Goal: Task Accomplishment & Management: Manage account settings

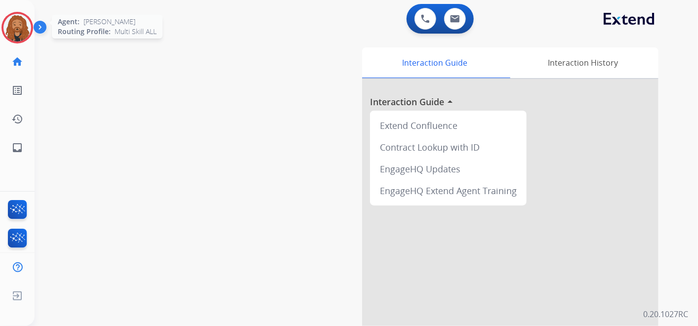
click at [20, 32] on img at bounding box center [17, 28] width 28 height 28
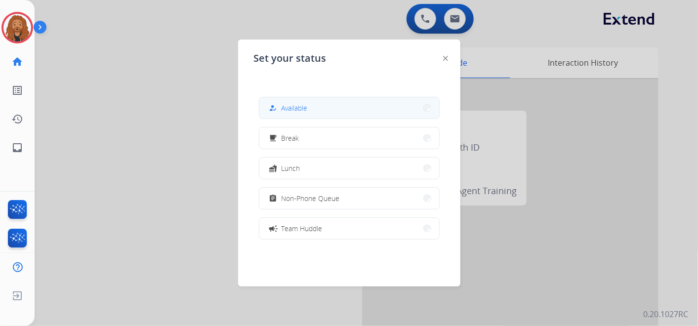
click at [326, 102] on button "how_to_reg Available" at bounding box center [349, 107] width 180 height 21
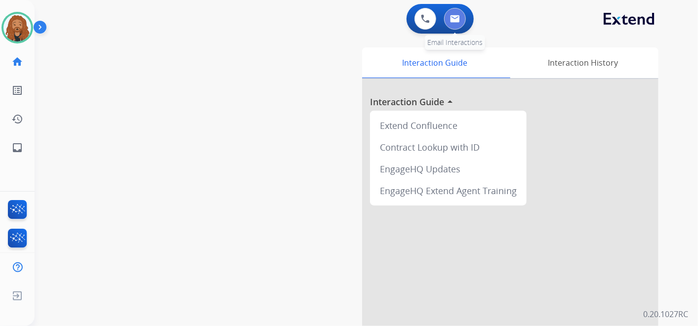
click at [464, 20] on button at bounding box center [455, 19] width 22 height 22
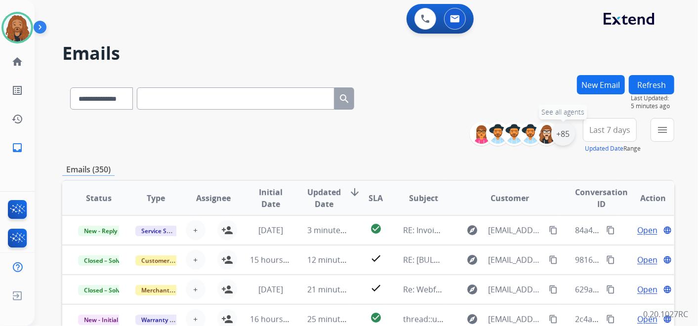
click at [564, 136] on div "+85" at bounding box center [564, 134] width 24 height 24
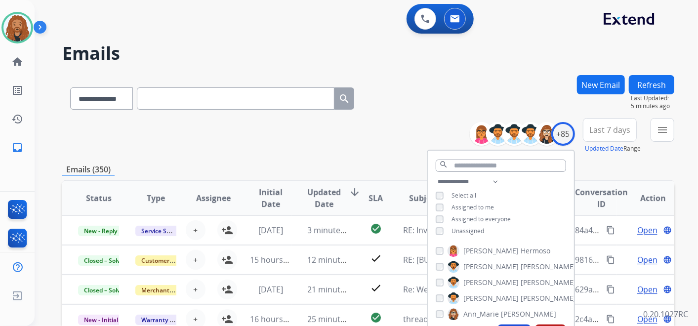
click at [447, 231] on div "Unassigned" at bounding box center [460, 231] width 48 height 8
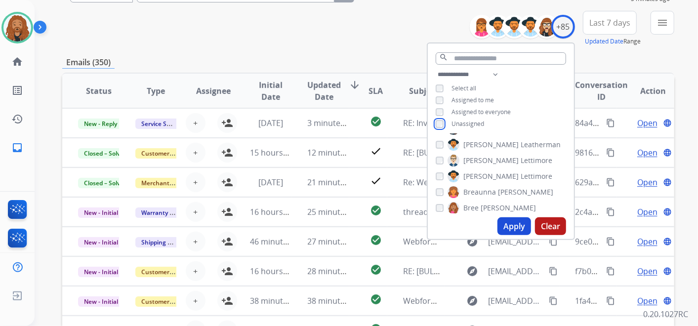
scroll to position [110, 0]
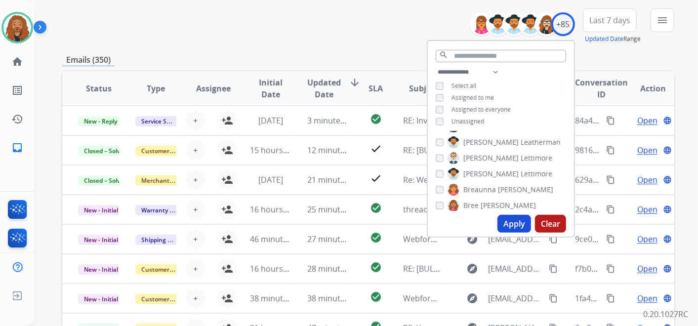
click at [514, 232] on button "Apply" at bounding box center [515, 224] width 34 height 18
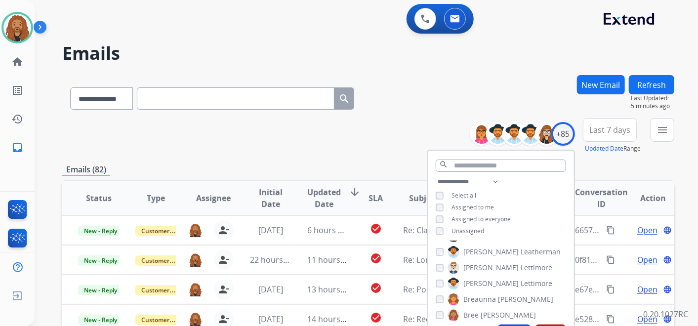
click at [419, 144] on div "**********" at bounding box center [368, 136] width 612 height 36
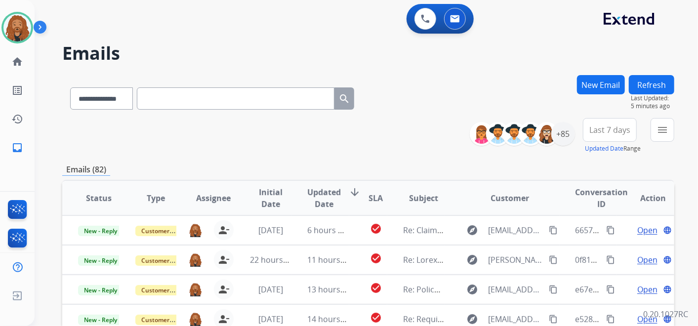
click at [628, 132] on span "Last 7 days" at bounding box center [610, 130] width 41 height 4
click at [607, 243] on div "Last 90 days" at bounding box center [607, 250] width 54 height 15
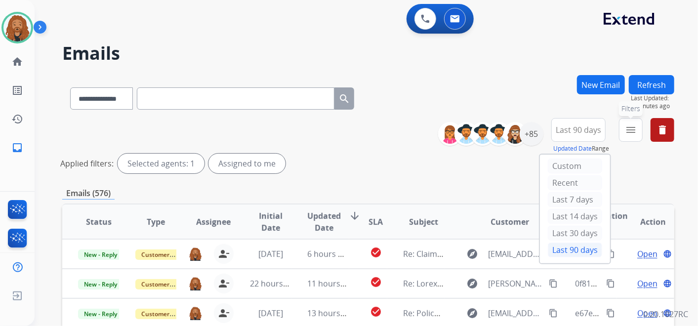
click at [627, 135] on button "menu Filters" at bounding box center [631, 130] width 24 height 24
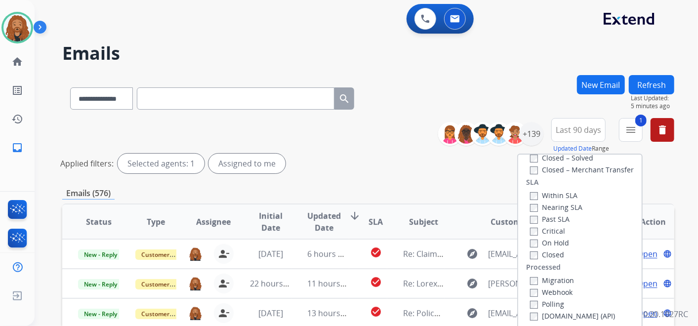
scroll to position [219, 0]
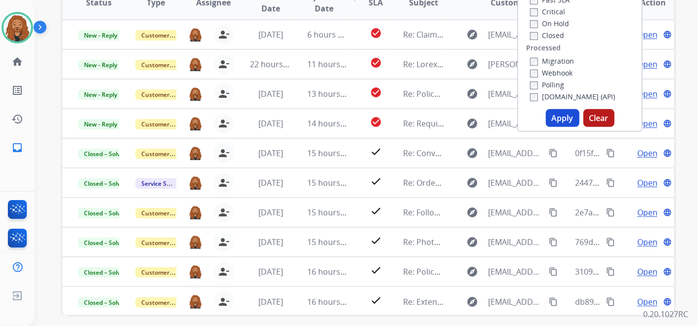
click at [555, 114] on button "Apply" at bounding box center [563, 118] width 34 height 18
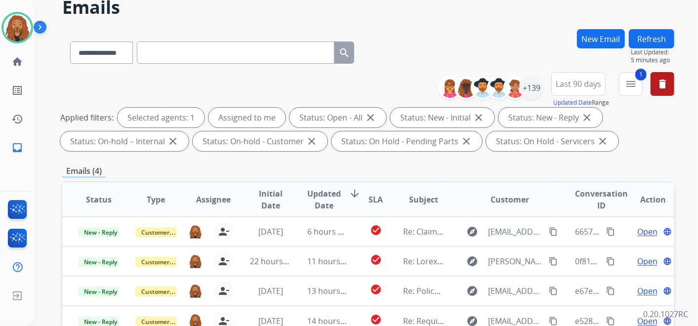
scroll to position [110, 0]
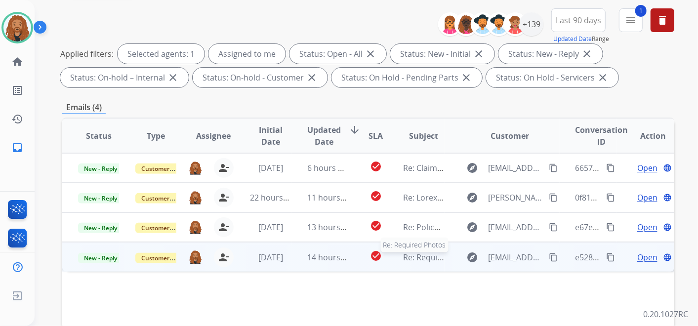
click at [410, 258] on span "Re: Required Photos" at bounding box center [441, 257] width 76 height 11
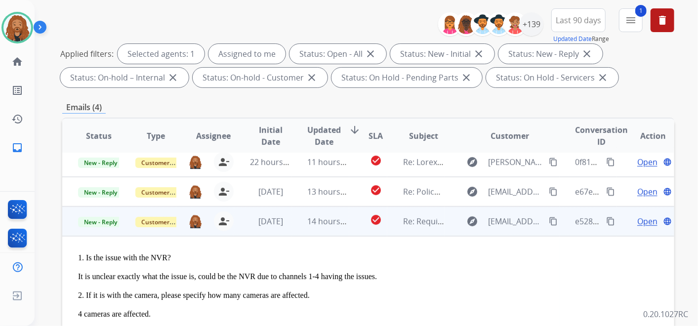
scroll to position [70, 0]
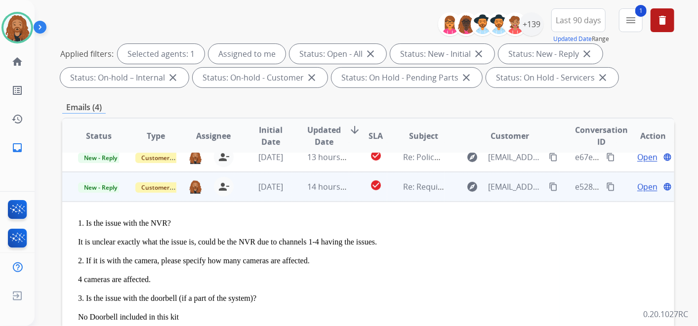
click at [642, 184] on span "Open" at bounding box center [648, 187] width 20 height 12
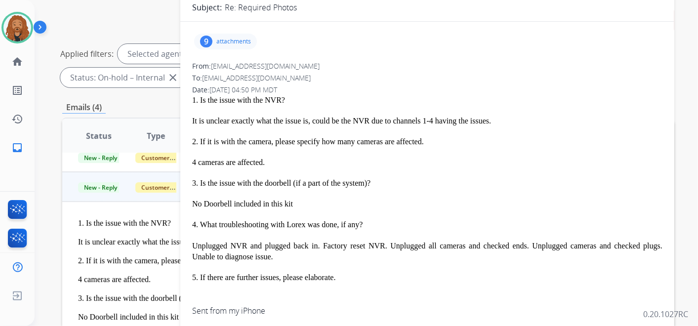
scroll to position [0, 0]
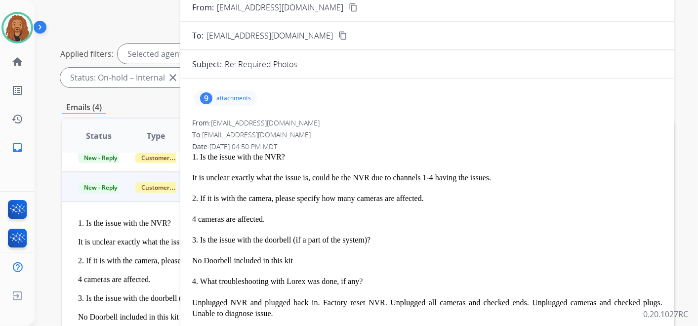
click at [246, 94] on p "attachments" at bounding box center [233, 98] width 35 height 8
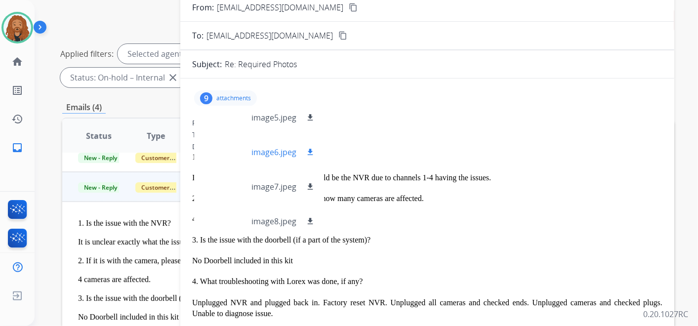
scroll to position [188, 0]
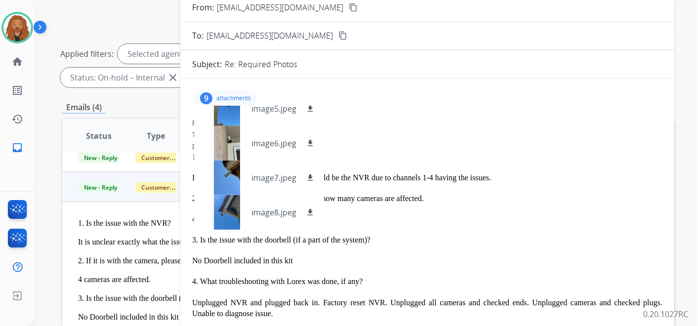
click at [470, 142] on div "Date: 08/20/2025 - 04:50 PM MDT" at bounding box center [427, 147] width 470 height 10
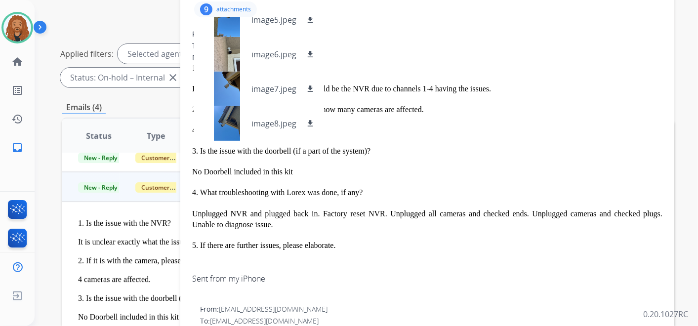
scroll to position [0, 0]
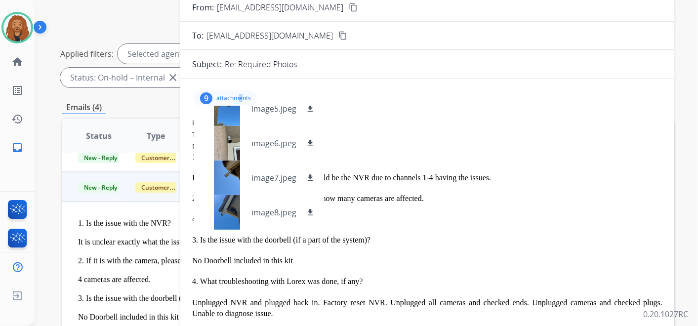
click at [241, 94] on p "attachments" at bounding box center [233, 98] width 35 height 8
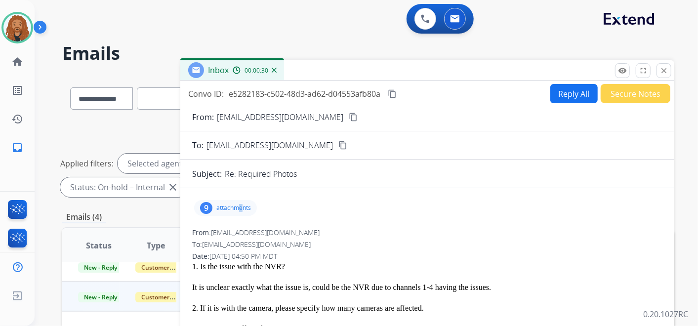
click at [349, 116] on mat-icon "content_copy" at bounding box center [353, 117] width 9 height 9
click at [347, 119] on button "content_copy" at bounding box center [353, 117] width 12 height 12
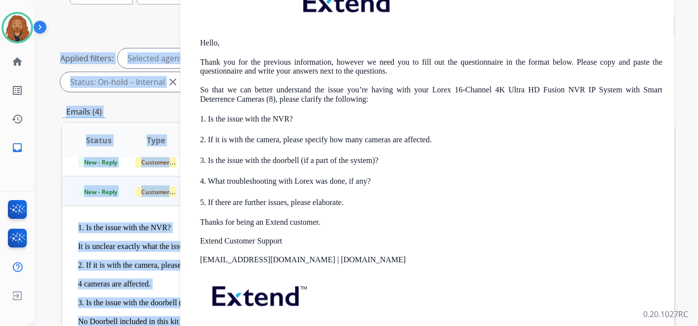
scroll to position [319, 0]
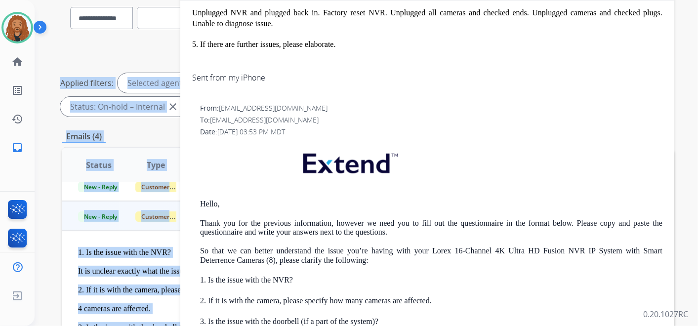
drag, startPoint x: 193, startPoint y: 157, endPoint x: 338, endPoint y: 43, distance: 184.4
copy span "1. Is the issue with the NVR? It is unclear exactly what the issue is, could be…"
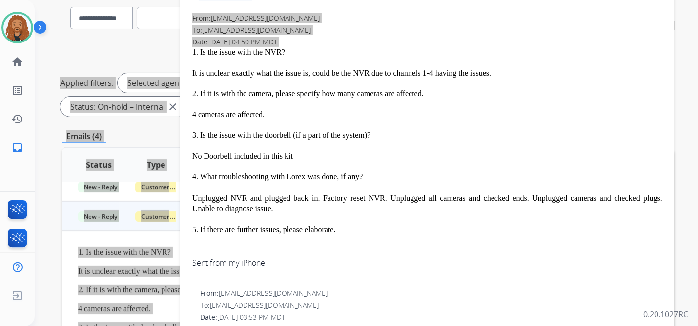
scroll to position [0, 0]
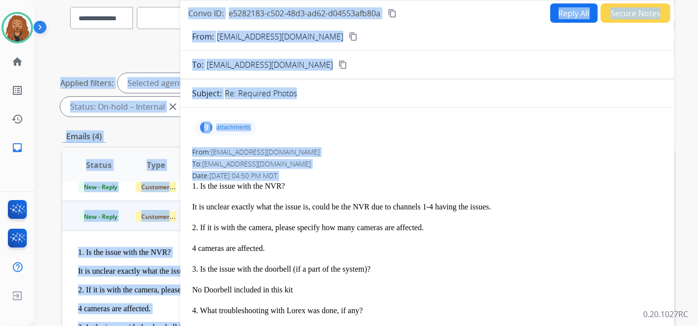
click at [392, 13] on mat-icon "content_copy" at bounding box center [392, 13] width 9 height 9
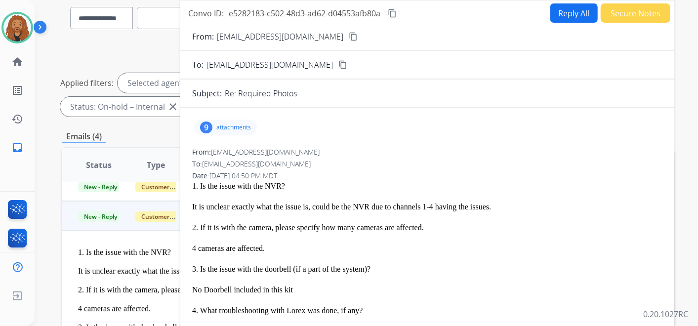
click at [237, 124] on p "attachments" at bounding box center [233, 128] width 35 height 8
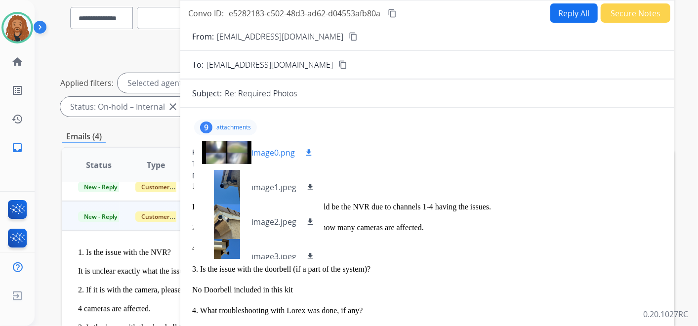
click at [311, 154] on mat-icon "download" at bounding box center [308, 152] width 9 height 9
click at [310, 189] on mat-icon "download" at bounding box center [310, 187] width 9 height 9
click at [312, 224] on mat-icon "download" at bounding box center [310, 221] width 9 height 9
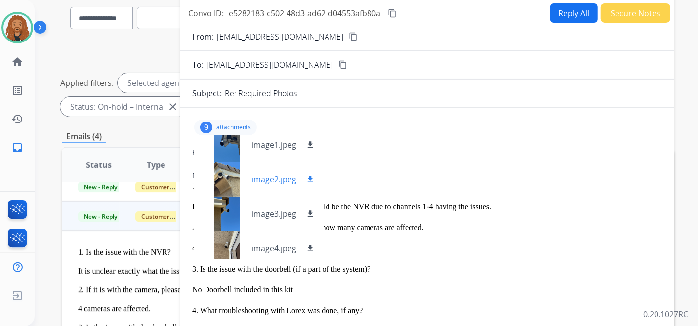
scroll to position [110, 0]
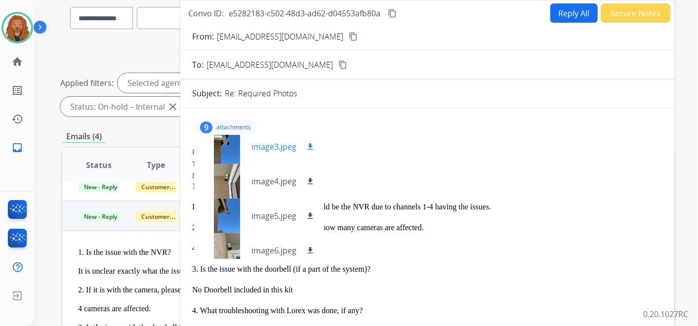
click at [308, 143] on mat-icon "download" at bounding box center [310, 146] width 9 height 9
click at [306, 182] on mat-icon "download" at bounding box center [310, 181] width 9 height 9
click at [306, 213] on mat-icon "download" at bounding box center [310, 216] width 9 height 9
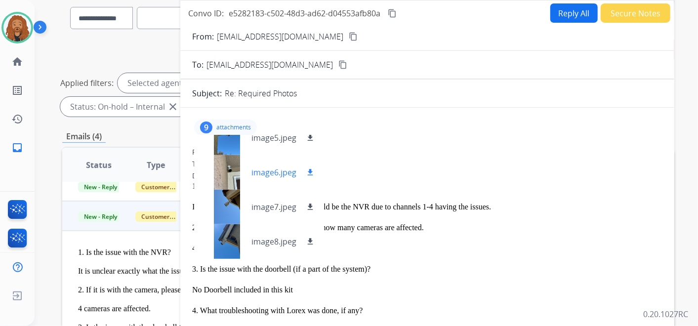
click at [312, 169] on mat-icon "download" at bounding box center [310, 172] width 9 height 9
click at [308, 205] on mat-icon "download" at bounding box center [310, 207] width 9 height 9
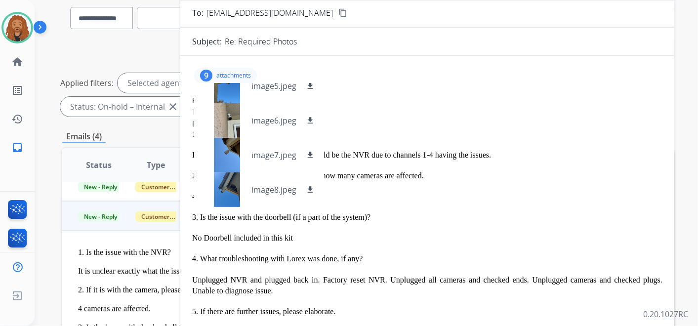
scroll to position [110, 0]
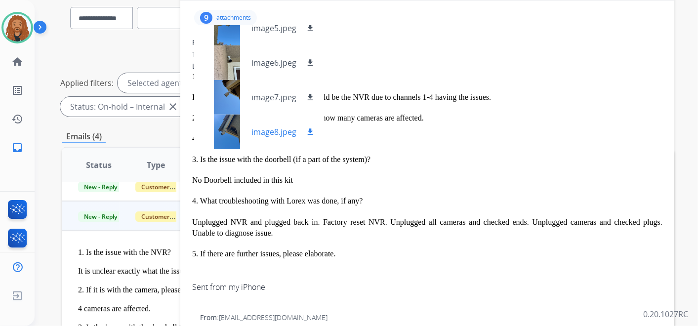
click at [313, 128] on mat-icon "download" at bounding box center [310, 132] width 9 height 9
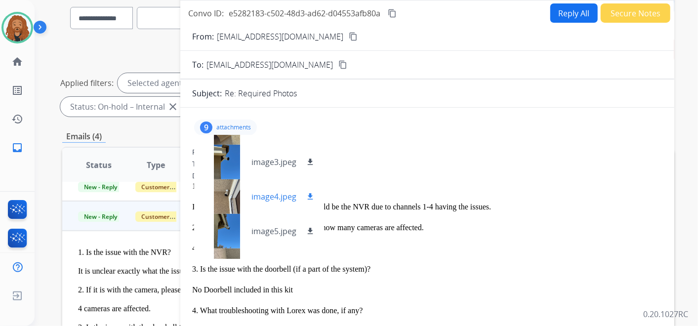
scroll to position [78, 0]
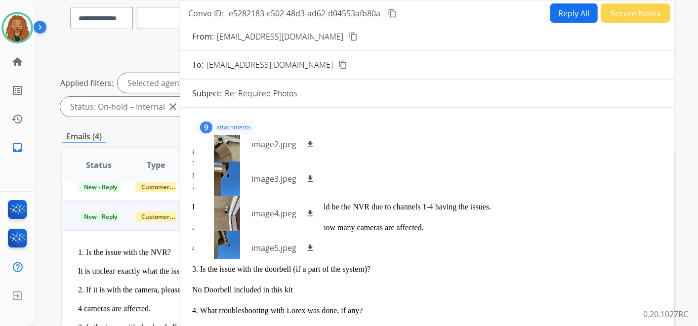
drag, startPoint x: 401, startPoint y: 72, endPoint x: 407, endPoint y: 70, distance: 6.7
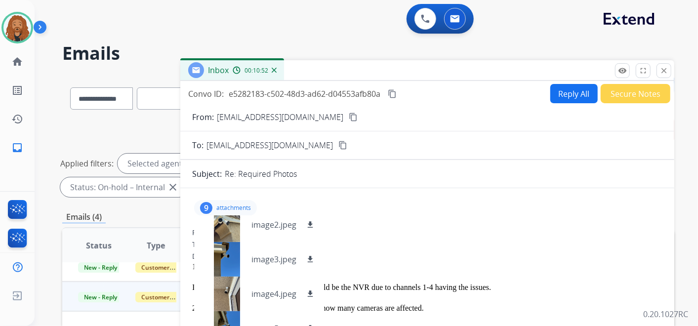
drag, startPoint x: 668, startPoint y: 73, endPoint x: 660, endPoint y: 79, distance: 10.3
click at [669, 73] on button "close Close" at bounding box center [664, 70] width 15 height 15
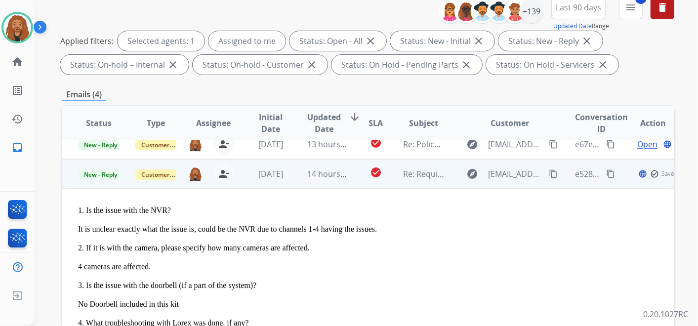
scroll to position [165, 0]
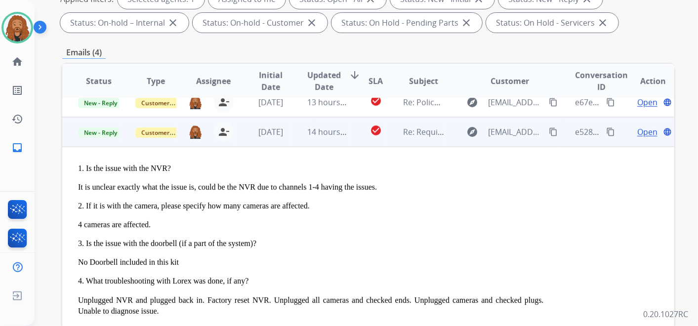
click at [648, 130] on span "Open" at bounding box center [648, 132] width 20 height 12
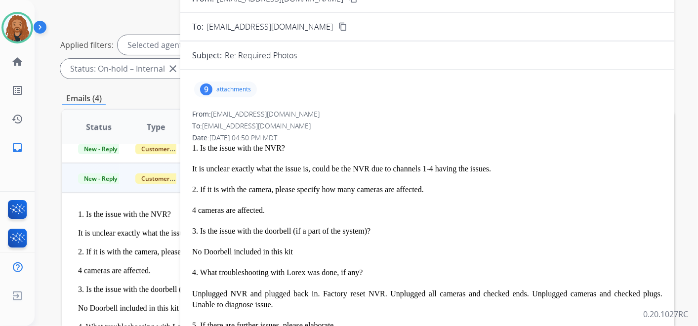
scroll to position [63, 0]
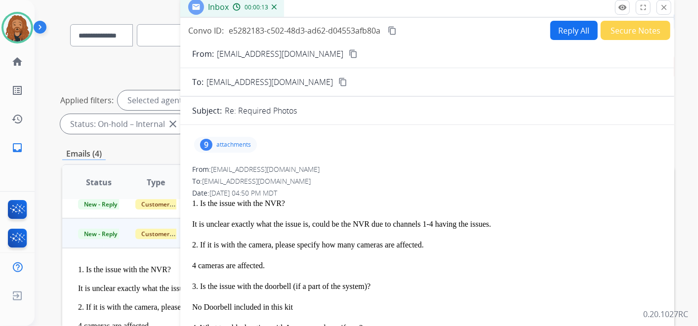
click at [562, 30] on button "Reply All" at bounding box center [574, 30] width 47 height 19
select select "**********"
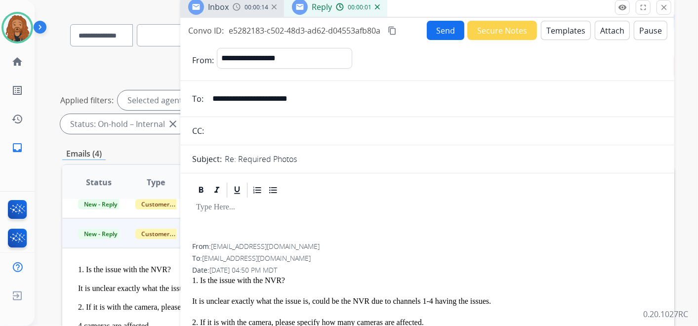
click at [562, 25] on button "Templates" at bounding box center [566, 30] width 50 height 19
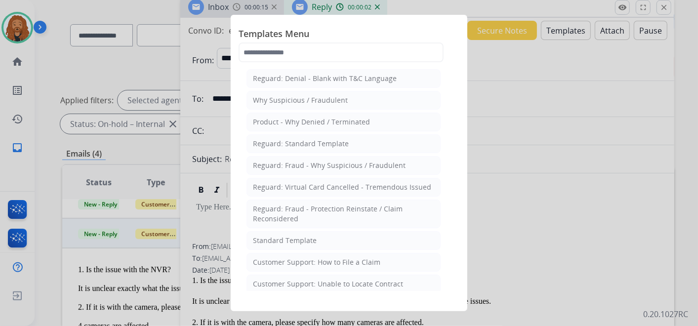
drag, startPoint x: 314, startPoint y: 237, endPoint x: 317, endPoint y: 233, distance: 5.1
click at [313, 237] on div "Standard Template" at bounding box center [285, 241] width 64 height 10
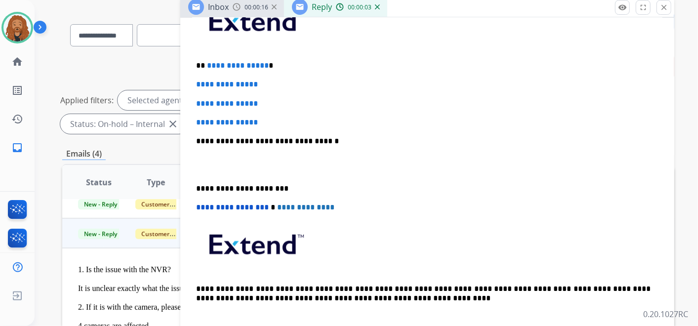
scroll to position [274, 0]
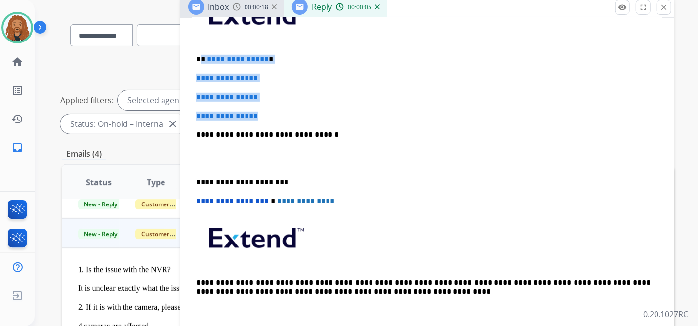
drag, startPoint x: 282, startPoint y: 114, endPoint x: 201, endPoint y: 58, distance: 98.8
click at [201, 58] on div "**********" at bounding box center [427, 158] width 470 height 340
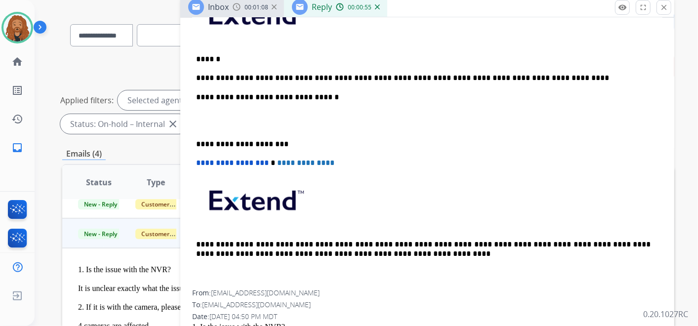
click at [419, 78] on p "**********" at bounding box center [423, 78] width 455 height 9
click at [559, 74] on p "**********" at bounding box center [423, 78] width 455 height 9
click at [224, 117] on p at bounding box center [427, 121] width 463 height 18
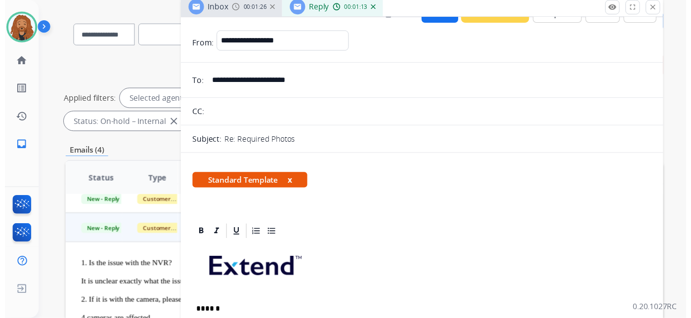
scroll to position [0, 0]
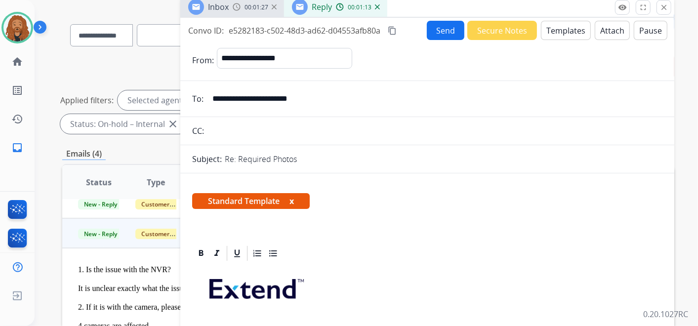
click at [452, 35] on button "Send" at bounding box center [446, 30] width 38 height 19
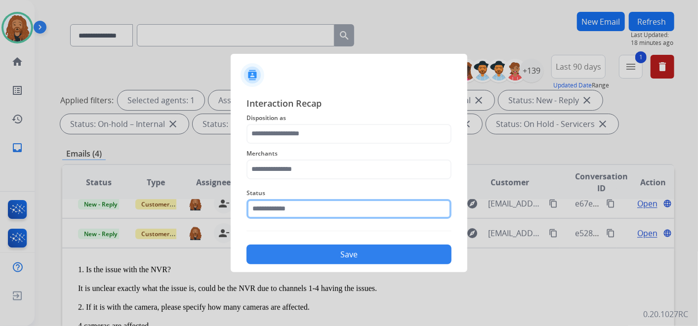
click at [275, 209] on input "text" at bounding box center [349, 209] width 205 height 20
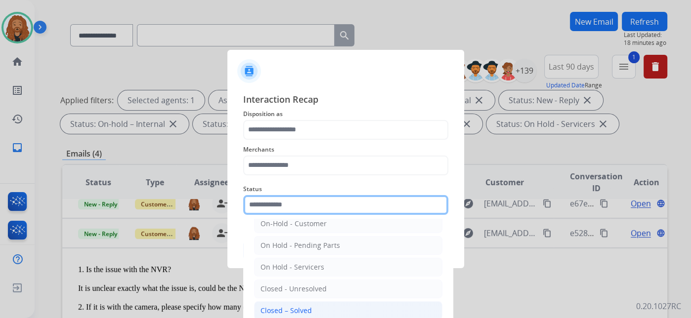
scroll to position [56, 0]
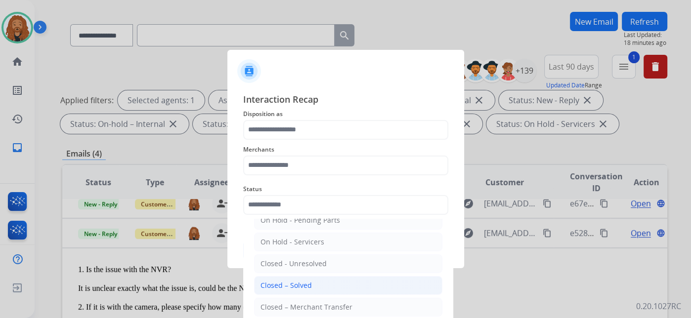
click at [286, 285] on div "Closed – Solved" at bounding box center [285, 286] width 51 height 10
type input "**********"
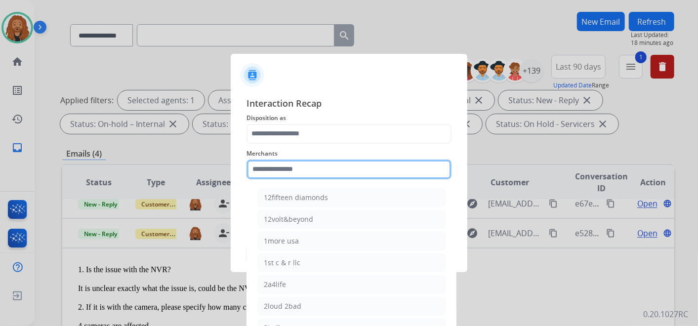
click at [295, 167] on input "text" at bounding box center [349, 170] width 205 height 20
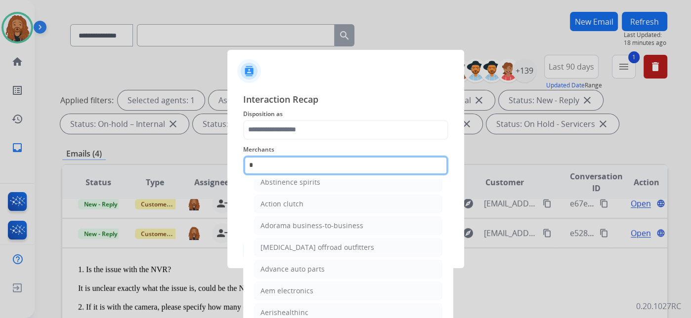
scroll to position [0, 0]
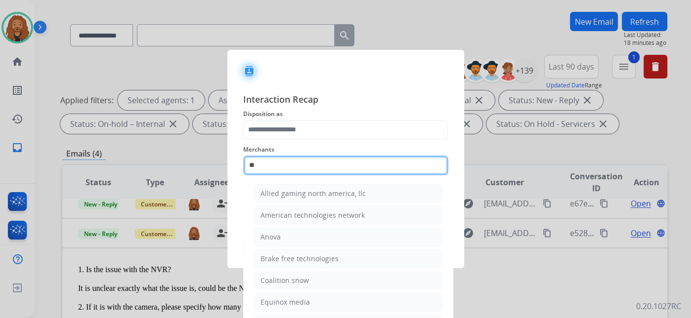
type input "*"
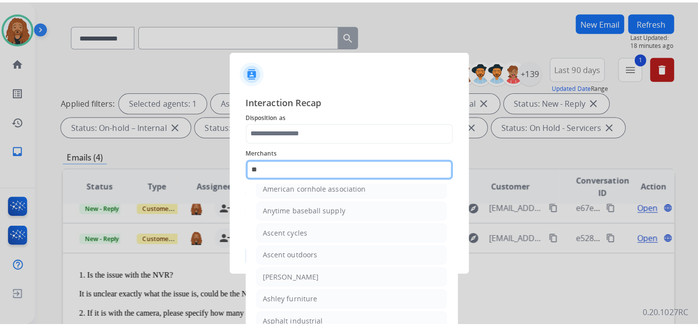
scroll to position [78, 0]
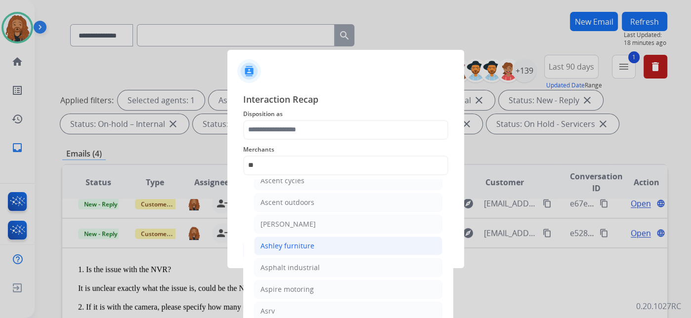
click at [297, 249] on div "Ashley furniture" at bounding box center [287, 246] width 54 height 10
type input "**********"
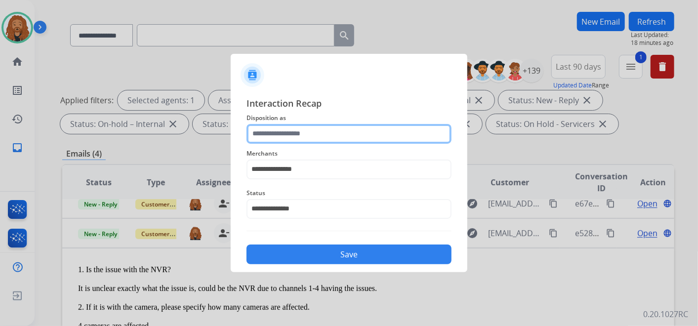
click at [304, 136] on input "text" at bounding box center [349, 134] width 205 height 20
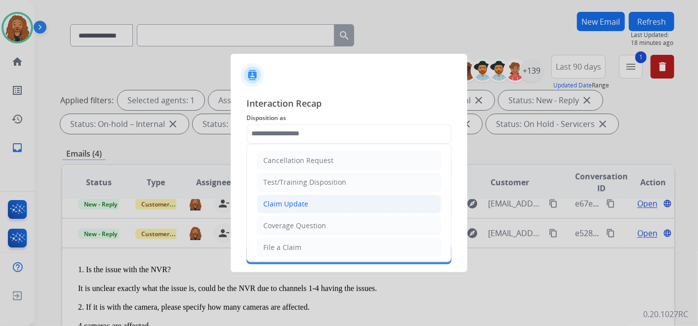
click at [328, 204] on li "Claim Update" at bounding box center [349, 204] width 184 height 19
type input "**********"
click at [328, 204] on input "**********" at bounding box center [349, 209] width 205 height 20
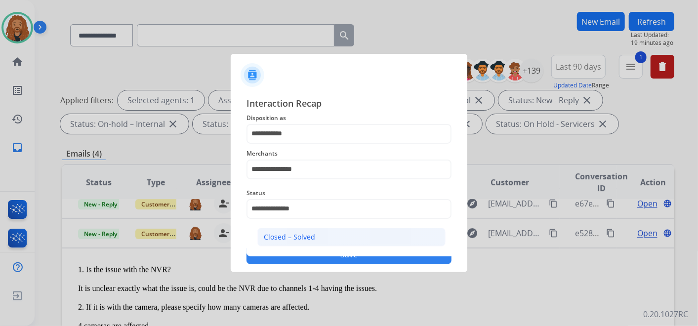
click at [305, 241] on div "Closed – Solved" at bounding box center [289, 237] width 51 height 10
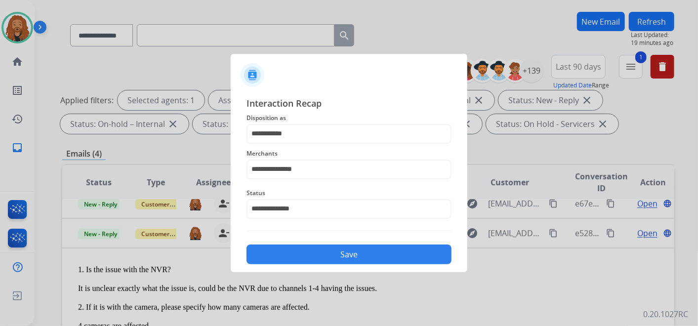
click at [295, 264] on button "Save" at bounding box center [349, 255] width 205 height 20
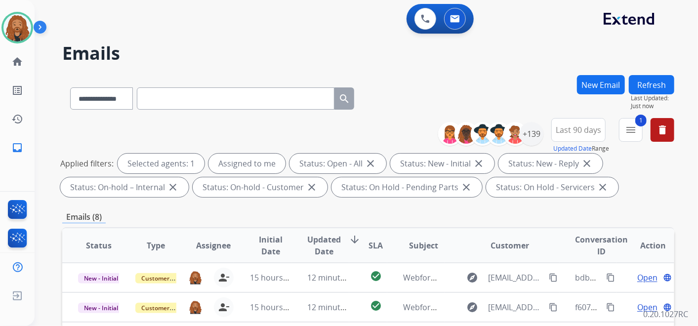
scroll to position [0, 0]
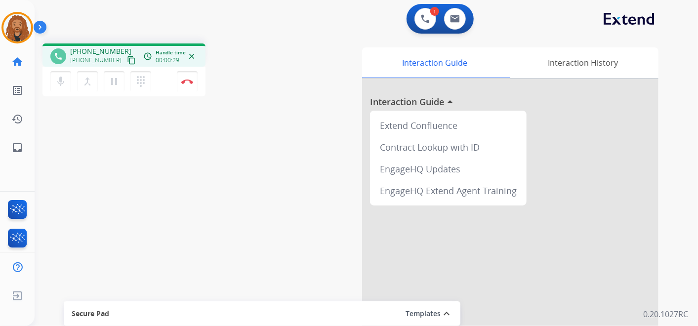
click at [127, 62] on mat-icon "content_copy" at bounding box center [131, 60] width 9 height 9
click at [186, 79] on img at bounding box center [187, 81] width 12 height 5
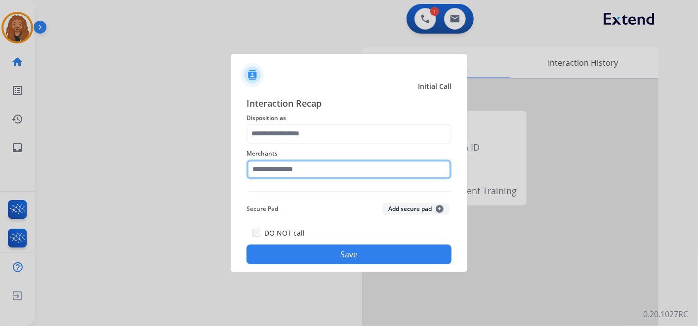
click at [299, 167] on input "text" at bounding box center [349, 170] width 205 height 20
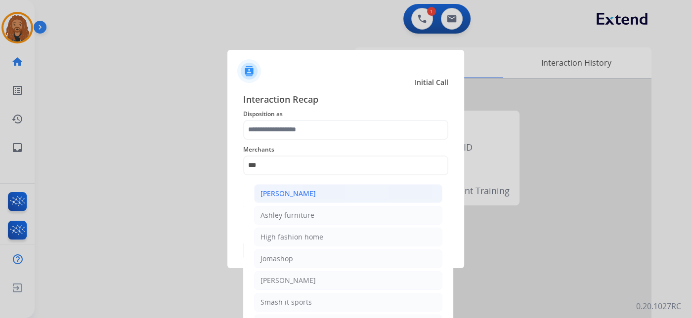
click at [278, 198] on div "[PERSON_NAME]" at bounding box center [287, 194] width 55 height 10
type input "**********"
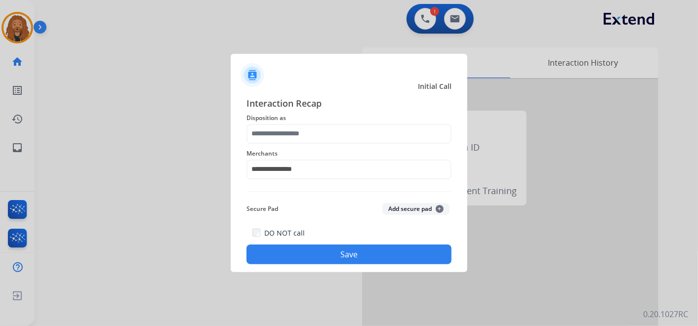
click at [294, 123] on span "Disposition as" at bounding box center [349, 118] width 205 height 12
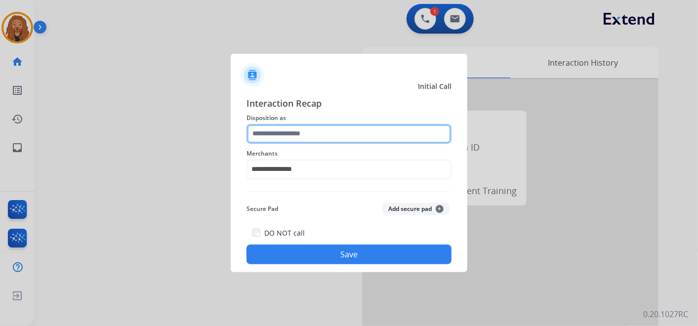
click at [292, 131] on input "text" at bounding box center [349, 134] width 205 height 20
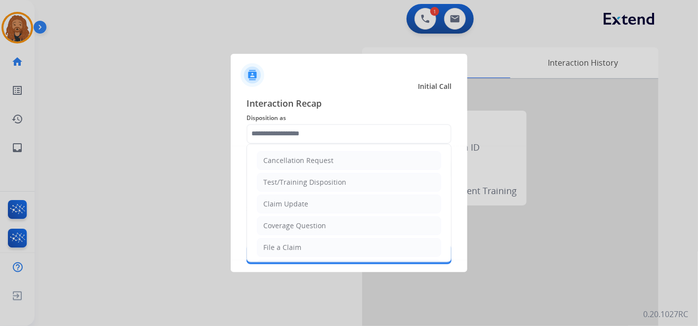
click at [306, 241] on li "File a Claim" at bounding box center [349, 247] width 184 height 19
type input "**********"
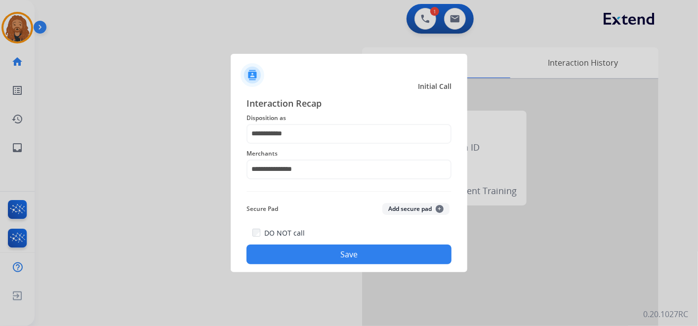
click at [310, 250] on button "Save" at bounding box center [349, 255] width 205 height 20
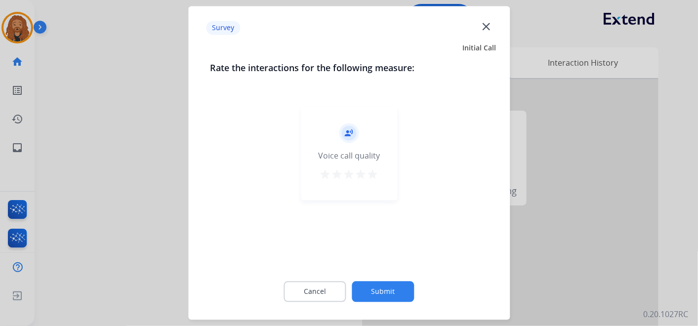
click at [371, 180] on mat-icon "star" at bounding box center [373, 175] width 12 height 12
click at [382, 282] on button "Submit" at bounding box center [383, 292] width 62 height 21
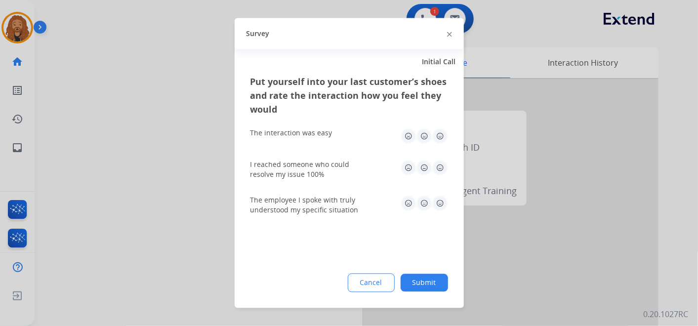
click at [438, 206] on img at bounding box center [440, 204] width 16 height 16
click at [437, 168] on img at bounding box center [440, 168] width 16 height 16
click at [436, 138] on img at bounding box center [440, 136] width 16 height 16
click at [441, 277] on button "Submit" at bounding box center [424, 283] width 47 height 18
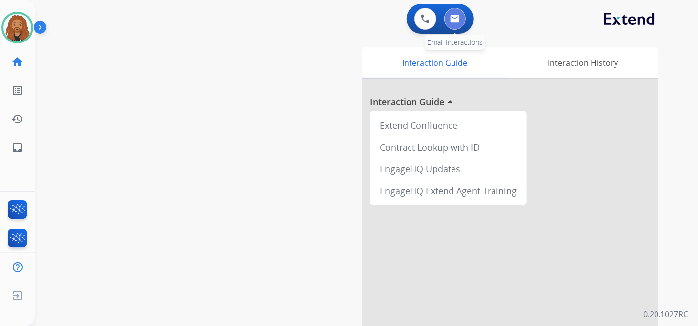
click at [459, 21] on img at bounding box center [455, 19] width 10 height 8
select select "**********"
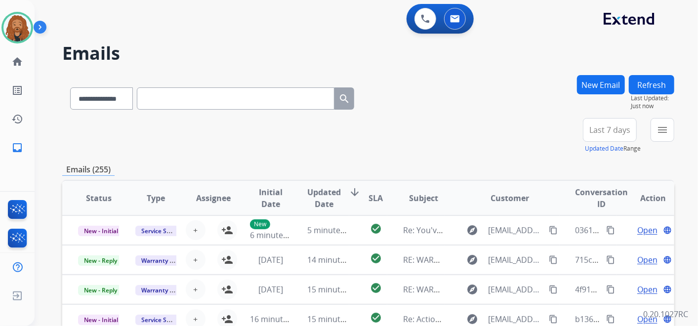
click at [249, 100] on input "text" at bounding box center [236, 98] width 198 height 22
paste input "**********"
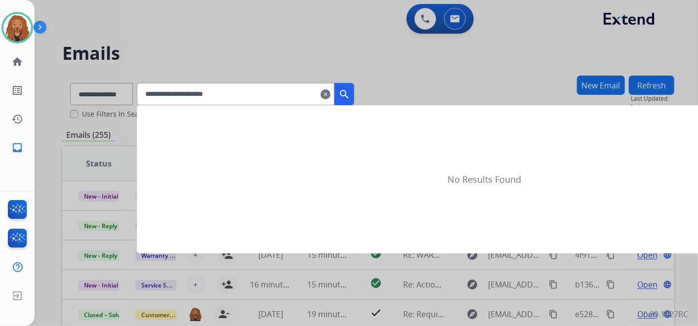
type input "**********"
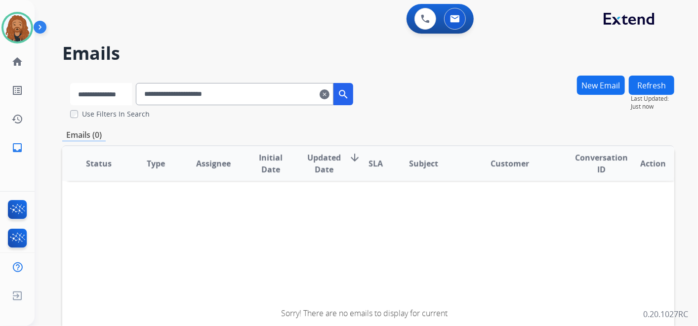
click at [129, 93] on select "**********" at bounding box center [101, 94] width 62 height 22
select select "**********"
click at [70, 83] on select "**********" at bounding box center [101, 94] width 62 height 22
click at [350, 94] on mat-icon "search" at bounding box center [345, 94] width 12 height 12
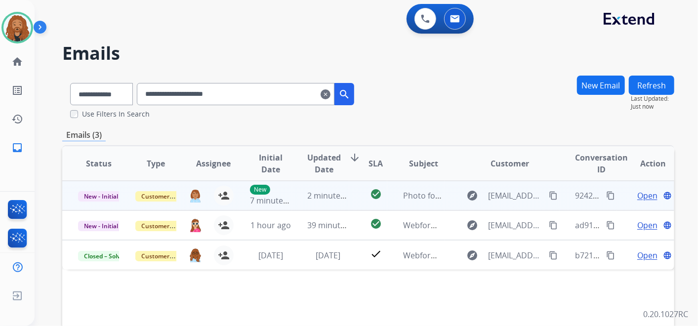
click at [639, 198] on span "Open" at bounding box center [648, 196] width 20 height 12
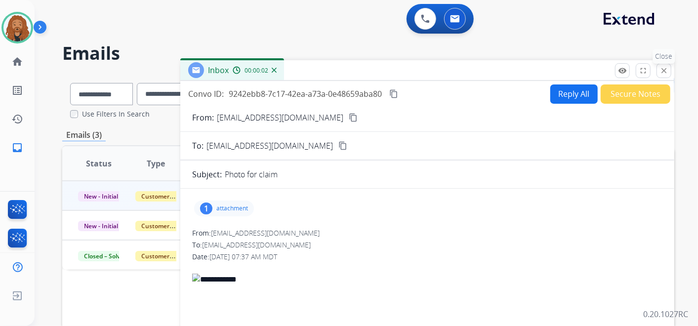
click at [668, 70] on mat-icon "close" at bounding box center [664, 70] width 9 height 9
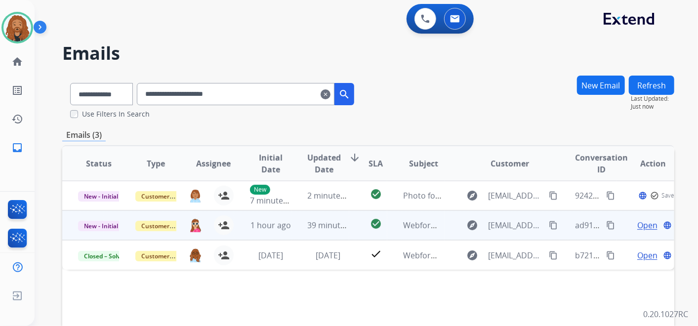
click at [645, 227] on span "Open" at bounding box center [648, 225] width 20 height 12
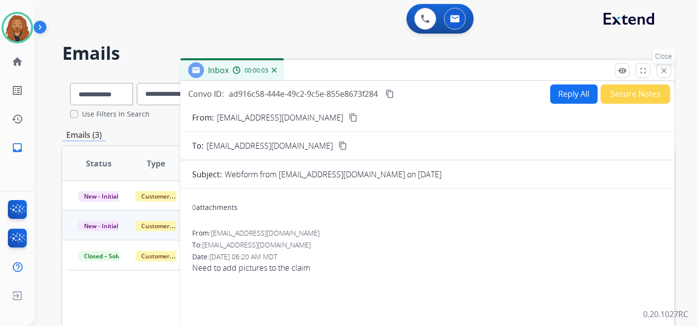
click at [662, 68] on mat-icon "close" at bounding box center [664, 70] width 9 height 9
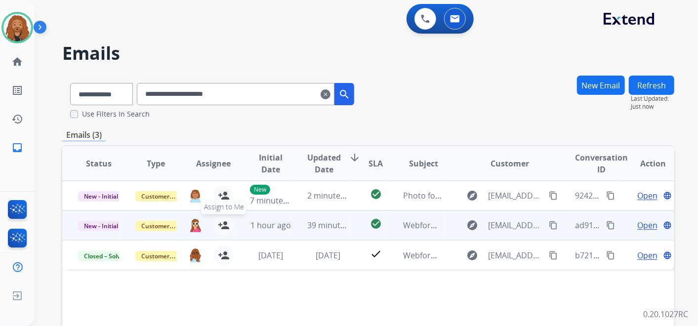
click at [223, 224] on mat-icon "person_add" at bounding box center [224, 225] width 12 height 12
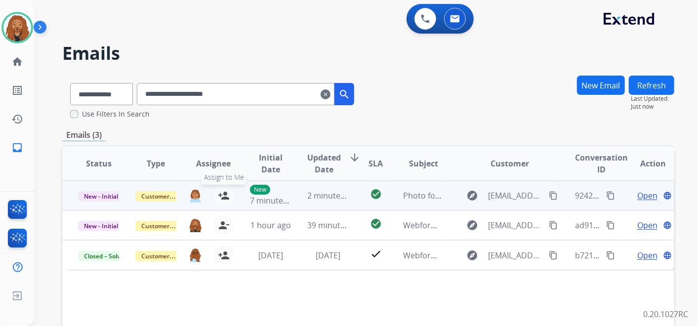
click at [227, 196] on mat-icon "person_add" at bounding box center [224, 196] width 12 height 12
click at [330, 199] on span "2 minutes ago" at bounding box center [334, 195] width 53 height 11
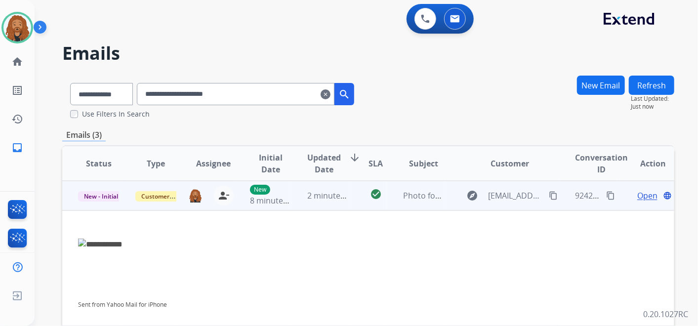
click at [638, 193] on span "Open" at bounding box center [648, 196] width 20 height 12
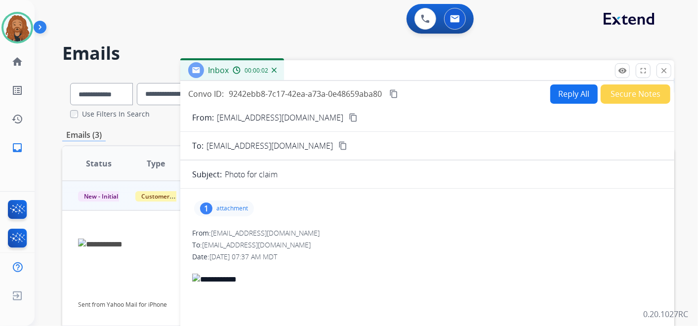
click at [224, 208] on p "attachment" at bounding box center [232, 209] width 32 height 8
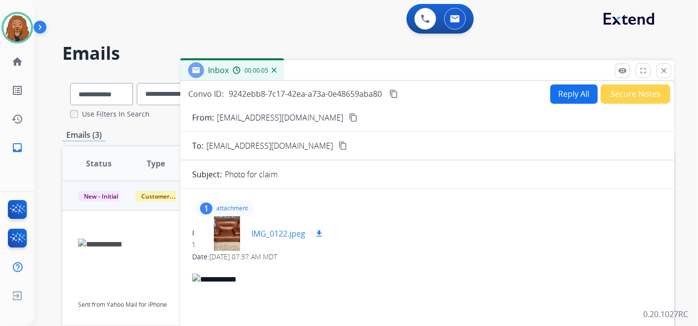
click at [310, 234] on div "IMG_0122.jpeg download" at bounding box center [289, 234] width 74 height 12
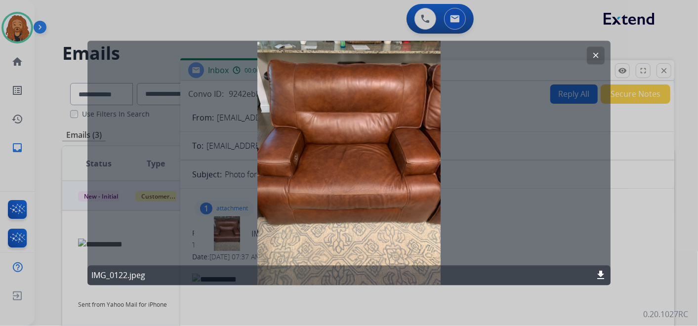
click at [602, 278] on mat-icon "download" at bounding box center [601, 276] width 12 height 12
click at [599, 276] on mat-icon "download" at bounding box center [601, 276] width 12 height 12
click at [666, 38] on div at bounding box center [349, 163] width 698 height 326
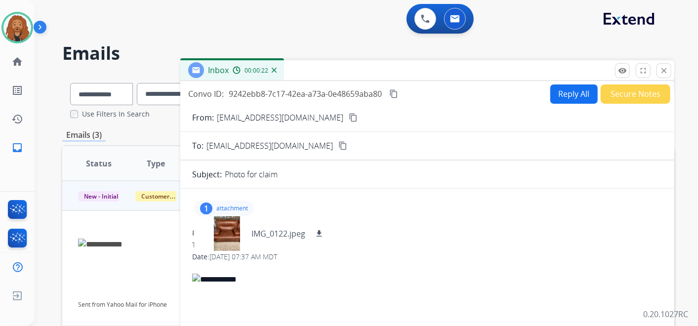
click at [562, 91] on button "Reply All" at bounding box center [574, 94] width 47 height 19
select select "**********"
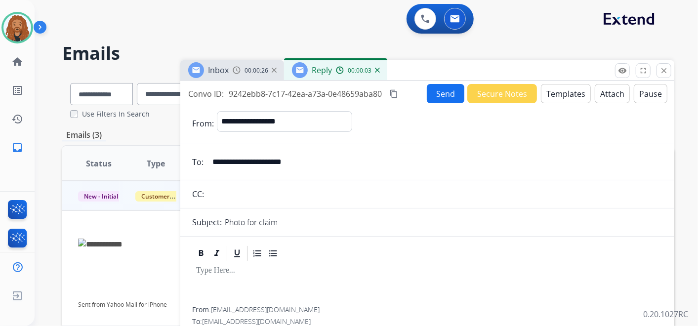
click at [570, 79] on div "Inbox 00:00:26 Reply 00:00:03" at bounding box center [427, 70] width 494 height 21
click at [566, 91] on button "Templates" at bounding box center [566, 93] width 50 height 19
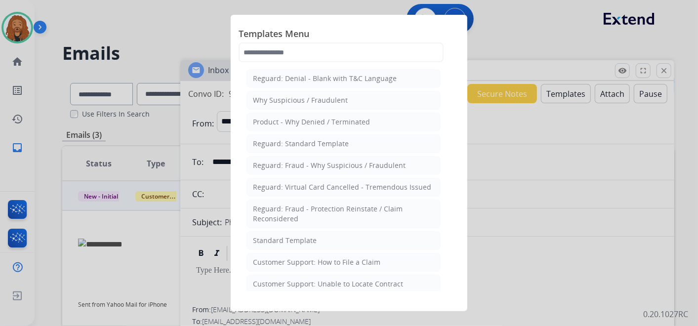
click at [277, 236] on div "Standard Template" at bounding box center [285, 241] width 64 height 10
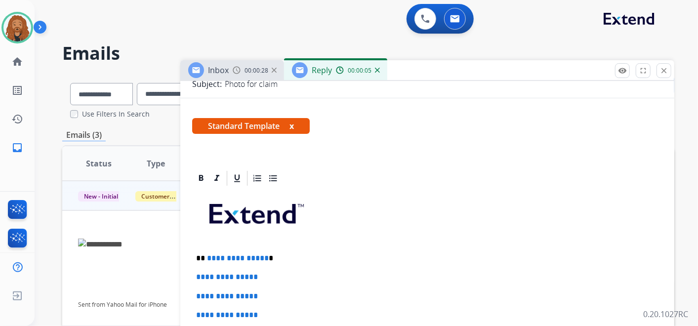
scroll to position [219, 0]
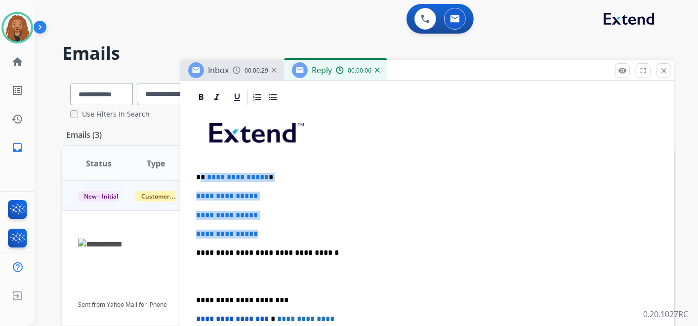
drag, startPoint x: 273, startPoint y: 234, endPoint x: 201, endPoint y: 175, distance: 93.4
click at [201, 175] on div "**********" at bounding box center [427, 276] width 470 height 340
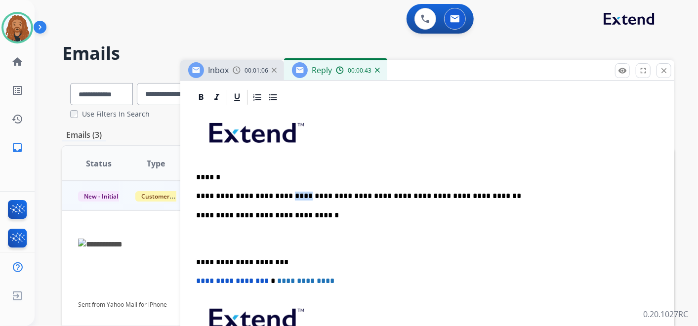
drag, startPoint x: 277, startPoint y: 196, endPoint x: 292, endPoint y: 199, distance: 15.0
click at [292, 199] on p "**********" at bounding box center [423, 196] width 455 height 9
click at [495, 192] on p "**********" at bounding box center [423, 196] width 455 height 9
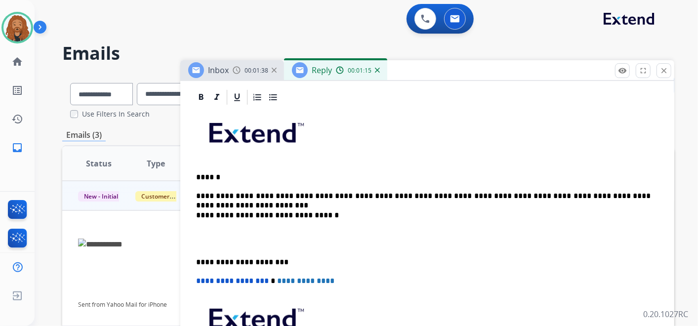
click at [244, 234] on p at bounding box center [427, 239] width 463 height 18
click at [220, 245] on p at bounding box center [427, 239] width 463 height 18
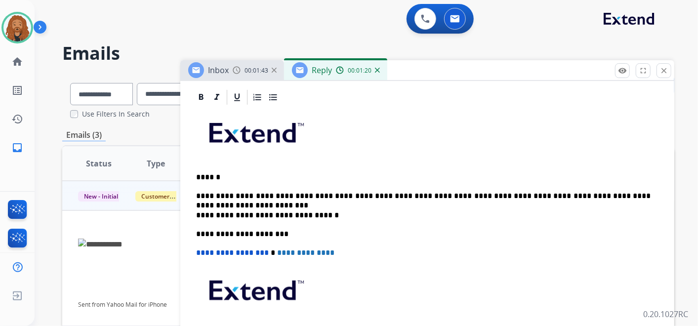
click at [286, 196] on p "**********" at bounding box center [423, 196] width 455 height 9
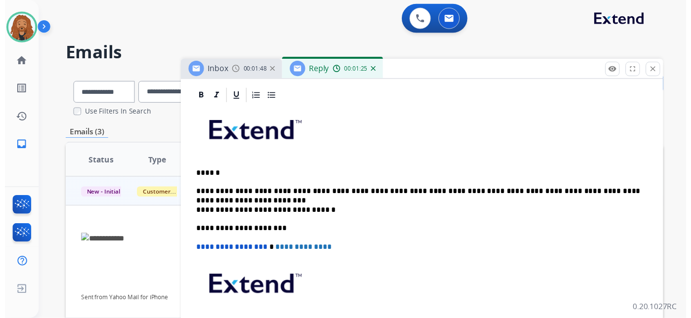
scroll to position [0, 0]
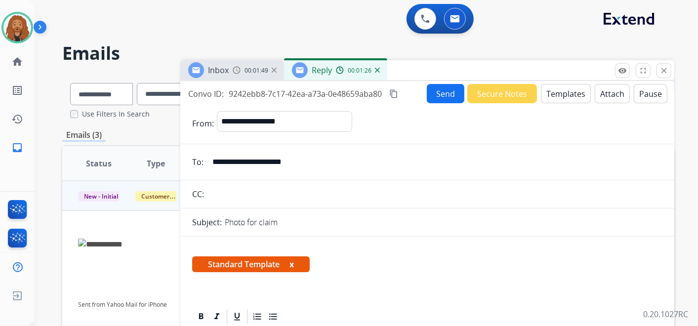
click at [437, 94] on button "Send" at bounding box center [446, 93] width 38 height 19
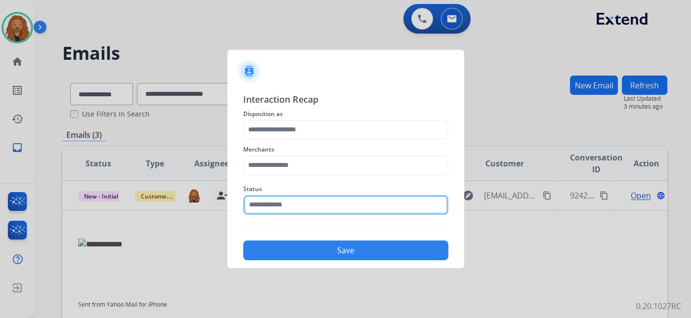
click at [290, 206] on input "text" at bounding box center [345, 205] width 205 height 20
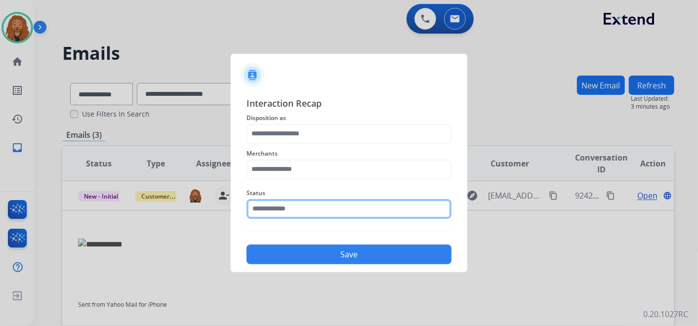
click at [277, 213] on input "text" at bounding box center [349, 209] width 205 height 20
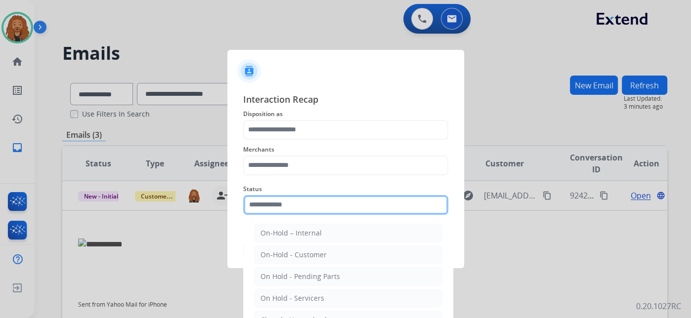
scroll to position [56, 0]
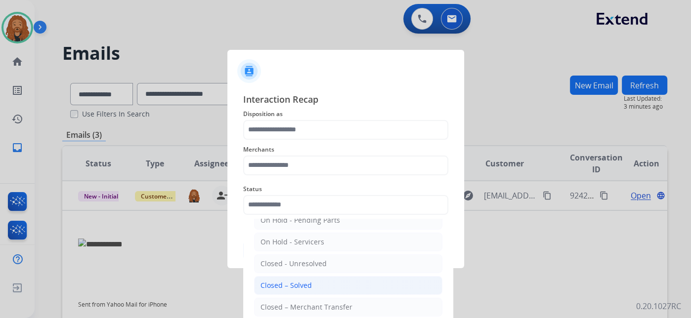
click at [291, 281] on div "Closed – Solved" at bounding box center [285, 286] width 51 height 10
type input "**********"
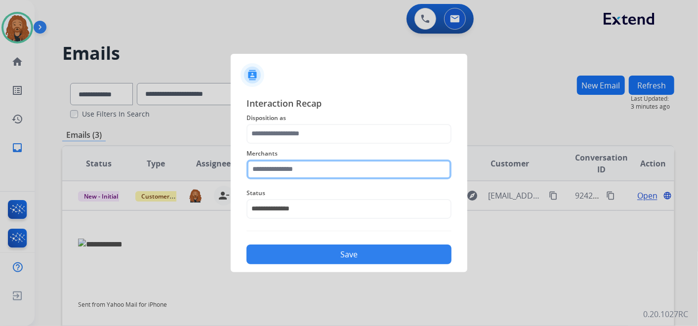
click at [296, 170] on input "text" at bounding box center [349, 170] width 205 height 20
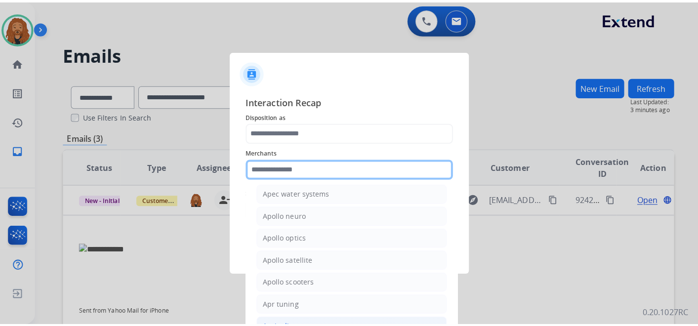
scroll to position [1318, 0]
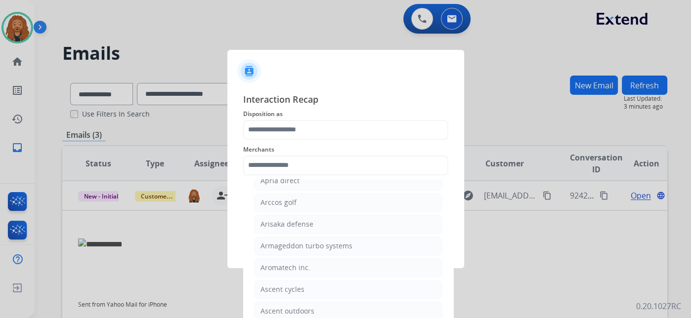
type input "**********"
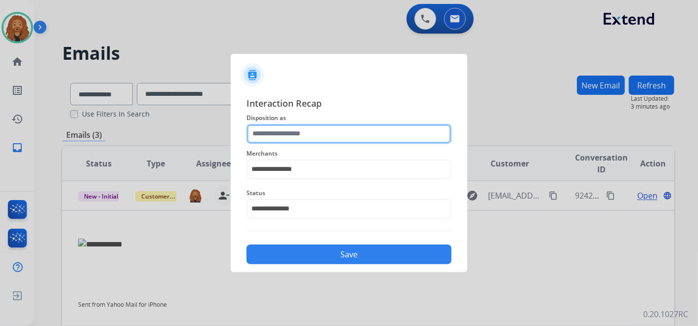
click at [278, 136] on input "text" at bounding box center [349, 134] width 205 height 20
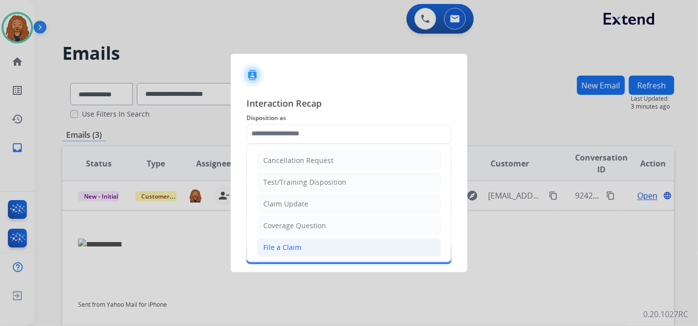
click at [268, 250] on div "File a Claim" at bounding box center [282, 248] width 38 height 10
type input "**********"
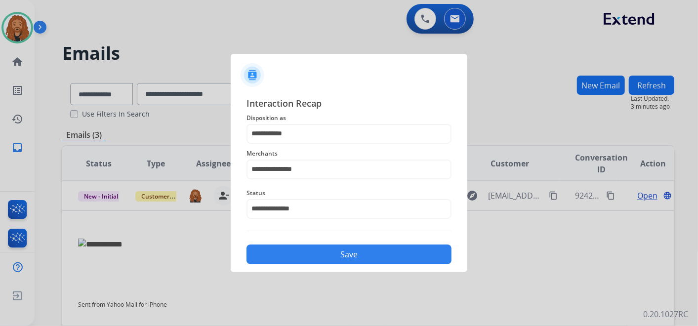
click at [277, 258] on button "Save" at bounding box center [349, 255] width 205 height 20
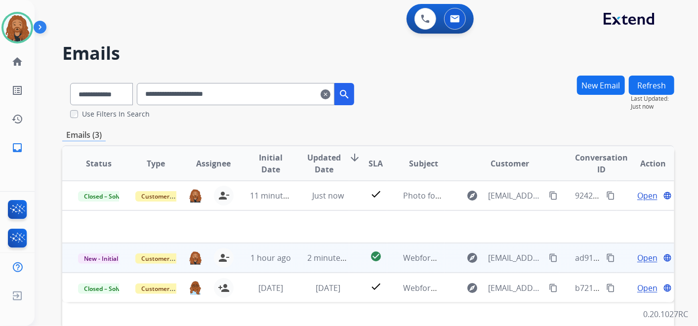
click at [645, 260] on span "Open" at bounding box center [648, 258] width 20 height 12
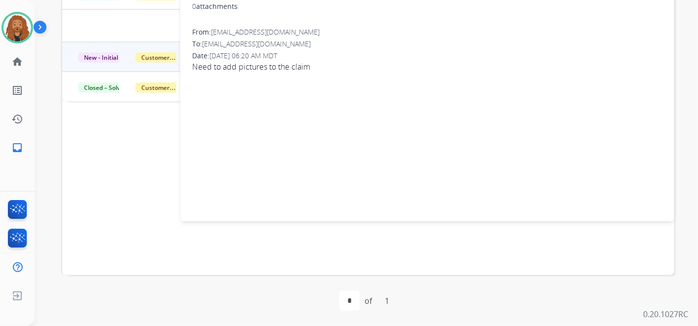
scroll to position [0, 0]
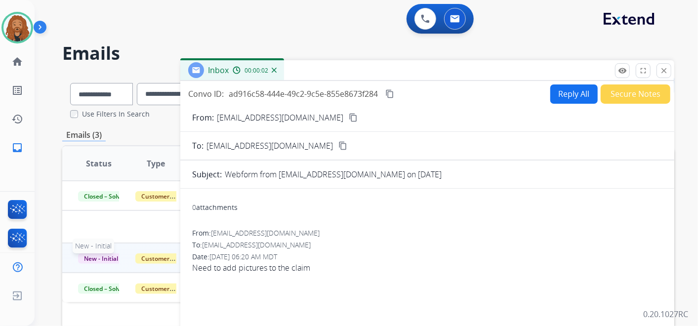
click at [96, 257] on span "New - Initial" at bounding box center [101, 259] width 46 height 10
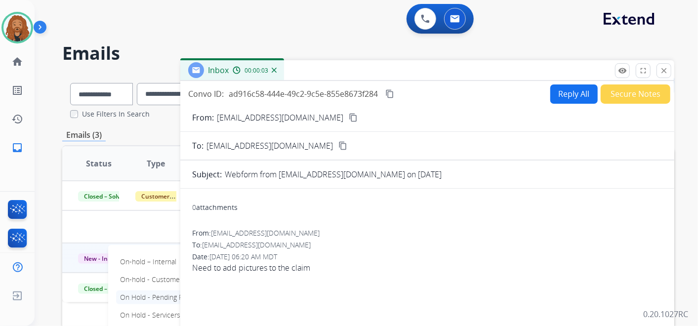
scroll to position [165, 0]
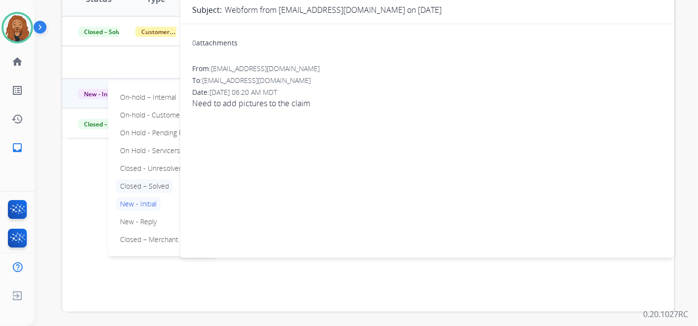
click at [154, 186] on p "Closed – Solved" at bounding box center [144, 186] width 57 height 14
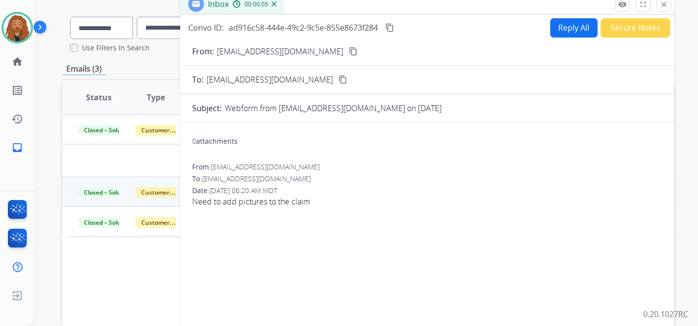
scroll to position [0, 0]
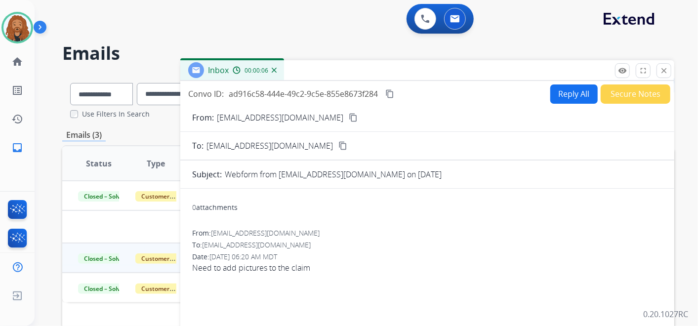
click at [619, 87] on button "Secure Notes" at bounding box center [636, 94] width 70 height 19
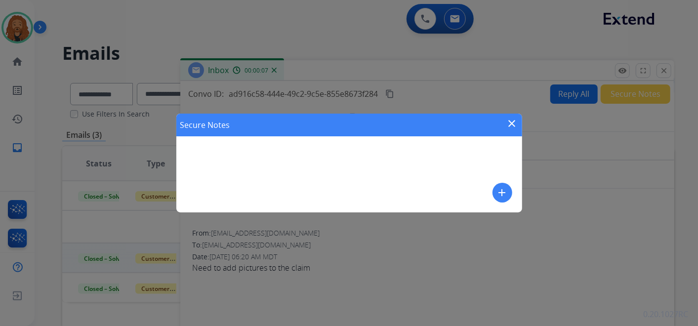
click at [508, 195] on mat-icon "add" at bounding box center [503, 193] width 12 height 12
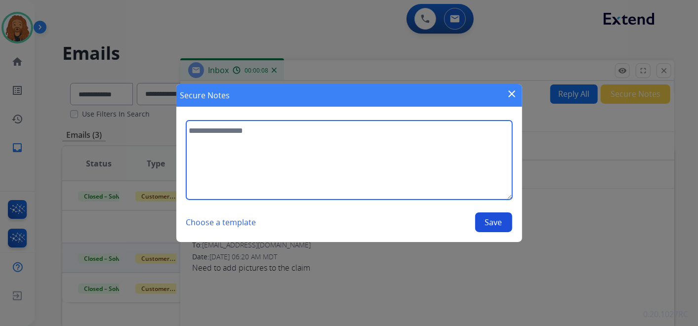
click at [305, 147] on textarea at bounding box center [349, 160] width 326 height 79
type textarea "**********"
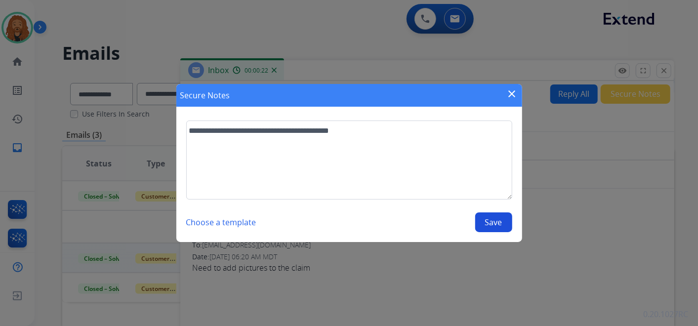
click at [484, 218] on button "Save" at bounding box center [493, 223] width 37 height 20
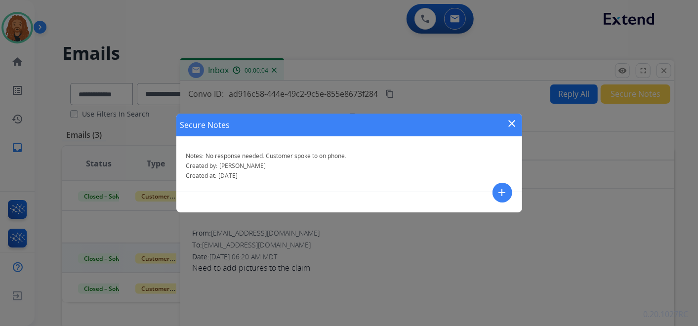
click at [512, 122] on mat-icon "close" at bounding box center [513, 124] width 12 height 12
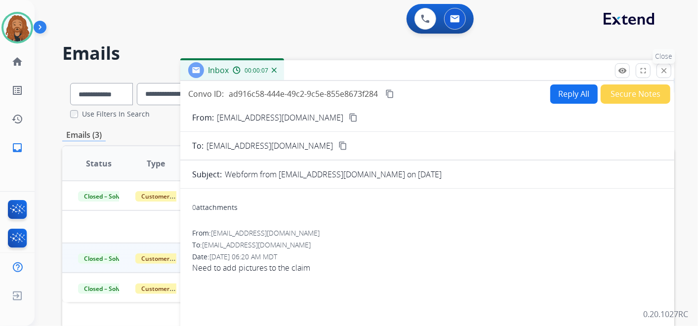
drag, startPoint x: 668, startPoint y: 70, endPoint x: 600, endPoint y: 106, distance: 76.3
click at [669, 69] on button "close Close" at bounding box center [664, 70] width 15 height 15
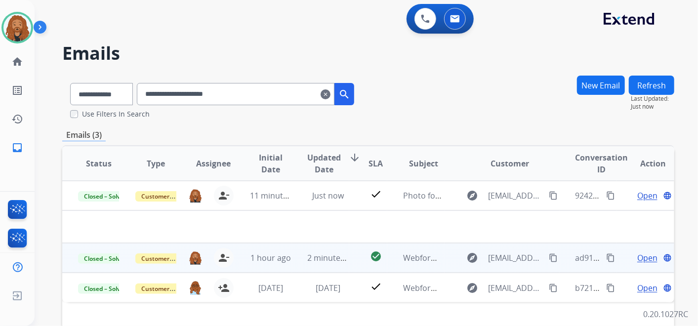
click at [331, 94] on mat-icon "clear" at bounding box center [326, 94] width 10 height 12
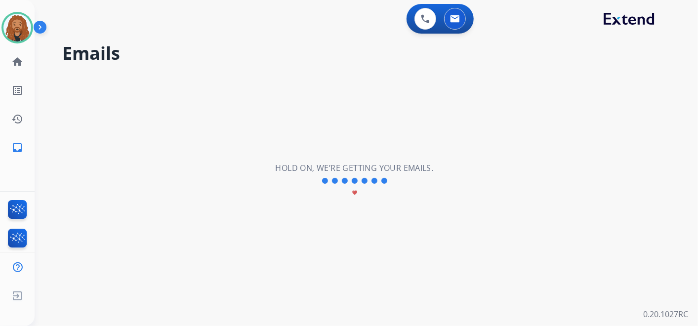
select select "**********"
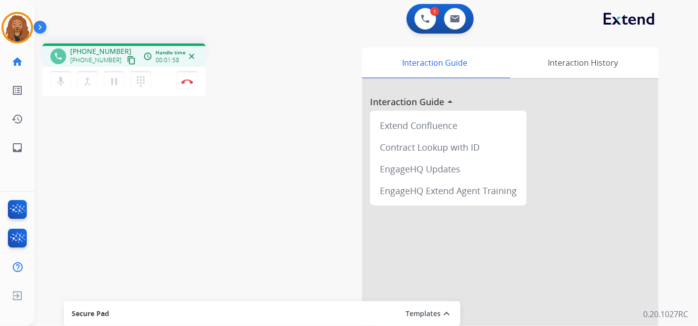
click at [127, 57] on mat-icon "content_copy" at bounding box center [131, 60] width 9 height 9
click at [667, 73] on div "Interaction Guide Interaction History Interaction Guide arrow_drop_up Extend Co…" at bounding box center [485, 245] width 380 height 404
click at [189, 86] on button "Disconnect" at bounding box center [187, 81] width 21 height 21
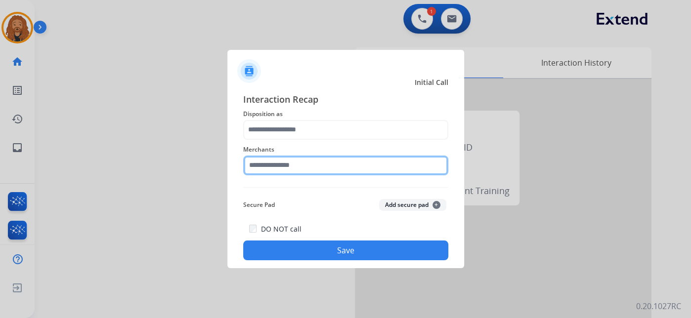
click at [284, 160] on input "text" at bounding box center [345, 166] width 205 height 20
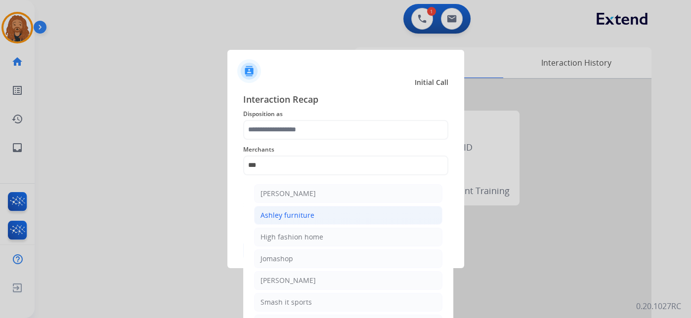
click at [289, 215] on div "Ashley furniture" at bounding box center [287, 216] width 54 height 10
type input "**********"
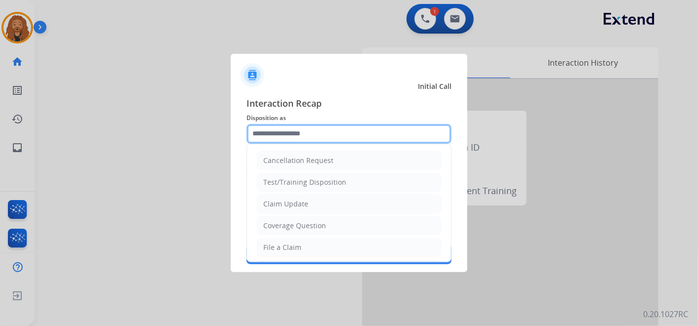
click at [283, 129] on input "text" at bounding box center [349, 134] width 205 height 20
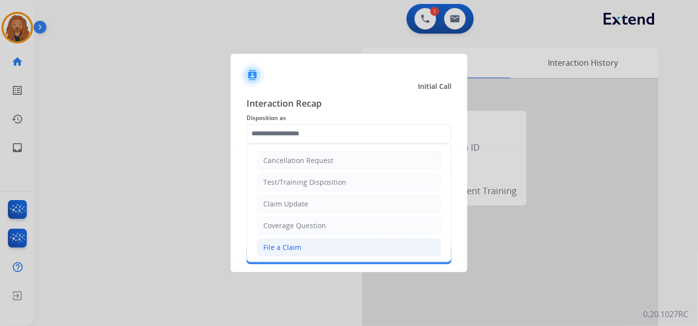
click at [296, 244] on div "File a Claim" at bounding box center [282, 248] width 38 height 10
type input "**********"
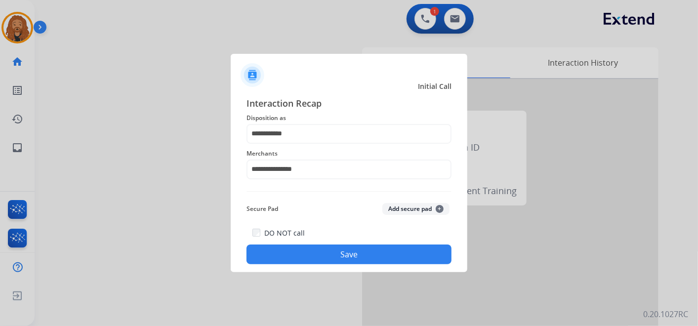
click at [309, 251] on button "Save" at bounding box center [349, 255] width 205 height 20
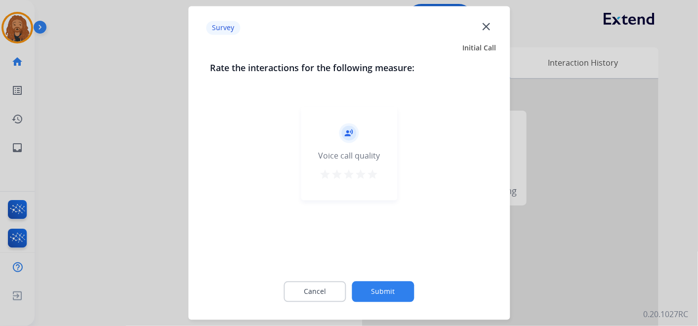
click at [374, 176] on mat-icon "star" at bounding box center [373, 175] width 12 height 12
click at [383, 291] on button "Submit" at bounding box center [383, 292] width 62 height 21
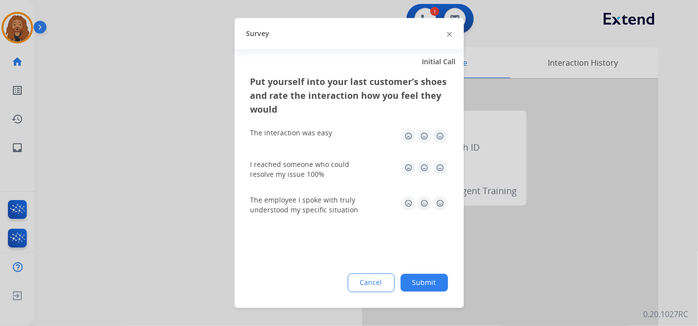
drag, startPoint x: 442, startPoint y: 200, endPoint x: 439, endPoint y: 162, distance: 37.7
click at [441, 200] on img at bounding box center [440, 204] width 16 height 16
click at [439, 161] on img at bounding box center [440, 168] width 16 height 16
click at [438, 145] on div "The interaction was easy" at bounding box center [350, 137] width 198 height 32
click at [438, 137] on img at bounding box center [440, 136] width 16 height 16
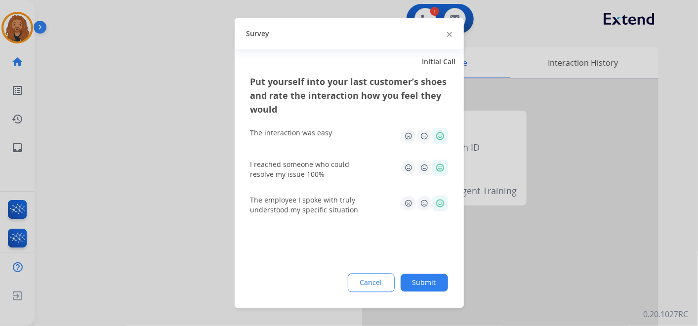
click at [426, 267] on div "Put yourself into your last customer’s shoes and rate the interaction how you f…" at bounding box center [349, 191] width 229 height 233
click at [424, 272] on div "Put yourself into your last customer’s shoes and rate the interaction how you f…" at bounding box center [349, 191] width 229 height 233
click at [426, 282] on button "Submit" at bounding box center [424, 283] width 47 height 18
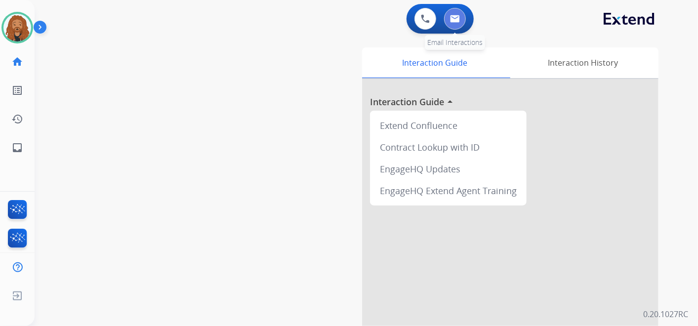
click at [459, 18] on img at bounding box center [455, 19] width 10 height 8
select select "**********"
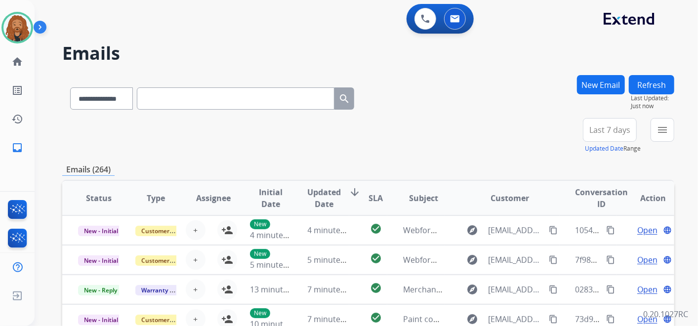
click at [589, 85] on button "New Email" at bounding box center [601, 84] width 48 height 19
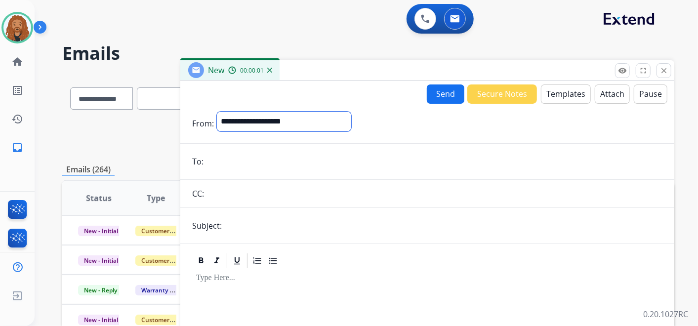
click at [306, 122] on select "**********" at bounding box center [284, 122] width 134 height 20
select select "**********"
click at [217, 112] on select "**********" at bounding box center [284, 122] width 134 height 20
click at [226, 155] on input "email" at bounding box center [435, 163] width 456 height 20
paste input "**********"
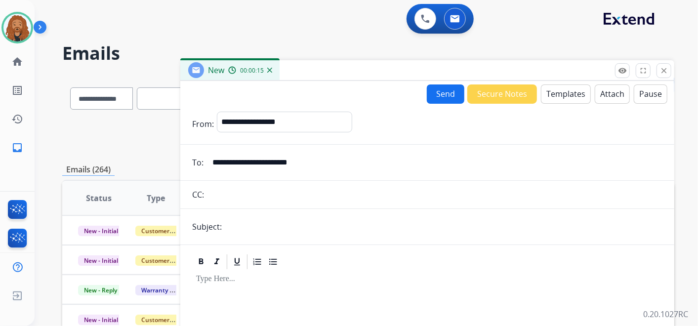
type input "**********"
click at [296, 221] on input "text" at bounding box center [444, 227] width 438 height 20
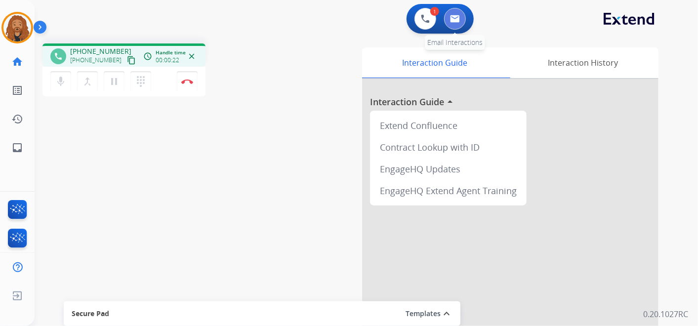
click at [459, 16] on img at bounding box center [455, 19] width 10 height 8
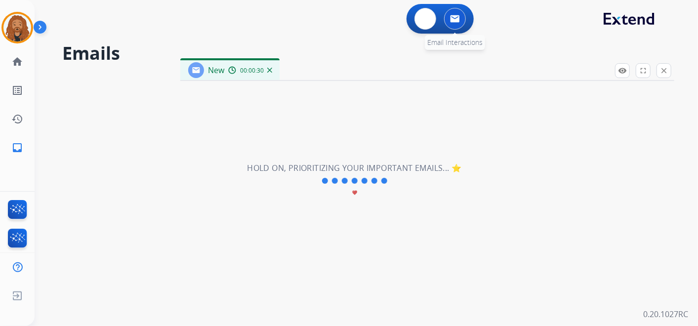
select select "**********"
click at [426, 15] on img at bounding box center [425, 18] width 9 height 9
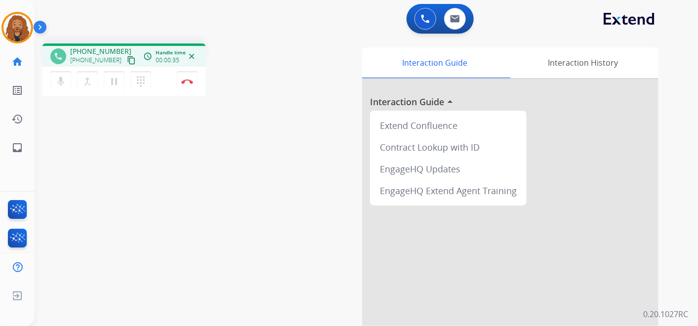
click at [127, 58] on mat-icon "content_copy" at bounding box center [131, 60] width 9 height 9
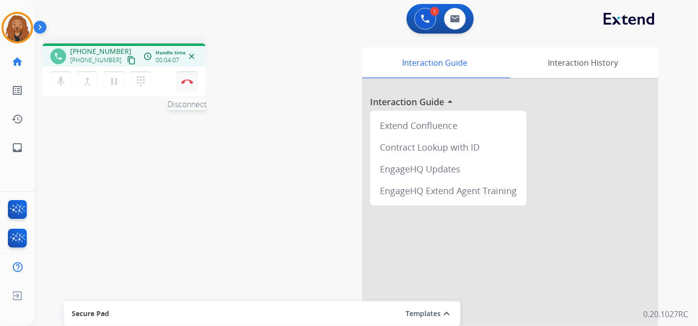
click at [189, 88] on button "Disconnect" at bounding box center [187, 81] width 21 height 21
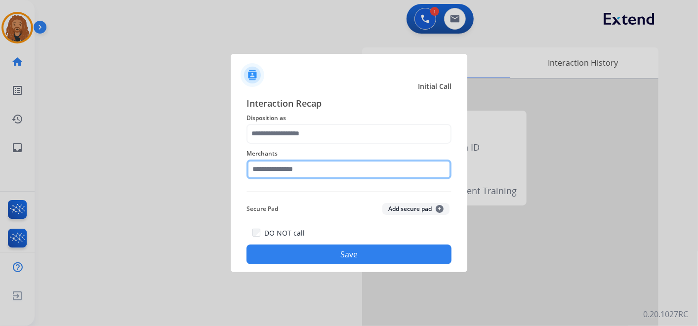
click at [277, 166] on input "text" at bounding box center [349, 170] width 205 height 20
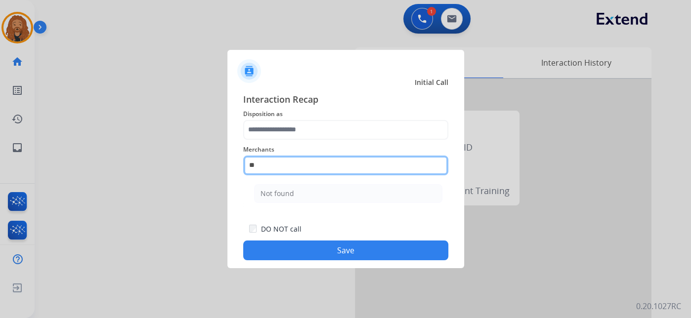
type input "*"
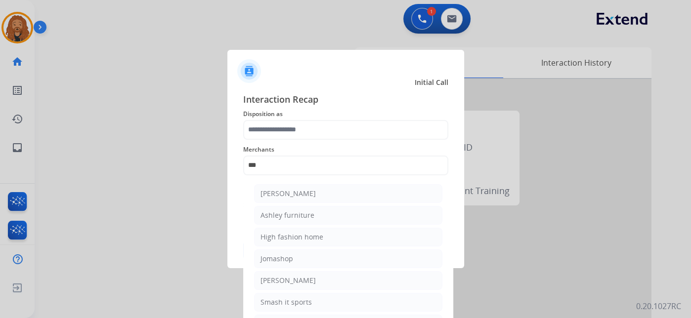
click at [379, 187] on li "[PERSON_NAME]" at bounding box center [348, 193] width 188 height 19
type input "**********"
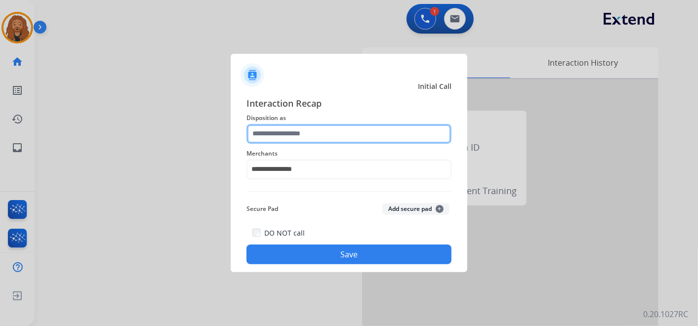
click at [327, 133] on input "text" at bounding box center [349, 134] width 205 height 20
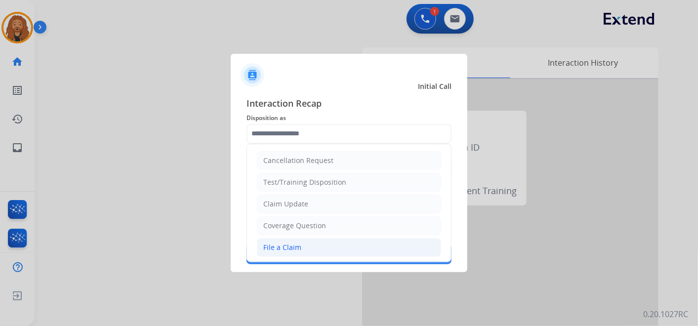
click at [295, 243] on div "File a Claim" at bounding box center [282, 248] width 38 height 10
type input "**********"
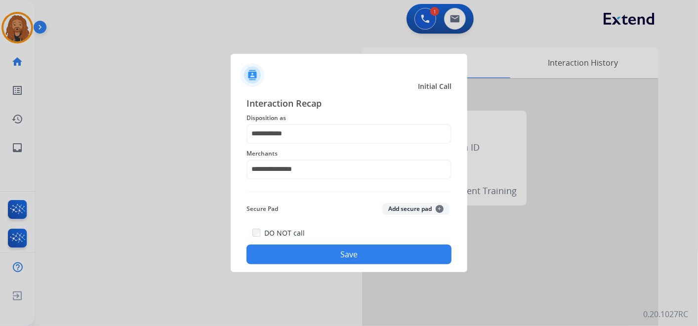
click at [347, 253] on button "Save" at bounding box center [349, 255] width 205 height 20
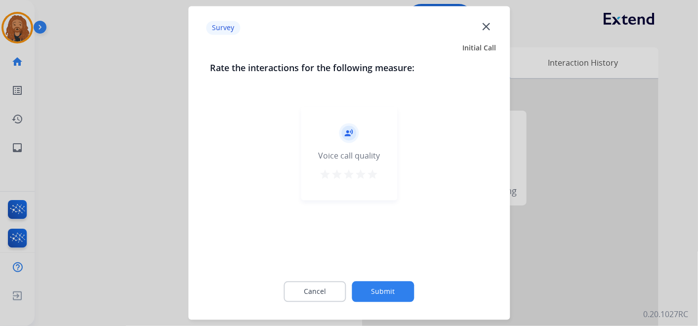
click at [378, 176] on mat-icon "star" at bounding box center [373, 175] width 12 height 12
click at [383, 304] on div "Cancel Submit" at bounding box center [349, 292] width 278 height 44
click at [381, 297] on button "Submit" at bounding box center [383, 292] width 62 height 21
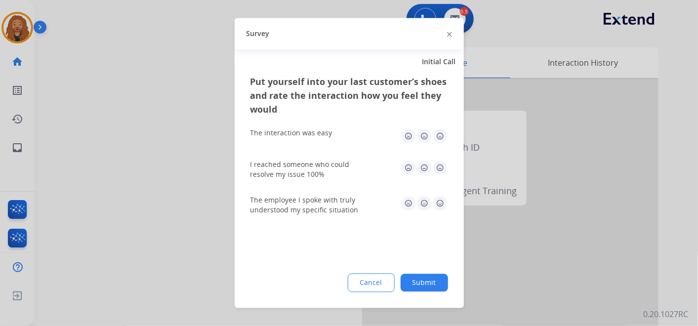
click at [438, 202] on img at bounding box center [440, 204] width 16 height 16
click at [436, 165] on img at bounding box center [440, 168] width 16 height 16
click at [437, 124] on div "The interaction was easy" at bounding box center [350, 137] width 198 height 32
click at [438, 137] on img at bounding box center [440, 136] width 16 height 16
click at [416, 282] on button "Submit" at bounding box center [424, 283] width 47 height 18
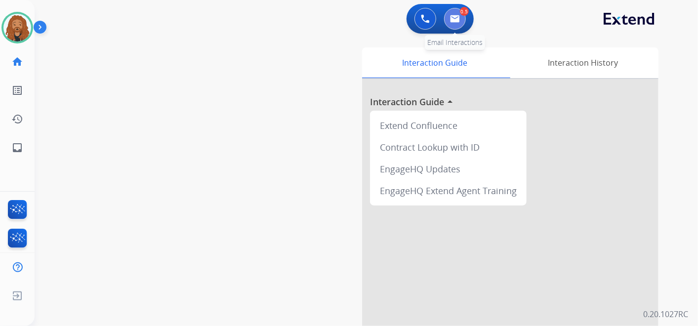
click at [455, 15] on img at bounding box center [455, 19] width 10 height 8
select select "**********"
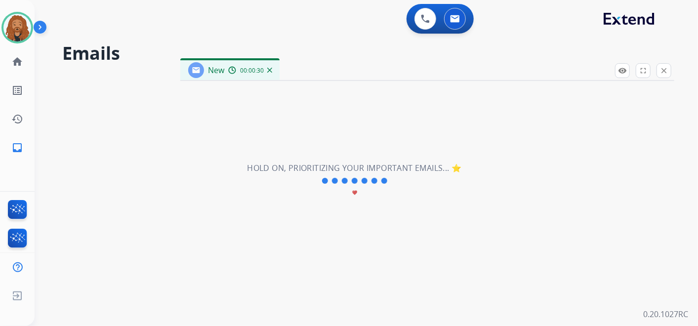
select select "**********"
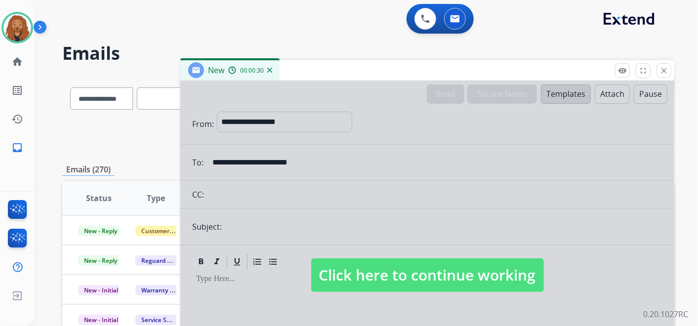
click at [341, 270] on span "Click here to continue working" at bounding box center [427, 275] width 233 height 34
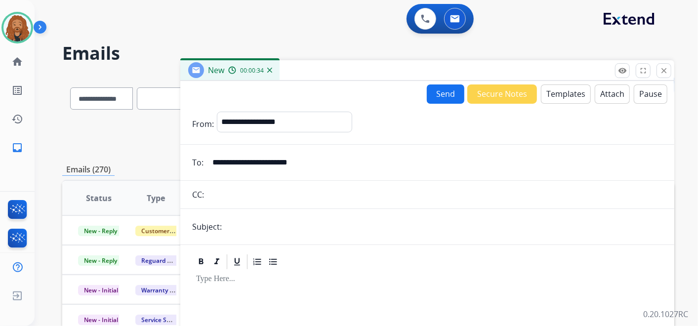
click at [551, 90] on button "Templates" at bounding box center [566, 94] width 50 height 19
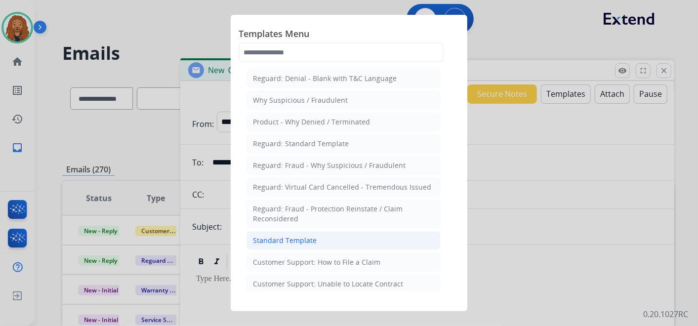
click at [282, 243] on div "Standard Template" at bounding box center [285, 241] width 64 height 10
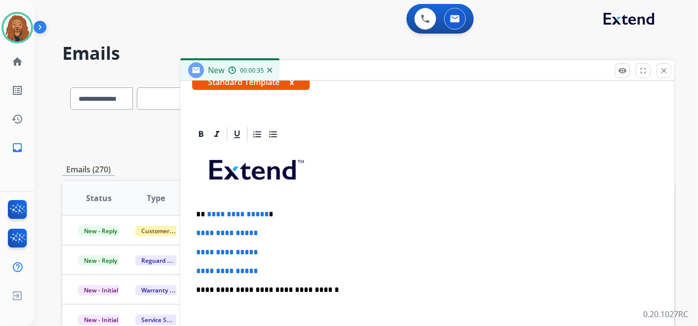
scroll to position [227, 0]
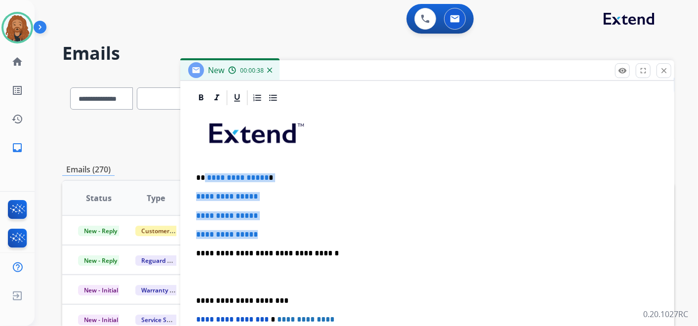
drag, startPoint x: 269, startPoint y: 234, endPoint x: 203, endPoint y: 169, distance: 93.0
click at [203, 169] on div "**********" at bounding box center [427, 277] width 470 height 340
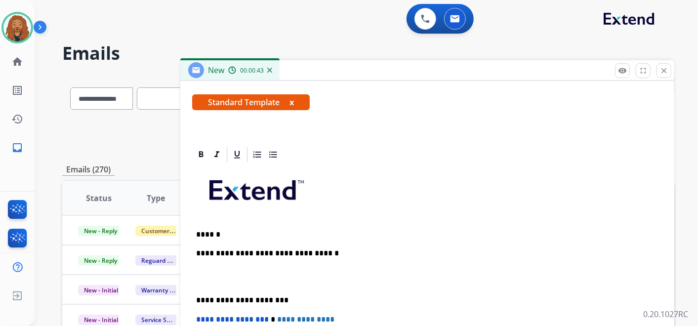
scroll to position [189, 0]
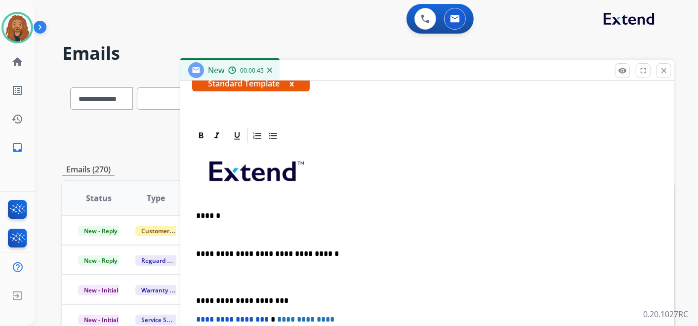
click at [208, 284] on div "**********" at bounding box center [427, 296] width 470 height 302
click at [217, 283] on p at bounding box center [427, 277] width 463 height 18
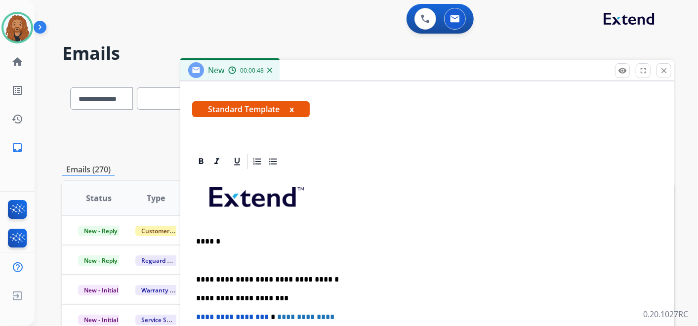
scroll to position [161, 0]
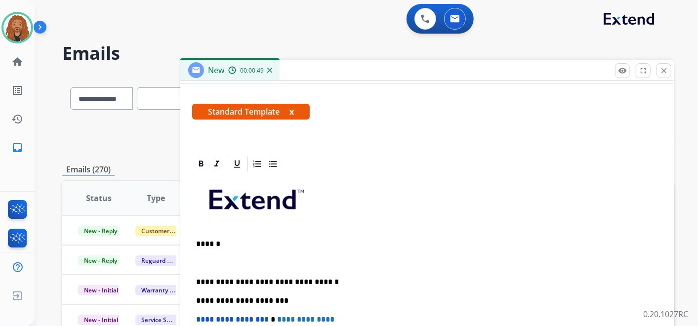
click at [237, 258] on p at bounding box center [427, 262] width 463 height 9
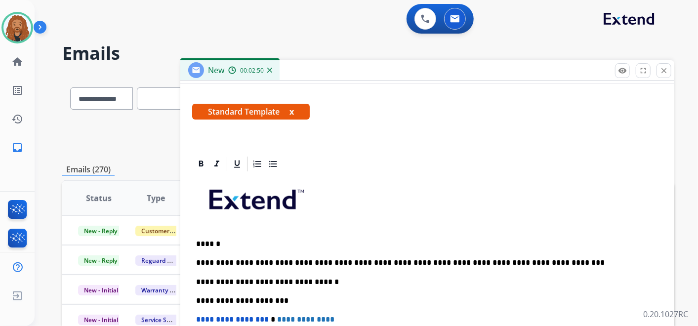
click at [570, 258] on p "**********" at bounding box center [423, 262] width 455 height 9
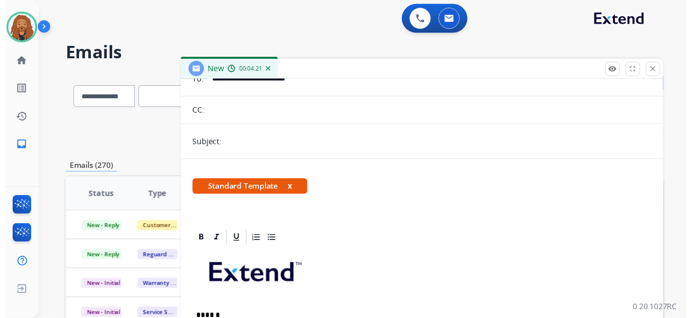
scroll to position [0, 0]
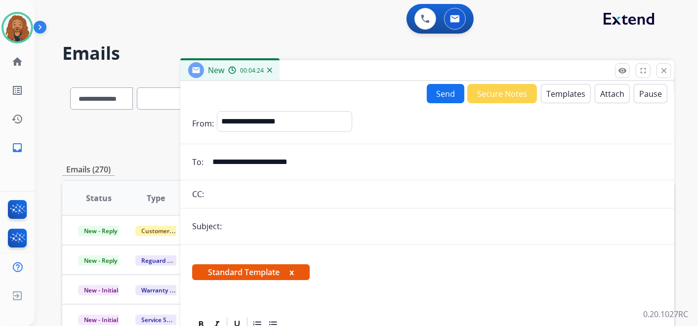
click at [284, 226] on input "text" at bounding box center [444, 226] width 438 height 20
type input "*"
type input "**********"
click at [455, 93] on button "Send" at bounding box center [446, 93] width 38 height 19
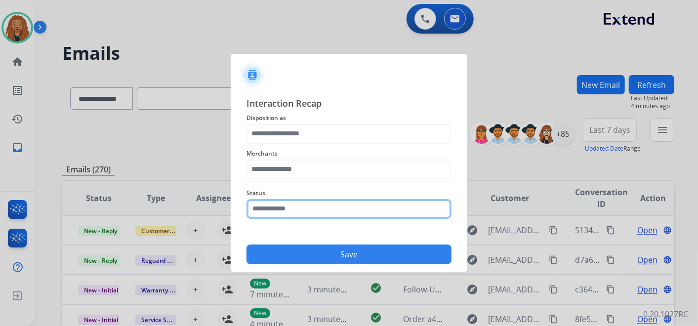
click at [300, 209] on input "text" at bounding box center [349, 209] width 205 height 20
type input "*"
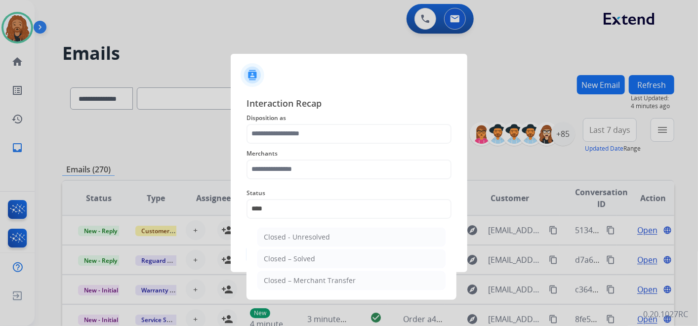
drag, startPoint x: 289, startPoint y: 260, endPoint x: 274, endPoint y: 185, distance: 76.7
click at [289, 258] on div "Closed – Solved" at bounding box center [289, 259] width 51 height 10
type input "**********"
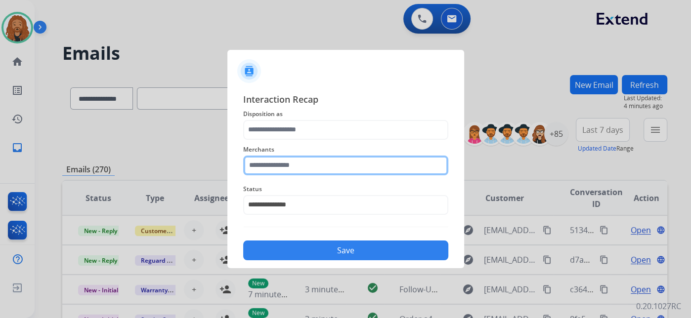
click at [275, 175] on input "text" at bounding box center [345, 166] width 205 height 20
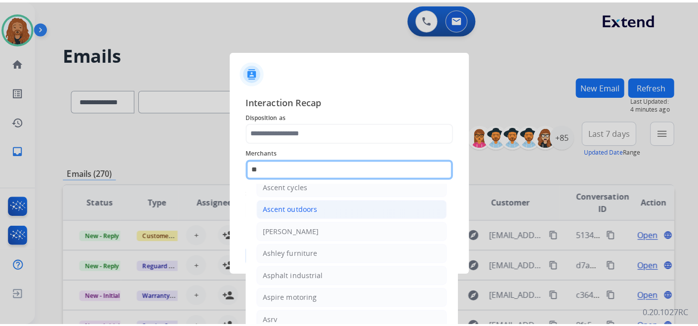
scroll to position [78, 0]
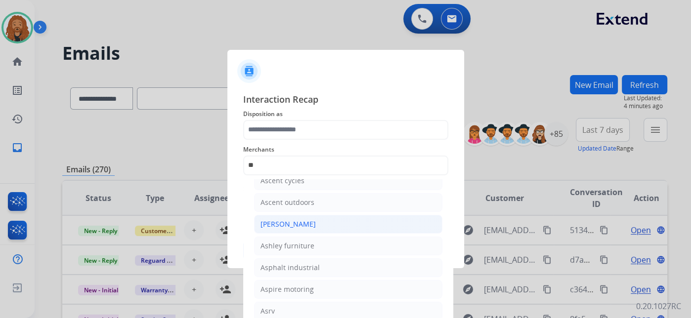
click at [277, 224] on div "[PERSON_NAME]" at bounding box center [287, 224] width 55 height 10
type input "**********"
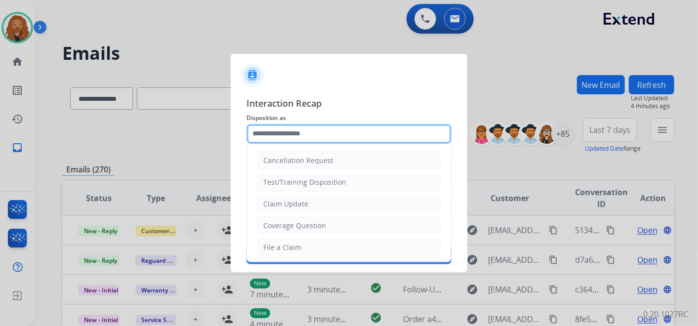
click at [290, 142] on input "text" at bounding box center [349, 134] width 205 height 20
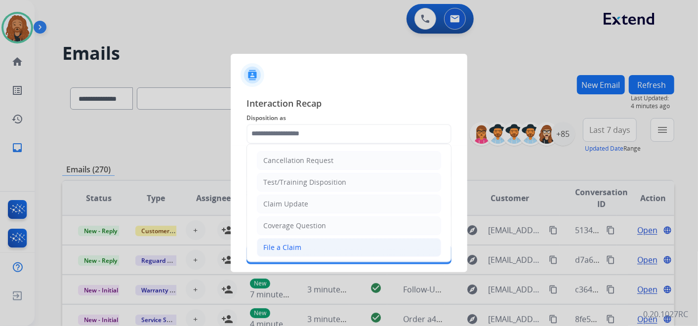
click at [308, 243] on li "File a Claim" at bounding box center [349, 247] width 184 height 19
type input "**********"
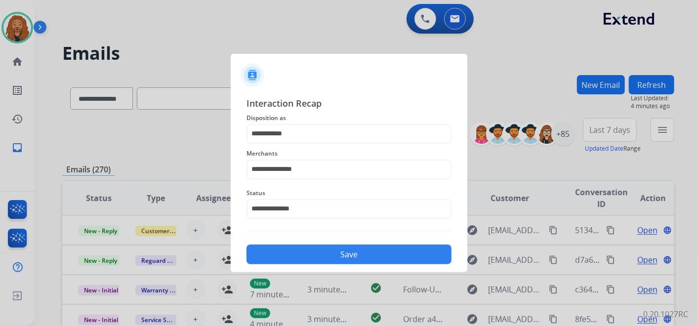
click at [274, 247] on button "Save" at bounding box center [349, 255] width 205 height 20
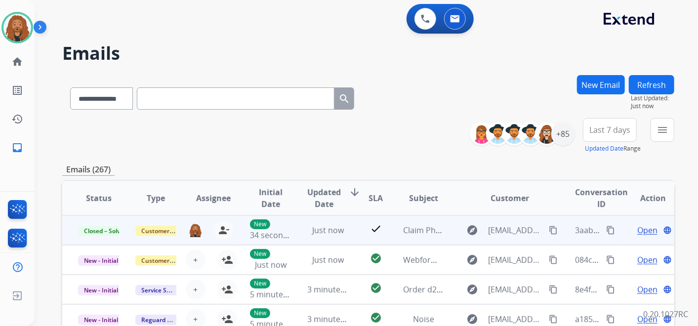
click at [606, 232] on mat-icon "content_copy" at bounding box center [610, 230] width 9 height 9
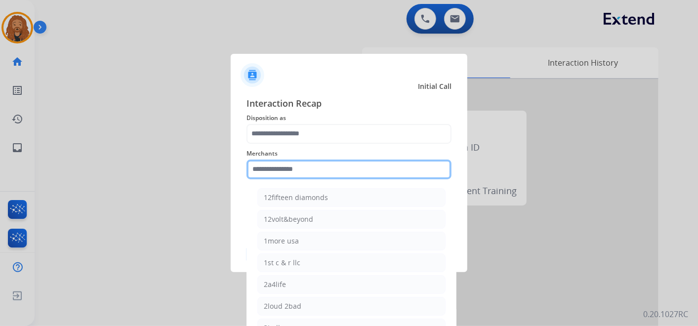
click at [281, 171] on input "text" at bounding box center [349, 170] width 205 height 20
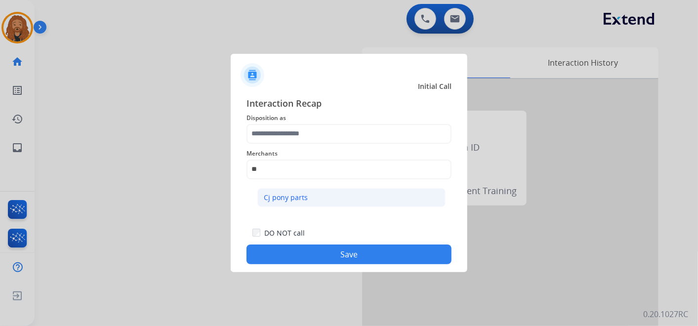
click at [299, 202] on li "Cj pony parts" at bounding box center [351, 197] width 188 height 19
type input "**********"
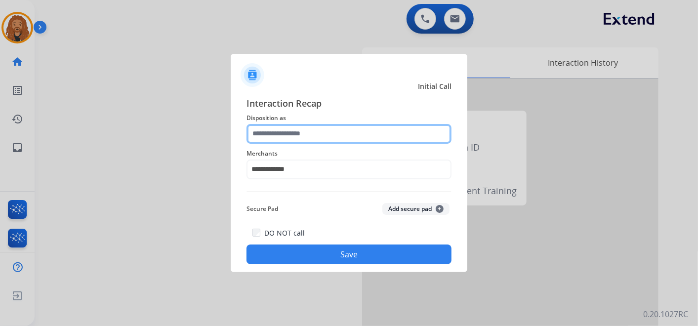
click at [288, 132] on input "text" at bounding box center [349, 134] width 205 height 20
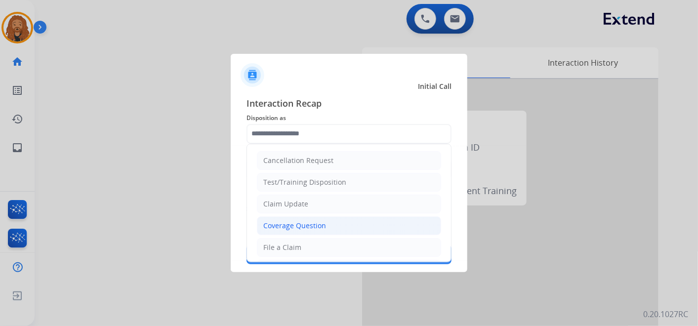
click at [303, 230] on li "Coverage Question" at bounding box center [349, 225] width 184 height 19
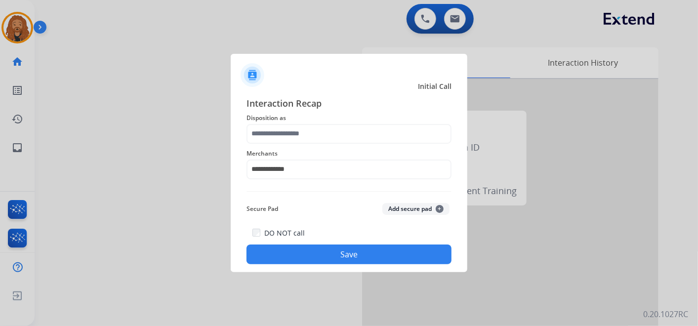
type input "**********"
click at [297, 258] on button "Save" at bounding box center [349, 255] width 205 height 20
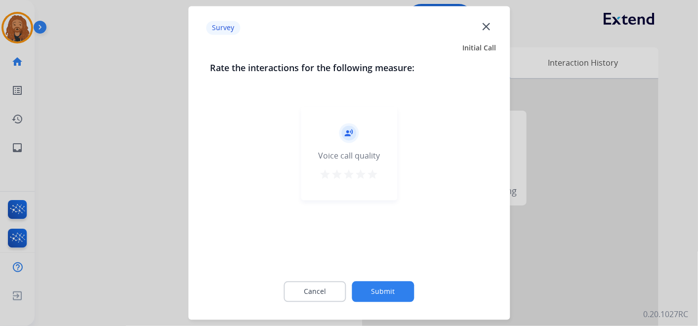
click at [372, 179] on mat-icon "star" at bounding box center [373, 175] width 12 height 12
click at [400, 299] on button "Submit" at bounding box center [383, 292] width 62 height 21
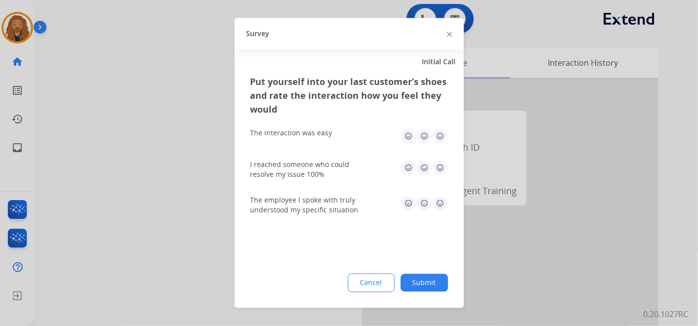
drag, startPoint x: 443, startPoint y: 204, endPoint x: 440, endPoint y: 199, distance: 6.4
click at [443, 205] on img at bounding box center [440, 204] width 16 height 16
click at [435, 166] on img at bounding box center [440, 168] width 16 height 16
click at [441, 141] on img at bounding box center [440, 136] width 16 height 16
click at [428, 288] on button "Submit" at bounding box center [424, 283] width 47 height 18
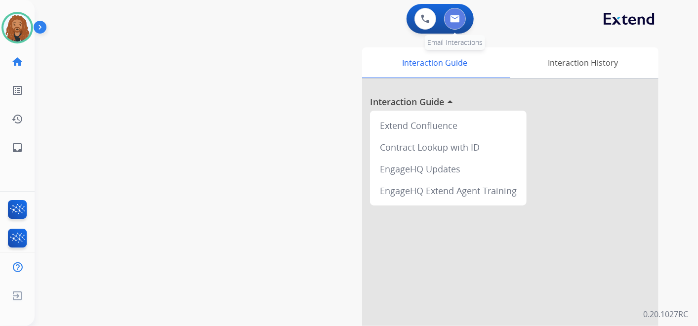
click at [459, 22] on img at bounding box center [455, 19] width 10 height 8
select select "**********"
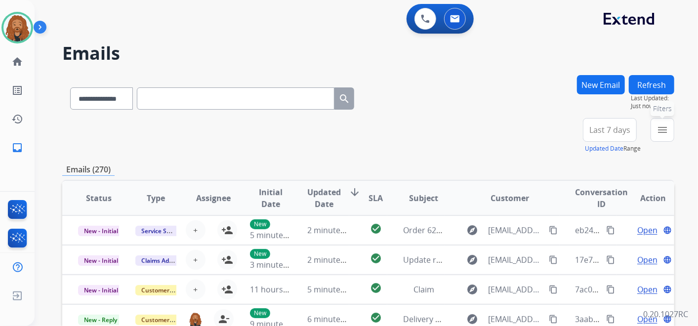
click at [659, 134] on mat-icon "menu" at bounding box center [663, 130] width 12 height 12
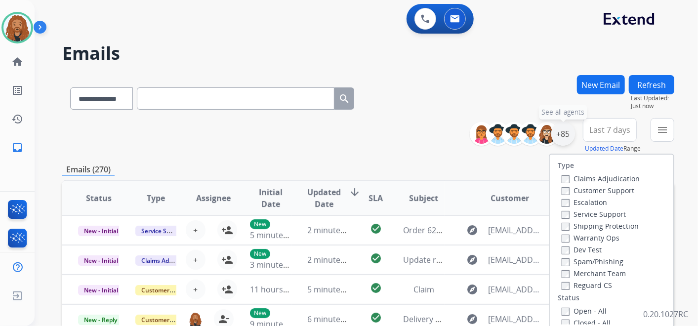
click at [568, 134] on div "+85" at bounding box center [564, 134] width 24 height 24
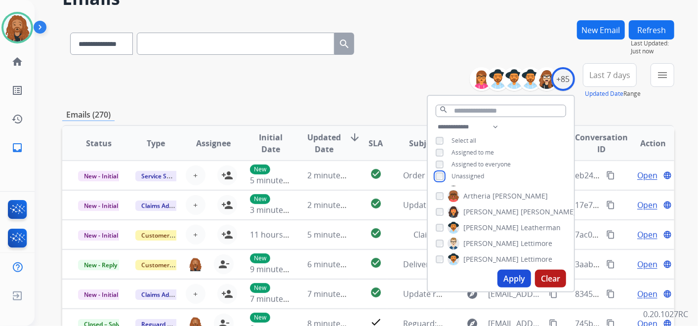
scroll to position [110, 0]
click at [513, 277] on button "Apply" at bounding box center [515, 279] width 34 height 18
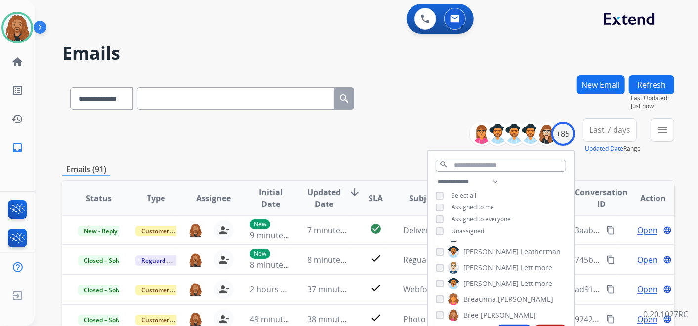
click at [620, 129] on span "Last 7 days" at bounding box center [610, 130] width 41 height 4
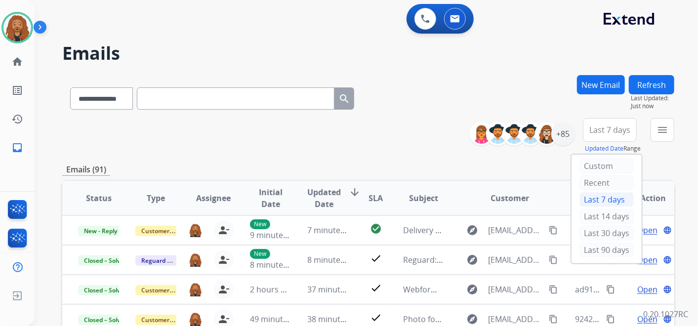
click at [614, 245] on div "Last 90 days" at bounding box center [607, 250] width 54 height 15
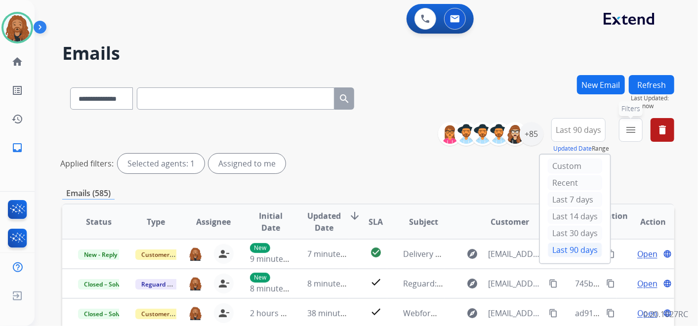
click at [624, 133] on button "menu Filters" at bounding box center [631, 130] width 24 height 24
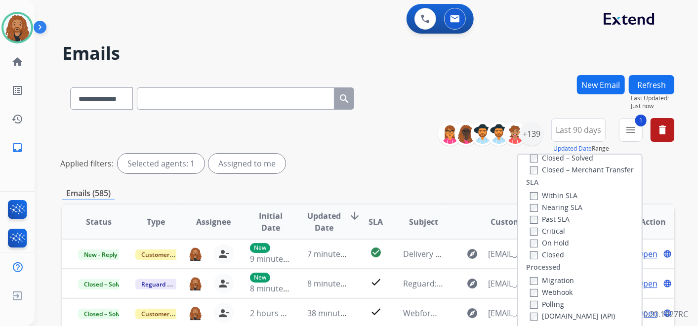
scroll to position [219, 0]
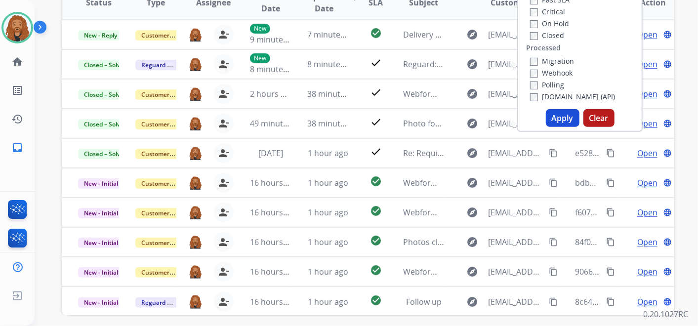
click at [561, 114] on button "Apply" at bounding box center [563, 118] width 34 height 18
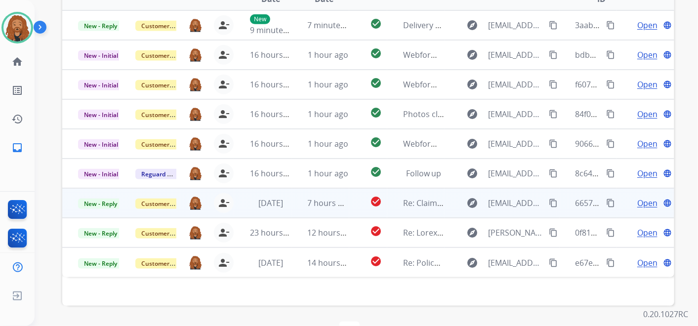
scroll to position [283, 0]
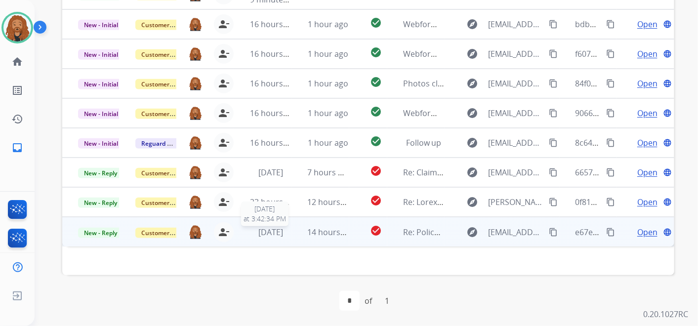
click at [265, 231] on span "[DATE]" at bounding box center [270, 232] width 25 height 11
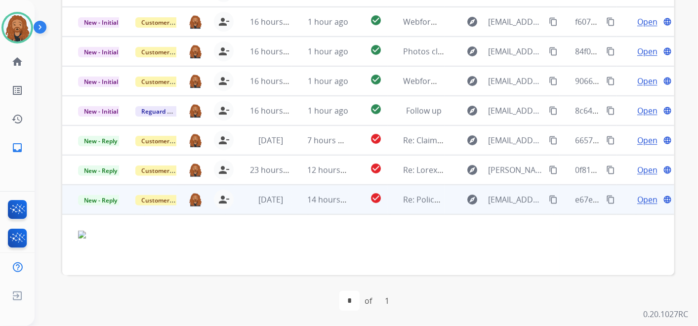
scroll to position [46, 0]
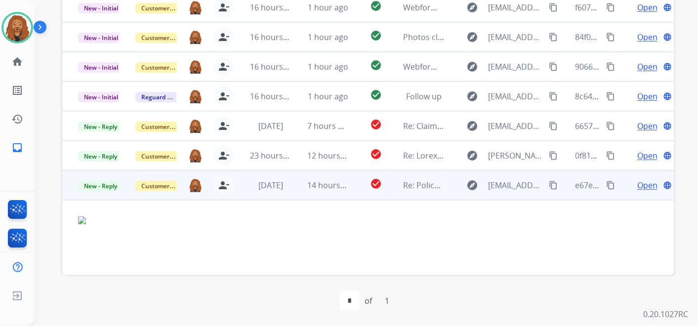
click at [638, 187] on span "Open" at bounding box center [648, 185] width 20 height 12
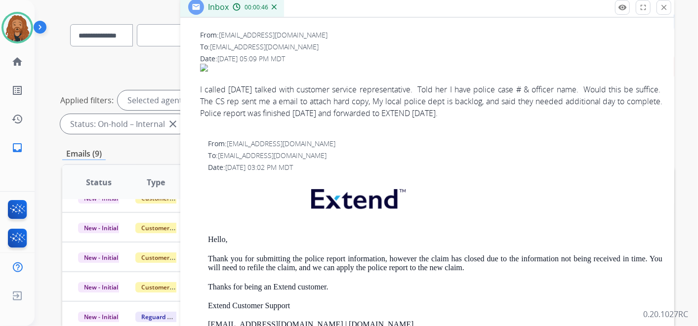
scroll to position [0, 0]
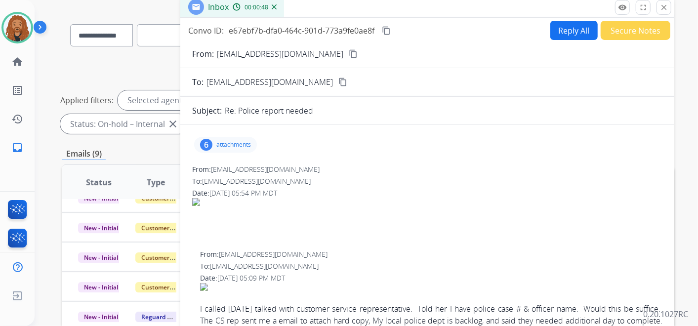
click at [564, 27] on button "Reply All" at bounding box center [574, 30] width 47 height 19
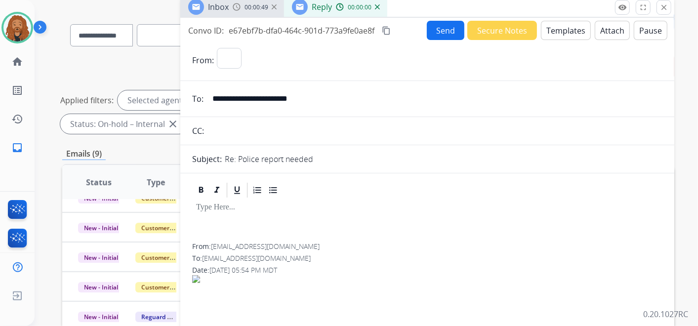
select select "**********"
click at [571, 31] on button "Templates" at bounding box center [566, 30] width 50 height 19
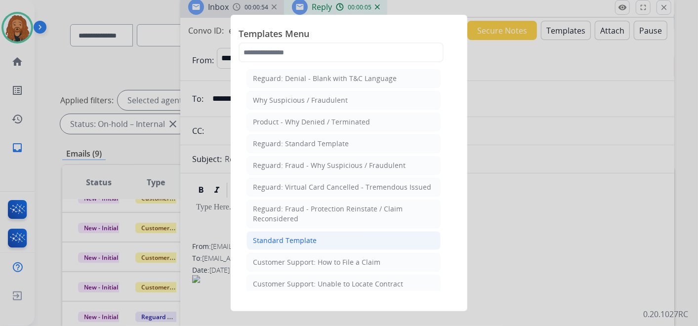
click at [305, 237] on div "Standard Template" at bounding box center [285, 241] width 64 height 10
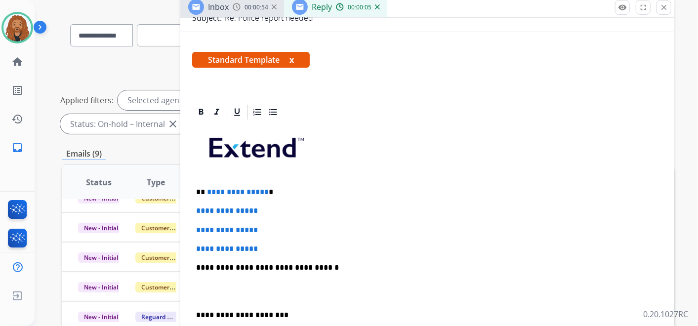
scroll to position [219, 0]
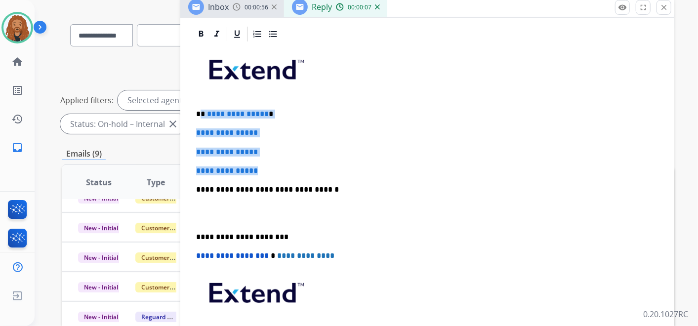
drag, startPoint x: 265, startPoint y: 166, endPoint x: 201, endPoint y: 104, distance: 88.8
click at [201, 104] on div "**********" at bounding box center [427, 213] width 470 height 340
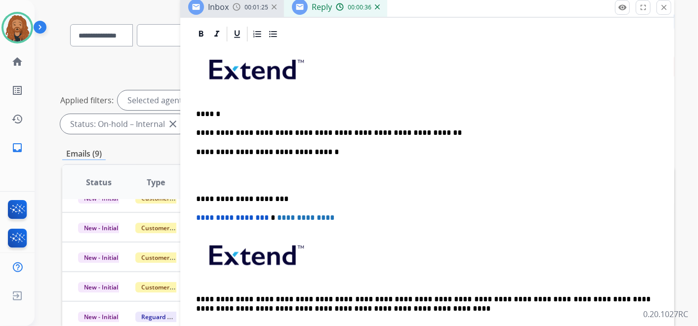
click at [416, 128] on p "**********" at bounding box center [423, 132] width 455 height 9
click at [211, 182] on div "**********" at bounding box center [427, 194] width 470 height 302
click at [212, 180] on p at bounding box center [427, 176] width 463 height 18
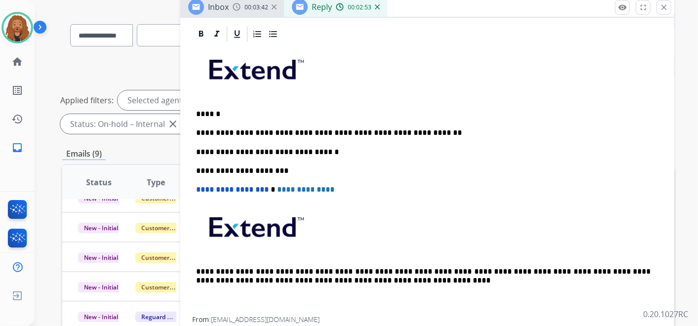
click at [426, 128] on p "**********" at bounding box center [423, 132] width 455 height 9
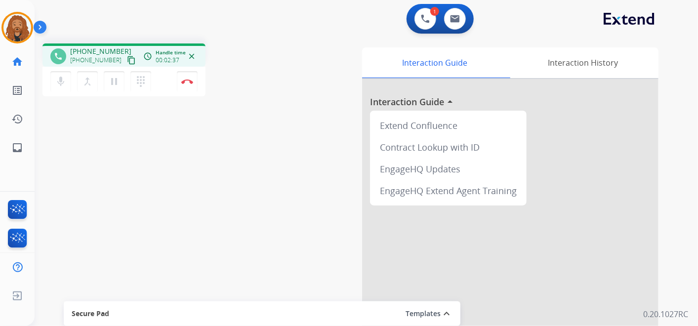
click at [127, 57] on mat-icon "content_copy" at bounding box center [131, 60] width 9 height 9
click at [189, 86] on button "Disconnect" at bounding box center [187, 81] width 21 height 21
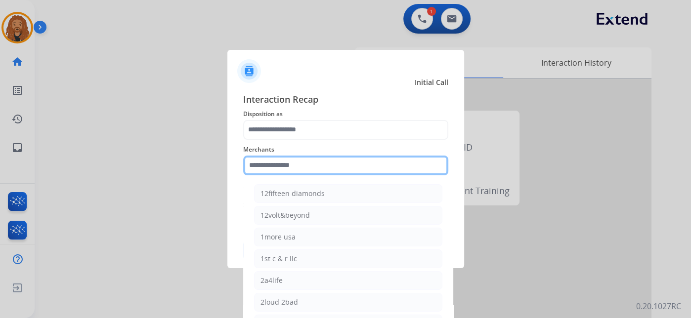
click at [326, 169] on input "text" at bounding box center [345, 166] width 205 height 20
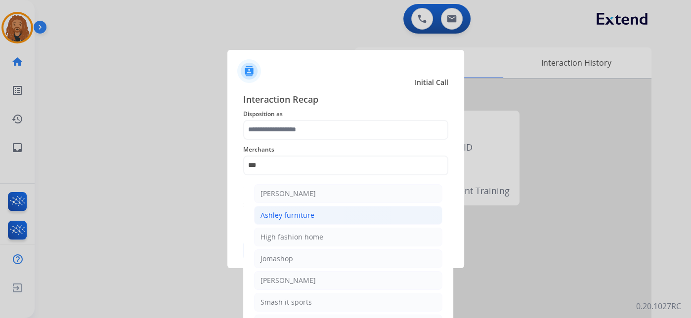
click at [312, 210] on li "Ashley furniture" at bounding box center [348, 215] width 188 height 19
type input "**********"
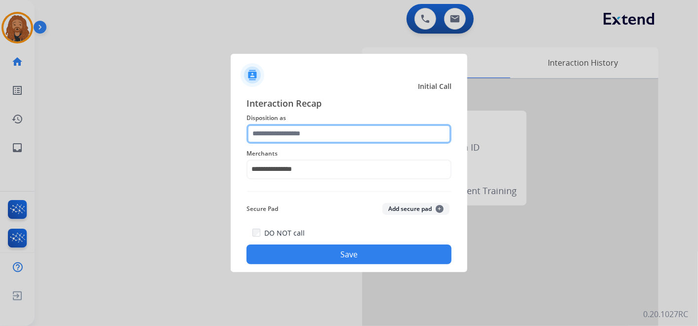
click at [293, 139] on input "text" at bounding box center [349, 134] width 205 height 20
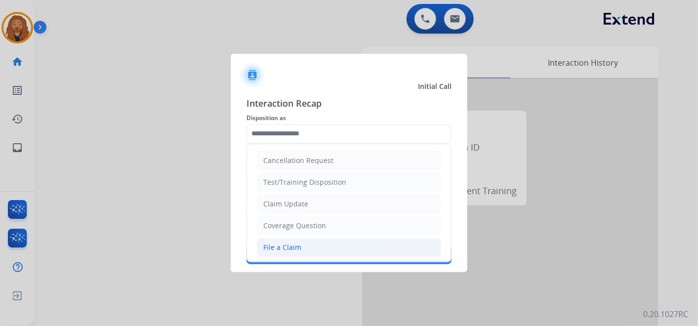
click at [296, 248] on div "File a Claim" at bounding box center [282, 248] width 38 height 10
type input "**********"
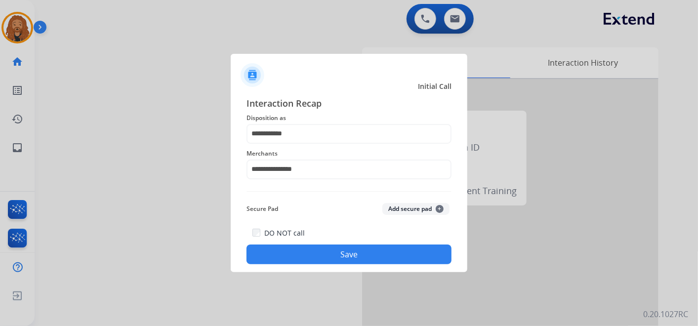
click at [296, 250] on button "Save" at bounding box center [349, 255] width 205 height 20
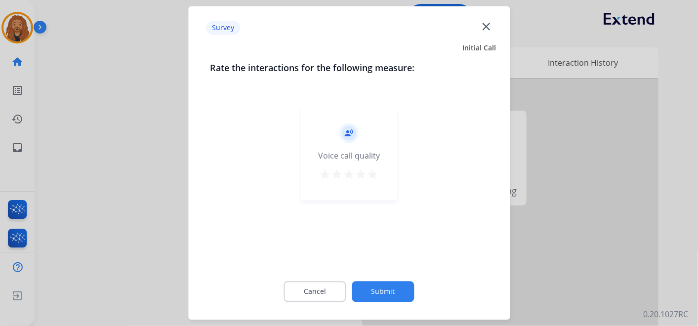
click at [374, 171] on mat-icon "star" at bounding box center [373, 175] width 12 height 12
click at [381, 282] on button "Submit" at bounding box center [383, 292] width 62 height 21
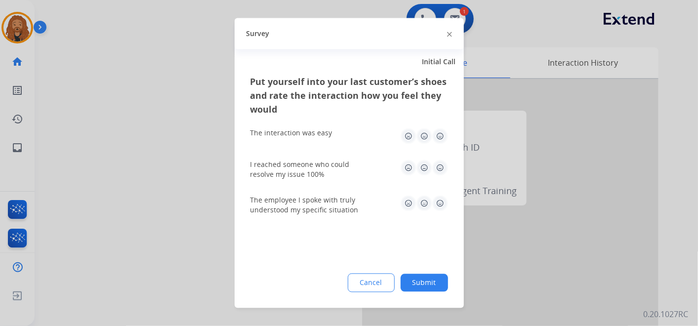
click at [437, 141] on img at bounding box center [440, 136] width 16 height 16
click at [442, 168] on img at bounding box center [440, 168] width 16 height 16
click at [440, 196] on img at bounding box center [440, 204] width 16 height 16
click at [422, 272] on div "Put yourself into your last customer’s shoes and rate the interaction how you f…" at bounding box center [349, 191] width 229 height 233
click at [424, 278] on button "Submit" at bounding box center [424, 283] width 47 height 18
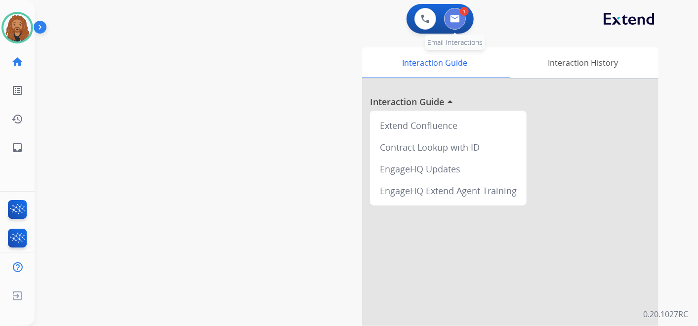
click at [466, 17] on button at bounding box center [455, 19] width 22 height 22
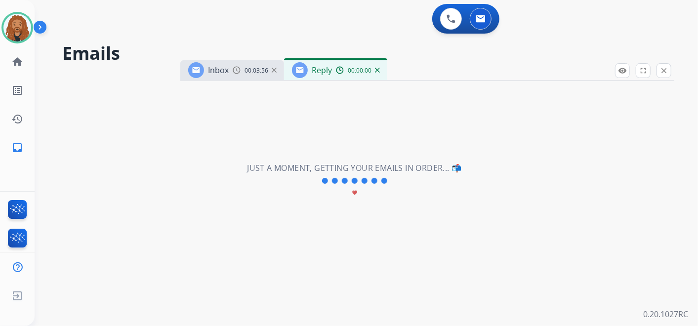
select select "**********"
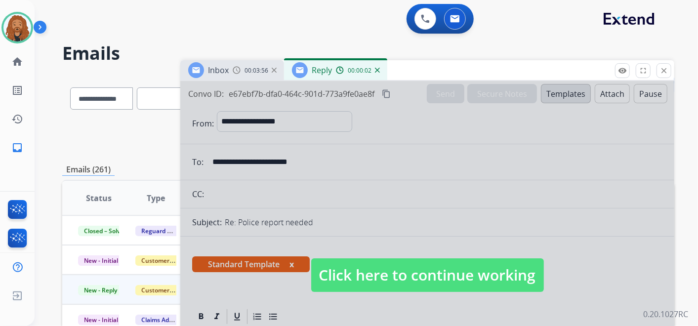
click at [361, 259] on span "Click here to continue working" at bounding box center [427, 275] width 233 height 34
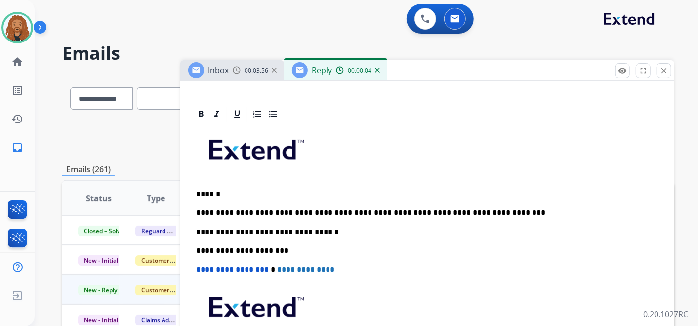
scroll to position [219, 0]
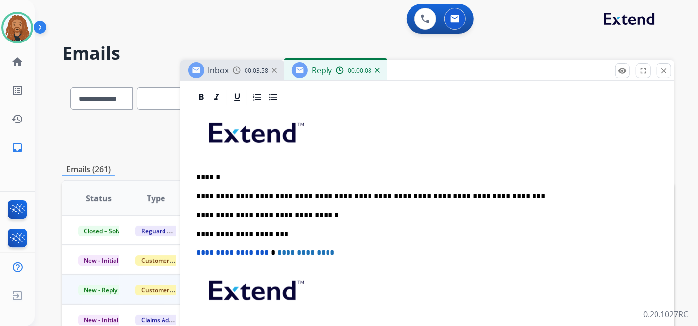
click at [496, 199] on p "**********" at bounding box center [423, 196] width 455 height 9
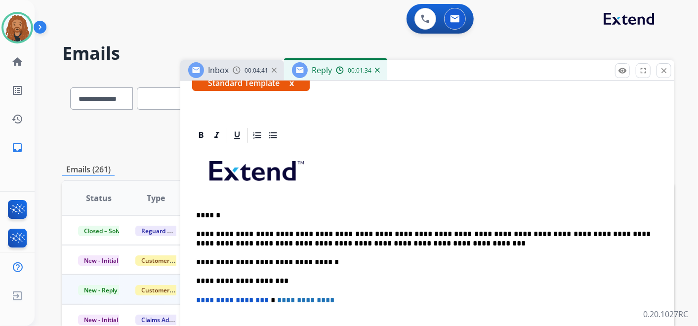
scroll to position [165, 0]
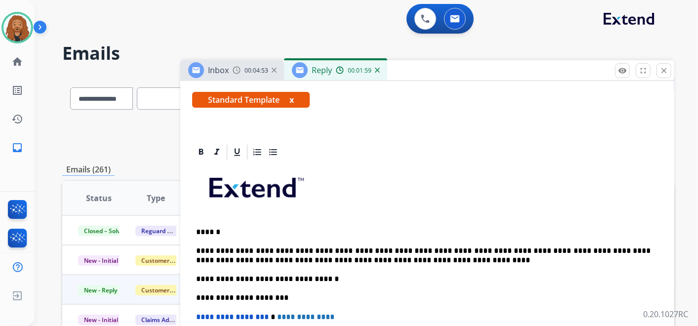
click at [381, 253] on p "**********" at bounding box center [423, 256] width 455 height 18
click at [374, 256] on p "**********" at bounding box center [423, 256] width 455 height 18
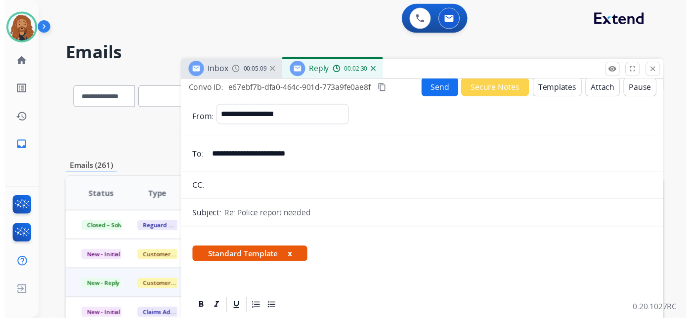
scroll to position [0, 0]
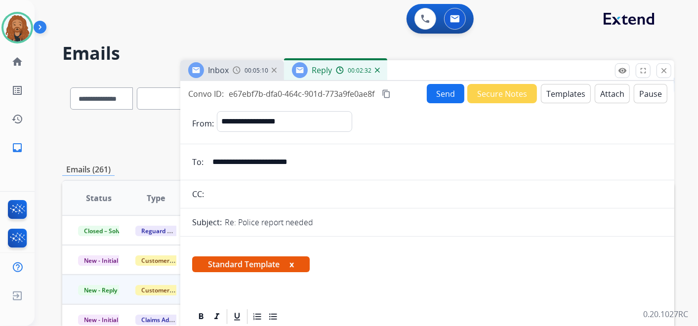
click at [443, 91] on button "Send" at bounding box center [446, 93] width 38 height 19
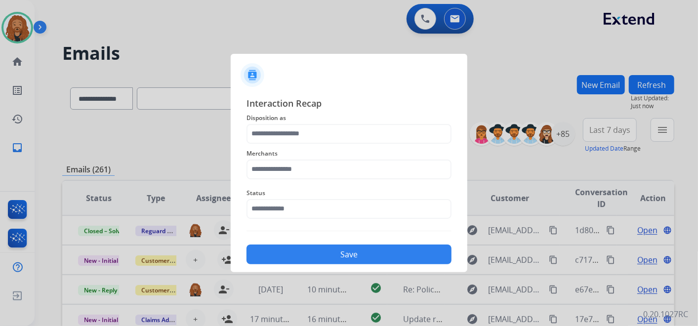
click at [312, 196] on span "Status" at bounding box center [349, 193] width 205 height 12
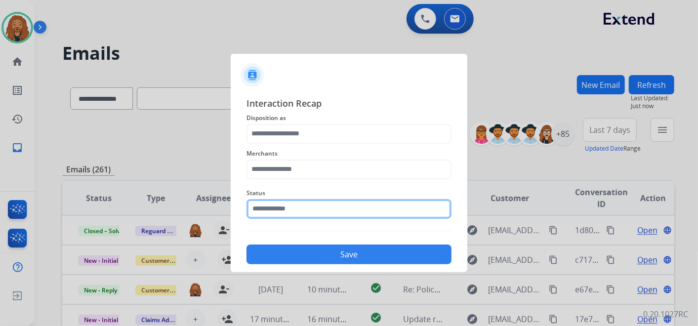
click at [308, 203] on input "text" at bounding box center [349, 209] width 205 height 20
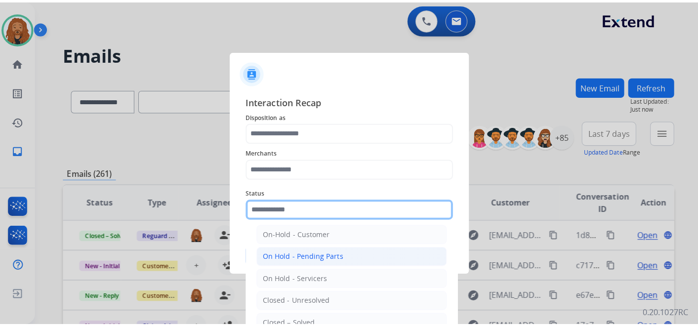
scroll to position [56, 0]
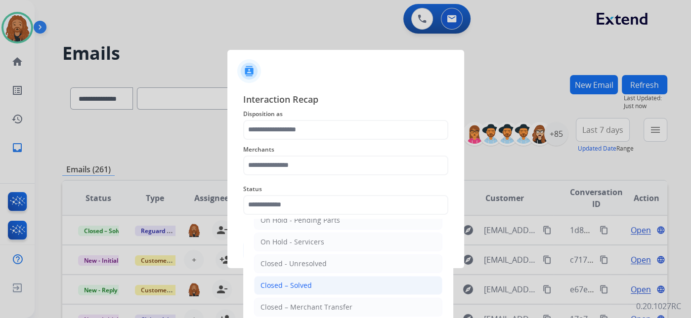
click at [303, 282] on li "Closed – Solved" at bounding box center [348, 285] width 188 height 19
type input "**********"
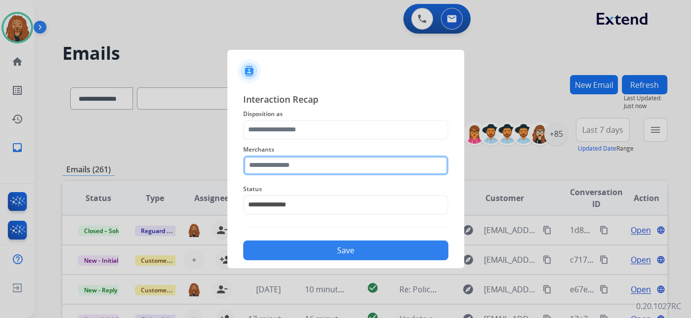
click at [305, 161] on input "text" at bounding box center [345, 166] width 205 height 20
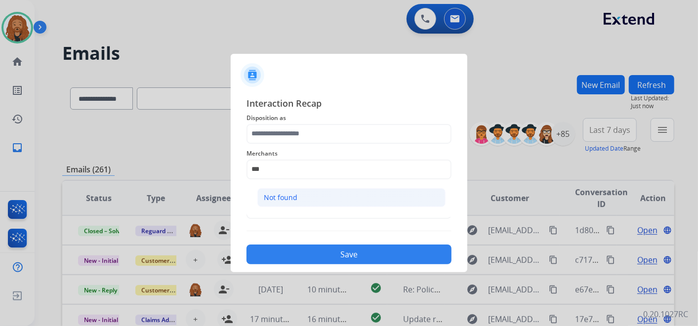
click at [289, 195] on div "Not found" at bounding box center [281, 198] width 34 height 10
type input "*********"
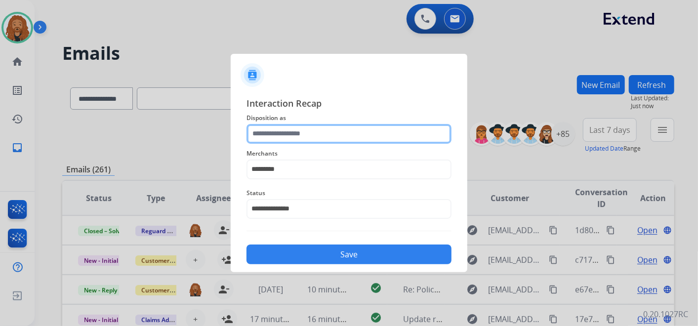
click at [291, 129] on input "text" at bounding box center [349, 134] width 205 height 20
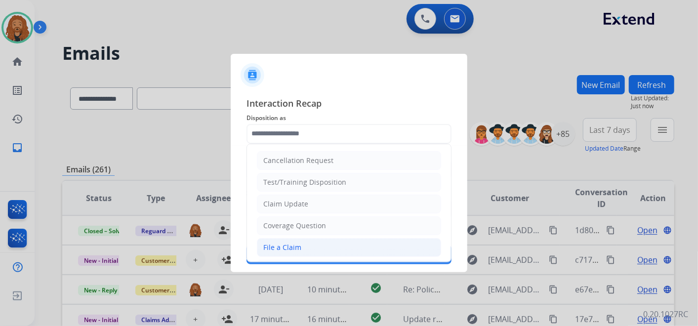
click at [295, 240] on li "File a Claim" at bounding box center [349, 247] width 184 height 19
type input "**********"
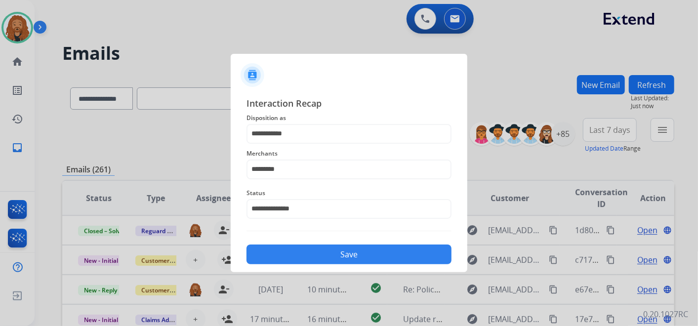
click at [299, 256] on button "Save" at bounding box center [349, 255] width 205 height 20
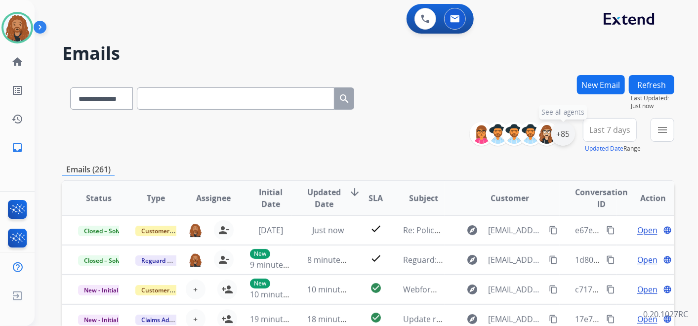
click at [562, 135] on div "+85" at bounding box center [564, 134] width 24 height 24
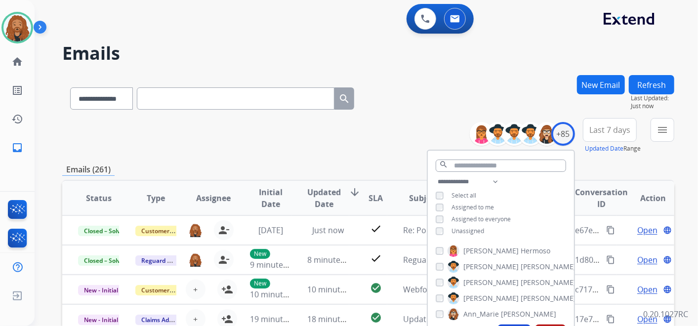
click at [474, 234] on div "**********" at bounding box center [501, 207] width 146 height 63
click at [476, 237] on div "**********" at bounding box center [501, 207] width 146 height 63
click at [473, 232] on span "Unassigned" at bounding box center [468, 231] width 33 height 8
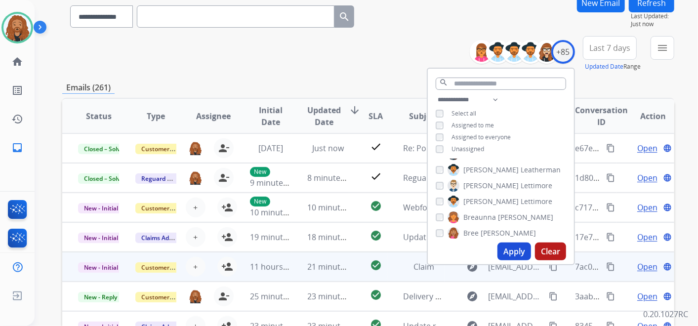
scroll to position [110, 0]
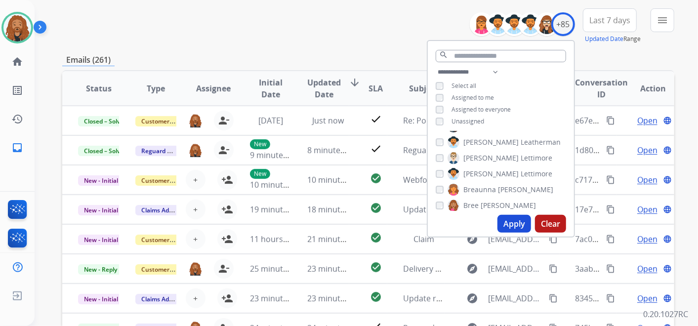
click at [509, 221] on button "Apply" at bounding box center [515, 224] width 34 height 18
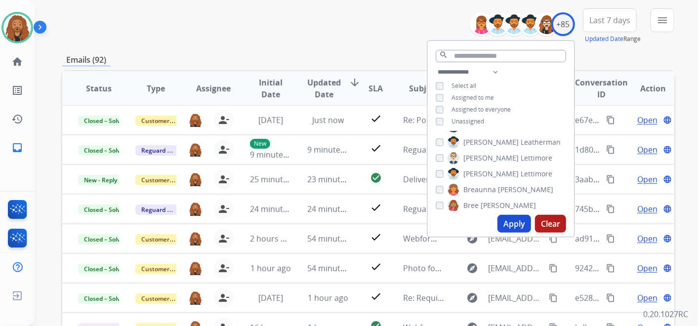
drag, startPoint x: 326, startPoint y: 43, endPoint x: 339, endPoint y: 45, distance: 12.4
click at [326, 43] on div "**********" at bounding box center [368, 208] width 612 height 487
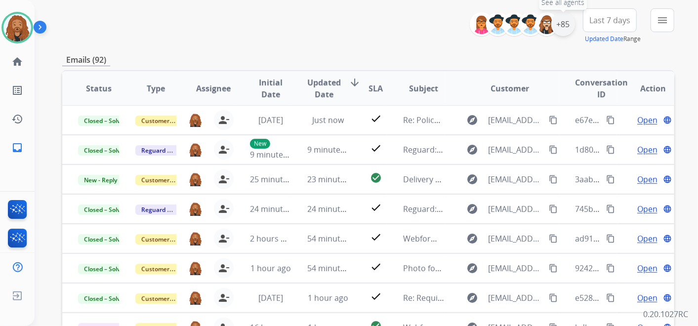
click at [566, 15] on div "+85" at bounding box center [564, 24] width 24 height 24
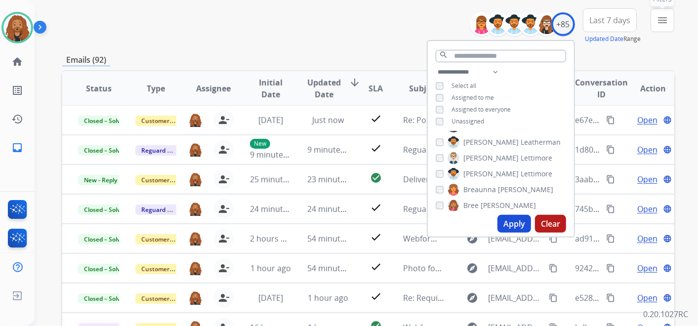
click at [659, 25] on mat-icon "menu" at bounding box center [663, 20] width 12 height 12
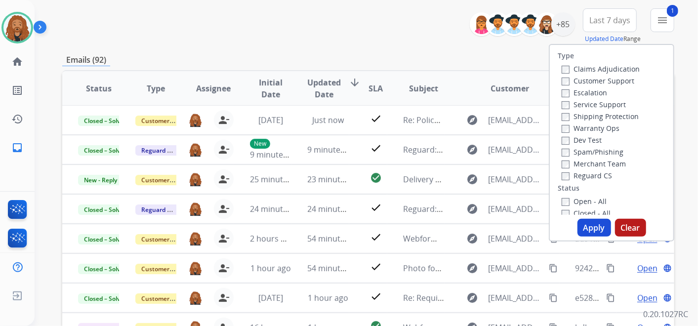
click at [589, 229] on button "Apply" at bounding box center [595, 228] width 34 height 18
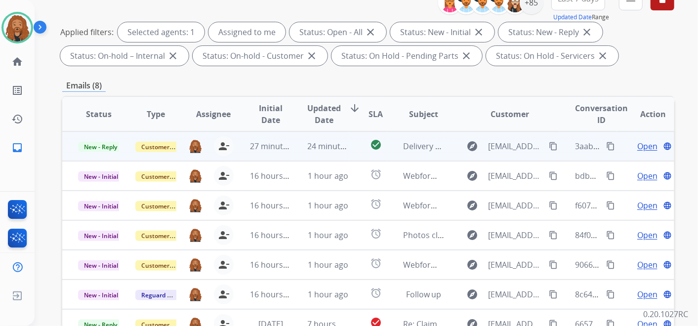
scroll to position [219, 0]
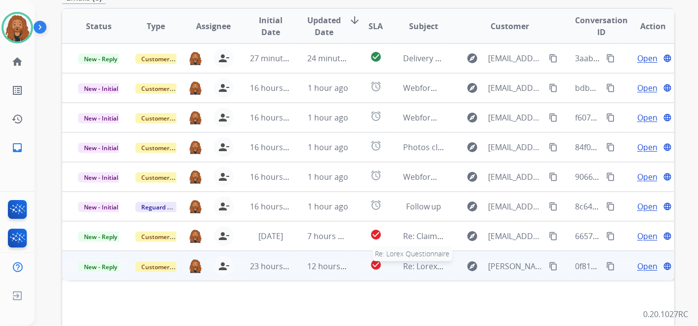
click at [406, 268] on span "Re: Lorex Questionnaire" at bounding box center [447, 266] width 89 height 11
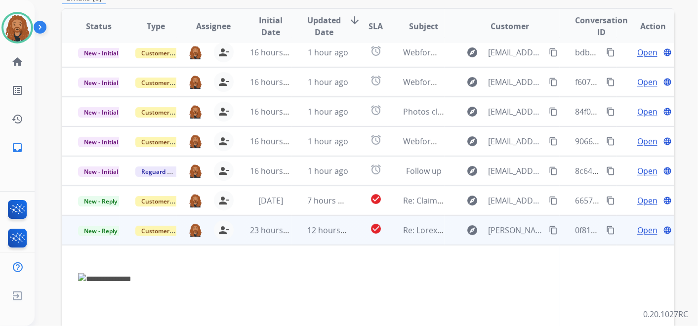
scroll to position [68, 0]
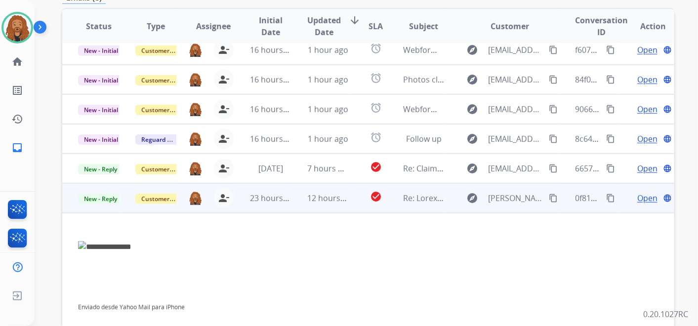
click at [638, 195] on span "Open" at bounding box center [648, 198] width 20 height 12
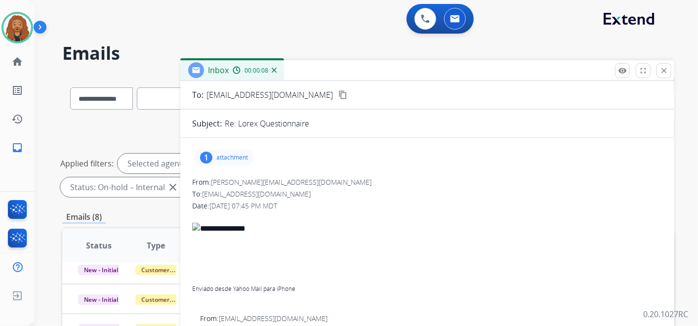
scroll to position [0, 0]
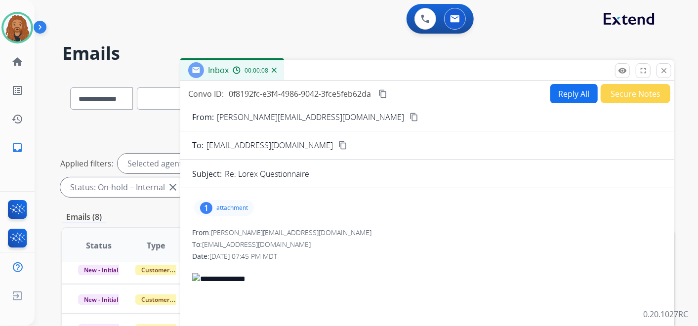
click at [225, 212] on div "1 attachment" at bounding box center [224, 208] width 60 height 16
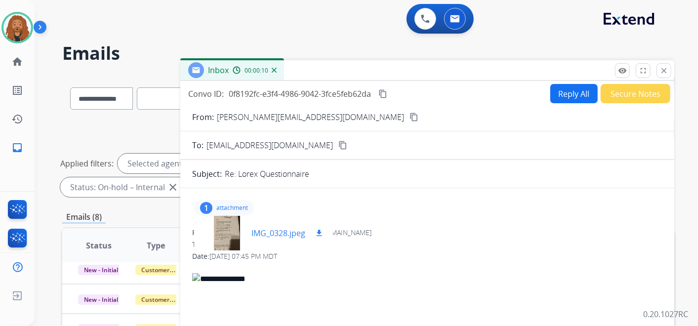
click at [278, 232] on p "IMG_0328.jpeg" at bounding box center [279, 233] width 54 height 12
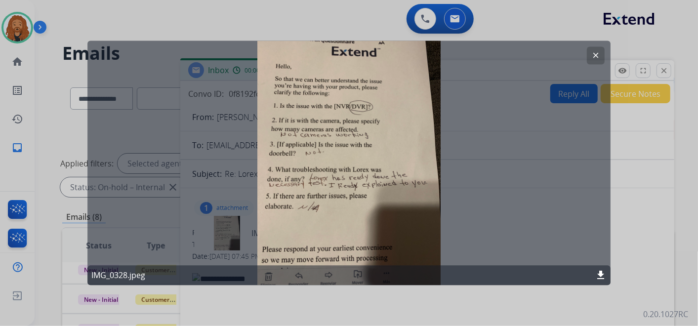
click at [595, 53] on mat-icon "clear" at bounding box center [596, 55] width 9 height 9
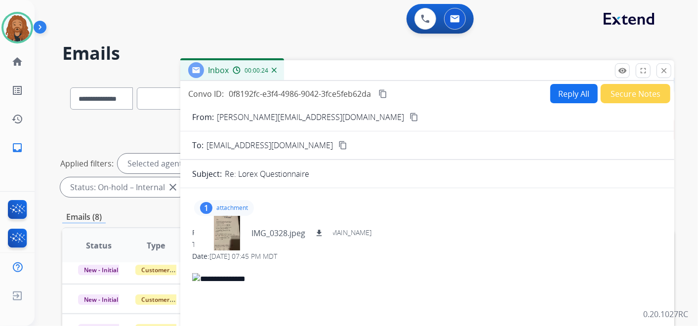
click at [555, 96] on button "Reply All" at bounding box center [574, 93] width 47 height 19
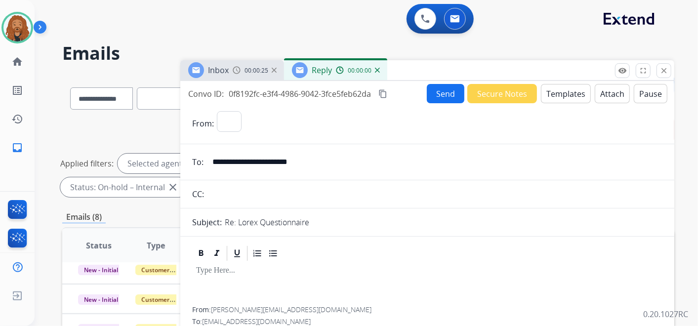
select select "**********"
click at [559, 87] on button "Templates" at bounding box center [566, 93] width 50 height 19
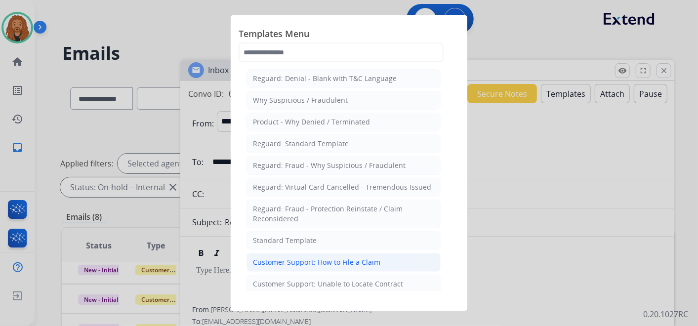
click at [284, 257] on div "Customer Support: How to File a Claim" at bounding box center [317, 262] width 128 height 10
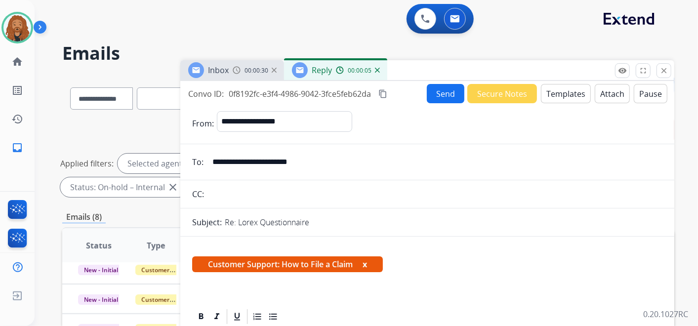
click at [562, 90] on button "Templates" at bounding box center [566, 93] width 50 height 19
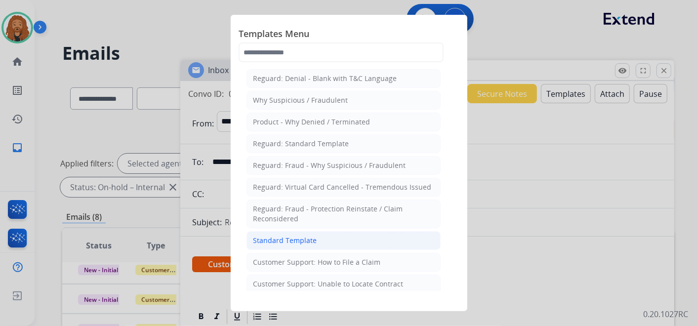
click at [264, 236] on div "Standard Template" at bounding box center [285, 241] width 64 height 10
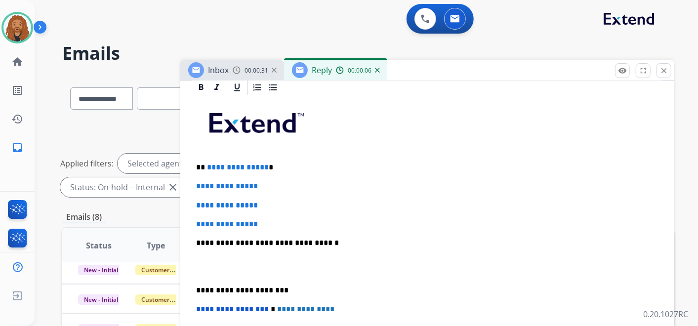
scroll to position [274, 0]
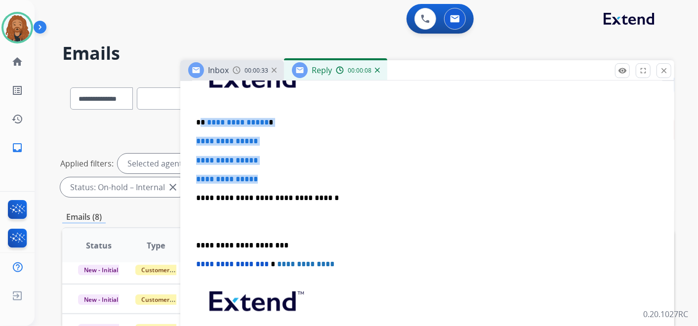
drag, startPoint x: 274, startPoint y: 179, endPoint x: 202, endPoint y: 113, distance: 97.2
click at [202, 113] on div "**********" at bounding box center [427, 221] width 470 height 340
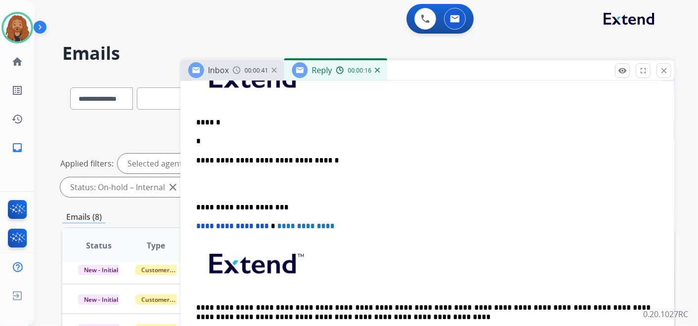
click at [205, 191] on p at bounding box center [423, 184] width 455 height 18
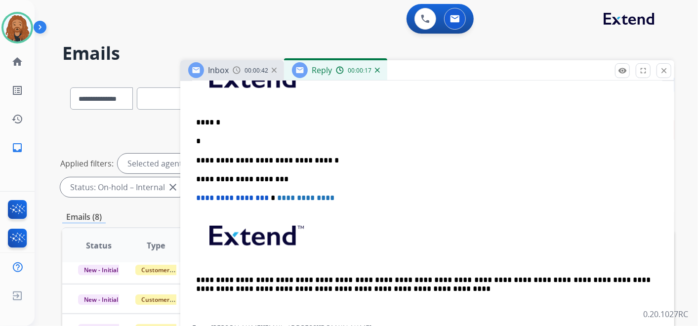
scroll to position [219, 0]
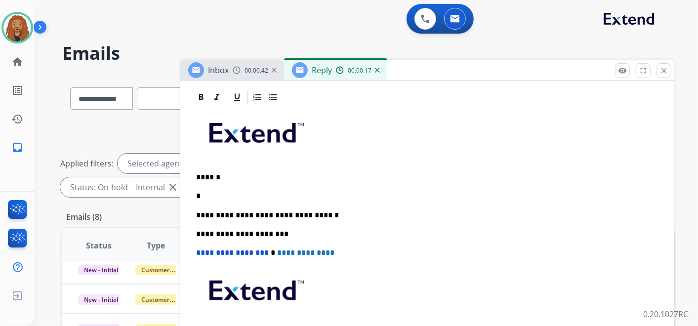
click at [215, 206] on div "**********" at bounding box center [427, 243] width 470 height 274
click at [212, 193] on p "*" at bounding box center [423, 196] width 455 height 9
click at [11, 31] on img at bounding box center [17, 28] width 28 height 28
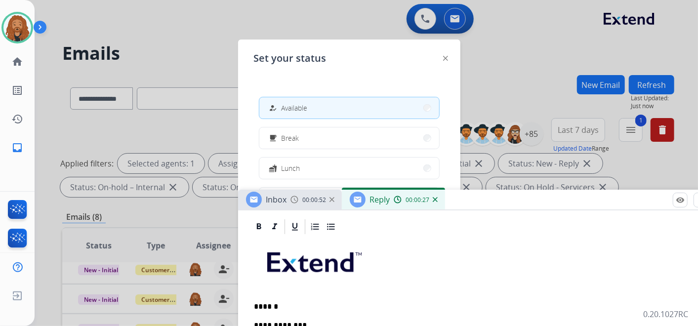
drag, startPoint x: 456, startPoint y: 74, endPoint x: 494, endPoint y: 282, distance: 211.4
click at [502, 211] on div "Inbox 00:00:52 Reply 00:00:27" at bounding box center [485, 200] width 494 height 21
click at [499, 211] on div "Inbox 00:00:52 Reply 00:00:27" at bounding box center [485, 200] width 494 height 21
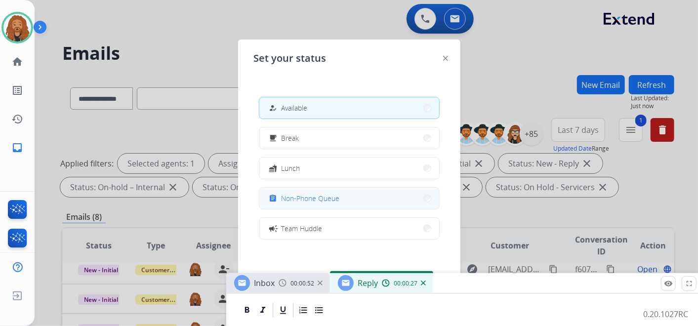
click at [318, 198] on span "Non-Phone Queue" at bounding box center [311, 198] width 58 height 10
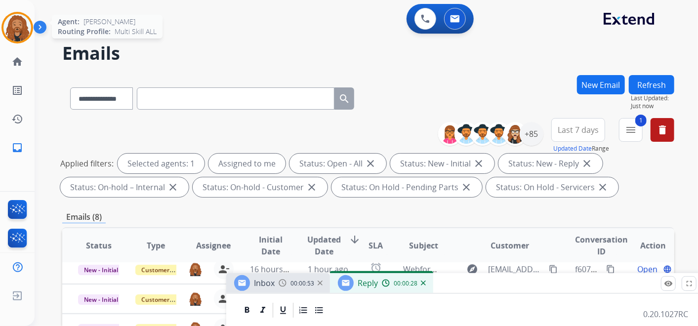
click at [17, 15] on img at bounding box center [17, 28] width 28 height 28
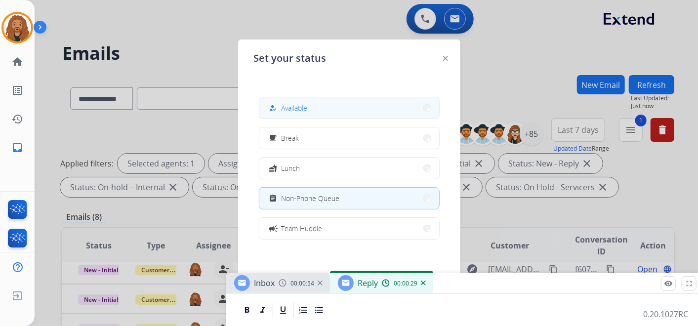
click at [311, 107] on button "how_to_reg Available" at bounding box center [349, 107] width 180 height 21
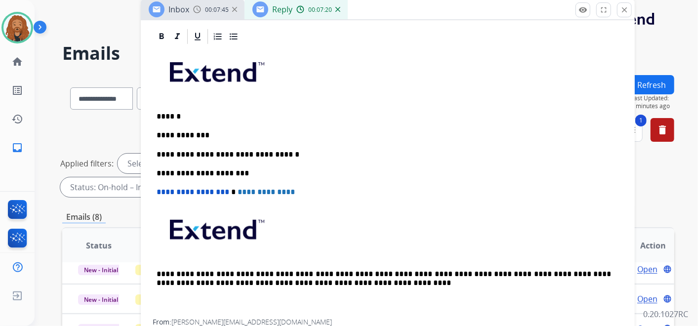
drag, startPoint x: 483, startPoint y: 291, endPoint x: 398, endPoint y: 17, distance: 286.7
click at [398, 17] on div "Inbox 00:07:45 Reply 00:07:20" at bounding box center [388, 10] width 494 height 21
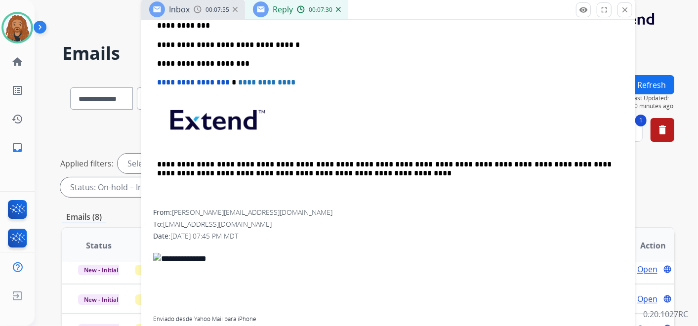
scroll to position [165, 0]
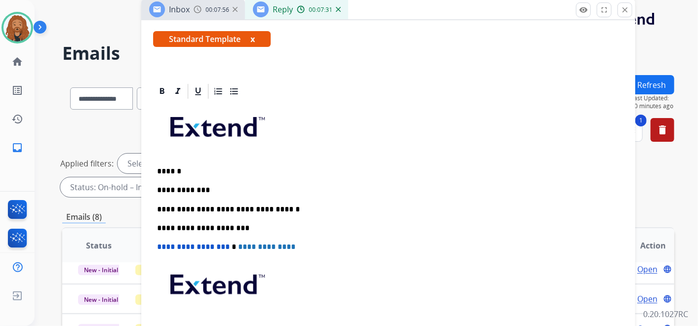
drag, startPoint x: 245, startPoint y: 189, endPoint x: 238, endPoint y: 187, distance: 7.6
click at [244, 189] on p "**********" at bounding box center [384, 190] width 455 height 9
click at [343, 190] on p "**********" at bounding box center [384, 190] width 455 height 9
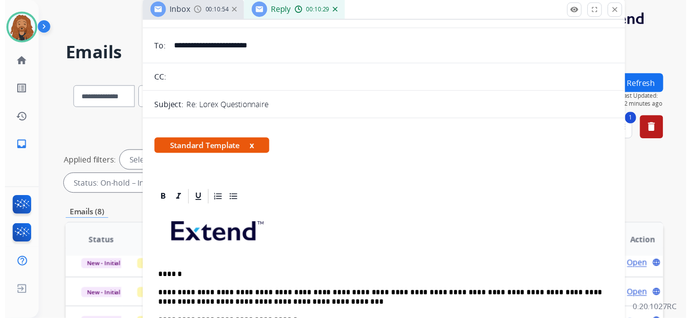
scroll to position [0, 0]
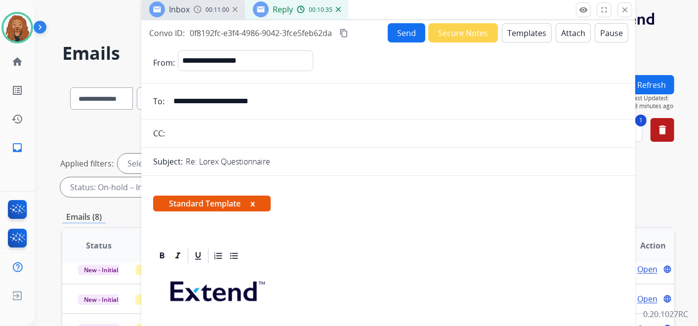
click at [415, 35] on button "Send" at bounding box center [407, 32] width 38 height 19
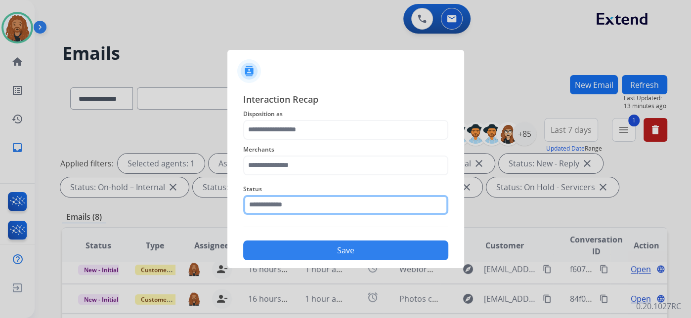
click at [289, 213] on input "text" at bounding box center [345, 205] width 205 height 20
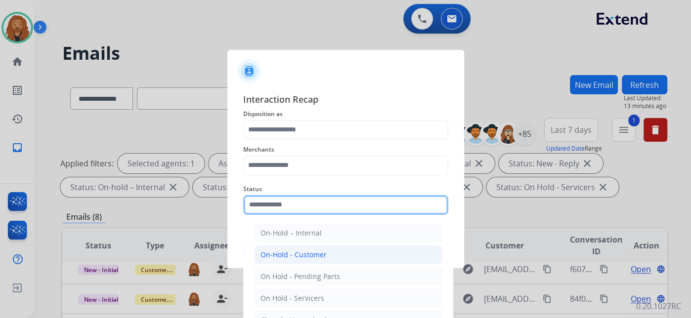
scroll to position [56, 0]
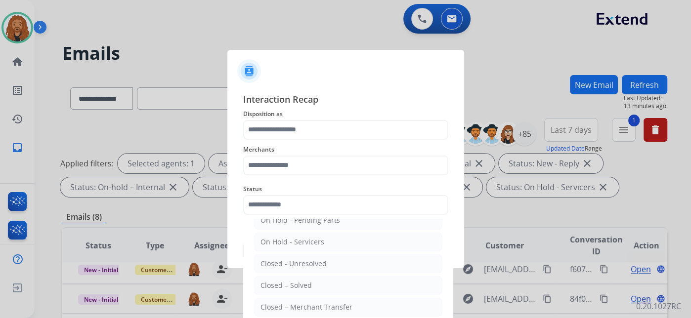
drag, startPoint x: 284, startPoint y: 285, endPoint x: 276, endPoint y: 191, distance: 94.2
click at [284, 283] on div "Closed – Solved" at bounding box center [285, 286] width 51 height 10
type input "**********"
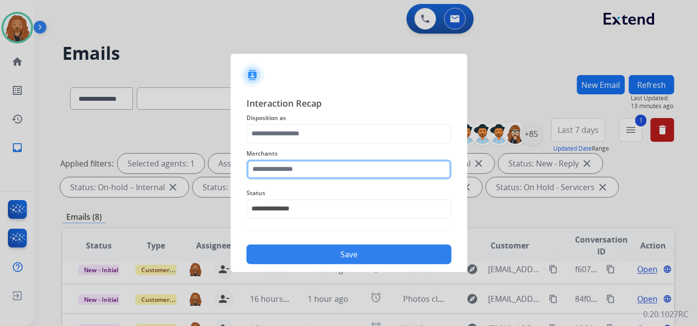
drag, startPoint x: 276, startPoint y: 163, endPoint x: 278, endPoint y: 155, distance: 8.0
click at [278, 160] on input "text" at bounding box center [349, 170] width 205 height 20
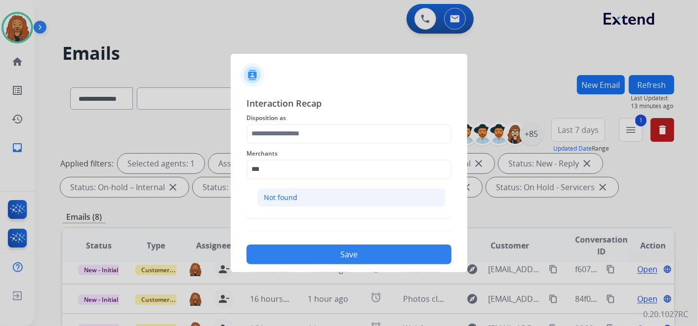
click at [313, 195] on li "Not found" at bounding box center [351, 197] width 188 height 19
type input "*********"
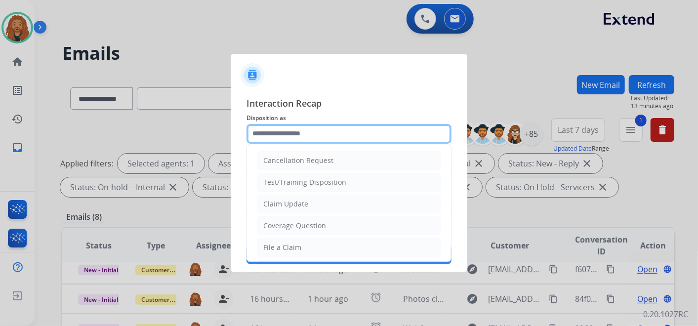
click at [313, 126] on input "text" at bounding box center [349, 134] width 205 height 20
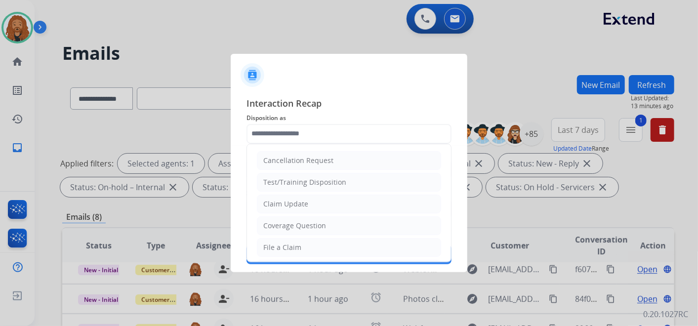
drag, startPoint x: 290, startPoint y: 249, endPoint x: 301, endPoint y: 243, distance: 13.1
click at [291, 249] on div "File a Claim" at bounding box center [282, 248] width 38 height 10
type input "**********"
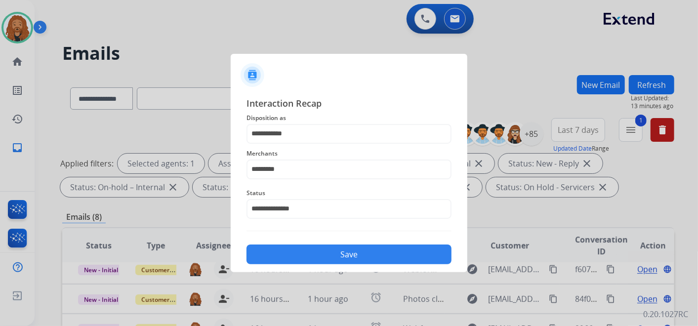
click at [327, 255] on button "Save" at bounding box center [349, 255] width 205 height 20
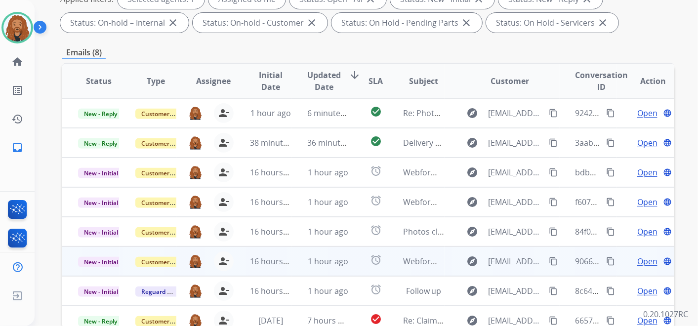
scroll to position [283, 0]
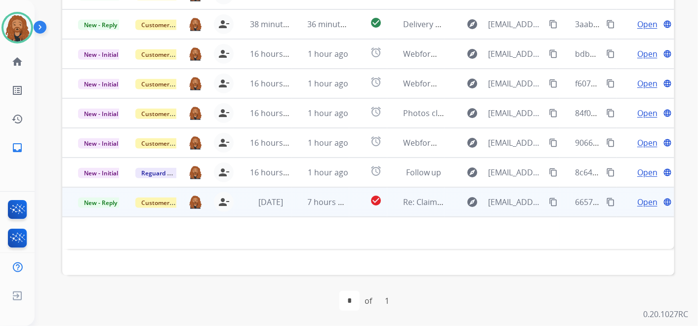
click at [645, 202] on span "Open" at bounding box center [648, 202] width 20 height 12
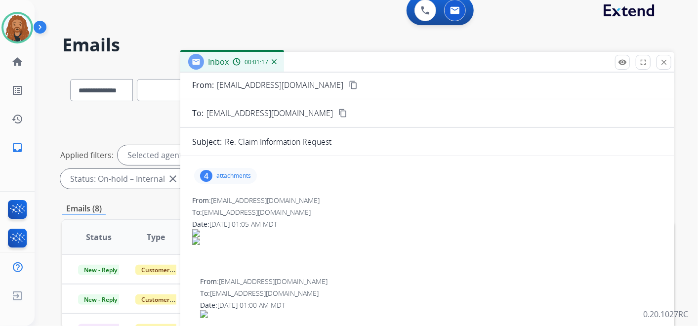
scroll to position [165, 0]
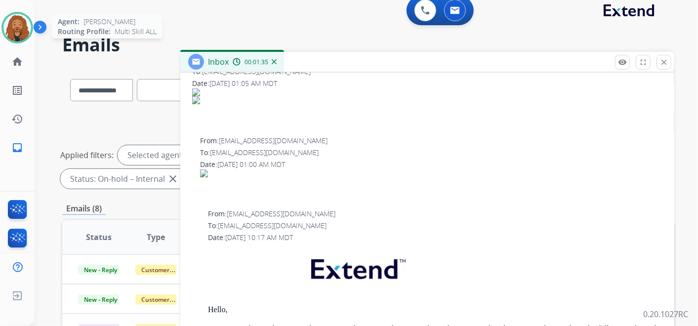
click at [21, 31] on img at bounding box center [17, 28] width 28 height 28
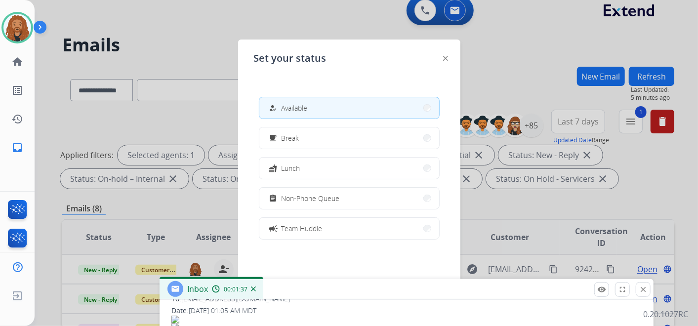
drag, startPoint x: 327, startPoint y: 162, endPoint x: 298, endPoint y: 294, distance: 134.7
click at [298, 294] on div "Inbox 00:01:37" at bounding box center [407, 289] width 494 height 21
click at [296, 291] on div "Inbox 00:01:37" at bounding box center [407, 289] width 494 height 21
click at [319, 138] on button "free_breakfast Break" at bounding box center [349, 138] width 180 height 21
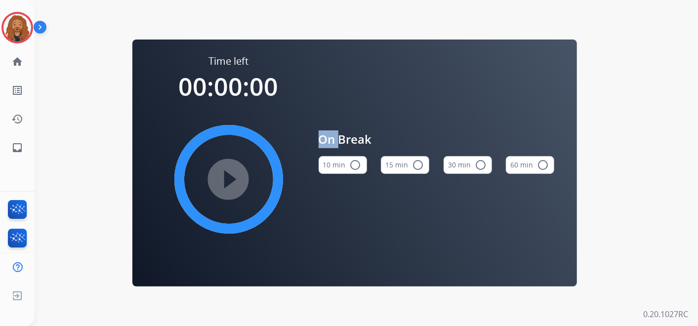
drag, startPoint x: 319, startPoint y: 138, endPoint x: 388, endPoint y: 162, distance: 73.3
click at [388, 162] on button "15 min radio_button_unchecked" at bounding box center [405, 165] width 48 height 18
click at [223, 173] on mat-icon "play_circle_filled" at bounding box center [229, 179] width 12 height 12
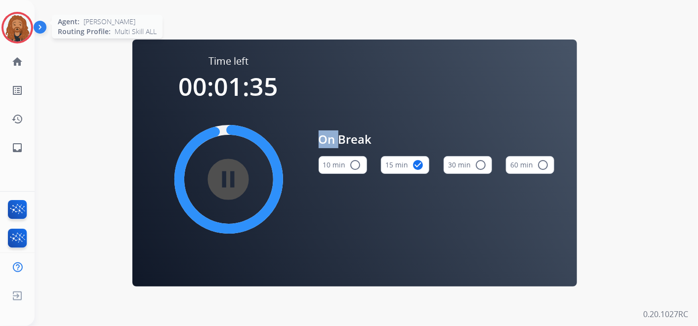
click at [14, 16] on img at bounding box center [17, 28] width 28 height 28
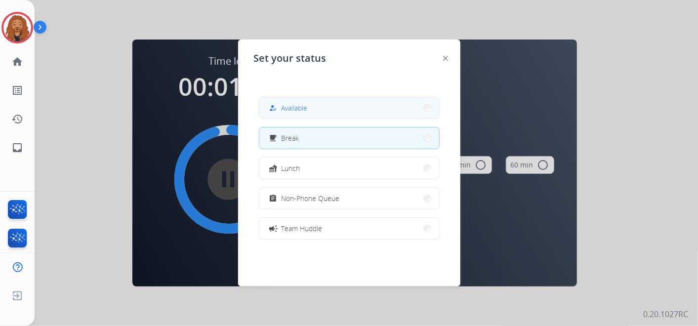
click at [324, 114] on button "how_to_reg Available" at bounding box center [349, 107] width 180 height 21
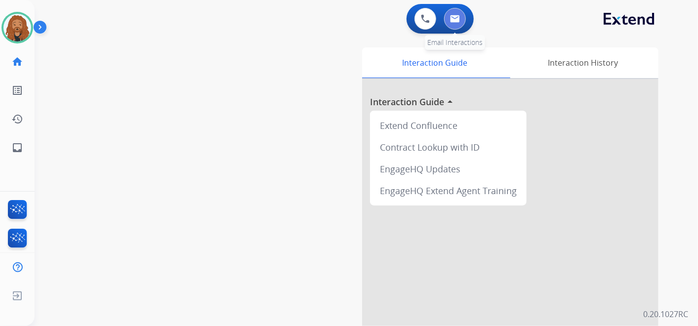
click at [456, 12] on button at bounding box center [455, 19] width 22 height 22
select select "**********"
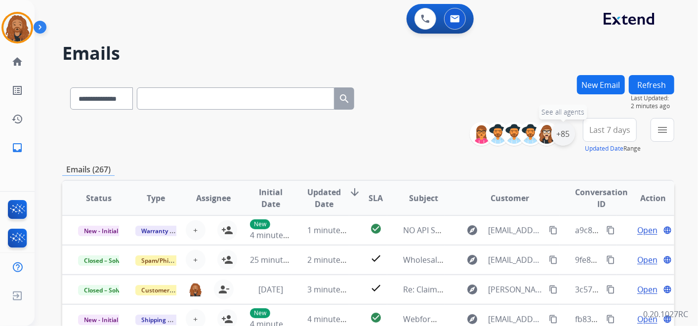
click at [556, 134] on div "+85" at bounding box center [564, 134] width 24 height 24
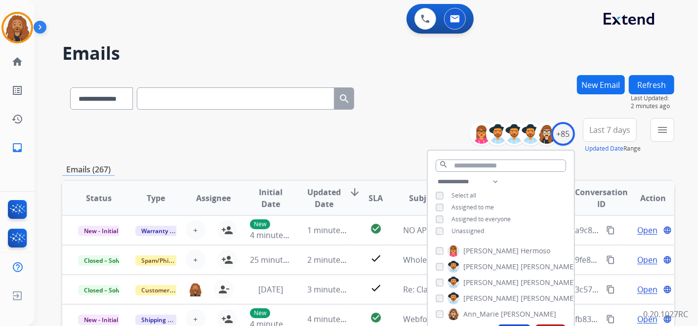
click at [452, 231] on span "Unassigned" at bounding box center [468, 231] width 33 height 8
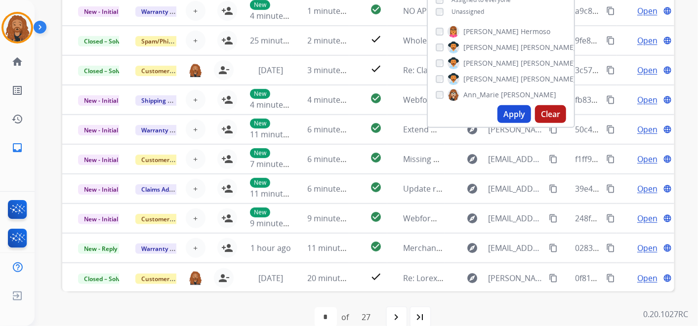
click at [529, 91] on div "Alexis Hermoso Alexis Martinez Alexis_ Martinez Amanda Baez Ann_Marie Lopez Art…" at bounding box center [501, 62] width 146 height 80
click at [512, 117] on button "Apply" at bounding box center [515, 114] width 34 height 18
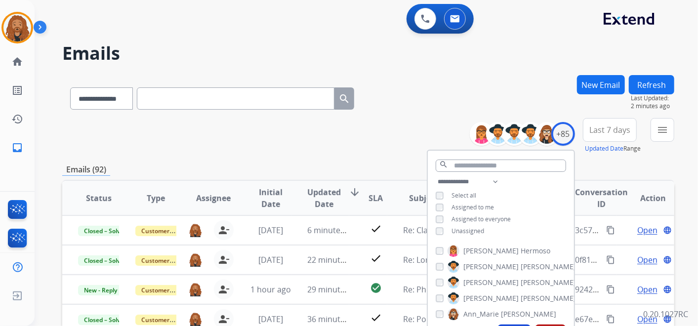
click at [652, 127] on button "menu" at bounding box center [663, 130] width 24 height 24
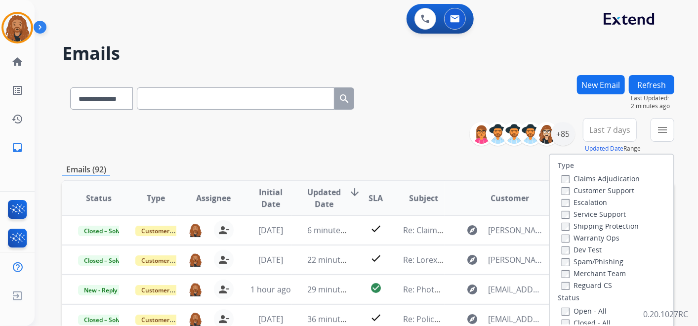
click at [564, 305] on div "Open - All" at bounding box center [614, 311] width 104 height 12
click at [569, 309] on label "Open - All" at bounding box center [584, 310] width 45 height 9
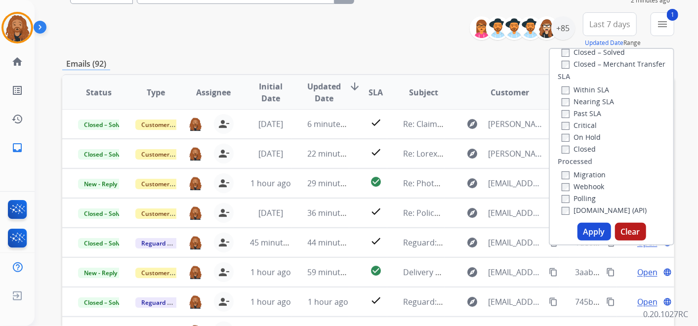
scroll to position [110, 0]
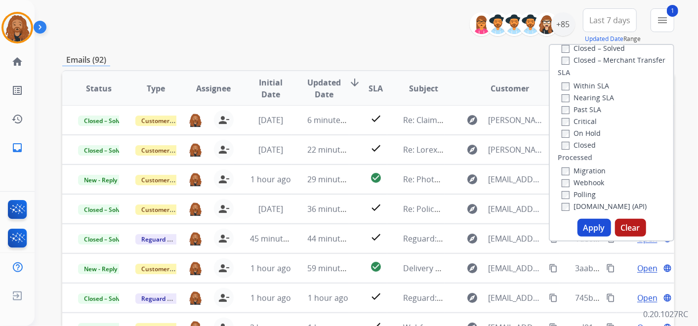
click at [598, 230] on button "Apply" at bounding box center [595, 228] width 34 height 18
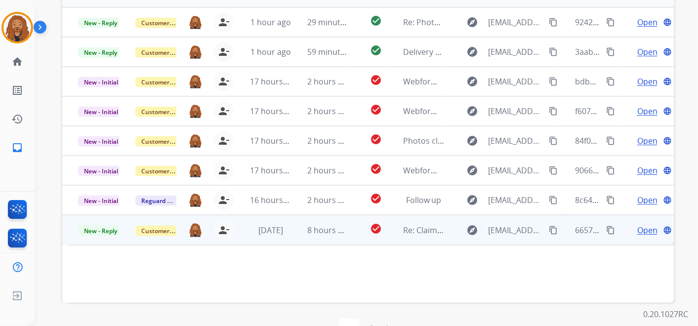
scroll to position [283, 0]
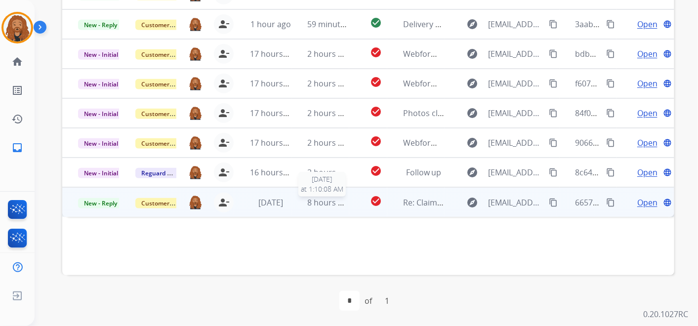
click at [335, 204] on span "8 hours ago" at bounding box center [330, 202] width 44 height 11
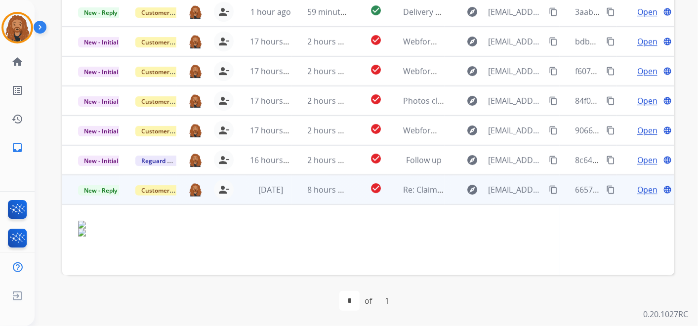
click at [643, 191] on span "Open" at bounding box center [648, 190] width 20 height 12
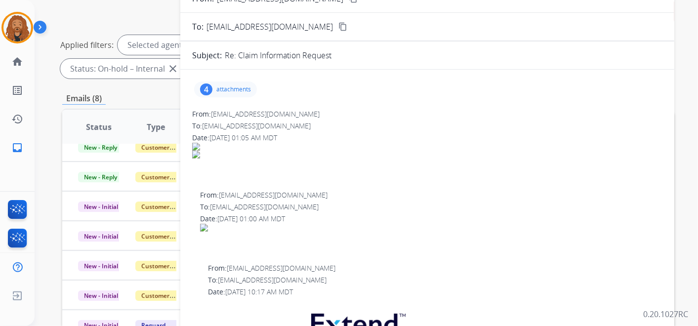
scroll to position [0, 0]
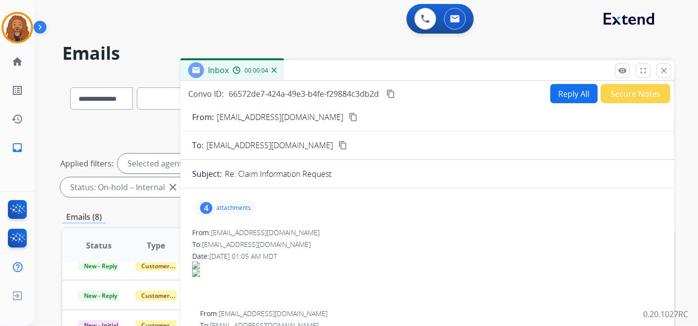
click at [349, 120] on mat-icon "content_copy" at bounding box center [353, 117] width 9 height 9
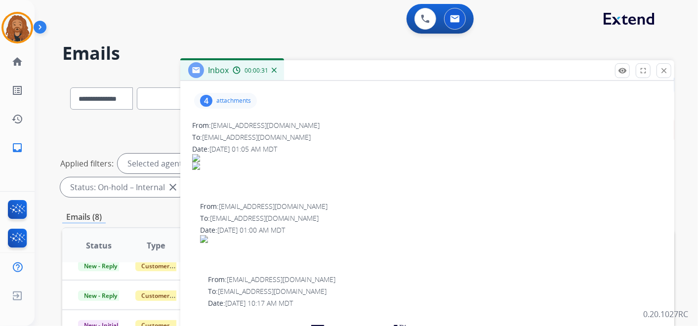
scroll to position [55, 0]
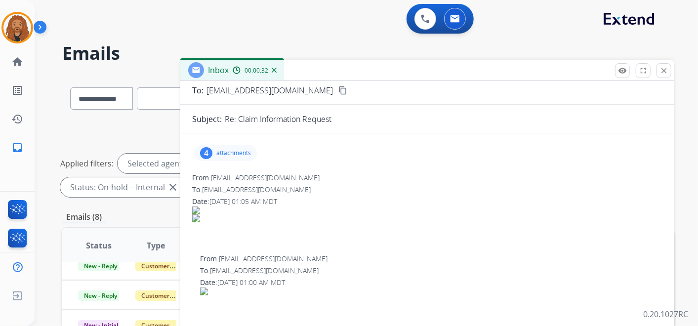
click at [237, 147] on div "4 attachments" at bounding box center [225, 153] width 63 height 16
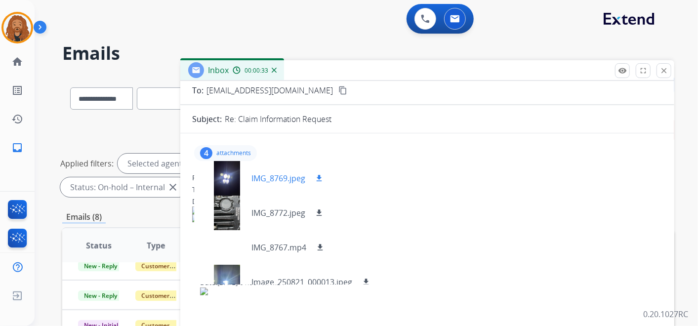
click at [322, 178] on mat-icon "download" at bounding box center [319, 178] width 9 height 9
click at [316, 212] on mat-icon "download" at bounding box center [319, 213] width 9 height 9
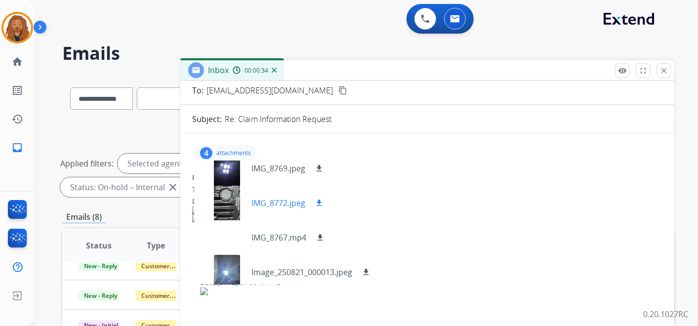
scroll to position [15, 0]
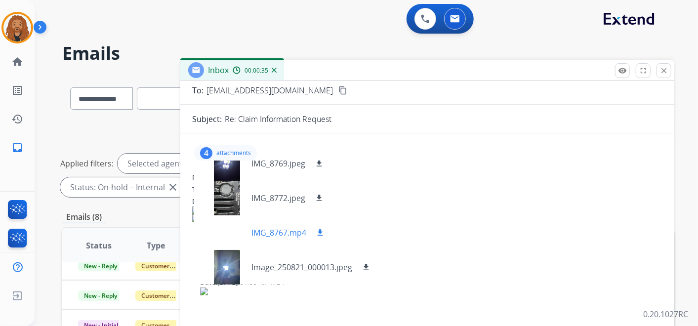
click at [316, 230] on mat-icon "download" at bounding box center [320, 232] width 9 height 9
click at [363, 269] on mat-icon "download" at bounding box center [366, 267] width 9 height 9
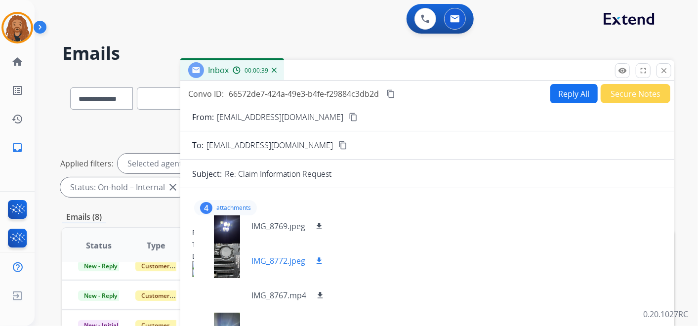
scroll to position [0, 0]
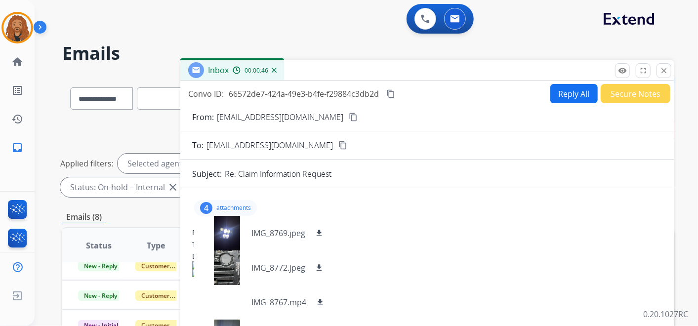
click at [357, 174] on div "Re: Claim Information Request" at bounding box center [444, 174] width 438 height 12
click at [238, 206] on p "attachments" at bounding box center [233, 208] width 35 height 8
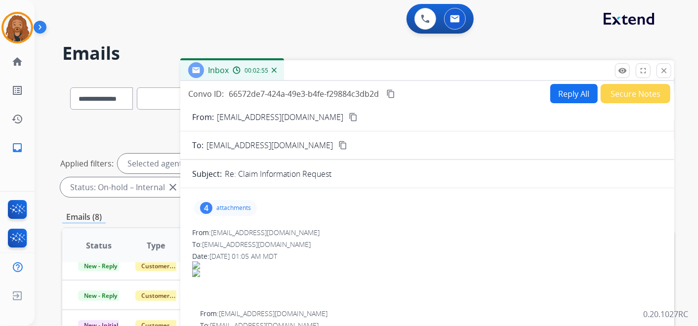
click at [560, 90] on button "Reply All" at bounding box center [574, 93] width 47 height 19
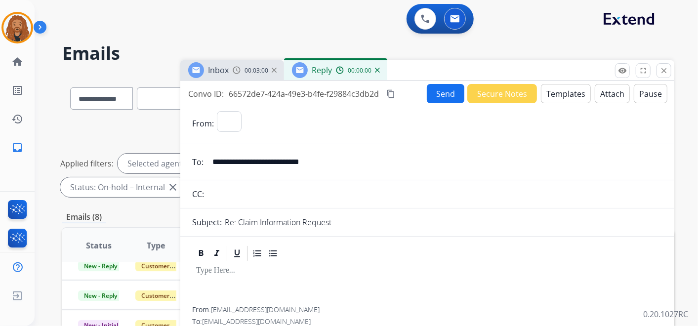
select select "**********"
click at [552, 92] on button "Templates" at bounding box center [566, 93] width 50 height 19
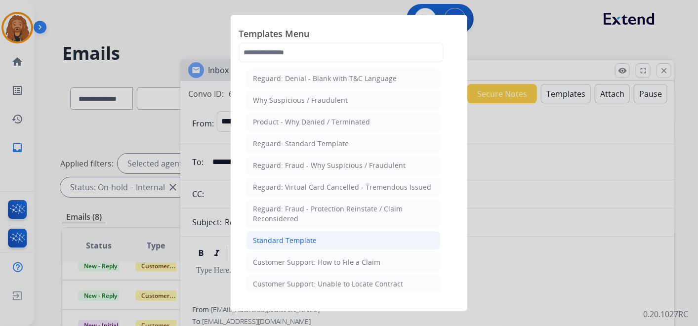
click at [299, 236] on div "Standard Template" at bounding box center [285, 241] width 64 height 10
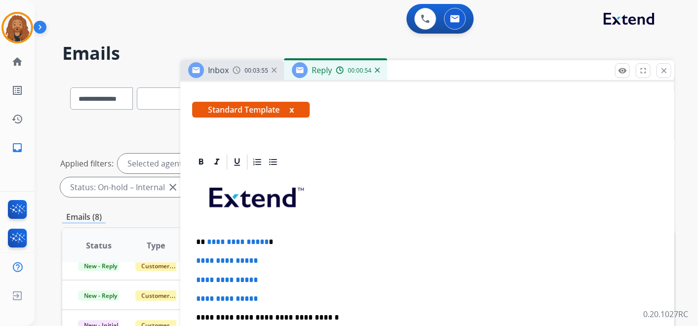
scroll to position [219, 0]
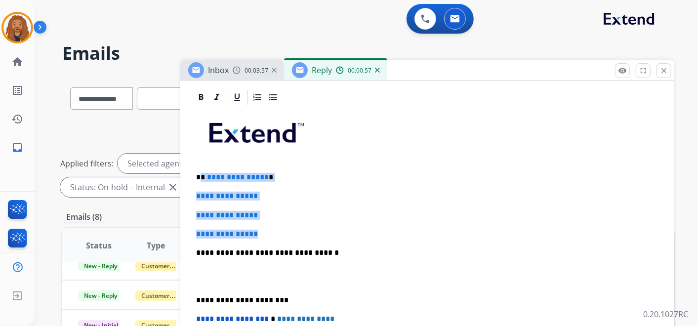
drag, startPoint x: 268, startPoint y: 229, endPoint x: 202, endPoint y: 176, distance: 85.1
click at [202, 176] on div "**********" at bounding box center [427, 276] width 470 height 340
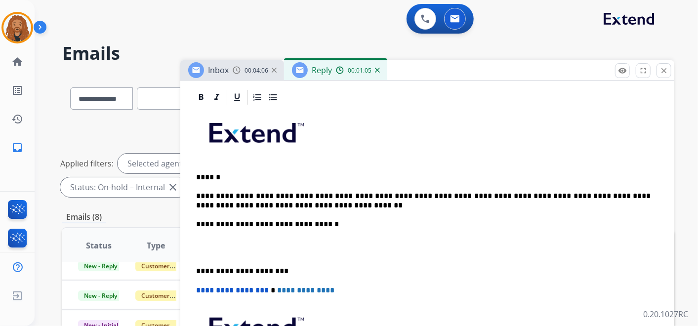
click at [310, 196] on p "**********" at bounding box center [423, 201] width 455 height 18
click at [224, 249] on p at bounding box center [427, 248] width 463 height 18
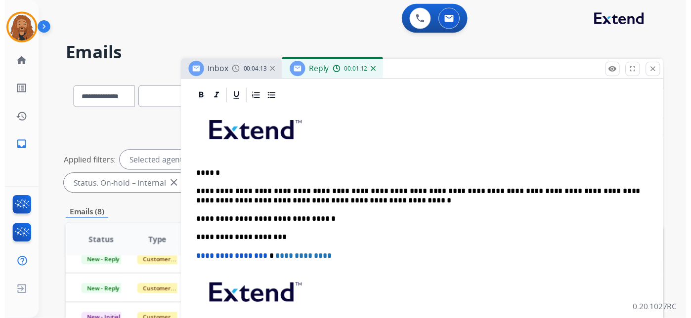
scroll to position [0, 0]
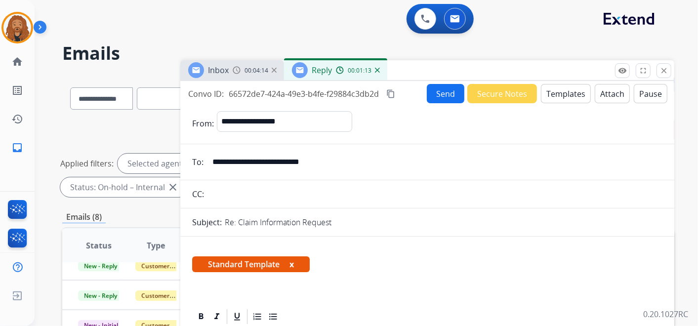
click at [436, 97] on button "Send" at bounding box center [446, 93] width 38 height 19
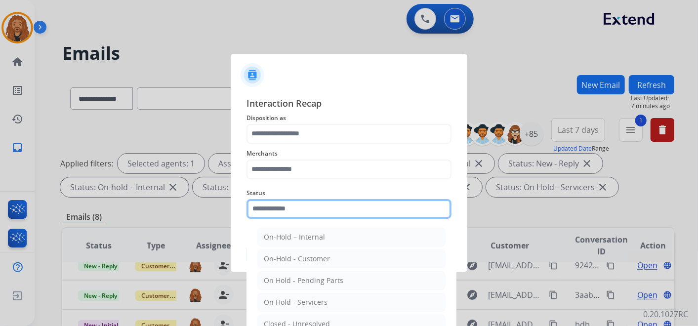
click at [300, 208] on input "text" at bounding box center [349, 209] width 205 height 20
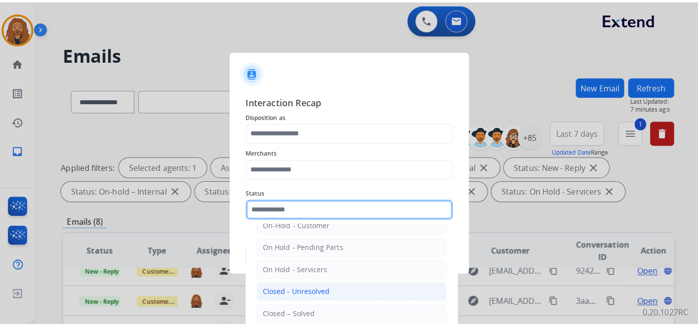
scroll to position [56, 0]
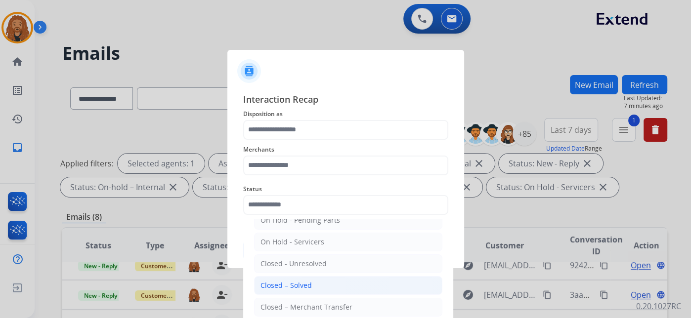
click at [298, 289] on li "Closed – Solved" at bounding box center [348, 285] width 188 height 19
type input "**********"
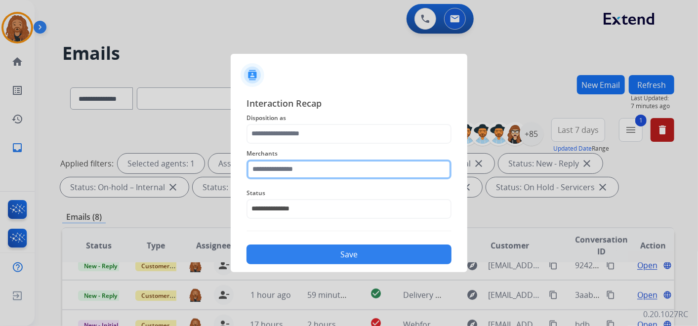
click at [290, 167] on input "text" at bounding box center [349, 170] width 205 height 20
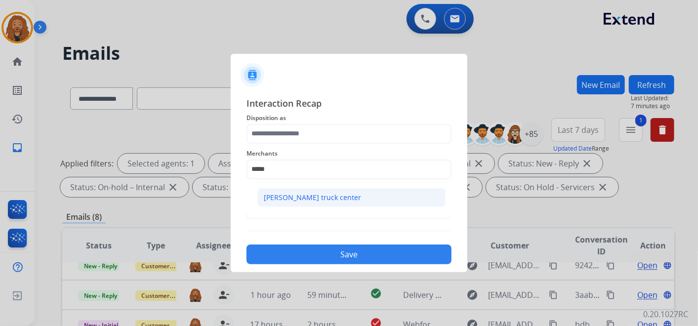
drag, startPoint x: 287, startPoint y: 193, endPoint x: 290, endPoint y: 159, distance: 34.2
click at [287, 193] on div "[PERSON_NAME] truck center" at bounding box center [312, 198] width 97 height 10
type input "**********"
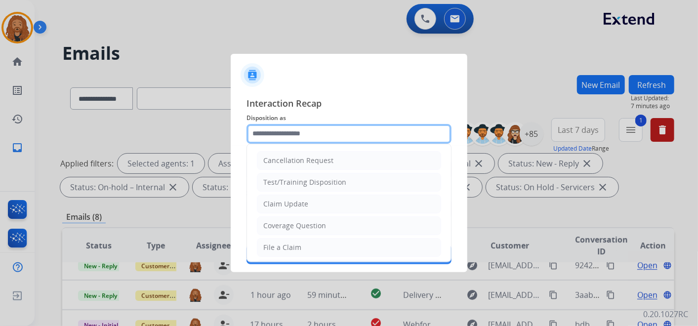
click at [292, 135] on input "text" at bounding box center [349, 134] width 205 height 20
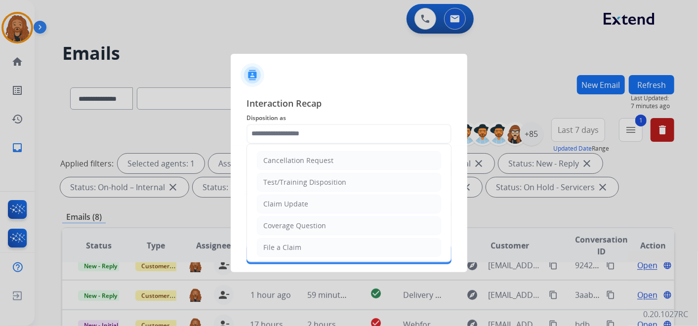
click at [306, 208] on li "Claim Update" at bounding box center [349, 204] width 184 height 19
type input "**********"
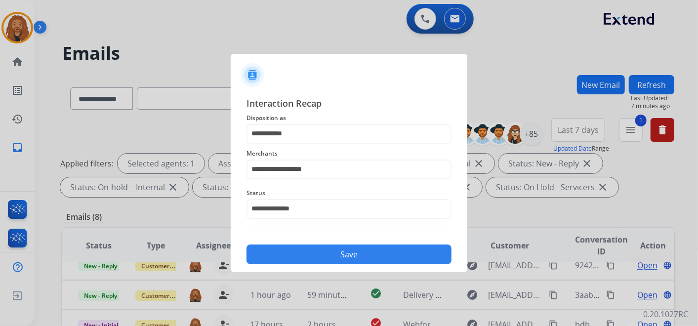
click at [329, 257] on button "Save" at bounding box center [349, 255] width 205 height 20
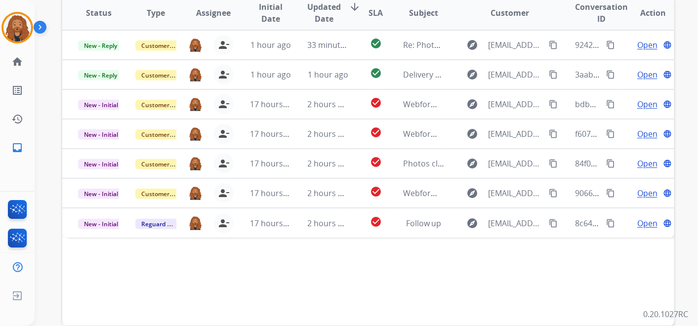
scroll to position [283, 0]
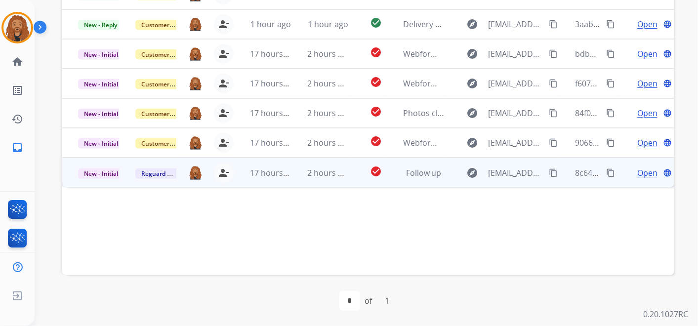
click at [292, 170] on td "2 hours ago" at bounding box center [320, 173] width 57 height 30
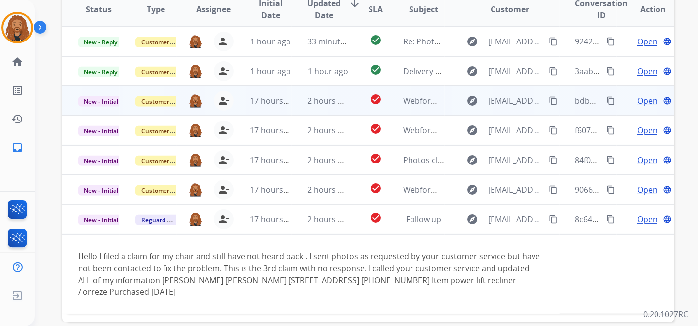
scroll to position [173, 0]
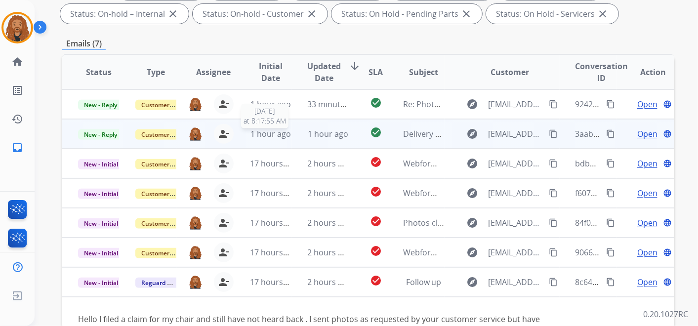
click at [287, 134] on span "1 hour ago" at bounding box center [271, 133] width 41 height 11
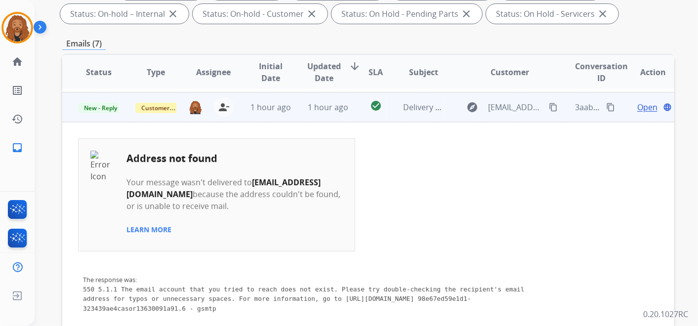
scroll to position [30, 0]
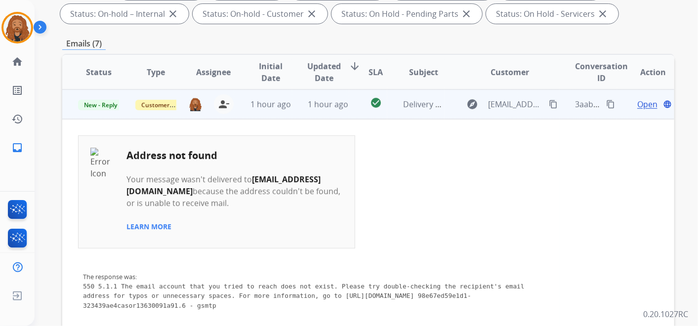
click at [638, 107] on span "Open" at bounding box center [648, 104] width 20 height 12
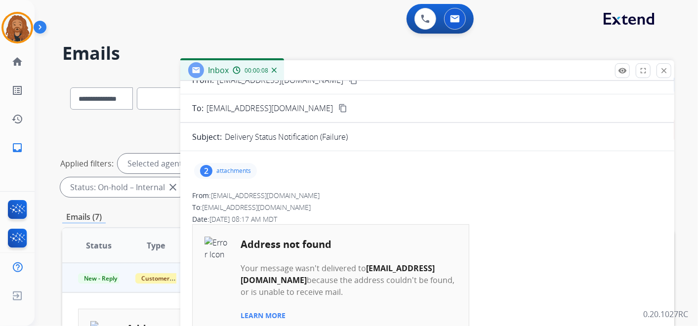
scroll to position [0, 0]
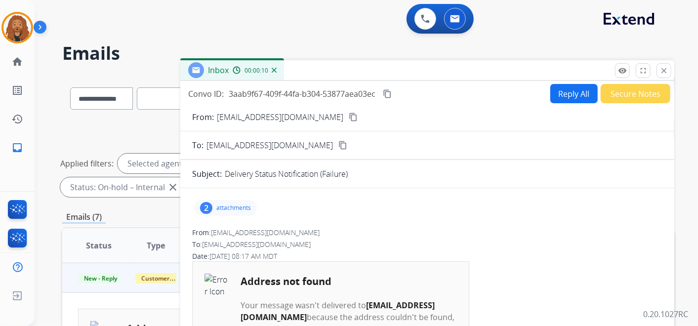
click at [606, 93] on button "Secure Notes" at bounding box center [636, 93] width 70 height 19
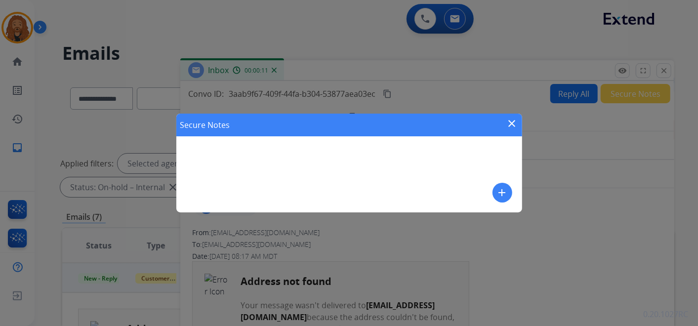
click at [502, 194] on mat-icon "add" at bounding box center [503, 193] width 12 height 12
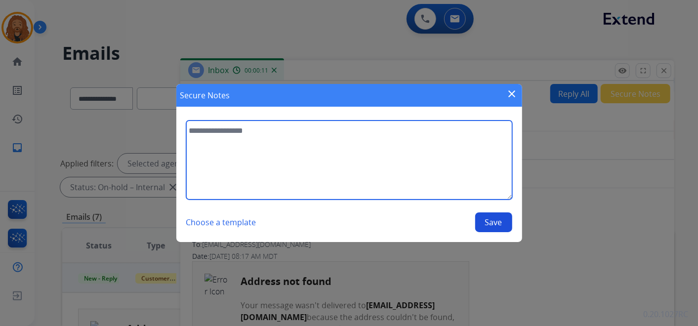
click at [236, 135] on textarea at bounding box center [349, 160] width 326 height 79
type textarea "**********"
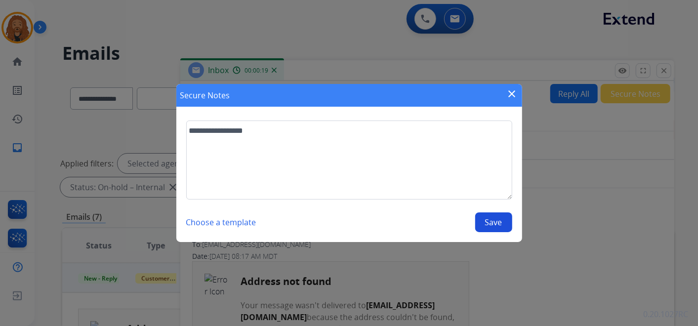
click at [493, 224] on button "Save" at bounding box center [493, 223] width 37 height 20
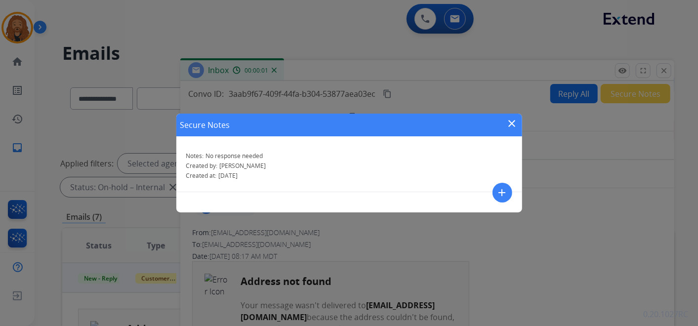
click at [513, 124] on mat-icon "close" at bounding box center [513, 124] width 12 height 12
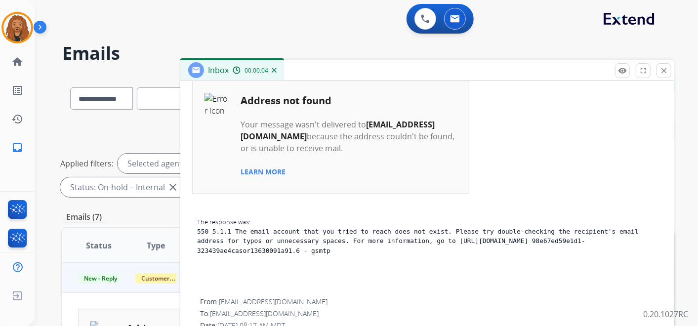
scroll to position [165, 0]
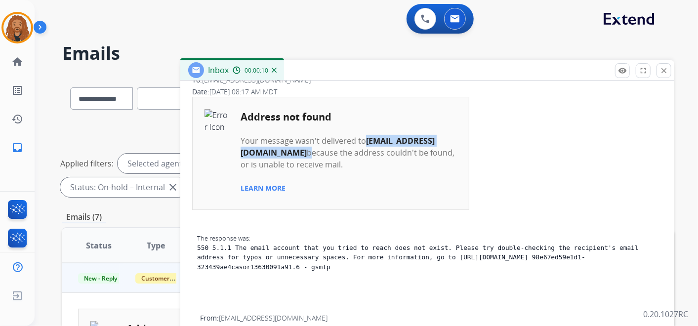
drag, startPoint x: 358, startPoint y: 153, endPoint x: 241, endPoint y: 157, distance: 116.7
click at [241, 157] on td "Your message wasn't delivered to herreradanny057@gmail.com because the address …" at bounding box center [348, 148] width 217 height 46
copy td "herreradanny057@gmail.com"
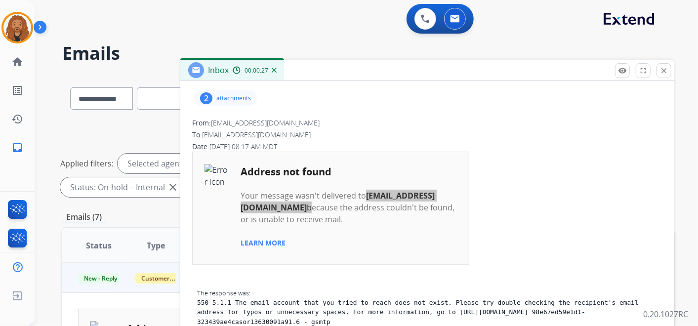
scroll to position [0, 0]
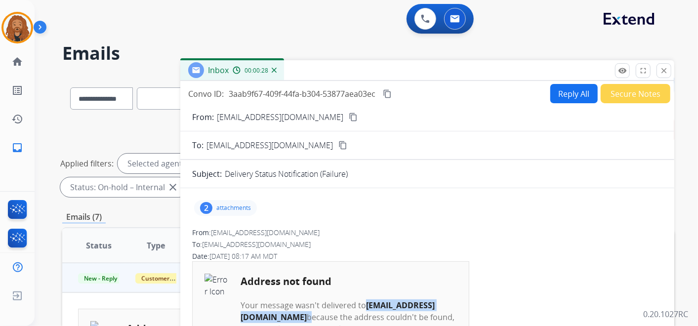
drag, startPoint x: 668, startPoint y: 72, endPoint x: 658, endPoint y: 79, distance: 12.4
click at [668, 72] on mat-icon "close" at bounding box center [664, 70] width 9 height 9
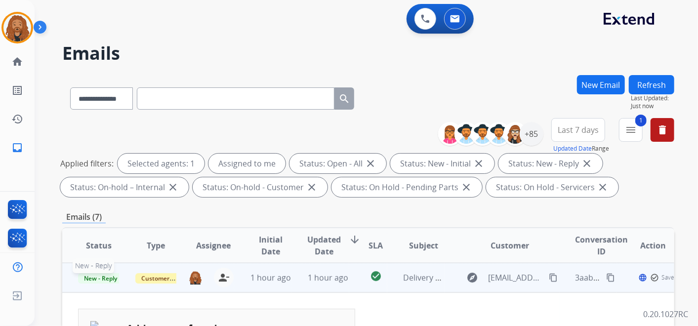
click at [99, 276] on span "New - Reply" at bounding box center [100, 278] width 45 height 10
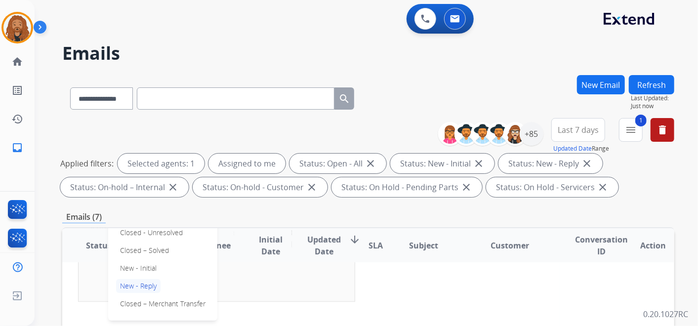
scroll to position [149, 0]
click at [155, 255] on p "Closed – Solved" at bounding box center [144, 252] width 57 height 14
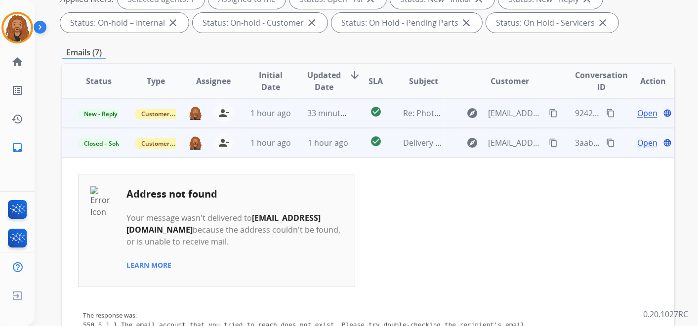
scroll to position [119, 0]
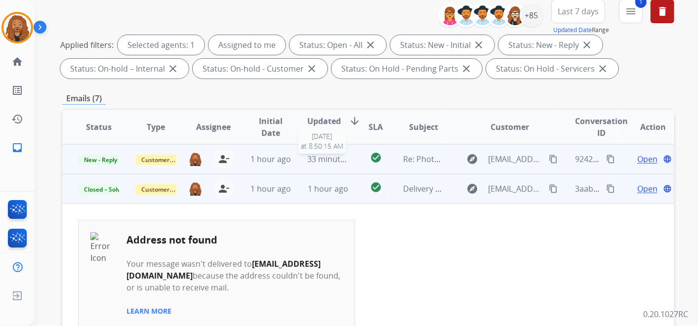
click at [309, 159] on span "33 minutes ago" at bounding box center [336, 159] width 57 height 11
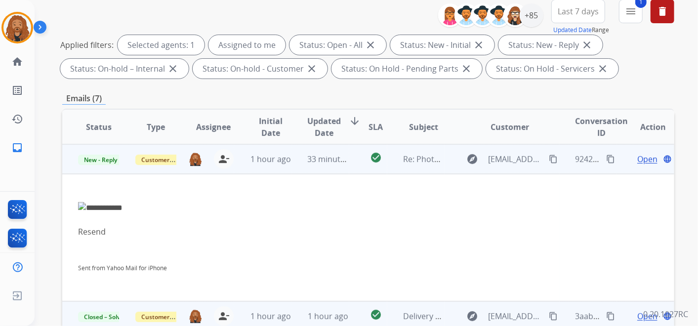
click at [638, 157] on span "Open" at bounding box center [648, 159] width 20 height 12
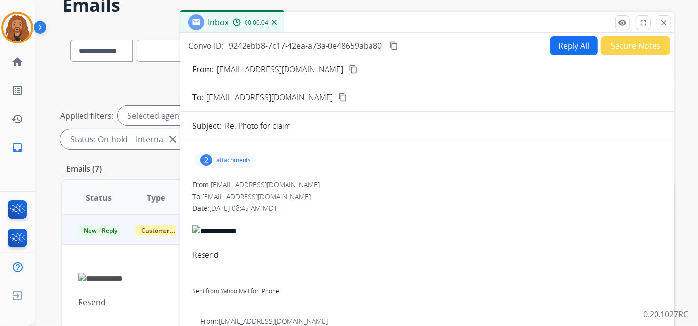
scroll to position [8, 0]
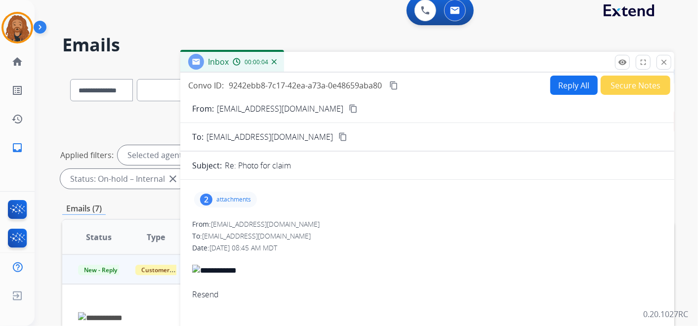
click at [229, 200] on p "attachments" at bounding box center [233, 200] width 35 height 8
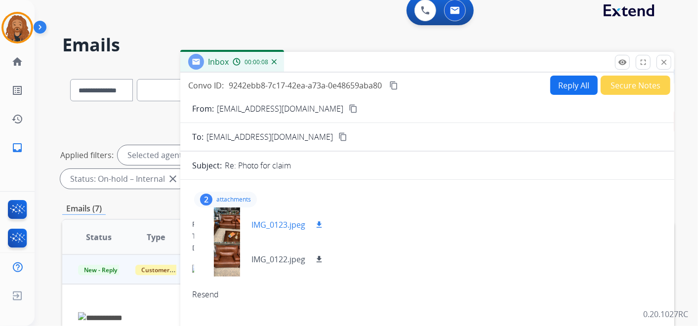
click at [281, 226] on p "IMG_0123.jpeg" at bounding box center [279, 225] width 54 height 12
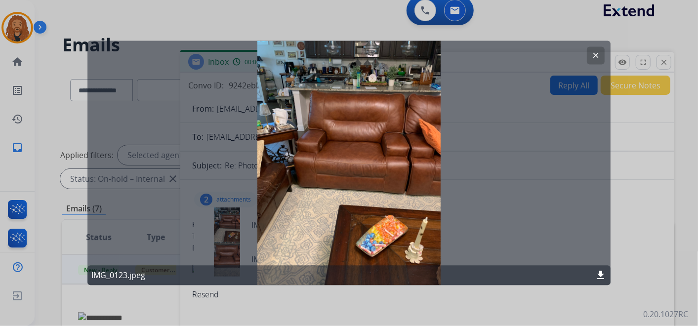
click at [594, 56] on mat-icon "clear" at bounding box center [596, 55] width 9 height 9
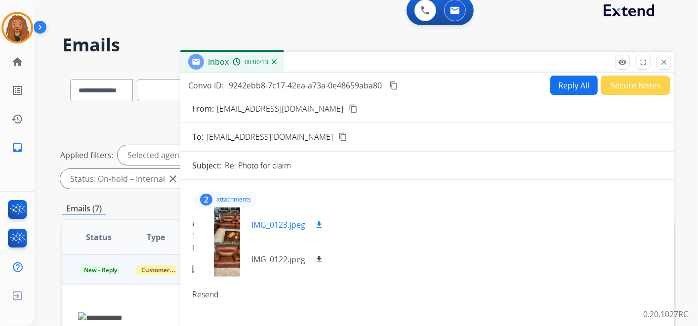
click at [269, 225] on p "IMG_0123.jpeg" at bounding box center [279, 225] width 54 height 12
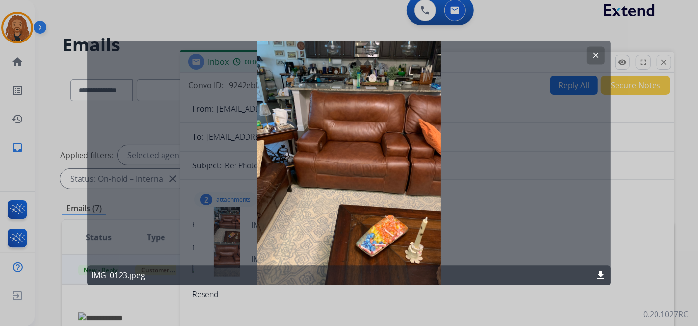
click at [597, 274] on mat-icon "download" at bounding box center [601, 276] width 12 height 12
click at [600, 52] on mat-icon "clear" at bounding box center [596, 55] width 9 height 9
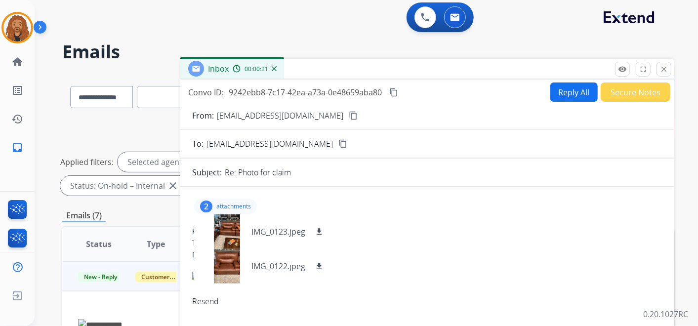
scroll to position [0, 0]
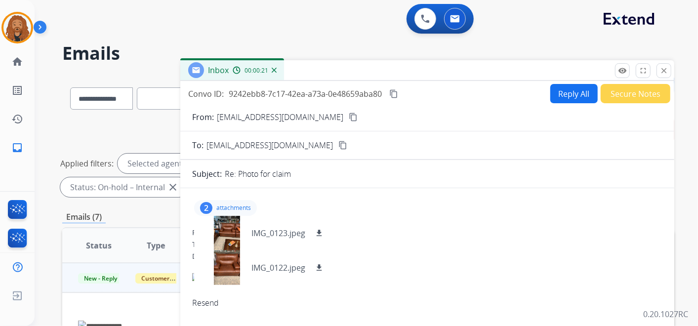
drag, startPoint x: 371, startPoint y: 160, endPoint x: 376, endPoint y: 156, distance: 6.3
click at [572, 99] on button "Reply All" at bounding box center [574, 93] width 47 height 19
select select "**********"
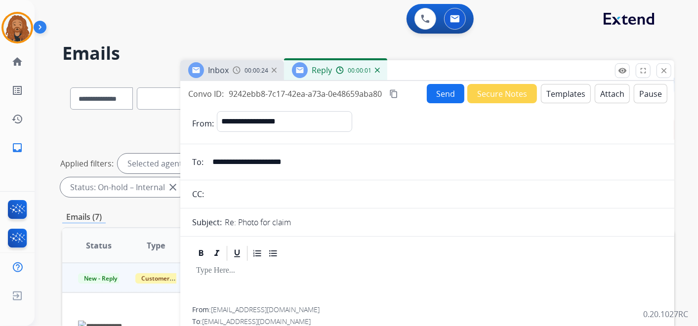
click at [573, 91] on button "Templates" at bounding box center [566, 93] width 50 height 19
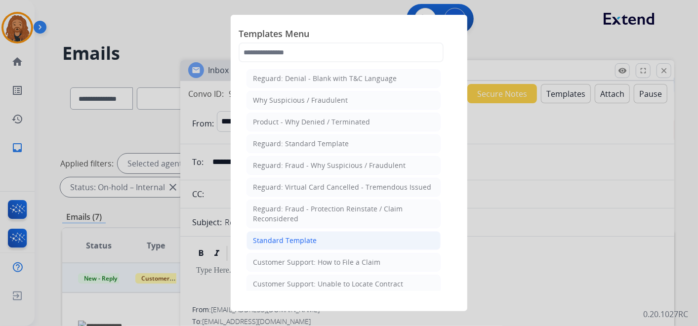
click at [319, 233] on li "Standard Template" at bounding box center [344, 240] width 194 height 19
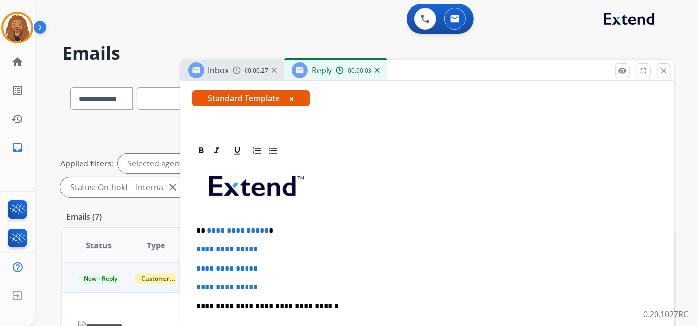
scroll to position [219, 0]
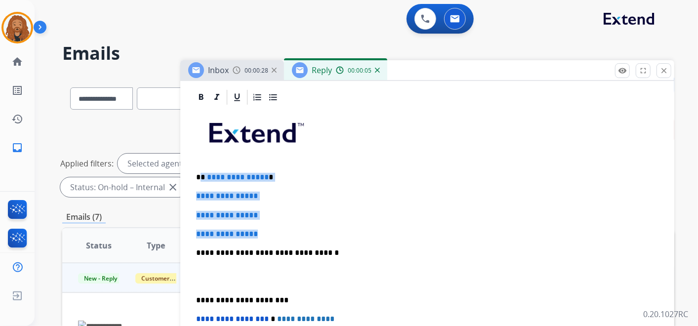
drag, startPoint x: 269, startPoint y: 236, endPoint x: 202, endPoint y: 172, distance: 93.0
click at [202, 172] on div "**********" at bounding box center [427, 276] width 470 height 340
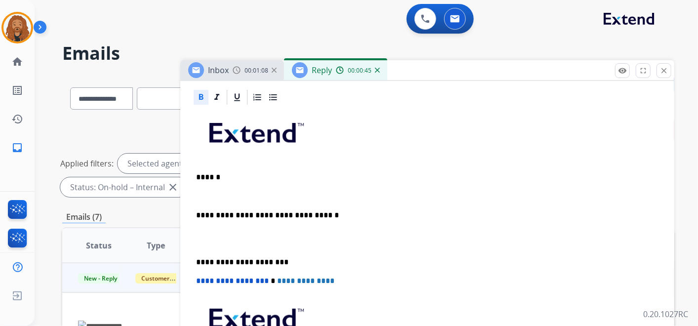
click at [251, 192] on p at bounding box center [427, 196] width 463 height 9
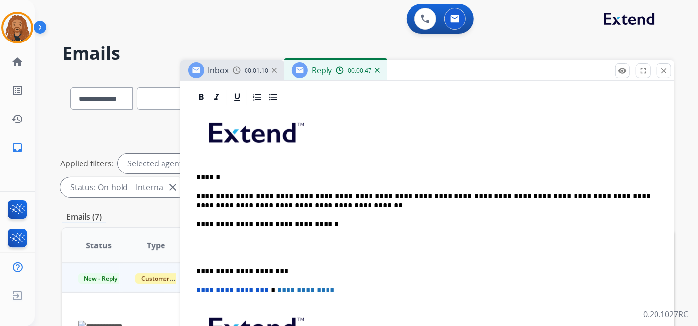
click at [239, 245] on p at bounding box center [427, 248] width 463 height 18
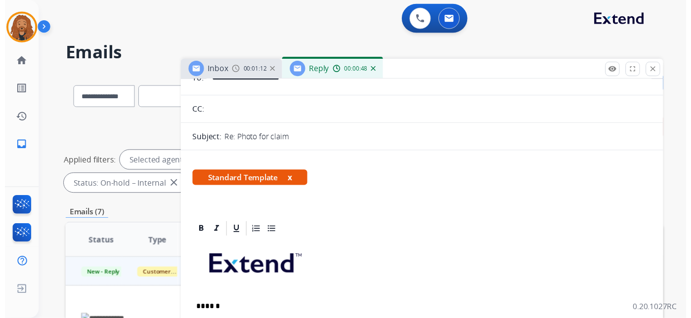
scroll to position [0, 0]
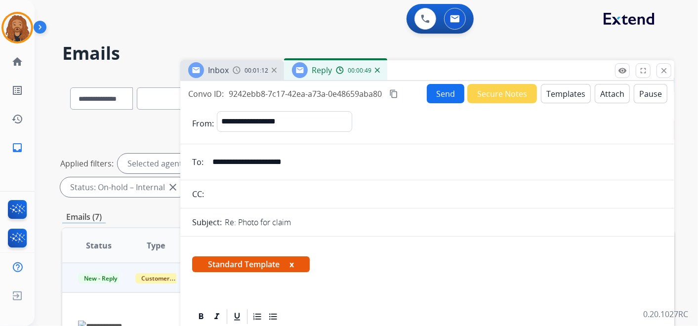
click at [421, 99] on div "Convo ID: 9242ebb8-7c17-42ea-a73a-0e48659aba80 content_copy Send Secure Notes T…" at bounding box center [427, 93] width 494 height 19
click at [439, 96] on button "Send" at bounding box center [446, 93] width 38 height 19
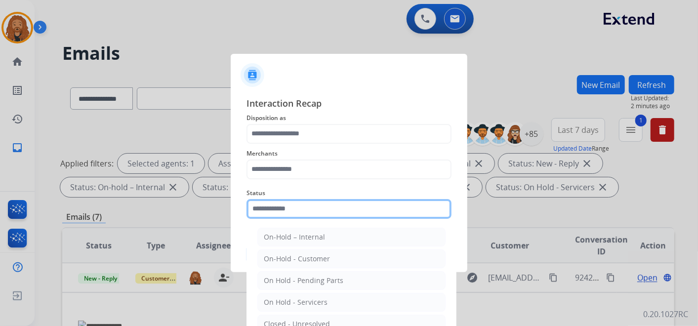
click at [326, 209] on input "text" at bounding box center [349, 209] width 205 height 20
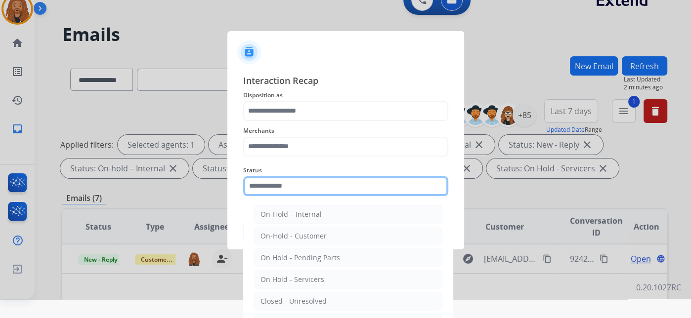
scroll to position [48, 0]
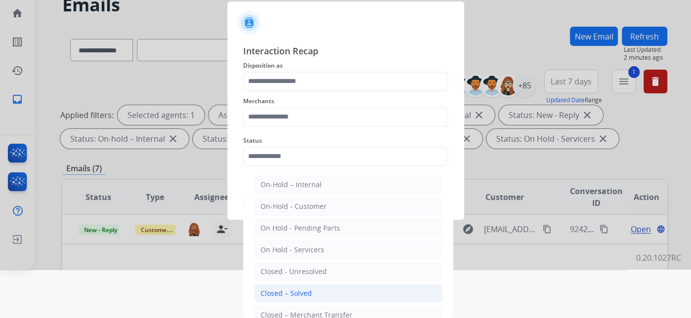
click at [289, 295] on div "Closed – Solved" at bounding box center [285, 294] width 51 height 10
type input "**********"
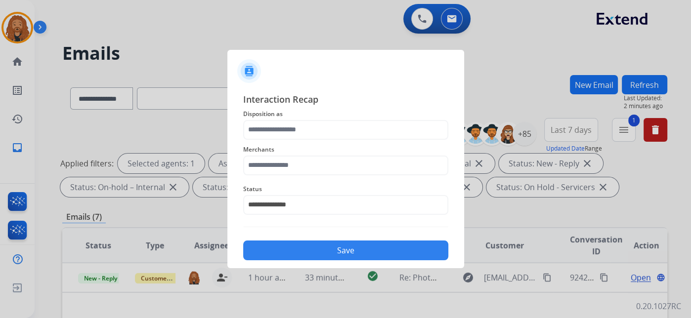
scroll to position [0, 0]
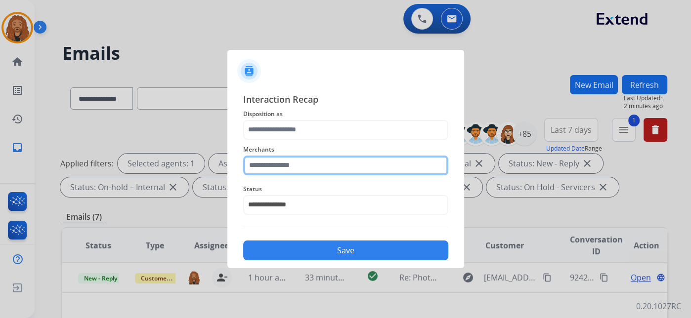
click at [267, 174] on input "text" at bounding box center [345, 166] width 205 height 20
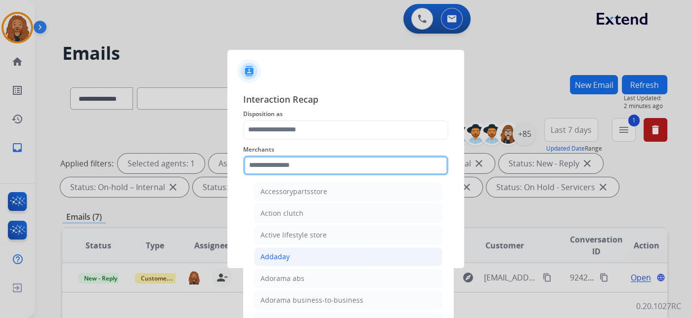
type input "*"
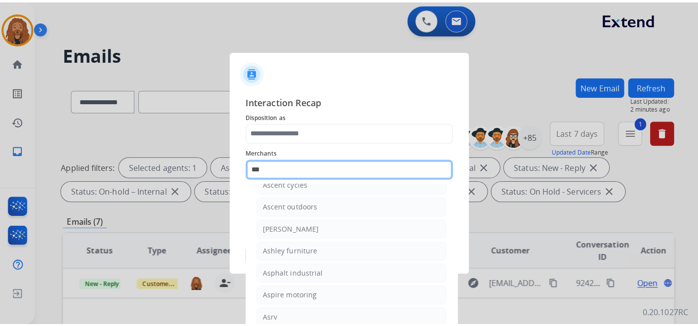
scroll to position [14, 0]
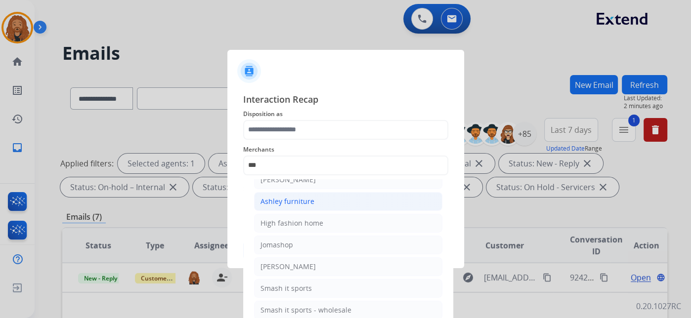
click at [305, 200] on div "Ashley furniture" at bounding box center [287, 202] width 54 height 10
type input "**********"
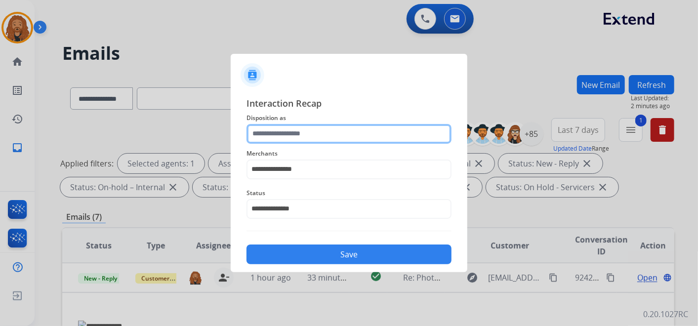
click at [285, 139] on input "text" at bounding box center [349, 134] width 205 height 20
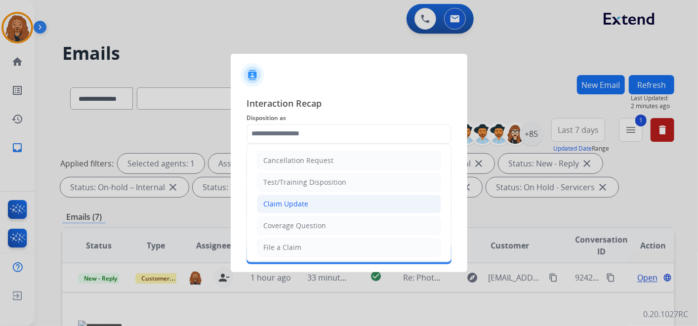
click at [305, 203] on div "Claim Update" at bounding box center [285, 204] width 45 height 10
type input "**********"
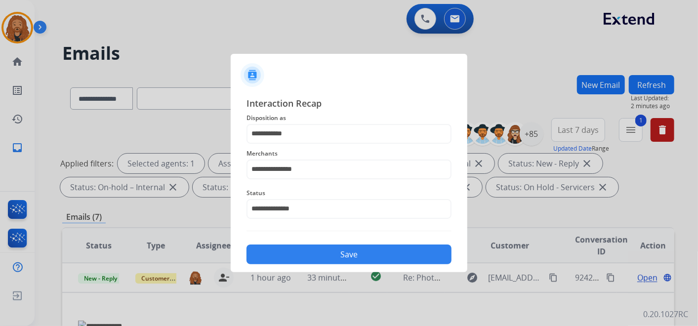
click at [323, 255] on button "Save" at bounding box center [349, 255] width 205 height 20
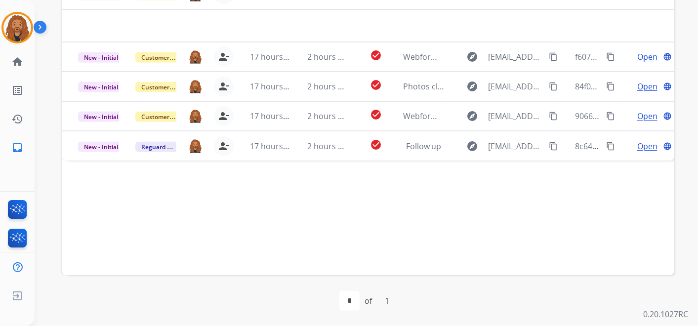
scroll to position [63, 0]
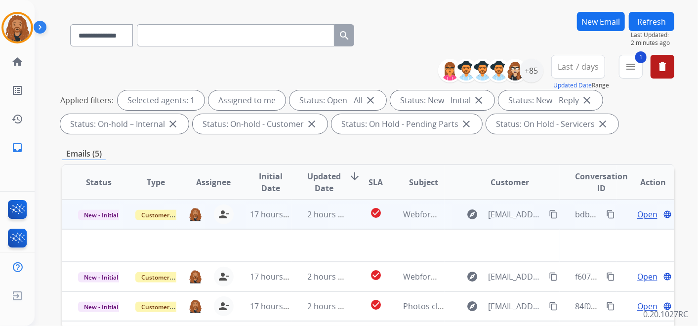
click at [304, 214] on td "2 hours ago" at bounding box center [320, 215] width 57 height 30
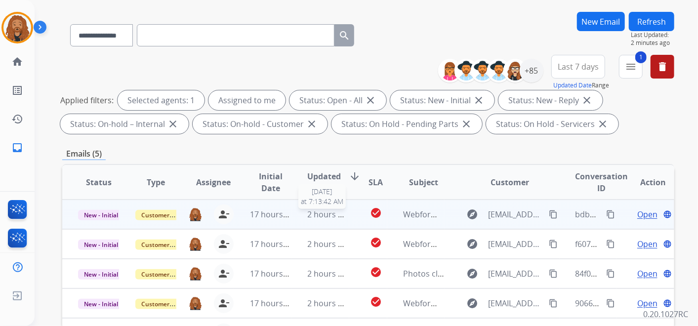
click at [308, 214] on span "2 hours ago" at bounding box center [330, 214] width 44 height 11
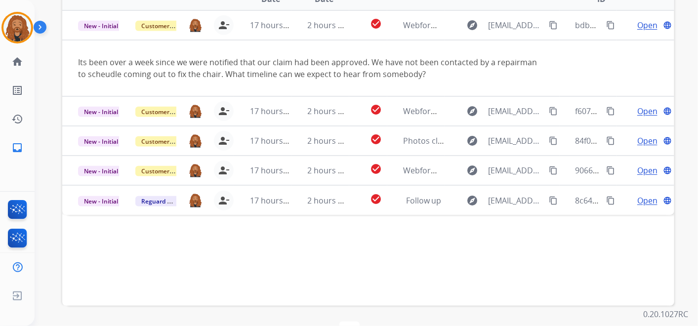
scroll to position [228, 0]
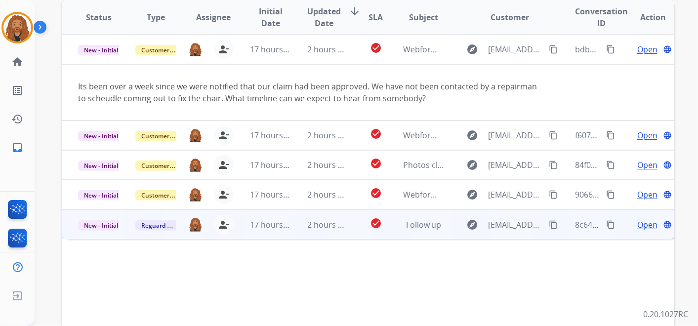
click at [292, 221] on td "2 hours ago" at bounding box center [320, 225] width 57 height 30
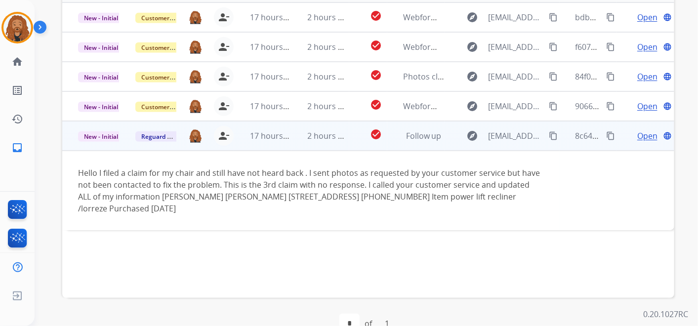
scroll to position [283, 0]
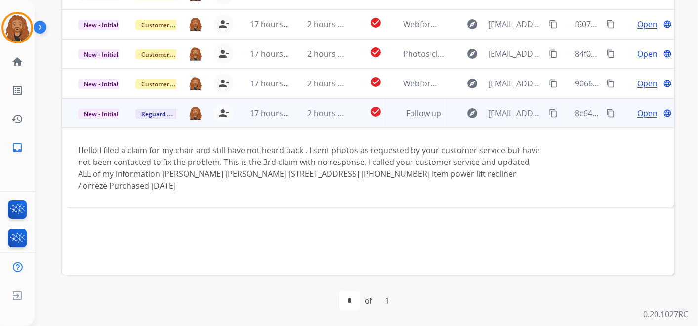
click at [549, 113] on mat-icon "content_copy" at bounding box center [553, 113] width 9 height 9
click at [638, 113] on span "Open" at bounding box center [648, 113] width 20 height 12
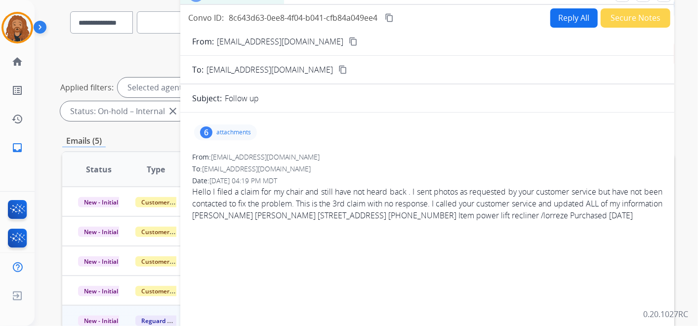
scroll to position [8, 0]
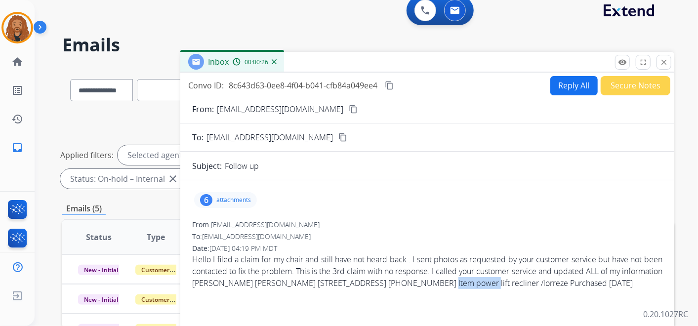
drag, startPoint x: 481, startPoint y: 285, endPoint x: 531, endPoint y: 282, distance: 50.0
click at [531, 282] on span "Hello I filed a claim for my chair and still have not heard back . I sent photo…" at bounding box center [427, 272] width 470 height 36
copy span "707 365 9118"
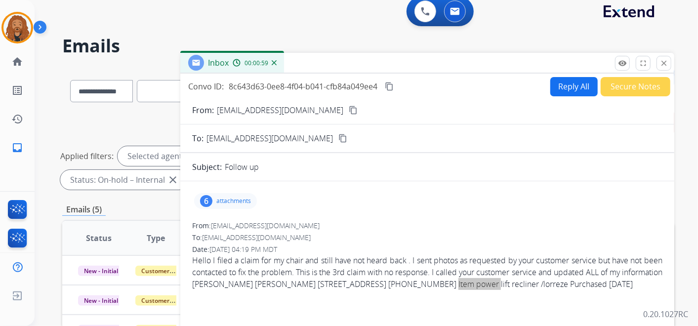
scroll to position [0, 0]
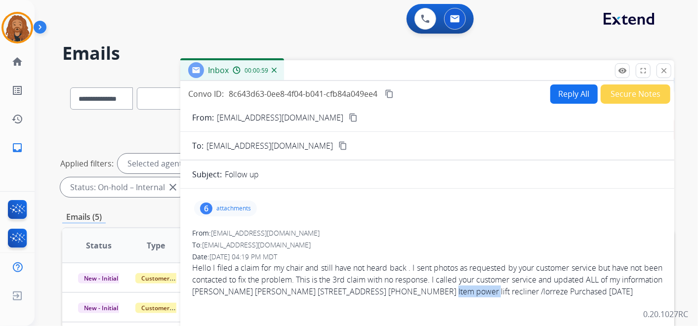
click at [349, 119] on mat-icon "content_copy" at bounding box center [353, 117] width 9 height 9
click at [558, 93] on button "Reply All" at bounding box center [574, 94] width 47 height 19
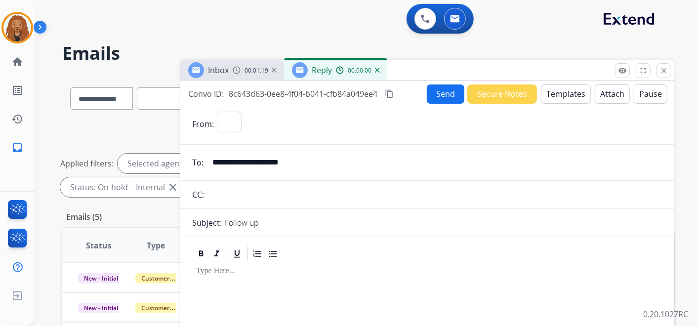
select select "**********"
click at [564, 100] on button "Templates" at bounding box center [566, 94] width 50 height 19
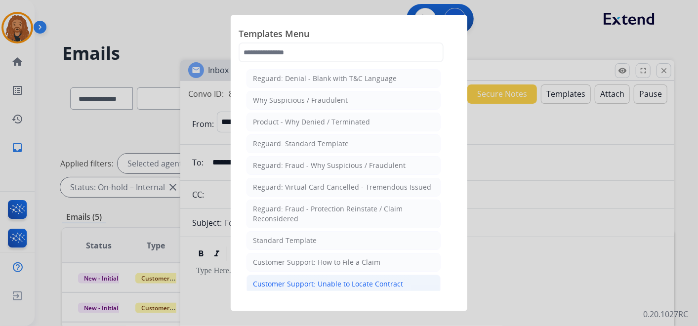
click at [303, 280] on div "Customer Support: Unable to Locate Contract" at bounding box center [328, 284] width 150 height 10
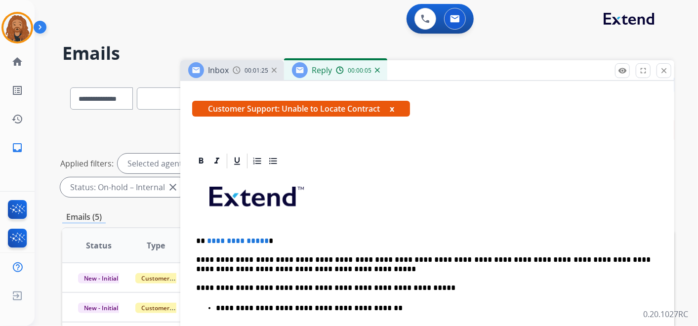
scroll to position [312, 0]
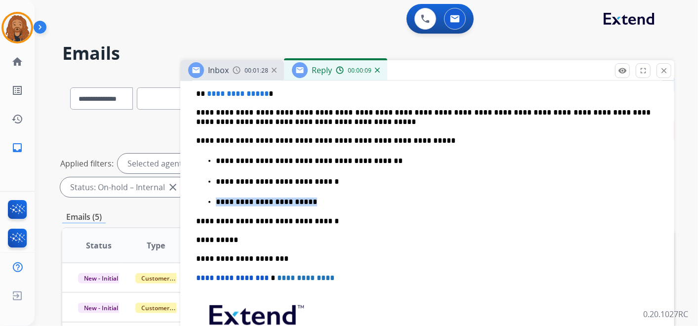
drag, startPoint x: 306, startPoint y: 195, endPoint x: 217, endPoint y: 190, distance: 89.1
click at [217, 198] on p "**********" at bounding box center [433, 202] width 435 height 9
drag, startPoint x: 383, startPoint y: 148, endPoint x: 278, endPoint y: 150, distance: 105.3
click at [278, 157] on p "**********" at bounding box center [433, 161] width 435 height 9
copy p "**********"
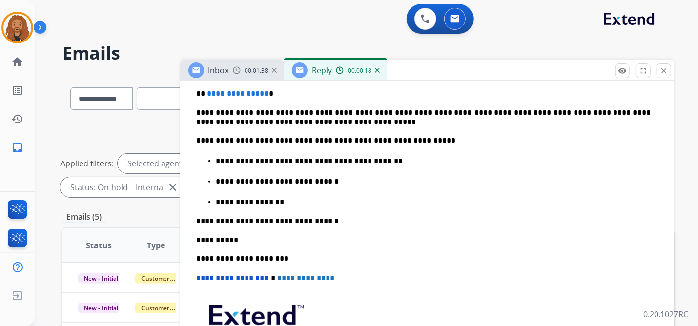
click at [285, 198] on p "**********" at bounding box center [433, 202] width 435 height 9
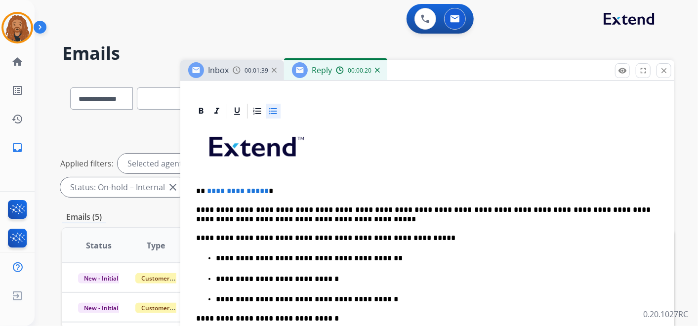
scroll to position [203, 0]
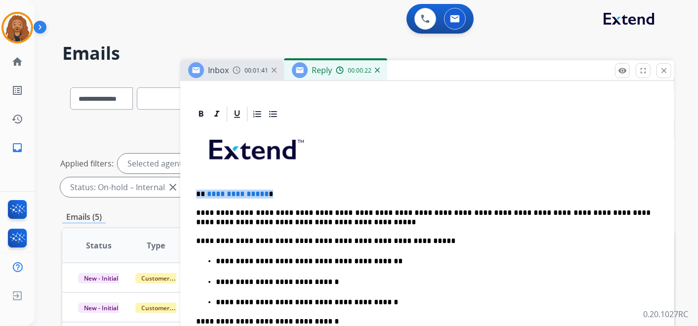
drag, startPoint x: 194, startPoint y: 190, endPoint x: 288, endPoint y: 174, distance: 95.3
click at [268, 186] on div "**********" at bounding box center [427, 314] width 470 height 383
click at [295, 221] on p "**********" at bounding box center [423, 218] width 455 height 18
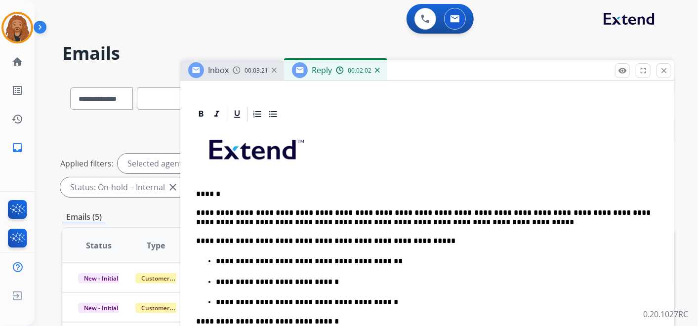
click at [421, 220] on p "**********" at bounding box center [423, 218] width 455 height 18
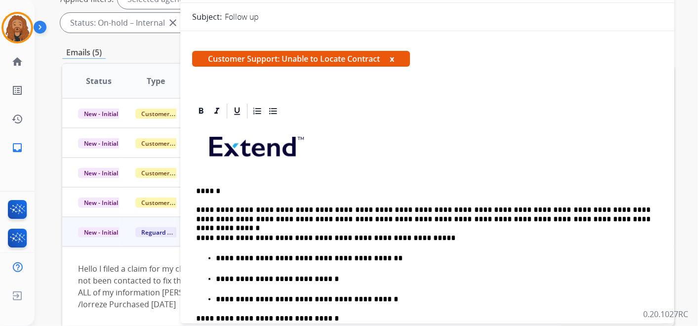
scroll to position [0, 0]
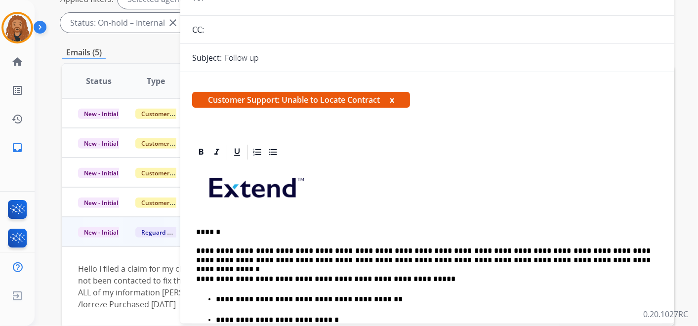
click at [547, 255] on p "**********" at bounding box center [423, 256] width 455 height 18
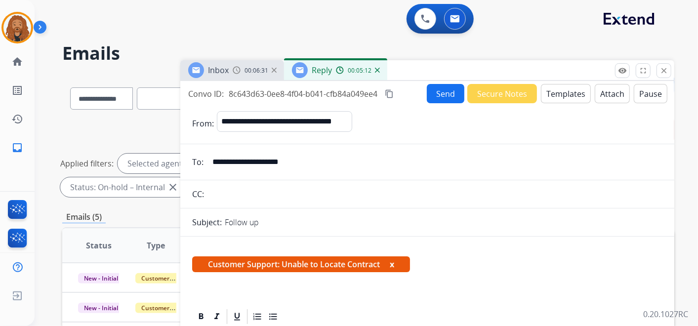
click at [436, 92] on button "Send" at bounding box center [446, 93] width 38 height 19
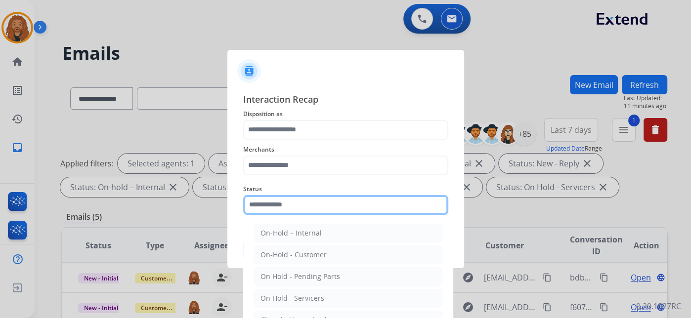
click at [329, 212] on input "text" at bounding box center [345, 205] width 205 height 20
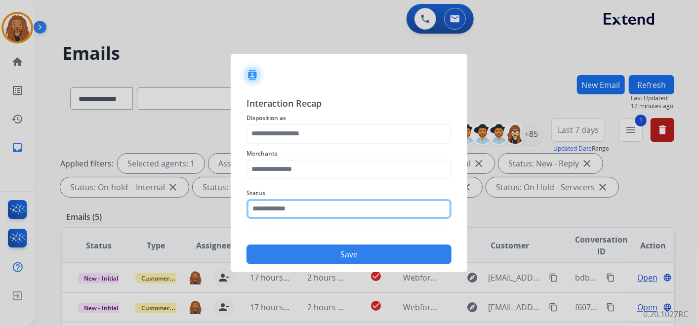
click at [288, 199] on input "text" at bounding box center [349, 209] width 205 height 20
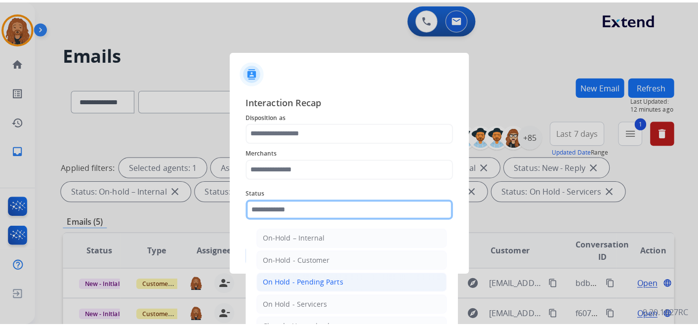
scroll to position [56, 0]
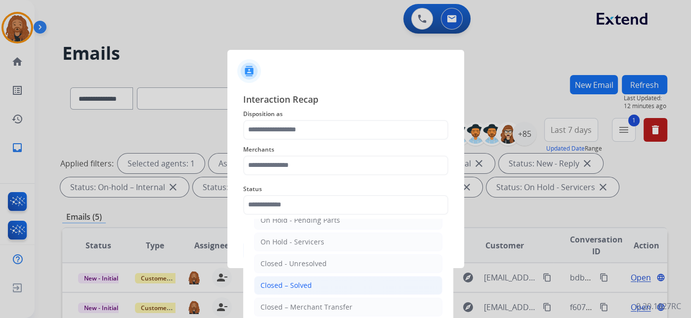
click at [300, 288] on div "Closed – Solved" at bounding box center [285, 286] width 51 height 10
type input "**********"
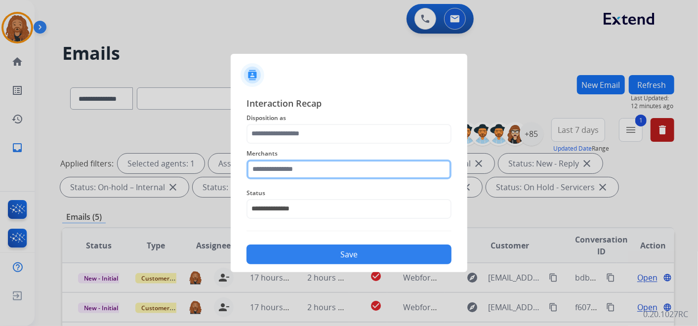
click at [292, 168] on input "text" at bounding box center [349, 170] width 205 height 20
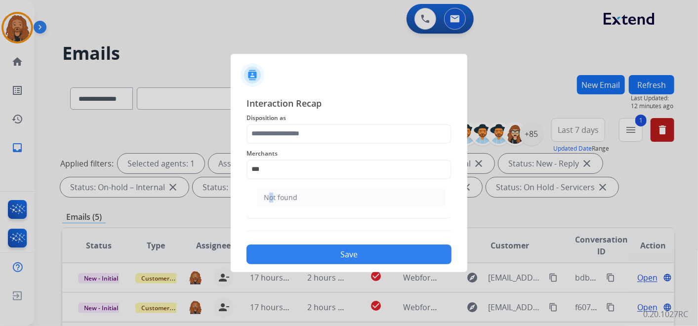
drag, startPoint x: 266, startPoint y: 199, endPoint x: 284, endPoint y: 161, distance: 42.7
click at [268, 197] on div "Not found" at bounding box center [281, 198] width 34 height 10
type input "*********"
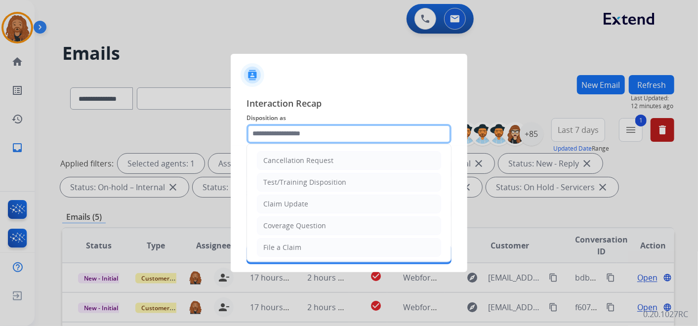
click at [294, 125] on input "text" at bounding box center [349, 134] width 205 height 20
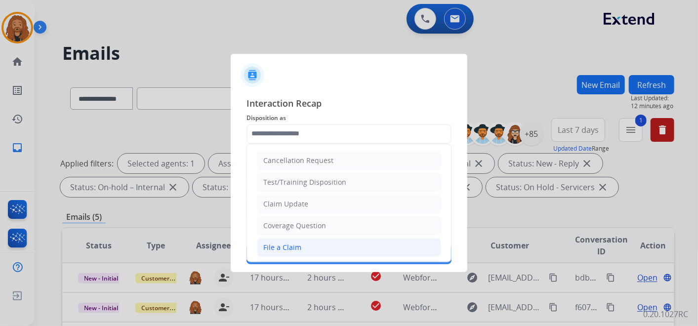
click at [317, 248] on li "File a Claim" at bounding box center [349, 247] width 184 height 19
type input "**********"
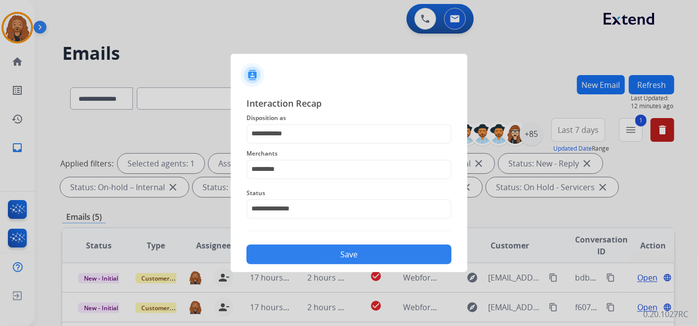
click at [341, 254] on button "Save" at bounding box center [349, 255] width 205 height 20
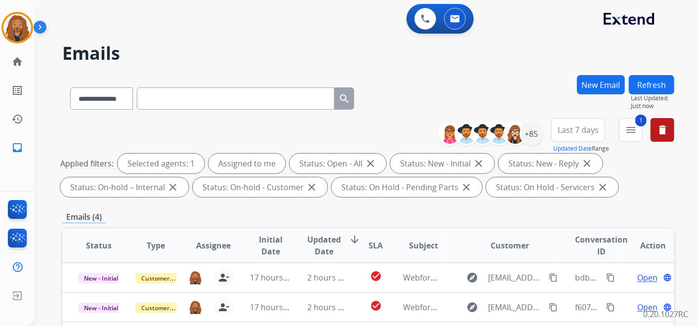
scroll to position [219, 0]
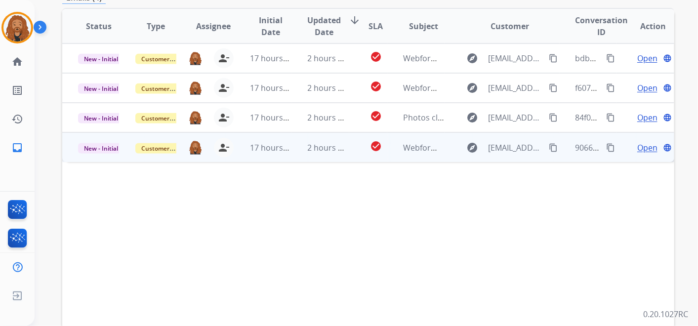
click at [339, 155] on td "2 hours ago" at bounding box center [320, 147] width 57 height 30
click at [646, 150] on span "Open" at bounding box center [648, 147] width 20 height 12
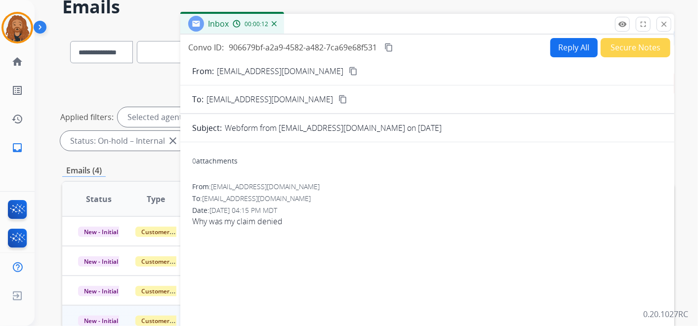
scroll to position [0, 0]
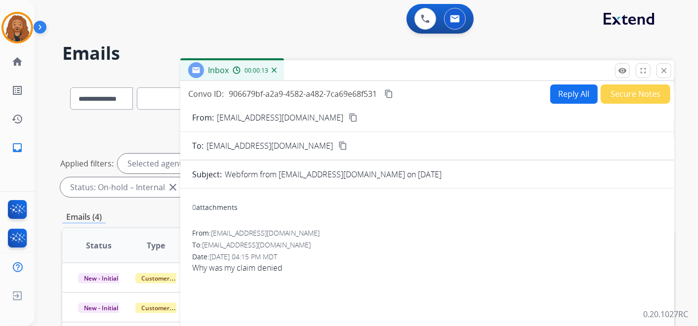
click at [349, 113] on mat-icon "content_copy" at bounding box center [353, 117] width 9 height 9
click at [559, 88] on button "Reply All" at bounding box center [574, 94] width 47 height 19
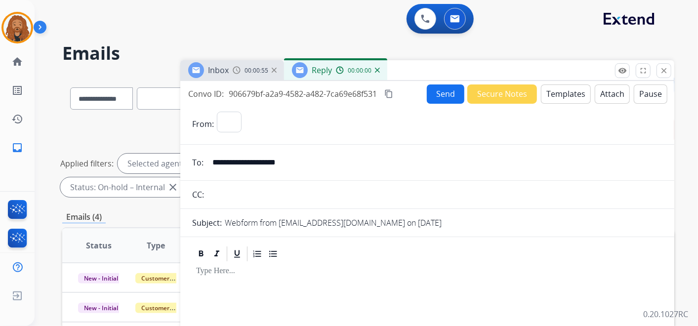
select select "**********"
click at [559, 93] on button "Templates" at bounding box center [566, 94] width 50 height 19
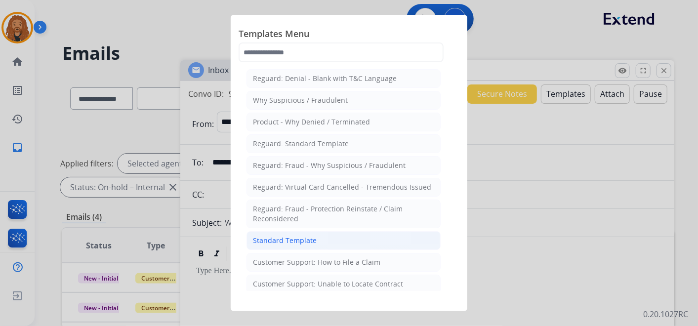
click at [320, 241] on li "Standard Template" at bounding box center [344, 240] width 194 height 19
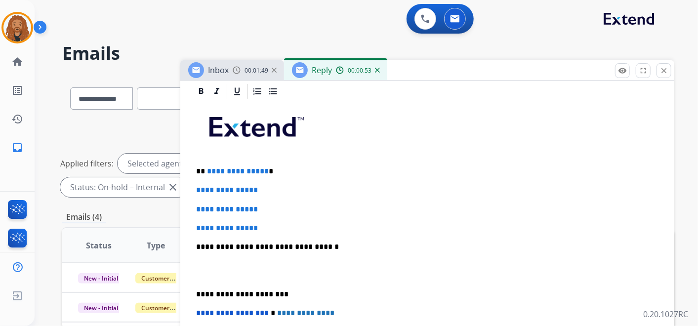
scroll to position [234, 0]
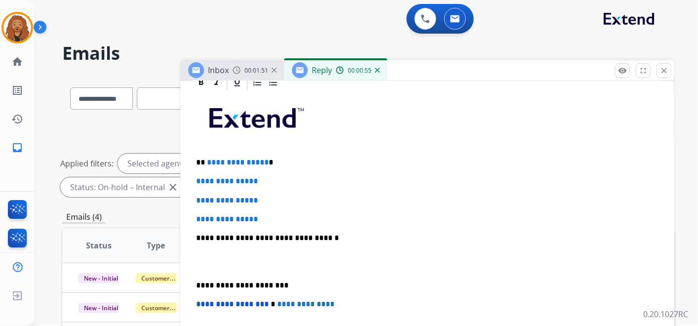
click at [216, 263] on p at bounding box center [427, 262] width 463 height 18
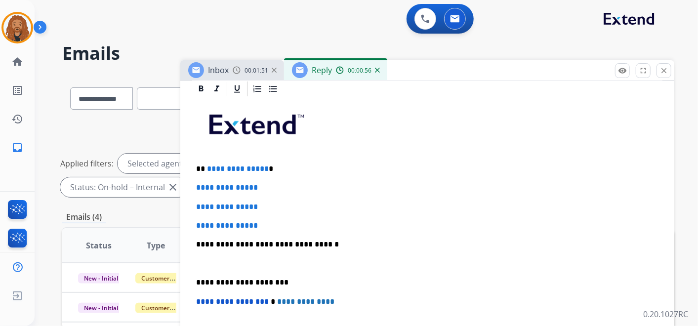
scroll to position [207, 0]
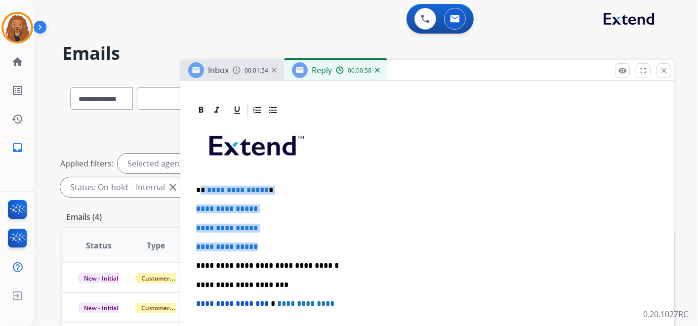
drag, startPoint x: 271, startPoint y: 245, endPoint x: 202, endPoint y: 182, distance: 93.7
click at [202, 182] on div "**********" at bounding box center [427, 275] width 470 height 312
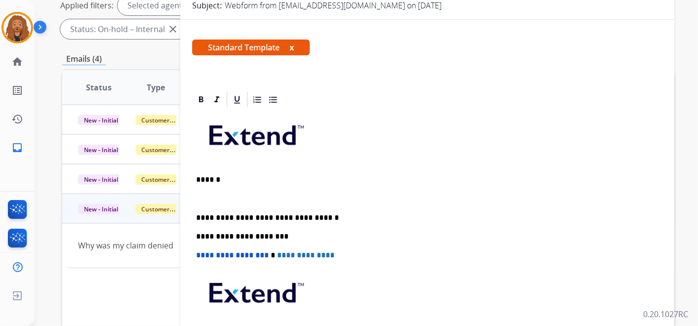
scroll to position [110, 0]
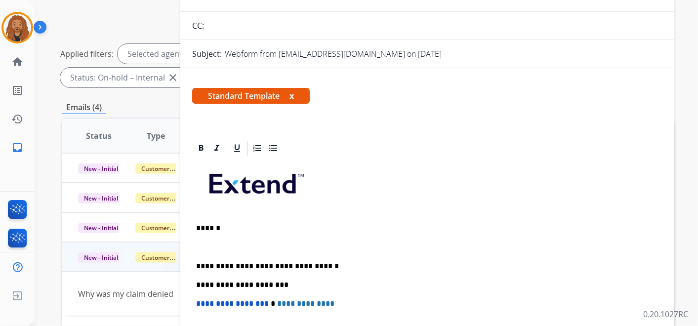
click at [200, 243] on p at bounding box center [423, 247] width 455 height 9
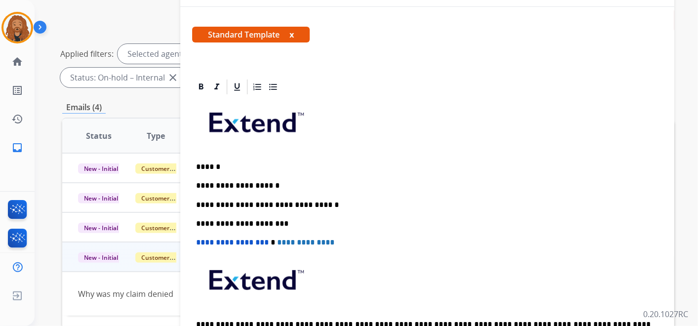
scroll to position [169, 0]
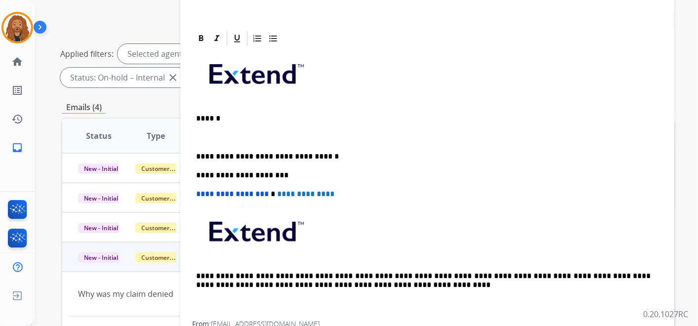
click at [263, 134] on p at bounding box center [423, 137] width 455 height 9
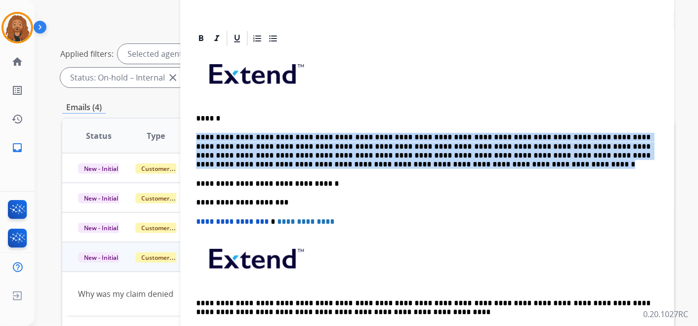
drag, startPoint x: 261, startPoint y: 164, endPoint x: 196, endPoint y: 132, distance: 72.3
click at [196, 133] on p "**********" at bounding box center [423, 151] width 455 height 37
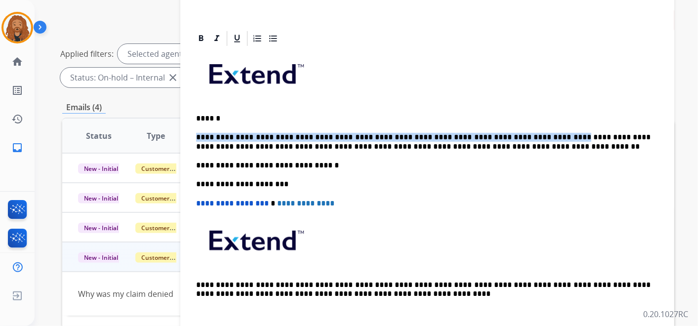
drag, startPoint x: 525, startPoint y: 133, endPoint x: 198, endPoint y: 130, distance: 327.2
click at [198, 133] on p "**********" at bounding box center [423, 142] width 455 height 18
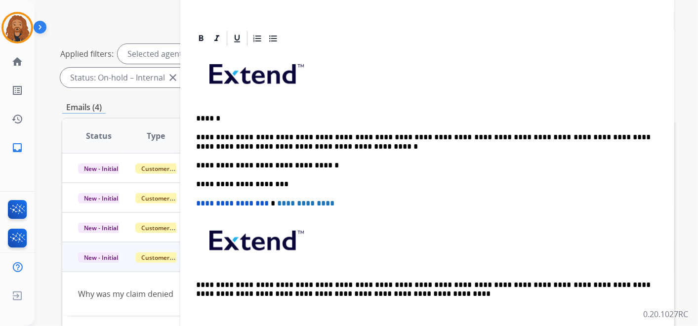
drag, startPoint x: 508, startPoint y: 134, endPoint x: 513, endPoint y: 143, distance: 10.4
click at [508, 134] on p "**********" at bounding box center [423, 142] width 455 height 18
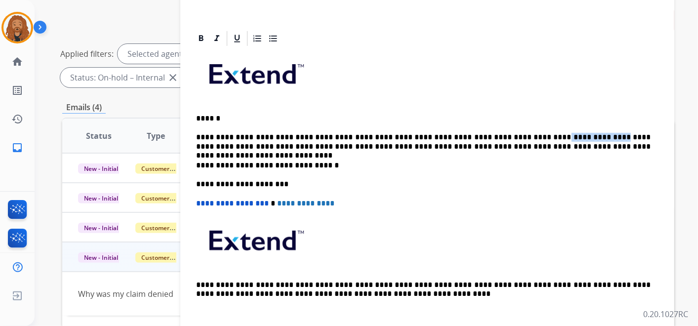
drag, startPoint x: 559, startPoint y: 135, endPoint x: 506, endPoint y: 119, distance: 55.5
click at [514, 135] on p "**********" at bounding box center [423, 142] width 455 height 18
drag, startPoint x: 302, startPoint y: 145, endPoint x: 345, endPoint y: 146, distance: 43.0
click at [345, 146] on p "**********" at bounding box center [423, 142] width 455 height 18
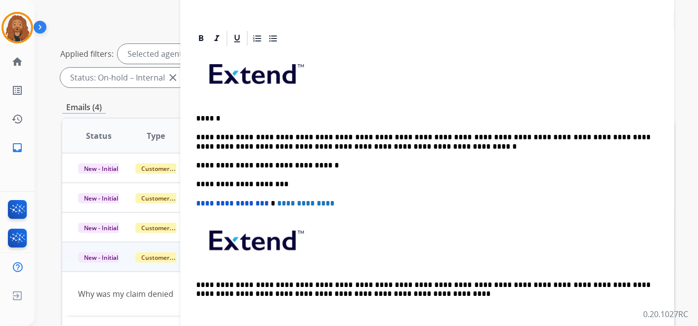
click at [299, 148] on p "**********" at bounding box center [423, 142] width 455 height 18
click at [516, 137] on p "**********" at bounding box center [423, 142] width 455 height 18
click at [382, 144] on p "**********" at bounding box center [423, 142] width 455 height 18
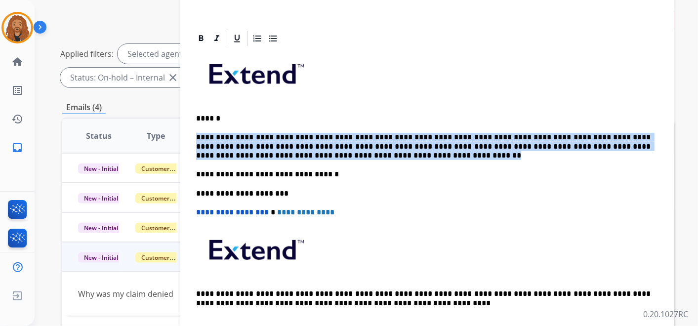
drag, startPoint x: 277, startPoint y: 150, endPoint x: 187, endPoint y: 127, distance: 93.4
click at [187, 127] on div "**********" at bounding box center [427, 210] width 494 height 361
copy p "**********"
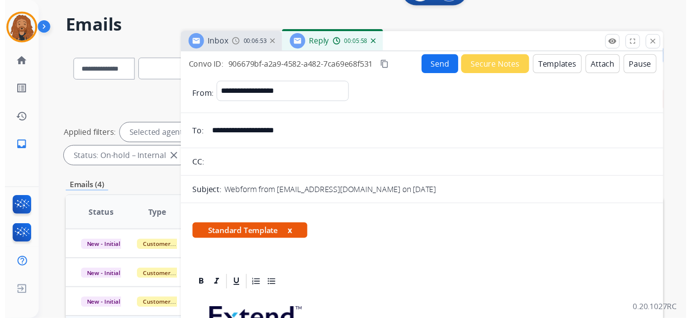
scroll to position [0, 0]
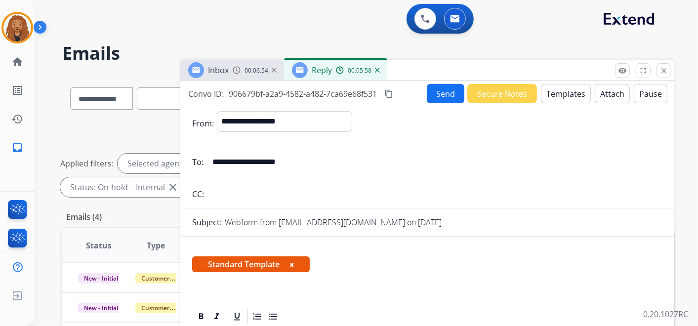
click at [435, 95] on button "Send" at bounding box center [446, 93] width 38 height 19
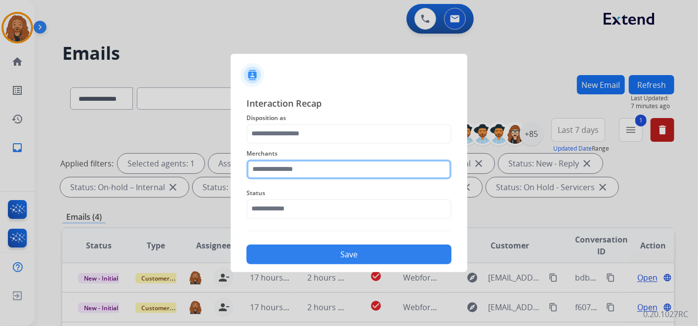
click at [300, 166] on input "text" at bounding box center [349, 170] width 205 height 20
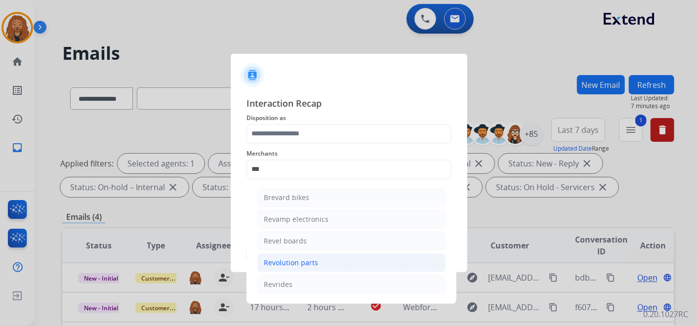
click at [290, 264] on div "Revolution parts" at bounding box center [291, 263] width 54 height 10
type input "**********"
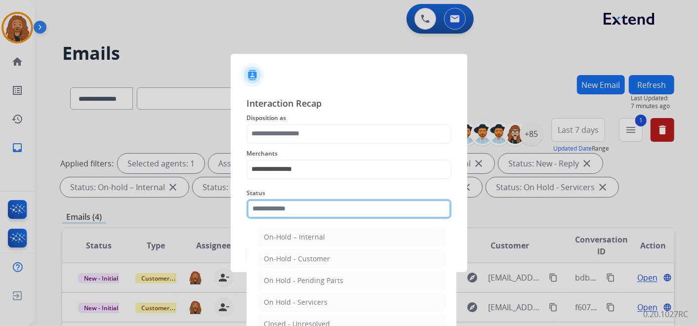
click at [276, 207] on input "text" at bounding box center [349, 209] width 205 height 20
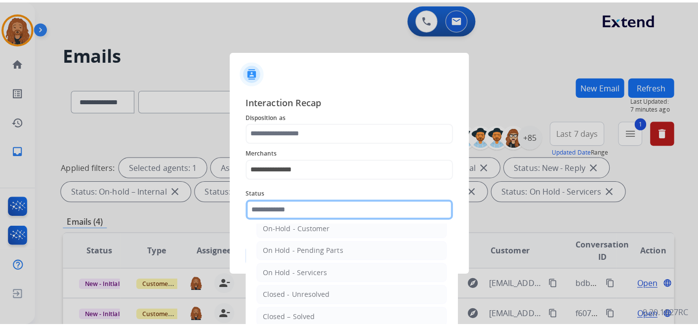
scroll to position [56, 0]
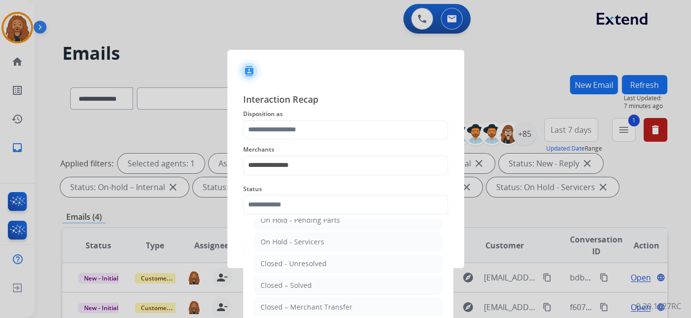
click at [289, 287] on div "Closed – Solved" at bounding box center [285, 286] width 51 height 10
type input "**********"
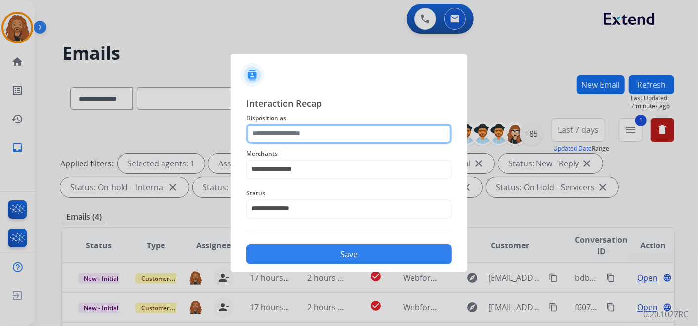
click at [284, 129] on input "text" at bounding box center [349, 134] width 205 height 20
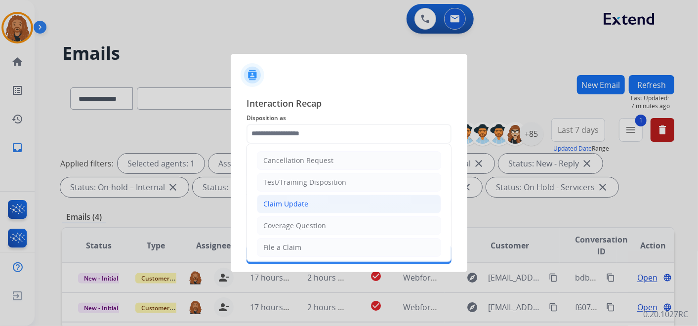
click at [297, 205] on div "Claim Update" at bounding box center [285, 204] width 45 height 10
type input "**********"
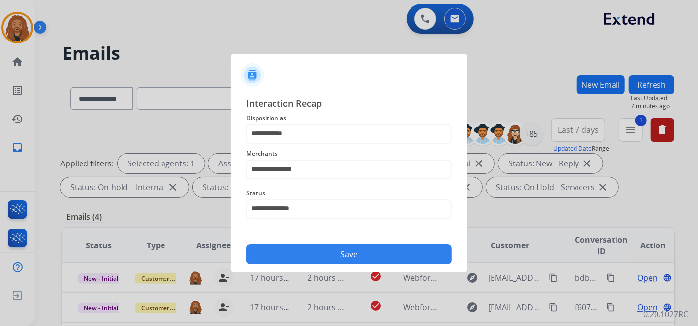
click at [312, 256] on button "Save" at bounding box center [349, 255] width 205 height 20
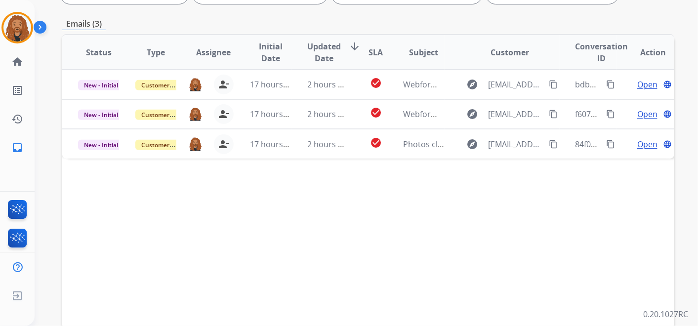
scroll to position [283, 0]
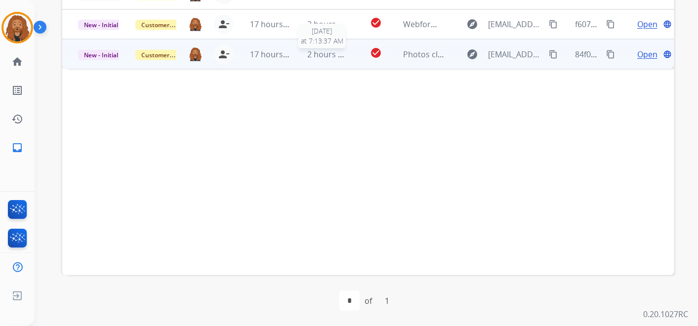
click at [317, 53] on span "2 hours ago" at bounding box center [330, 54] width 44 height 11
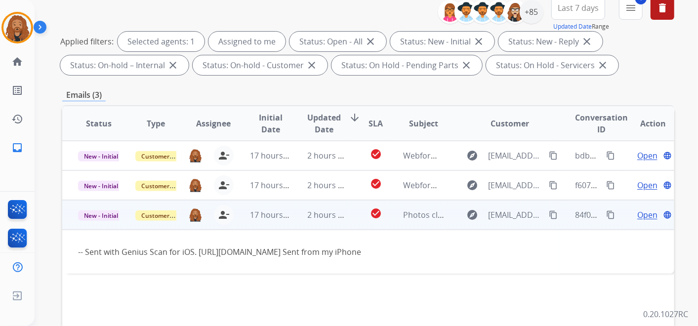
scroll to position [173, 0]
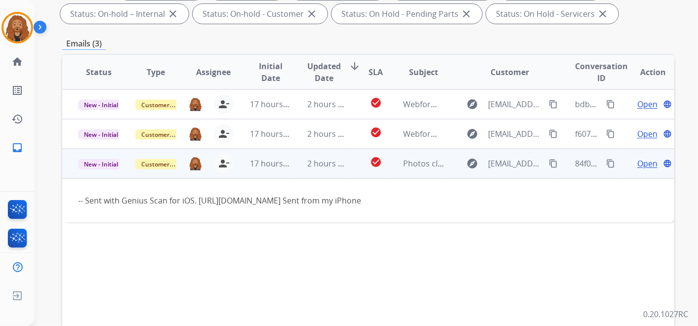
click at [641, 164] on span "Open" at bounding box center [648, 164] width 20 height 12
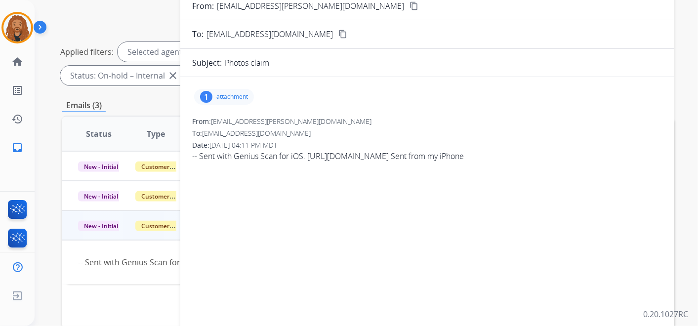
scroll to position [63, 0]
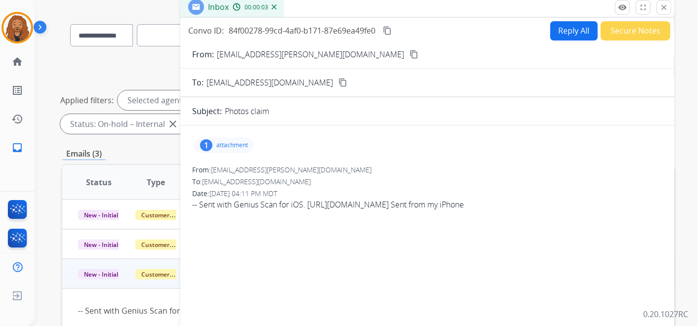
click at [230, 142] on p "attachment" at bounding box center [232, 145] width 32 height 8
click at [261, 167] on p "2025-08-20 15-10.pdf" at bounding box center [232, 171] width 61 height 12
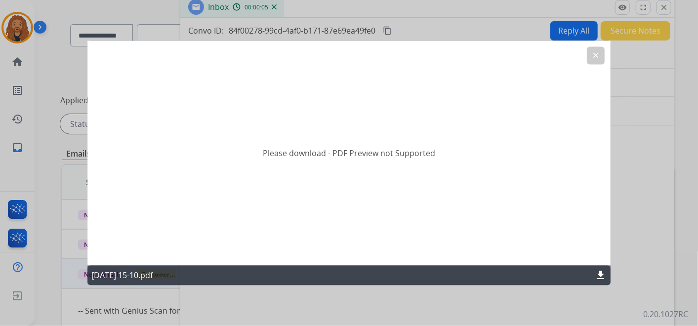
click at [607, 51] on div "Please download - PDF Preview not Supported" at bounding box center [349, 153] width 524 height 225
click at [592, 61] on button "clear" at bounding box center [596, 56] width 18 height 18
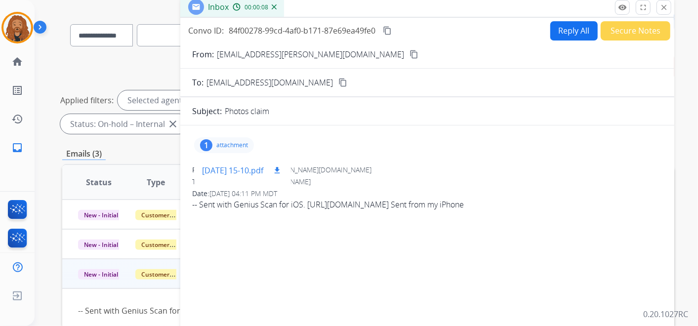
click at [282, 167] on mat-icon "download" at bounding box center [277, 170] width 9 height 9
click at [408, 58] on button "content_copy" at bounding box center [414, 54] width 12 height 12
click at [648, 88] on form "From: talla.riazi@gmail.com content_copy To: support@extend.com content_copy Su…" at bounding box center [427, 231] width 494 height 381
click at [562, 25] on button "Reply All" at bounding box center [574, 30] width 47 height 19
select select "**********"
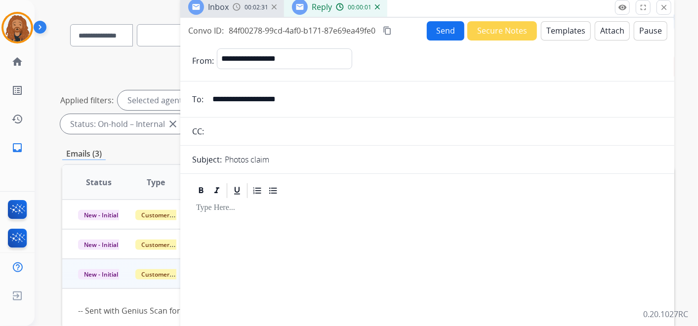
click at [553, 29] on button "Templates" at bounding box center [566, 30] width 50 height 19
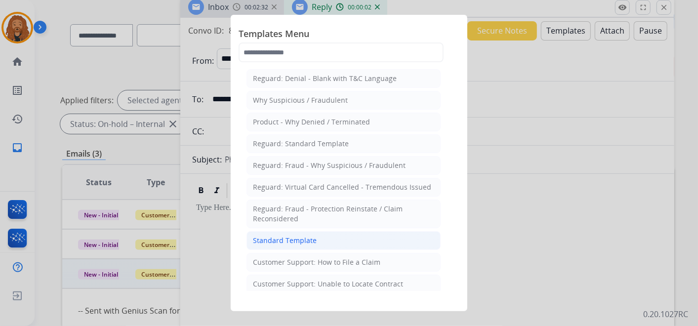
click at [343, 232] on li "Standard Template" at bounding box center [344, 240] width 194 height 19
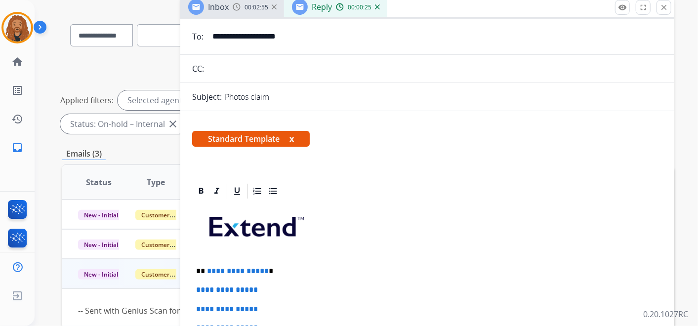
scroll to position [219, 0]
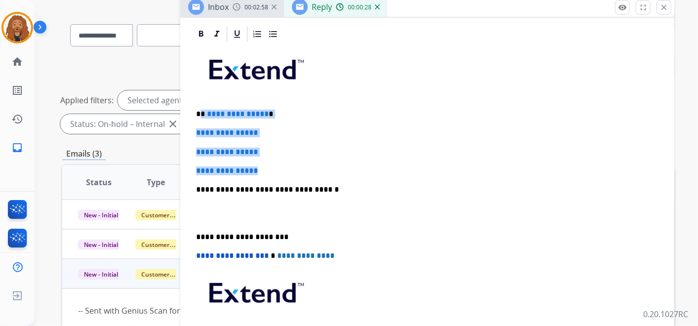
drag, startPoint x: 253, startPoint y: 161, endPoint x: 201, endPoint y: 109, distance: 73.4
click at [201, 109] on div "**********" at bounding box center [427, 213] width 470 height 340
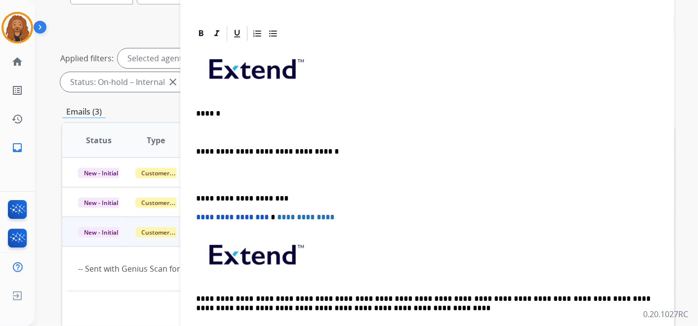
scroll to position [86, 0]
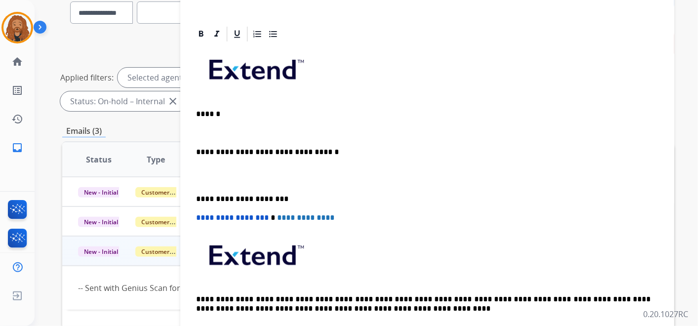
click at [220, 128] on p at bounding box center [427, 132] width 463 height 9
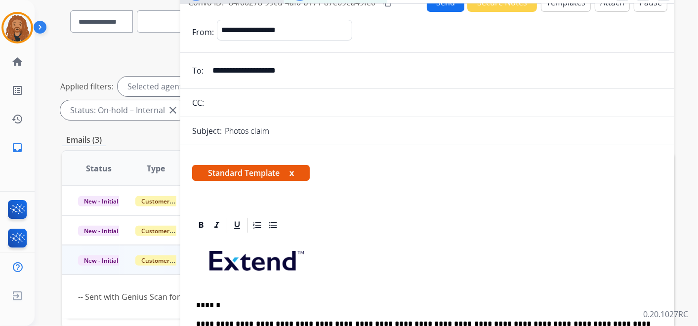
scroll to position [0, 0]
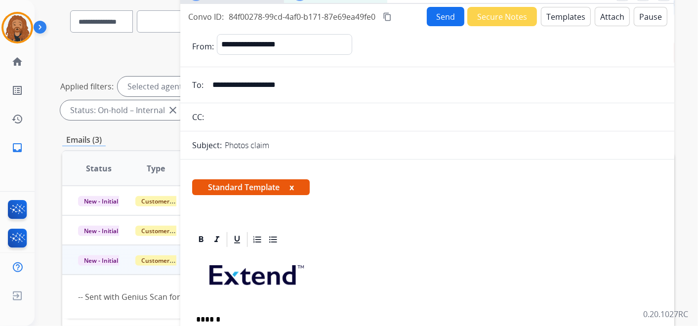
click at [390, 14] on mat-icon "content_copy" at bounding box center [387, 16] width 9 height 9
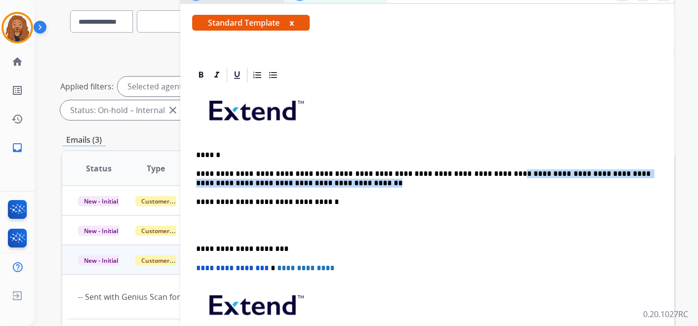
drag, startPoint x: 284, startPoint y: 186, endPoint x: 467, endPoint y: 170, distance: 183.5
click at [467, 170] on p "**********" at bounding box center [423, 179] width 455 height 18
drag, startPoint x: 467, startPoint y: 170, endPoint x: 468, endPoint y: 175, distance: 5.3
click at [467, 170] on p "**********" at bounding box center [423, 179] width 455 height 18
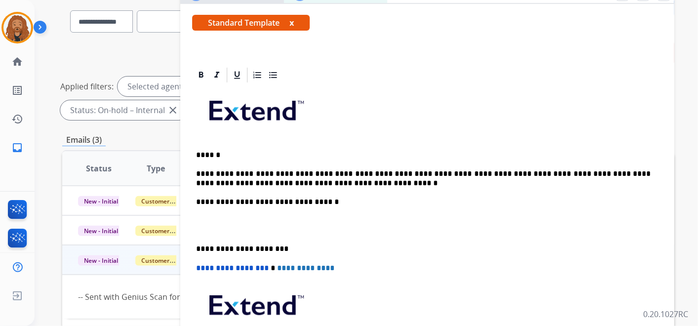
click at [206, 231] on p at bounding box center [427, 225] width 463 height 18
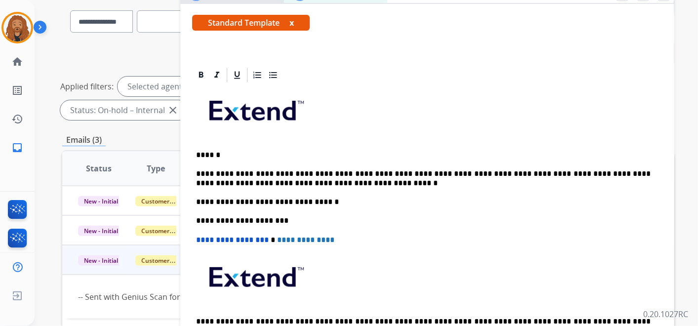
click at [347, 179] on p "**********" at bounding box center [423, 179] width 455 height 18
click at [495, 173] on p "**********" at bounding box center [423, 179] width 455 height 18
click at [350, 182] on p "**********" at bounding box center [423, 179] width 455 height 18
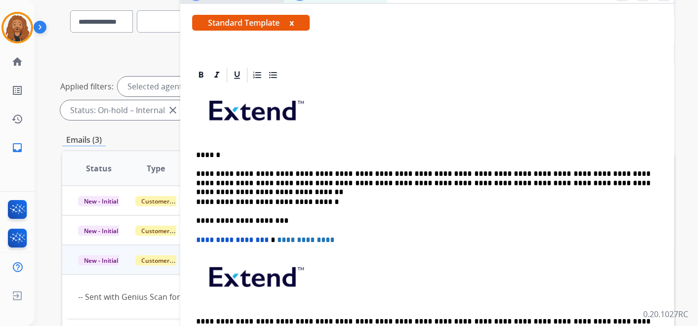
drag, startPoint x: 605, startPoint y: 180, endPoint x: 637, endPoint y: 241, distance: 68.7
click at [606, 180] on p "**********" at bounding box center [423, 179] width 455 height 18
click at [635, 183] on p "**********" at bounding box center [423, 179] width 455 height 18
click at [297, 183] on p "**********" at bounding box center [423, 179] width 455 height 18
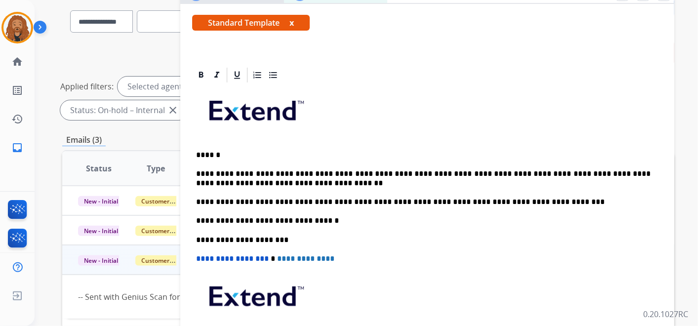
click at [240, 202] on p "**********" at bounding box center [423, 202] width 455 height 9
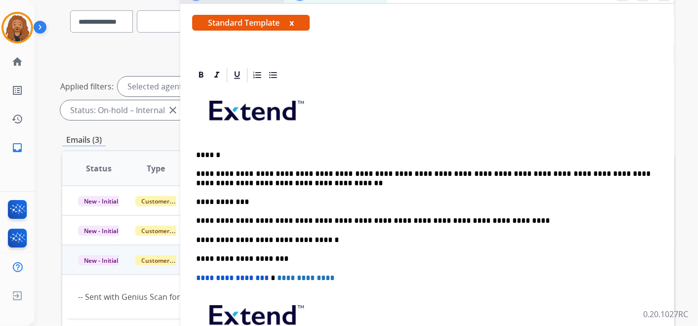
click at [242, 203] on p "**********" at bounding box center [423, 202] width 455 height 9
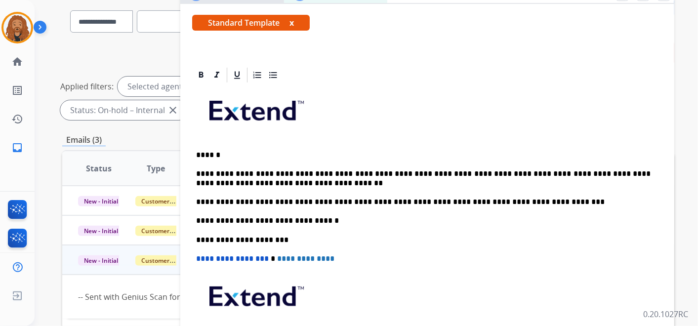
scroll to position [110, 0]
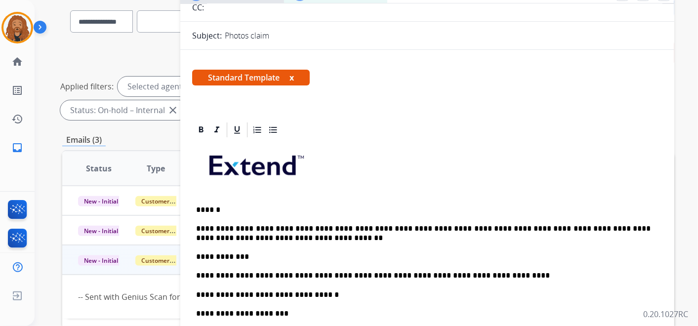
click at [481, 279] on div "**********" at bounding box center [427, 299] width 470 height 321
click at [476, 274] on p "**********" at bounding box center [423, 275] width 455 height 9
click at [436, 291] on p "**********" at bounding box center [423, 295] width 455 height 9
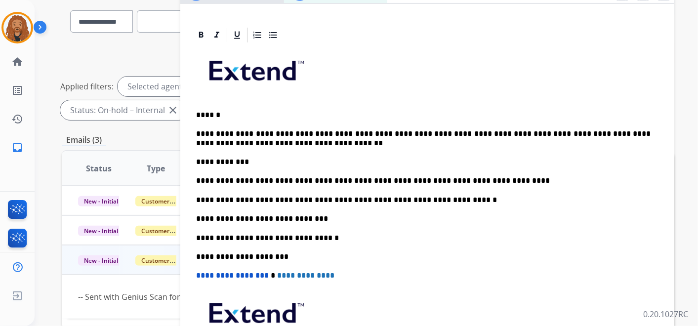
scroll to position [179, 0]
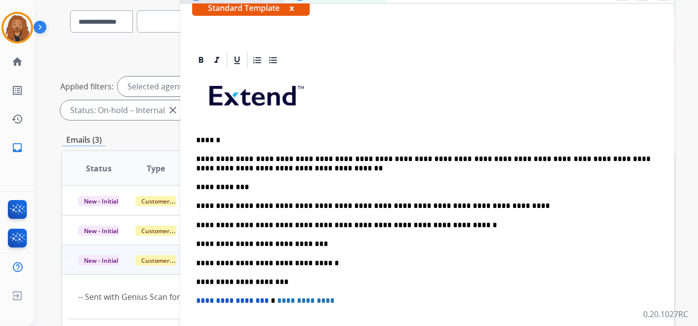
click at [307, 240] on p "**********" at bounding box center [423, 244] width 455 height 9
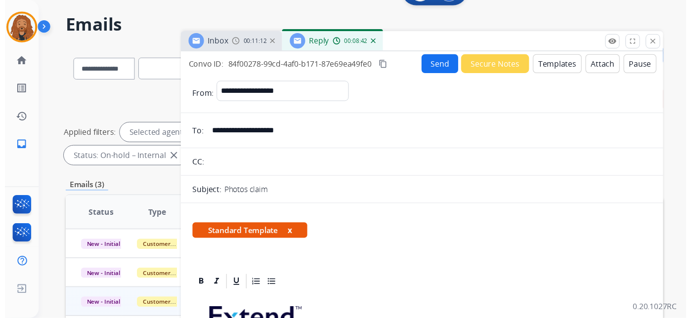
scroll to position [0, 0]
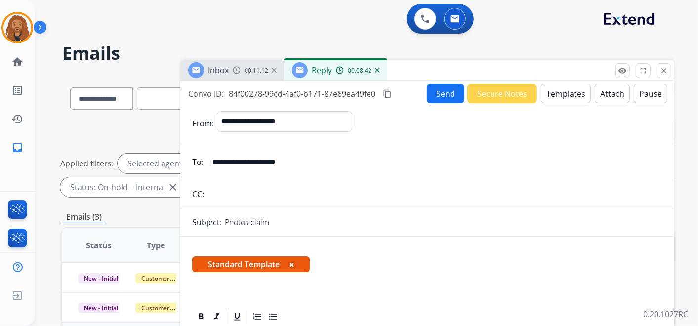
click at [448, 92] on button "Send" at bounding box center [446, 93] width 38 height 19
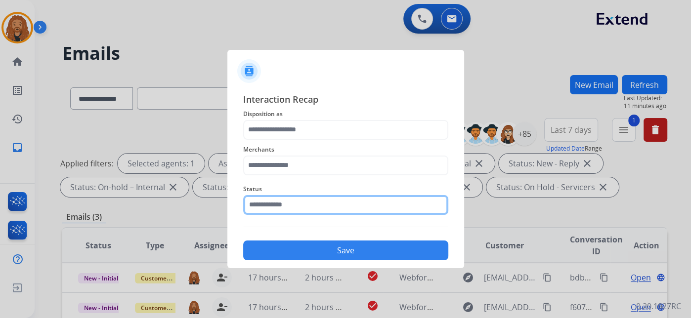
click at [272, 202] on input "text" at bounding box center [345, 205] width 205 height 20
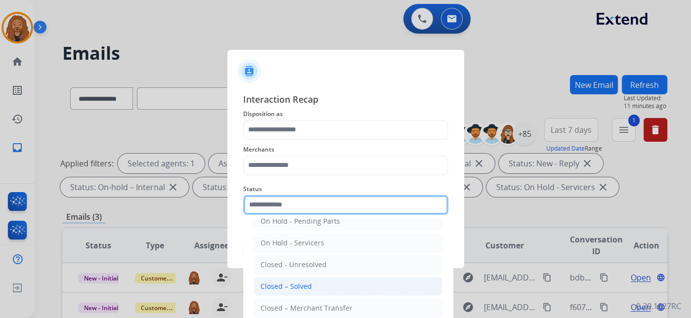
scroll to position [56, 0]
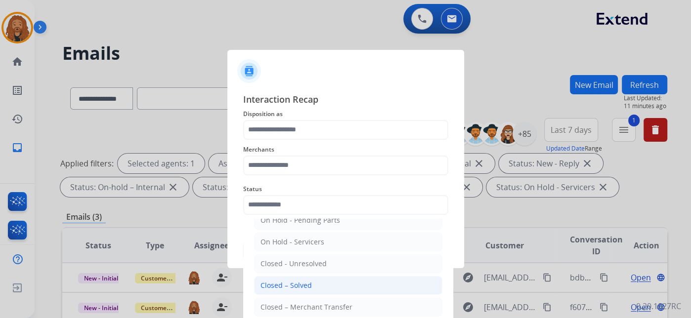
click at [288, 281] on div "Closed – Solved" at bounding box center [285, 286] width 51 height 10
type input "**********"
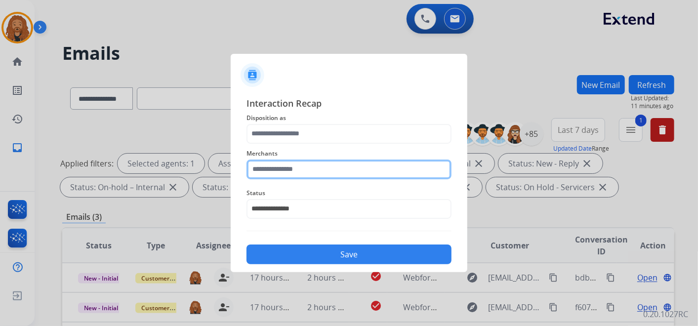
click at [293, 165] on input "text" at bounding box center [349, 170] width 205 height 20
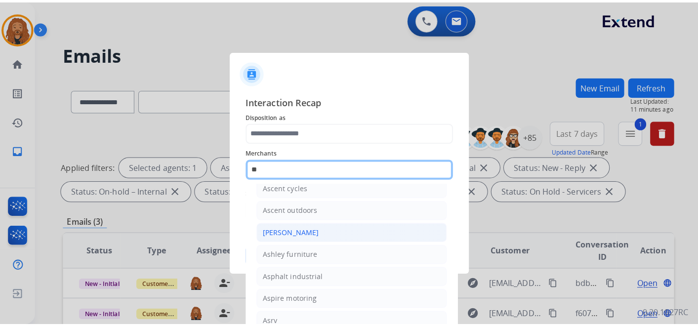
scroll to position [78, 0]
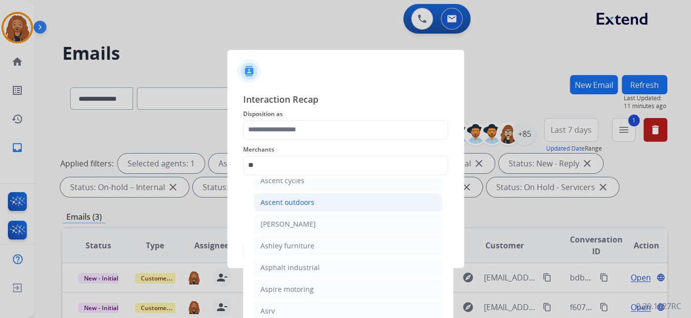
click at [292, 207] on li "Ascent outdoors" at bounding box center [348, 202] width 188 height 19
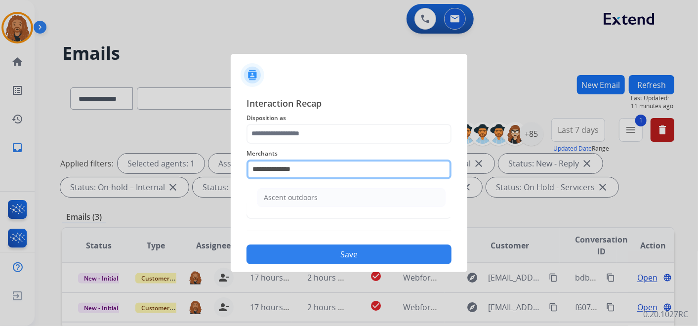
drag, startPoint x: 314, startPoint y: 170, endPoint x: 191, endPoint y: 172, distance: 123.1
click at [0, 172] on app-contact-recap-modal "**********" at bounding box center [0, 163] width 0 height 326
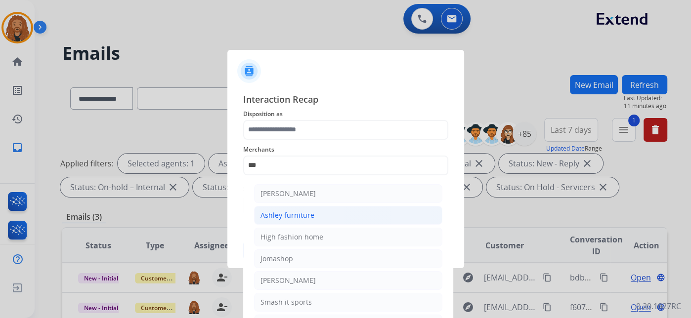
click at [272, 213] on div "Ashley furniture" at bounding box center [287, 216] width 54 height 10
type input "**********"
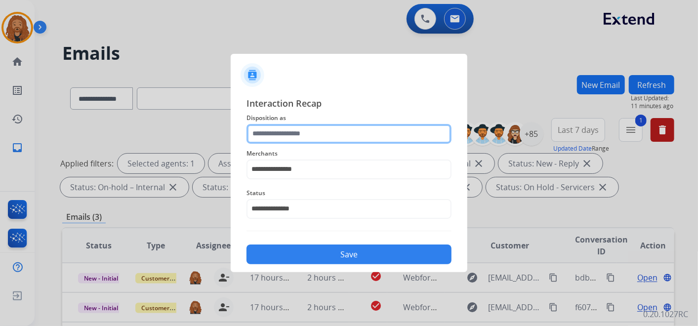
click at [268, 133] on input "text" at bounding box center [349, 134] width 205 height 20
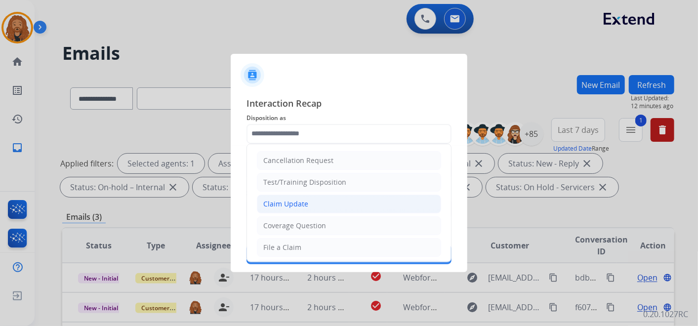
click at [298, 197] on li "Claim Update" at bounding box center [349, 204] width 184 height 19
type input "**********"
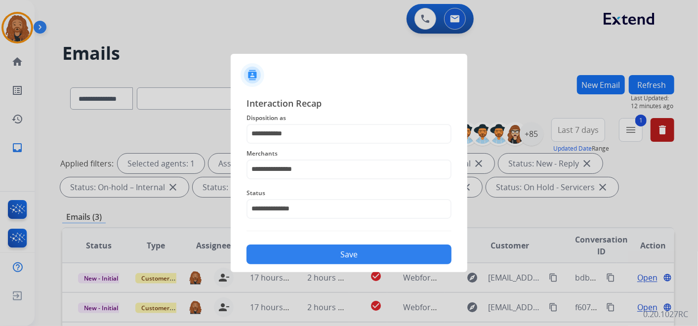
click at [298, 256] on button "Save" at bounding box center [349, 255] width 205 height 20
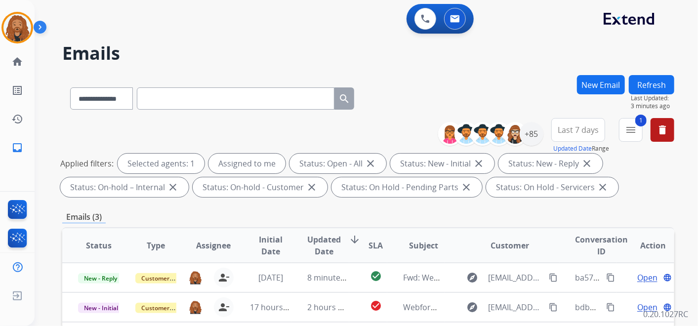
scroll to position [165, 0]
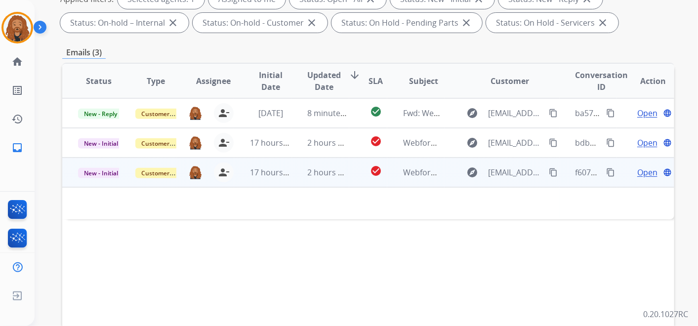
click at [274, 163] on td "17 hours ago" at bounding box center [262, 173] width 57 height 30
click at [299, 170] on td "2 hours ago" at bounding box center [320, 173] width 57 height 30
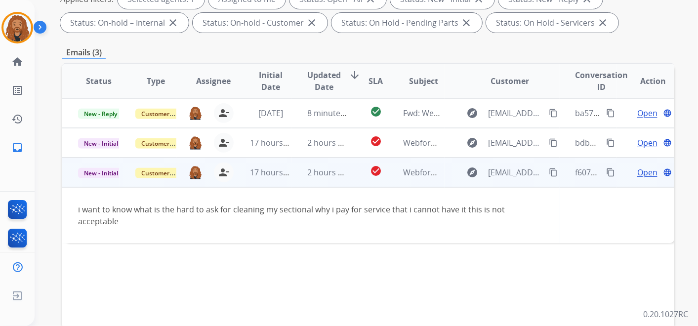
click at [641, 171] on span "Open" at bounding box center [648, 173] width 20 height 12
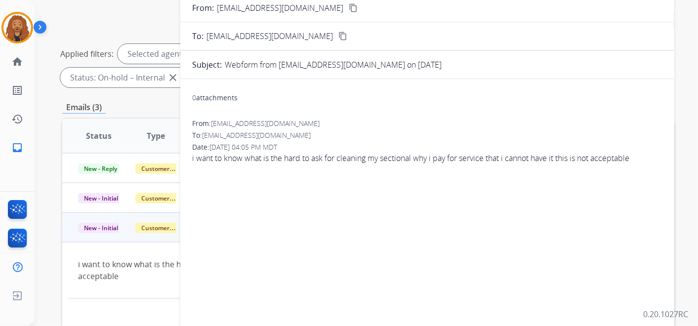
scroll to position [0, 0]
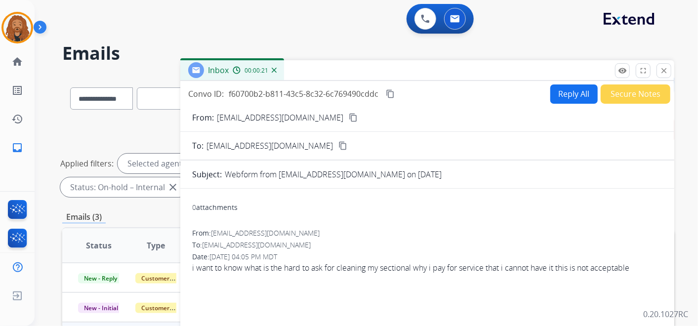
click at [349, 117] on mat-icon "content_copy" at bounding box center [353, 117] width 9 height 9
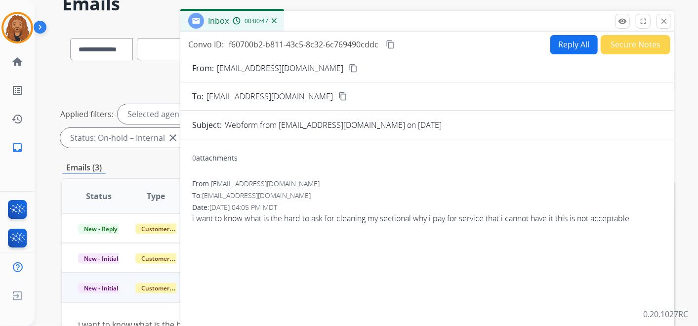
scroll to position [110, 0]
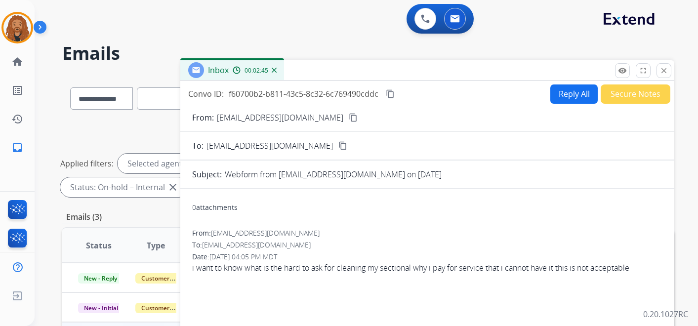
select select "**********"
click at [314, 123] on form "From: [PERSON_NAME][EMAIL_ADDRESS][DOMAIN_NAME] content_copy To: [EMAIL_ADDRESS…" at bounding box center [427, 294] width 494 height 381
click at [349, 116] on mat-icon "content_copy" at bounding box center [353, 117] width 9 height 9
click at [562, 91] on button "Reply All" at bounding box center [574, 94] width 47 height 19
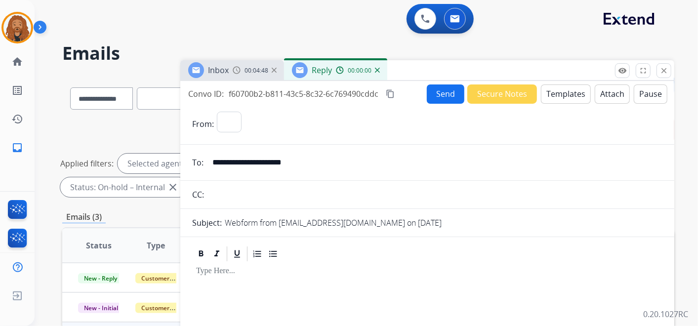
select select "**********"
click at [562, 88] on button "Templates" at bounding box center [566, 94] width 50 height 19
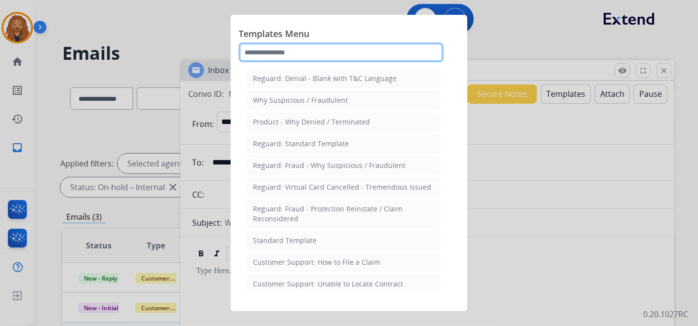
click at [298, 49] on input "text" at bounding box center [341, 53] width 205 height 20
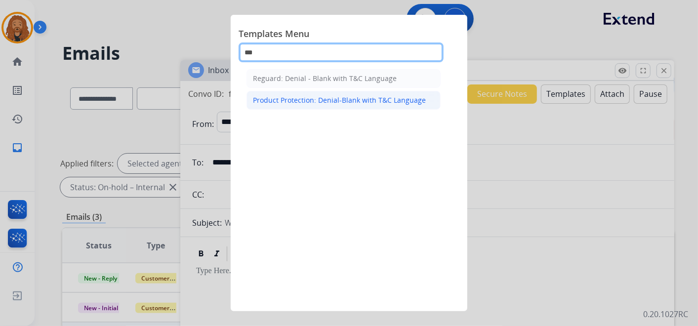
type input "***"
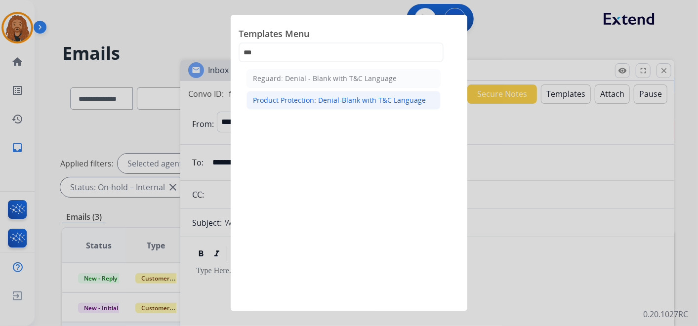
click at [301, 94] on li "Product Protection: Denial-Blank with T&C Language" at bounding box center [344, 100] width 194 height 19
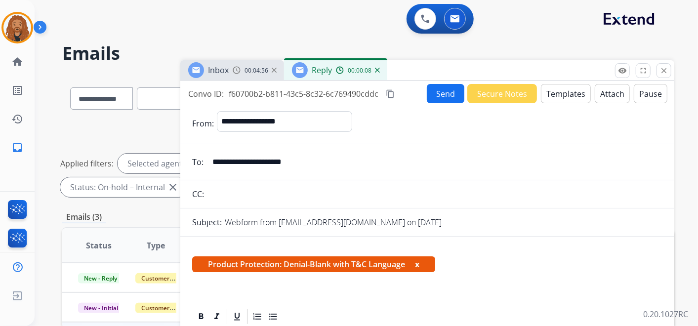
scroll to position [219, 0]
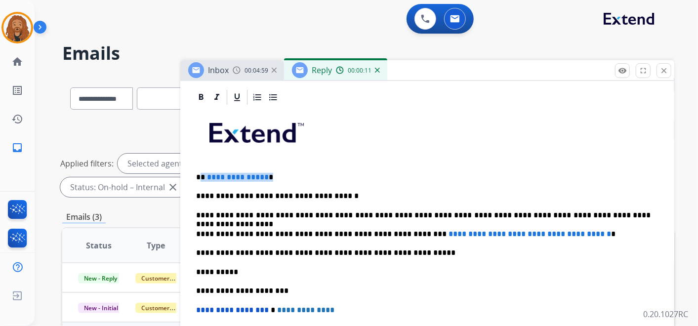
drag, startPoint x: 274, startPoint y: 176, endPoint x: 203, endPoint y: 171, distance: 70.8
click at [202, 174] on p "**********" at bounding box center [423, 177] width 455 height 9
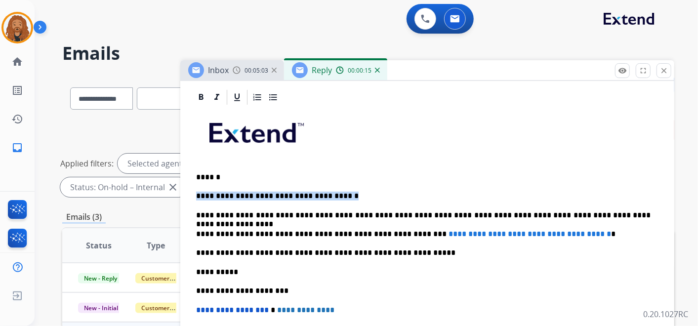
drag, startPoint x: 343, startPoint y: 198, endPoint x: 193, endPoint y: 191, distance: 150.9
click at [193, 191] on div "**********" at bounding box center [427, 271] width 470 height 331
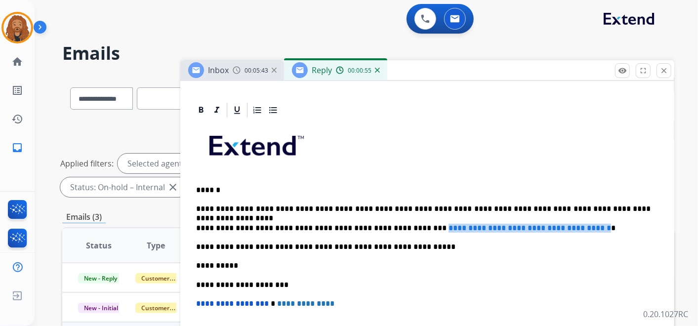
drag, startPoint x: 397, startPoint y: 227, endPoint x: 593, endPoint y: 221, distance: 195.8
click at [593, 224] on p "**********" at bounding box center [423, 228] width 455 height 9
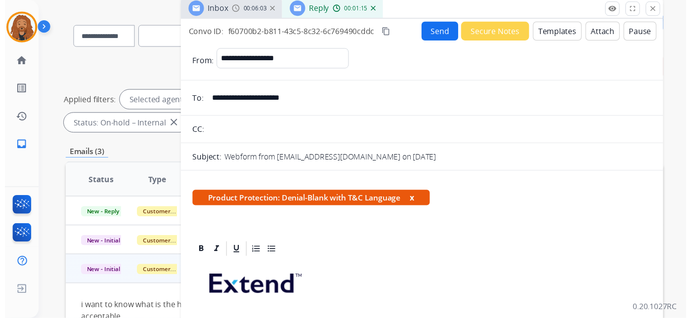
scroll to position [0, 0]
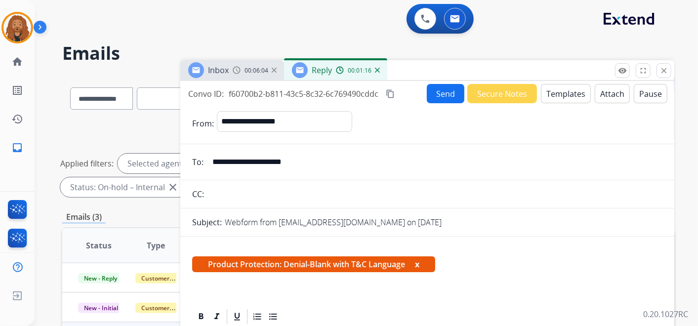
click at [610, 94] on button "Attach" at bounding box center [612, 93] width 35 height 19
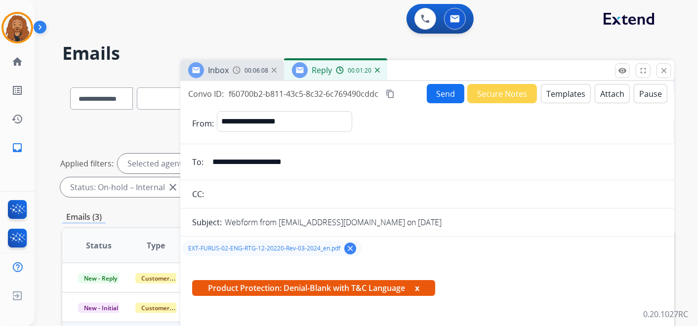
click at [455, 93] on button "Send" at bounding box center [446, 93] width 38 height 19
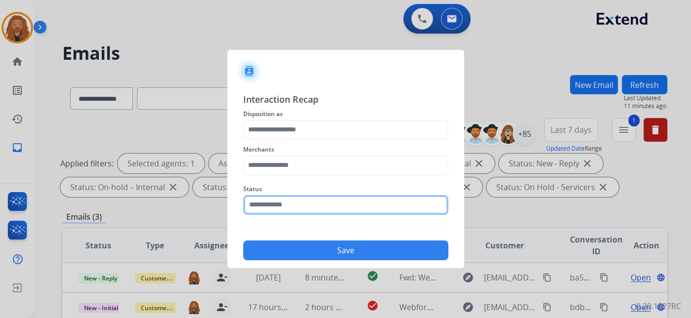
click at [319, 205] on input "text" at bounding box center [345, 205] width 205 height 20
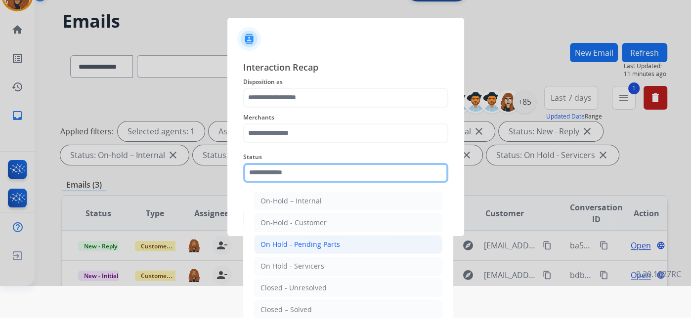
scroll to position [48, 0]
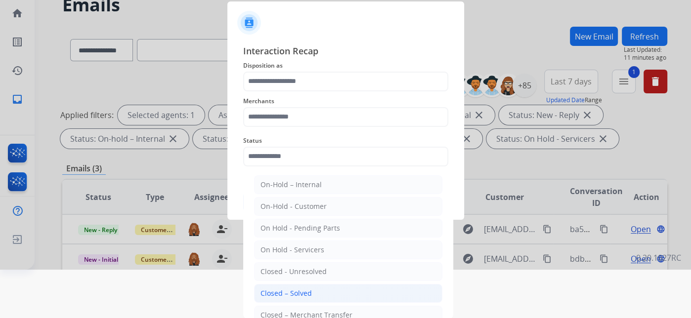
click at [285, 293] on div "Closed – Solved" at bounding box center [285, 294] width 51 height 10
type input "**********"
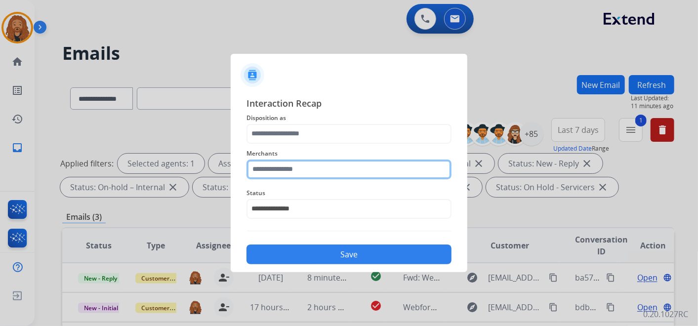
click at [280, 168] on input "text" at bounding box center [349, 170] width 205 height 20
click at [284, 170] on input "***" at bounding box center [349, 170] width 205 height 20
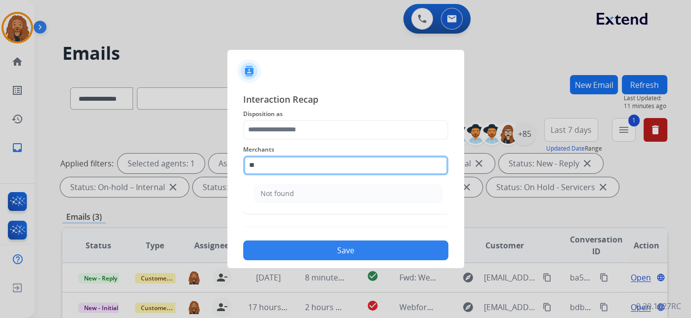
type input "*"
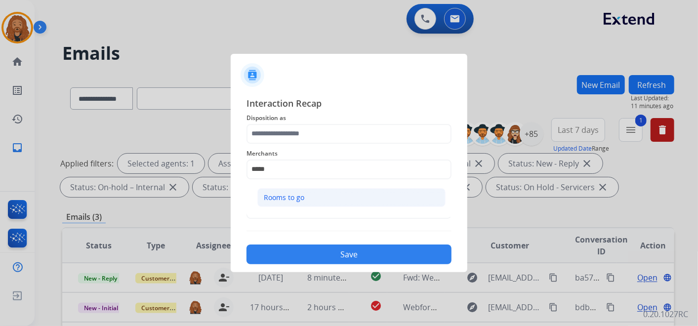
click at [291, 196] on div "Rooms to go" at bounding box center [284, 198] width 41 height 10
type input "**********"
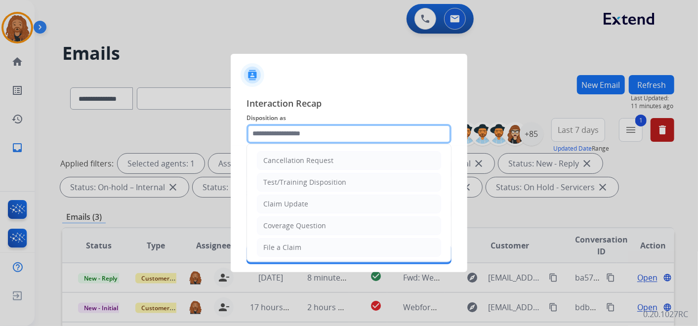
click at [284, 134] on input "text" at bounding box center [349, 134] width 205 height 20
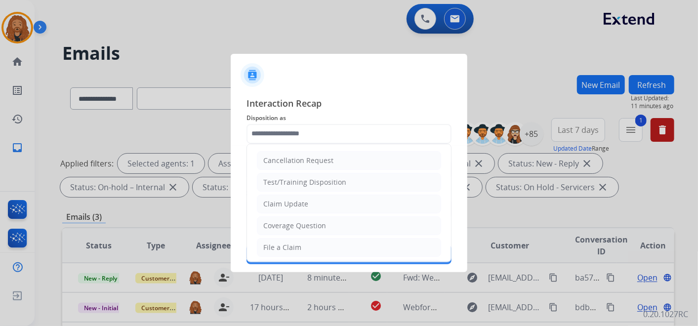
drag, startPoint x: 314, startPoint y: 203, endPoint x: 302, endPoint y: 230, distance: 29.4
click at [313, 203] on li "Claim Update" at bounding box center [349, 204] width 184 height 19
type input "**********"
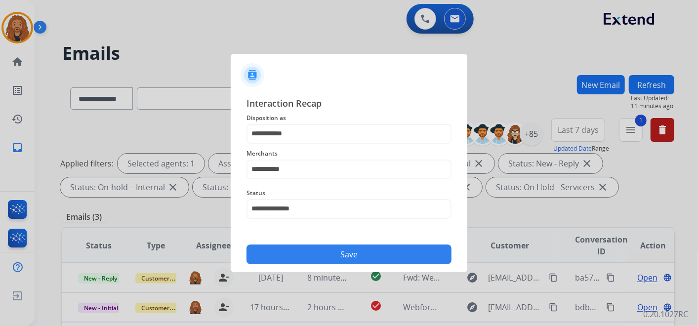
click at [290, 252] on button "Save" at bounding box center [349, 255] width 205 height 20
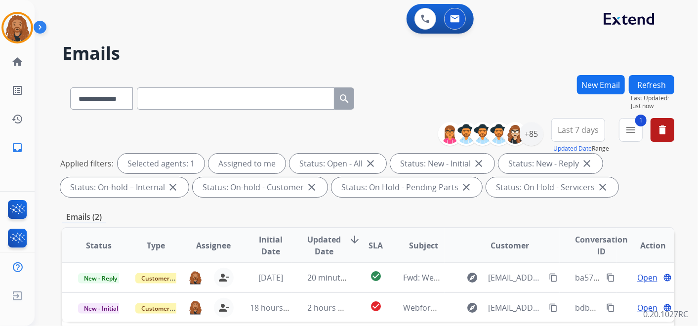
click at [645, 87] on button "Refresh" at bounding box center [651, 84] width 45 height 19
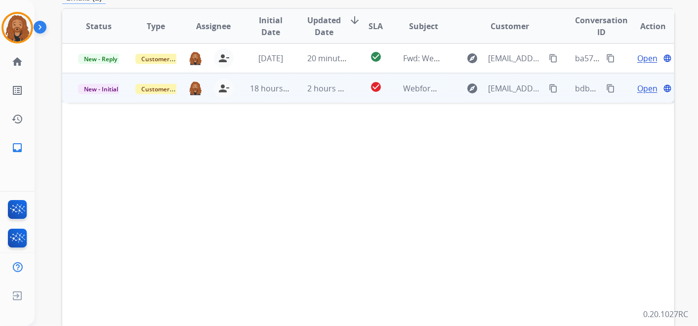
click at [299, 97] on td "2 hours ago" at bounding box center [320, 88] width 57 height 30
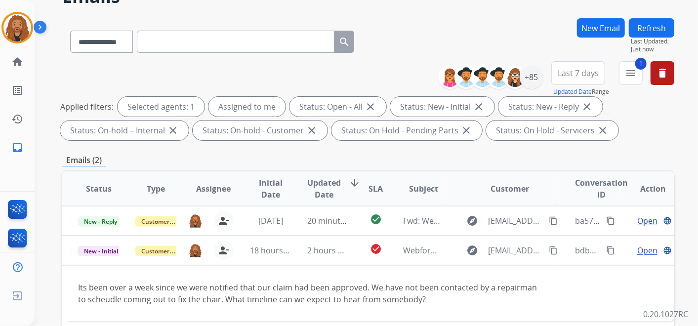
scroll to position [55, 0]
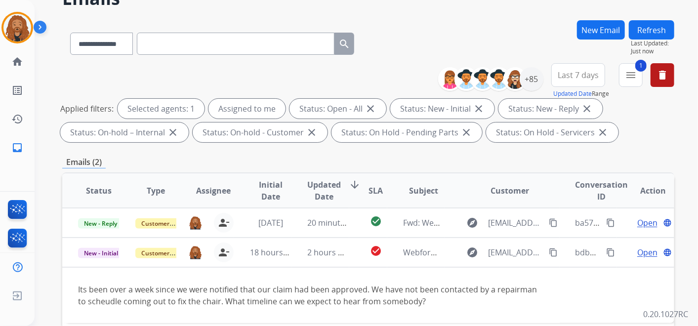
click at [574, 73] on span "Last 7 days" at bounding box center [578, 75] width 41 height 4
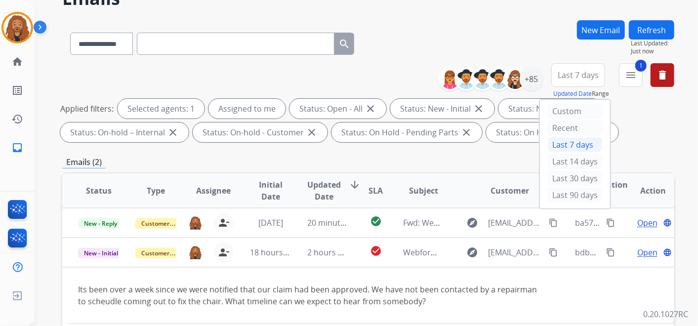
click at [563, 185] on div "Last 30 days" at bounding box center [575, 179] width 54 height 17
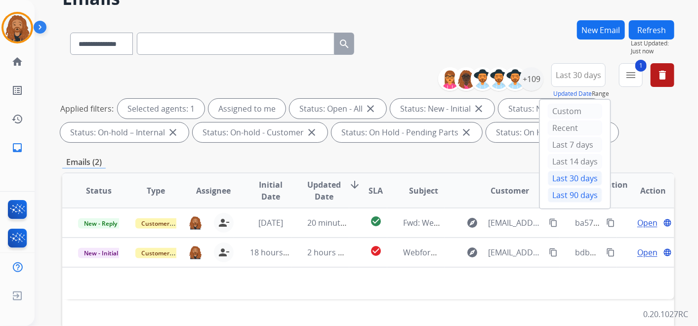
click at [577, 194] on div "Last 90 days" at bounding box center [575, 195] width 54 height 15
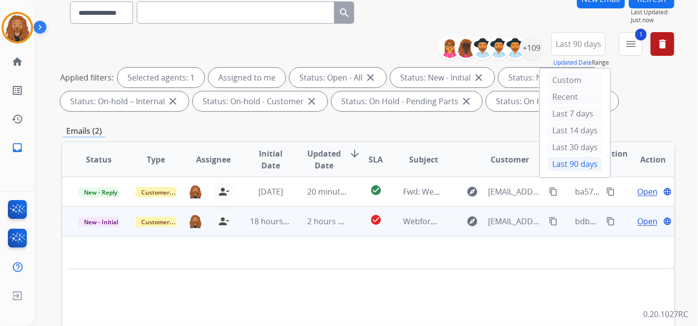
scroll to position [110, 0]
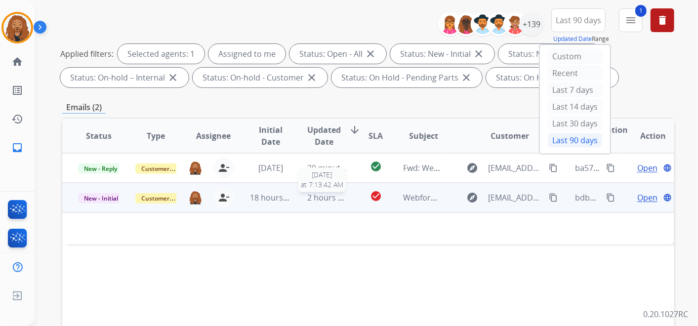
click at [329, 198] on span "2 hours ago" at bounding box center [330, 197] width 44 height 11
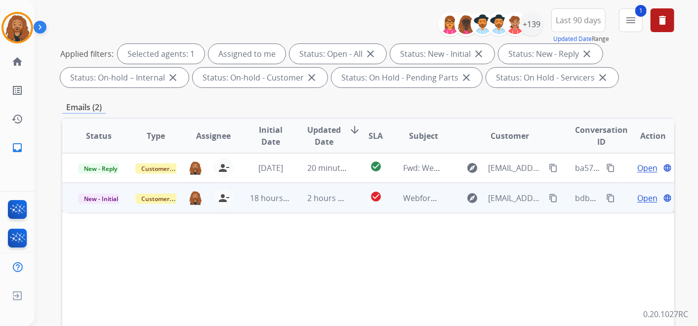
click at [645, 196] on span "Open" at bounding box center [648, 198] width 20 height 12
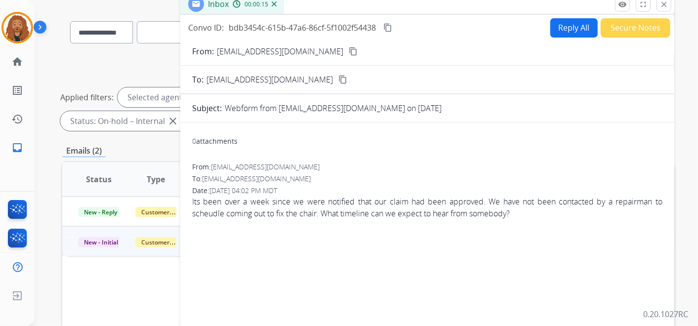
scroll to position [0, 0]
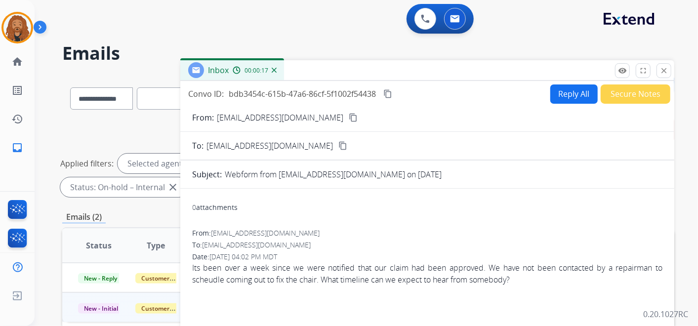
click at [336, 112] on div "From: [EMAIL_ADDRESS][DOMAIN_NAME] content_copy" at bounding box center [427, 118] width 494 height 12
click at [349, 116] on mat-icon "content_copy" at bounding box center [353, 117] width 9 height 9
click at [7, 34] on img at bounding box center [17, 28] width 28 height 28
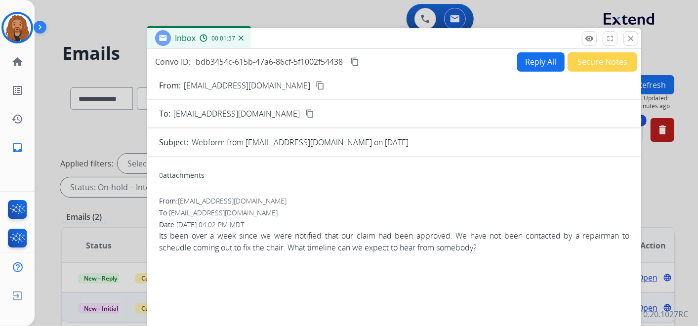
drag, startPoint x: 322, startPoint y: 76, endPoint x: 289, endPoint y: 43, distance: 46.1
click at [289, 43] on div "Inbox 00:01:57" at bounding box center [394, 38] width 494 height 21
click at [525, 54] on button "Reply All" at bounding box center [540, 61] width 47 height 19
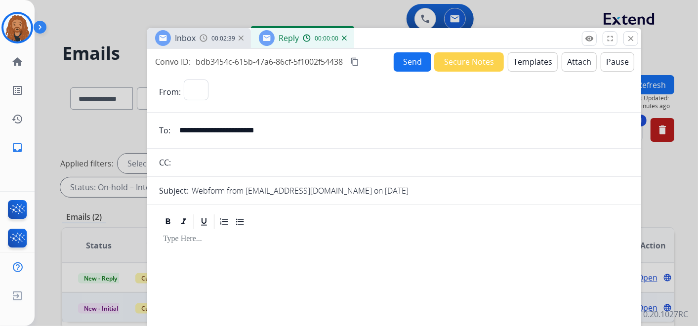
select select "**********"
click at [518, 66] on button "Templates" at bounding box center [533, 61] width 50 height 19
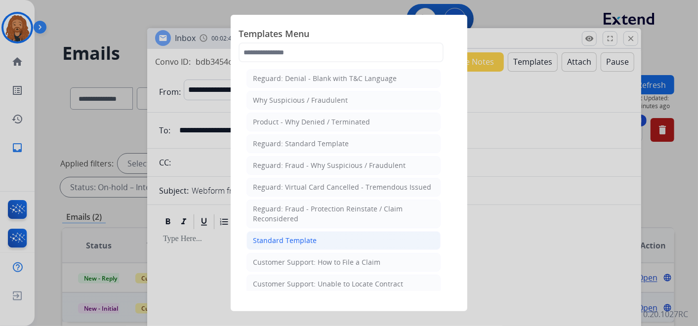
click at [271, 243] on div "Standard Template" at bounding box center [285, 241] width 64 height 10
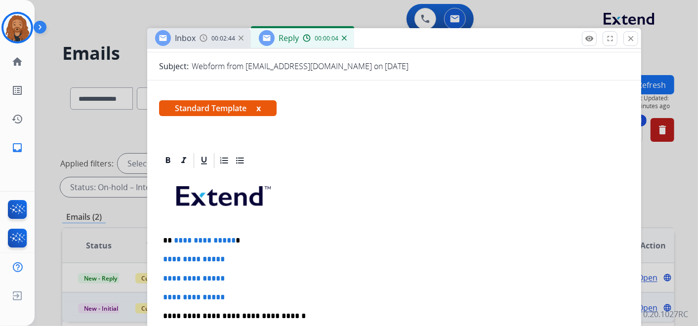
scroll to position [165, 0]
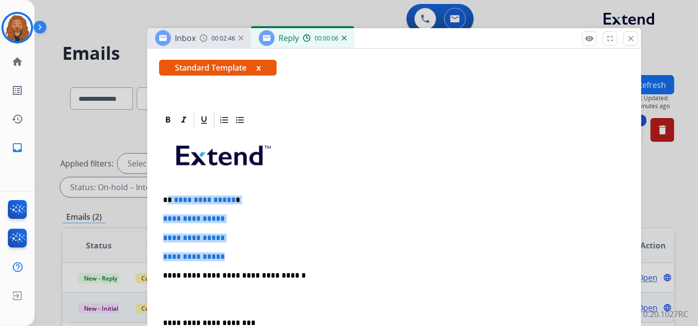
drag, startPoint x: 237, startPoint y: 254, endPoint x: 169, endPoint y: 198, distance: 88.5
click at [169, 198] on div "**********" at bounding box center [394, 299] width 470 height 340
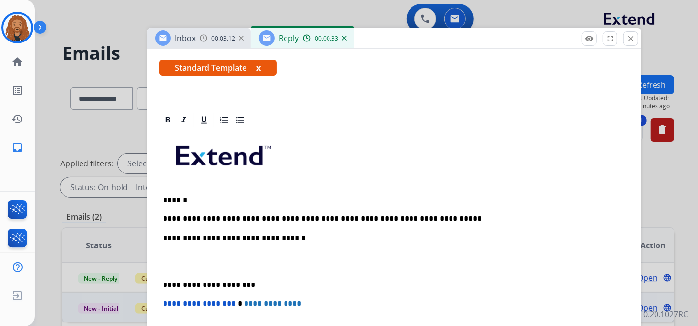
click at [191, 261] on p at bounding box center [394, 262] width 463 height 18
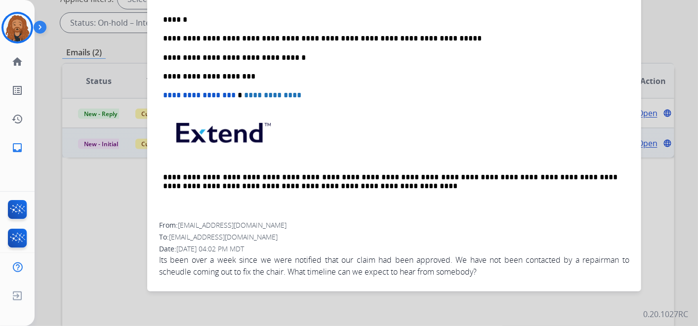
click at [423, 37] on p "**********" at bounding box center [390, 38] width 455 height 9
click at [283, 38] on p "**********" at bounding box center [390, 38] width 455 height 9
click at [275, 37] on p "**********" at bounding box center [390, 38] width 455 height 9
click at [276, 37] on p "**********" at bounding box center [390, 38] width 455 height 9
click at [298, 37] on p "**********" at bounding box center [390, 38] width 455 height 9
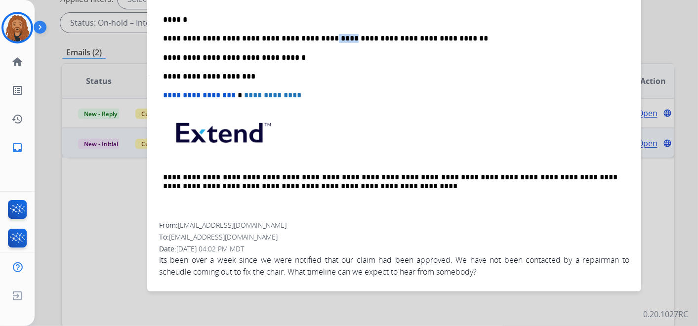
drag, startPoint x: 305, startPoint y: 38, endPoint x: 323, endPoint y: 41, distance: 18.0
click at [323, 41] on p "**********" at bounding box center [390, 38] width 455 height 9
click at [454, 38] on p "**********" at bounding box center [390, 38] width 455 height 9
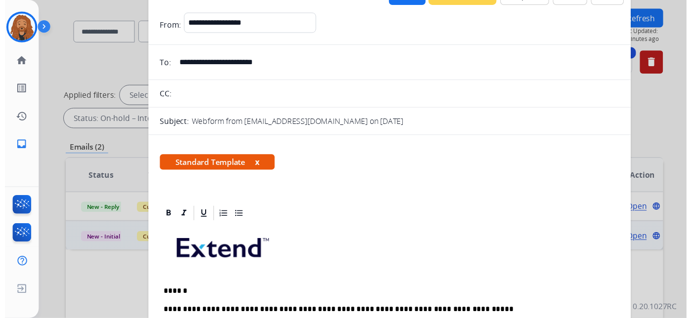
scroll to position [0, 0]
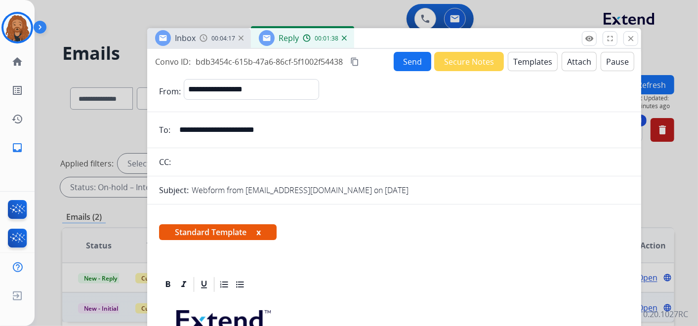
click at [411, 62] on button "Send" at bounding box center [413, 61] width 38 height 19
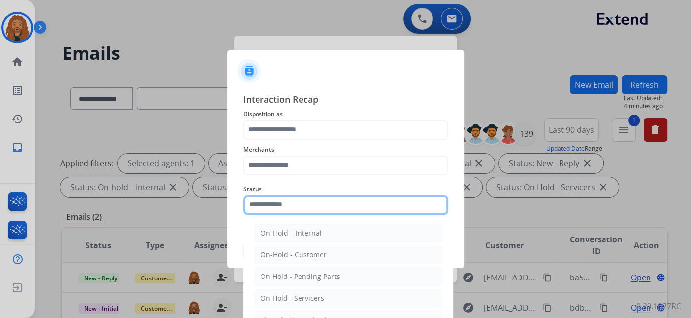
click at [298, 211] on input "text" at bounding box center [345, 205] width 205 height 20
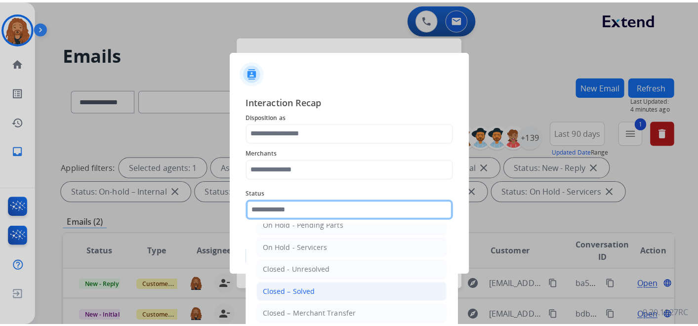
scroll to position [56, 0]
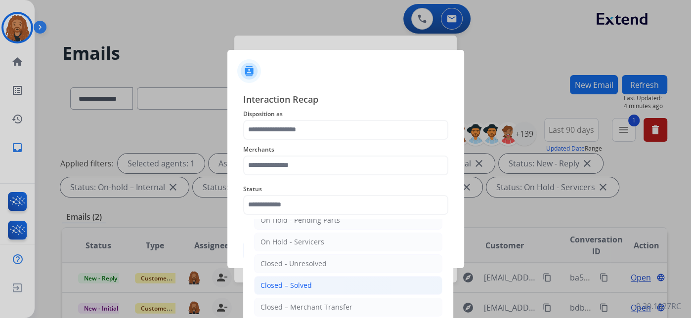
click at [300, 284] on div "Closed – Solved" at bounding box center [285, 286] width 51 height 10
type input "**********"
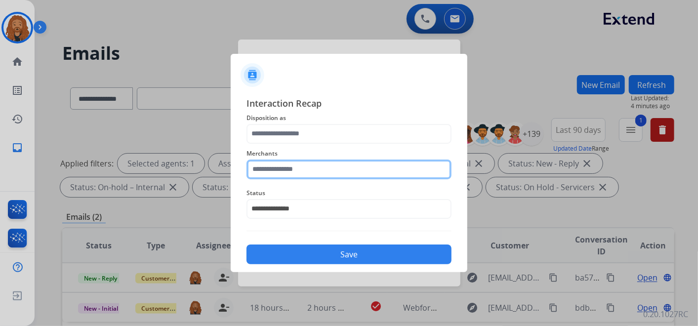
click at [270, 169] on input "text" at bounding box center [349, 170] width 205 height 20
click at [307, 169] on input "text" at bounding box center [349, 170] width 205 height 20
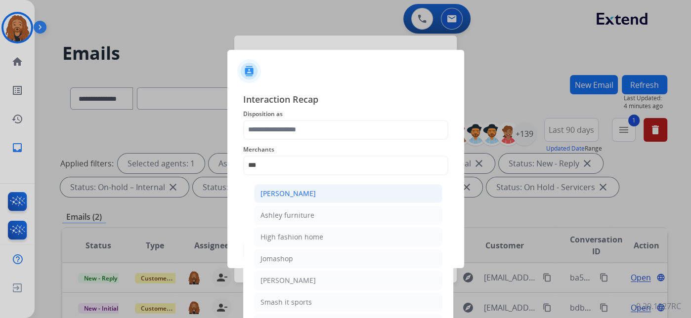
click at [345, 194] on li "[PERSON_NAME]" at bounding box center [348, 193] width 188 height 19
type input "**********"
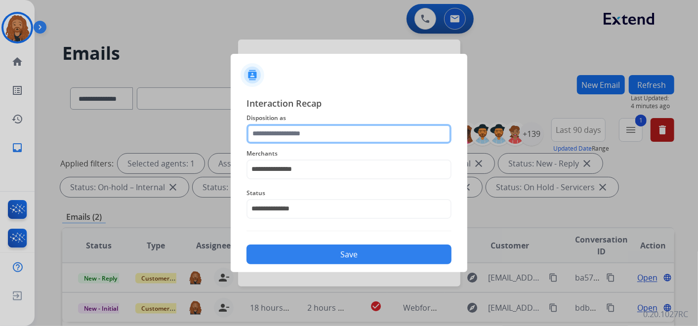
click at [329, 138] on input "text" at bounding box center [349, 134] width 205 height 20
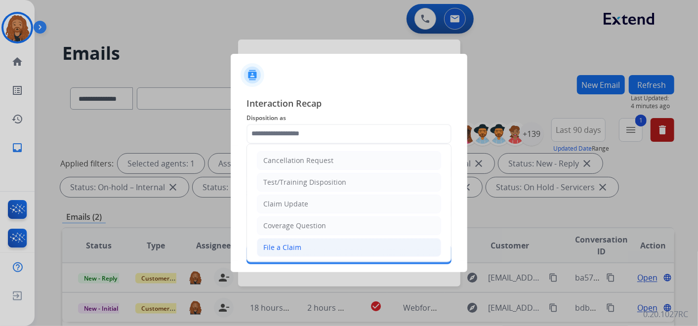
click at [296, 251] on li "File a Claim" at bounding box center [349, 247] width 184 height 19
type input "**********"
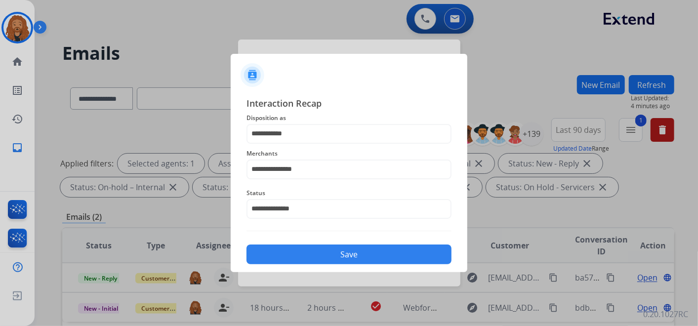
click at [304, 252] on button "Save" at bounding box center [349, 255] width 205 height 20
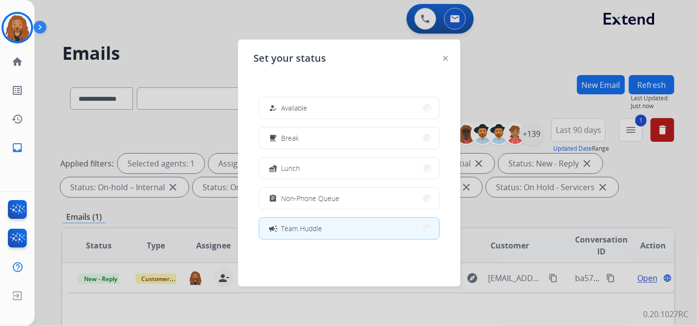
click at [443, 60] on div at bounding box center [445, 58] width 5 height 12
click at [446, 58] on img at bounding box center [445, 58] width 5 height 5
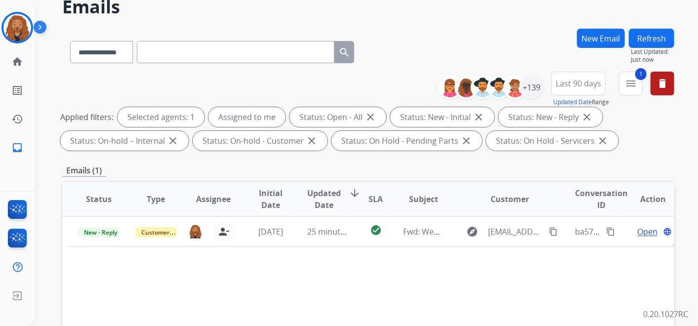
scroll to position [110, 0]
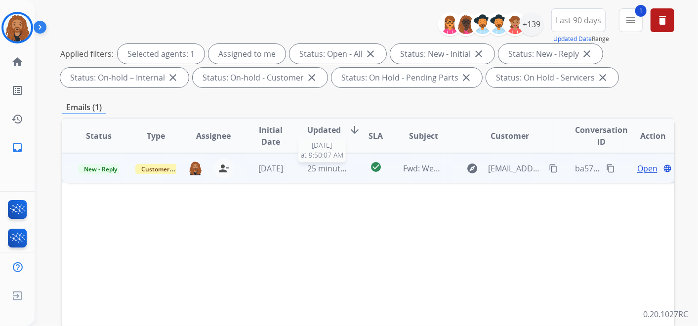
click at [312, 170] on span "25 minutes ago" at bounding box center [336, 168] width 57 height 11
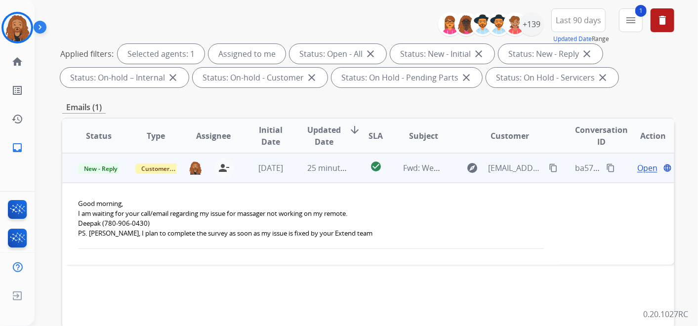
click at [639, 168] on span "Open" at bounding box center [648, 168] width 20 height 12
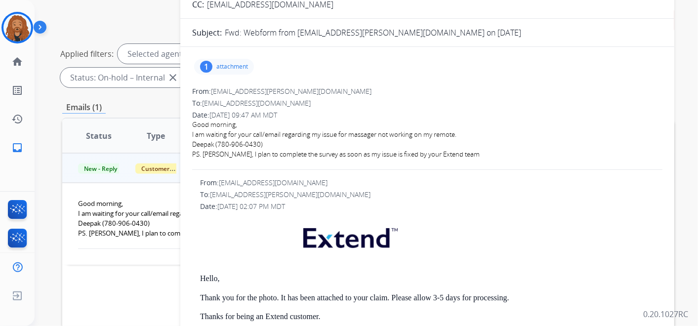
scroll to position [55, 0]
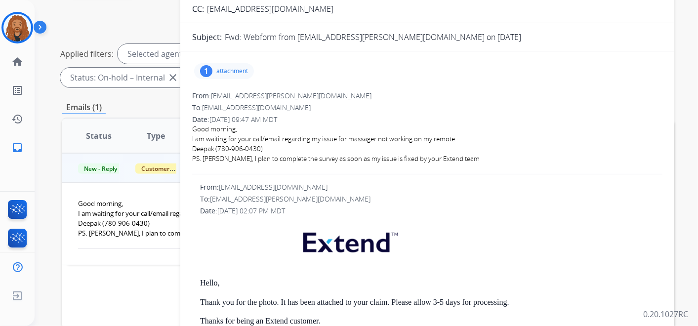
click at [264, 95] on span "[EMAIL_ADDRESS][PERSON_NAME][DOMAIN_NAME]" at bounding box center [291, 95] width 161 height 9
drag, startPoint x: 276, startPoint y: 96, endPoint x: 214, endPoint y: 96, distance: 61.8
click at [214, 96] on div "From: [EMAIL_ADDRESS][PERSON_NAME][DOMAIN_NAME]" at bounding box center [427, 96] width 470 height 10
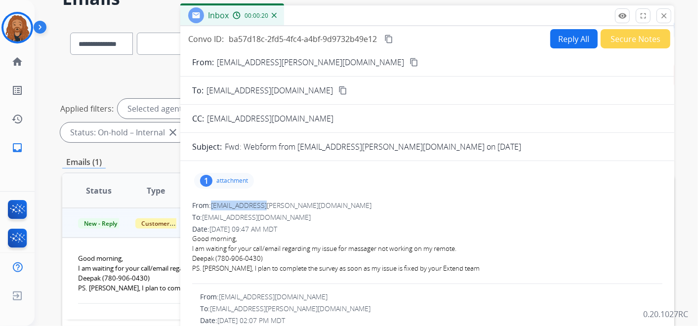
click at [410, 63] on mat-icon "content_copy" at bounding box center [414, 62] width 9 height 9
click at [573, 38] on button "Reply All" at bounding box center [574, 38] width 47 height 19
select select "**********"
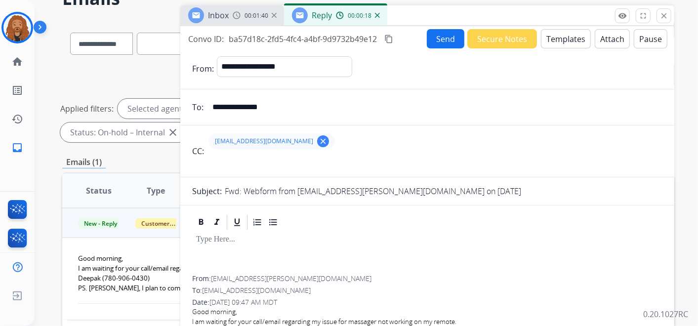
click at [558, 26] on div "**********" at bounding box center [427, 227] width 494 height 403
click at [545, 41] on button "Templates" at bounding box center [566, 38] width 50 height 19
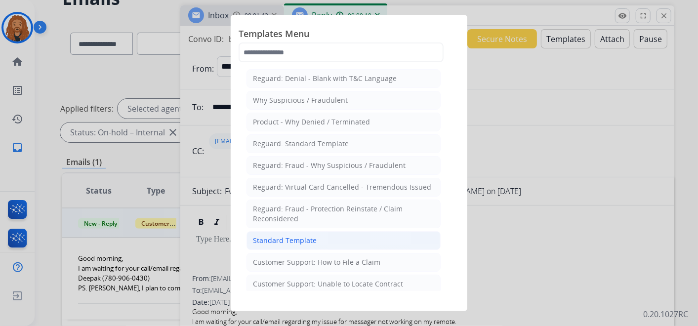
click at [309, 242] on div "Standard Template" at bounding box center [285, 241] width 64 height 10
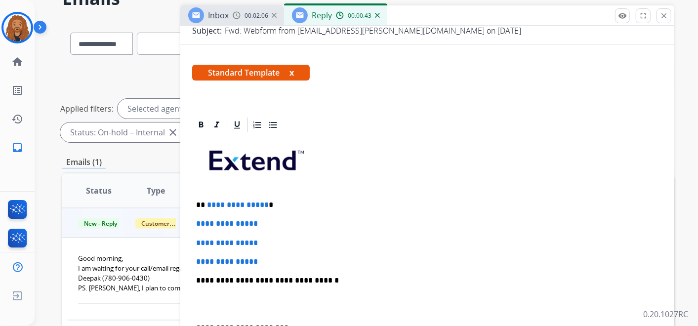
scroll to position [165, 0]
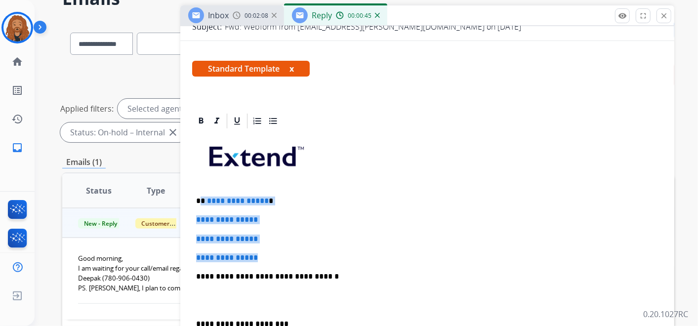
drag, startPoint x: 269, startPoint y: 258, endPoint x: 217, endPoint y: 199, distance: 78.8
click at [202, 193] on div "**********" at bounding box center [427, 300] width 470 height 340
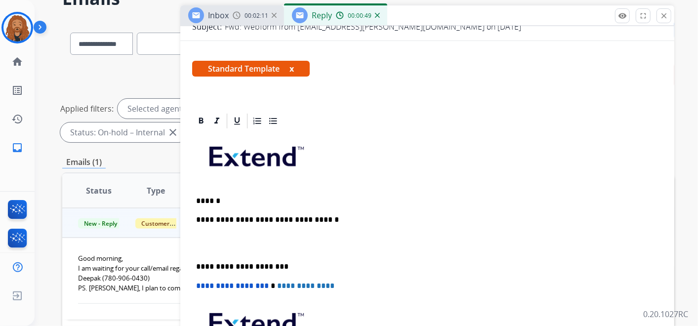
click at [209, 241] on p at bounding box center [427, 244] width 463 height 18
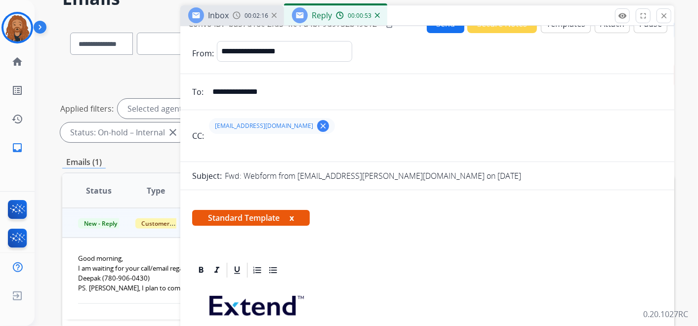
scroll to position [0, 0]
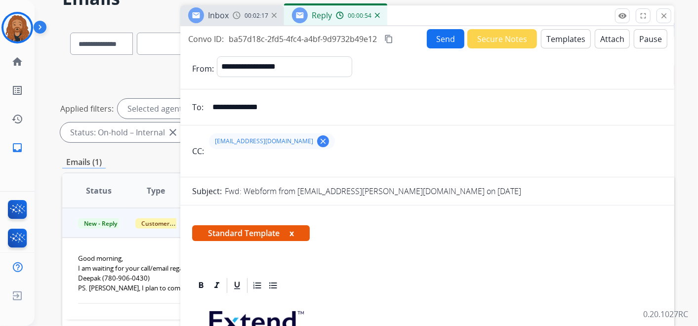
click at [573, 32] on button "Templates" at bounding box center [566, 38] width 50 height 19
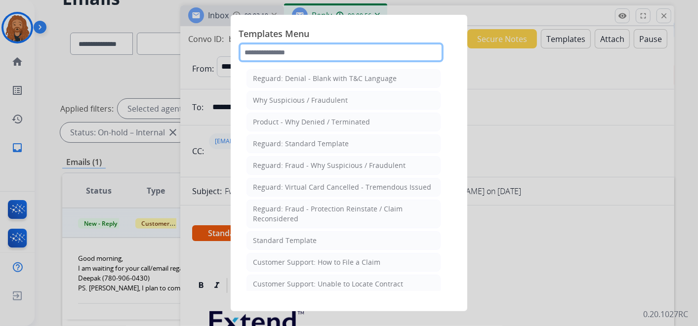
click at [278, 50] on input "text" at bounding box center [341, 53] width 205 height 20
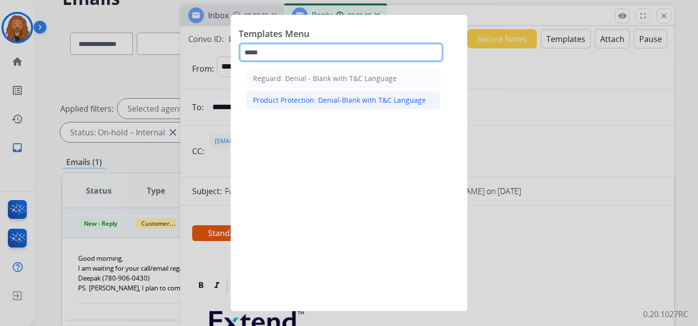
type input "*****"
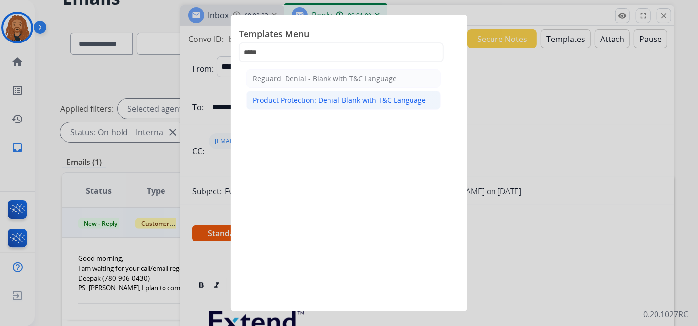
click at [333, 95] on div "Product Protection: Denial-Blank with T&C Language" at bounding box center [339, 100] width 173 height 10
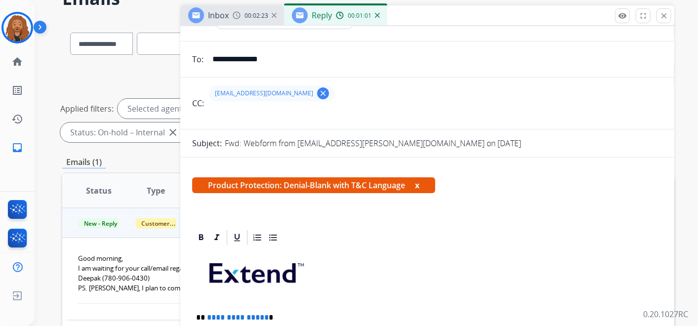
scroll to position [165, 0]
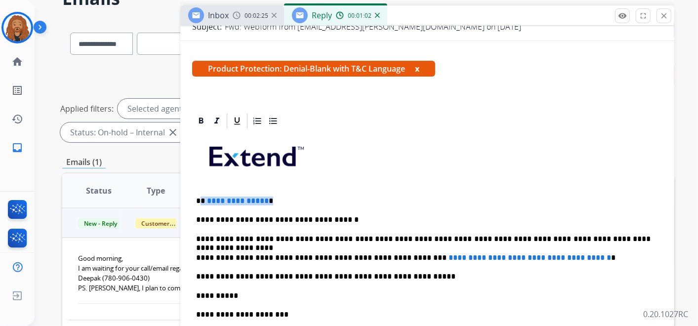
drag, startPoint x: 265, startPoint y: 199, endPoint x: 202, endPoint y: 197, distance: 63.8
click at [202, 197] on p "**********" at bounding box center [423, 201] width 455 height 9
drag, startPoint x: 397, startPoint y: 253, endPoint x: 400, endPoint y: 262, distance: 10.5
click at [397, 254] on p "**********" at bounding box center [423, 258] width 455 height 9
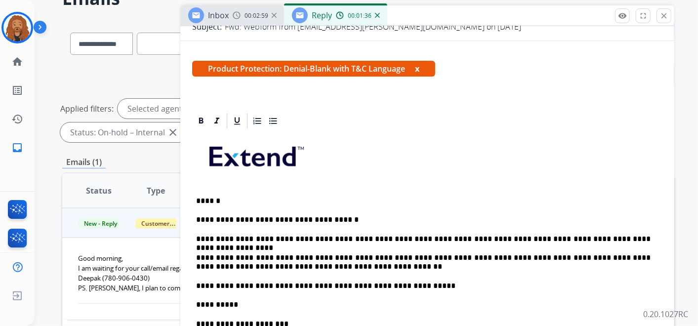
drag, startPoint x: 412, startPoint y: 258, endPoint x: 450, endPoint y: 319, distance: 71.3
click at [413, 258] on p "**********" at bounding box center [423, 263] width 455 height 18
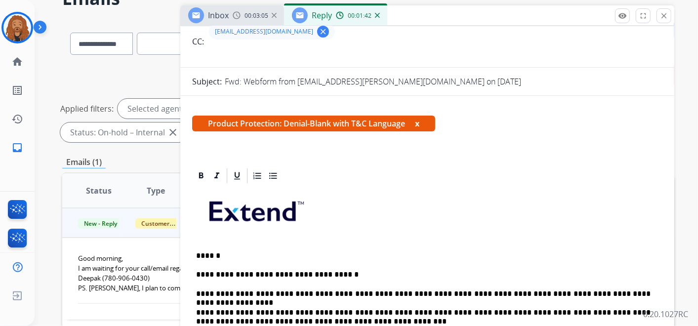
scroll to position [219, 0]
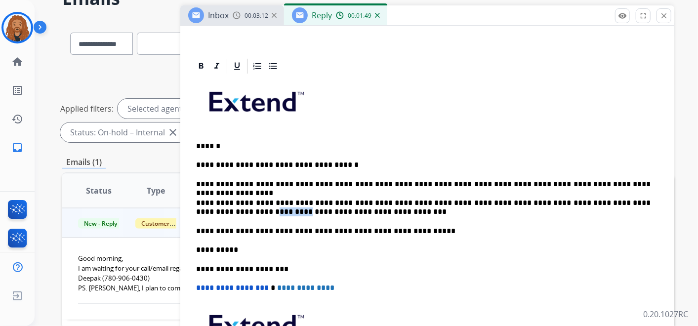
drag, startPoint x: 224, startPoint y: 211, endPoint x: 196, endPoint y: 209, distance: 28.2
click at [196, 209] on p "**********" at bounding box center [423, 208] width 455 height 18
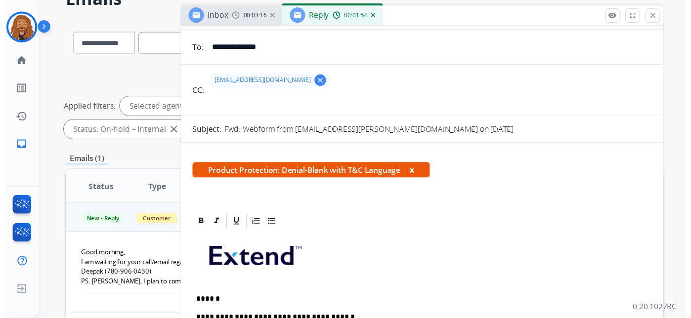
scroll to position [0, 0]
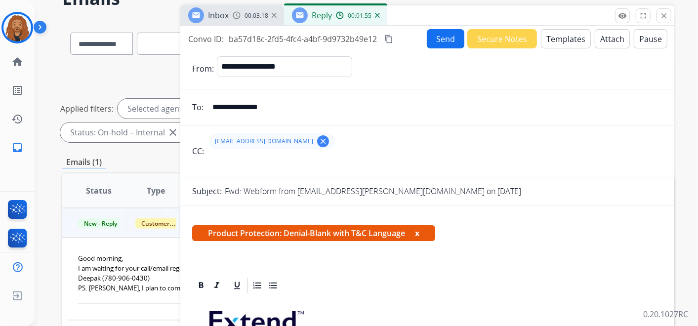
click at [442, 35] on button "Send" at bounding box center [446, 38] width 38 height 19
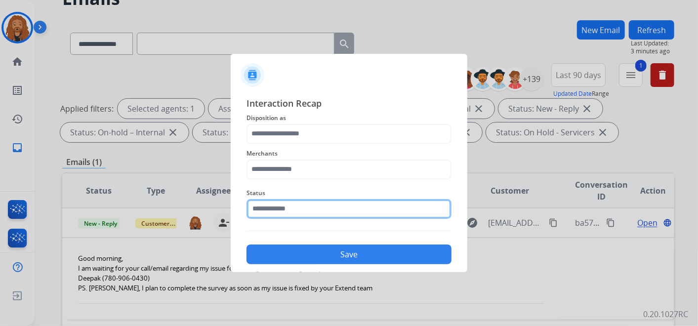
click at [300, 210] on input "text" at bounding box center [349, 209] width 205 height 20
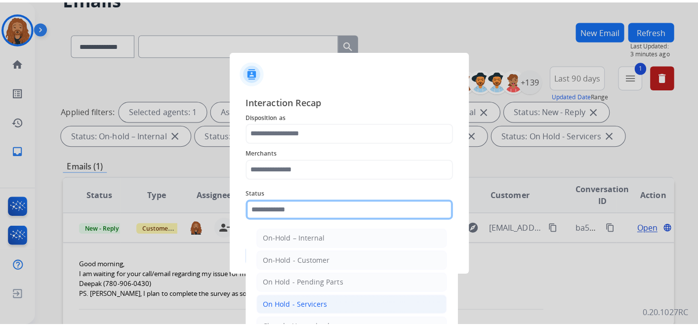
scroll to position [56, 0]
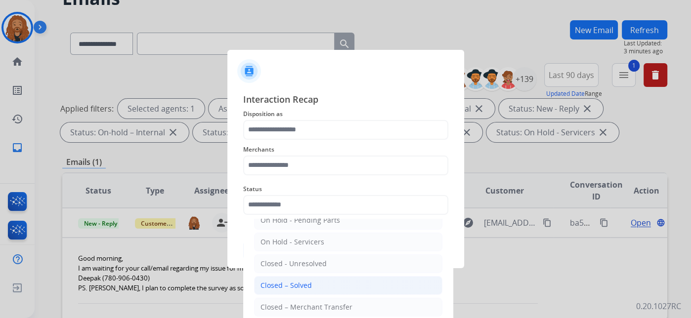
click at [288, 283] on div "Closed – Solved" at bounding box center [285, 286] width 51 height 10
type input "**********"
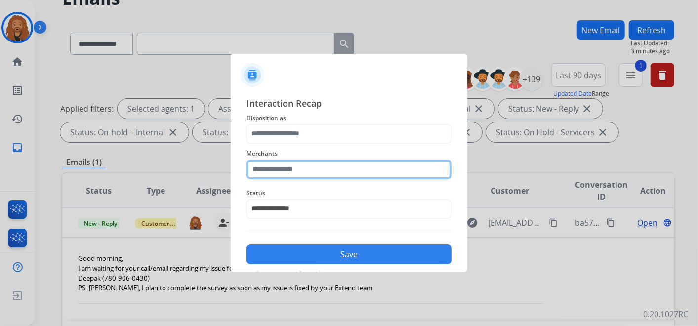
click at [271, 172] on input "text" at bounding box center [349, 170] width 205 height 20
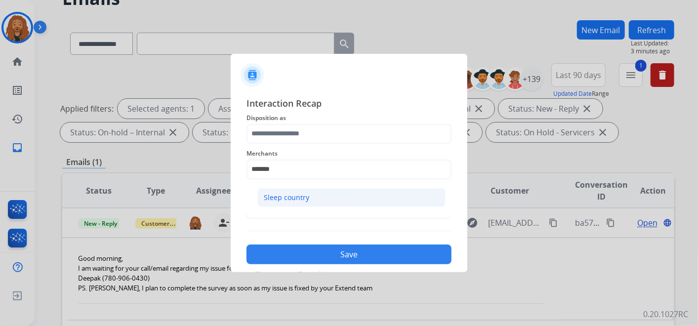
click at [271, 202] on div "Sleep country" at bounding box center [286, 198] width 45 height 10
type input "**********"
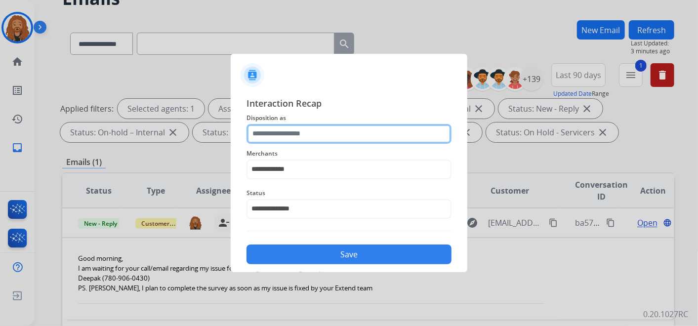
click at [282, 134] on input "text" at bounding box center [349, 134] width 205 height 20
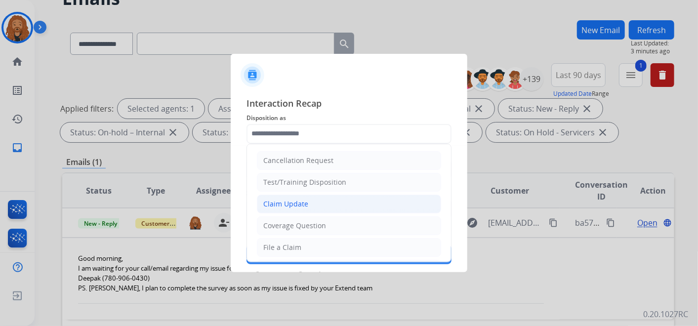
click at [299, 203] on div "Claim Update" at bounding box center [285, 204] width 45 height 10
type input "**********"
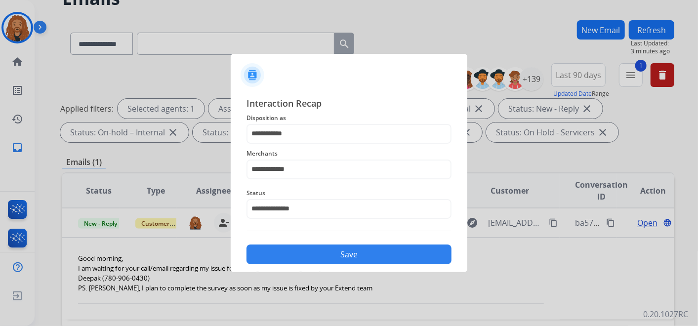
click at [308, 259] on button "Save" at bounding box center [349, 255] width 205 height 20
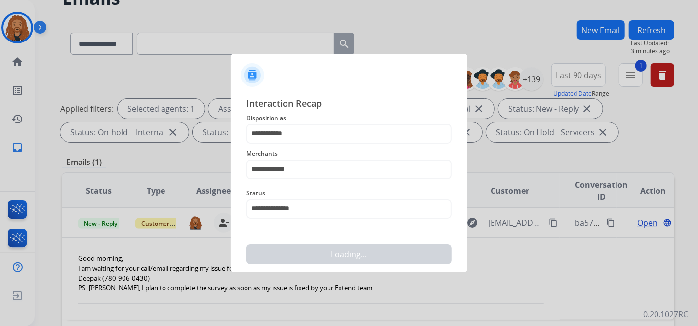
scroll to position [0, 0]
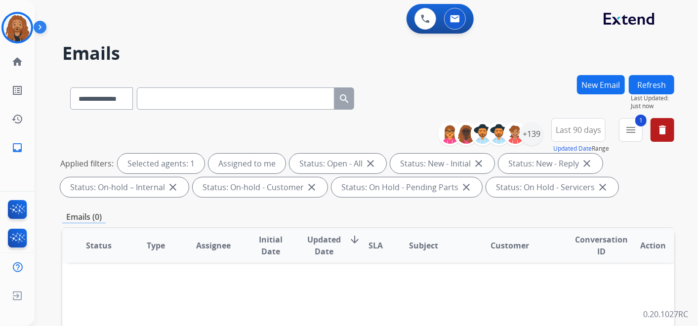
click at [653, 86] on button "Refresh" at bounding box center [651, 84] width 45 height 19
click at [538, 135] on div "+139" at bounding box center [532, 134] width 24 height 24
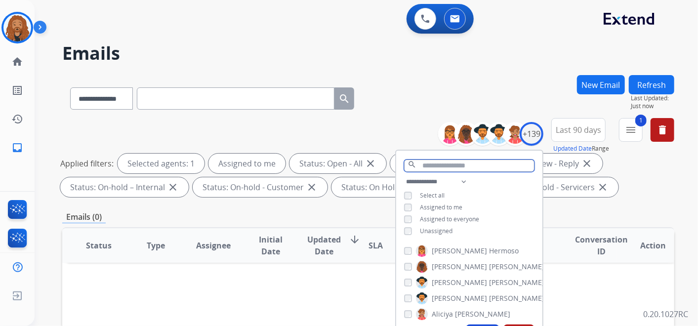
click at [446, 166] on input "text" at bounding box center [469, 166] width 130 height 12
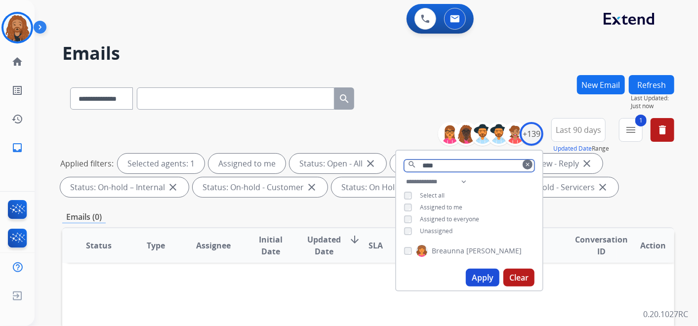
type input "****"
drag, startPoint x: 446, startPoint y: 164, endPoint x: 399, endPoint y: 166, distance: 46.5
click at [400, 167] on div "**** search clear" at bounding box center [469, 163] width 146 height 25
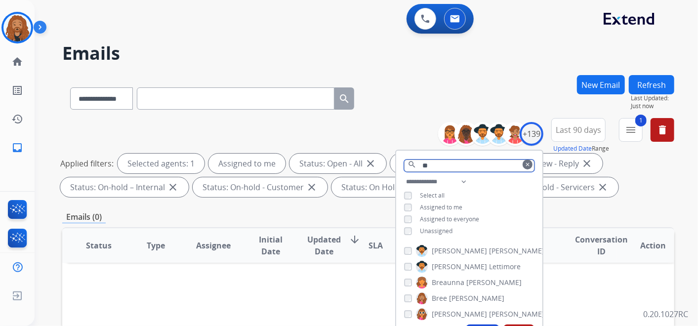
type input "*"
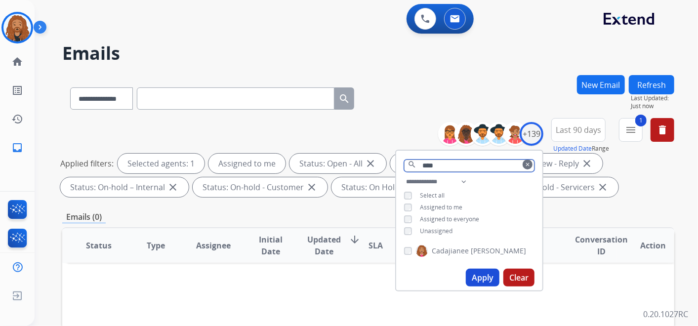
click at [442, 165] on input "****" at bounding box center [469, 166] width 130 height 12
type input "*"
drag, startPoint x: 449, startPoint y: 163, endPoint x: 380, endPoint y: 165, distance: 69.7
click at [381, 164] on div "**********" at bounding box center [368, 159] width 612 height 83
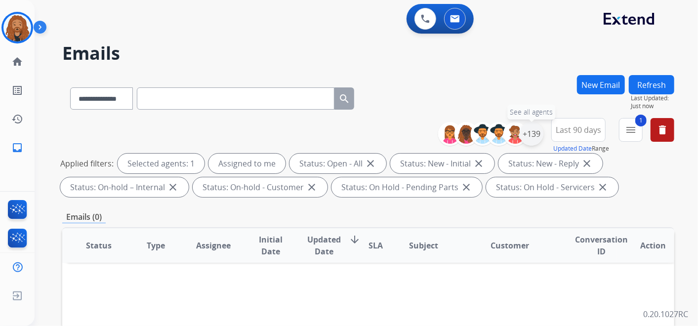
click at [530, 127] on div "+139" at bounding box center [532, 134] width 24 height 24
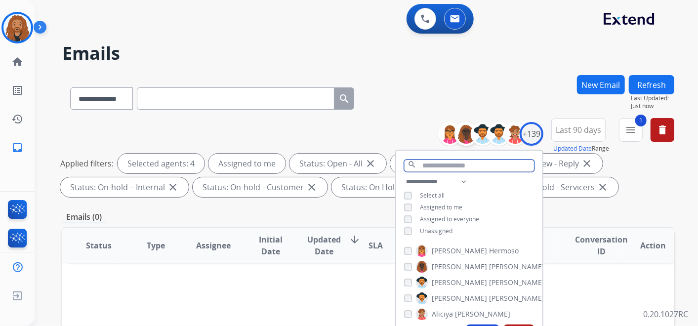
drag, startPoint x: 457, startPoint y: 166, endPoint x: 459, endPoint y: 138, distance: 28.2
click at [456, 166] on input "text" at bounding box center [469, 166] width 130 height 12
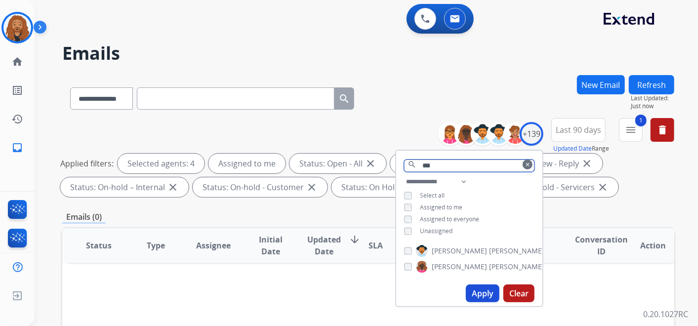
click at [440, 169] on input "***" at bounding box center [469, 166] width 130 height 12
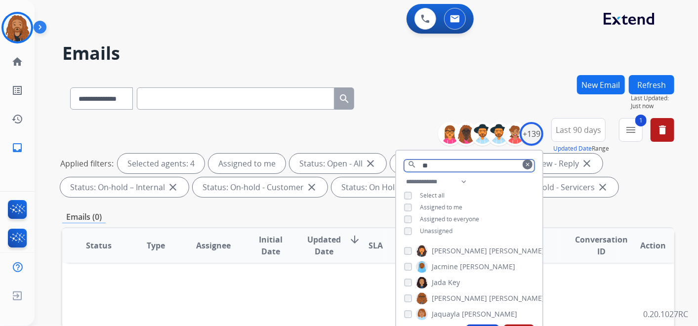
type input "*"
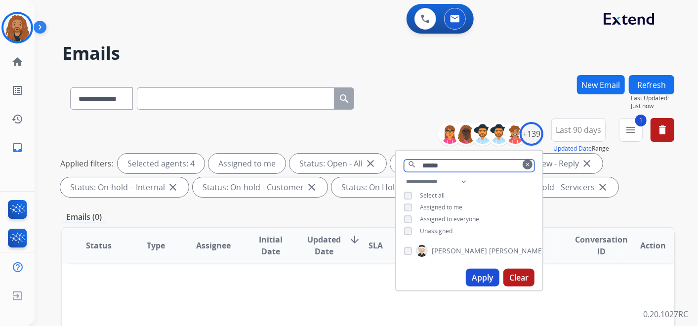
drag, startPoint x: 452, startPoint y: 167, endPoint x: 397, endPoint y: 165, distance: 55.4
click at [397, 165] on div "****** search clear" at bounding box center [469, 163] width 146 height 25
drag, startPoint x: 442, startPoint y: 164, endPoint x: 350, endPoint y: 161, distance: 92.5
click at [350, 161] on div "**********" at bounding box center [368, 159] width 612 height 83
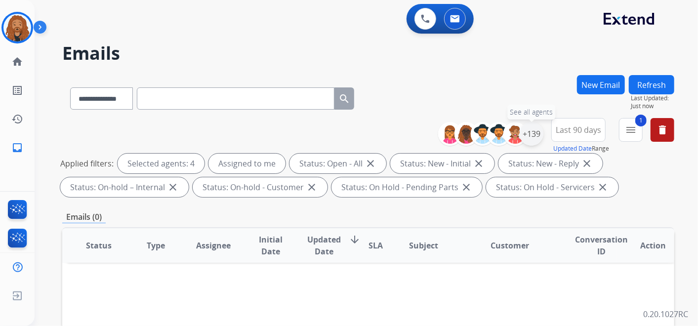
click at [524, 130] on div "+139" at bounding box center [532, 134] width 24 height 24
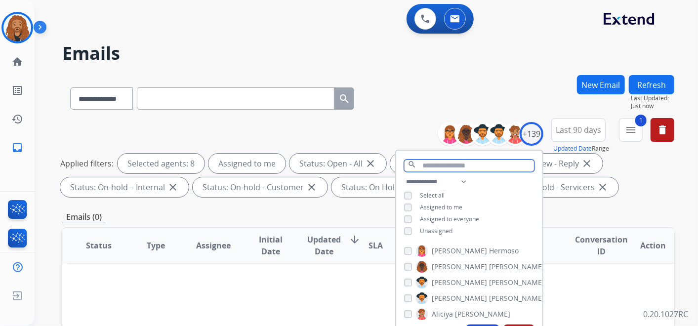
click at [439, 168] on input "text" at bounding box center [469, 166] width 130 height 12
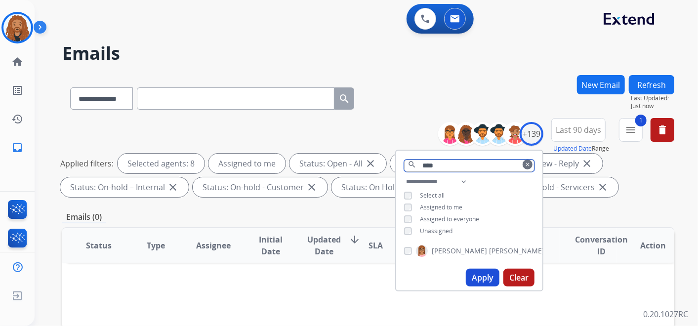
drag, startPoint x: 446, startPoint y: 165, endPoint x: 399, endPoint y: 156, distance: 47.3
click at [399, 156] on div "**** search clear" at bounding box center [469, 163] width 146 height 25
type input "*****"
drag, startPoint x: 450, startPoint y: 165, endPoint x: 379, endPoint y: 172, distance: 71.5
click at [379, 172] on div "**********" at bounding box center [368, 159] width 612 height 83
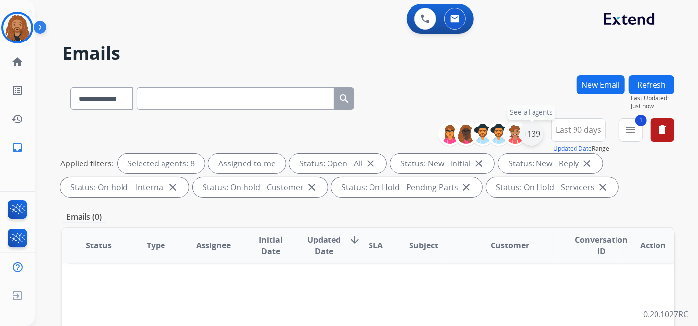
click at [534, 130] on div "+139" at bounding box center [532, 134] width 24 height 24
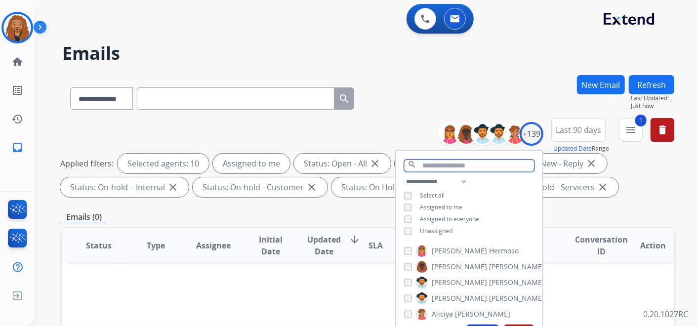
click at [453, 165] on input "text" at bounding box center [469, 166] width 130 height 12
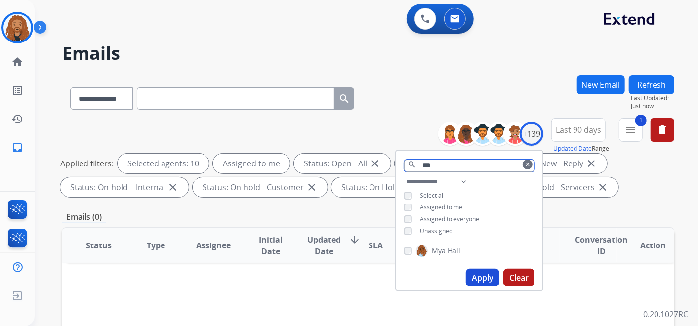
drag, startPoint x: 459, startPoint y: 163, endPoint x: 332, endPoint y: 158, distance: 127.6
click at [337, 158] on div "**********" at bounding box center [368, 159] width 612 height 83
click at [332, 158] on div "Status: Open - All close" at bounding box center [342, 164] width 97 height 20
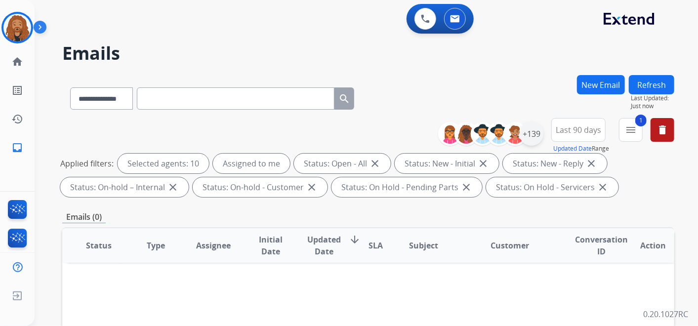
click at [543, 128] on div "**********" at bounding box center [560, 136] width 229 height 36
click at [527, 133] on div "+139" at bounding box center [532, 134] width 24 height 24
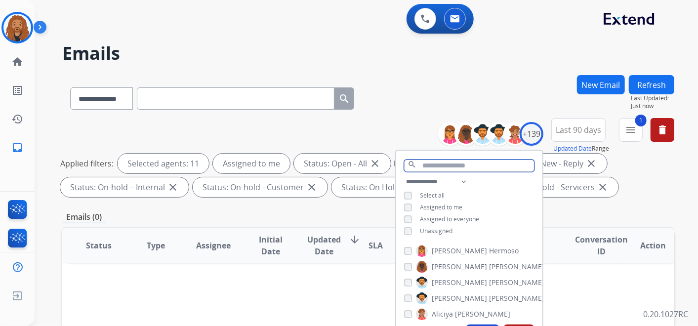
click at [437, 167] on input "text" at bounding box center [469, 166] width 130 height 12
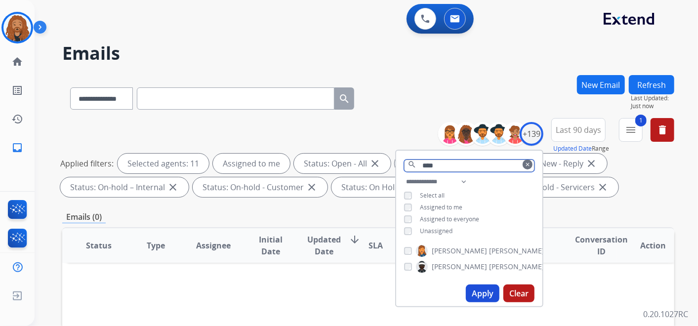
click at [453, 161] on input "****" at bounding box center [469, 166] width 130 height 12
drag, startPoint x: 454, startPoint y: 161, endPoint x: 371, endPoint y: 154, distance: 83.3
click at [368, 159] on div "**********" at bounding box center [368, 159] width 612 height 83
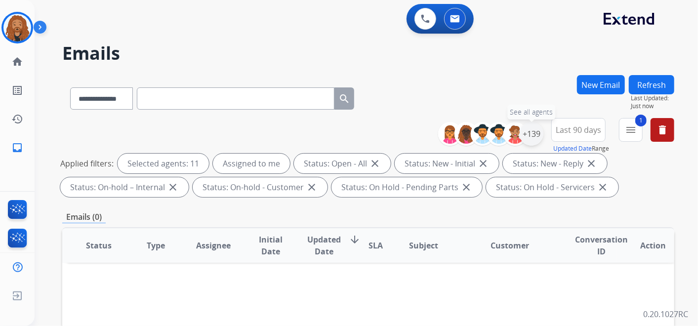
click at [537, 135] on div "+139" at bounding box center [532, 134] width 24 height 24
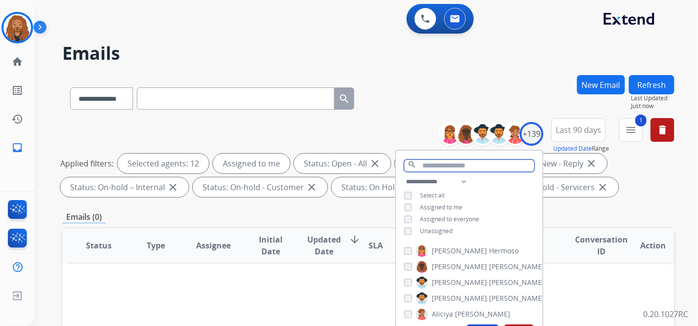
click at [445, 167] on input "text" at bounding box center [469, 166] width 130 height 12
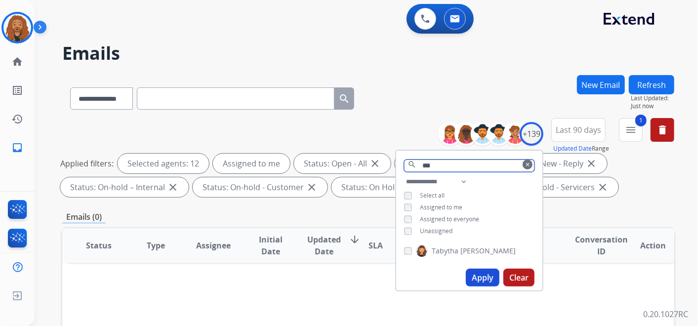
drag, startPoint x: 467, startPoint y: 164, endPoint x: 430, endPoint y: 153, distance: 38.2
click at [407, 173] on div "*** search clear" at bounding box center [469, 163] width 146 height 25
type input "****"
click at [476, 275] on button "Apply" at bounding box center [483, 278] width 34 height 18
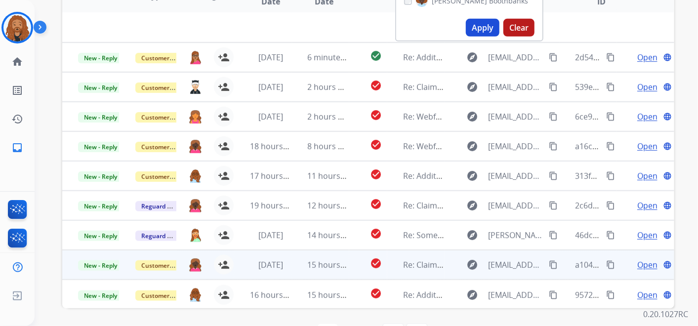
scroll to position [283, 0]
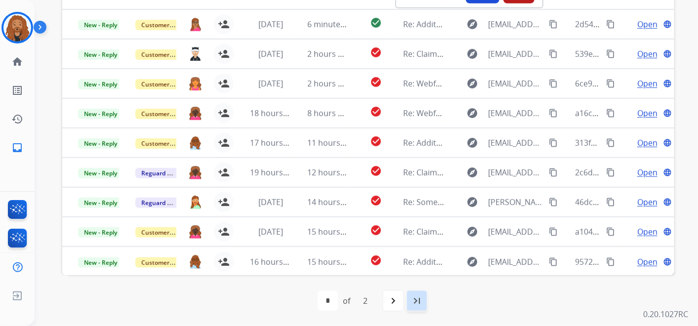
click at [416, 302] on mat-icon "last_page" at bounding box center [417, 301] width 12 height 12
select select "*"
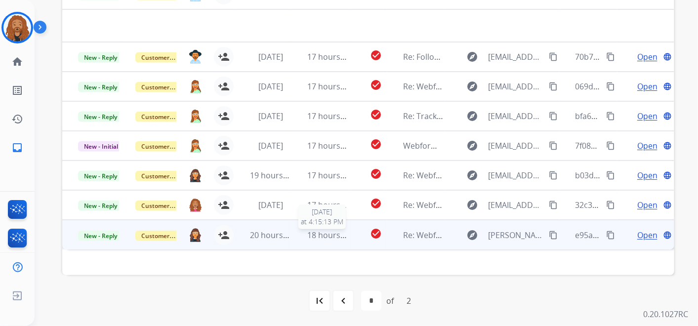
click at [333, 236] on span "18 hours ago" at bounding box center [332, 235] width 49 height 11
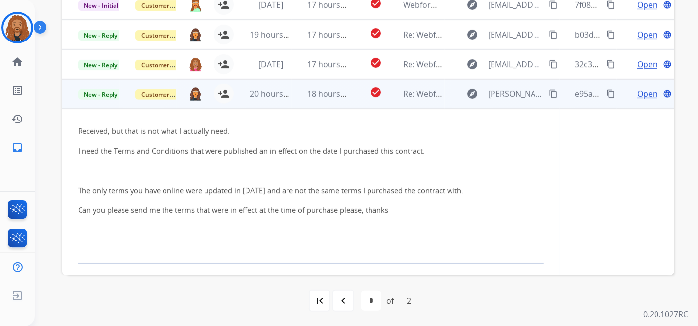
scroll to position [122, 0]
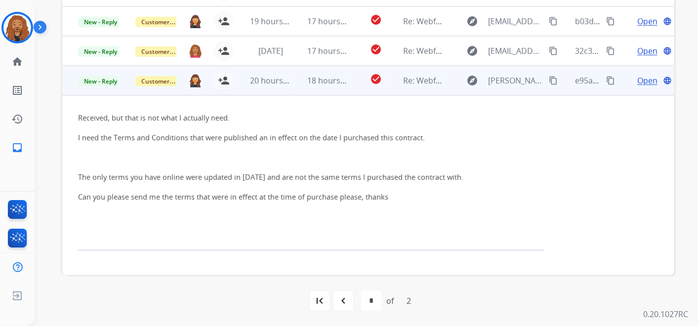
click at [638, 79] on span "Open" at bounding box center [648, 81] width 20 height 12
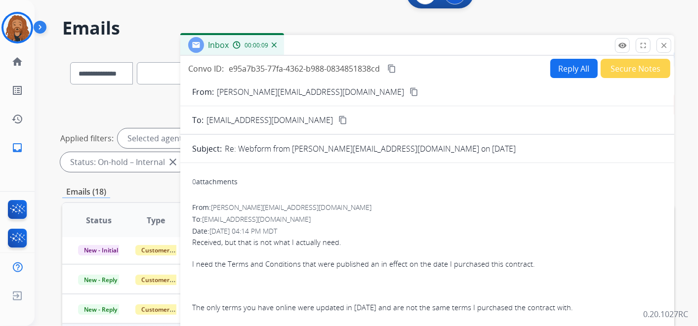
scroll to position [8, 0]
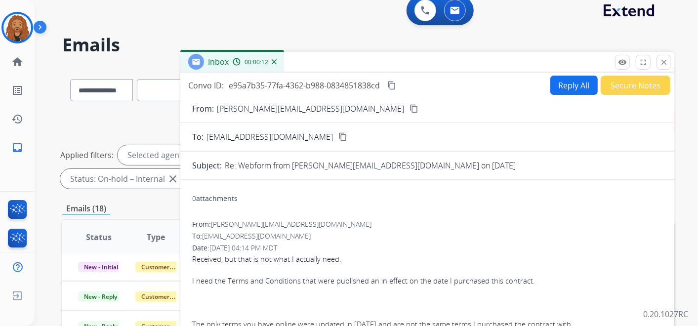
click at [410, 110] on mat-icon "content_copy" at bounding box center [414, 108] width 9 height 9
click at [560, 80] on button "Reply All" at bounding box center [574, 85] width 47 height 19
select select "**********"
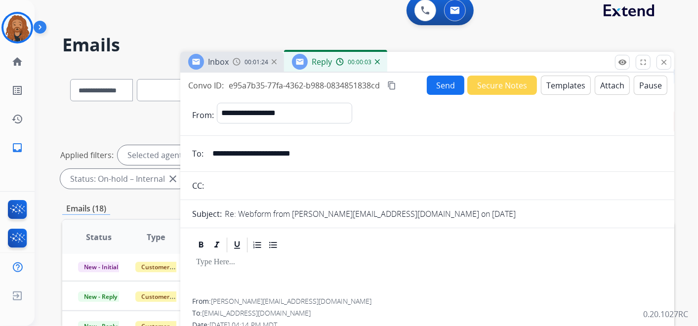
click at [579, 90] on button "Templates" at bounding box center [566, 85] width 50 height 19
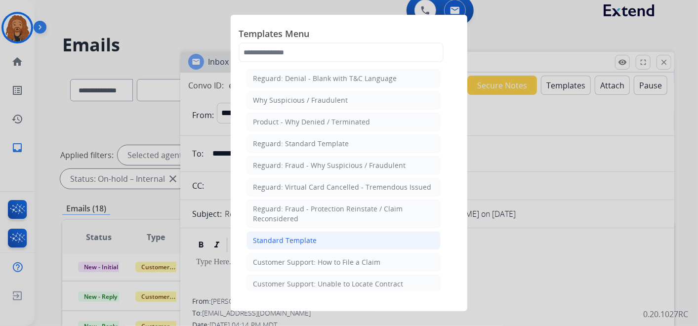
click at [301, 236] on div "Standard Template" at bounding box center [285, 241] width 64 height 10
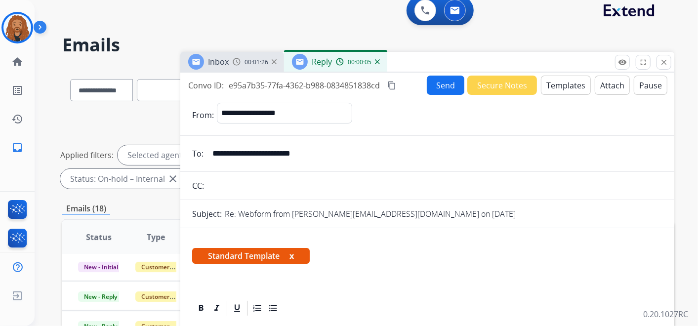
click at [608, 87] on button "Attach" at bounding box center [612, 85] width 35 height 19
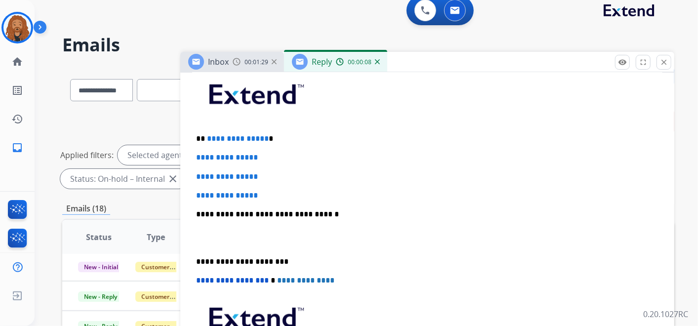
scroll to position [274, 0]
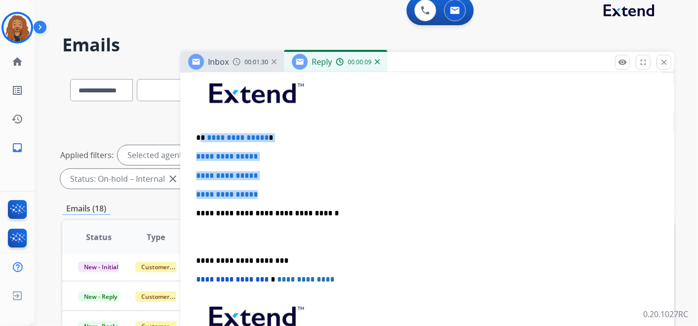
drag, startPoint x: 271, startPoint y: 192, endPoint x: 200, endPoint y: 123, distance: 99.6
click at [200, 123] on div "**********" at bounding box center [427, 237] width 470 height 340
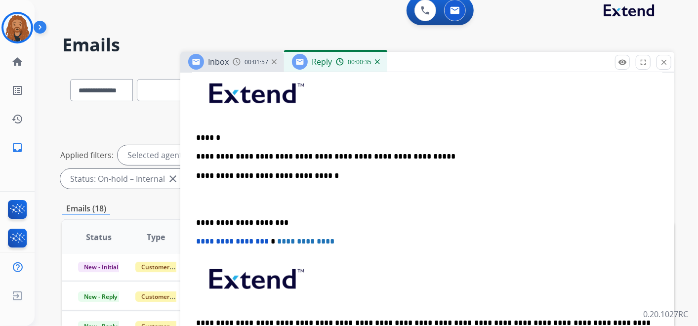
click at [224, 205] on p at bounding box center [427, 199] width 463 height 18
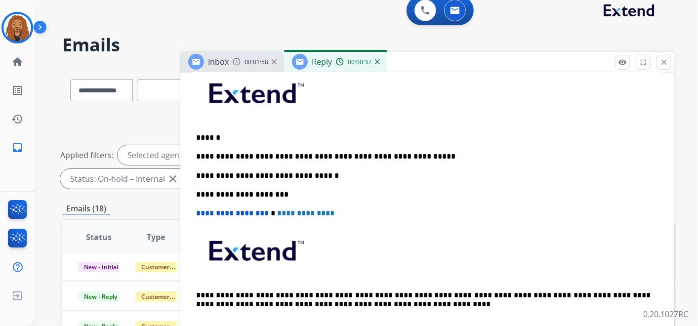
scroll to position [0, 0]
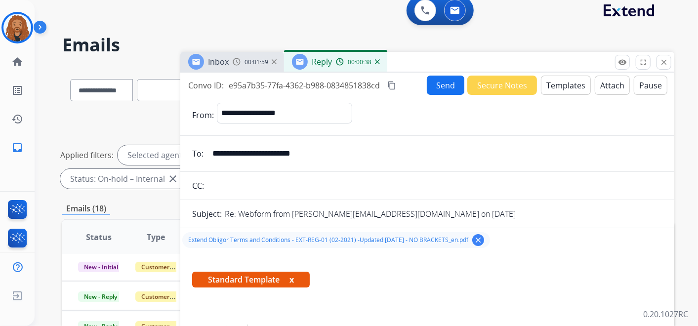
click at [438, 83] on button "Send" at bounding box center [446, 85] width 38 height 19
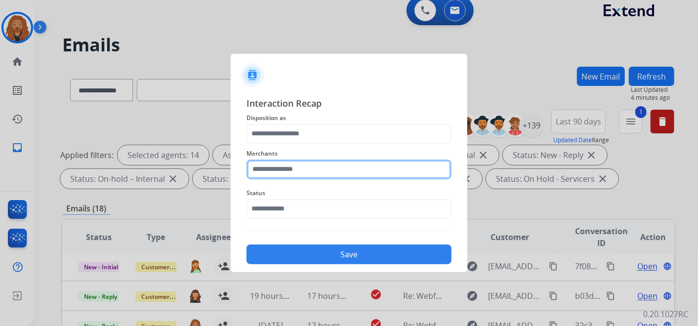
drag, startPoint x: 306, startPoint y: 170, endPoint x: 294, endPoint y: 160, distance: 16.5
click at [306, 170] on input "text" at bounding box center [349, 170] width 205 height 20
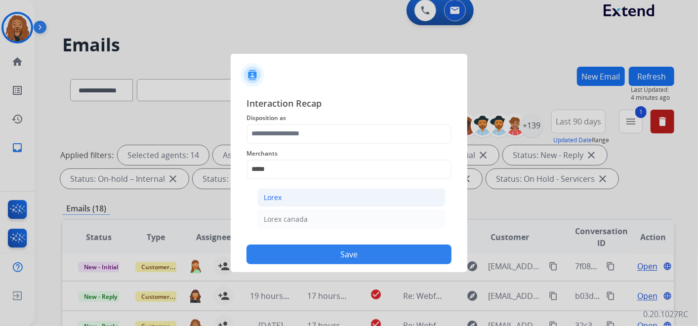
click at [298, 199] on li "Lorex" at bounding box center [351, 197] width 188 height 19
type input "*****"
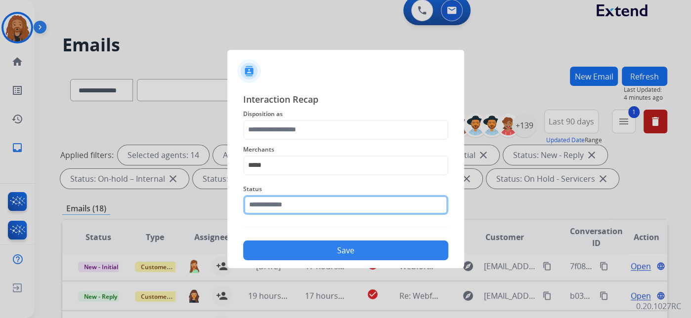
click at [289, 214] on input "text" at bounding box center [345, 205] width 205 height 20
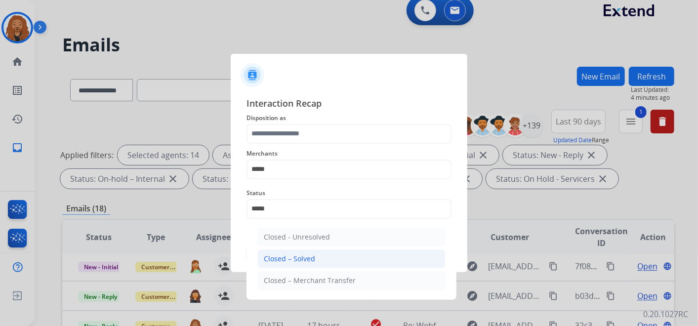
click at [326, 261] on li "Closed – Solved" at bounding box center [351, 259] width 188 height 19
type input "**********"
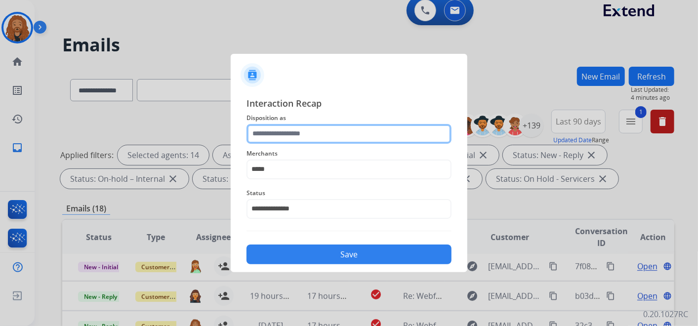
click at [316, 141] on input "text" at bounding box center [349, 134] width 205 height 20
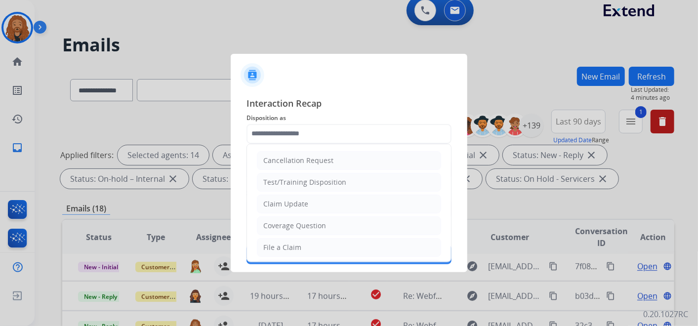
click at [289, 208] on li "Claim Update" at bounding box center [349, 204] width 184 height 19
type input "**********"
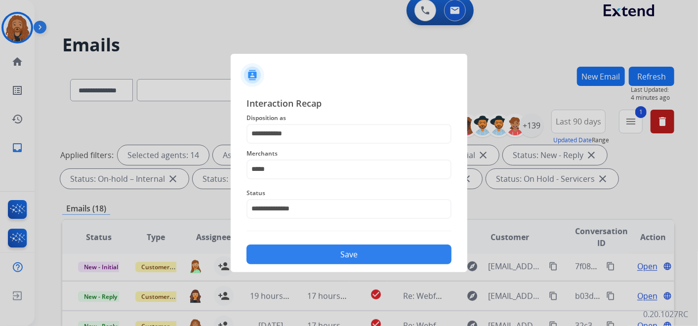
click at [284, 257] on button "Save" at bounding box center [349, 255] width 205 height 20
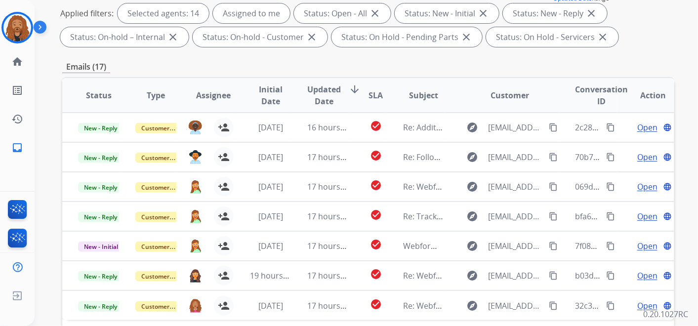
scroll to position [274, 0]
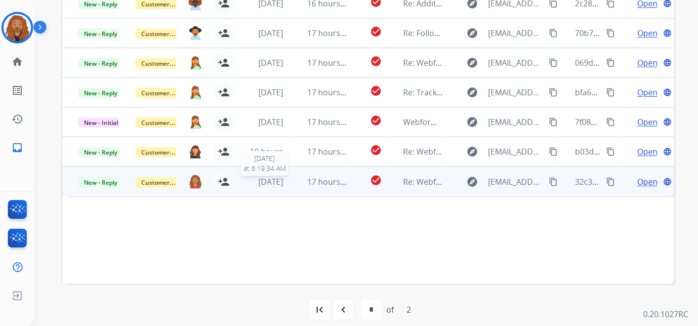
click at [270, 182] on span "[DATE]" at bounding box center [270, 181] width 25 height 11
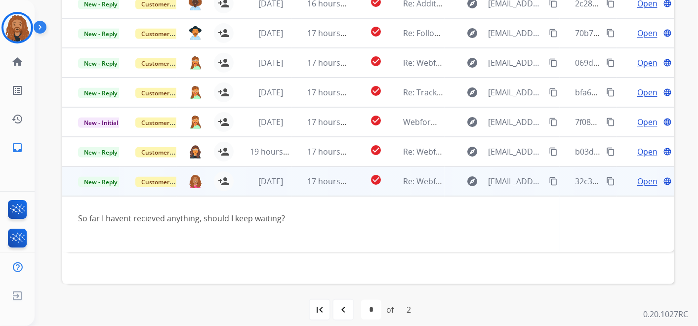
click at [642, 179] on span "Open" at bounding box center [648, 181] width 20 height 12
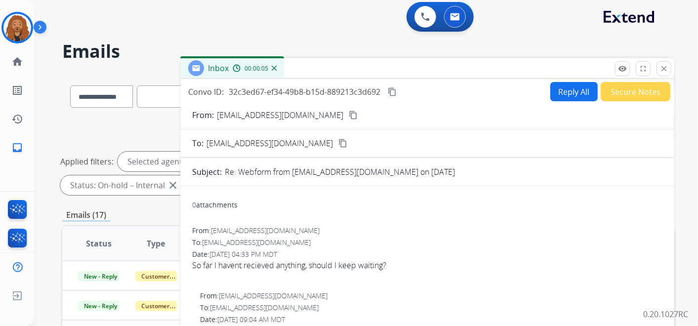
scroll to position [0, 0]
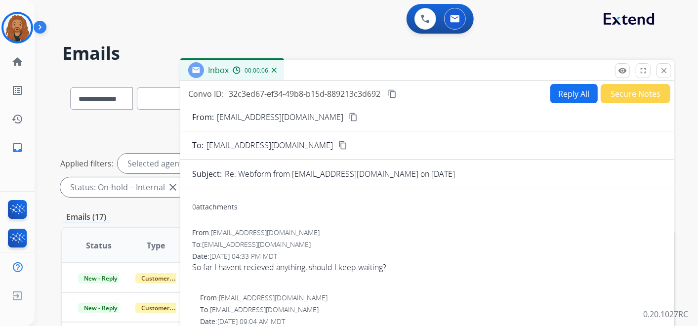
click at [565, 89] on button "Reply All" at bounding box center [574, 93] width 47 height 19
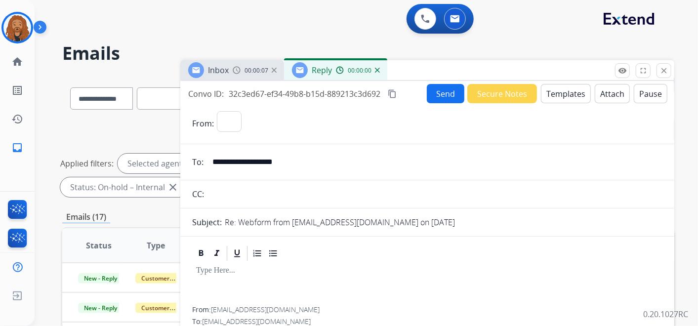
select select "**********"
click at [575, 100] on button "Templates" at bounding box center [566, 93] width 50 height 19
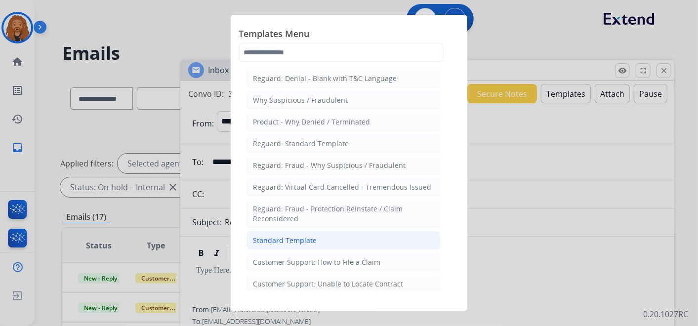
click at [323, 238] on li "Standard Template" at bounding box center [344, 240] width 194 height 19
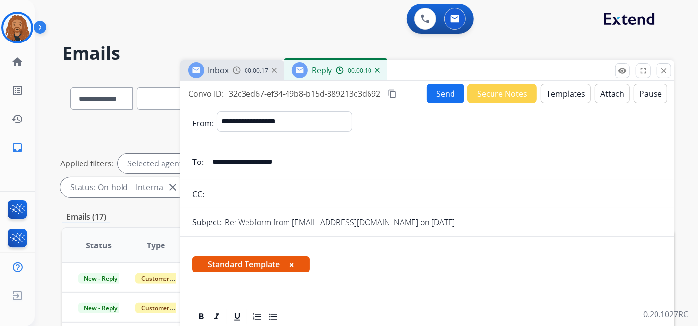
drag, startPoint x: 304, startPoint y: 161, endPoint x: 213, endPoint y: 159, distance: 91.4
click at [213, 159] on input "**********" at bounding box center [435, 162] width 456 height 20
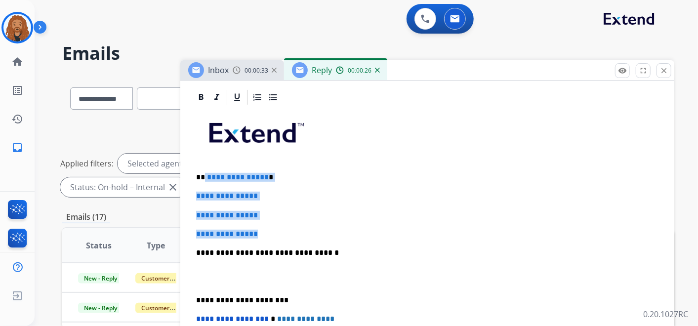
drag, startPoint x: 263, startPoint y: 226, endPoint x: 203, endPoint y: 179, distance: 76.0
click at [203, 179] on div "**********" at bounding box center [427, 276] width 470 height 340
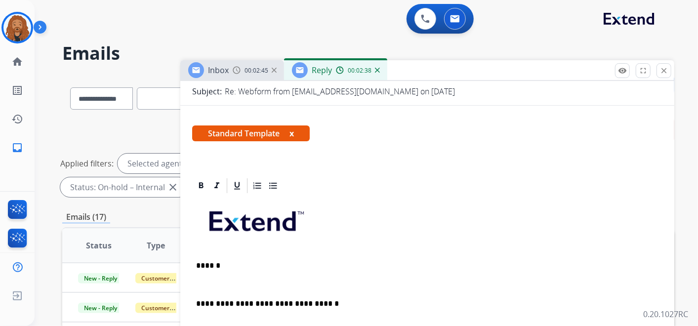
scroll to position [0, 0]
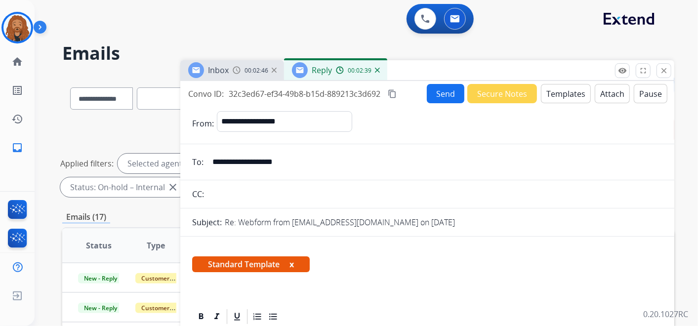
click at [601, 91] on button "Attach" at bounding box center [612, 93] width 35 height 19
click at [602, 102] on button "Attach" at bounding box center [612, 93] width 35 height 19
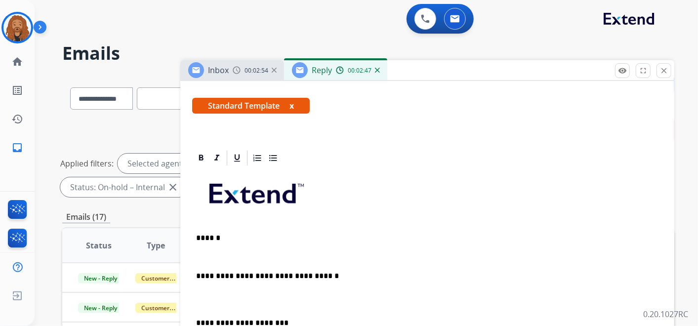
scroll to position [219, 0]
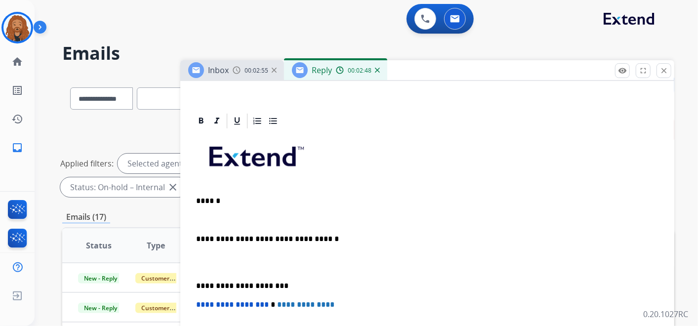
click at [213, 216] on p at bounding box center [427, 219] width 463 height 9
click at [206, 267] on p at bounding box center [427, 263] width 463 height 18
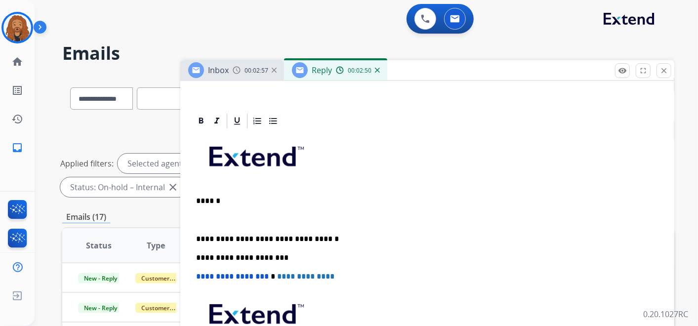
click at [198, 213] on div "**********" at bounding box center [427, 267] width 470 height 274
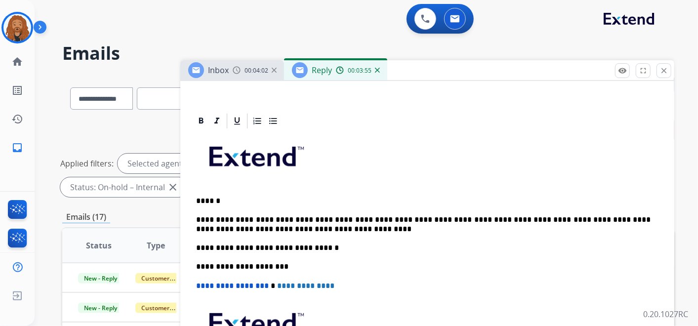
click at [290, 227] on p "**********" at bounding box center [423, 224] width 455 height 18
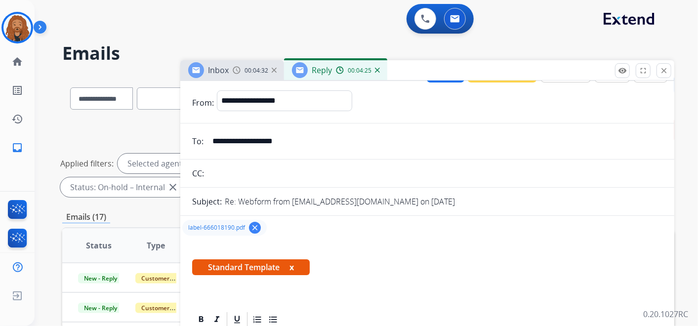
scroll to position [0, 0]
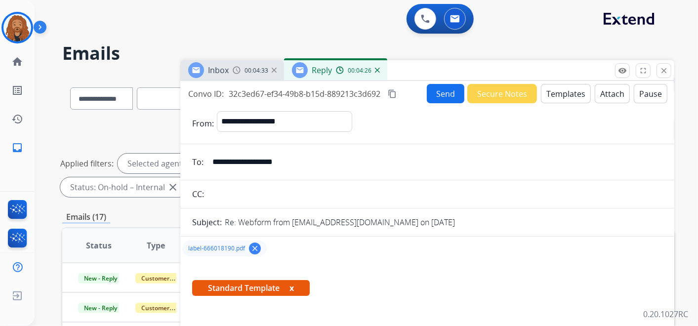
click at [442, 95] on button "Send" at bounding box center [446, 93] width 38 height 19
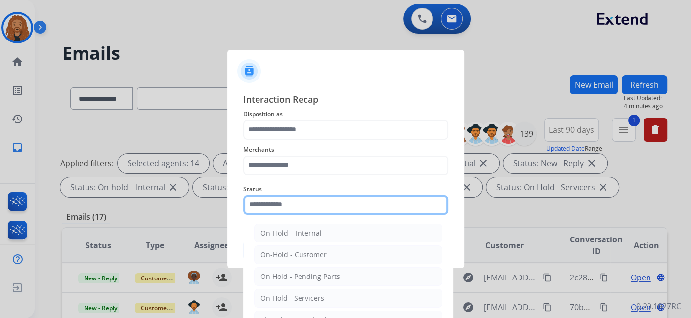
click at [300, 209] on input "text" at bounding box center [345, 205] width 205 height 20
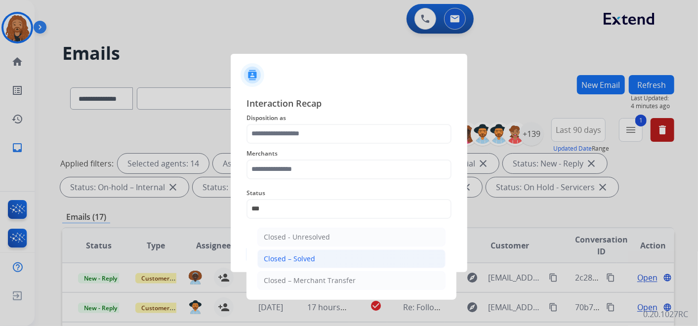
click at [294, 257] on div "Closed – Solved" at bounding box center [289, 259] width 51 height 10
type input "**********"
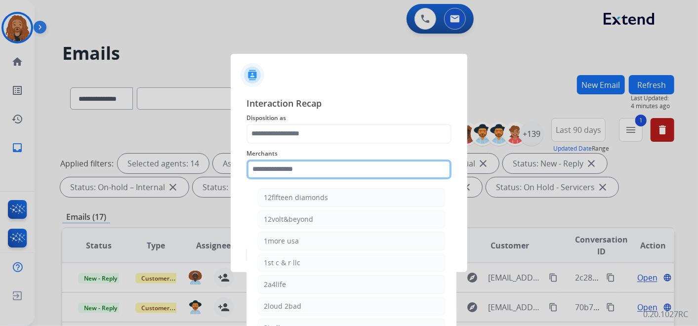
click at [293, 167] on input "text" at bounding box center [349, 170] width 205 height 20
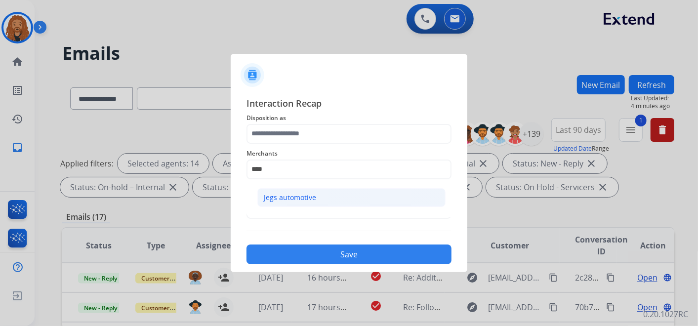
click at [297, 203] on li "Jegs automotive" at bounding box center [351, 197] width 188 height 19
type input "**********"
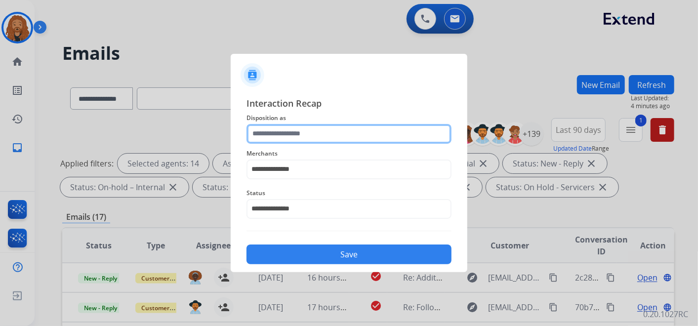
click at [283, 138] on input "text" at bounding box center [349, 134] width 205 height 20
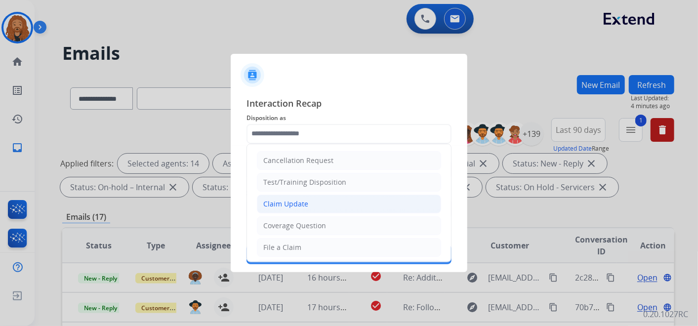
click at [302, 203] on div "Claim Update" at bounding box center [285, 204] width 45 height 10
type input "**********"
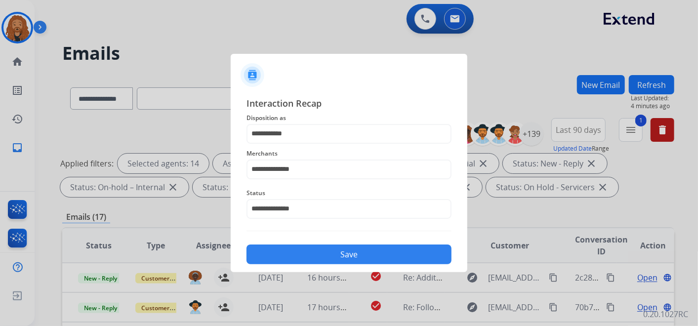
click at [323, 259] on button "Save" at bounding box center [349, 255] width 205 height 20
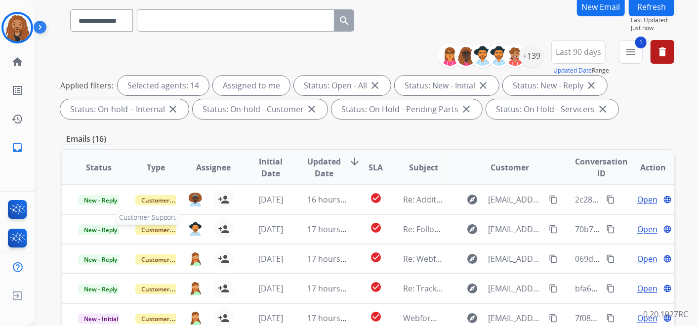
scroll to position [165, 0]
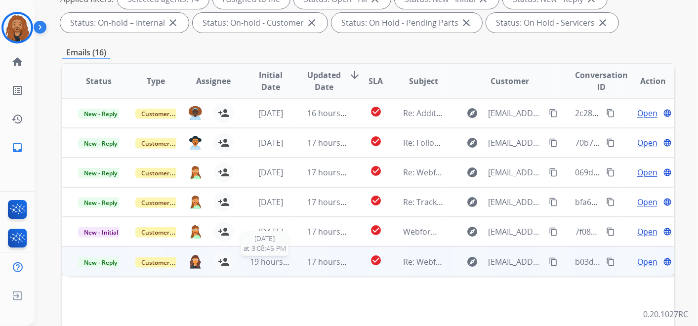
click at [275, 263] on span "19 hours ago" at bounding box center [274, 261] width 49 height 11
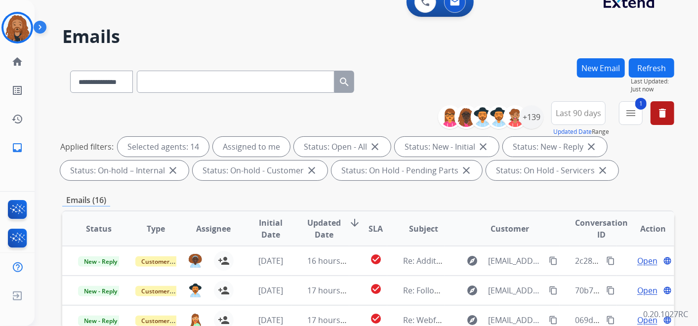
scroll to position [0, 0]
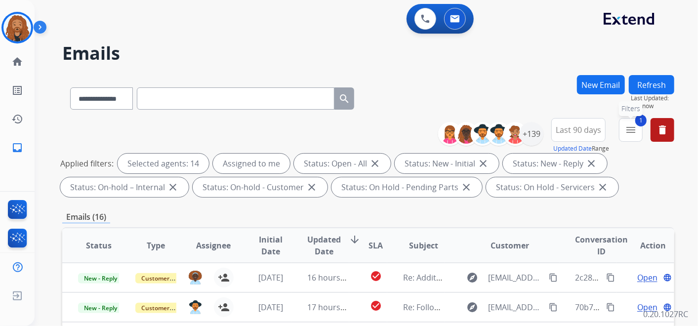
click at [638, 135] on button "1 menu Filters" at bounding box center [631, 130] width 24 height 24
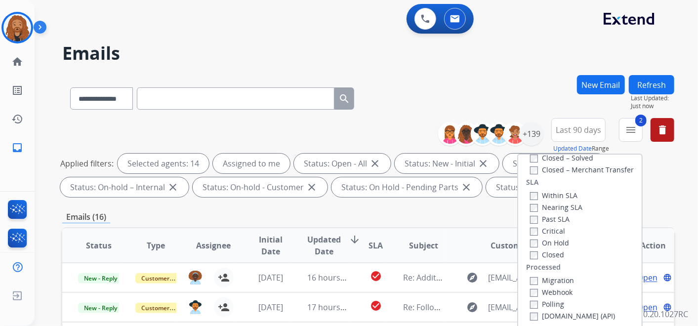
scroll to position [219, 0]
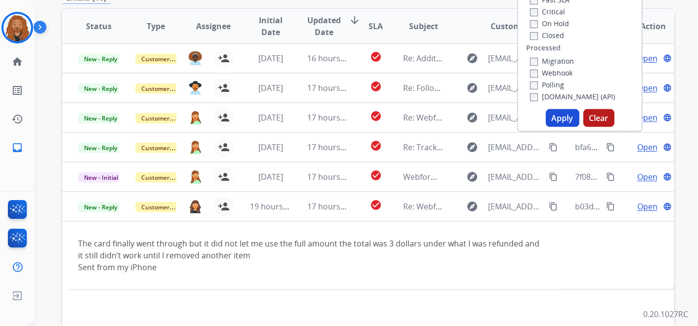
click at [554, 118] on button "Apply" at bounding box center [563, 118] width 34 height 18
select select "*"
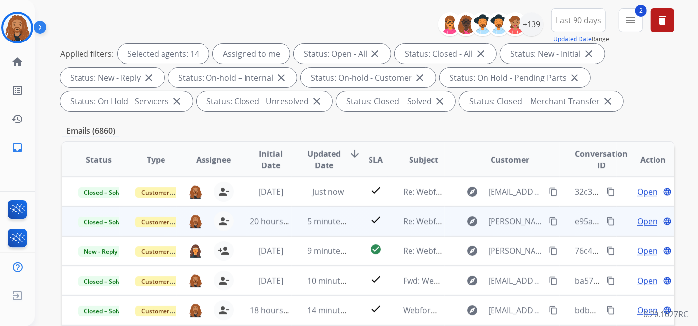
scroll to position [87, 0]
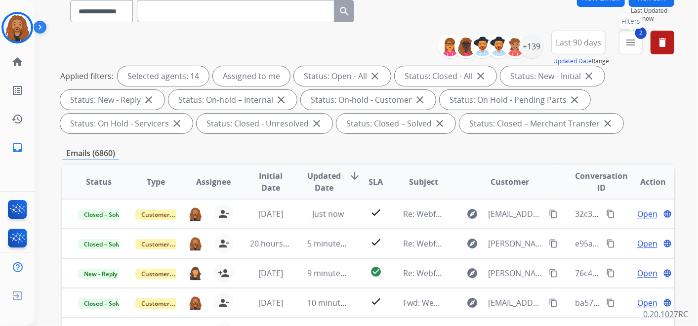
click at [633, 42] on mat-icon "menu" at bounding box center [631, 43] width 12 height 12
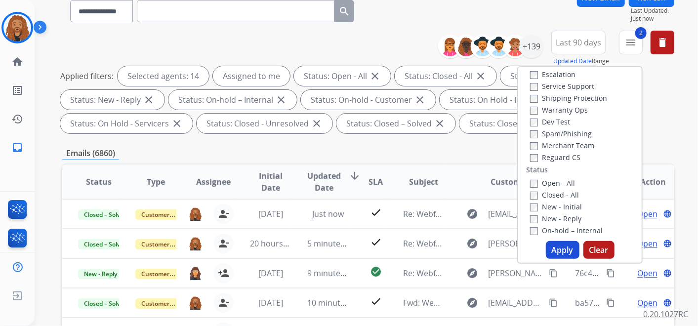
scroll to position [41, 0]
click at [556, 254] on button "Apply" at bounding box center [563, 250] width 34 height 18
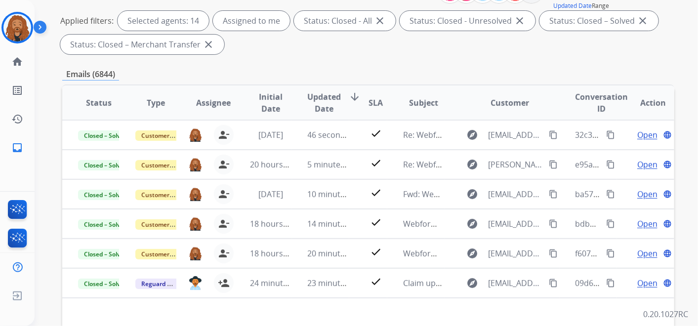
scroll to position [165, 0]
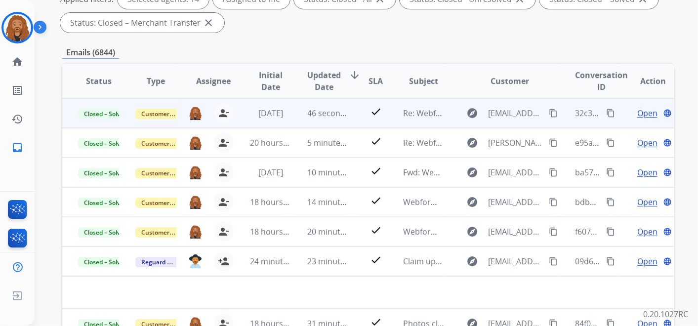
click at [638, 114] on span "Open" at bounding box center [648, 113] width 20 height 12
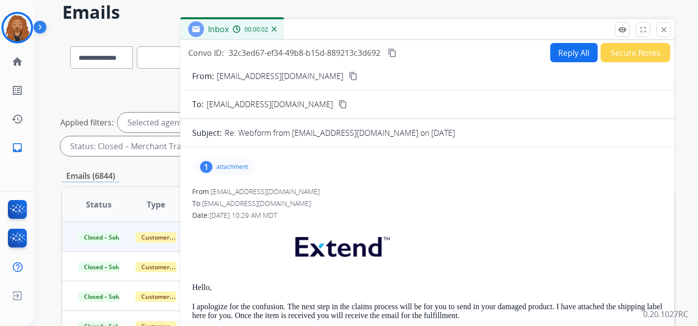
scroll to position [0, 0]
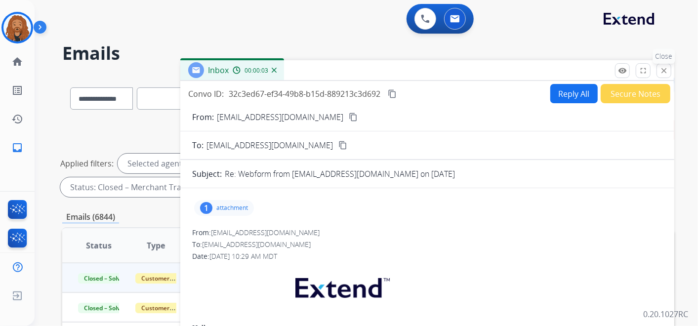
click at [661, 72] on mat-icon "close" at bounding box center [664, 70] width 9 height 9
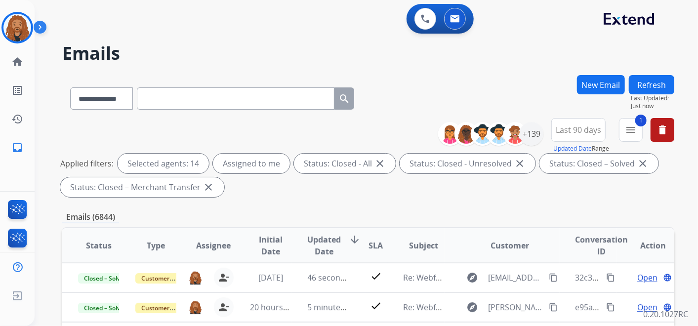
scroll to position [219, 0]
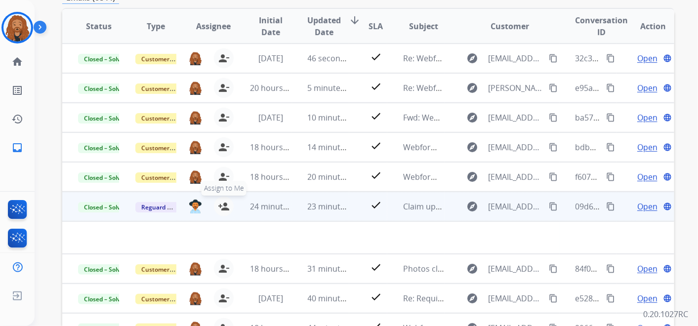
click at [227, 206] on mat-icon "person_add" at bounding box center [224, 207] width 12 height 12
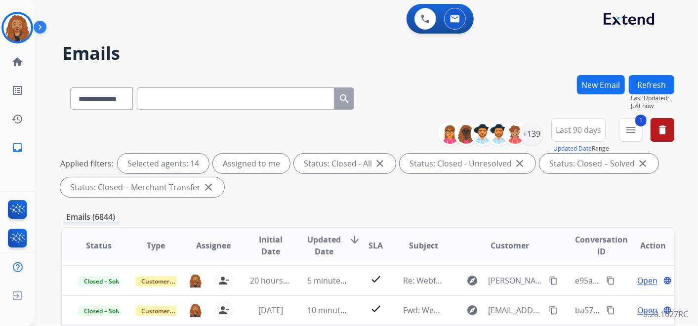
scroll to position [0, 0]
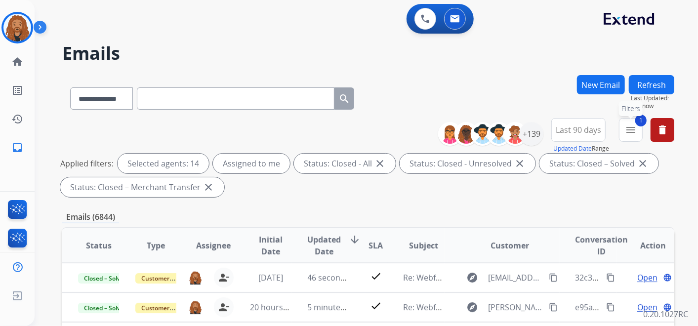
click at [632, 131] on mat-icon "menu" at bounding box center [631, 130] width 12 height 12
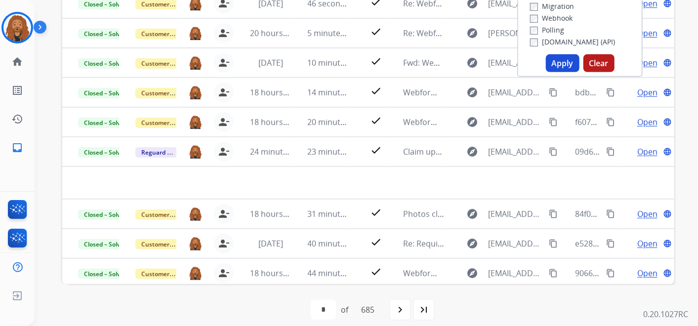
click at [556, 62] on button "Apply" at bounding box center [563, 63] width 34 height 18
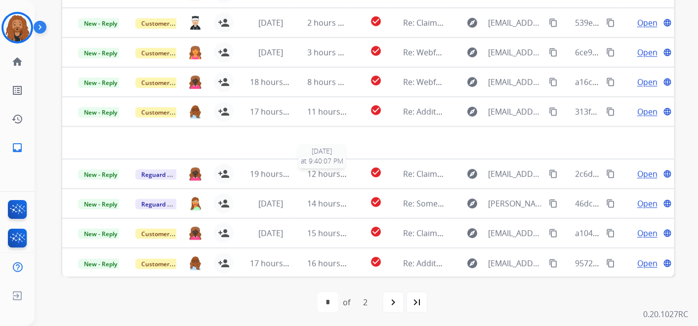
scroll to position [283, 0]
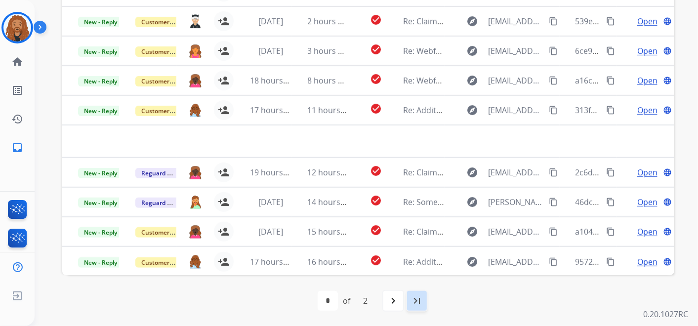
click at [413, 298] on mat-icon "last_page" at bounding box center [417, 301] width 12 height 12
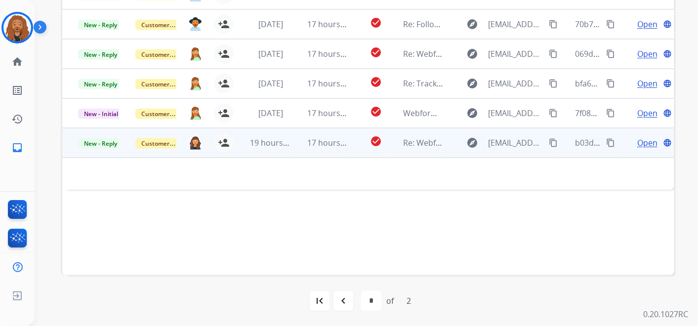
click at [302, 140] on td "17 hours ago" at bounding box center [320, 143] width 57 height 30
click at [430, 141] on span "Re: Webform from [EMAIL_ADDRESS][DOMAIN_NAME] on [DATE]" at bounding box center [521, 143] width 237 height 11
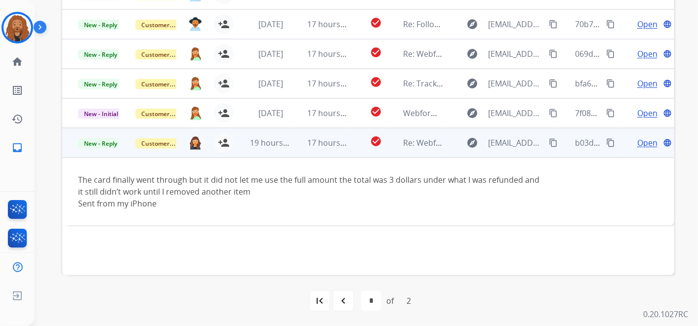
click at [641, 143] on span "Open" at bounding box center [648, 143] width 20 height 12
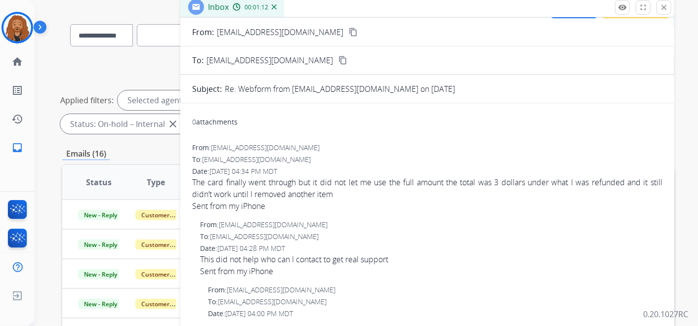
scroll to position [0, 0]
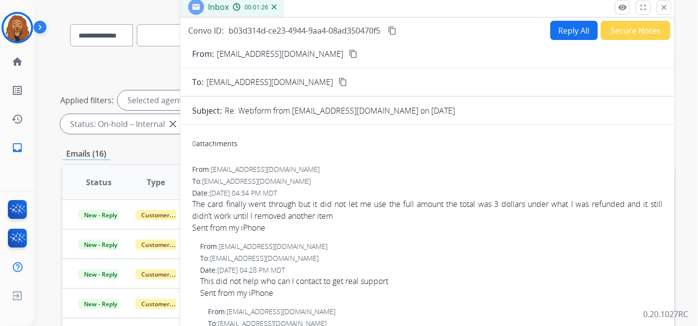
click at [560, 27] on button "Reply All" at bounding box center [574, 30] width 47 height 19
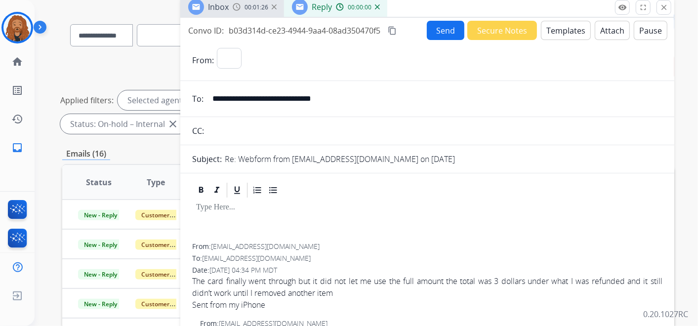
select select "**********"
click at [579, 29] on button "Templates" at bounding box center [566, 30] width 50 height 19
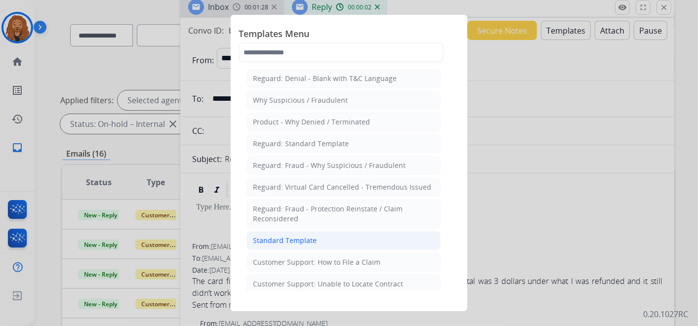
click at [296, 240] on div "Standard Template" at bounding box center [285, 241] width 64 height 10
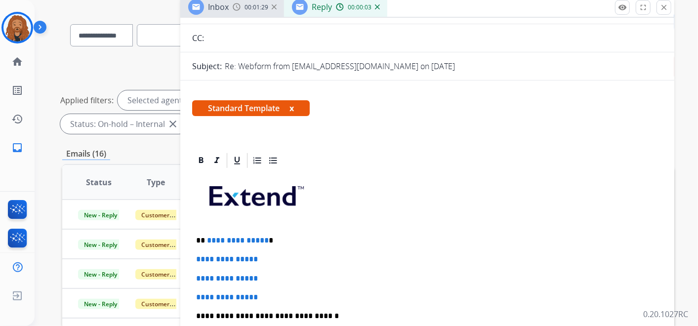
scroll to position [165, 0]
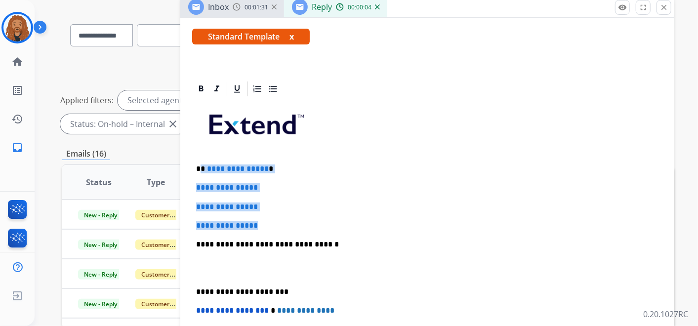
drag, startPoint x: 271, startPoint y: 217, endPoint x: 201, endPoint y: 161, distance: 89.9
click at [201, 161] on div "**********" at bounding box center [427, 268] width 470 height 340
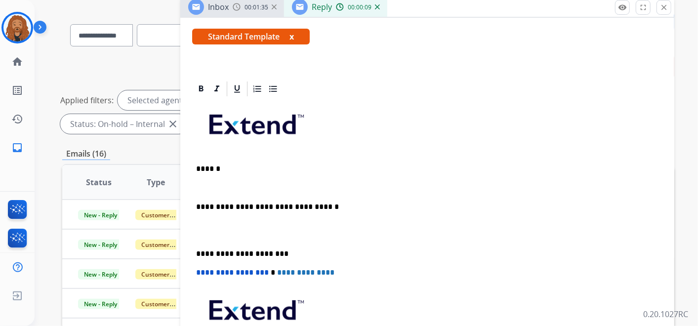
click at [227, 231] on p at bounding box center [427, 230] width 463 height 18
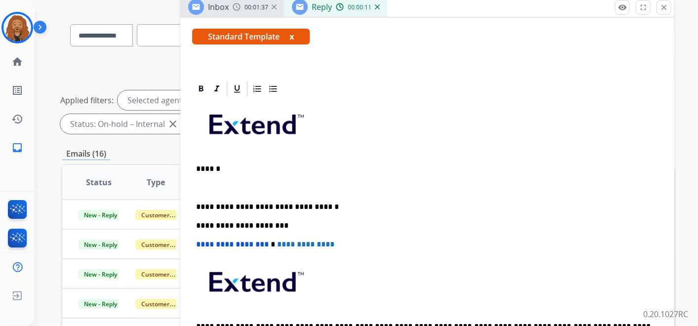
click at [217, 179] on div "**********" at bounding box center [427, 235] width 470 height 274
click at [227, 185] on p at bounding box center [427, 187] width 463 height 9
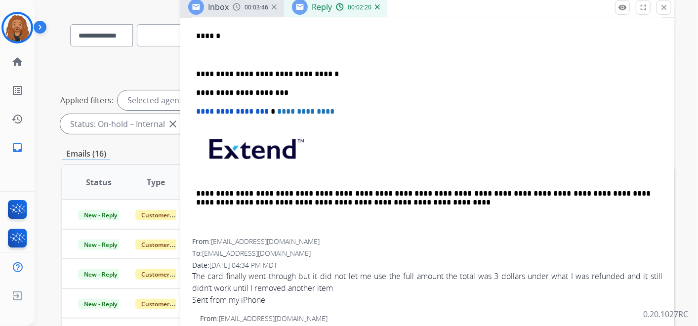
scroll to position [274, 0]
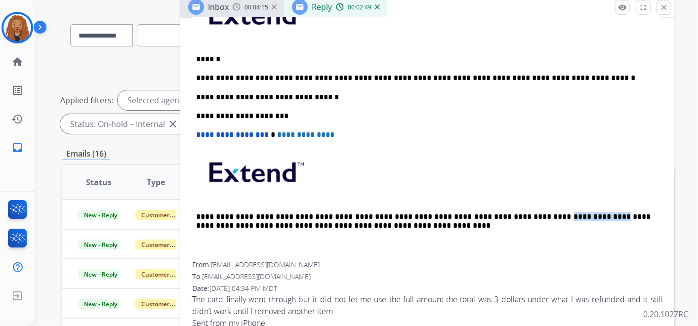
drag, startPoint x: 538, startPoint y: 213, endPoint x: 487, endPoint y: 217, distance: 51.1
click at [487, 217] on p "**********" at bounding box center [423, 222] width 455 height 18
copy p "**********"
drag, startPoint x: 539, startPoint y: 64, endPoint x: 539, endPoint y: 73, distance: 8.9
click at [539, 66] on div "**********" at bounding box center [427, 125] width 470 height 274
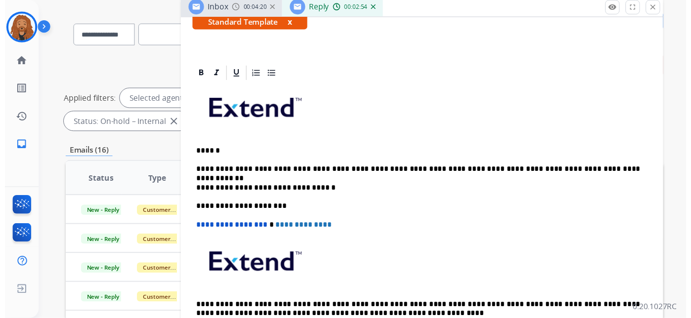
scroll to position [0, 0]
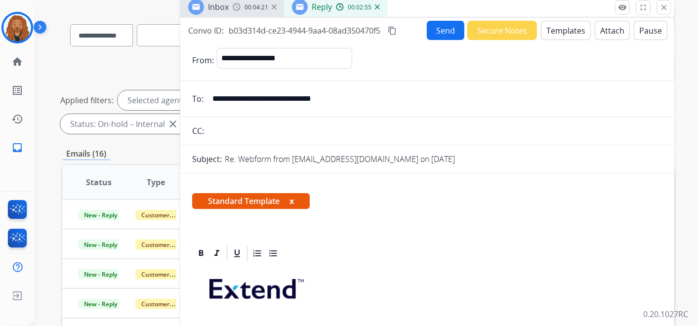
click at [435, 31] on button "Send" at bounding box center [446, 30] width 38 height 19
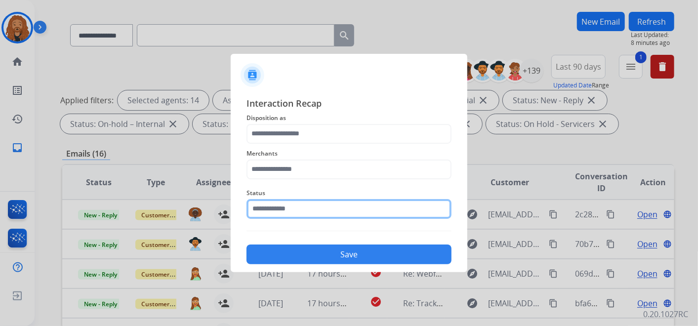
click at [336, 213] on input "text" at bounding box center [349, 209] width 205 height 20
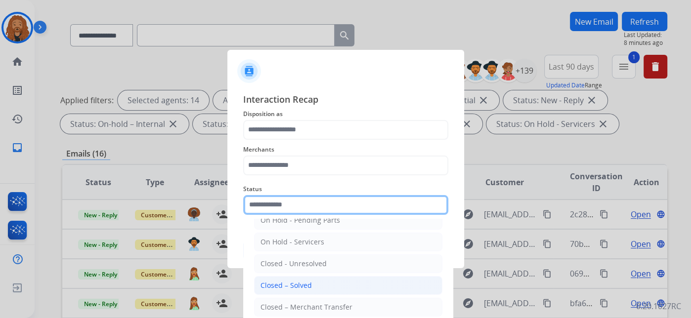
scroll to position [56, 0]
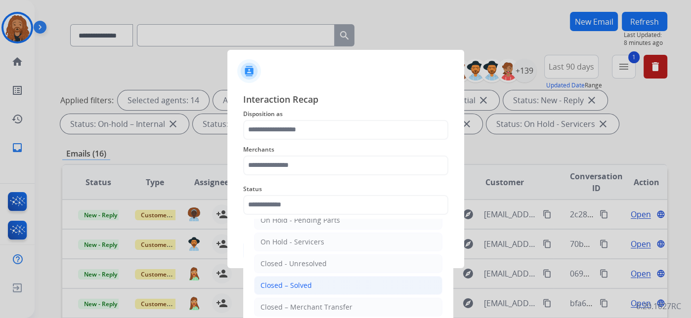
click at [303, 286] on div "Closed – Solved" at bounding box center [285, 286] width 51 height 10
type input "**********"
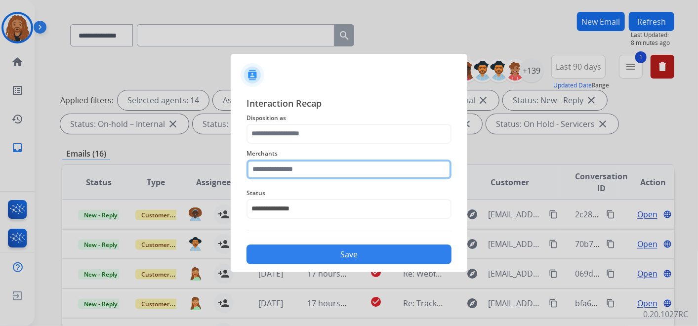
click at [310, 163] on input "text" at bounding box center [349, 170] width 205 height 20
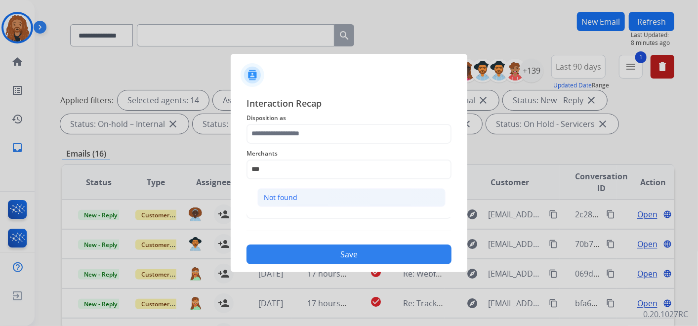
click at [300, 193] on li "Not found" at bounding box center [351, 197] width 188 height 19
type input "*********"
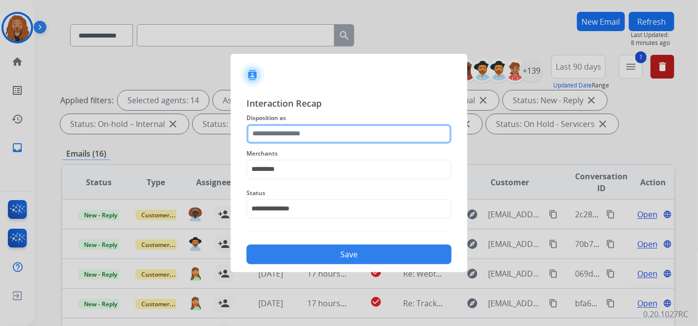
click at [301, 132] on input "text" at bounding box center [349, 134] width 205 height 20
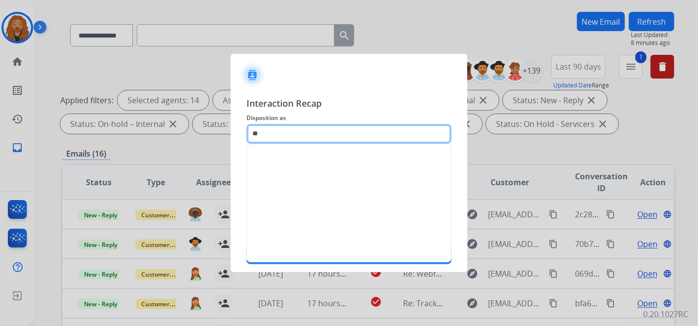
type input "*"
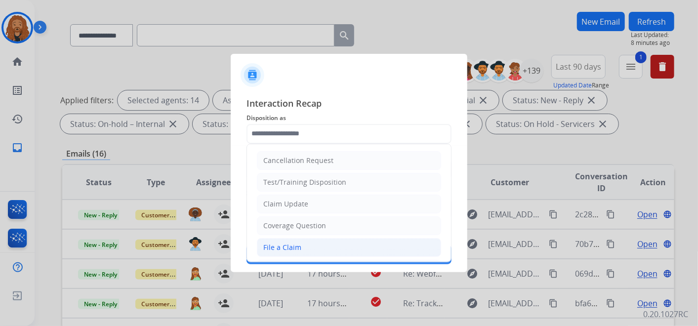
click at [295, 244] on div "File a Claim" at bounding box center [282, 248] width 38 height 10
type input "**********"
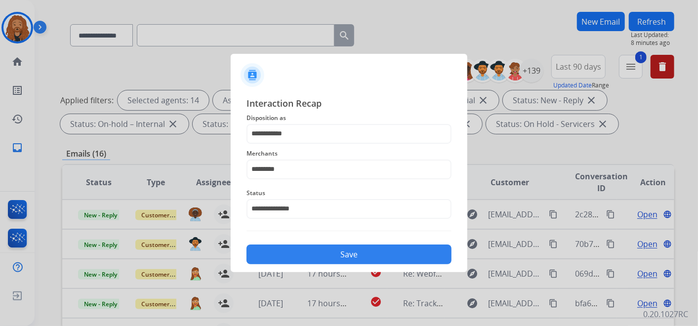
click at [313, 253] on button "Save" at bounding box center [349, 255] width 205 height 20
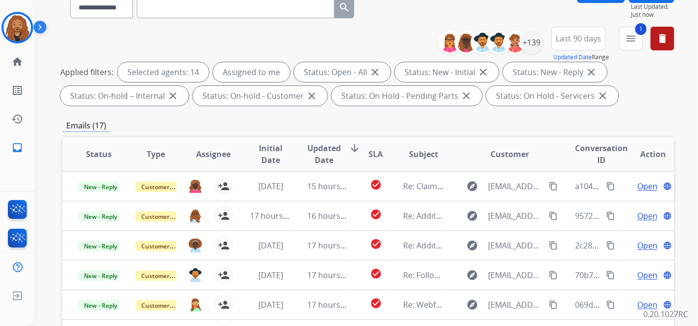
scroll to position [274, 0]
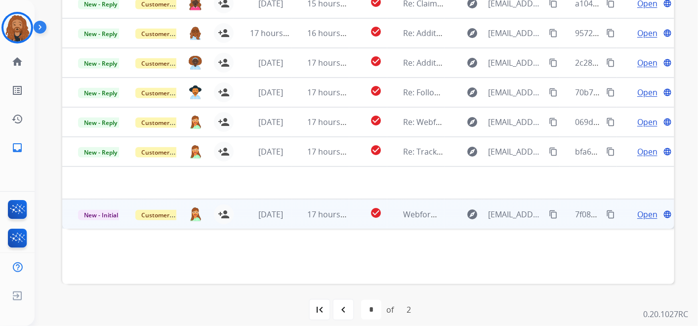
click at [298, 205] on td "17 hours ago" at bounding box center [320, 214] width 57 height 30
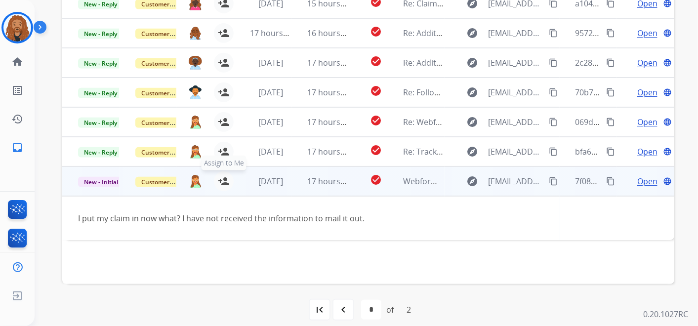
click at [221, 180] on mat-icon "person_add" at bounding box center [224, 181] width 12 height 12
click at [638, 178] on span "Open" at bounding box center [648, 181] width 20 height 12
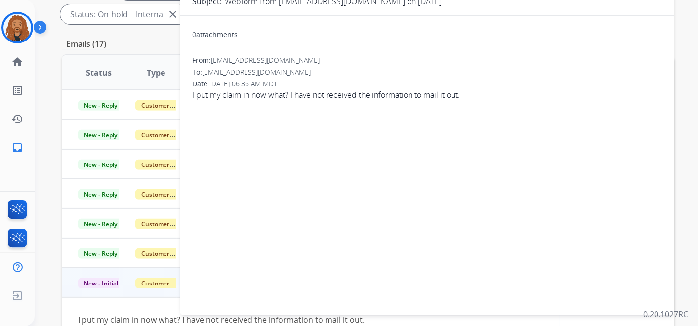
scroll to position [55, 0]
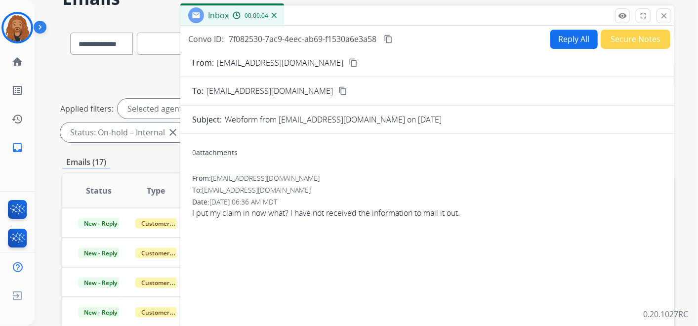
click at [325, 59] on div "From: [EMAIL_ADDRESS][DOMAIN_NAME] content_copy" at bounding box center [427, 63] width 494 height 12
click at [347, 63] on button "content_copy" at bounding box center [353, 63] width 12 height 12
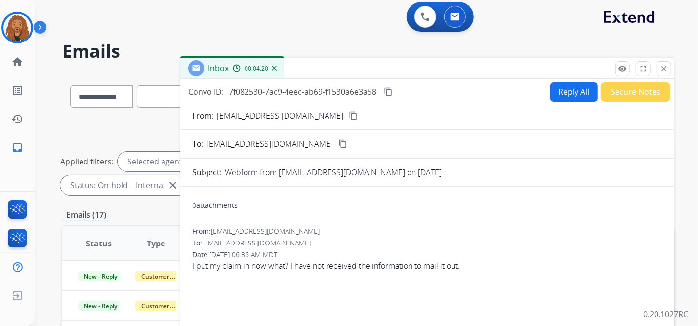
scroll to position [0, 0]
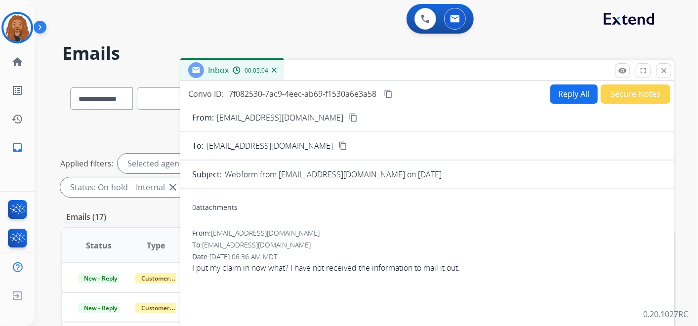
click at [623, 100] on button "Secure Notes" at bounding box center [636, 94] width 70 height 19
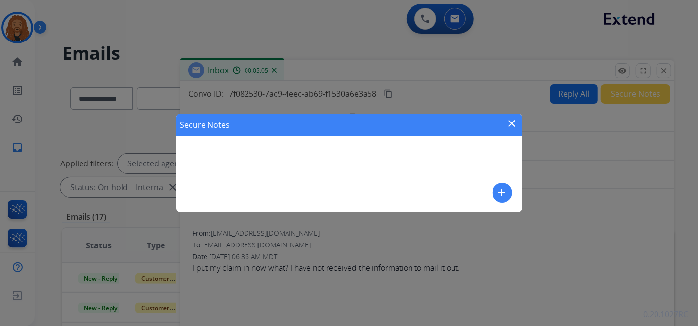
click at [502, 190] on mat-icon "add" at bounding box center [503, 193] width 12 height 12
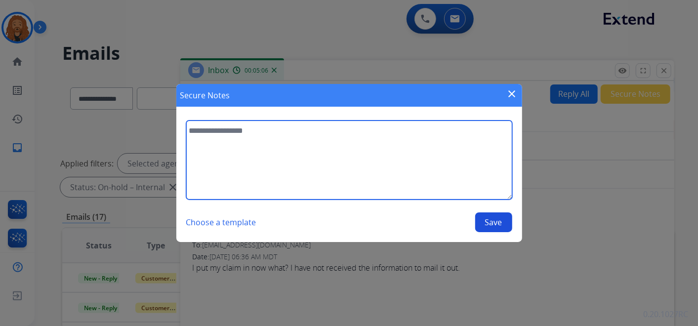
drag, startPoint x: 259, startPoint y: 166, endPoint x: 271, endPoint y: 141, distance: 27.0
click at [262, 161] on textarea at bounding box center [349, 160] width 326 height 79
type textarea "**********"
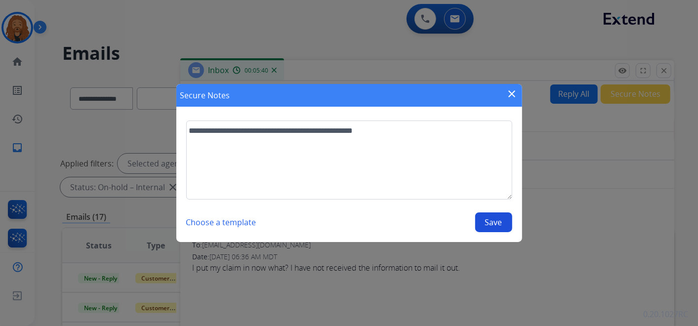
click at [499, 223] on button "Save" at bounding box center [493, 223] width 37 height 20
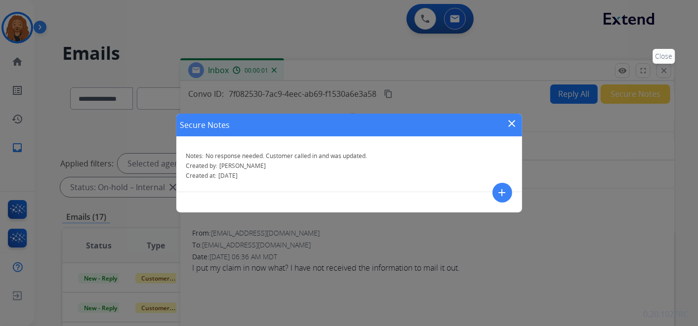
drag, startPoint x: 511, startPoint y: 125, endPoint x: 657, endPoint y: 69, distance: 156.8
click at [511, 125] on mat-icon "close" at bounding box center [513, 124] width 12 height 12
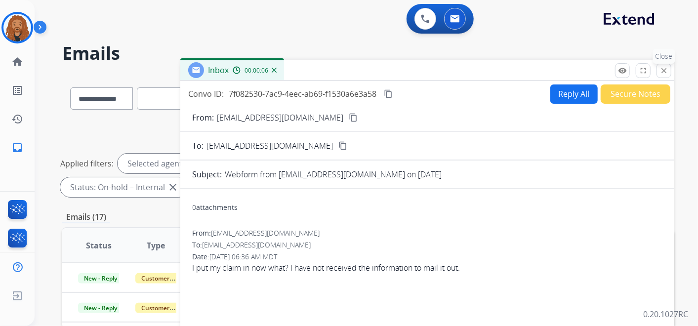
click at [665, 72] on mat-icon "close" at bounding box center [664, 70] width 9 height 9
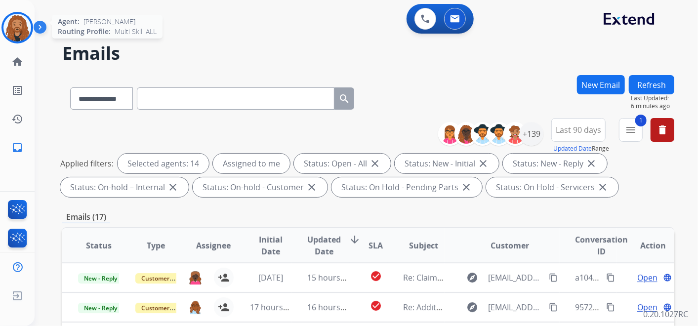
click at [11, 31] on img at bounding box center [17, 28] width 28 height 28
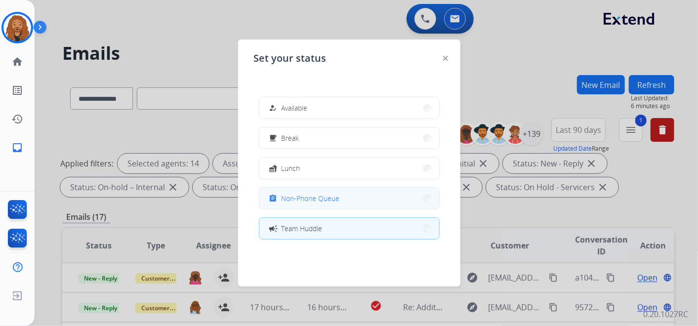
click at [311, 195] on span "Non-Phone Queue" at bounding box center [311, 198] width 58 height 10
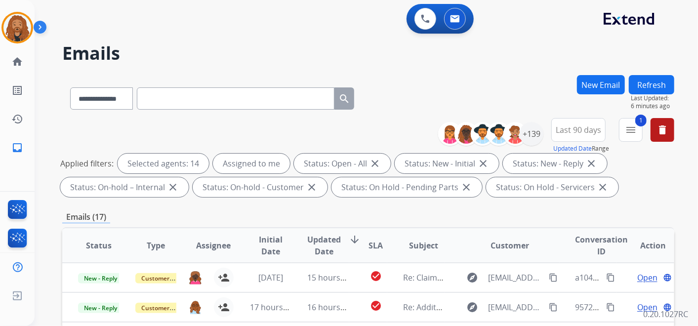
click at [183, 32] on div "0 Voice Interactions 0 Email Interactions" at bounding box center [360, 20] width 628 height 32
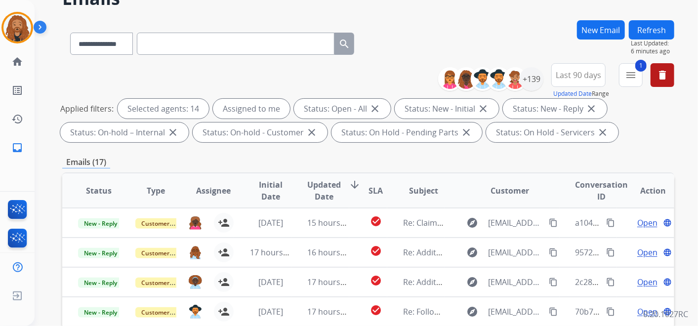
scroll to position [283, 0]
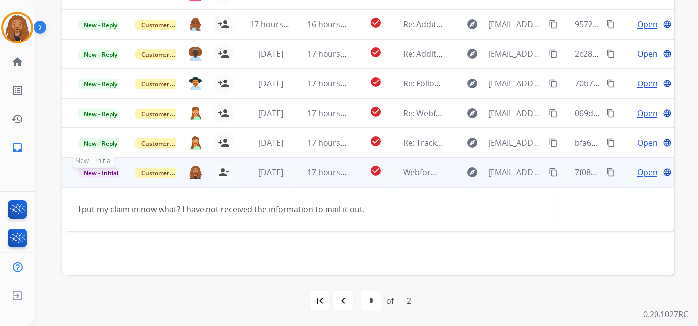
click at [100, 174] on span "New - Initial" at bounding box center [101, 173] width 46 height 10
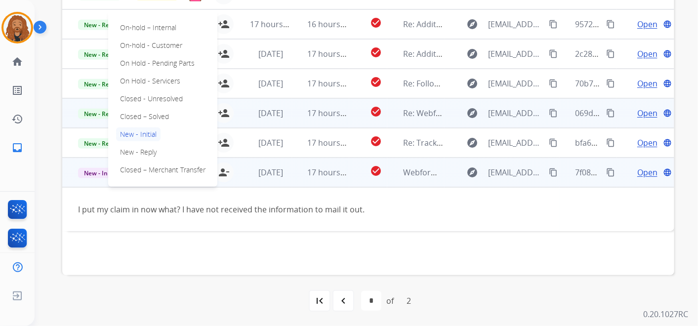
click at [158, 119] on p "Closed – Solved" at bounding box center [144, 117] width 57 height 14
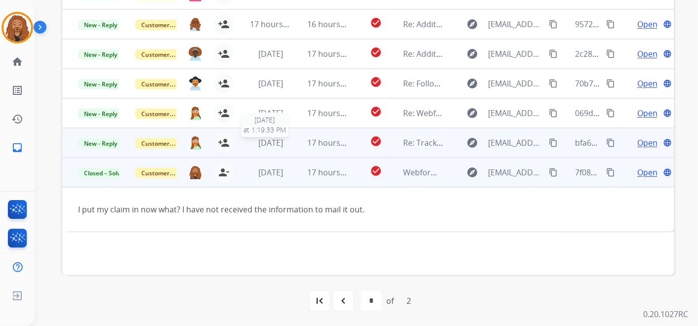
click at [266, 147] on span "[DATE]" at bounding box center [270, 142] width 25 height 11
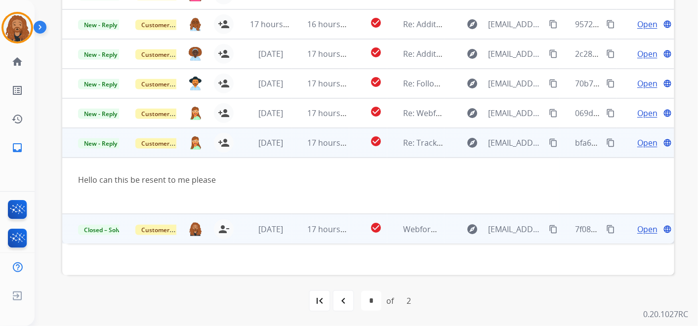
click at [642, 144] on span "Open" at bounding box center [648, 143] width 20 height 12
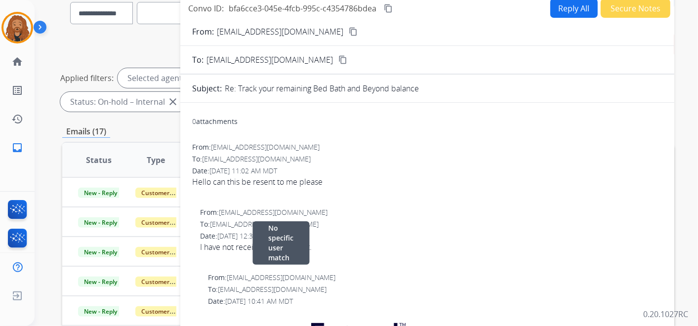
scroll to position [63, 0]
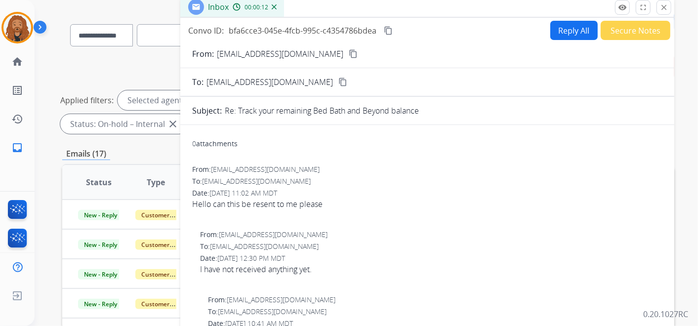
click at [349, 55] on mat-icon "content_copy" at bounding box center [353, 53] width 9 height 9
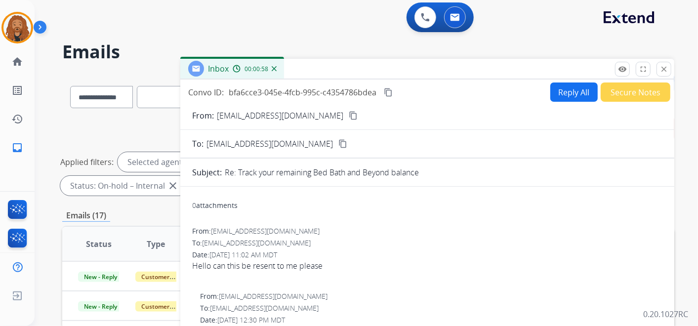
scroll to position [0, 0]
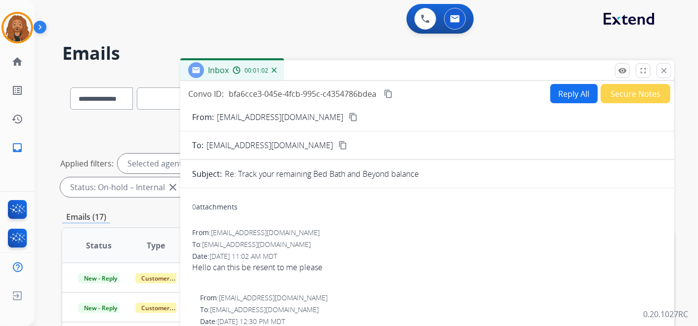
click at [575, 90] on button "Reply All" at bounding box center [574, 93] width 47 height 19
select select "**********"
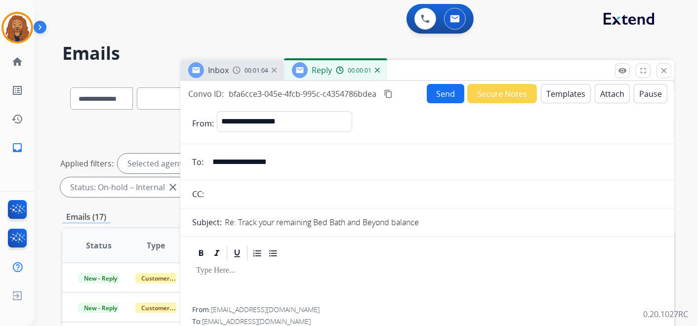
click at [558, 92] on button "Templates" at bounding box center [566, 93] width 50 height 19
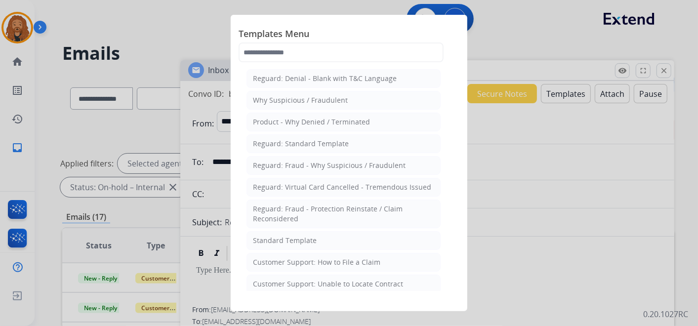
click at [278, 237] on div "Standard Template" at bounding box center [285, 241] width 64 height 10
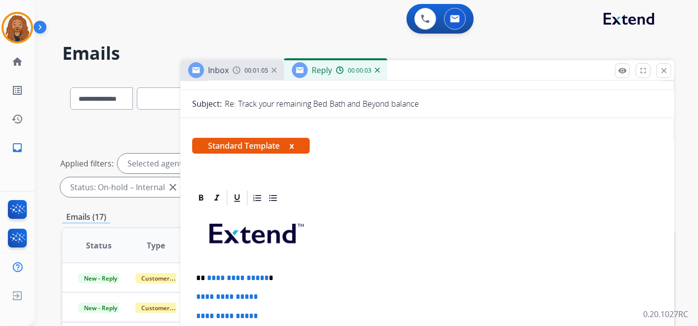
scroll to position [219, 0]
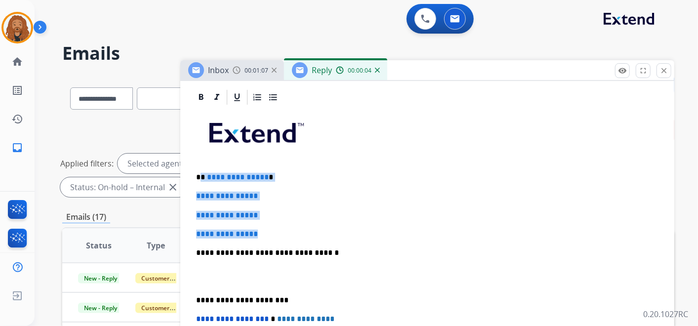
drag, startPoint x: 270, startPoint y: 236, endPoint x: 200, endPoint y: 175, distance: 92.5
click at [200, 175] on div "**********" at bounding box center [427, 276] width 470 height 340
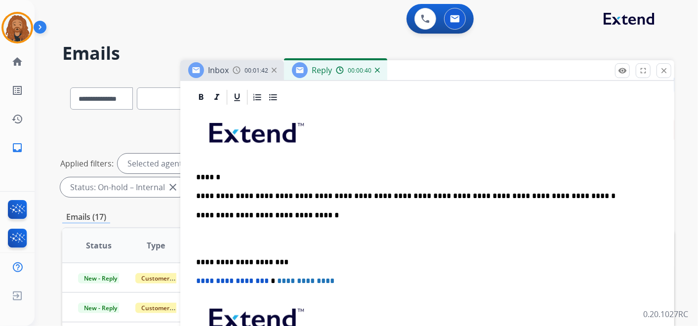
click at [205, 242] on p at bounding box center [427, 239] width 463 height 18
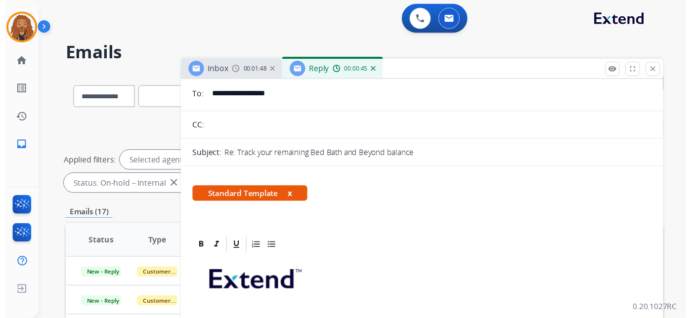
scroll to position [0, 0]
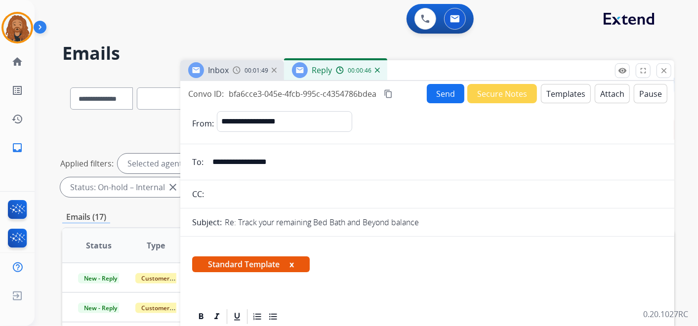
click at [438, 92] on button "Send" at bounding box center [446, 93] width 38 height 19
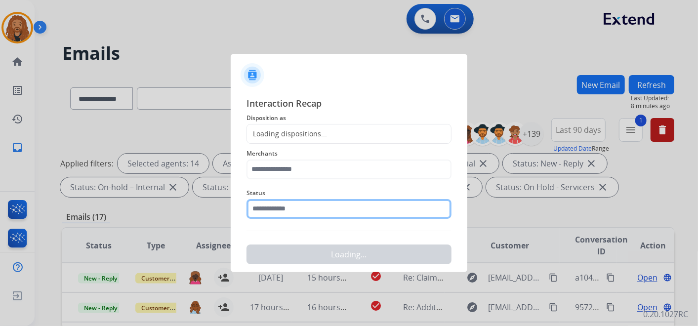
click at [291, 209] on input "text" at bounding box center [349, 209] width 205 height 20
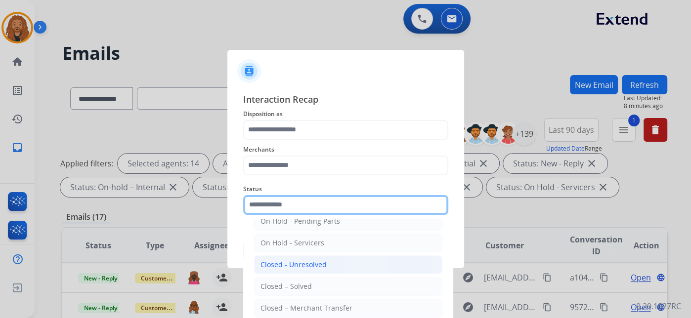
scroll to position [56, 0]
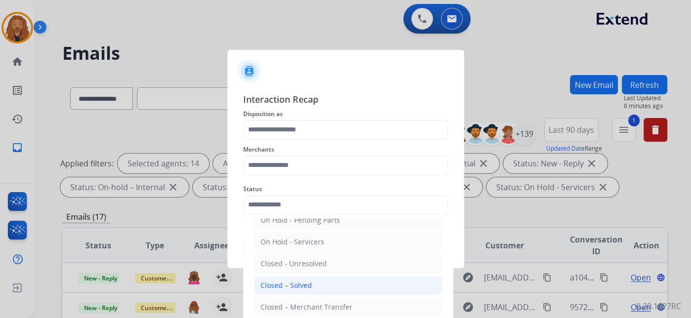
click at [291, 284] on div "Closed – Solved" at bounding box center [285, 286] width 51 height 10
type input "**********"
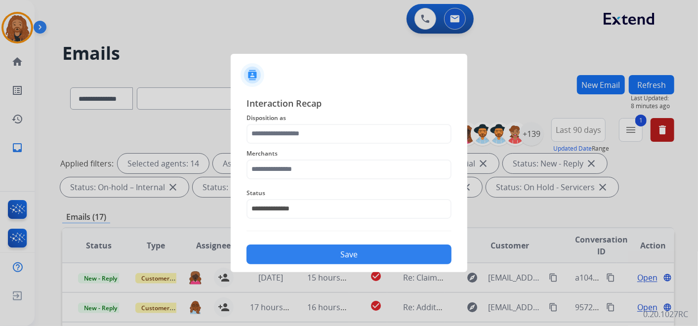
click at [279, 159] on span "Merchants" at bounding box center [349, 154] width 205 height 12
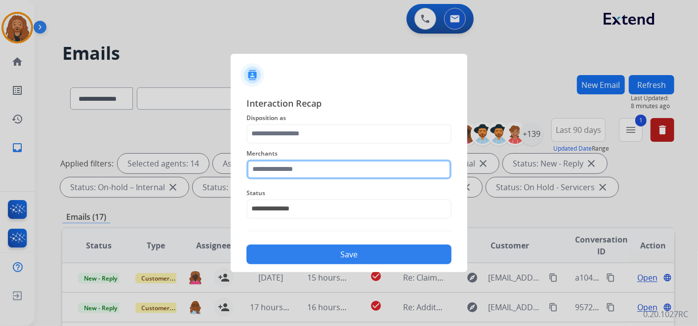
click at [278, 171] on input "text" at bounding box center [349, 170] width 205 height 20
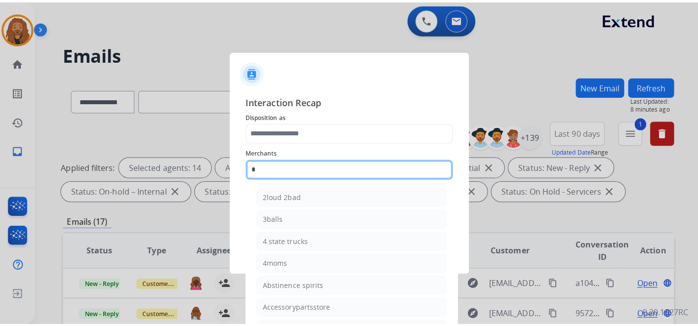
scroll to position [0, 0]
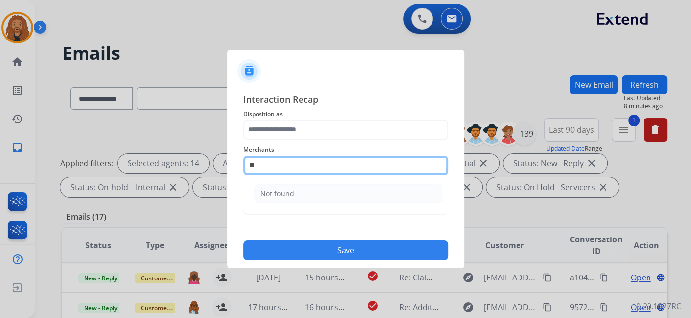
type input "*"
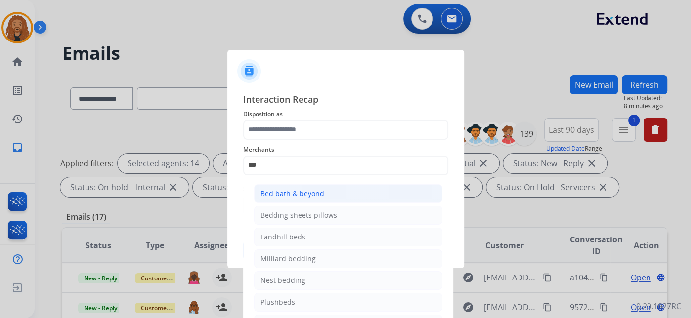
click at [337, 191] on li "Bed bath & beyond" at bounding box center [348, 193] width 188 height 19
type input "**********"
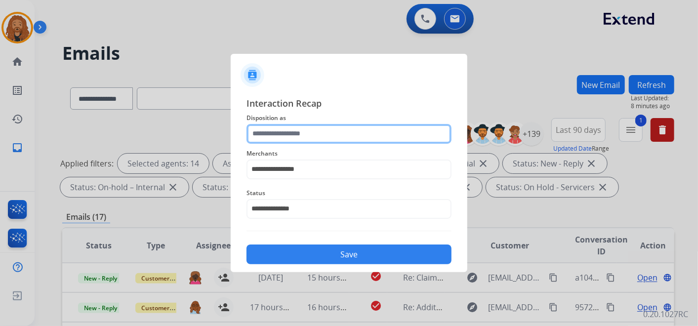
click at [329, 138] on input "text" at bounding box center [349, 134] width 205 height 20
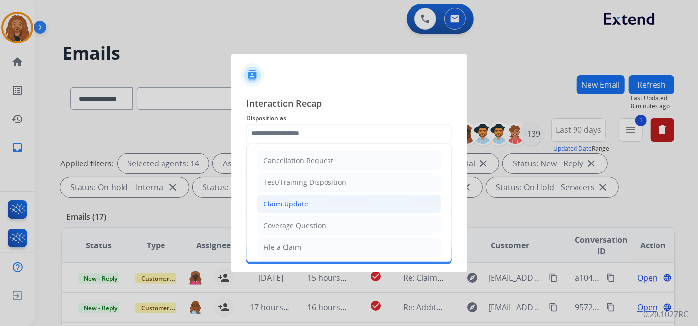
click at [299, 204] on div "Claim Update" at bounding box center [285, 204] width 45 height 10
type input "**********"
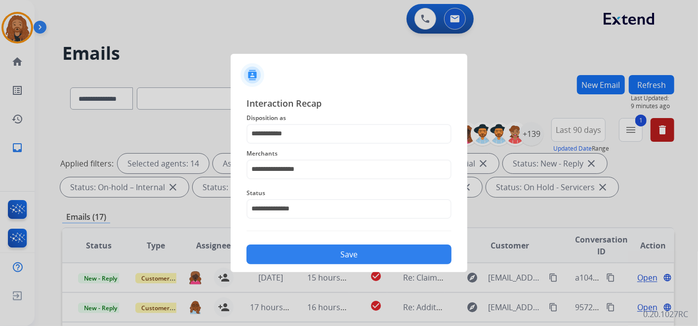
click at [286, 255] on button "Save" at bounding box center [349, 255] width 205 height 20
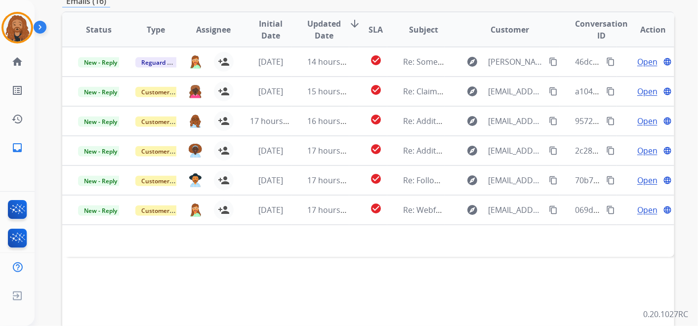
scroll to position [274, 0]
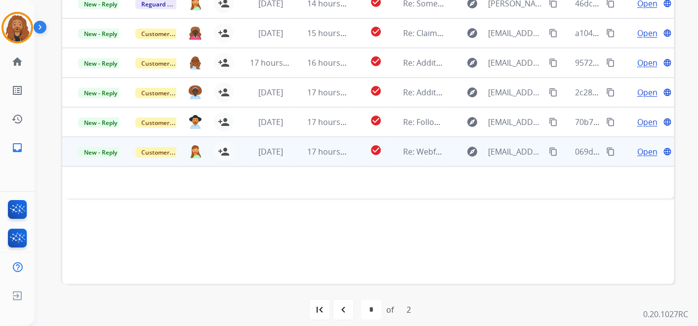
click at [306, 167] on td at bounding box center [311, 183] width 498 height 32
click at [312, 153] on span "17 hours ago" at bounding box center [332, 151] width 49 height 11
click at [328, 155] on span "17 hours ago" at bounding box center [332, 152] width 49 height 11
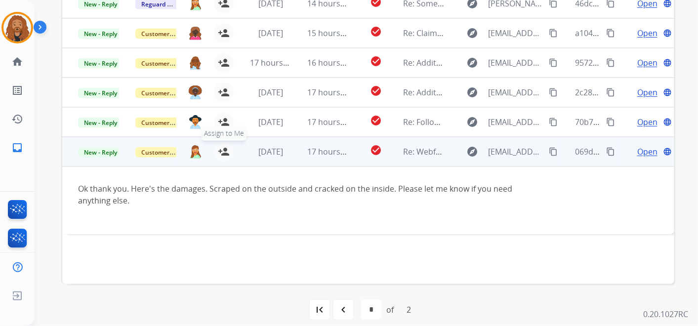
click at [226, 153] on mat-icon "person_add" at bounding box center [224, 152] width 12 height 12
click at [647, 149] on span "Open" at bounding box center [648, 152] width 20 height 12
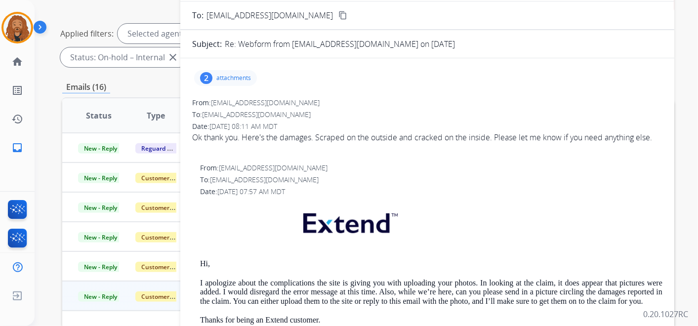
scroll to position [0, 0]
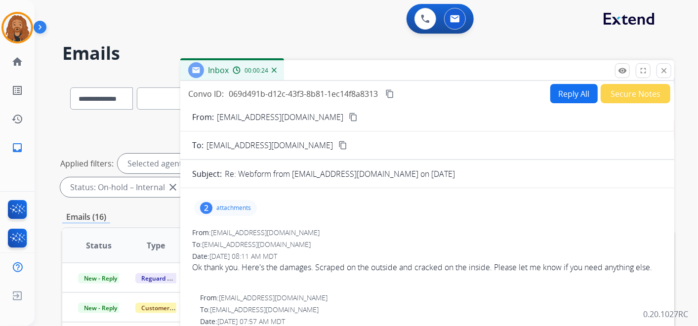
click at [225, 207] on p "attachments" at bounding box center [233, 208] width 35 height 8
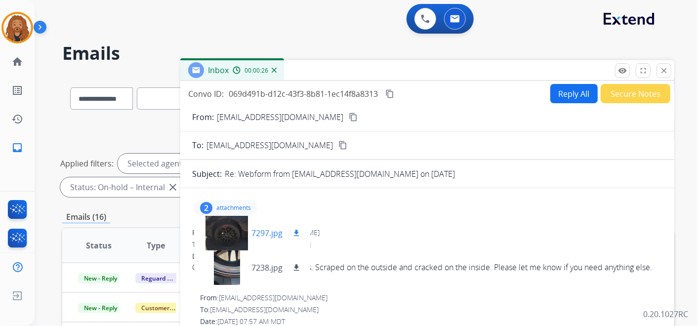
click at [294, 231] on mat-icon "download" at bounding box center [296, 233] width 9 height 9
click at [299, 265] on mat-icon "download" at bounding box center [296, 267] width 9 height 9
click at [349, 117] on mat-icon "content_copy" at bounding box center [353, 117] width 9 height 9
click at [234, 273] on div at bounding box center [226, 268] width 49 height 35
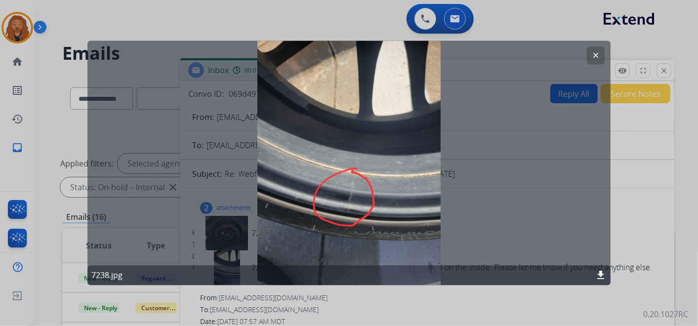
click at [594, 55] on mat-icon "clear" at bounding box center [596, 55] width 9 height 9
click at [594, 55] on h2 "Emails" at bounding box center [368, 53] width 612 height 20
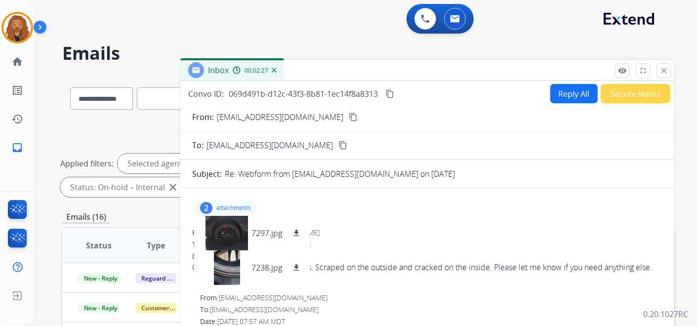
click at [392, 90] on mat-icon "content_copy" at bounding box center [389, 93] width 9 height 9
click at [569, 101] on button "Reply All" at bounding box center [574, 93] width 47 height 19
select select "**********"
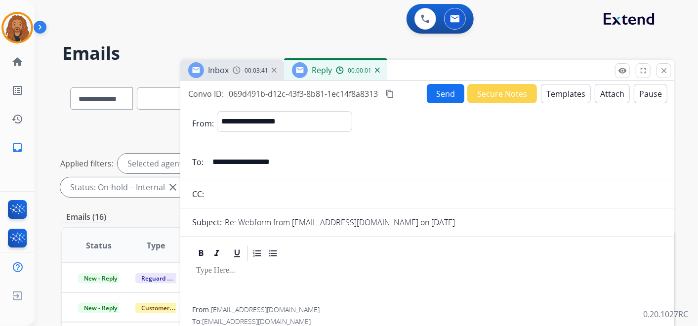
click at [571, 81] on div "**********" at bounding box center [427, 282] width 494 height 403
click at [561, 97] on button "Templates" at bounding box center [566, 93] width 50 height 19
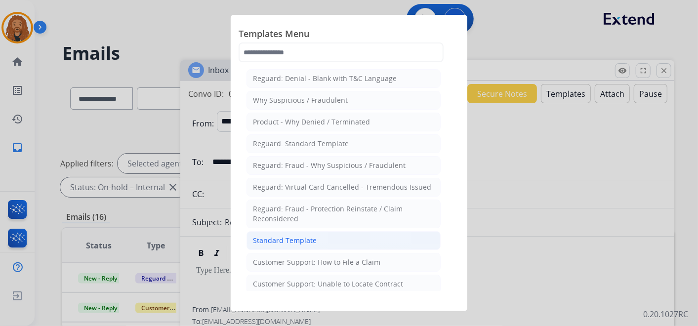
click at [275, 241] on div "Standard Template" at bounding box center [285, 241] width 64 height 10
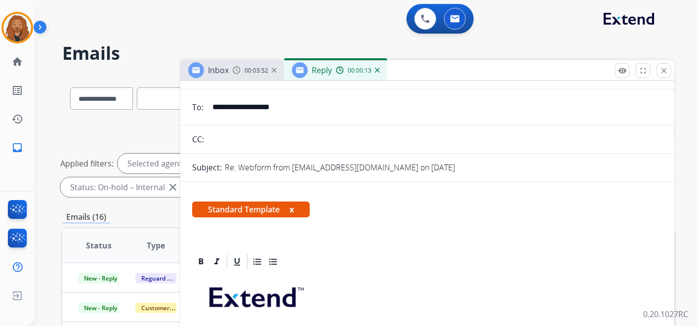
scroll to position [219, 0]
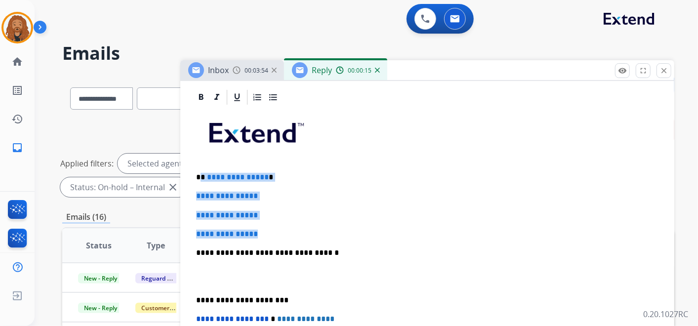
drag, startPoint x: 265, startPoint y: 232, endPoint x: 202, endPoint y: 168, distance: 90.2
click at [202, 168] on div "**********" at bounding box center [427, 276] width 470 height 340
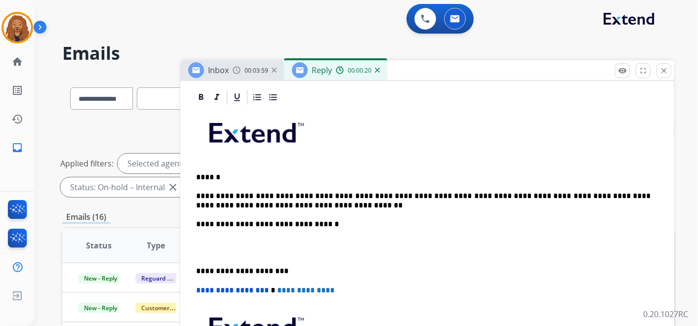
click at [214, 250] on p at bounding box center [427, 248] width 463 height 18
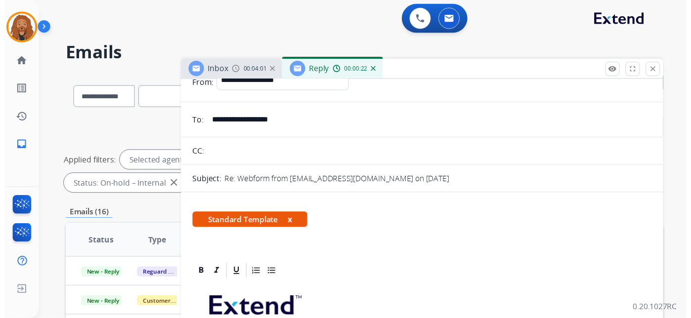
scroll to position [0, 0]
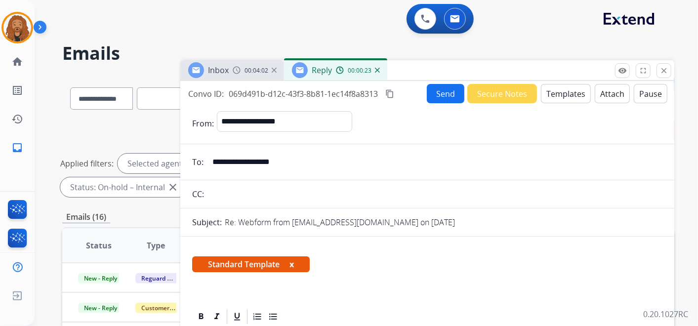
click at [449, 95] on button "Send" at bounding box center [446, 93] width 38 height 19
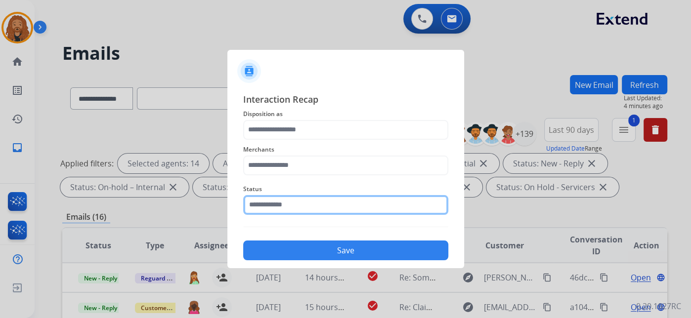
click at [271, 213] on input "text" at bounding box center [345, 205] width 205 height 20
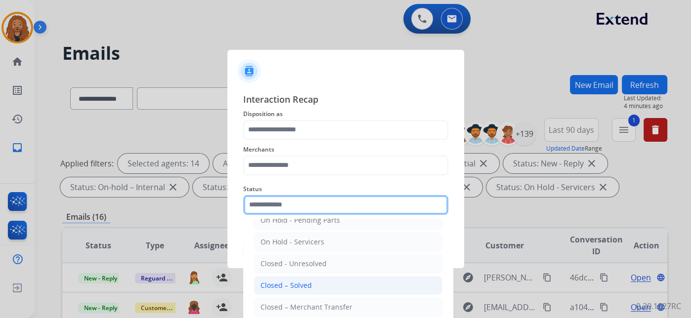
scroll to position [56, 0]
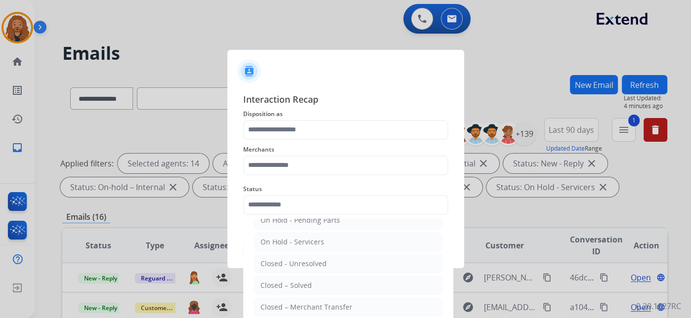
drag, startPoint x: 301, startPoint y: 288, endPoint x: 274, endPoint y: 182, distance: 109.7
click at [301, 289] on li "Closed – Solved" at bounding box center [348, 285] width 188 height 19
type input "**********"
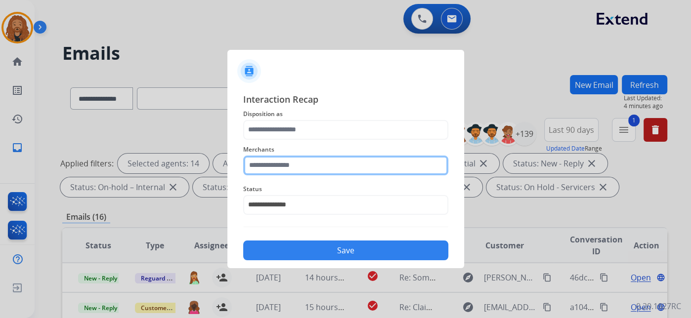
click at [270, 166] on input "text" at bounding box center [345, 166] width 205 height 20
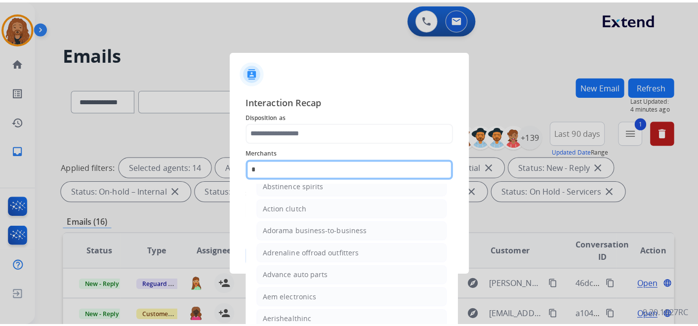
scroll to position [0, 0]
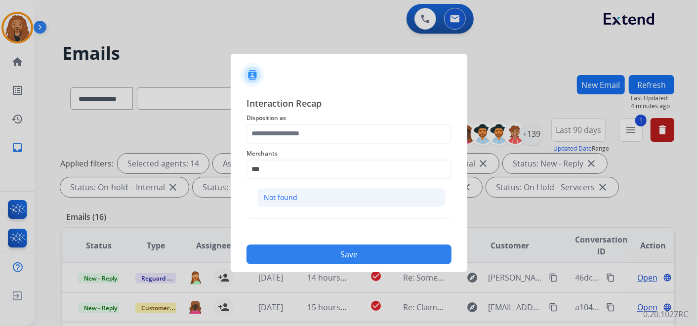
click at [311, 204] on li "Not found" at bounding box center [351, 197] width 188 height 19
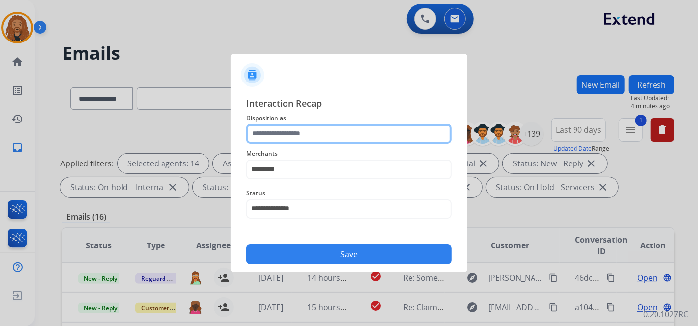
click at [305, 138] on input "text" at bounding box center [349, 134] width 205 height 20
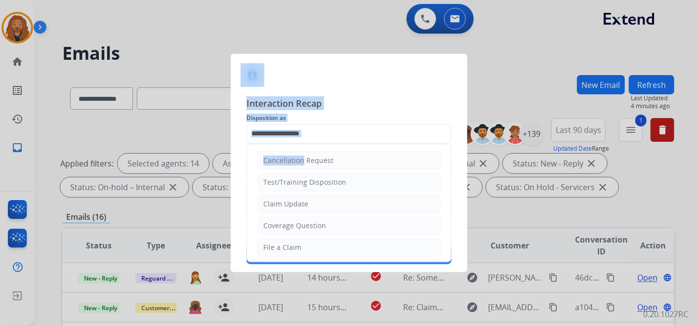
click at [0, 165] on app-contact-recap-modal "**********" at bounding box center [0, 163] width 0 height 326
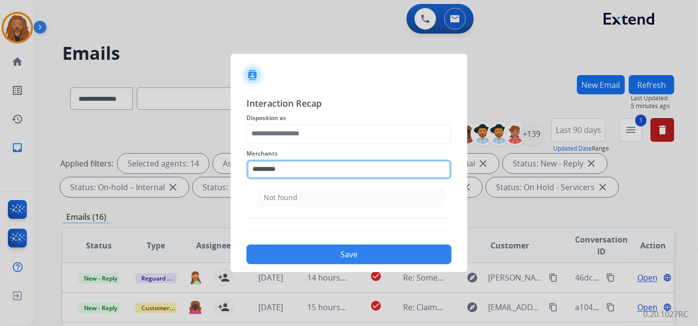
click at [316, 175] on input "*********" at bounding box center [349, 170] width 205 height 20
type input "*"
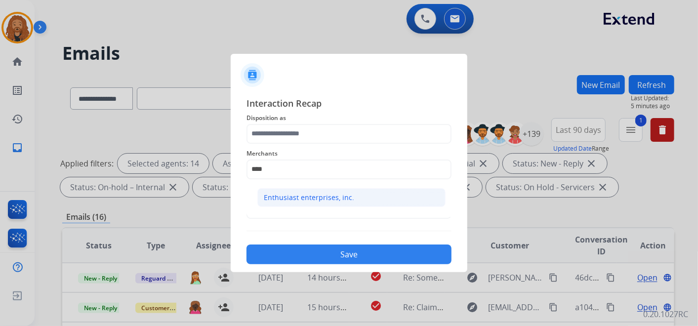
click at [293, 193] on div "Enthusiast enterprises, inc." at bounding box center [309, 198] width 90 height 10
type input "**********"
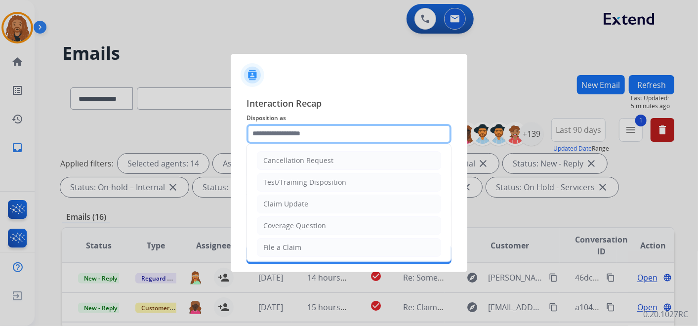
click at [295, 141] on input "text" at bounding box center [349, 134] width 205 height 20
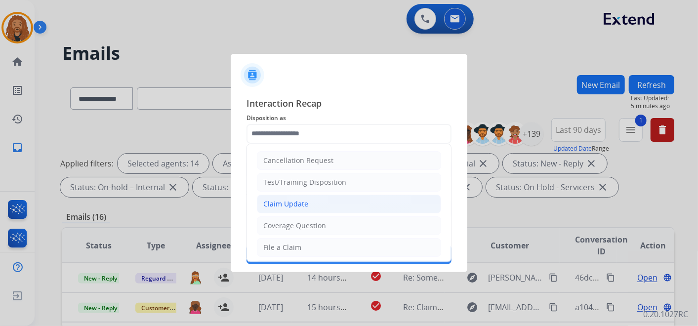
click at [300, 196] on li "Claim Update" at bounding box center [349, 204] width 184 height 19
type input "**********"
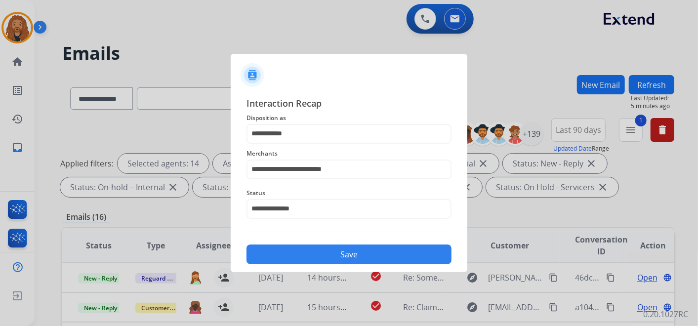
click at [300, 242] on div "Save" at bounding box center [349, 252] width 205 height 26
click at [300, 248] on button "Save" at bounding box center [349, 255] width 205 height 20
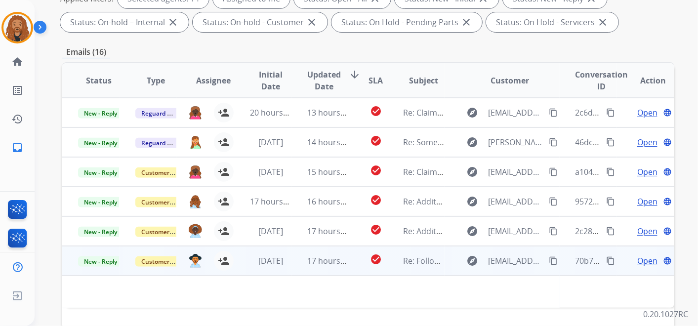
scroll to position [219, 0]
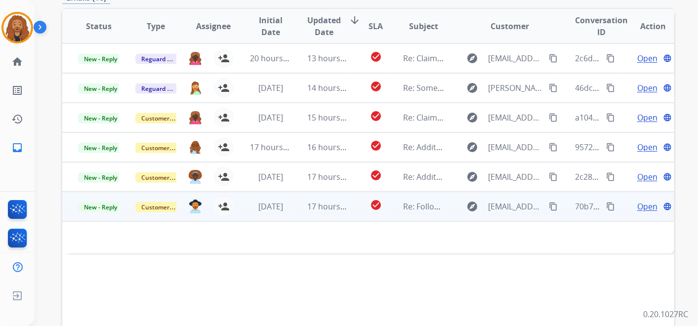
click at [641, 205] on span "Open" at bounding box center [648, 207] width 20 height 12
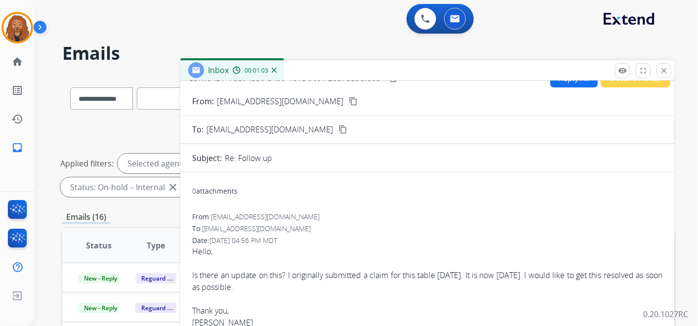
scroll to position [0, 0]
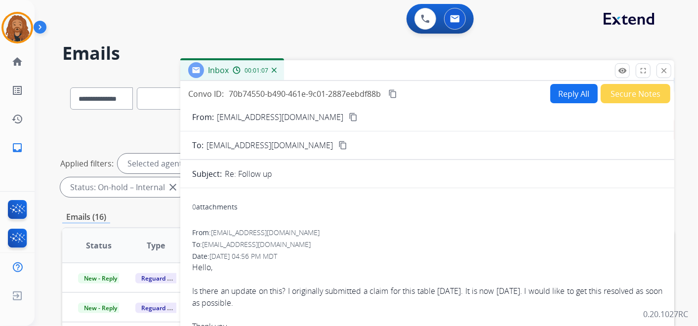
click at [556, 97] on button "Reply All" at bounding box center [574, 93] width 47 height 19
select select "**********"
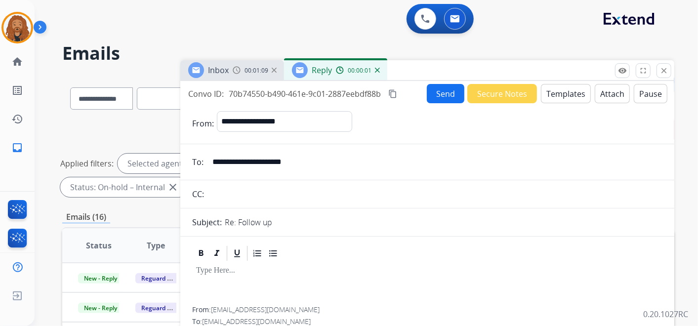
click at [377, 72] on img at bounding box center [377, 70] width 5 height 5
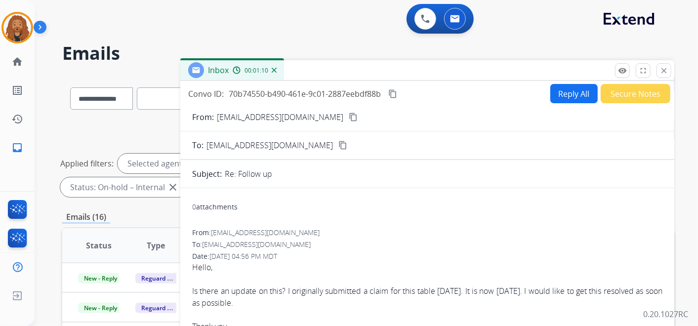
click at [349, 116] on mat-icon "content_copy" at bounding box center [353, 117] width 9 height 9
click at [394, 97] on mat-icon "content_copy" at bounding box center [392, 93] width 9 height 9
click at [553, 94] on button "Reply All" at bounding box center [574, 93] width 47 height 19
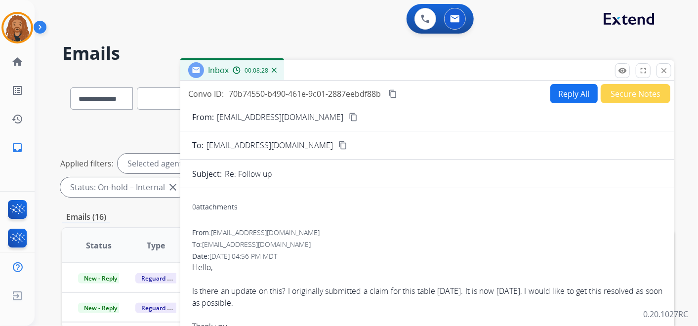
select select "**********"
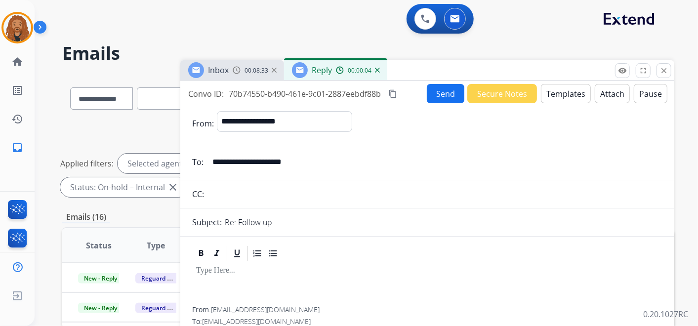
click at [555, 99] on button "Templates" at bounding box center [566, 93] width 50 height 19
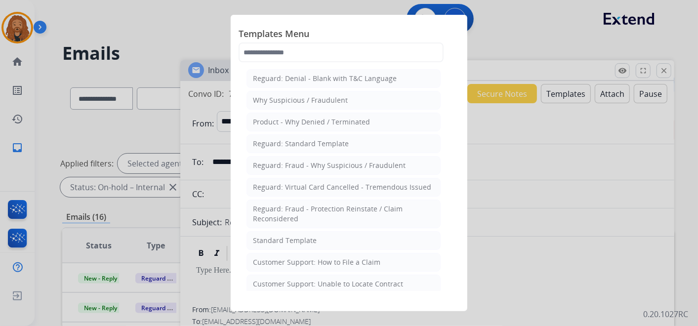
click at [283, 237] on div "Standard Template" at bounding box center [285, 241] width 64 height 10
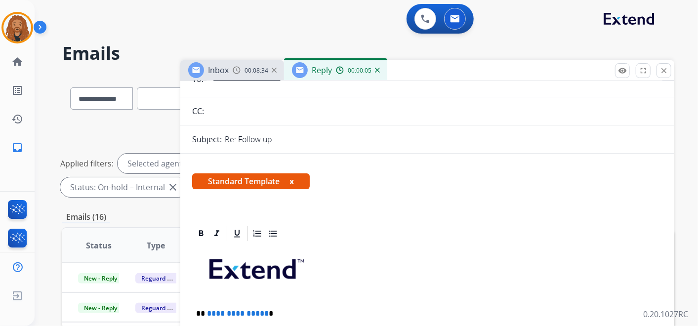
scroll to position [165, 0]
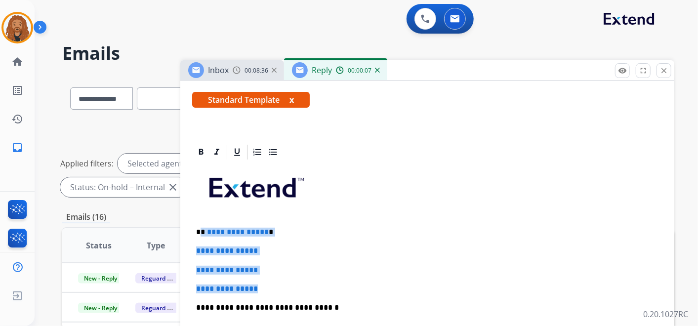
drag, startPoint x: 271, startPoint y: 285, endPoint x: 200, endPoint y: 226, distance: 92.0
click at [200, 226] on div "**********" at bounding box center [427, 331] width 470 height 340
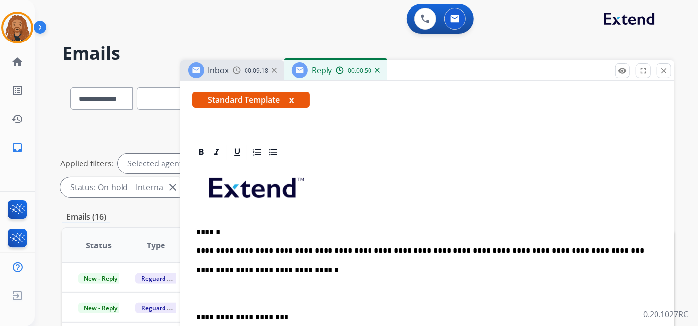
click at [307, 250] on p "**********" at bounding box center [423, 251] width 455 height 9
click at [238, 298] on p at bounding box center [427, 294] width 463 height 18
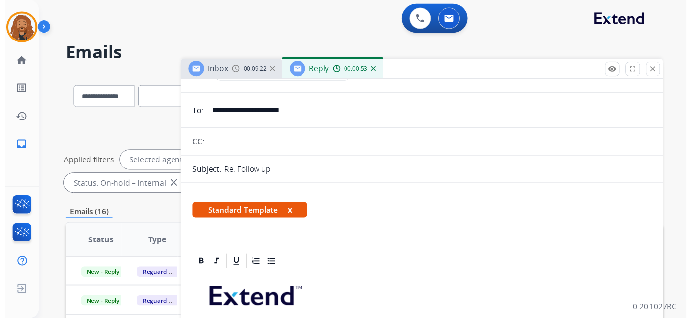
scroll to position [0, 0]
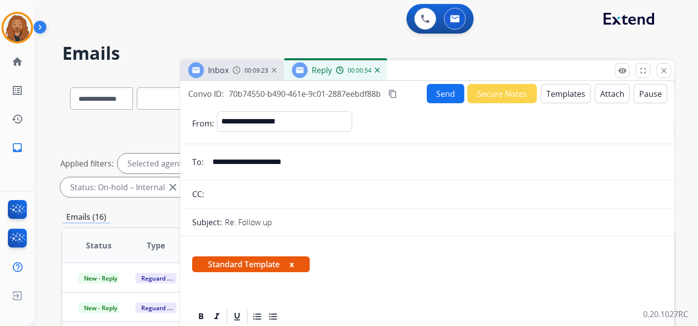
click at [437, 93] on button "Send" at bounding box center [446, 93] width 38 height 19
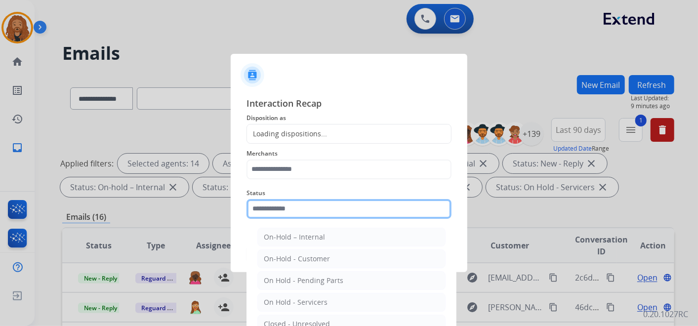
click at [295, 209] on input "text" at bounding box center [349, 209] width 205 height 20
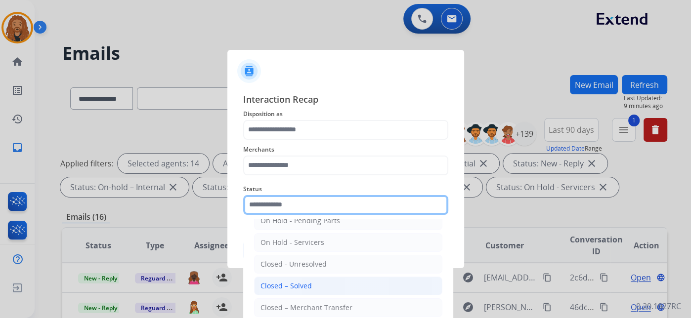
scroll to position [56, 0]
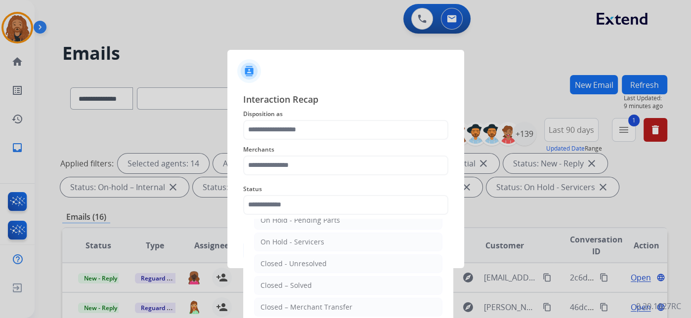
click at [291, 284] on div "Closed – Solved" at bounding box center [285, 286] width 51 height 10
type input "**********"
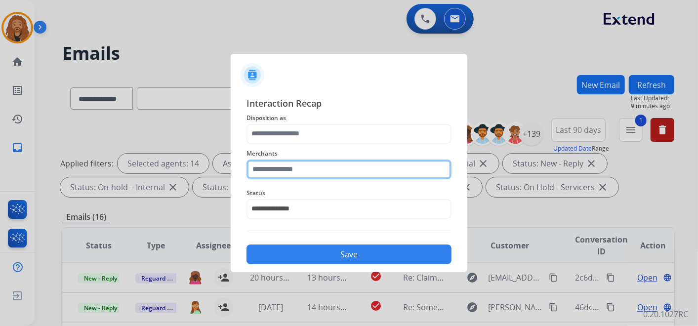
click at [309, 165] on input "text" at bounding box center [349, 170] width 205 height 20
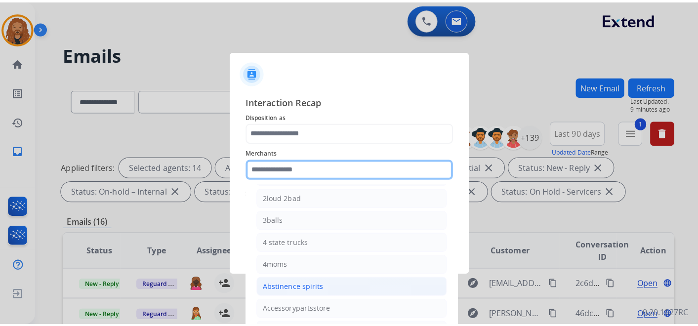
scroll to position [110, 0]
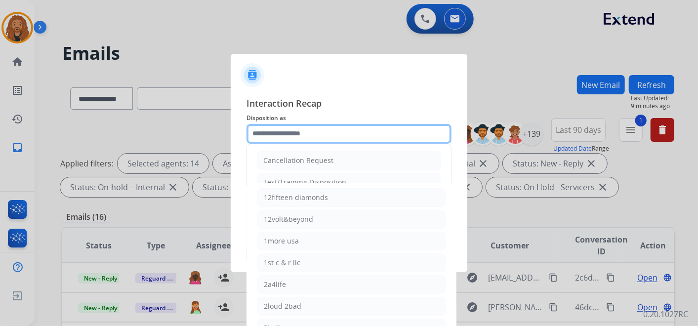
click at [287, 126] on input "text" at bounding box center [349, 134] width 205 height 20
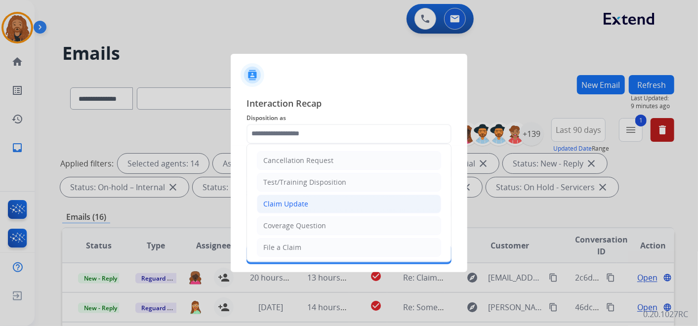
click at [288, 201] on div "Claim Update" at bounding box center [285, 204] width 45 height 10
type input "**********"
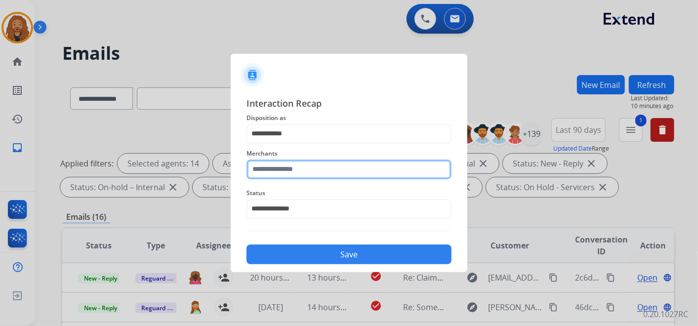
click at [291, 169] on input "text" at bounding box center [349, 170] width 205 height 20
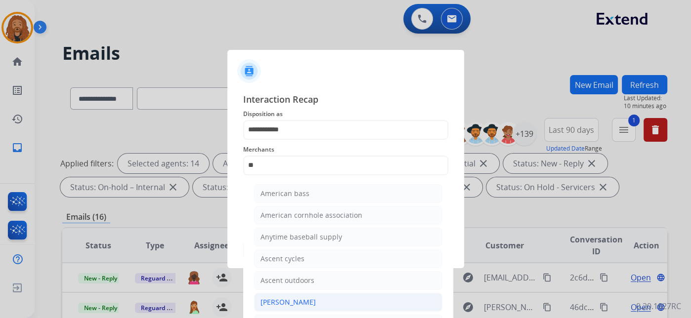
click at [287, 302] on div "[PERSON_NAME]" at bounding box center [287, 303] width 55 height 10
type input "**********"
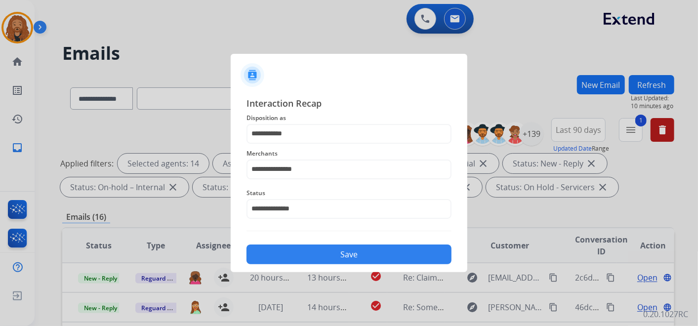
click at [340, 249] on button "Save" at bounding box center [349, 255] width 205 height 20
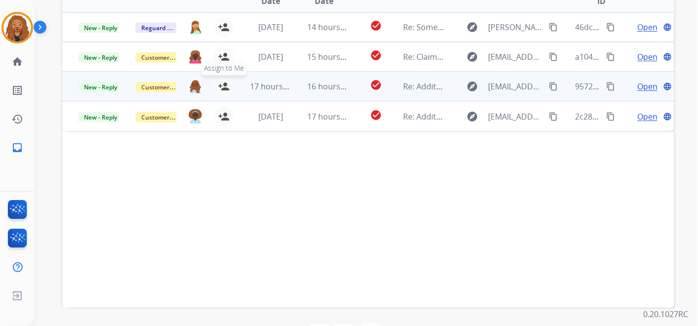
scroll to position [228, 0]
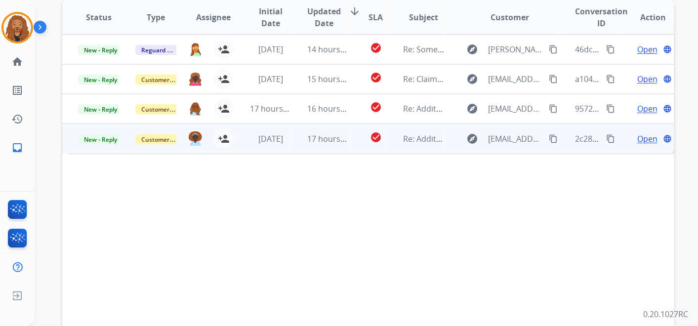
click at [641, 139] on span "Open" at bounding box center [648, 139] width 20 height 12
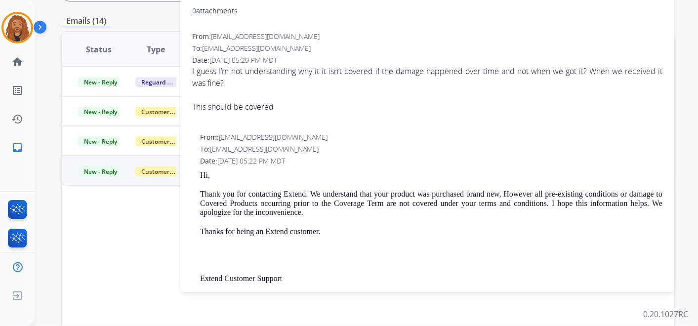
scroll to position [173, 0]
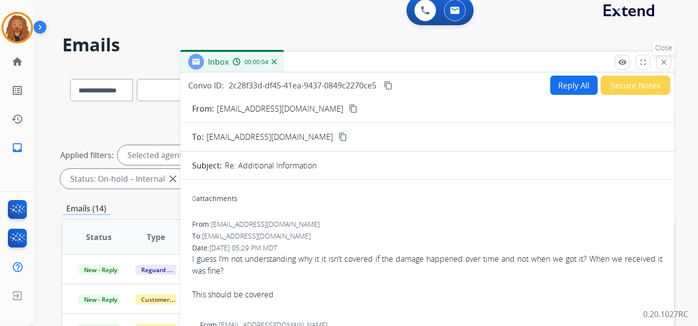
click at [667, 64] on mat-icon "close" at bounding box center [664, 62] width 9 height 9
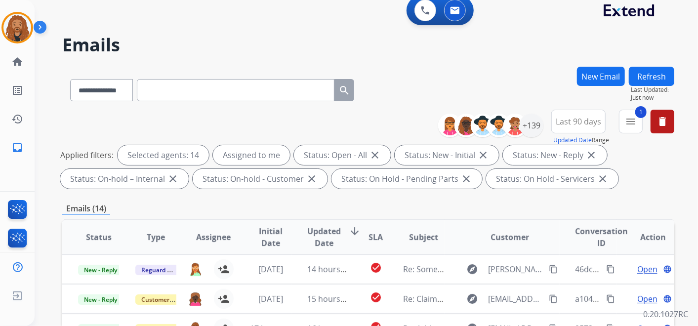
scroll to position [119, 0]
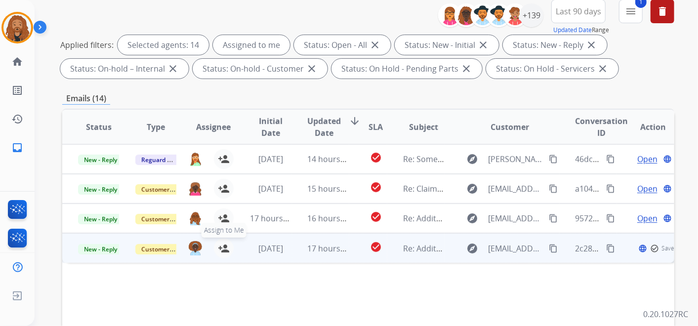
click at [225, 246] on mat-icon "person_add" at bounding box center [224, 249] width 12 height 12
click at [325, 244] on span "17 hours ago" at bounding box center [332, 248] width 49 height 11
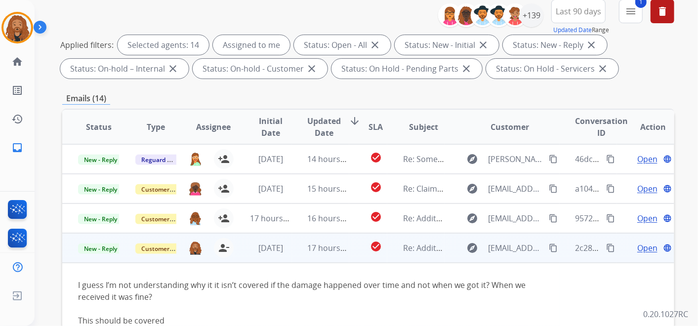
scroll to position [228, 0]
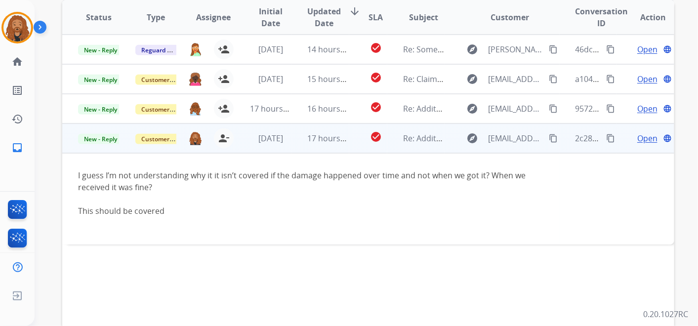
click at [639, 139] on span "Open" at bounding box center [648, 138] width 20 height 12
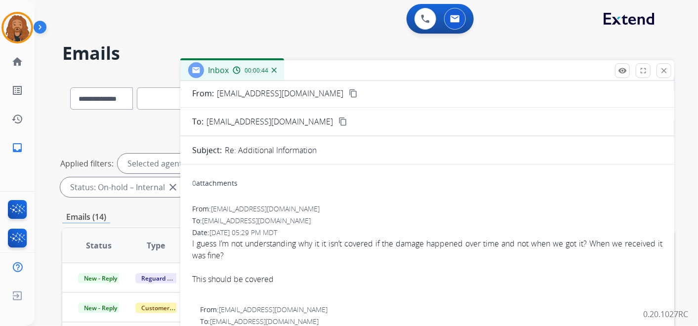
scroll to position [0, 0]
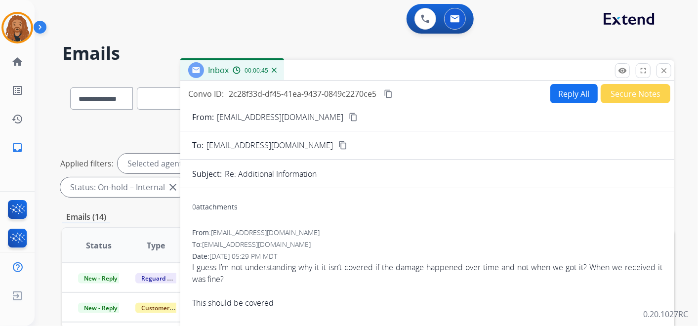
click at [349, 117] on mat-icon "content_copy" at bounding box center [353, 117] width 9 height 9
click at [573, 97] on button "Reply All" at bounding box center [574, 93] width 47 height 19
select select "**********"
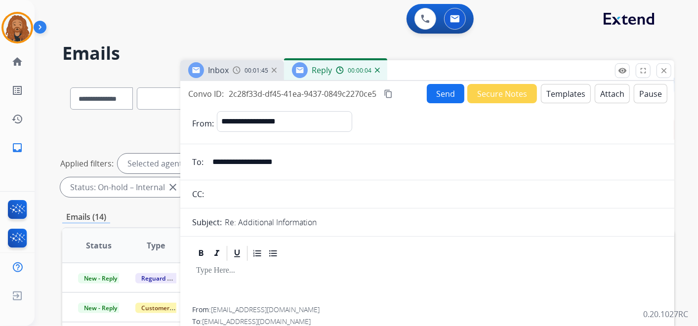
click at [553, 97] on button "Templates" at bounding box center [566, 93] width 50 height 19
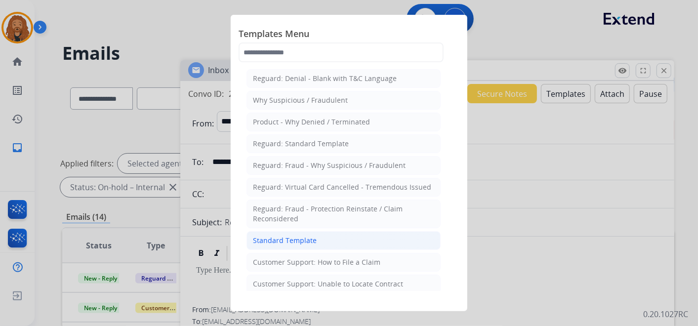
click at [323, 236] on li "Standard Template" at bounding box center [344, 240] width 194 height 19
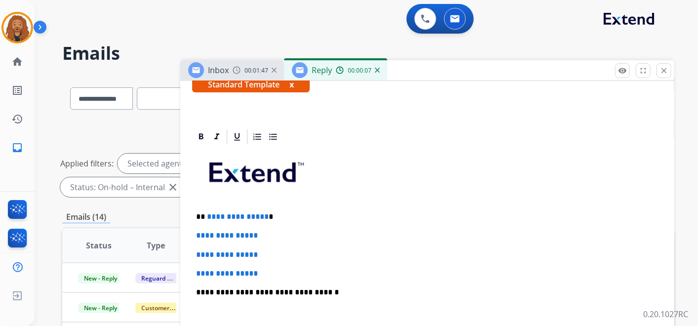
scroll to position [219, 0]
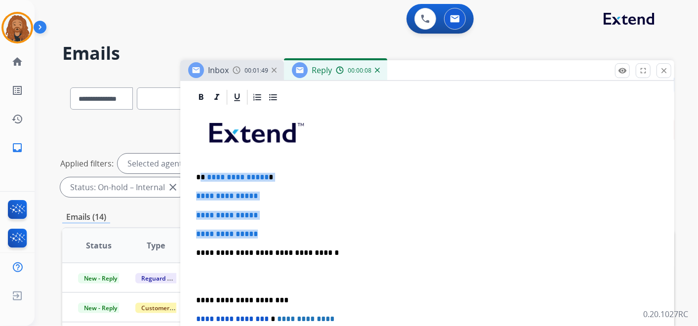
drag, startPoint x: 272, startPoint y: 231, endPoint x: 200, endPoint y: 172, distance: 93.4
click at [200, 172] on div "**********" at bounding box center [427, 276] width 470 height 340
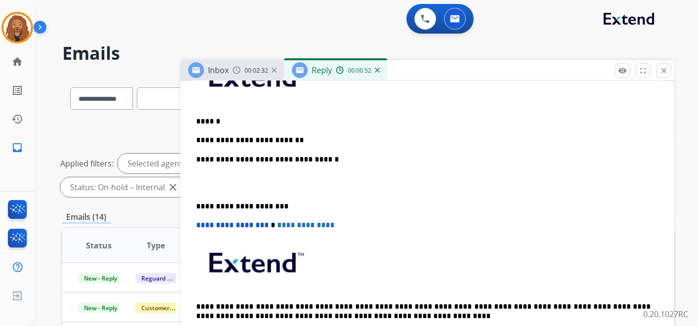
scroll to position [274, 0]
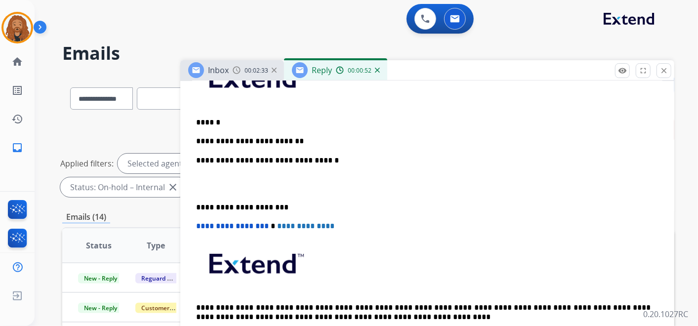
click at [225, 188] on p at bounding box center [427, 184] width 463 height 18
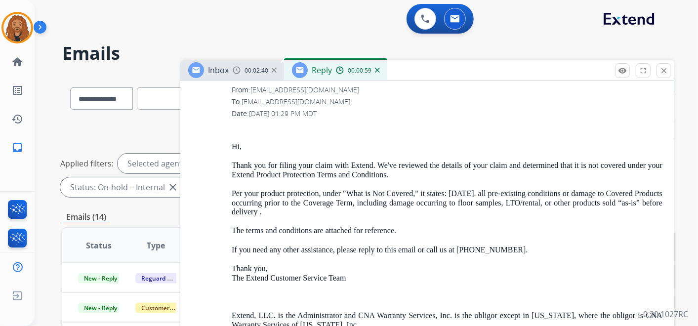
scroll to position [1318, 0]
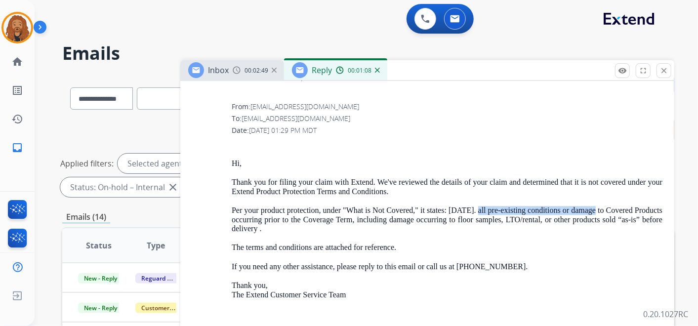
drag, startPoint x: 489, startPoint y: 206, endPoint x: 616, endPoint y: 208, distance: 126.5
click at [616, 208] on p "Per your product protection, under "What is Not Covered," it states: [DATE]. al…" at bounding box center [447, 219] width 431 height 27
copy p "all pre-existing conditions or damage"
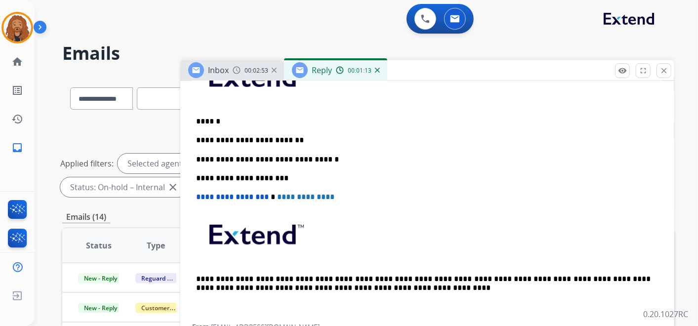
scroll to position [219, 0]
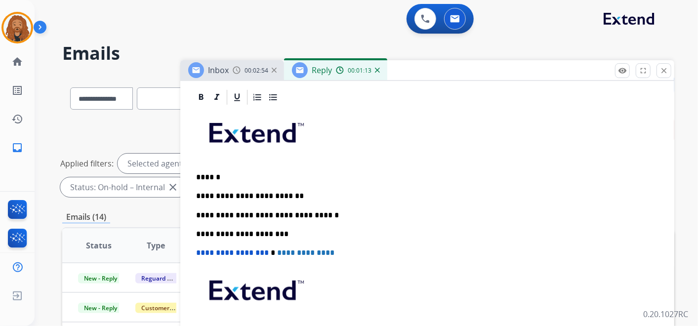
click at [315, 194] on p "**********" at bounding box center [423, 196] width 455 height 9
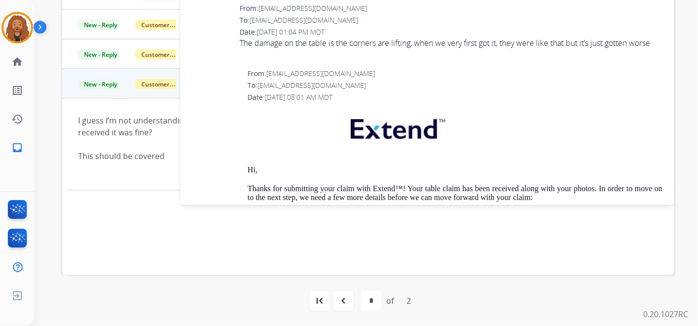
scroll to position [1346, 0]
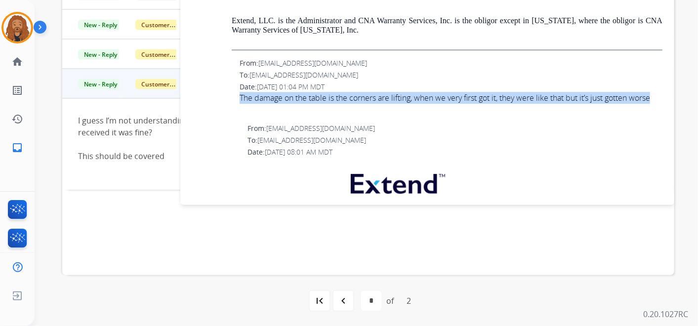
drag, startPoint x: 241, startPoint y: 95, endPoint x: 260, endPoint y: 112, distance: 25.2
click at [260, 104] on div "The damage on the table is the corners are lifting, when we very first got it, …" at bounding box center [451, 98] width 423 height 12
copy div "The damage on the table is the corners are lifting, when we very first got it, …"
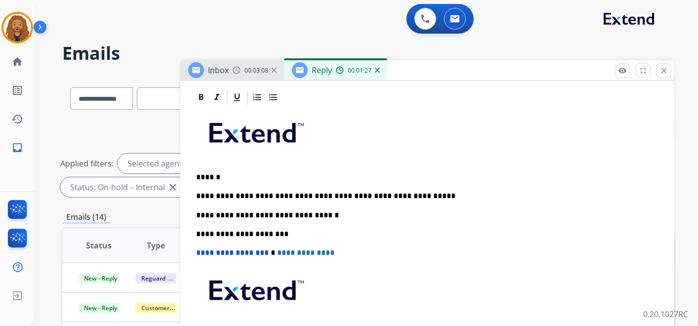
scroll to position [274, 0]
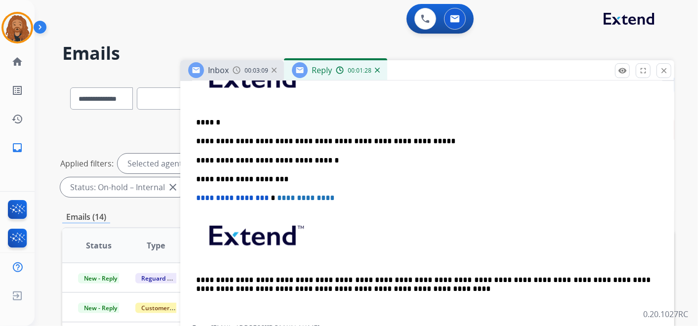
click at [419, 139] on p "**********" at bounding box center [423, 141] width 455 height 9
click at [287, 139] on p "**********" at bounding box center [423, 141] width 455 height 9
click at [411, 141] on p "**********" at bounding box center [423, 141] width 455 height 9
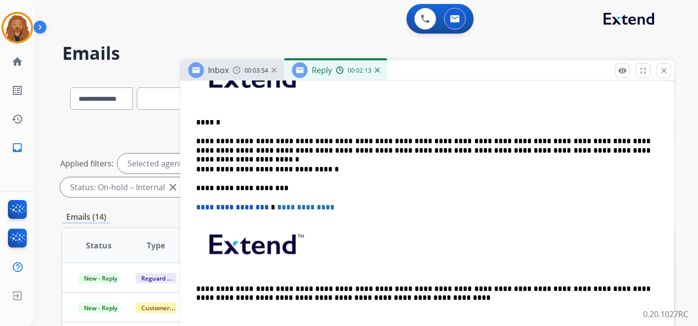
click at [542, 147] on p "**********" at bounding box center [423, 146] width 455 height 18
click at [564, 144] on p "**********" at bounding box center [423, 146] width 455 height 18
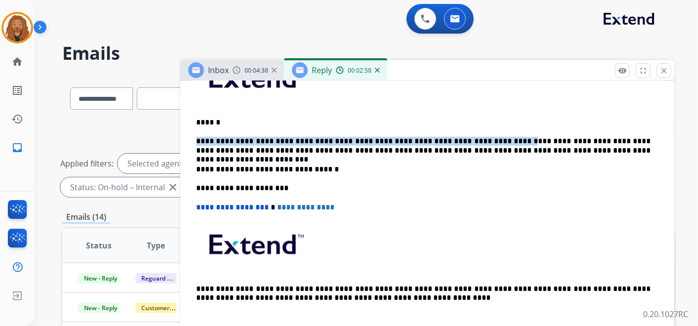
drag, startPoint x: 197, startPoint y: 137, endPoint x: 477, endPoint y: 138, distance: 280.7
click at [477, 138] on p "**********" at bounding box center [423, 146] width 455 height 18
copy p "**********"
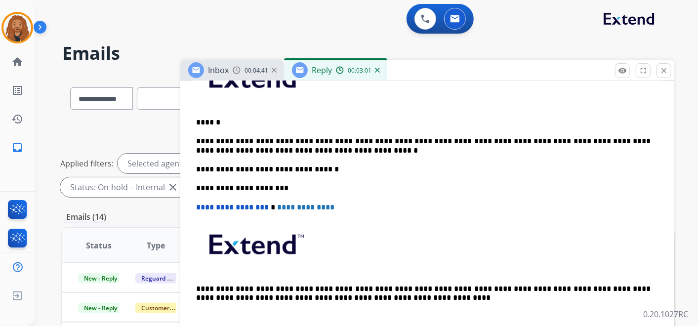
click at [273, 142] on p "**********" at bounding box center [423, 146] width 455 height 18
click at [271, 147] on p "**********" at bounding box center [423, 146] width 455 height 18
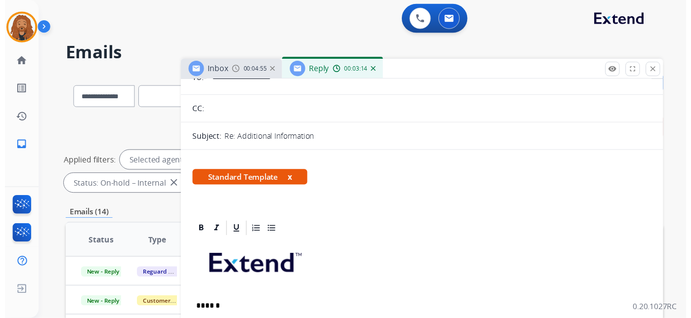
scroll to position [0, 0]
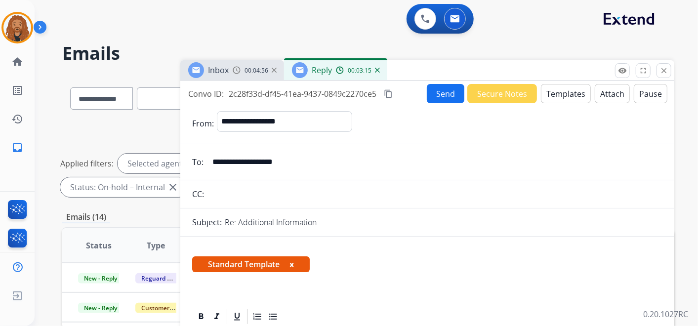
click at [432, 91] on button "Send" at bounding box center [446, 93] width 38 height 19
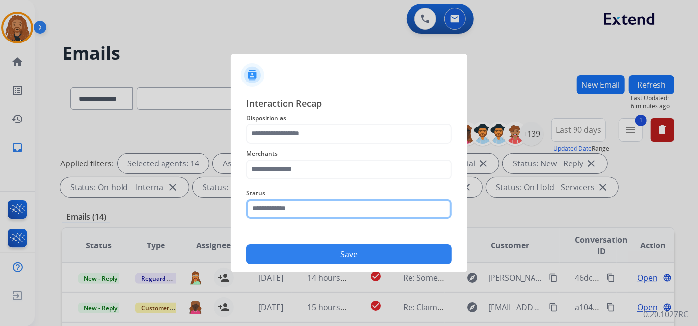
click at [273, 212] on input "text" at bounding box center [349, 209] width 205 height 20
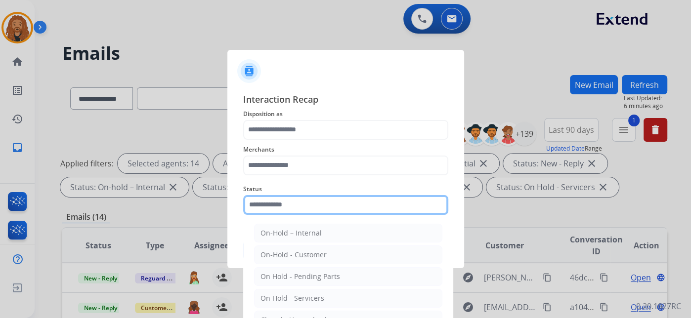
scroll to position [56, 0]
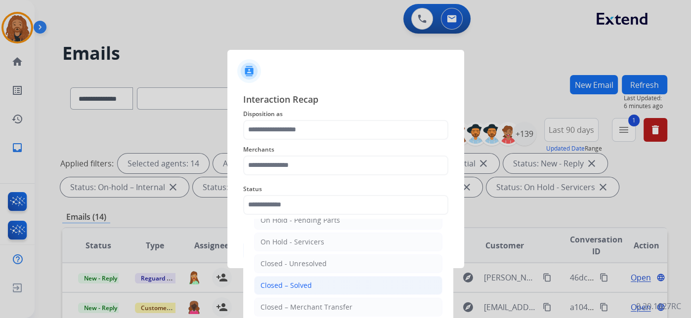
drag, startPoint x: 281, startPoint y: 285, endPoint x: 279, endPoint y: 209, distance: 76.1
click at [282, 284] on div "Closed – Solved" at bounding box center [285, 286] width 51 height 10
type input "**********"
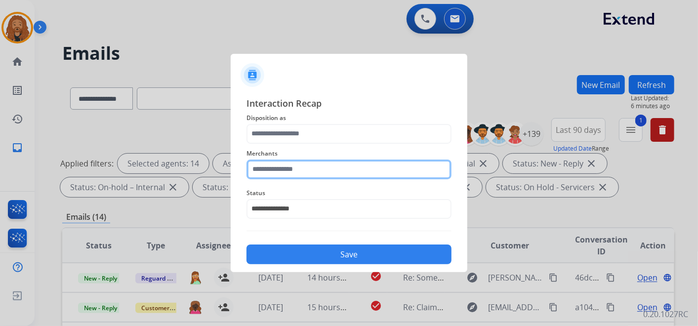
click at [279, 170] on input "text" at bounding box center [349, 170] width 205 height 20
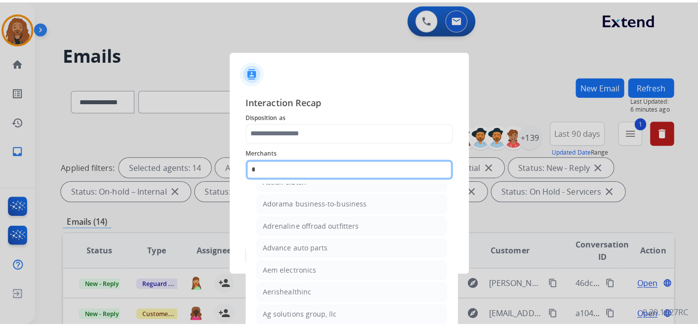
scroll to position [0, 0]
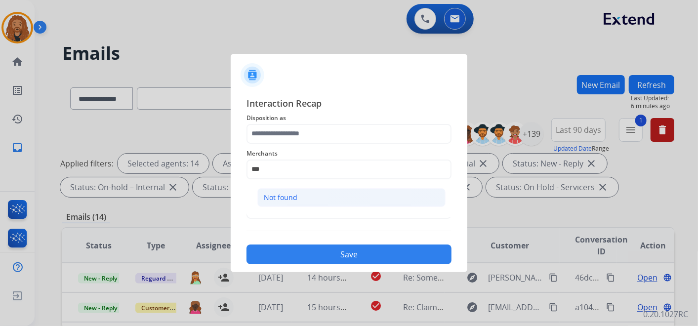
click at [298, 192] on li "Not found" at bounding box center [351, 197] width 188 height 19
type input "*********"
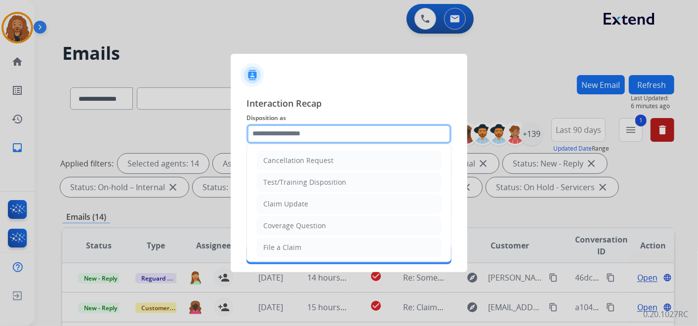
drag, startPoint x: 325, startPoint y: 137, endPoint x: 336, endPoint y: 129, distance: 13.4
click at [325, 136] on input "text" at bounding box center [349, 134] width 205 height 20
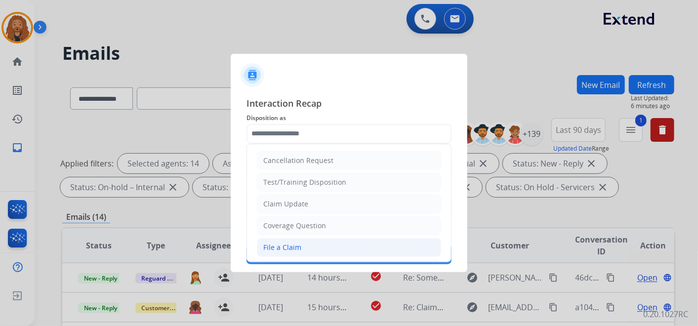
click at [281, 249] on div "File a Claim" at bounding box center [282, 248] width 38 height 10
type input "**********"
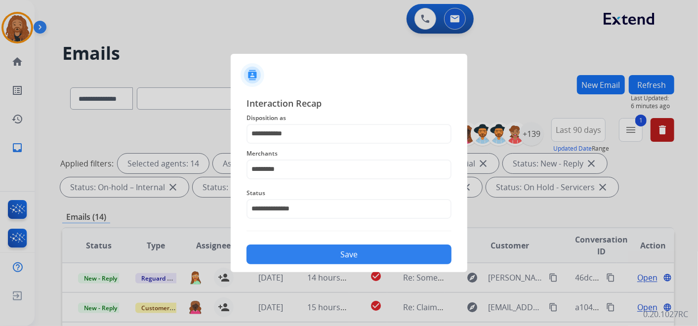
click at [283, 255] on button "Save" at bounding box center [349, 255] width 205 height 20
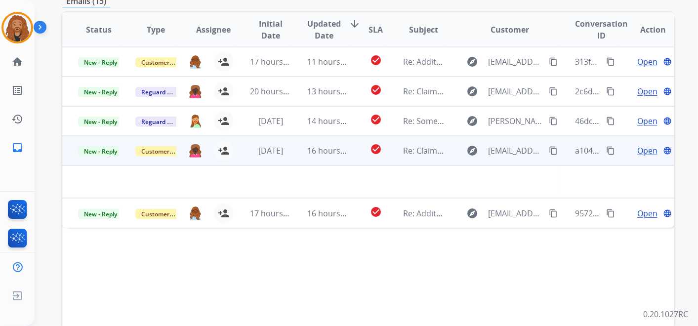
scroll to position [219, 0]
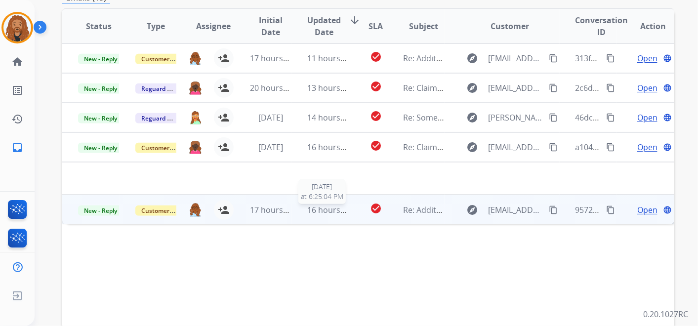
click at [313, 208] on span "16 hours ago" at bounding box center [332, 210] width 49 height 11
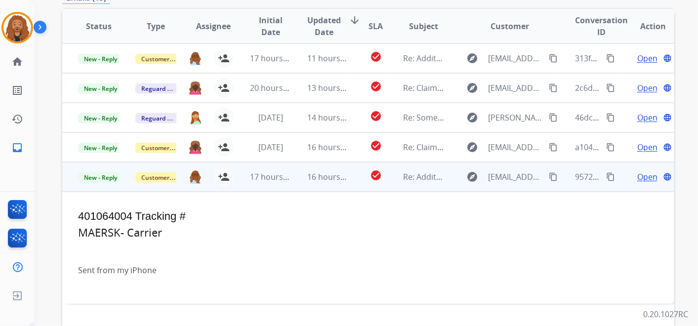
click at [642, 174] on span "Open" at bounding box center [648, 177] width 20 height 12
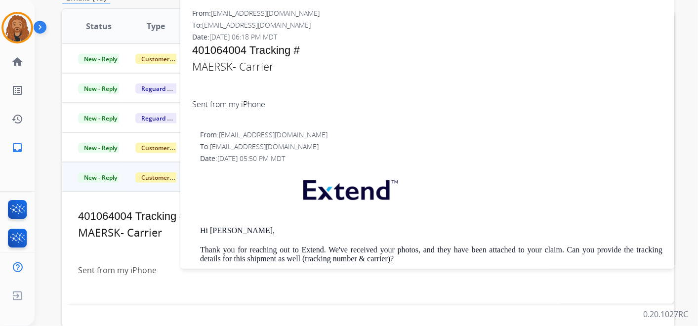
scroll to position [0, 0]
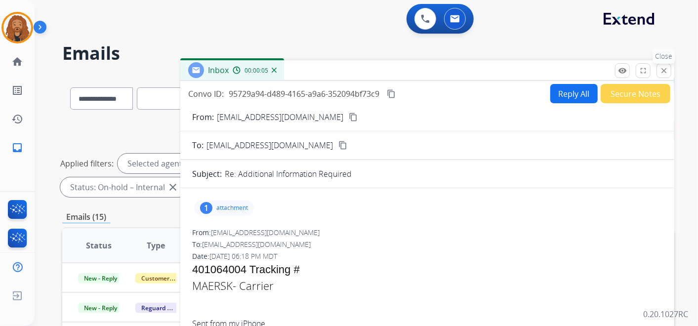
click at [667, 70] on mat-icon "close" at bounding box center [664, 70] width 9 height 9
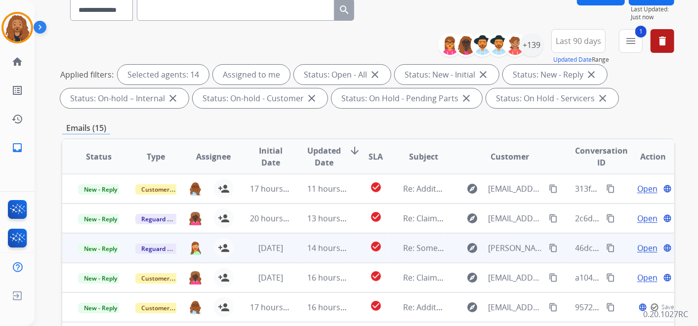
scroll to position [165, 0]
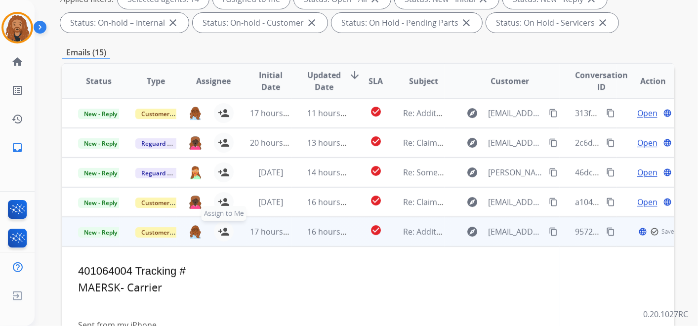
click at [221, 230] on mat-icon "person_add" at bounding box center [224, 232] width 12 height 12
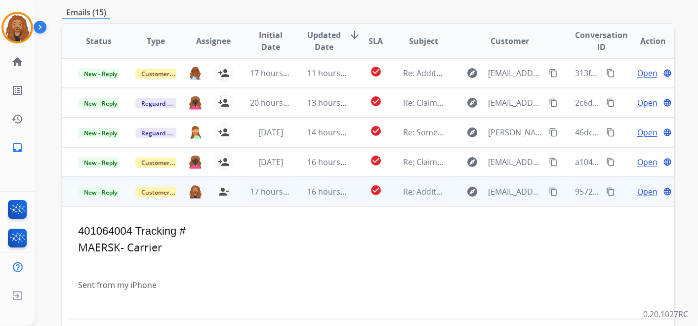
scroll to position [274, 0]
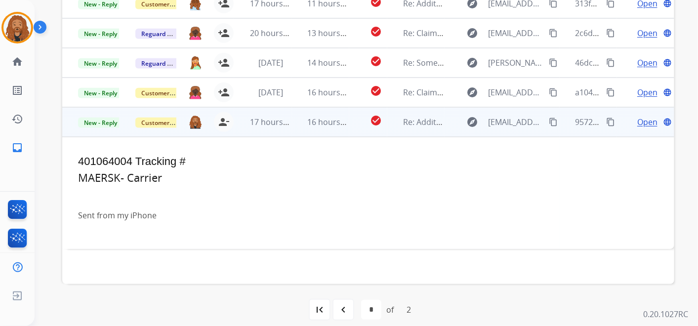
click at [641, 125] on span "Open" at bounding box center [648, 122] width 20 height 12
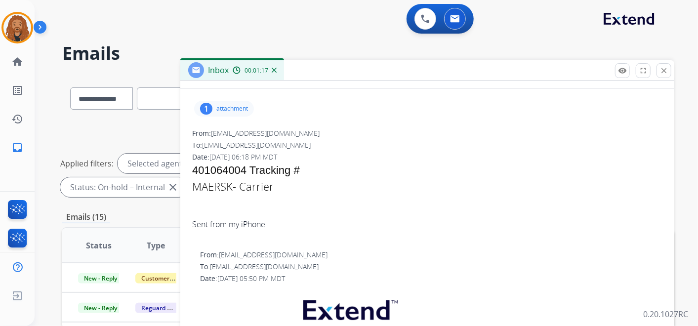
scroll to position [0, 0]
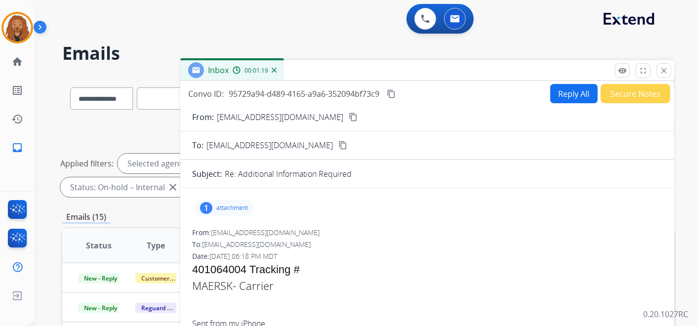
click at [349, 118] on mat-icon "content_copy" at bounding box center [353, 117] width 9 height 9
click at [390, 93] on mat-icon "content_copy" at bounding box center [391, 93] width 9 height 9
drag, startPoint x: 276, startPoint y: 291, endPoint x: 192, endPoint y: 269, distance: 87.1
click at [192, 269] on span "401064004 Tracking # MAERSK- Carrier Sent from my iPhone" at bounding box center [427, 301] width 470 height 80
copy span "401064004 Tracking # MAERSK- Carrier"
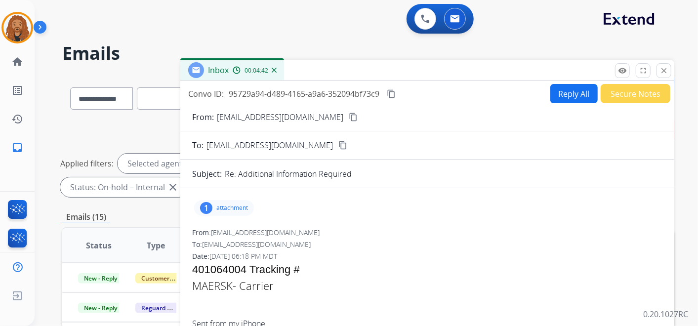
click at [567, 90] on button "Reply All" at bounding box center [574, 93] width 47 height 19
select select "**********"
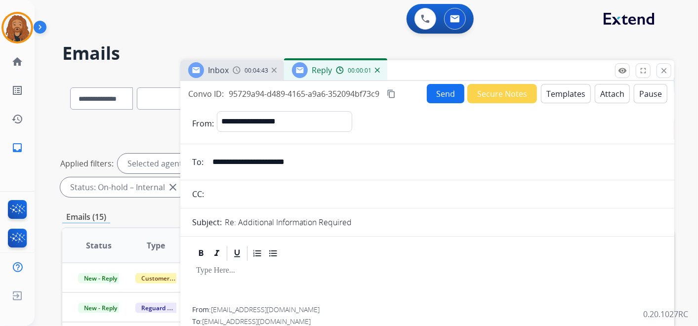
click at [546, 86] on button "Templates" at bounding box center [566, 93] width 50 height 19
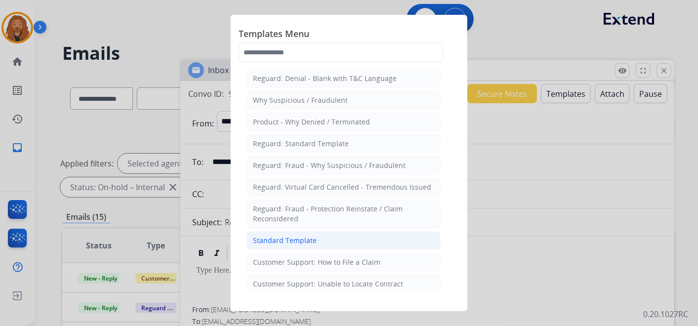
click at [320, 240] on li "Standard Template" at bounding box center [344, 240] width 194 height 19
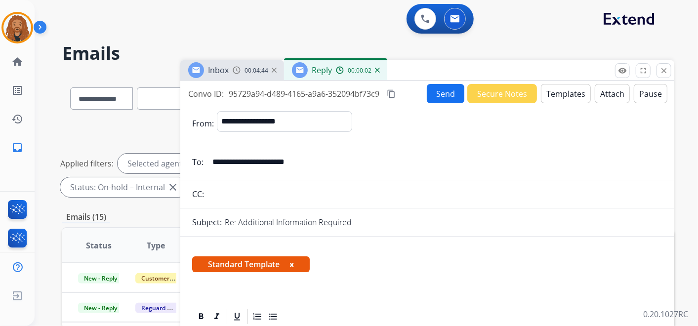
scroll to position [165, 0]
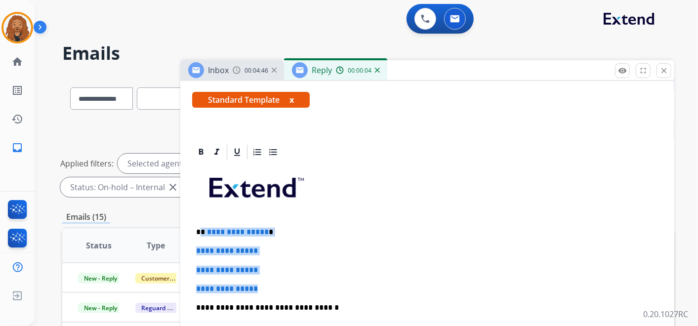
drag, startPoint x: 264, startPoint y: 289, endPoint x: 190, endPoint y: 221, distance: 100.4
click at [201, 227] on div "**********" at bounding box center [427, 331] width 470 height 340
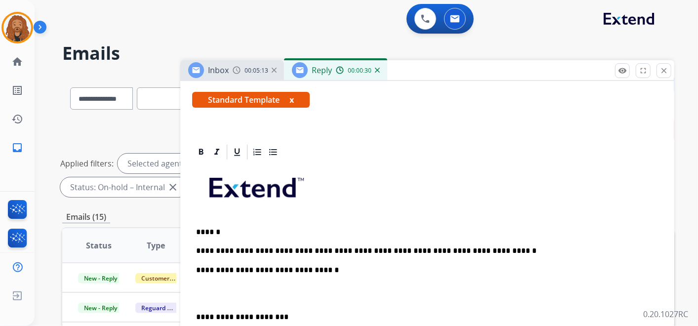
click at [226, 300] on p at bounding box center [427, 294] width 463 height 18
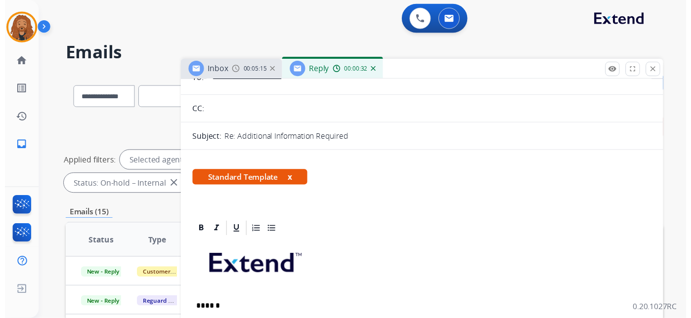
scroll to position [0, 0]
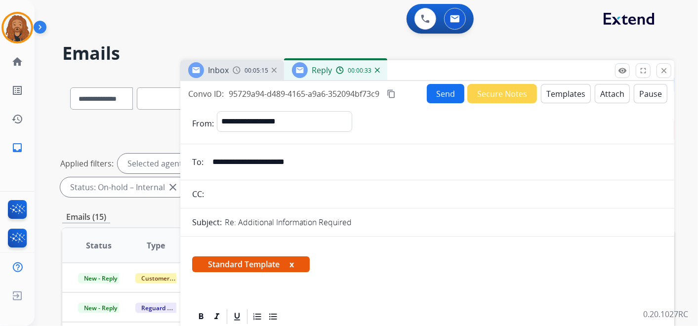
click at [451, 100] on button "Send" at bounding box center [446, 93] width 38 height 19
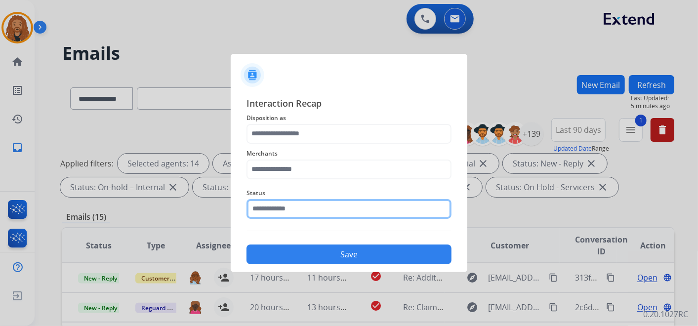
click at [278, 210] on input "text" at bounding box center [349, 209] width 205 height 20
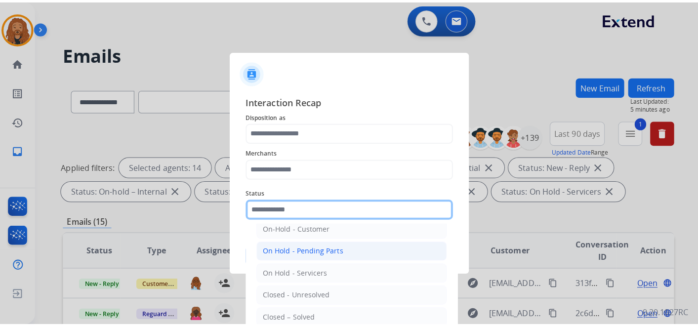
scroll to position [56, 0]
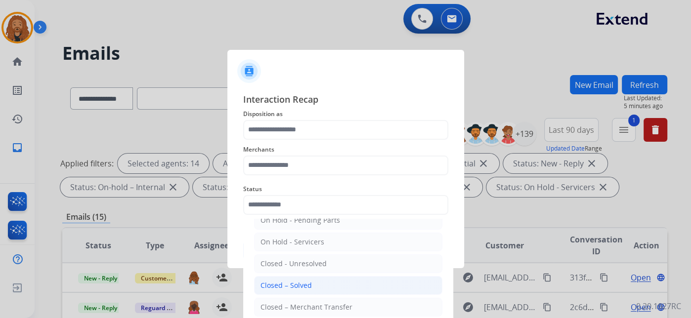
click at [292, 288] on div "Closed – Solved" at bounding box center [285, 286] width 51 height 10
type input "**********"
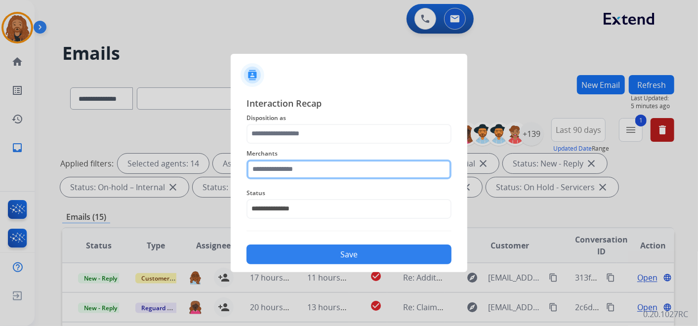
click at [306, 162] on input "text" at bounding box center [349, 170] width 205 height 20
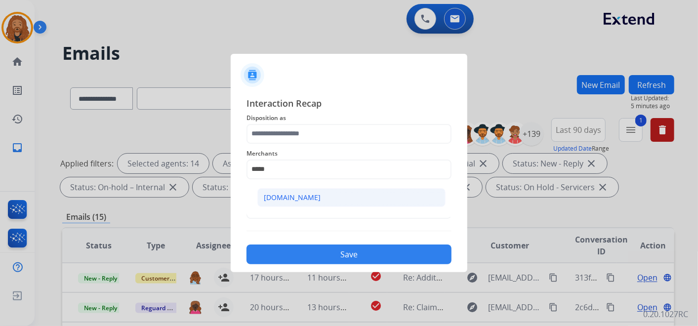
click at [308, 192] on li "[DOMAIN_NAME]" at bounding box center [351, 197] width 188 height 19
type input "**********"
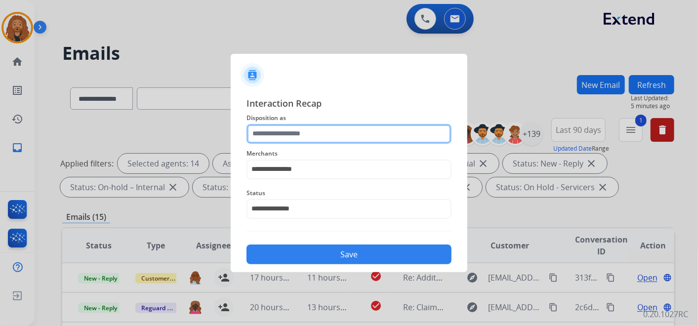
click at [301, 140] on input "text" at bounding box center [349, 134] width 205 height 20
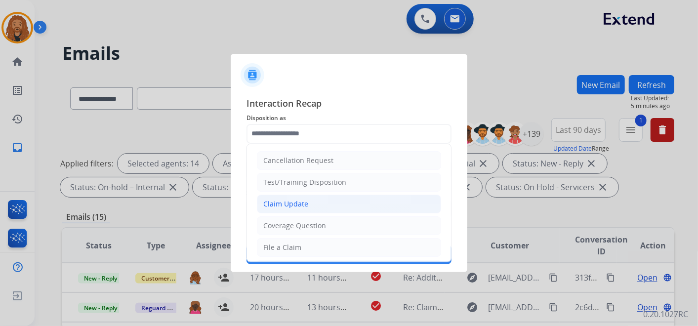
click at [278, 203] on div "Claim Update" at bounding box center [285, 204] width 45 height 10
type input "**********"
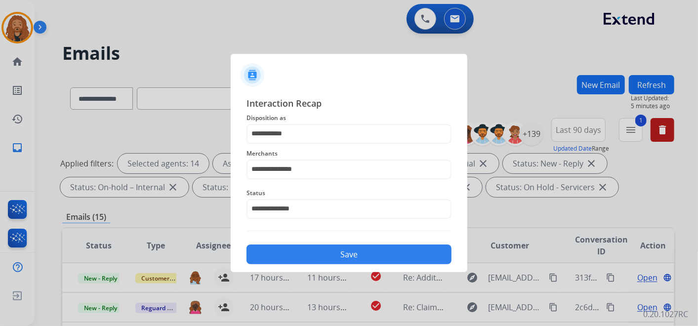
click at [283, 253] on button "Save" at bounding box center [349, 255] width 205 height 20
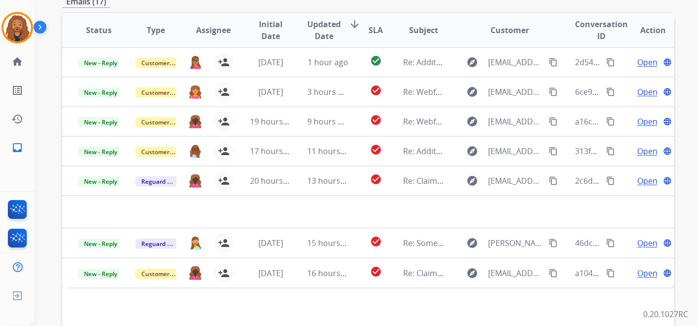
scroll to position [283, 0]
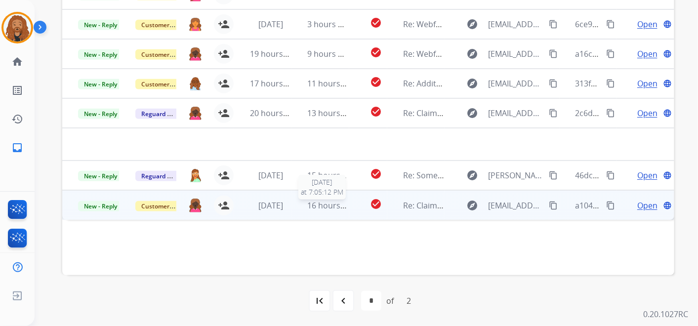
click at [315, 209] on span "16 hours ago" at bounding box center [332, 205] width 49 height 11
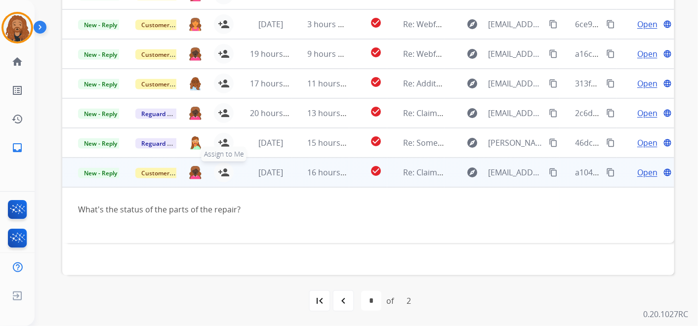
click at [223, 172] on mat-icon "person_add" at bounding box center [224, 173] width 12 height 12
click at [645, 170] on span "Open" at bounding box center [648, 173] width 20 height 12
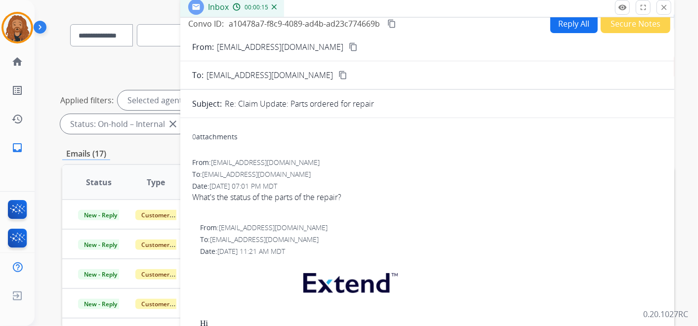
scroll to position [0, 0]
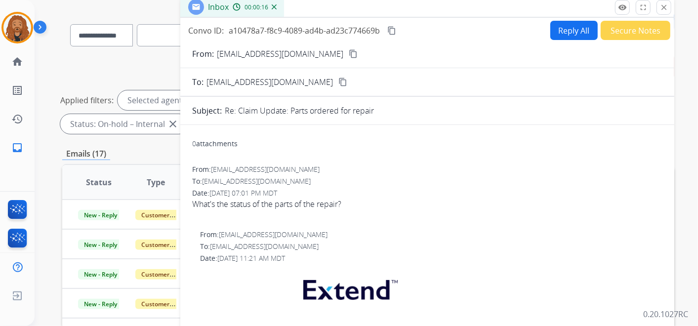
click at [335, 45] on form "From: [EMAIL_ADDRESS][DOMAIN_NAME] content_copy To: [EMAIL_ADDRESS][DOMAIN_NAME…" at bounding box center [427, 323] width 494 height 566
click at [347, 57] on button "content_copy" at bounding box center [353, 54] width 12 height 12
click at [617, 32] on button "Secure Notes" at bounding box center [636, 30] width 70 height 19
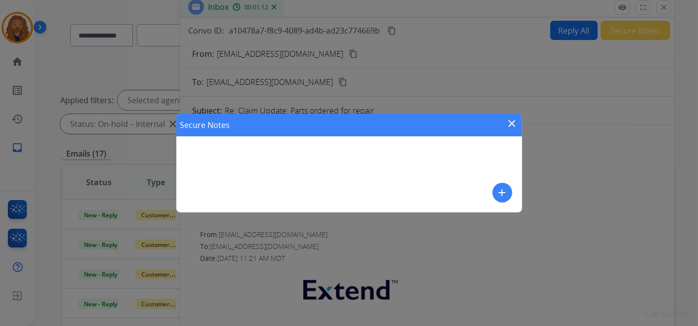
click at [502, 185] on button "add" at bounding box center [503, 193] width 20 height 20
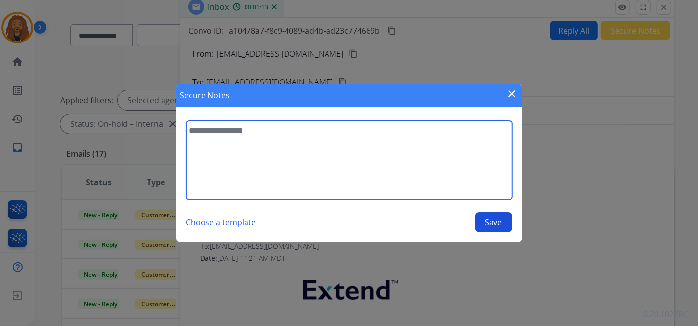
click at [317, 157] on textarea at bounding box center [349, 160] width 326 height 79
type textarea "**********"
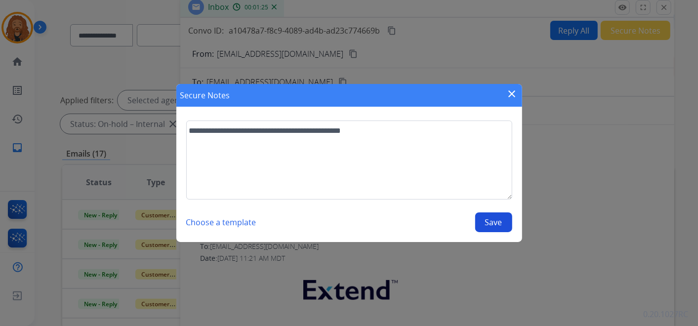
click at [494, 227] on button "Save" at bounding box center [493, 223] width 37 height 20
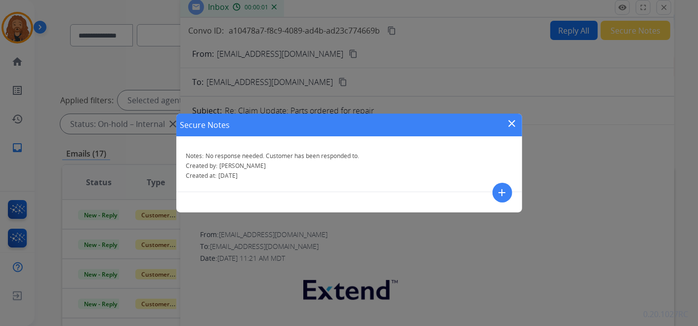
click at [511, 119] on mat-icon "close" at bounding box center [513, 124] width 12 height 12
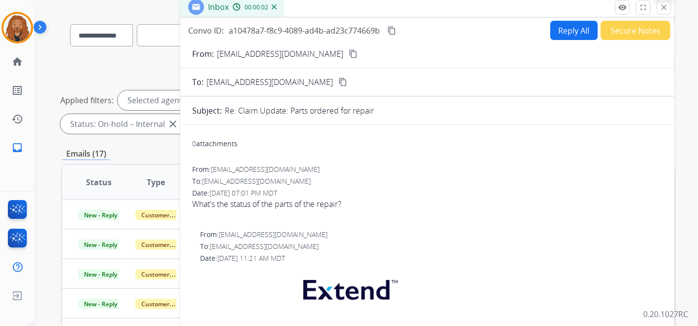
click at [666, 7] on mat-icon "close" at bounding box center [664, 7] width 9 height 9
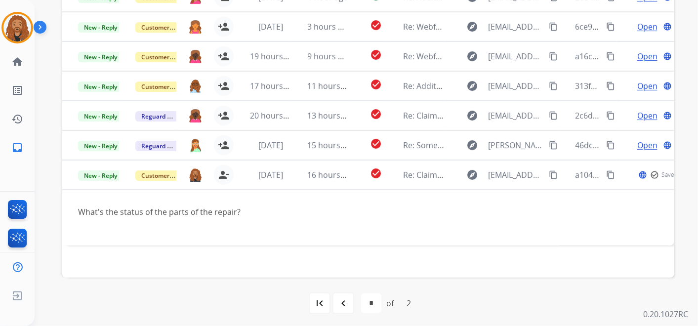
scroll to position [283, 0]
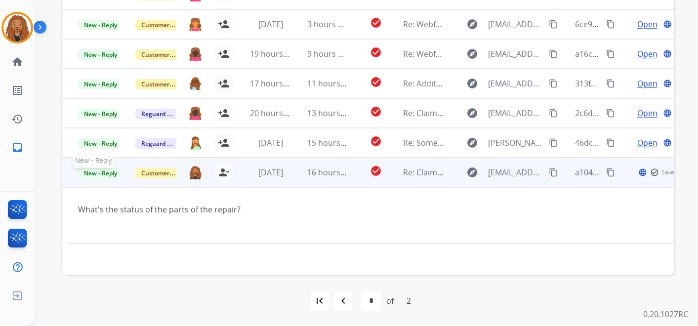
click at [104, 171] on span "New - Reply" at bounding box center [100, 173] width 45 height 10
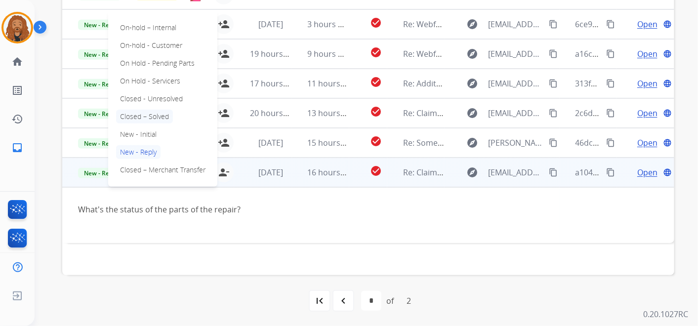
click at [155, 119] on p "Closed – Solved" at bounding box center [144, 117] width 57 height 14
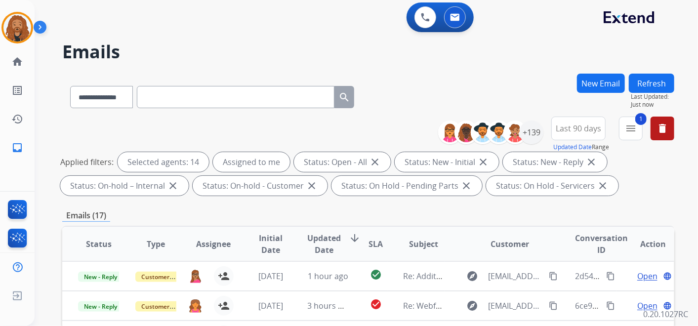
scroll to position [0, 0]
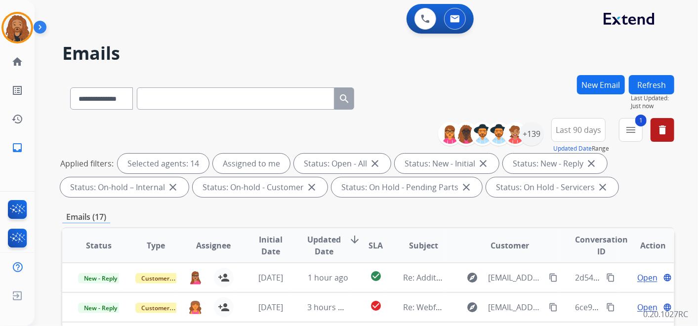
click at [652, 81] on button "Refresh" at bounding box center [651, 84] width 45 height 19
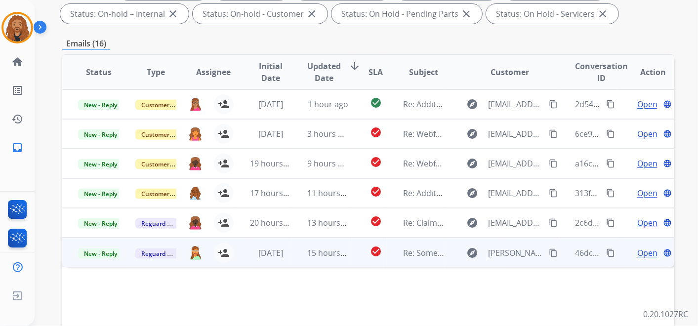
scroll to position [173, 0]
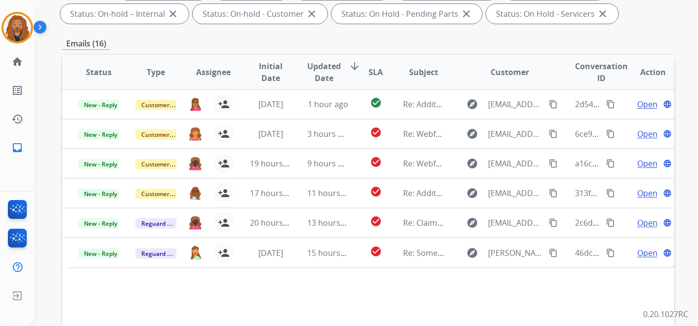
click at [335, 66] on span "Updated Date" at bounding box center [325, 72] width 34 height 24
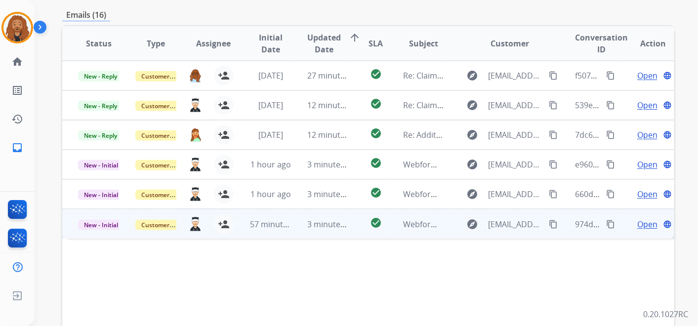
scroll to position [165, 0]
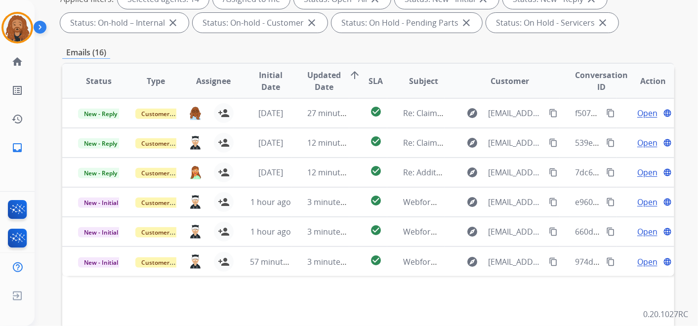
click at [333, 70] on span "Updated Date" at bounding box center [325, 81] width 34 height 24
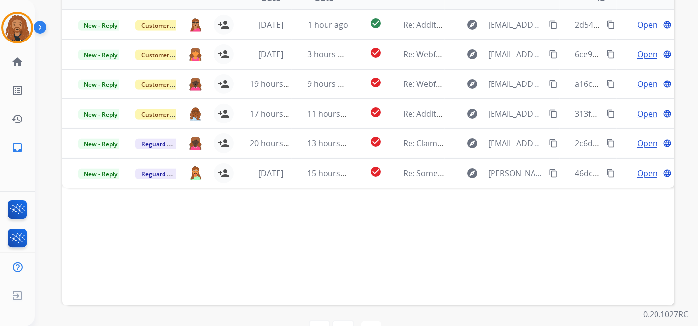
scroll to position [283, 0]
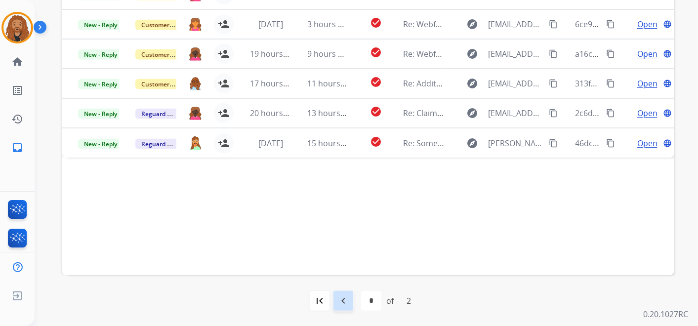
click at [346, 303] on mat-icon "navigate_before" at bounding box center [344, 301] width 12 height 12
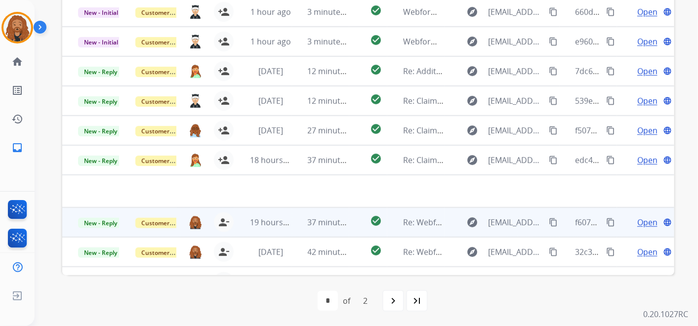
scroll to position [33, 0]
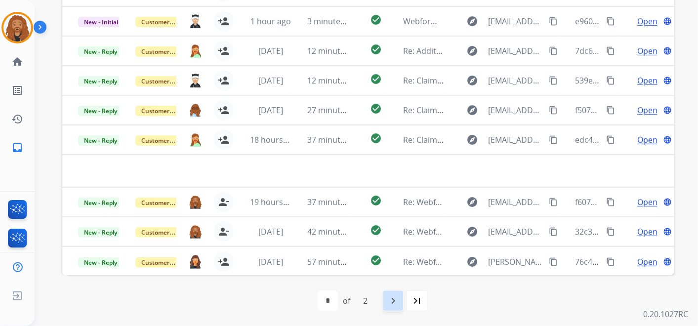
click at [392, 303] on mat-icon "navigate_next" at bounding box center [393, 301] width 12 height 12
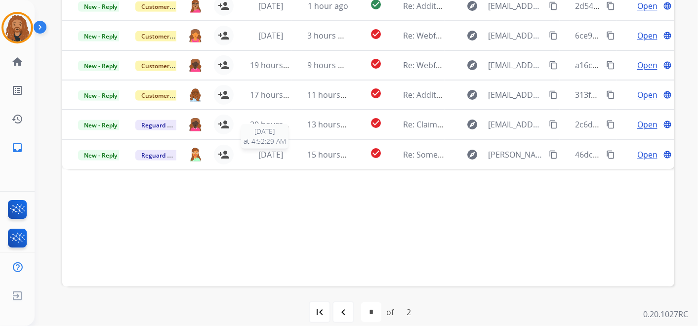
scroll to position [274, 0]
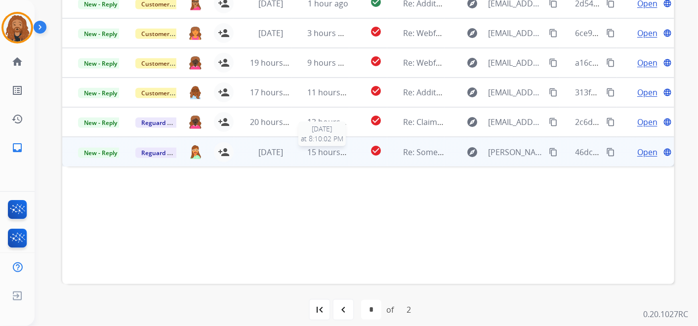
click at [312, 155] on span "15 hours ago" at bounding box center [332, 152] width 49 height 11
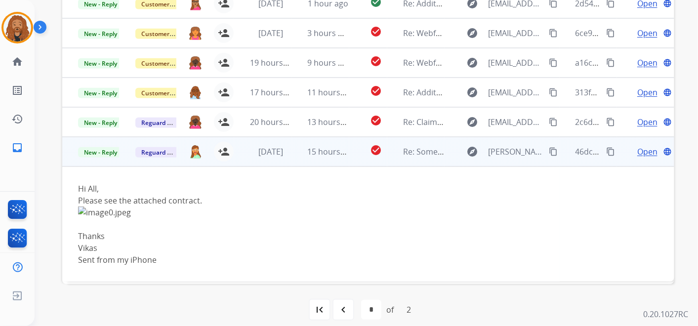
click at [638, 150] on span "Open" at bounding box center [648, 152] width 20 height 12
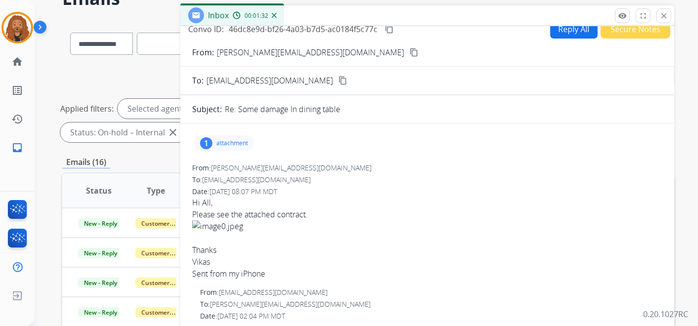
scroll to position [0, 0]
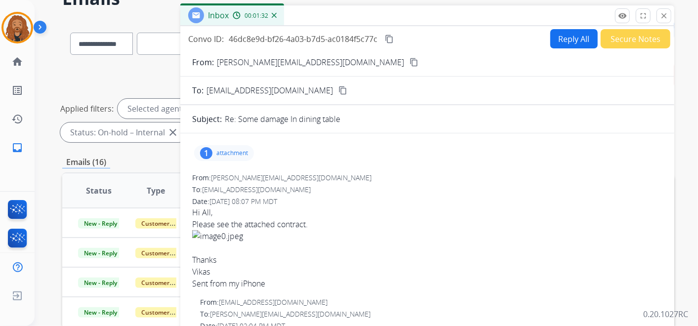
click at [226, 150] on p "attachment" at bounding box center [232, 153] width 32 height 8
click at [282, 179] on p "image0.jpeg" at bounding box center [274, 178] width 45 height 12
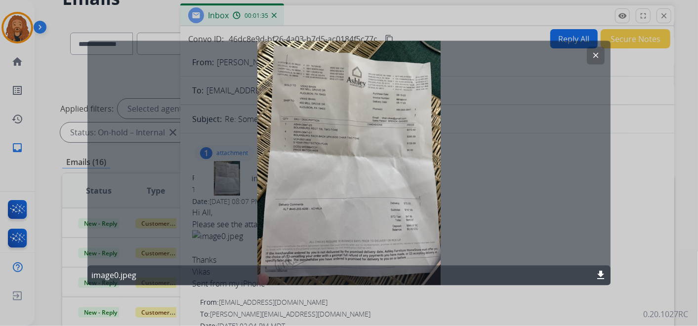
click at [601, 58] on button "clear" at bounding box center [596, 56] width 18 height 18
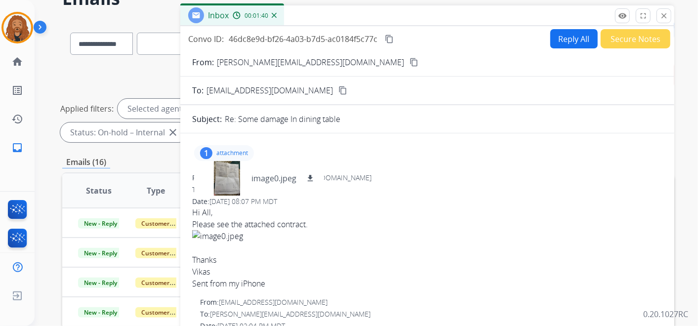
click at [557, 40] on button "Reply All" at bounding box center [574, 38] width 47 height 19
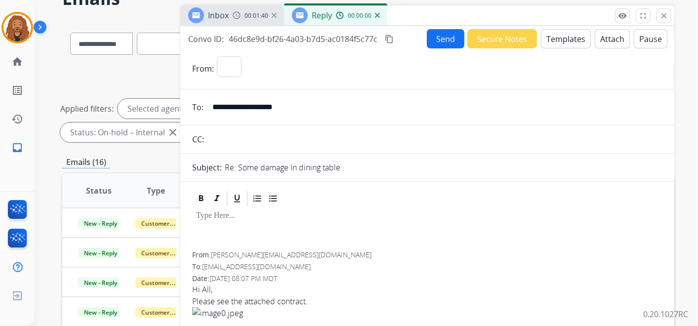
select select "**********"
drag, startPoint x: 305, startPoint y: 104, endPoint x: 208, endPoint y: 99, distance: 97.0
click at [208, 99] on input "**********" at bounding box center [435, 107] width 456 height 20
click at [559, 40] on button "Templates" at bounding box center [566, 38] width 50 height 19
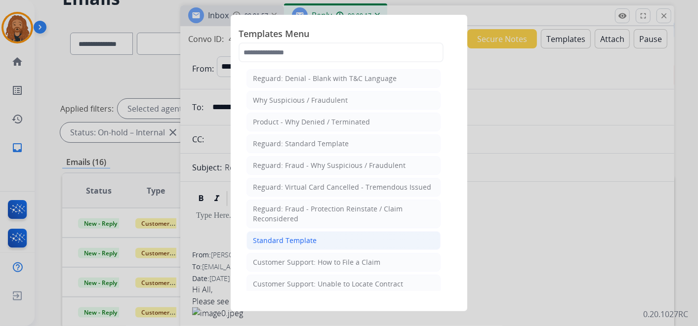
click at [324, 238] on li "Standard Template" at bounding box center [344, 240] width 194 height 19
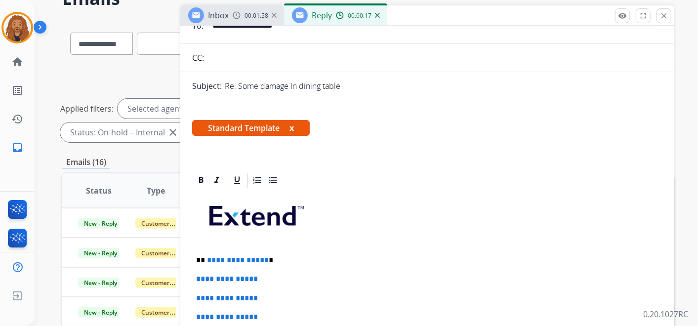
scroll to position [165, 0]
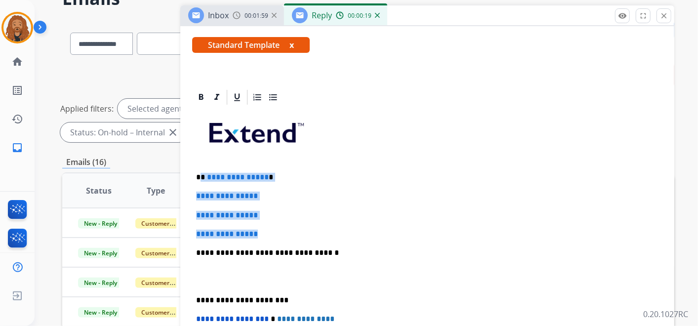
drag, startPoint x: 273, startPoint y: 235, endPoint x: 200, endPoint y: 165, distance: 101.0
click at [200, 165] on div "**********" at bounding box center [427, 276] width 470 height 340
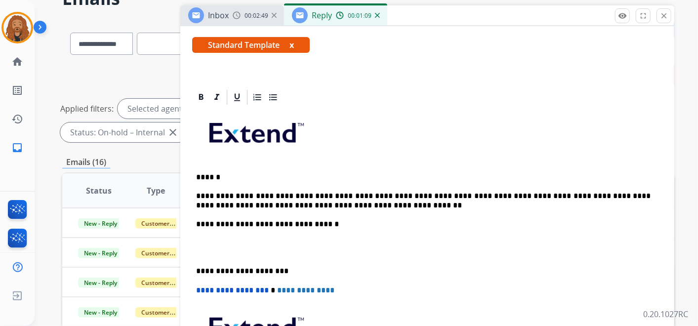
click at [238, 252] on p at bounding box center [427, 248] width 463 height 18
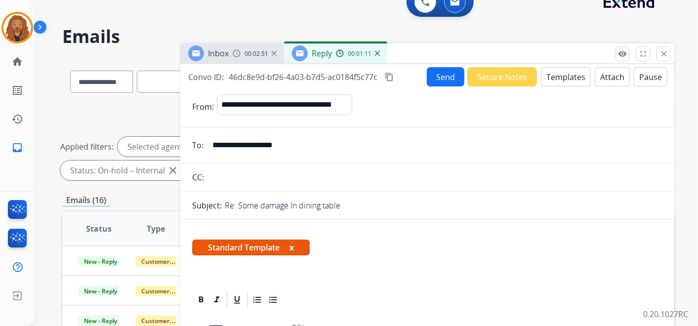
scroll to position [0, 0]
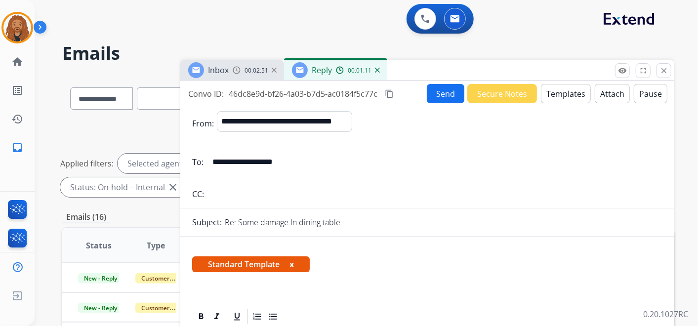
click at [438, 94] on button "Send" at bounding box center [446, 93] width 38 height 19
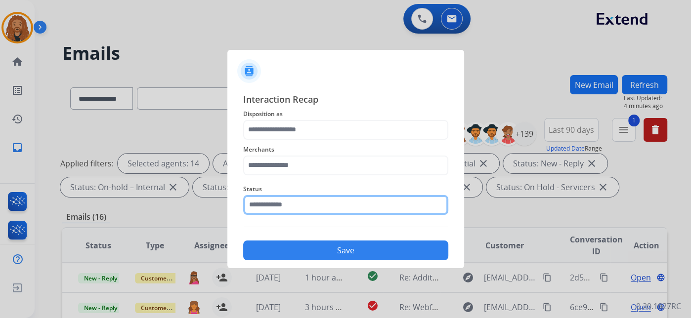
click at [298, 210] on input "text" at bounding box center [345, 205] width 205 height 20
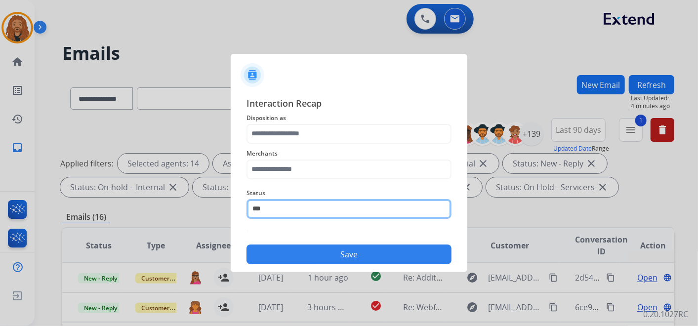
type input "***"
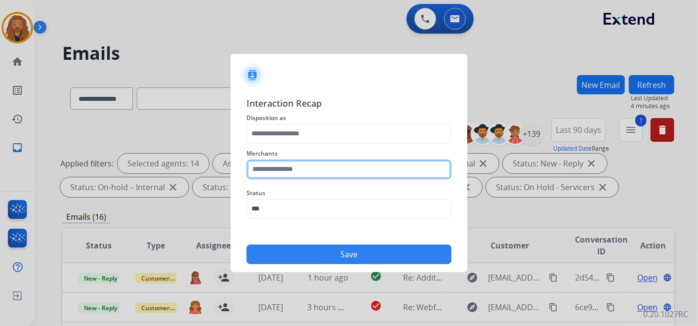
click at [328, 170] on input "text" at bounding box center [349, 170] width 205 height 20
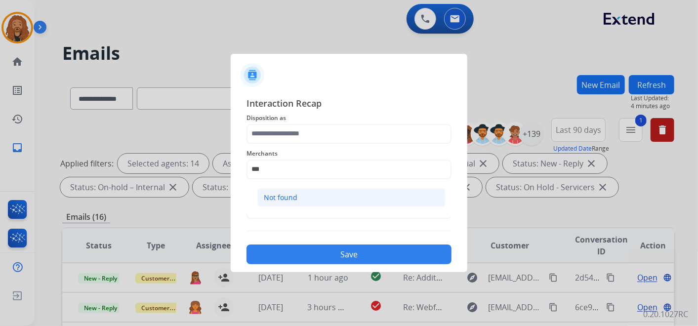
click at [306, 199] on li "Not found" at bounding box center [351, 197] width 188 height 19
type input "*********"
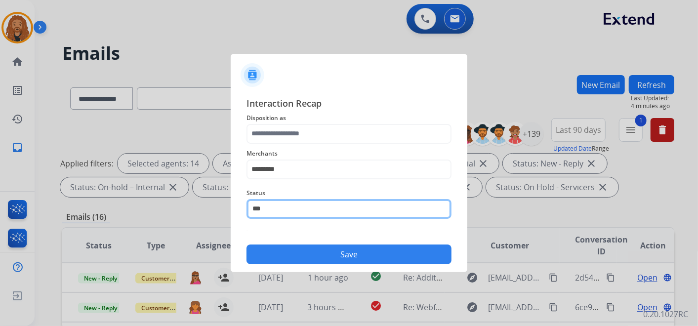
drag, startPoint x: 300, startPoint y: 207, endPoint x: 86, endPoint y: 182, distance: 215.5
click at [0, 198] on app-contact-recap-modal "Interaction Recap Disposition as Merchants ********* Status *** Save" at bounding box center [0, 163] width 0 height 326
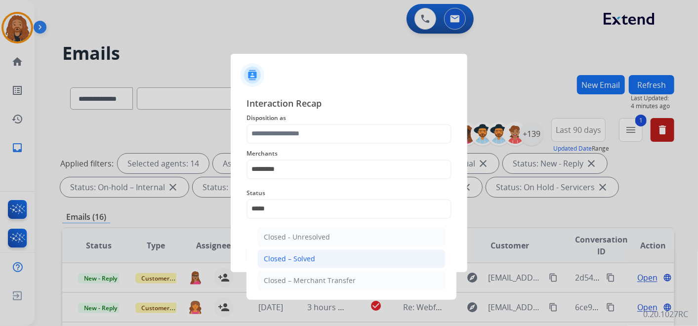
click at [283, 254] on div "Closed – Solved" at bounding box center [289, 259] width 51 height 10
type input "**********"
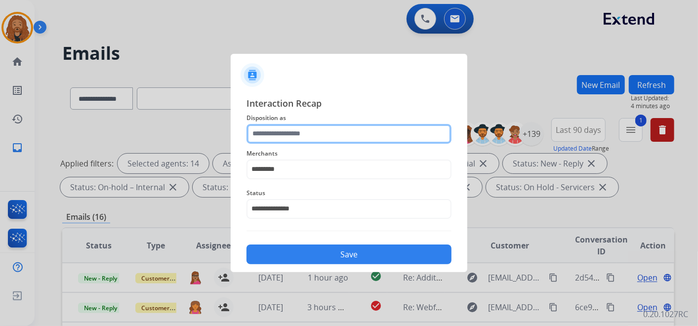
click at [268, 136] on input "text" at bounding box center [349, 134] width 205 height 20
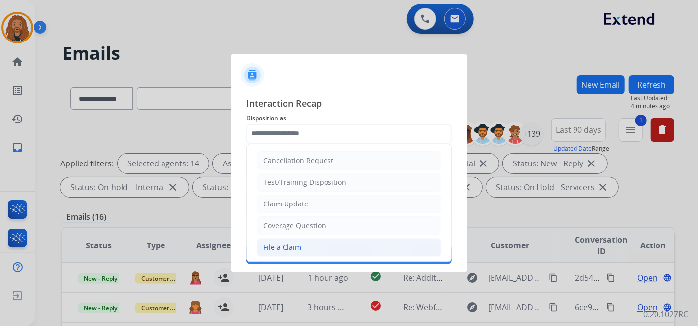
click at [291, 243] on div "File a Claim" at bounding box center [282, 248] width 38 height 10
type input "**********"
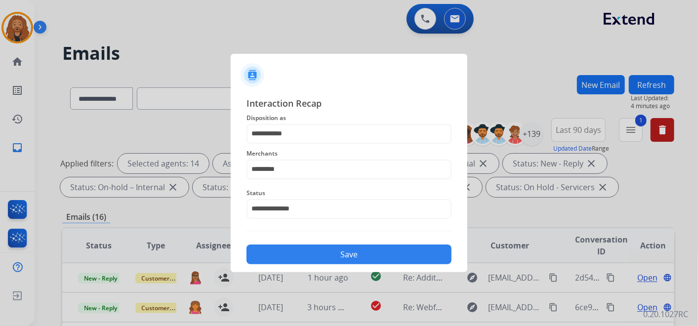
click at [303, 255] on button "Save" at bounding box center [349, 255] width 205 height 20
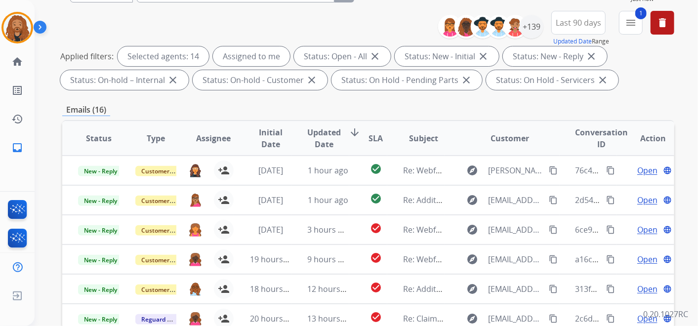
scroll to position [283, 0]
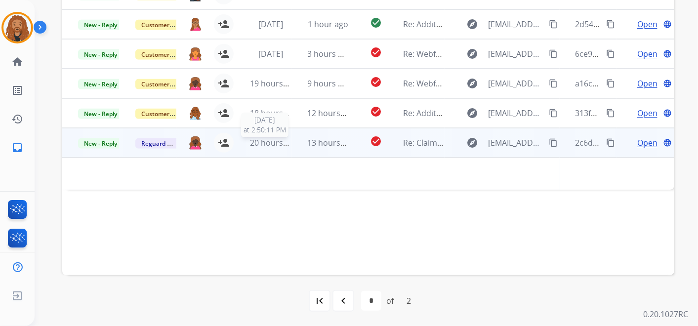
click at [283, 139] on span "20 hours ago" at bounding box center [274, 142] width 49 height 11
click at [286, 138] on span "20 hours ago" at bounding box center [274, 143] width 49 height 11
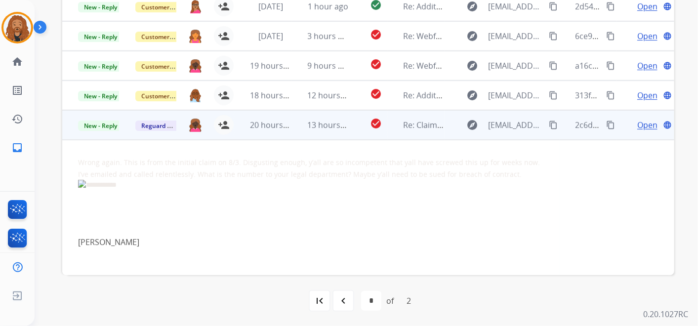
click at [639, 128] on span "Open" at bounding box center [648, 125] width 20 height 12
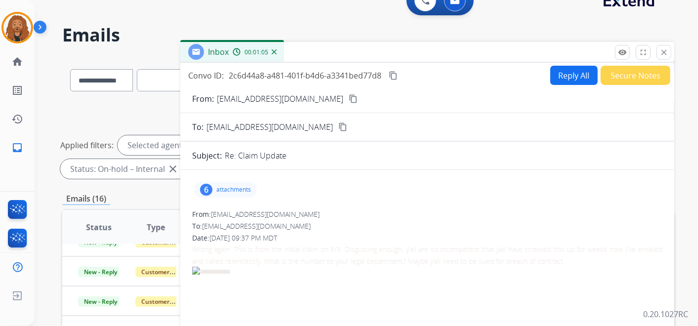
scroll to position [8, 0]
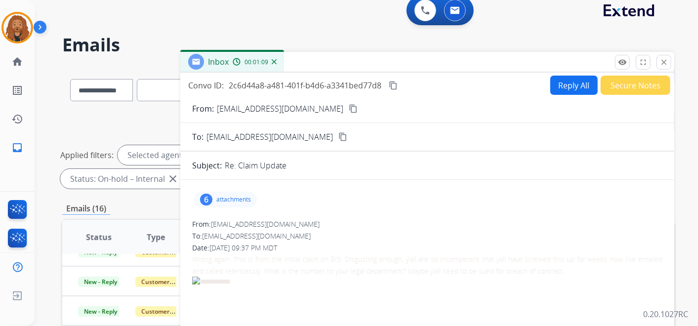
click at [349, 106] on mat-icon "content_copy" at bounding box center [353, 108] width 9 height 9
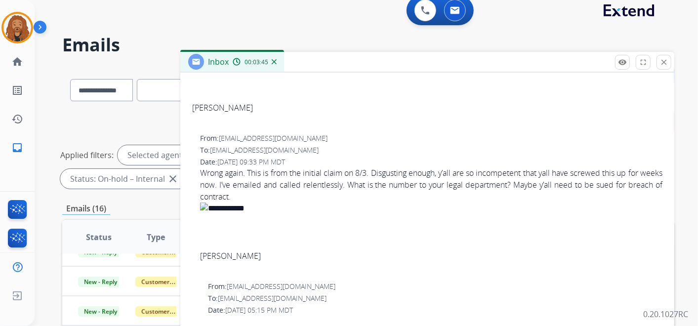
scroll to position [165, 0]
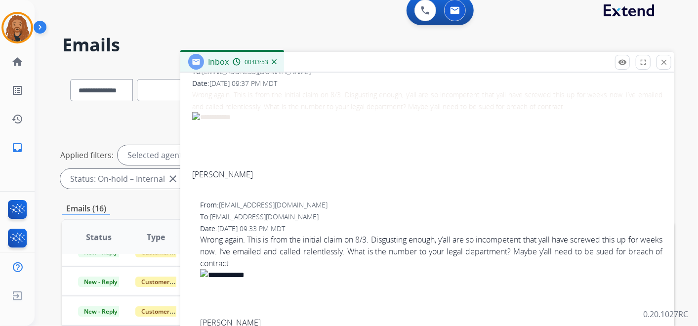
drag, startPoint x: 199, startPoint y: 241, endPoint x: 268, endPoint y: 265, distance: 72.8
click at [268, 265] on div "From: [EMAIL_ADDRESS][DOMAIN_NAME] To: [EMAIL_ADDRESS][DOMAIN_NAME] Date: [DATE…" at bounding box center [427, 270] width 470 height 140
copy span "Wrong again. This is from the initial claim on 8/3. Disgusting enough, y’all ar…"
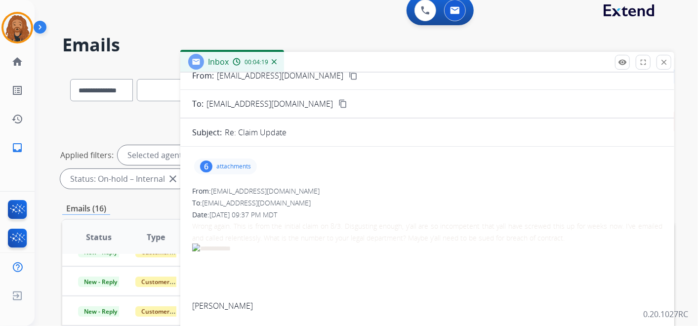
scroll to position [0, 0]
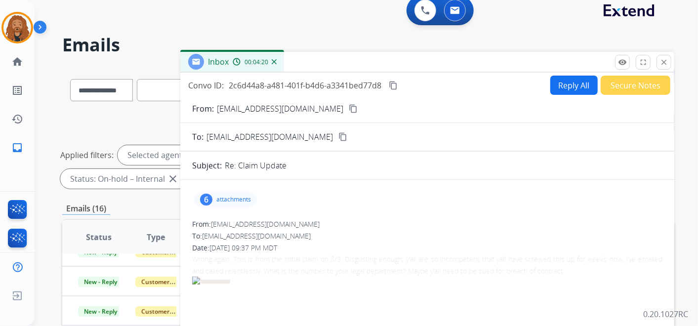
click at [395, 86] on mat-icon "content_copy" at bounding box center [393, 85] width 9 height 9
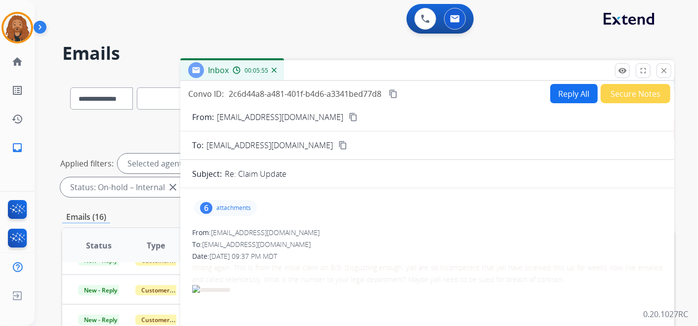
click at [624, 89] on button "Secure Notes" at bounding box center [636, 93] width 70 height 19
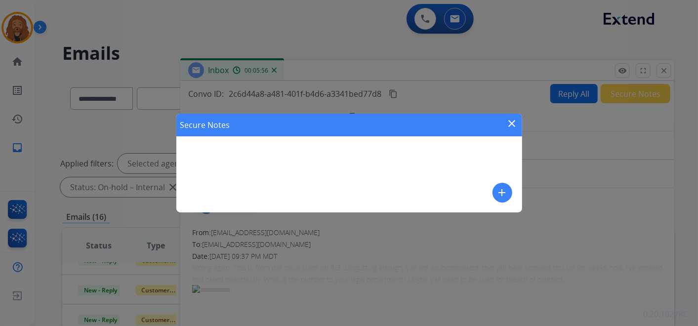
click at [502, 193] on mat-icon "add" at bounding box center [503, 193] width 12 height 12
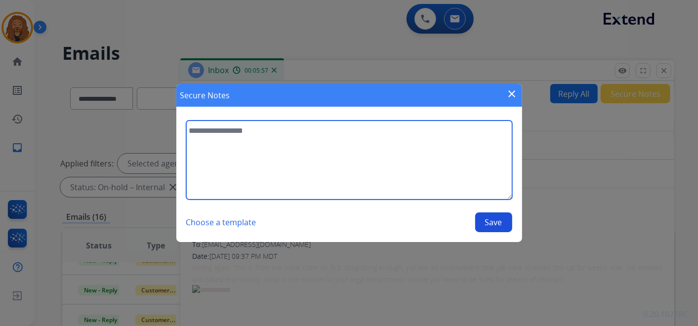
click at [278, 162] on textarea at bounding box center [349, 160] width 326 height 79
type textarea "**********"
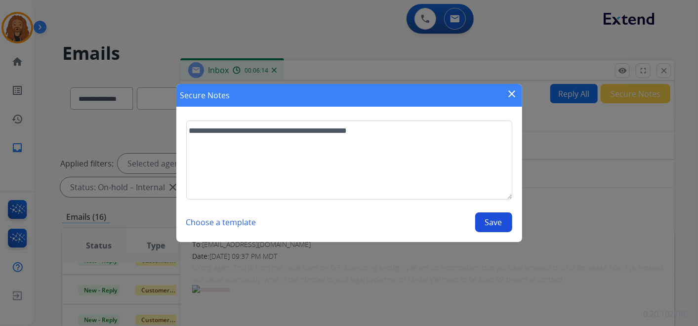
click at [484, 227] on button "Save" at bounding box center [493, 223] width 37 height 20
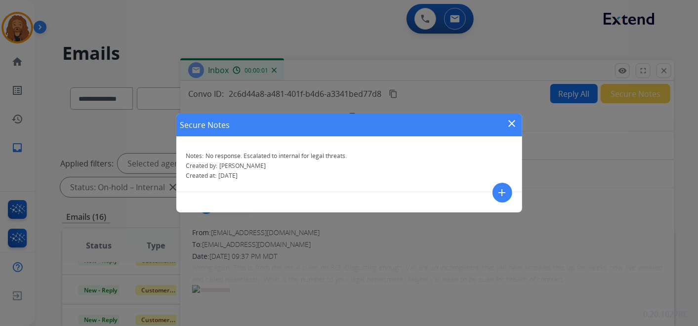
click at [510, 125] on mat-icon "close" at bounding box center [513, 124] width 12 height 12
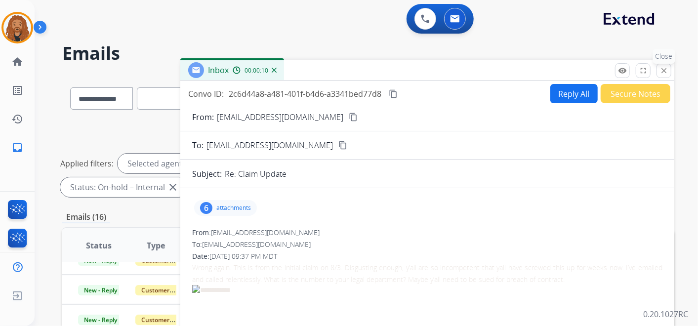
click at [666, 69] on mat-icon "close" at bounding box center [664, 70] width 9 height 9
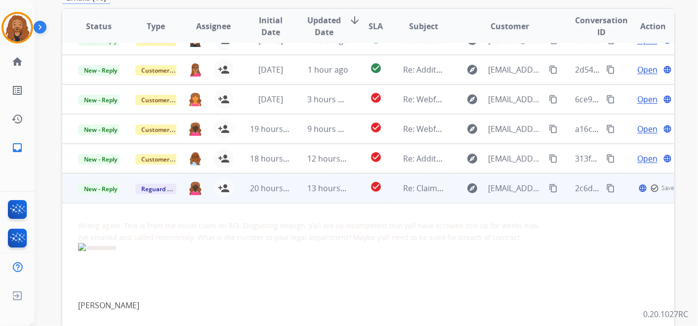
scroll to position [18, 0]
click at [224, 188] on mat-icon "person_add" at bounding box center [224, 189] width 12 height 12
click at [106, 191] on span "New - Reply" at bounding box center [100, 189] width 45 height 10
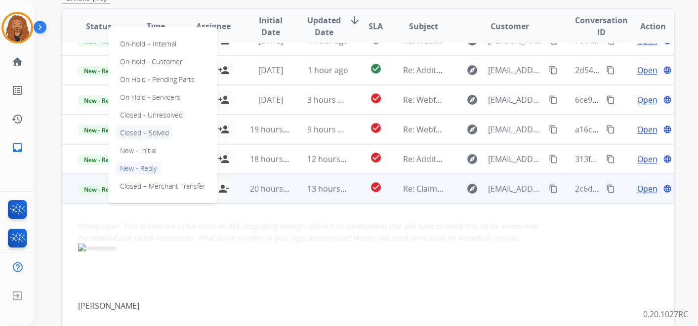
click at [150, 128] on p "Closed – Solved" at bounding box center [144, 133] width 57 height 14
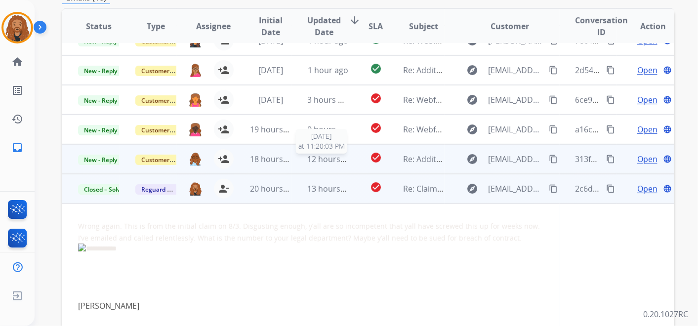
click at [316, 154] on span "12 hours ago" at bounding box center [332, 159] width 49 height 11
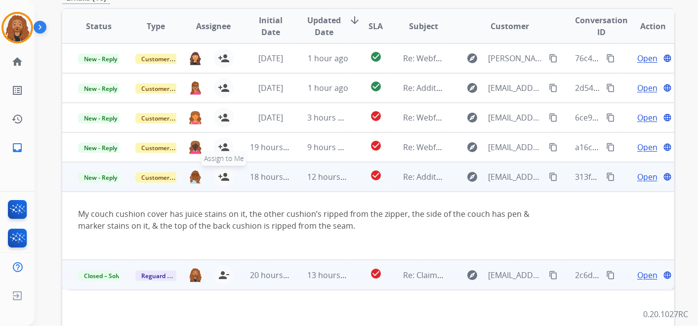
click at [218, 174] on mat-icon "person_add" at bounding box center [224, 177] width 12 height 12
click at [638, 176] on span "Open" at bounding box center [648, 177] width 20 height 12
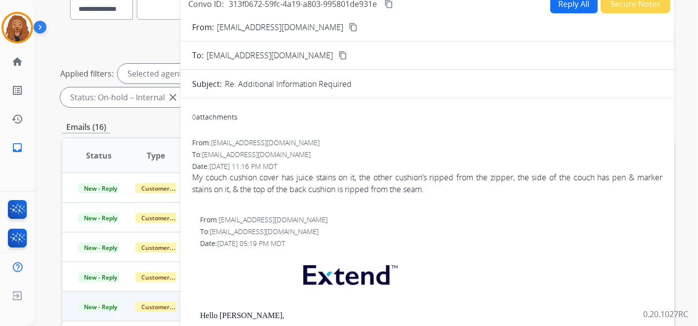
scroll to position [55, 0]
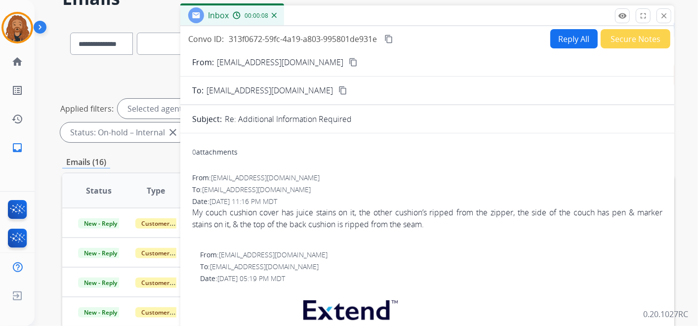
click at [349, 65] on mat-icon "content_copy" at bounding box center [353, 62] width 9 height 9
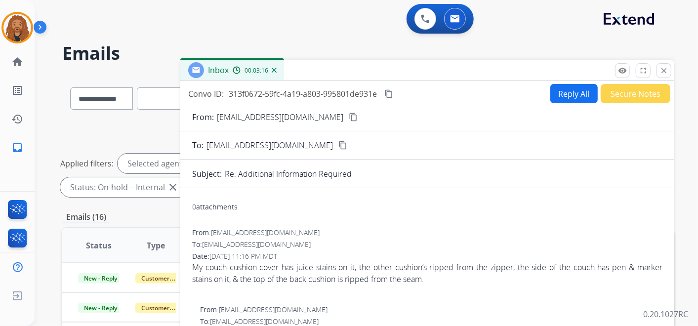
click at [390, 94] on mat-icon "content_copy" at bounding box center [388, 93] width 9 height 9
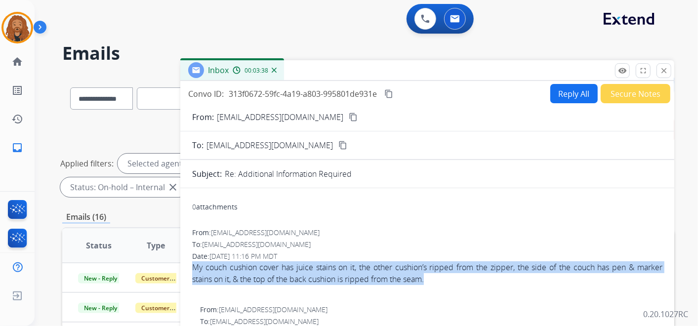
drag, startPoint x: 439, startPoint y: 279, endPoint x: 192, endPoint y: 269, distance: 247.3
click at [192, 269] on div "My couch cushion cover has juice stains on it, the other cushion’s ripped from …" at bounding box center [427, 273] width 470 height 24
copy div "My couch cushion cover has juice stains on it, the other cushion’s ripped from …"
click at [559, 91] on button "Reply All" at bounding box center [574, 93] width 47 height 19
select select "**********"
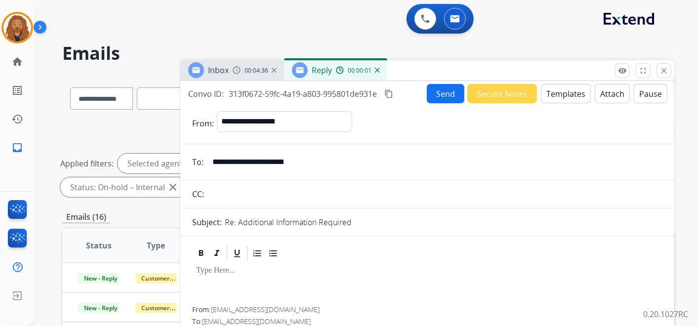
click at [567, 93] on button "Templates" at bounding box center [566, 93] width 50 height 19
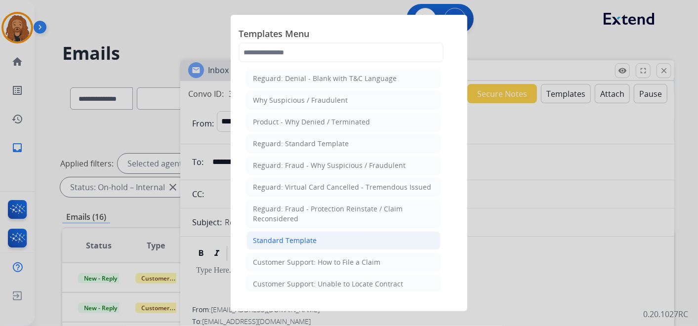
click at [322, 236] on li "Standard Template" at bounding box center [344, 240] width 194 height 19
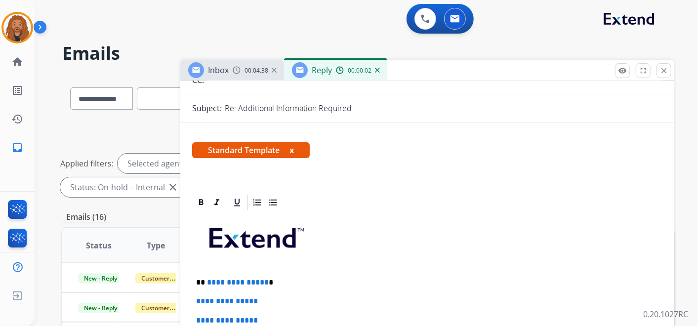
scroll to position [165, 0]
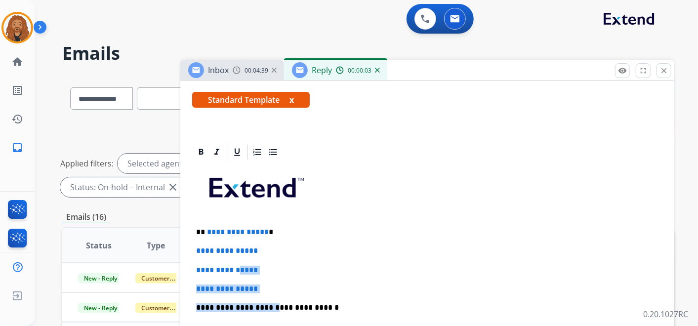
click at [245, 268] on div "**********" at bounding box center [427, 331] width 470 height 340
click at [283, 286] on p "**********" at bounding box center [427, 289] width 463 height 9
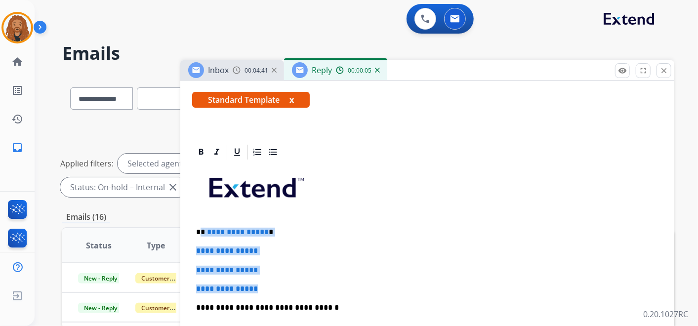
drag, startPoint x: 279, startPoint y: 287, endPoint x: 202, endPoint y: 228, distance: 97.4
click at [202, 228] on div "**********" at bounding box center [427, 331] width 470 height 340
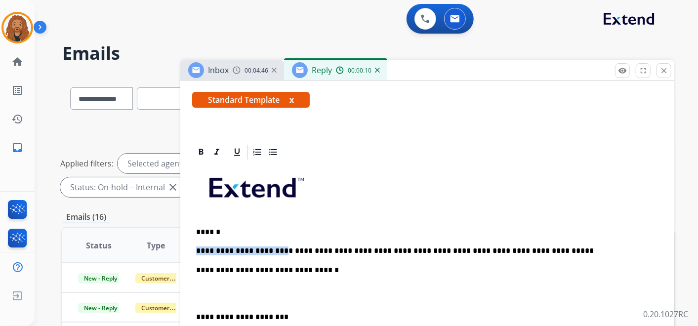
drag, startPoint x: 272, startPoint y: 249, endPoint x: 196, endPoint y: 250, distance: 76.1
click at [196, 250] on div "**********" at bounding box center [427, 312] width 470 height 302
click at [426, 254] on div "**********" at bounding box center [427, 312] width 470 height 302
click at [577, 248] on p "**********" at bounding box center [423, 251] width 455 height 9
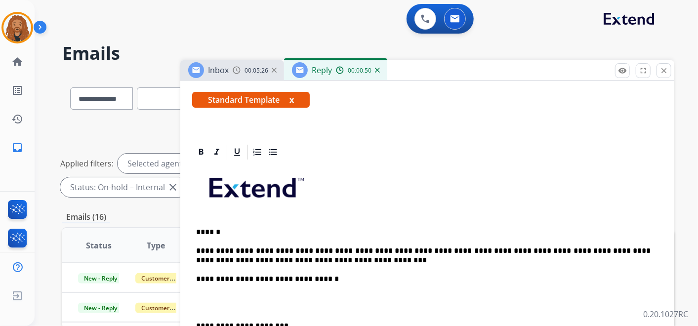
click at [581, 250] on p "**********" at bounding box center [423, 256] width 455 height 18
click at [256, 302] on p at bounding box center [427, 303] width 463 height 18
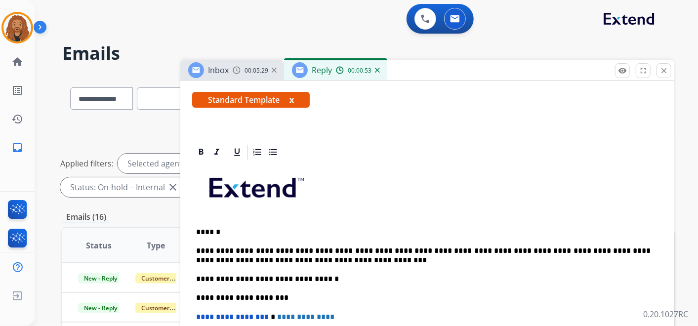
scroll to position [0, 0]
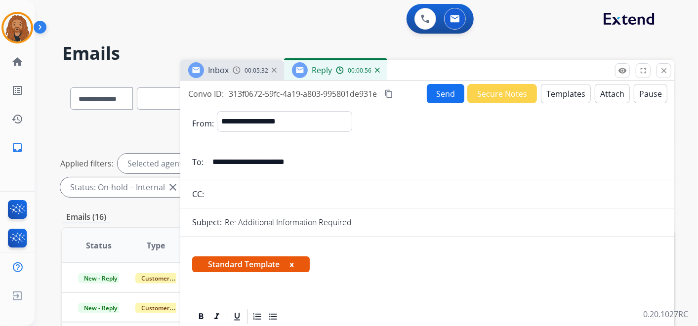
click at [435, 92] on button "Send" at bounding box center [446, 93] width 38 height 19
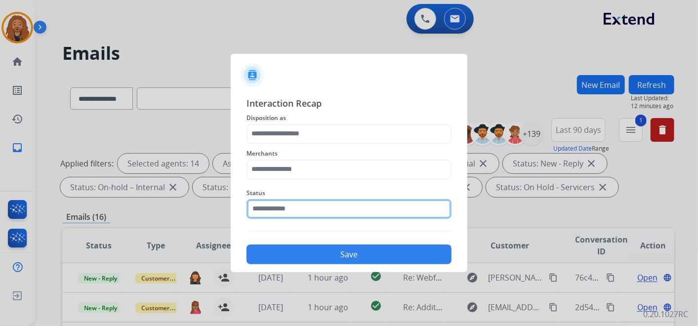
click at [269, 210] on input "text" at bounding box center [349, 209] width 205 height 20
type input "*"
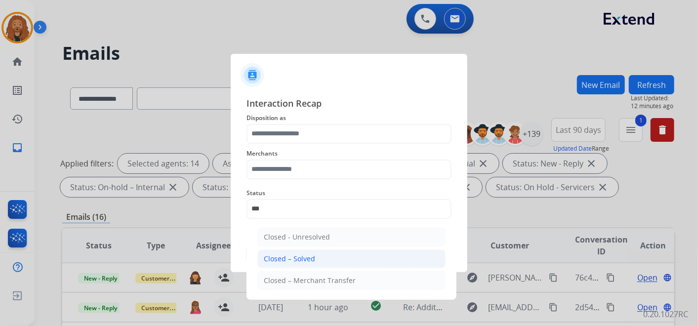
click at [285, 255] on div "Closed – Solved" at bounding box center [289, 259] width 51 height 10
type input "**********"
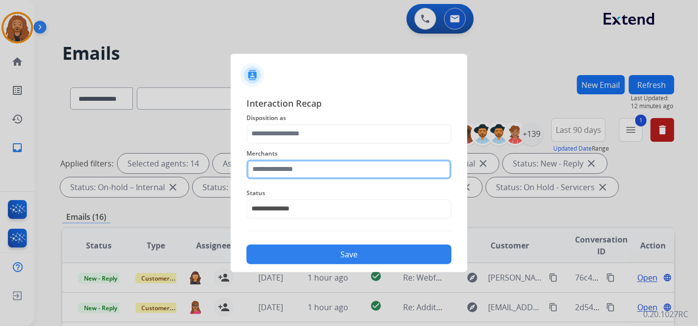
click at [281, 172] on input "text" at bounding box center [349, 170] width 205 height 20
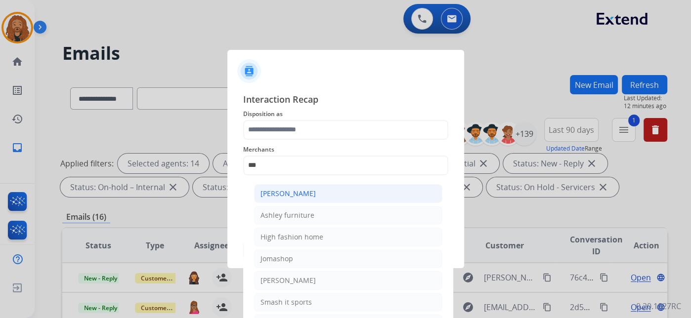
click at [298, 198] on div "[PERSON_NAME]" at bounding box center [287, 194] width 55 height 10
type input "**********"
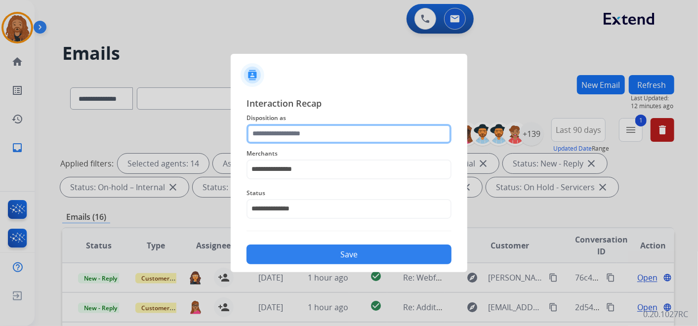
click at [296, 140] on input "text" at bounding box center [349, 134] width 205 height 20
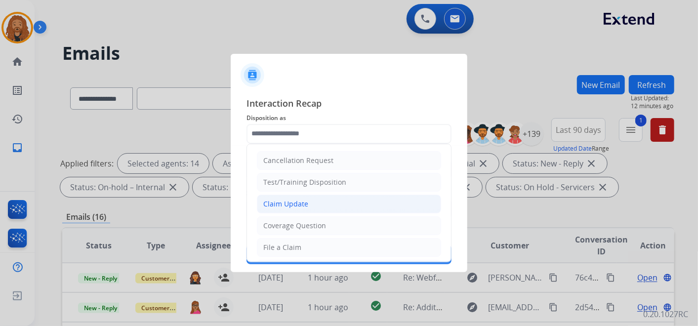
click at [294, 204] on div "Claim Update" at bounding box center [285, 204] width 45 height 10
type input "**********"
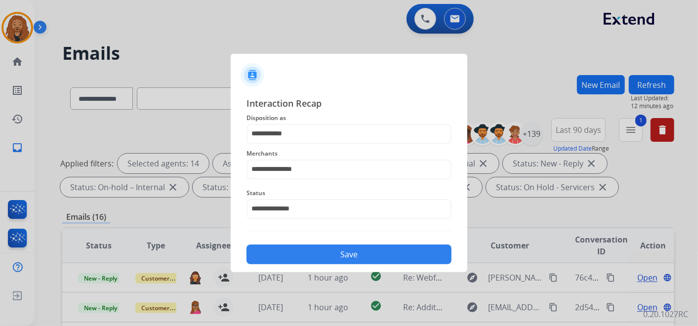
click at [296, 255] on button "Save" at bounding box center [349, 255] width 205 height 20
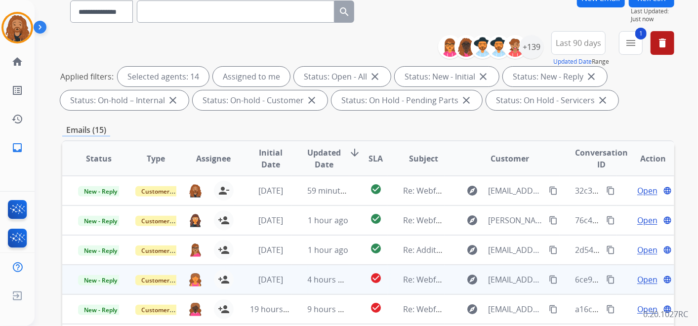
scroll to position [219, 0]
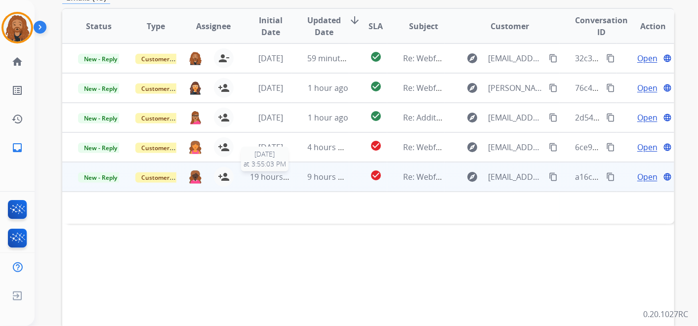
click at [284, 173] on span "19 hours ago" at bounding box center [274, 176] width 49 height 11
click at [286, 175] on span "19 hours ago" at bounding box center [274, 177] width 49 height 11
click at [222, 178] on mat-icon "person_add" at bounding box center [224, 177] width 12 height 12
click at [639, 174] on span "Open" at bounding box center [648, 177] width 20 height 12
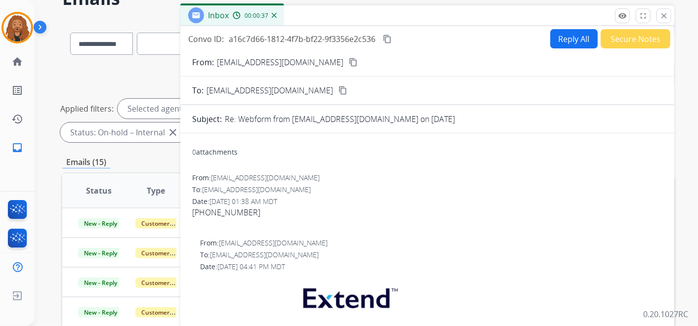
scroll to position [8, 0]
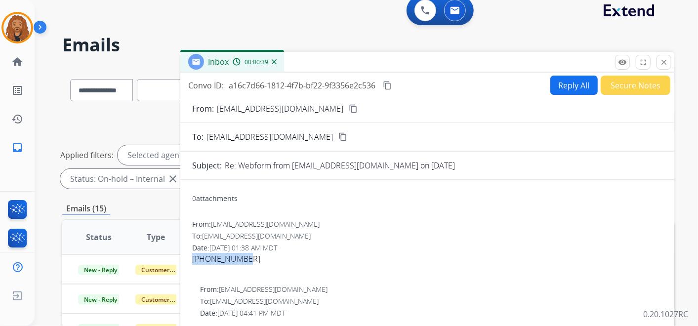
drag, startPoint x: 249, startPoint y: 260, endPoint x: 193, endPoint y: 260, distance: 55.8
click at [193, 260] on div "[PHONE_NUMBER]" at bounding box center [427, 259] width 470 height 12
copy div "[PHONE_NUMBER]"
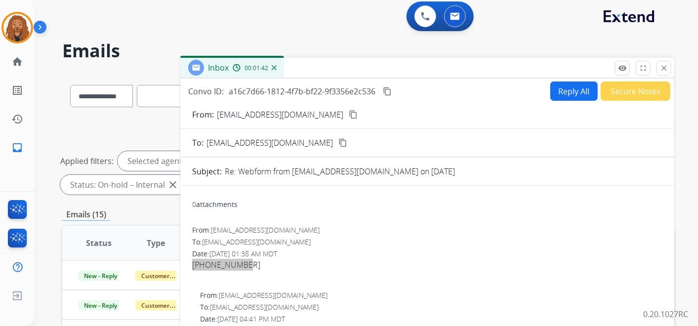
scroll to position [0, 0]
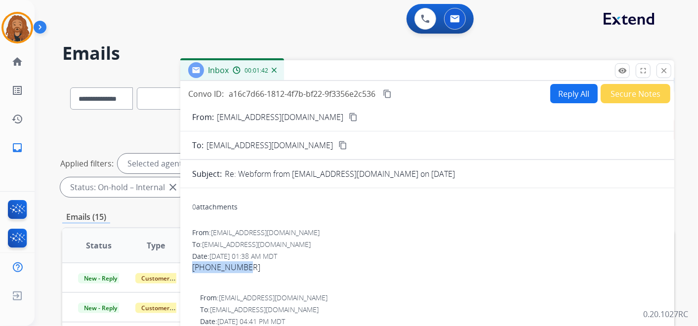
click at [568, 92] on button "Reply All" at bounding box center [574, 93] width 47 height 19
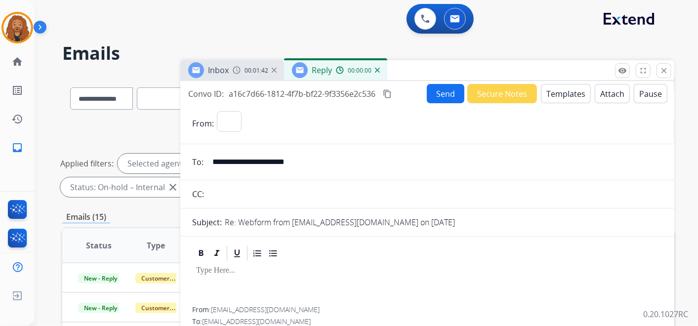
select select "**********"
click at [554, 88] on button "Templates" at bounding box center [566, 93] width 50 height 19
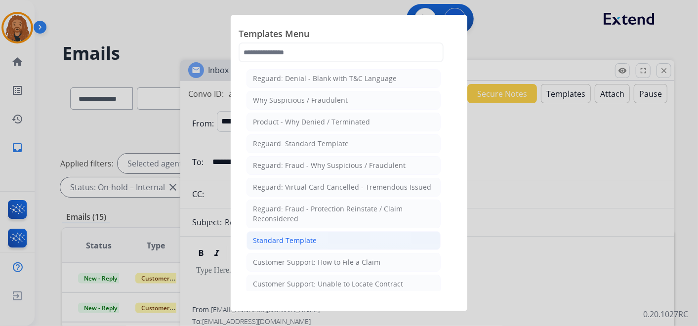
click at [279, 236] on div "Standard Template" at bounding box center [285, 241] width 64 height 10
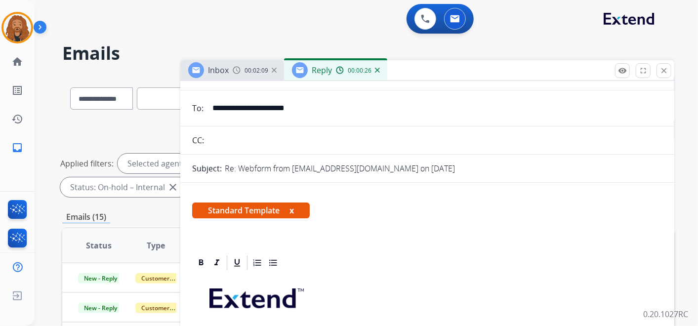
scroll to position [219, 0]
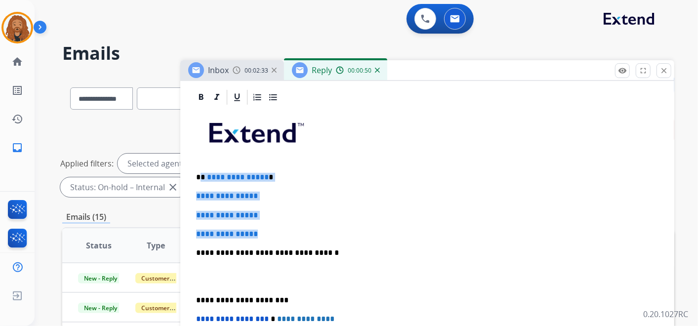
drag, startPoint x: 271, startPoint y: 236, endPoint x: 202, endPoint y: 177, distance: 90.8
click at [202, 177] on div "**********" at bounding box center [427, 276] width 470 height 340
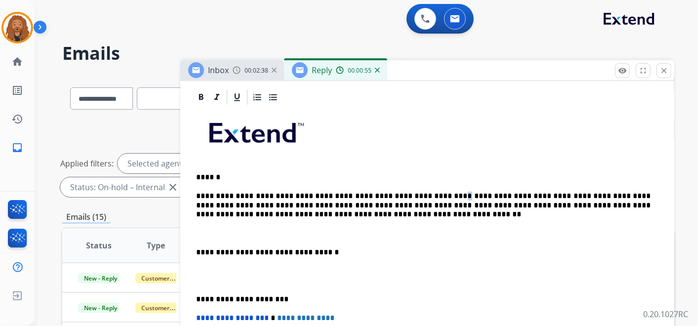
click at [427, 192] on p "**********" at bounding box center [423, 205] width 455 height 27
click at [258, 231] on p at bounding box center [423, 233] width 455 height 9
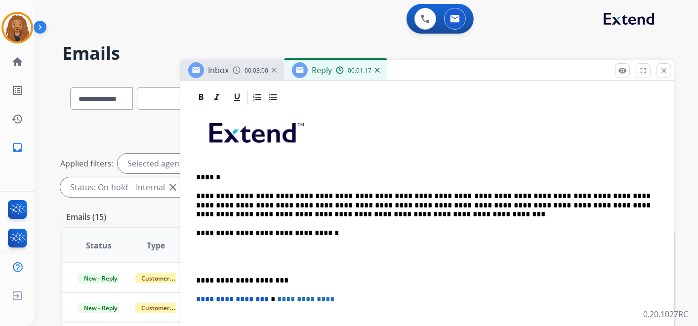
click at [211, 255] on p at bounding box center [427, 257] width 463 height 18
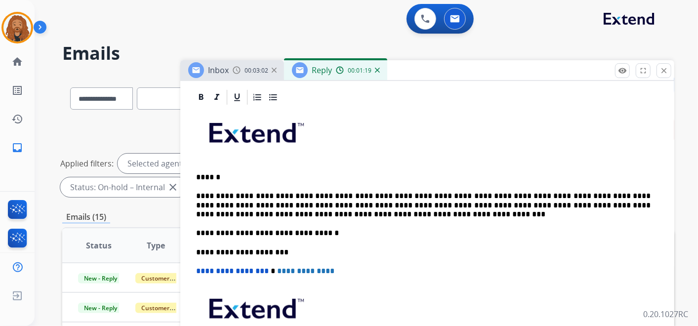
click at [313, 213] on p "**********" at bounding box center [423, 205] width 455 height 27
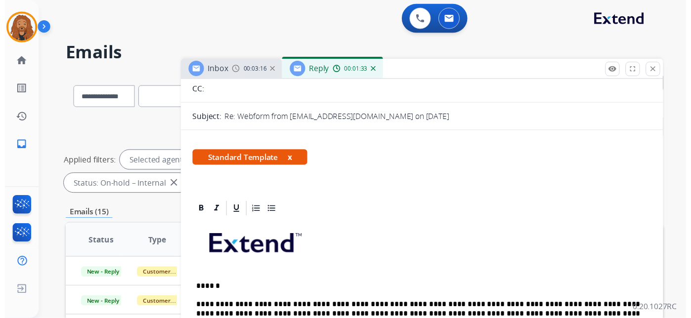
scroll to position [0, 0]
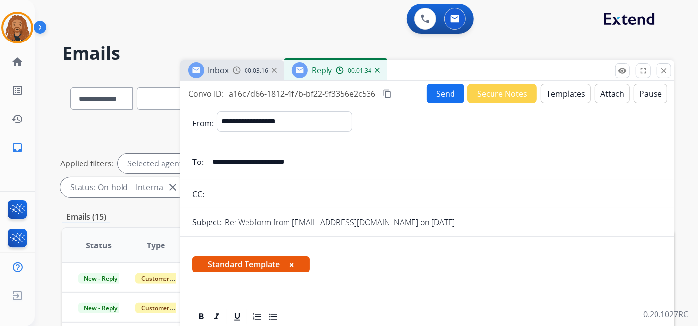
click at [440, 93] on button "Send" at bounding box center [446, 93] width 38 height 19
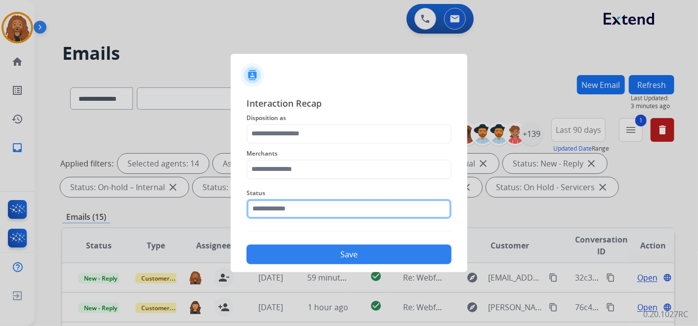
click at [314, 206] on input "text" at bounding box center [349, 209] width 205 height 20
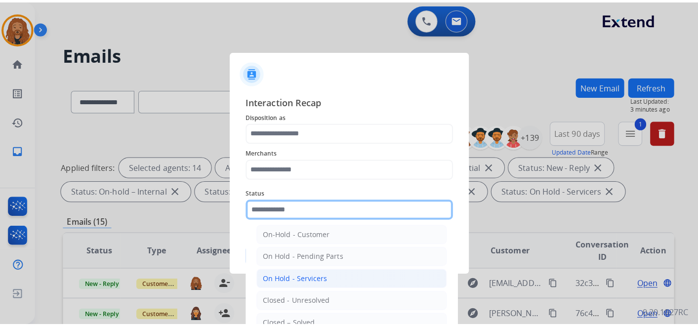
scroll to position [56, 0]
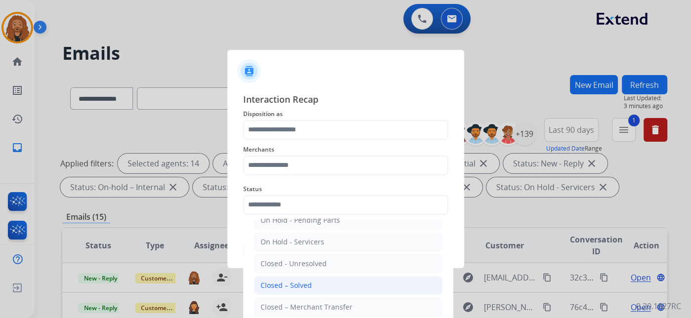
click at [307, 281] on div "Closed – Solved" at bounding box center [285, 286] width 51 height 10
type input "**********"
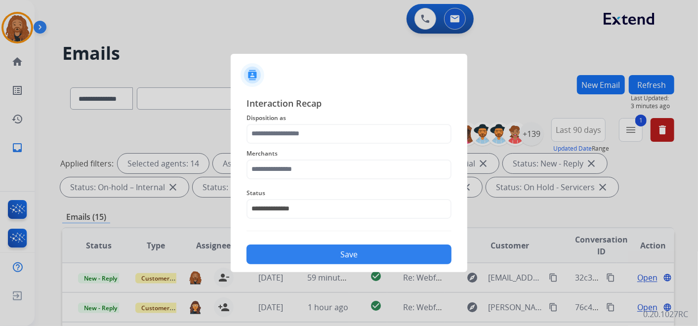
click at [347, 159] on span "Merchants" at bounding box center [349, 154] width 205 height 12
click at [348, 159] on span "Merchants" at bounding box center [349, 154] width 205 height 12
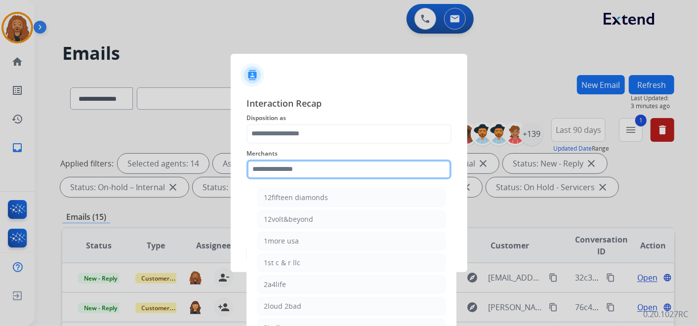
drag, startPoint x: 347, startPoint y: 167, endPoint x: 275, endPoint y: 101, distance: 97.3
click at [346, 167] on input "text" at bounding box center [349, 170] width 205 height 20
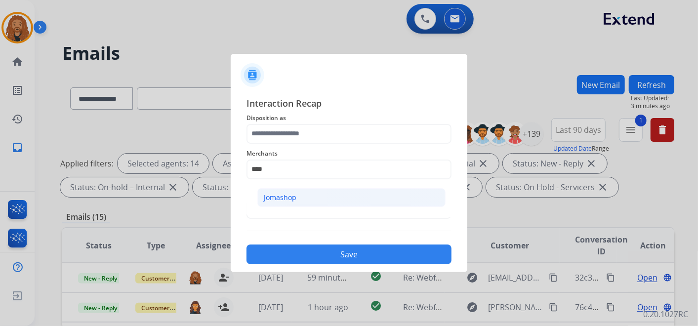
click at [317, 190] on li "Jomashop" at bounding box center [351, 197] width 188 height 19
type input "********"
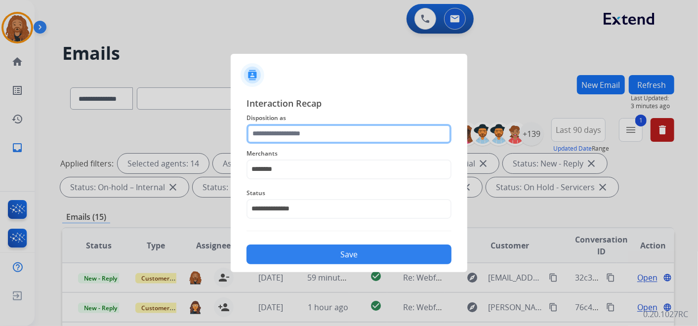
click at [311, 135] on input "text" at bounding box center [349, 134] width 205 height 20
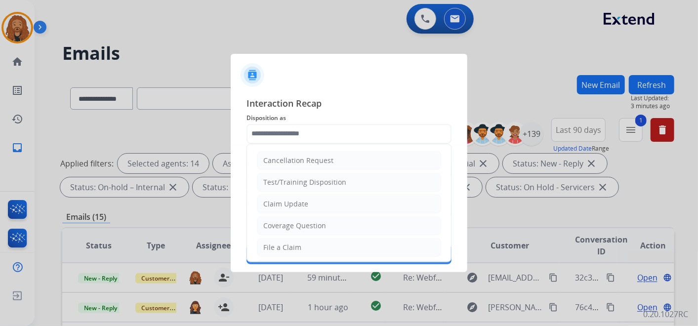
click at [295, 207] on div "Claim Update" at bounding box center [285, 204] width 45 height 10
type input "**********"
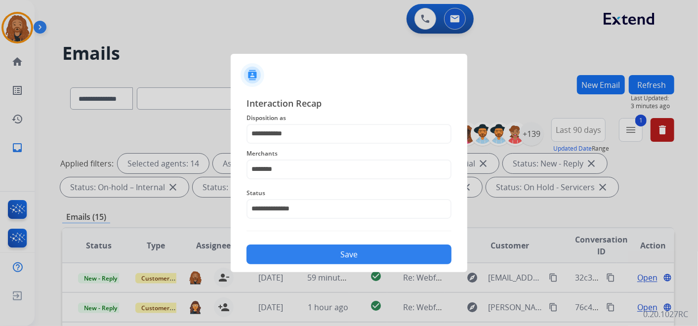
click at [301, 258] on button "Save" at bounding box center [349, 255] width 205 height 20
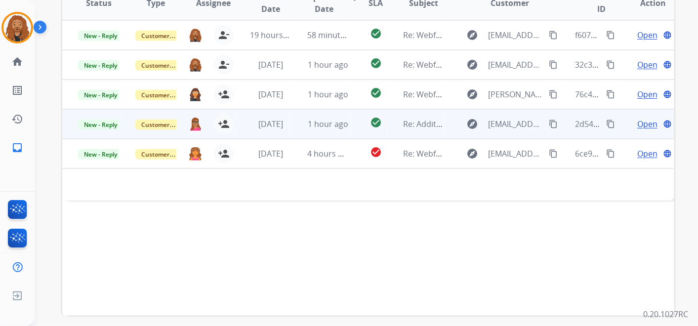
scroll to position [173, 0]
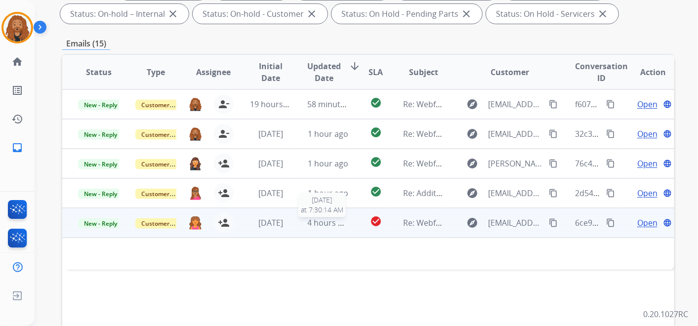
click at [311, 221] on span "4 hours ago" at bounding box center [330, 222] width 44 height 11
click at [335, 227] on span "4 hours ago" at bounding box center [330, 223] width 44 height 11
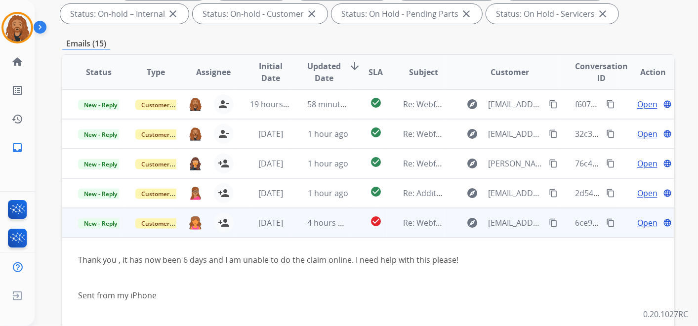
click at [643, 223] on span "Open" at bounding box center [648, 223] width 20 height 12
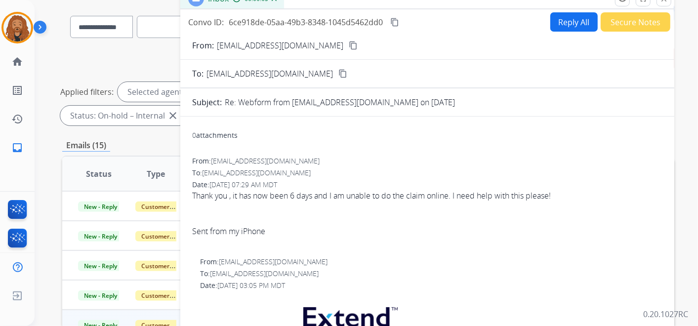
scroll to position [63, 0]
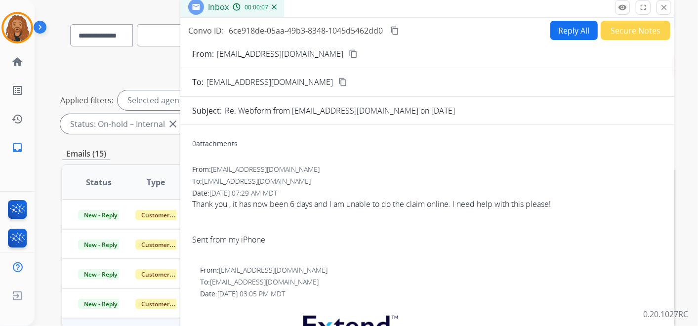
click at [349, 53] on mat-icon "content_copy" at bounding box center [353, 53] width 9 height 9
drag, startPoint x: 665, startPoint y: 7, endPoint x: 555, endPoint y: 68, distance: 125.9
click at [665, 7] on mat-icon "close" at bounding box center [664, 7] width 9 height 9
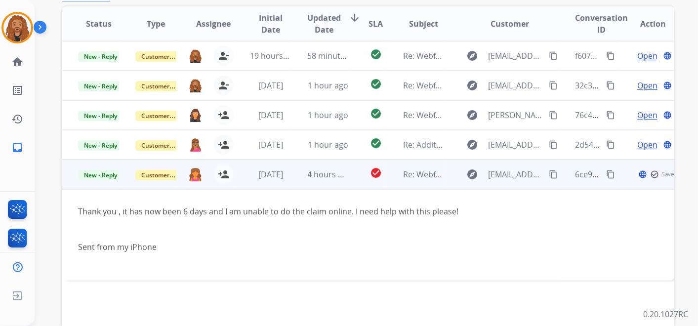
scroll to position [283, 0]
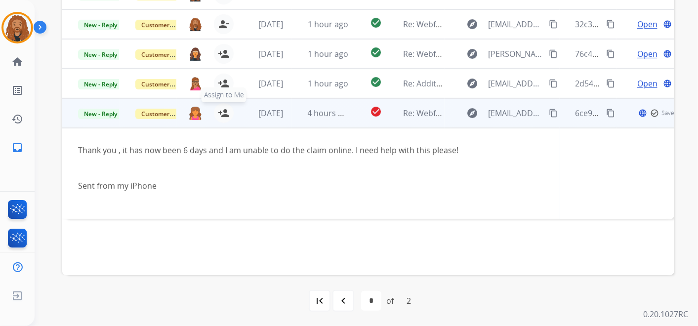
click at [222, 111] on mat-icon "person_add" at bounding box center [224, 113] width 12 height 12
click at [648, 113] on span "Open" at bounding box center [648, 113] width 20 height 12
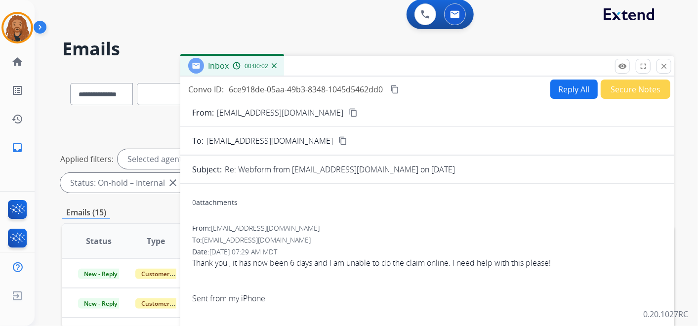
scroll to position [0, 0]
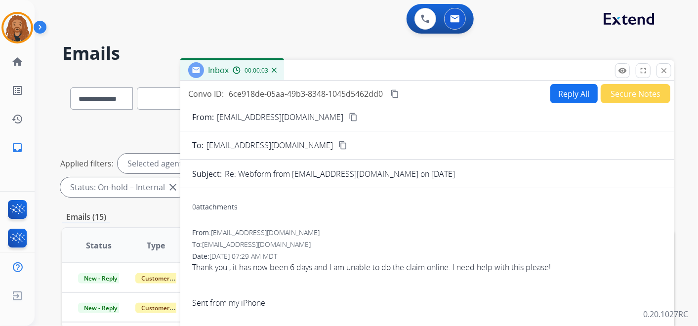
click at [559, 92] on button "Reply All" at bounding box center [574, 93] width 47 height 19
select select "**********"
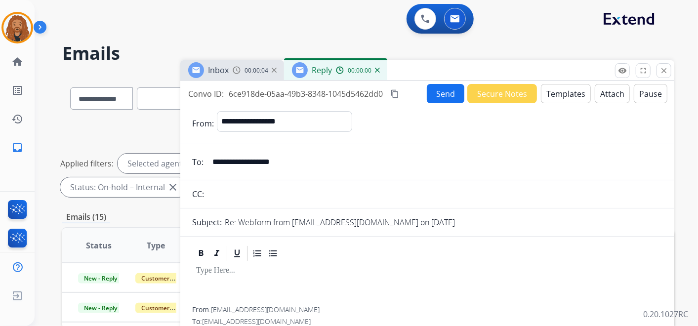
click at [582, 86] on button "Templates" at bounding box center [566, 93] width 50 height 19
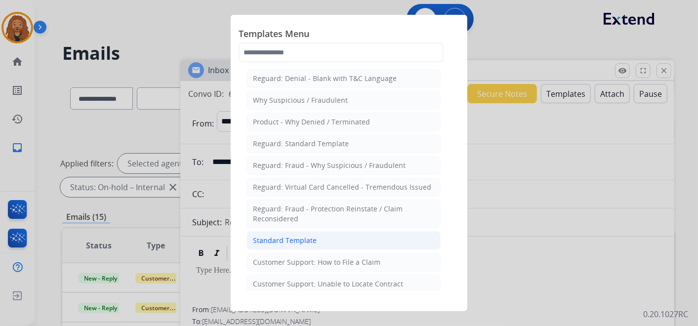
click at [334, 247] on li "Standard Template" at bounding box center [344, 240] width 194 height 19
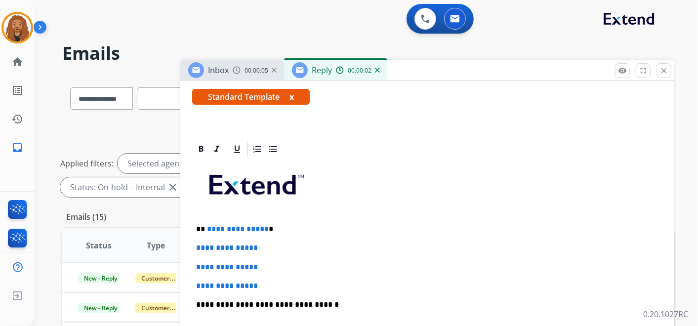
scroll to position [219, 0]
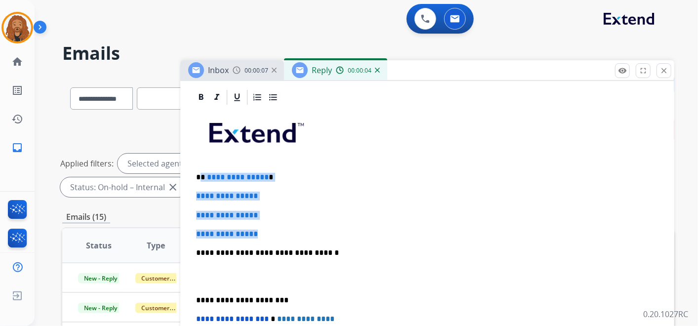
drag, startPoint x: 275, startPoint y: 233, endPoint x: 199, endPoint y: 174, distance: 95.5
click at [199, 174] on div "**********" at bounding box center [427, 276] width 470 height 340
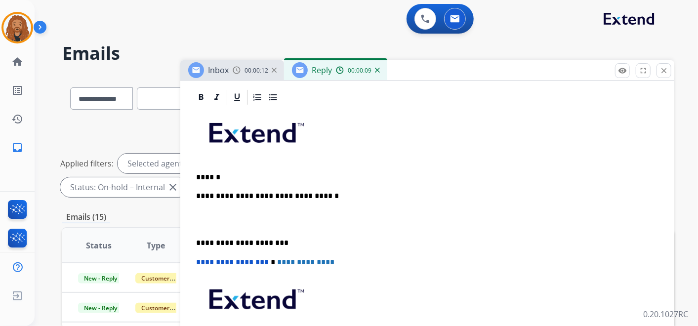
click at [208, 222] on p at bounding box center [427, 220] width 463 height 18
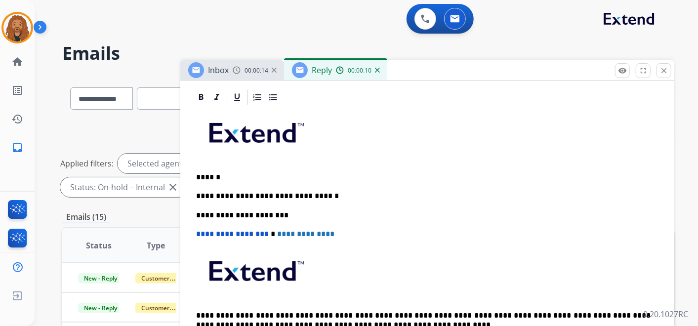
click at [248, 173] on p "******" at bounding box center [423, 177] width 455 height 9
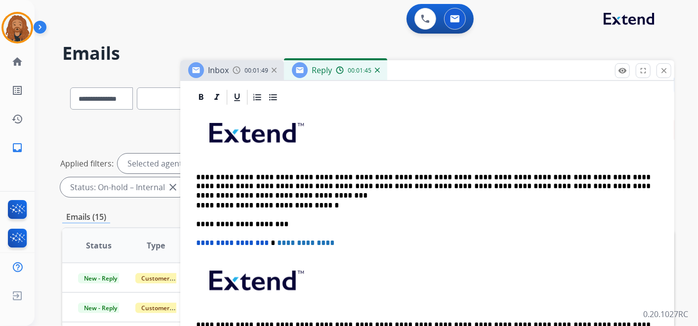
click at [511, 185] on p "**********" at bounding box center [423, 182] width 455 height 18
click at [495, 173] on p "**********" at bounding box center [423, 182] width 455 height 18
click at [638, 182] on p "**********" at bounding box center [423, 182] width 455 height 18
click at [621, 195] on div "**********" at bounding box center [427, 238] width 470 height 264
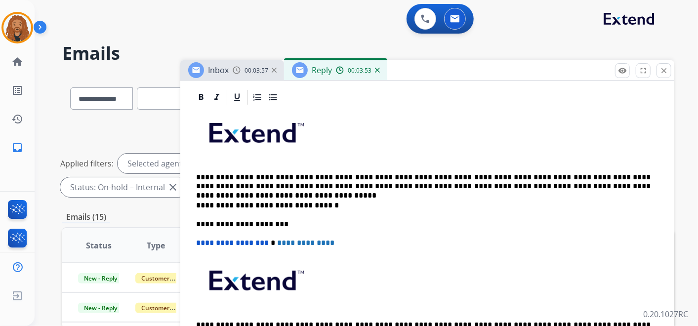
click at [624, 183] on p "**********" at bounding box center [423, 182] width 455 height 18
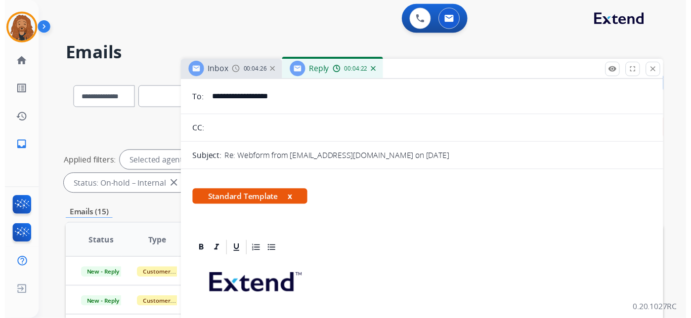
scroll to position [0, 0]
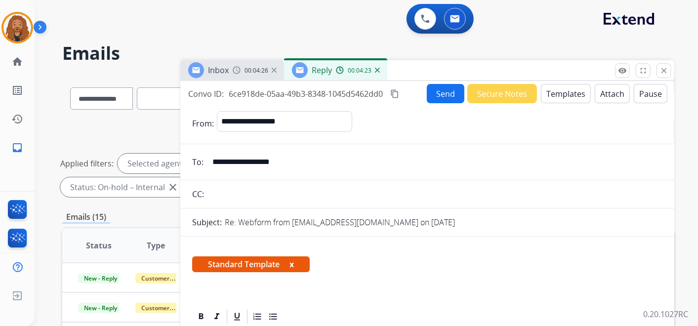
click at [433, 84] on button "Send" at bounding box center [446, 93] width 38 height 19
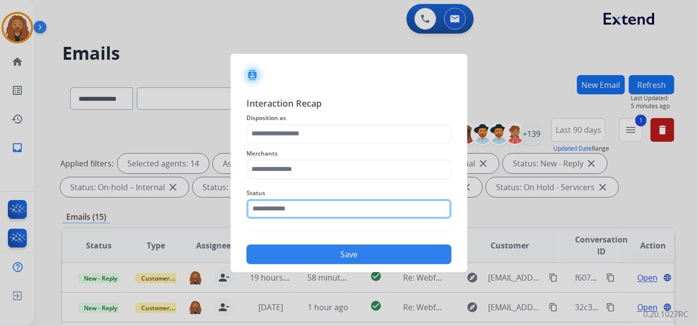
click at [285, 213] on input "text" at bounding box center [349, 209] width 205 height 20
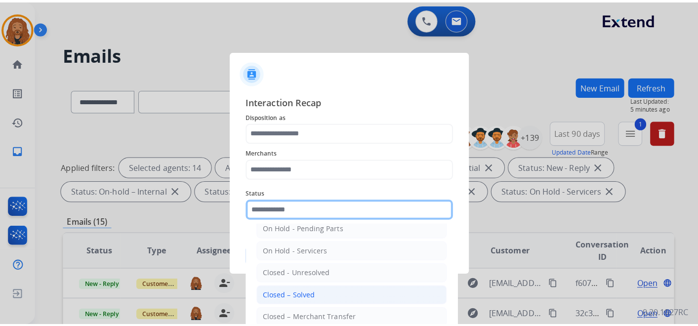
scroll to position [56, 0]
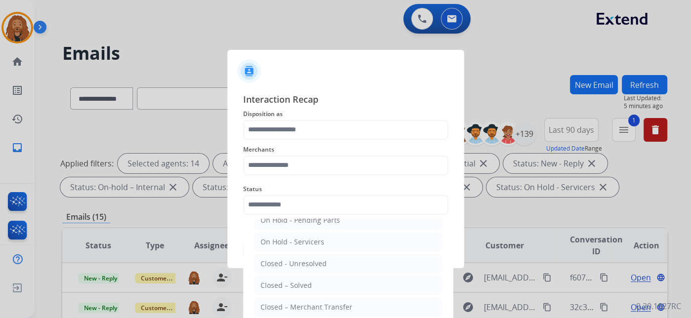
click at [291, 290] on li "Closed – Solved" at bounding box center [348, 285] width 188 height 19
type input "**********"
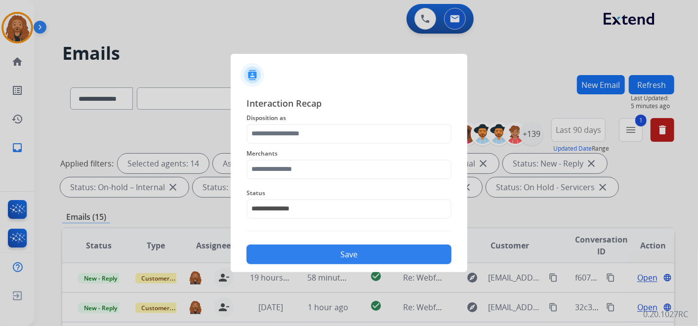
click at [303, 155] on span "Merchants" at bounding box center [349, 154] width 205 height 12
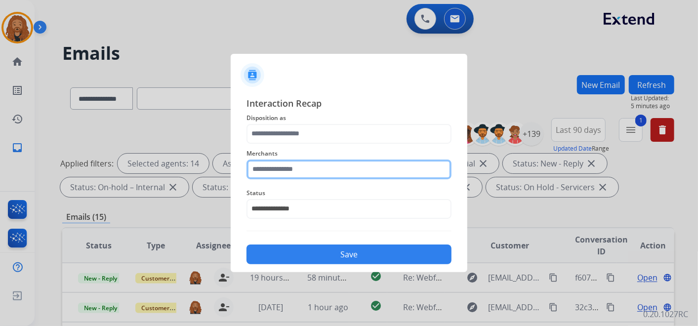
click at [300, 175] on input "text" at bounding box center [349, 170] width 205 height 20
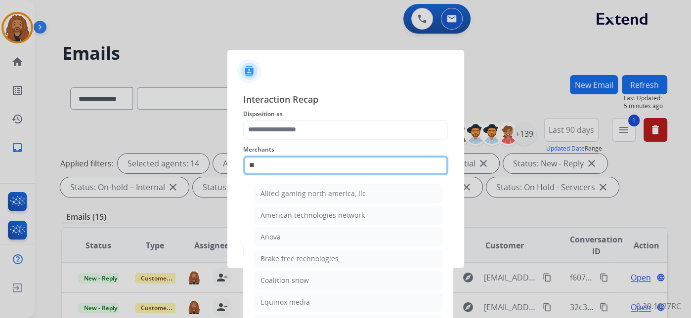
type input "*"
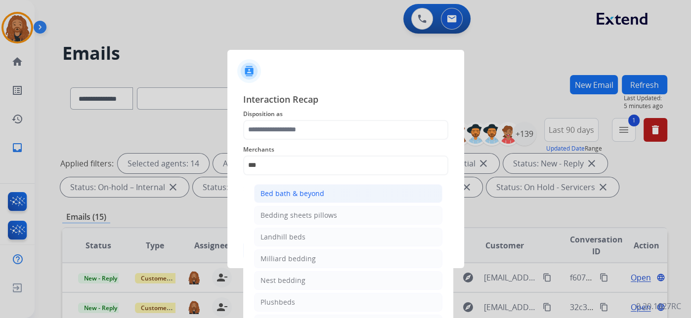
click at [272, 195] on div "Bed bath & beyond" at bounding box center [292, 194] width 64 height 10
type input "**********"
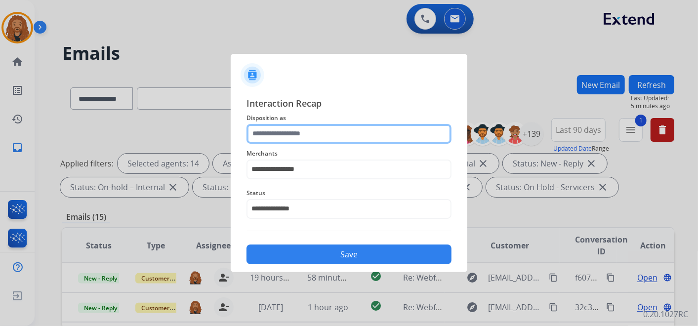
click at [318, 128] on input "text" at bounding box center [349, 134] width 205 height 20
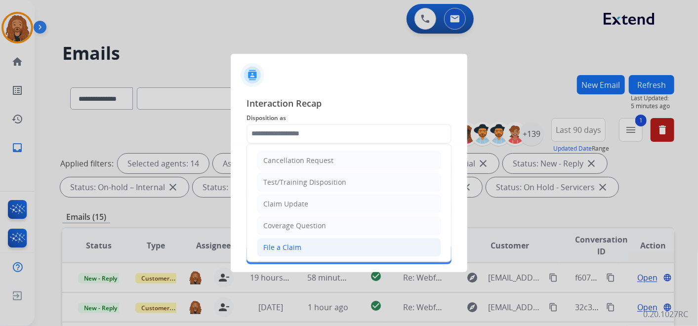
click at [295, 243] on div "File a Claim" at bounding box center [282, 248] width 38 height 10
type input "**********"
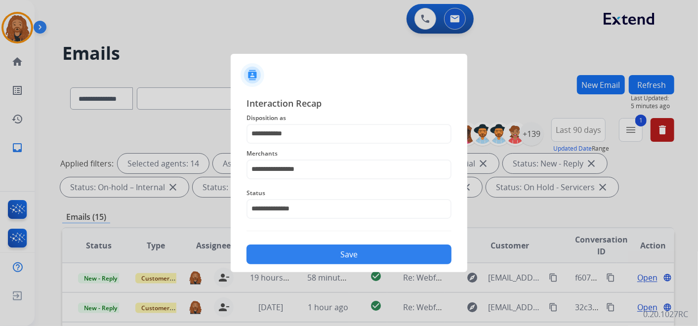
click at [297, 257] on button "Save" at bounding box center [349, 255] width 205 height 20
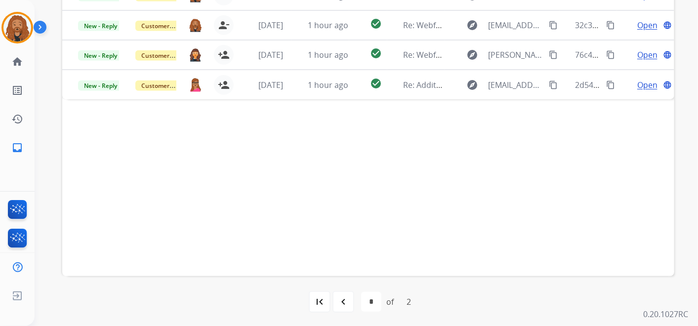
scroll to position [283, 0]
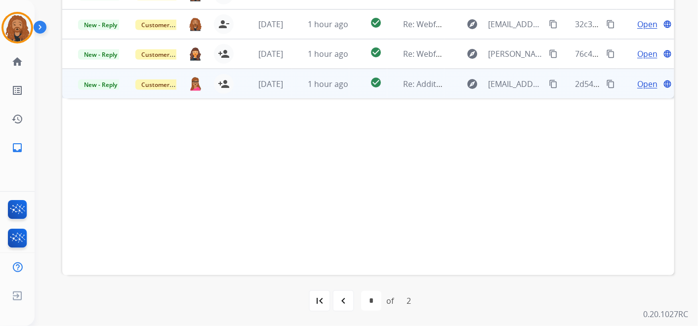
click at [292, 80] on td "1 hour ago" at bounding box center [320, 84] width 57 height 30
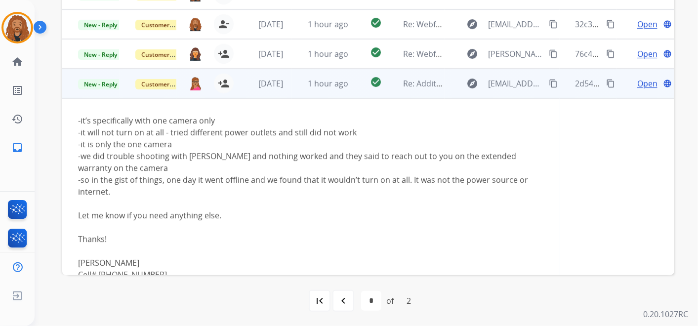
click at [231, 86] on div "person_add Assign to Me" at bounding box center [218, 84] width 32 height 20
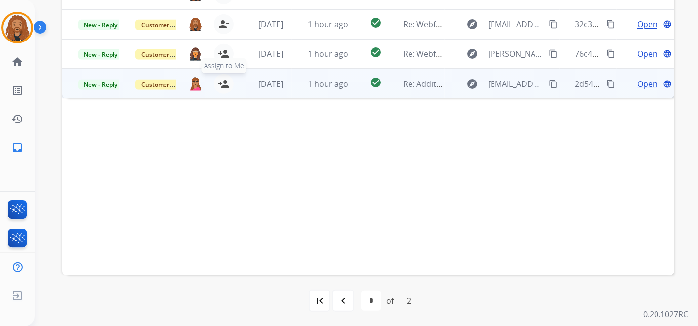
click at [226, 85] on mat-icon "person_add" at bounding box center [224, 84] width 12 height 12
click at [638, 85] on span "Open" at bounding box center [648, 84] width 20 height 12
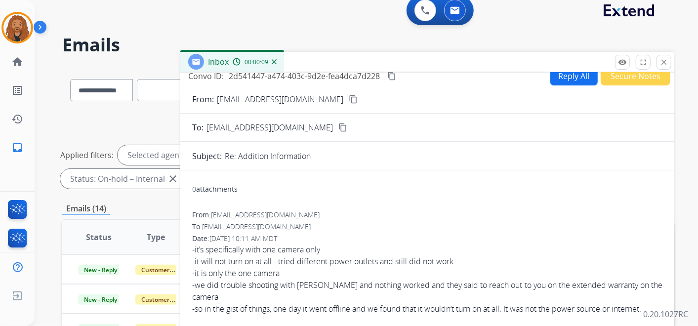
scroll to position [0, 0]
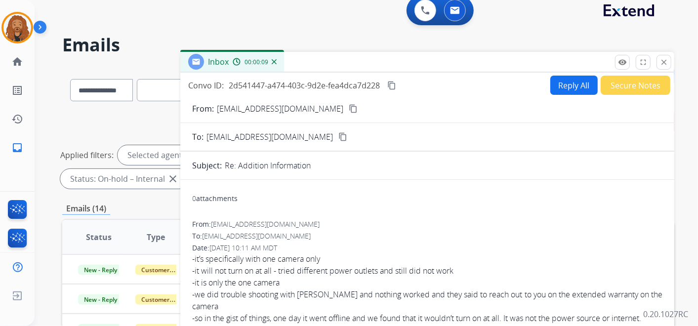
click at [551, 87] on button "Reply All" at bounding box center [574, 85] width 47 height 19
select select "**********"
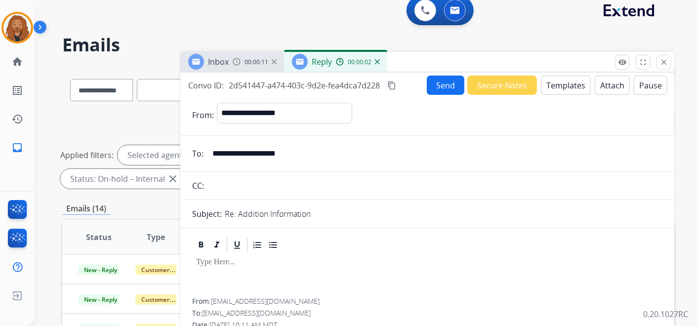
click at [560, 74] on div "**********" at bounding box center [427, 274] width 494 height 403
click at [552, 85] on button "Templates" at bounding box center [566, 85] width 50 height 19
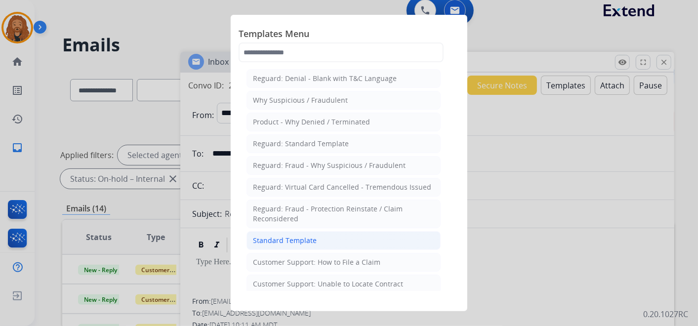
click at [287, 243] on div "Standard Template" at bounding box center [285, 241] width 64 height 10
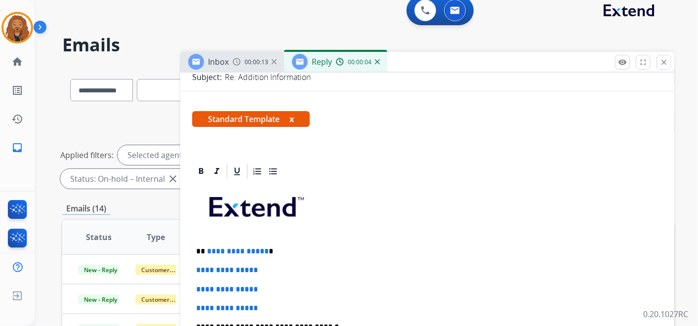
scroll to position [219, 0]
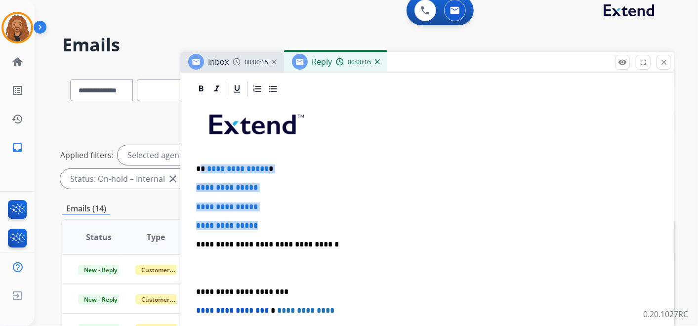
drag, startPoint x: 271, startPoint y: 224, endPoint x: 201, endPoint y: 167, distance: 90.6
click at [201, 167] on div "**********" at bounding box center [427, 268] width 470 height 340
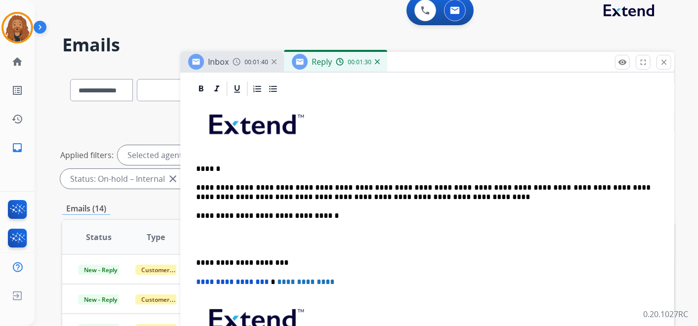
click at [226, 234] on p at bounding box center [427, 239] width 463 height 18
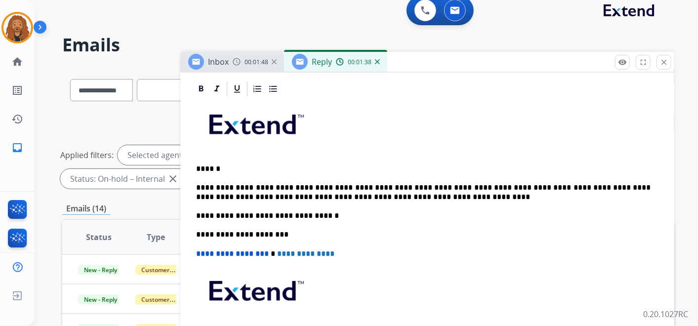
click at [370, 195] on p "**********" at bounding box center [423, 192] width 455 height 18
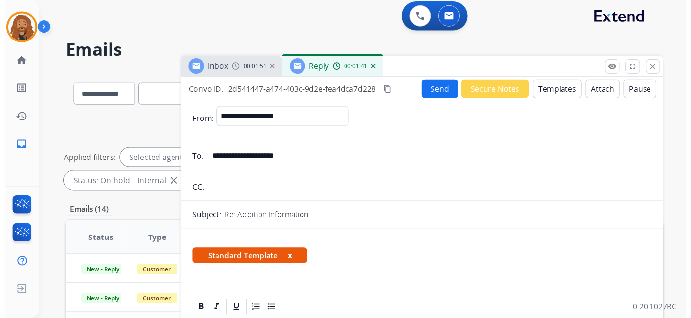
scroll to position [0, 0]
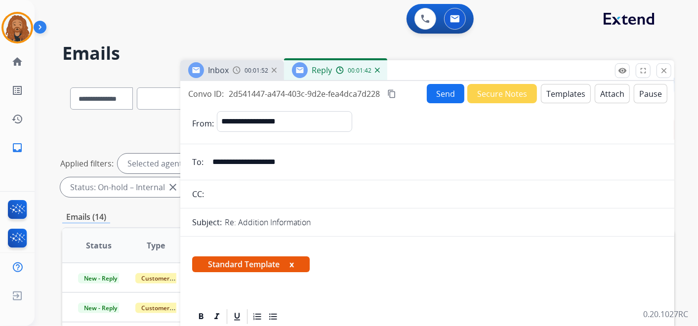
click at [451, 95] on button "Send" at bounding box center [446, 93] width 38 height 19
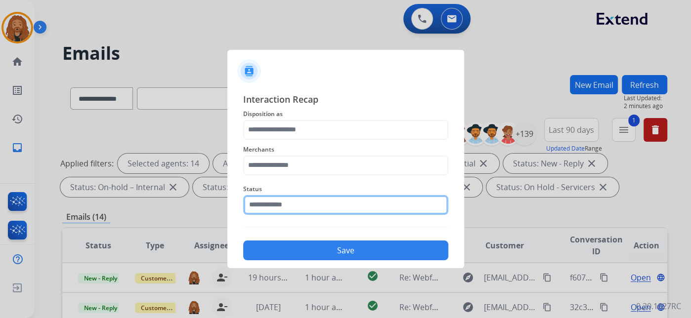
click at [298, 199] on input "text" at bounding box center [345, 205] width 205 height 20
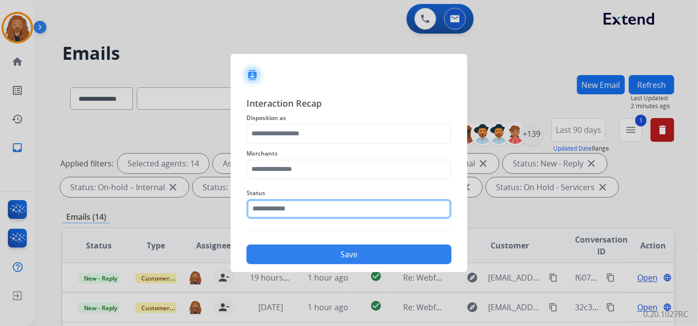
click at [280, 207] on input "text" at bounding box center [349, 209] width 205 height 20
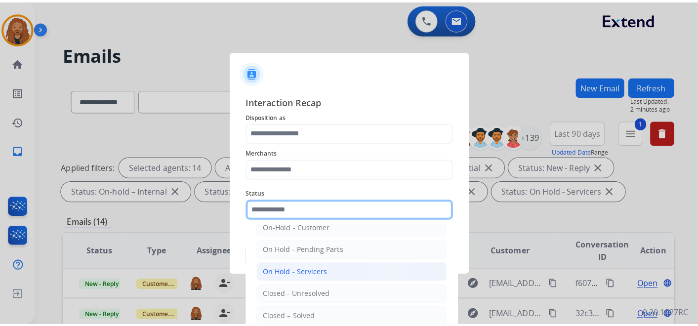
scroll to position [56, 0]
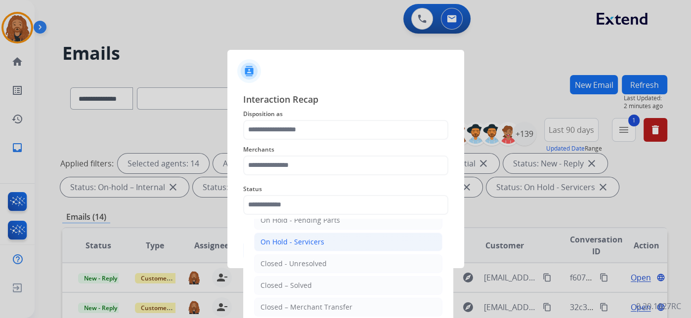
click at [295, 281] on div "Closed – Solved" at bounding box center [285, 286] width 51 height 10
type input "**********"
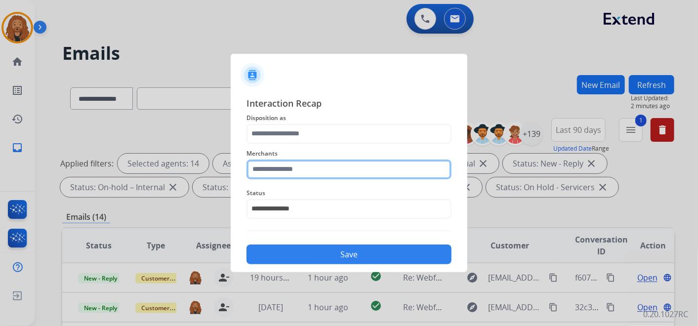
click at [300, 166] on input "text" at bounding box center [349, 170] width 205 height 20
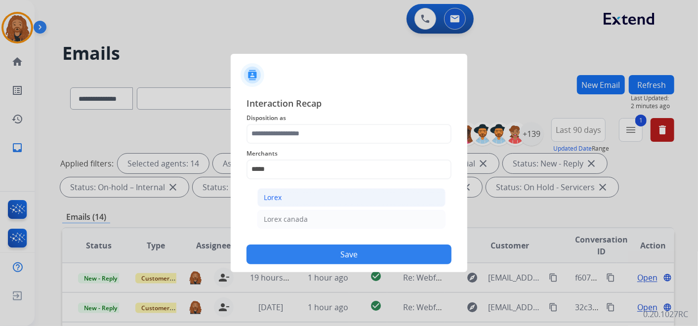
click at [264, 199] on div "Lorex" at bounding box center [273, 198] width 18 height 10
type input "*****"
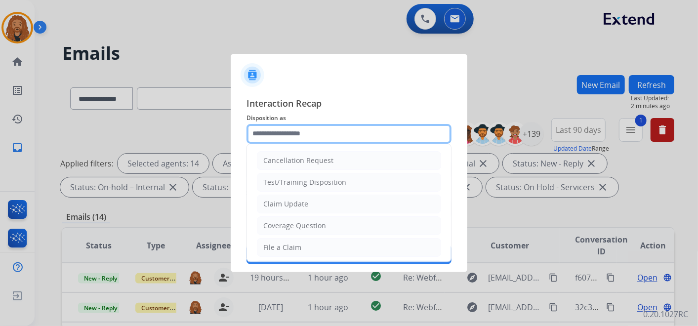
click at [285, 128] on input "text" at bounding box center [349, 134] width 205 height 20
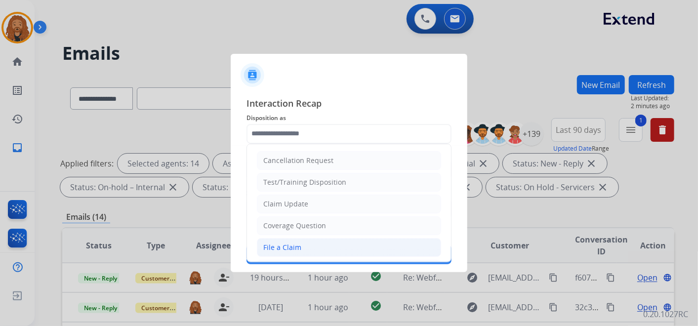
click at [294, 244] on div "File a Claim" at bounding box center [282, 248] width 38 height 10
type input "**********"
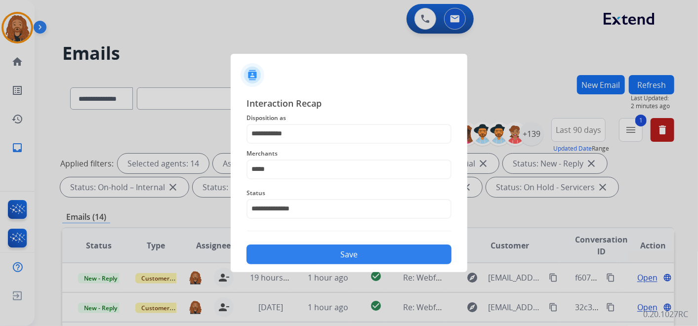
click at [309, 250] on div "Save" at bounding box center [349, 252] width 205 height 26
click at [307, 264] on button "Save" at bounding box center [349, 255] width 205 height 20
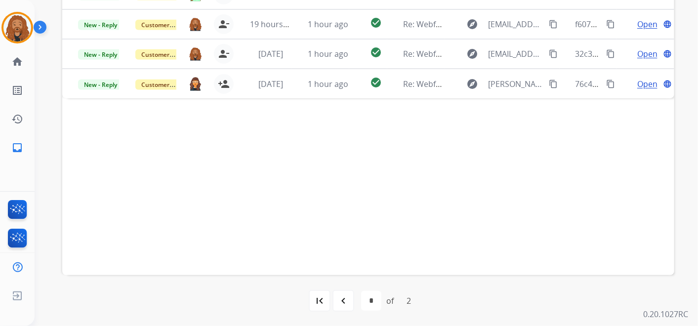
scroll to position [173, 0]
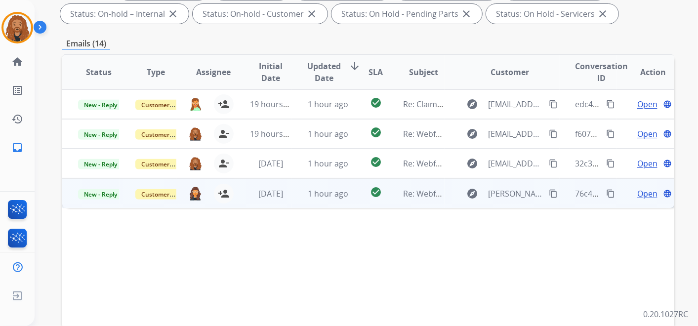
click at [638, 192] on span "Open" at bounding box center [648, 194] width 20 height 12
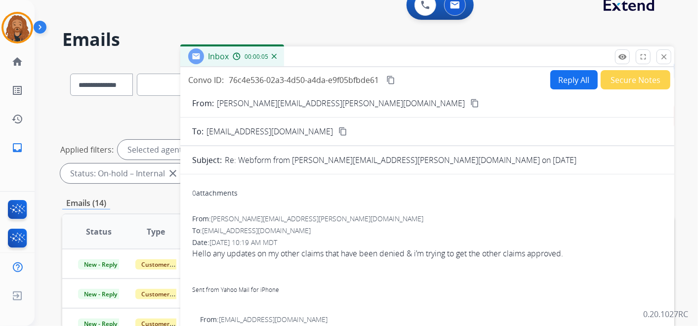
scroll to position [0, 0]
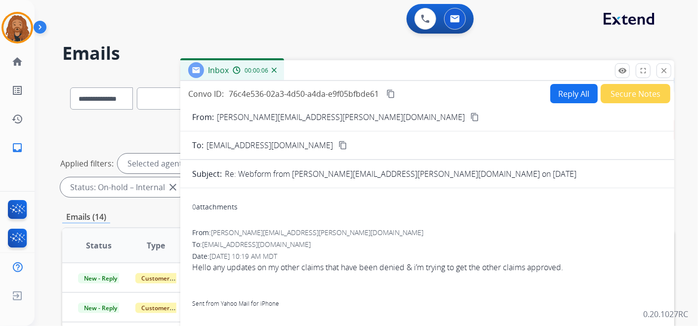
drag, startPoint x: 663, startPoint y: 70, endPoint x: 476, endPoint y: 132, distance: 196.9
click at [664, 70] on mat-icon "close" at bounding box center [664, 70] width 9 height 9
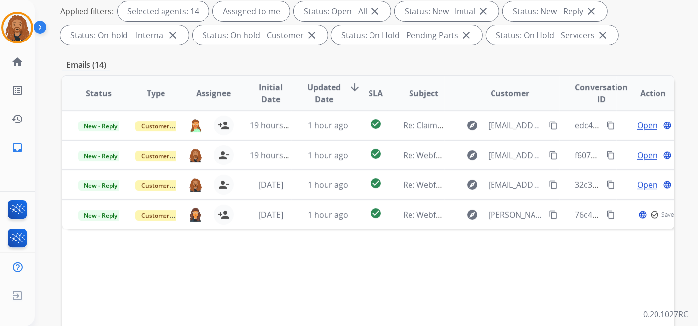
scroll to position [283, 0]
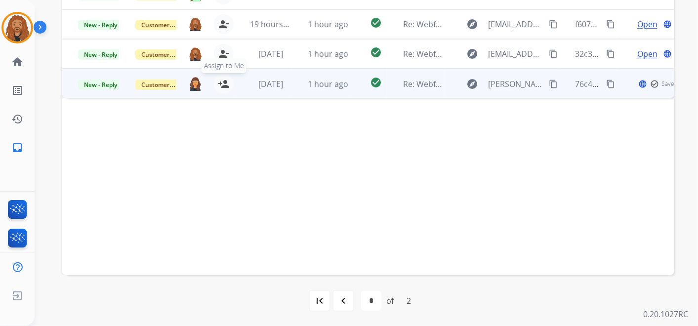
click at [223, 83] on mat-icon "person_add" at bounding box center [224, 84] width 12 height 12
click at [338, 81] on span "1 hour ago" at bounding box center [328, 84] width 41 height 11
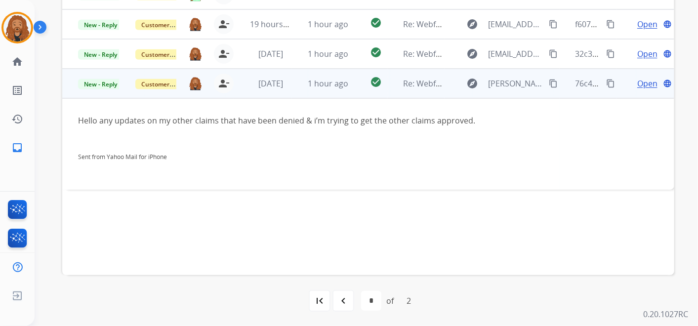
click at [644, 83] on span "Open" at bounding box center [648, 84] width 20 height 12
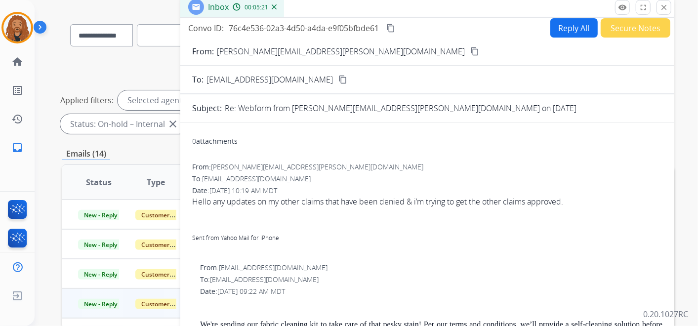
scroll to position [0, 0]
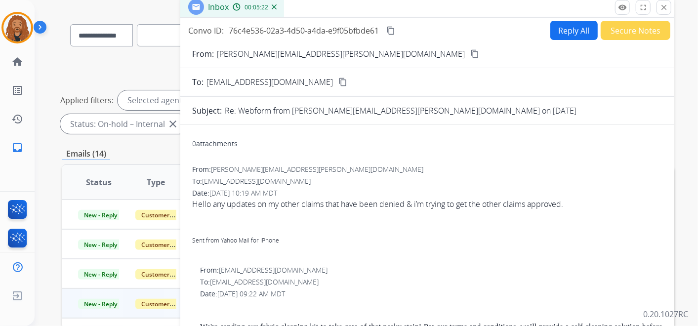
click at [470, 52] on mat-icon "content_copy" at bounding box center [474, 53] width 9 height 9
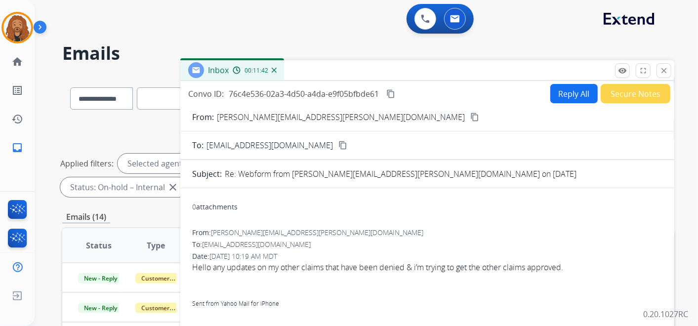
click at [566, 87] on button "Reply All" at bounding box center [574, 93] width 47 height 19
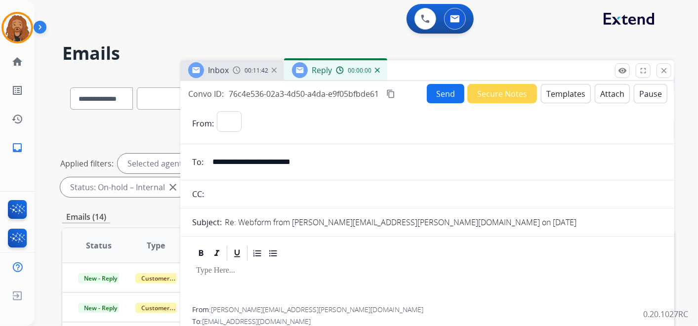
select select "**********"
click at [562, 96] on button "Templates" at bounding box center [566, 93] width 50 height 19
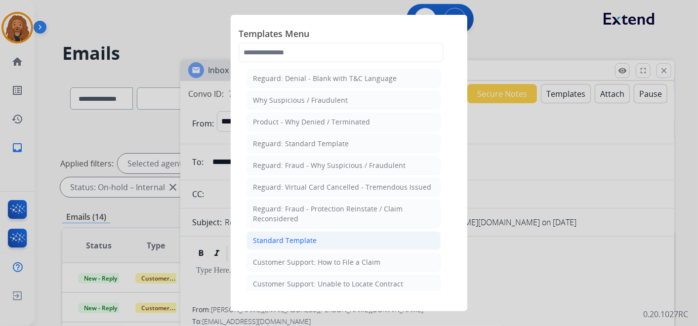
click at [329, 236] on li "Standard Template" at bounding box center [344, 240] width 194 height 19
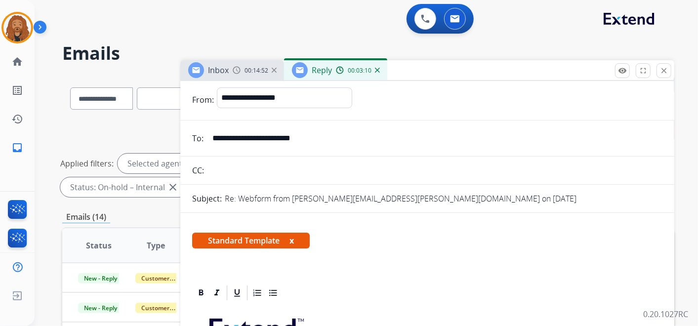
scroll to position [244, 0]
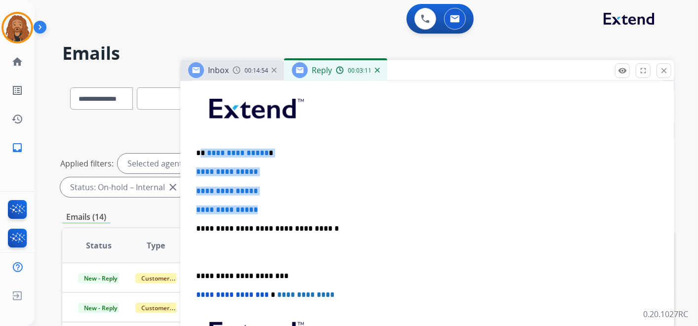
drag, startPoint x: 266, startPoint y: 204, endPoint x: 200, endPoint y: 153, distance: 83.1
click at [200, 153] on div "**********" at bounding box center [427, 252] width 470 height 340
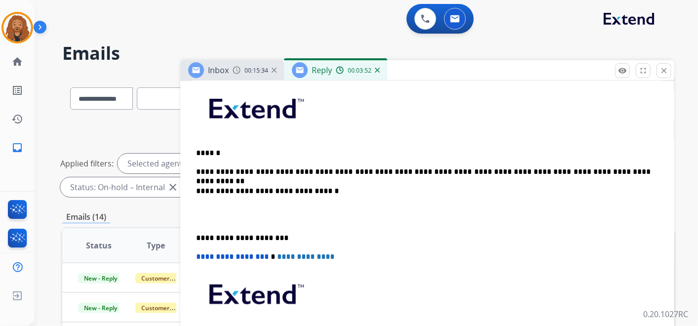
scroll to position [189, 0]
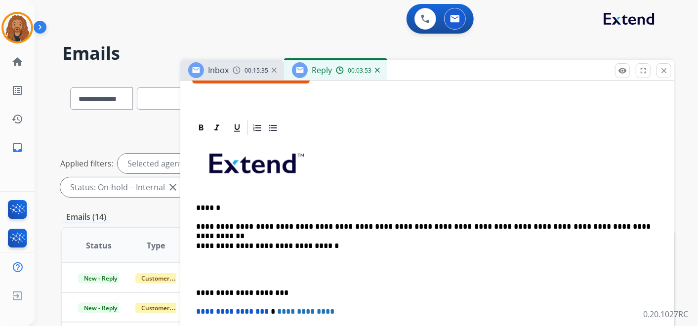
click at [256, 273] on p at bounding box center [427, 269] width 463 height 18
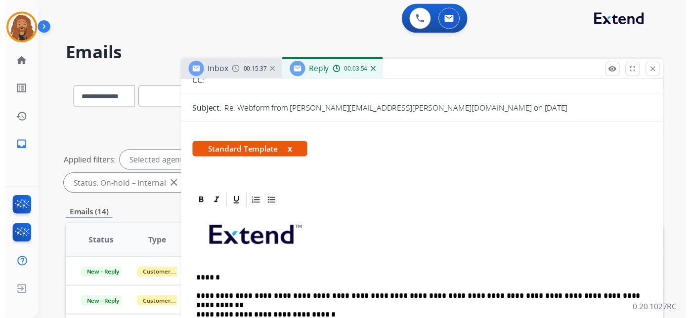
scroll to position [0, 0]
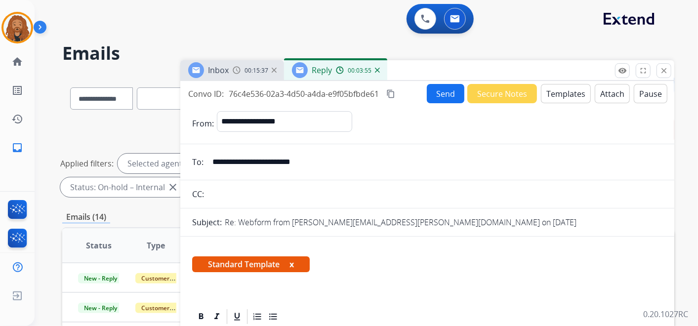
click at [414, 99] on div "Convo ID: 76c4e536-02a3-4d50-a4da-e9f05bfbde61 content_copy Send Secure Notes T…" at bounding box center [427, 93] width 494 height 19
click at [431, 96] on button "Send" at bounding box center [446, 93] width 38 height 19
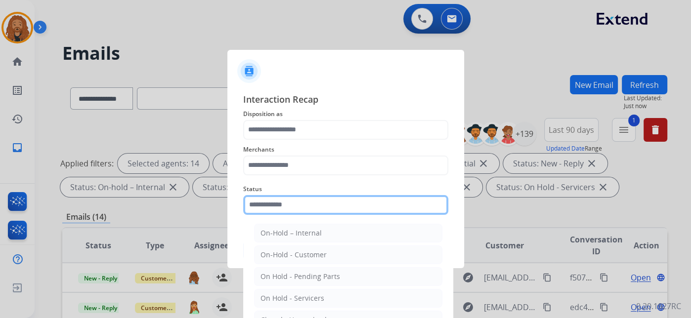
click at [341, 201] on input "text" at bounding box center [345, 205] width 205 height 20
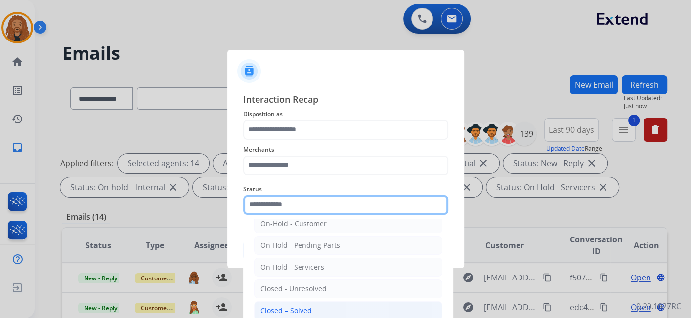
scroll to position [56, 0]
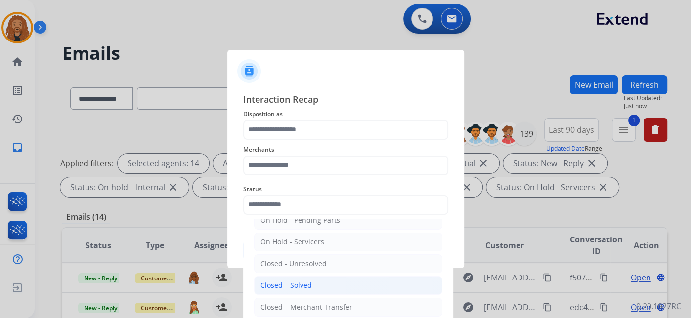
click at [306, 282] on div "Closed – Solved" at bounding box center [285, 286] width 51 height 10
type input "**********"
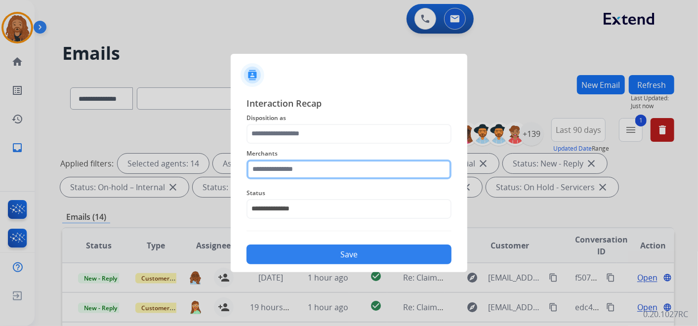
click at [307, 164] on input "text" at bounding box center [349, 170] width 205 height 20
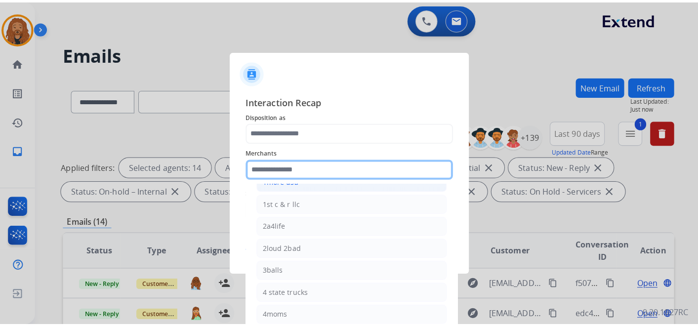
scroll to position [0, 0]
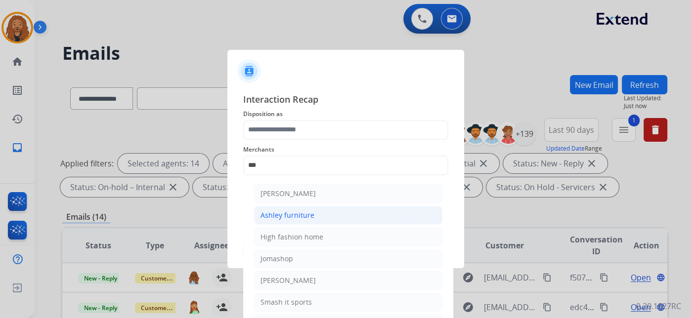
click at [289, 207] on li "Ashley furniture" at bounding box center [348, 215] width 188 height 19
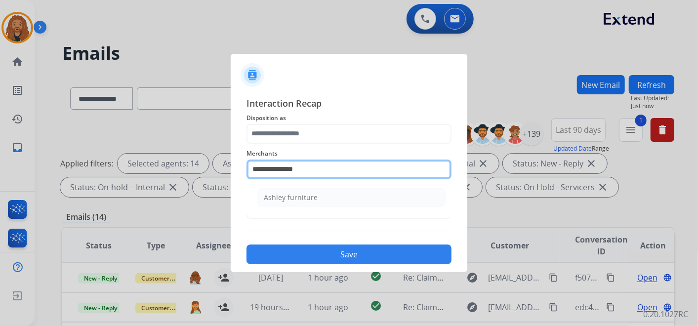
drag, startPoint x: 316, startPoint y: 173, endPoint x: 275, endPoint y: 173, distance: 40.5
click at [275, 173] on input "**********" at bounding box center [349, 170] width 205 height 20
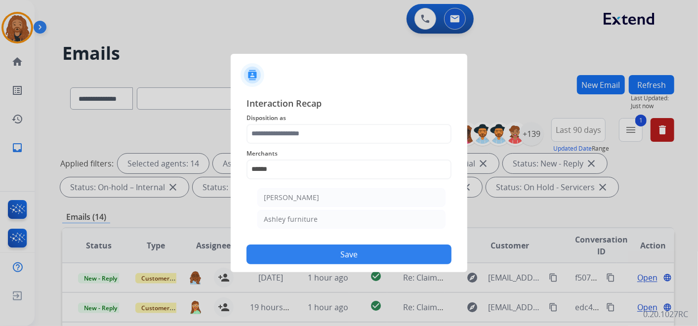
drag, startPoint x: 296, startPoint y: 193, endPoint x: 258, endPoint y: 141, distance: 64.5
click at [294, 194] on div "[PERSON_NAME]" at bounding box center [291, 198] width 55 height 10
type input "**********"
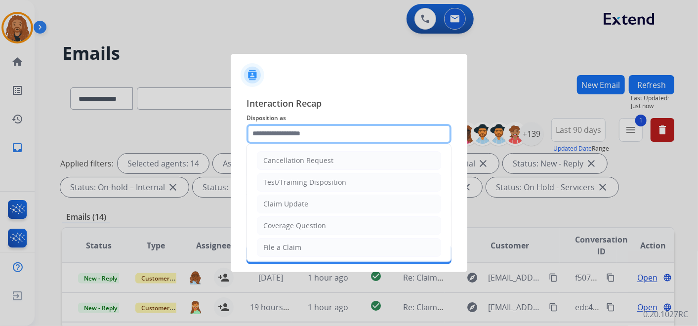
click at [259, 134] on input "text" at bounding box center [349, 134] width 205 height 20
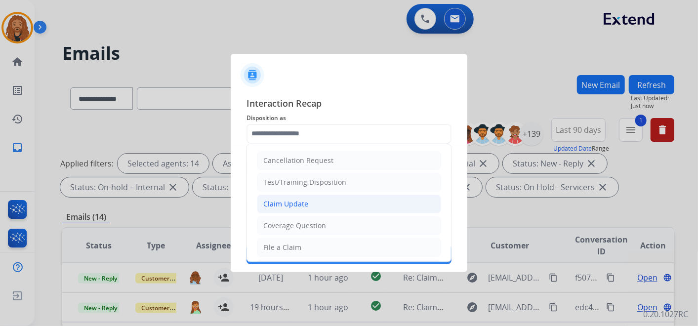
click at [285, 199] on div "Claim Update" at bounding box center [285, 204] width 45 height 10
type input "**********"
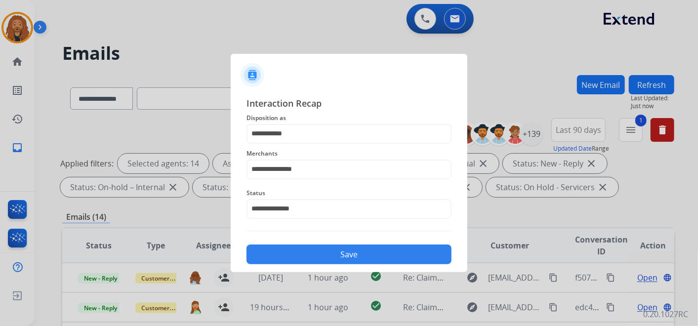
click at [289, 243] on div "Save" at bounding box center [349, 252] width 205 height 26
click at [288, 259] on button "Save" at bounding box center [349, 255] width 205 height 20
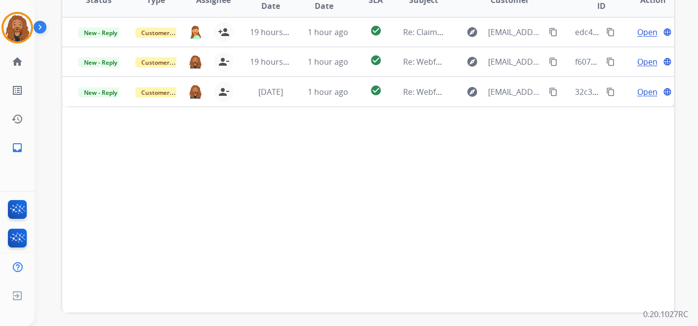
scroll to position [228, 0]
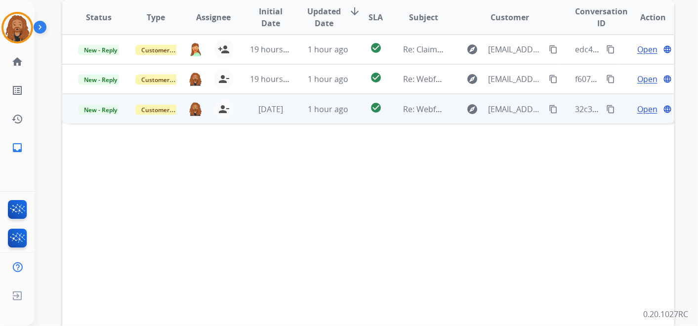
click at [308, 104] on span "1 hour ago" at bounding box center [328, 109] width 41 height 11
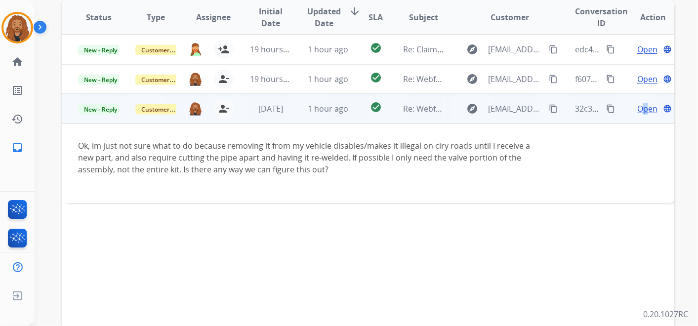
click at [639, 107] on span "Open" at bounding box center [648, 109] width 20 height 12
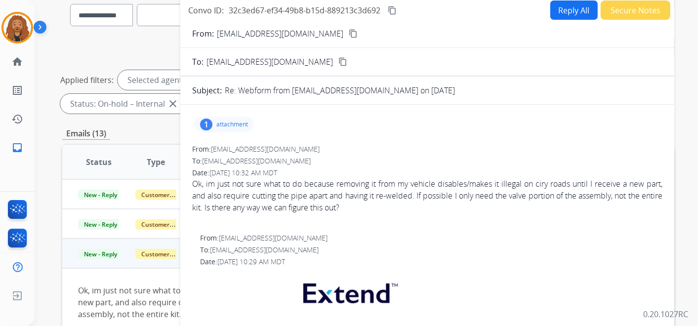
scroll to position [8, 0]
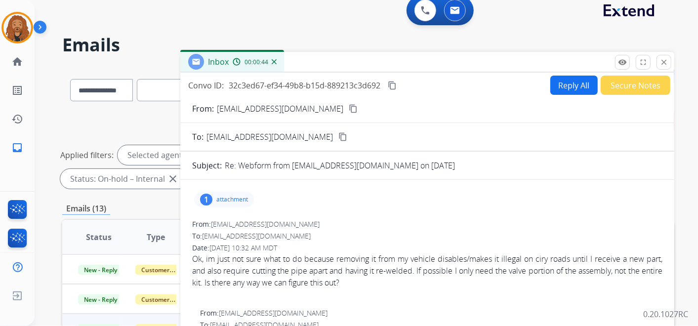
click at [349, 106] on mat-icon "content_copy" at bounding box center [353, 108] width 9 height 9
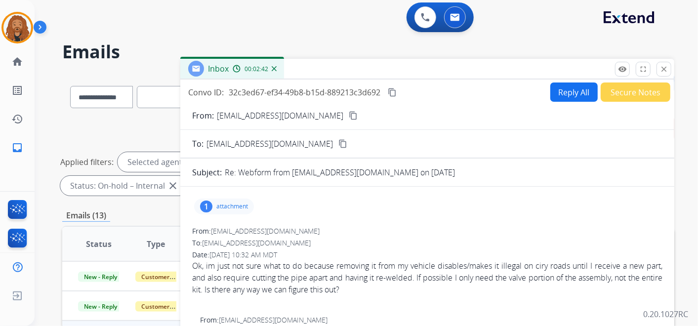
scroll to position [0, 0]
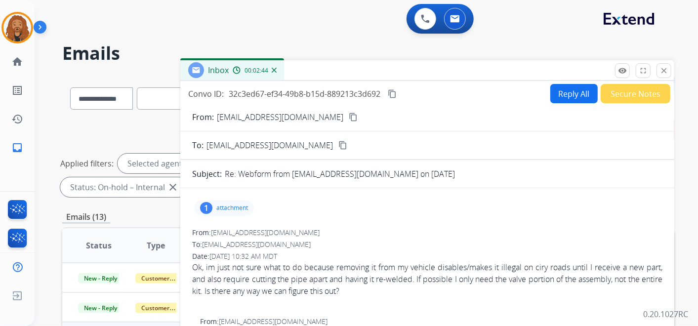
click at [565, 99] on button "Reply All" at bounding box center [574, 93] width 47 height 19
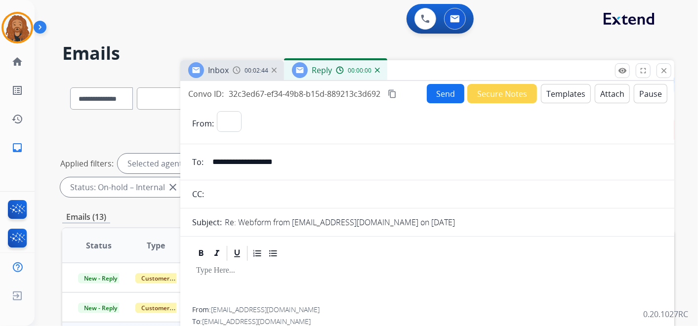
select select "**********"
click at [557, 94] on button "Templates" at bounding box center [566, 93] width 50 height 19
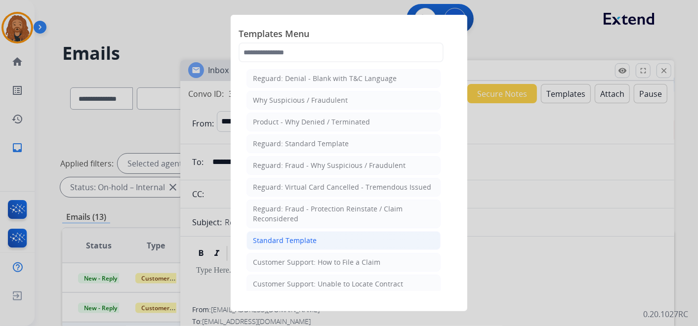
click at [313, 245] on li "Standard Template" at bounding box center [344, 240] width 194 height 19
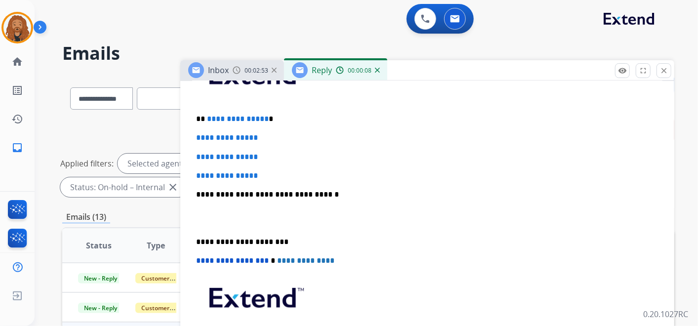
scroll to position [219, 0]
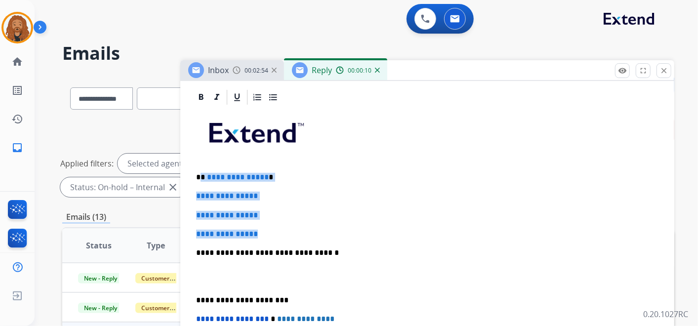
drag, startPoint x: 265, startPoint y: 233, endPoint x: 202, endPoint y: 175, distance: 86.1
click at [202, 176] on div "**********" at bounding box center [427, 276] width 470 height 340
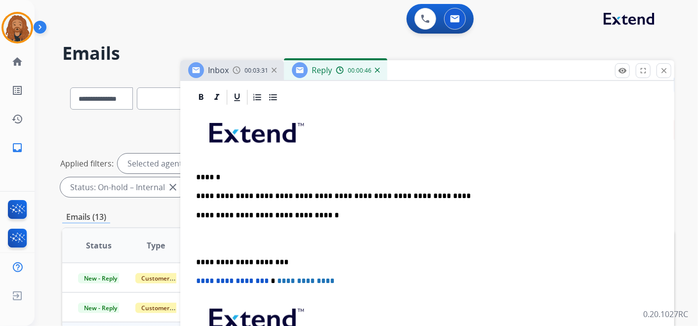
click at [295, 195] on p "**********" at bounding box center [423, 196] width 455 height 9
click at [309, 196] on p "**********" at bounding box center [423, 196] width 455 height 9
click at [517, 195] on p "**********" at bounding box center [423, 196] width 455 height 9
click at [229, 243] on p at bounding box center [427, 239] width 463 height 18
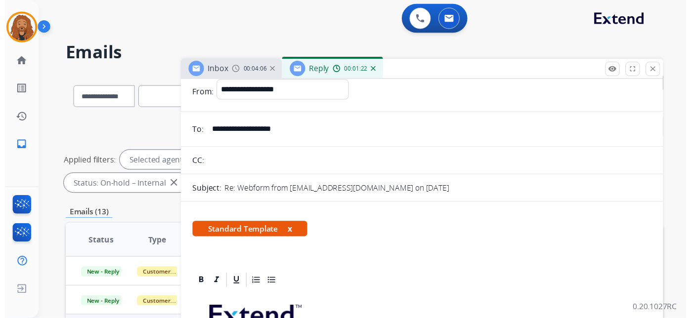
scroll to position [0, 0]
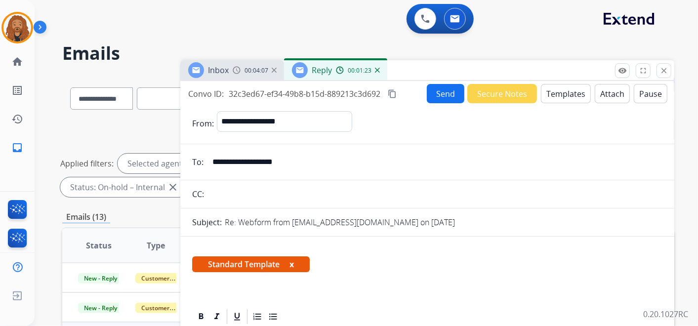
click at [446, 94] on button "Send" at bounding box center [446, 93] width 38 height 19
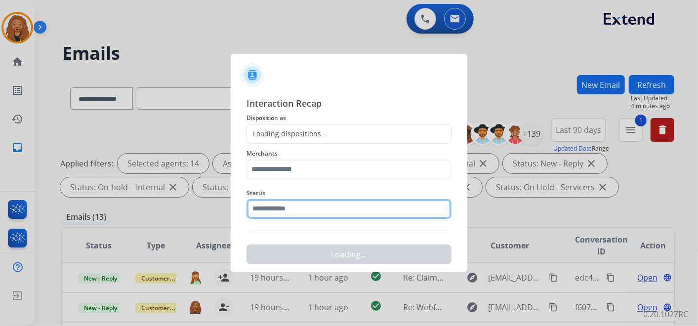
click at [271, 210] on input "text" at bounding box center [349, 209] width 205 height 20
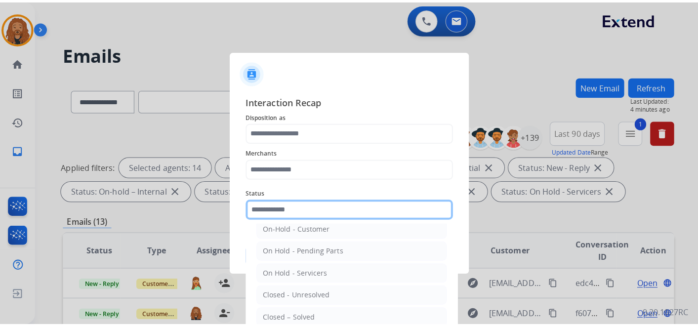
scroll to position [56, 0]
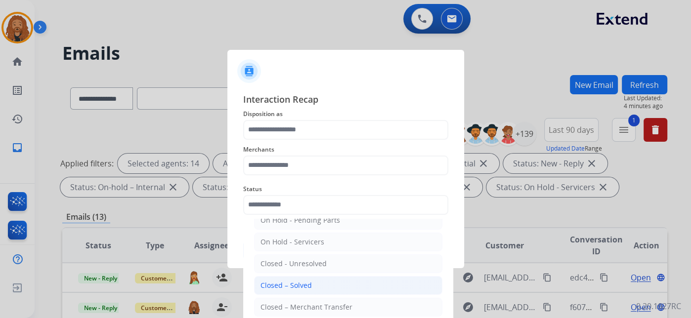
click at [313, 283] on li "Closed – Solved" at bounding box center [348, 285] width 188 height 19
type input "**********"
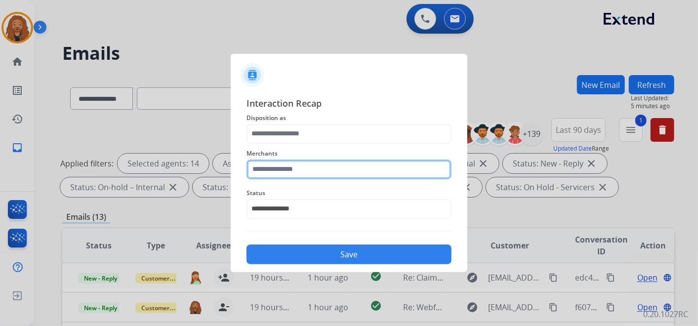
click at [303, 166] on input "text" at bounding box center [349, 170] width 205 height 20
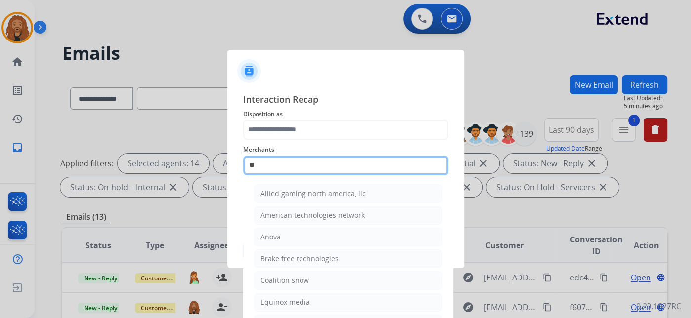
type input "*"
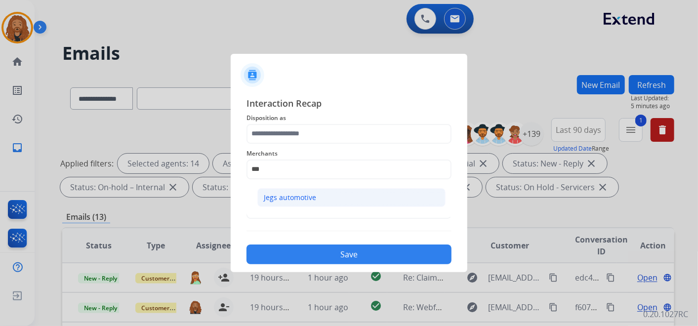
click at [304, 190] on li "Jegs automotive" at bounding box center [351, 197] width 188 height 19
type input "**********"
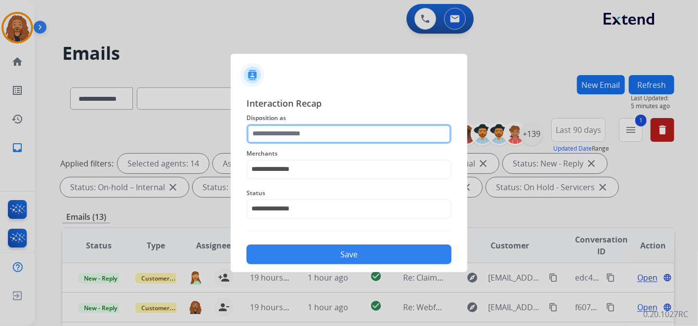
click at [291, 133] on input "text" at bounding box center [349, 134] width 205 height 20
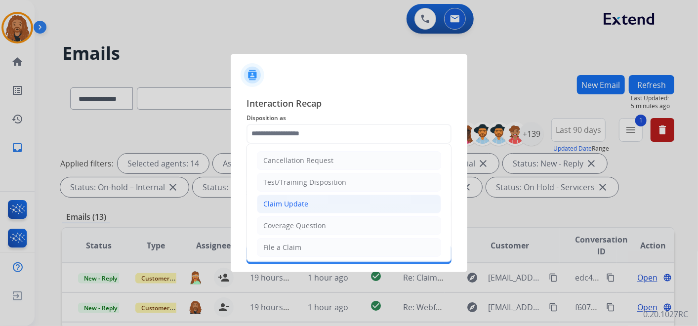
click at [286, 195] on li "Claim Update" at bounding box center [349, 204] width 184 height 19
type input "**********"
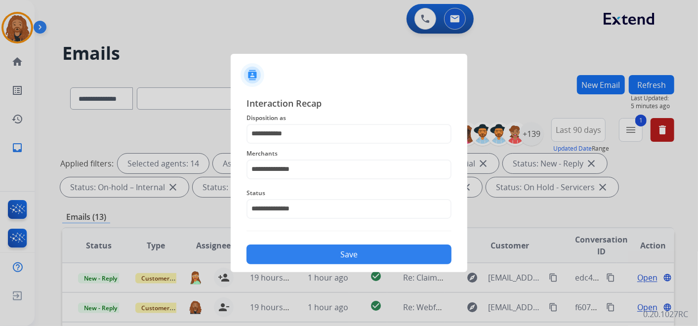
click at [284, 253] on button "Save" at bounding box center [349, 255] width 205 height 20
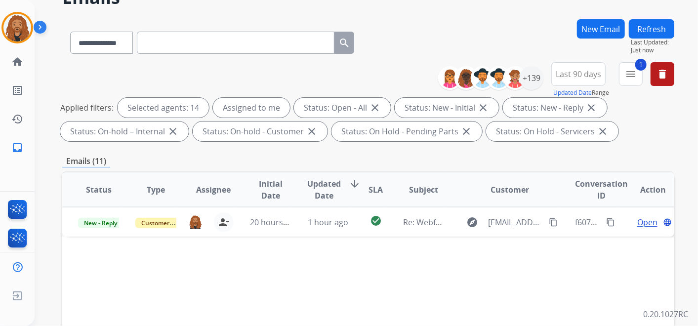
scroll to position [110, 0]
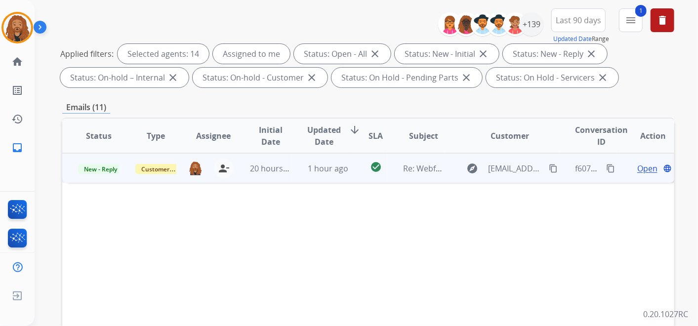
click at [639, 170] on span "Open" at bounding box center [648, 169] width 20 height 12
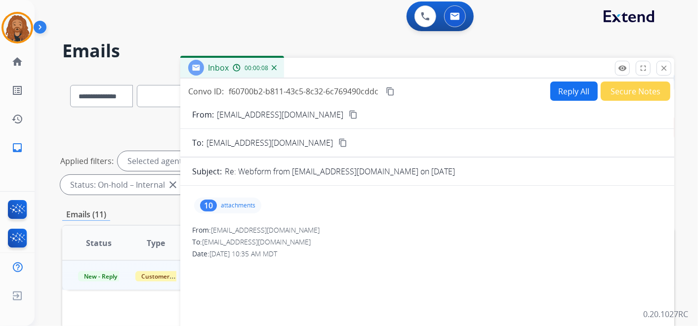
scroll to position [0, 0]
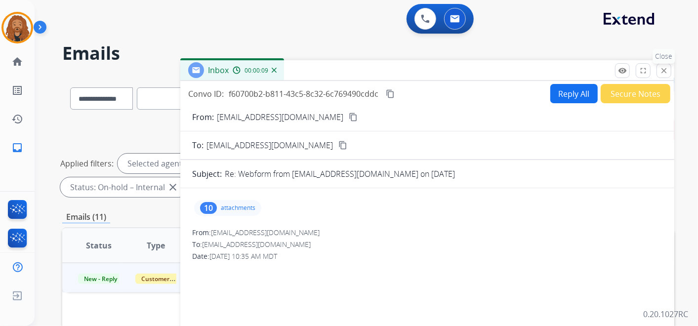
click at [663, 70] on mat-icon "close" at bounding box center [664, 70] width 9 height 9
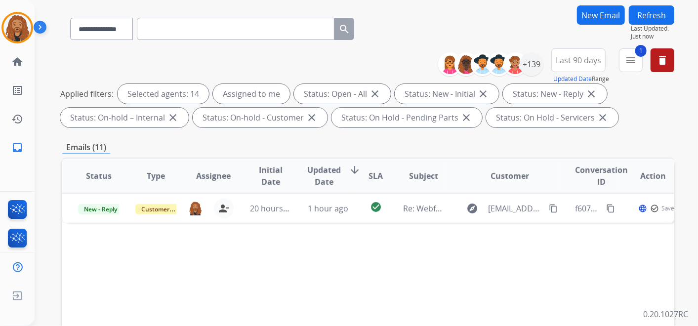
scroll to position [110, 0]
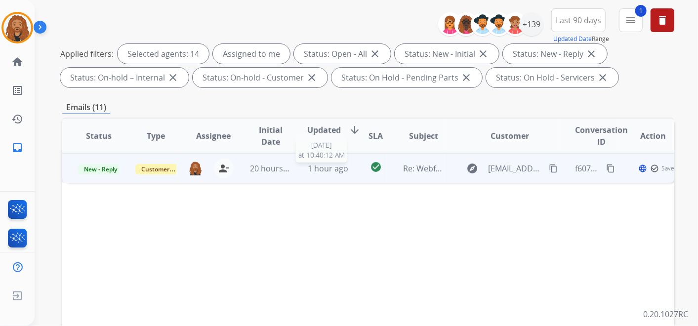
click at [309, 169] on span "1 hour ago" at bounding box center [328, 168] width 41 height 11
click at [639, 170] on span "Open" at bounding box center [648, 168] width 20 height 12
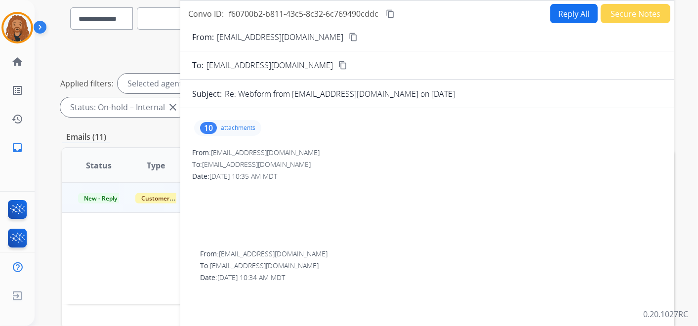
scroll to position [63, 0]
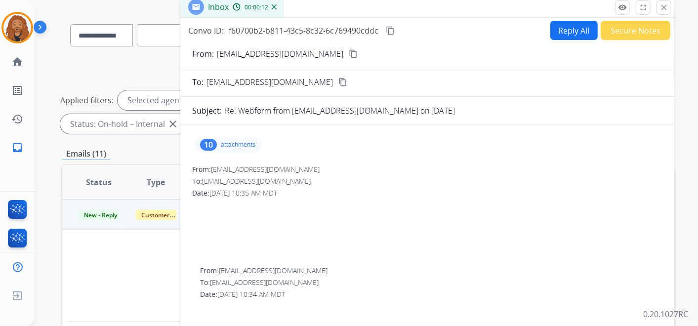
click at [237, 143] on p "attachments" at bounding box center [238, 145] width 35 height 8
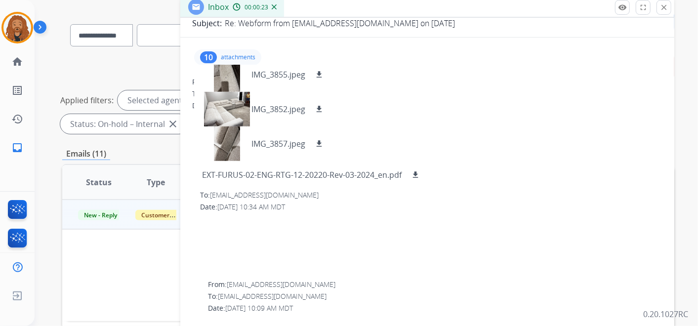
scroll to position [0, 0]
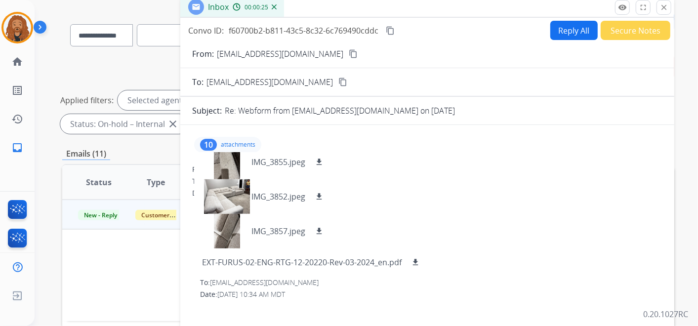
click at [349, 53] on mat-icon "content_copy" at bounding box center [353, 53] width 9 height 9
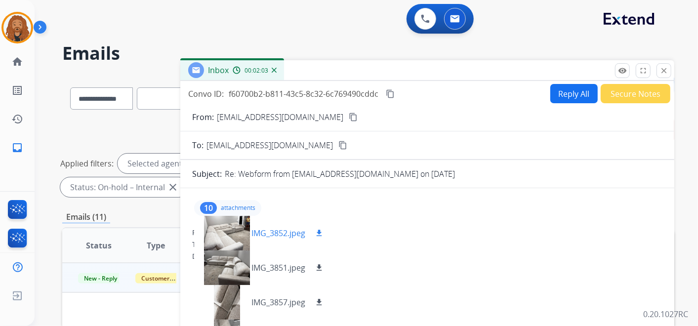
click at [320, 234] on mat-icon "download" at bounding box center [319, 233] width 9 height 9
click at [322, 267] on mat-icon "download" at bounding box center [319, 267] width 9 height 9
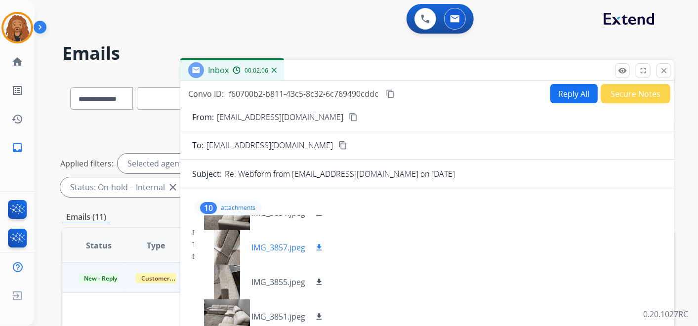
click at [317, 247] on mat-icon "download" at bounding box center [319, 247] width 9 height 9
click at [316, 280] on mat-icon "download" at bounding box center [319, 282] width 9 height 9
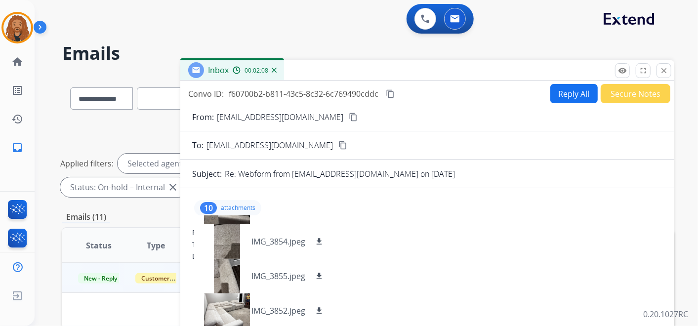
scroll to position [110, 0]
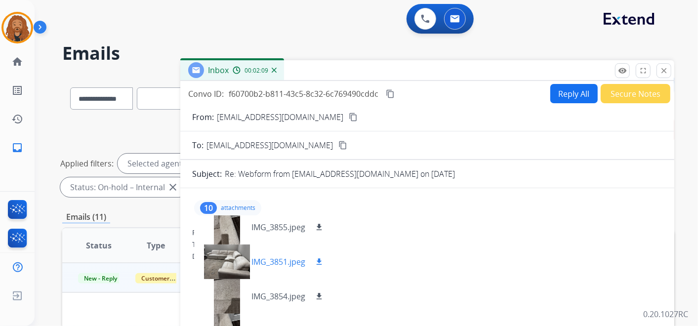
click at [318, 266] on button "download" at bounding box center [319, 262] width 12 height 12
click at [318, 297] on mat-icon "download" at bounding box center [319, 296] width 9 height 9
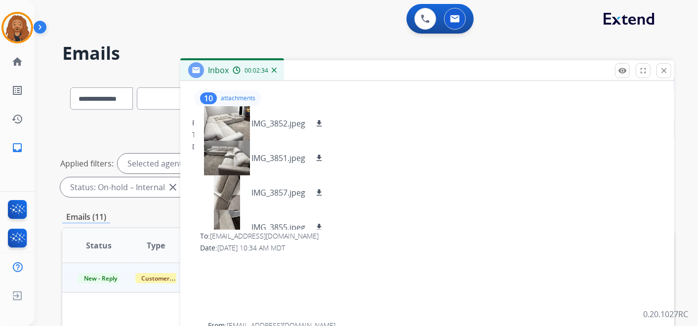
scroll to position [0, 0]
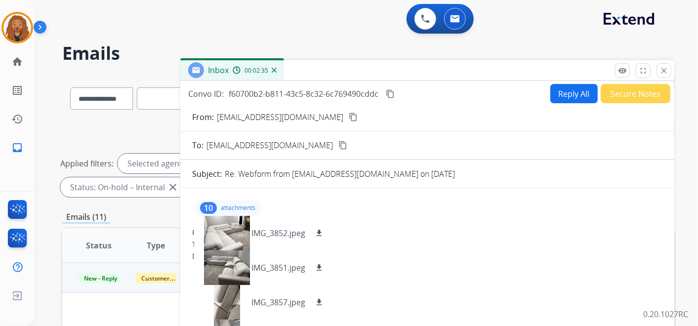
click at [642, 143] on div "To: [EMAIL_ADDRESS][DOMAIN_NAME] content_copy" at bounding box center [427, 145] width 494 height 12
click at [572, 90] on button "Reply All" at bounding box center [574, 93] width 47 height 19
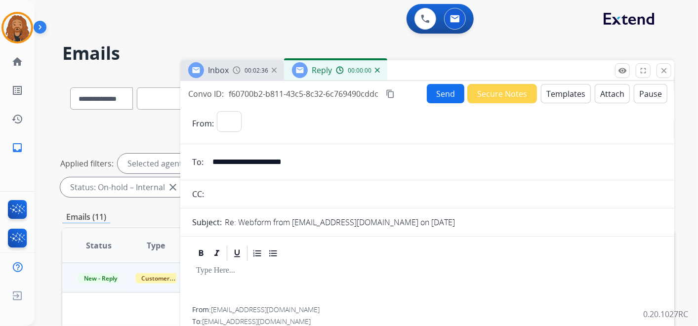
select select "**********"
click at [571, 91] on button "Templates" at bounding box center [566, 93] width 50 height 19
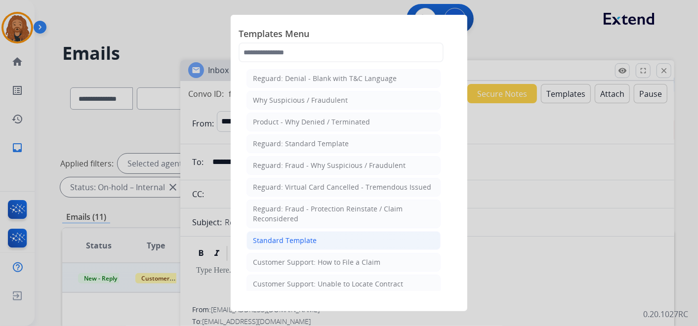
click at [294, 238] on div "Standard Template" at bounding box center [285, 241] width 64 height 10
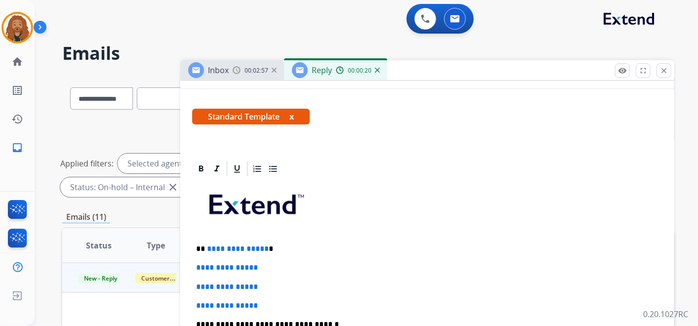
scroll to position [219, 0]
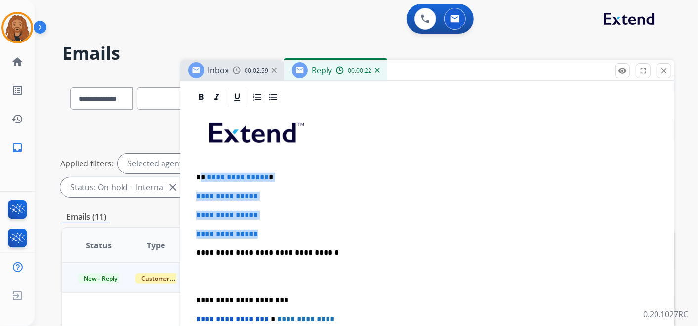
drag, startPoint x: 255, startPoint y: 230, endPoint x: 200, endPoint y: 168, distance: 83.3
click at [200, 168] on div "**********" at bounding box center [427, 276] width 470 height 340
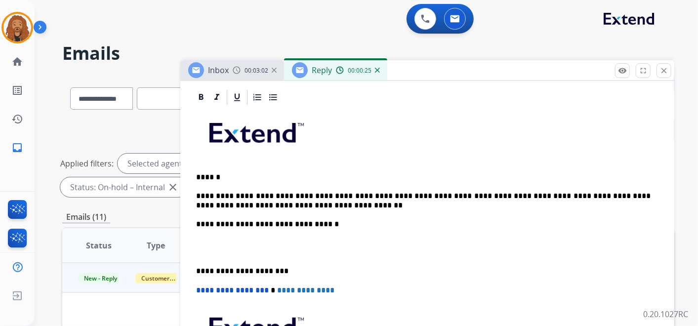
scroll to position [165, 0]
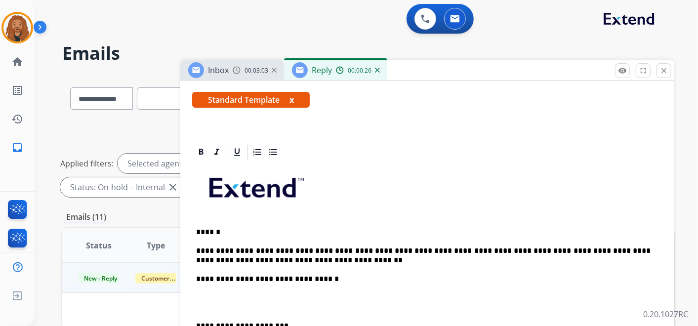
click at [228, 303] on p at bounding box center [427, 303] width 463 height 18
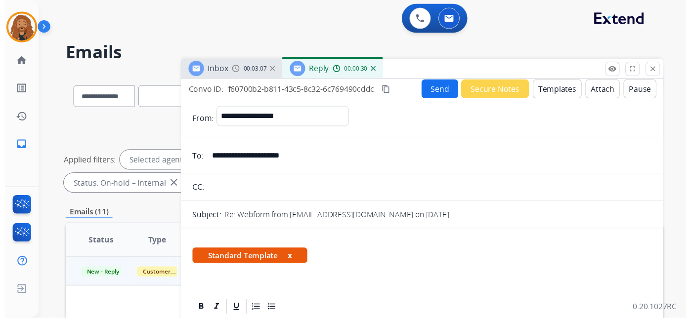
scroll to position [0, 0]
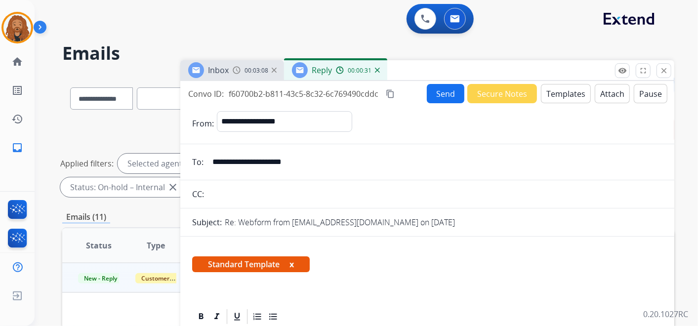
click at [439, 98] on button "Send" at bounding box center [446, 93] width 38 height 19
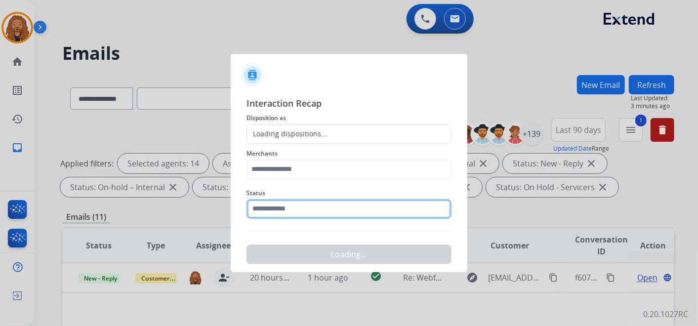
click at [302, 204] on input "text" at bounding box center [349, 209] width 205 height 20
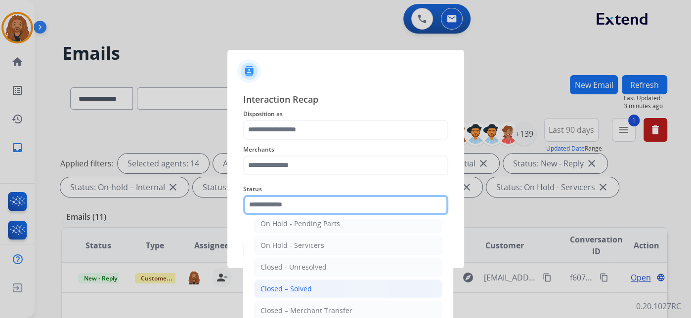
scroll to position [56, 0]
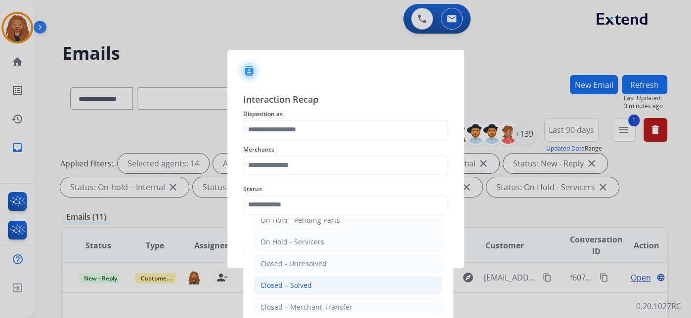
click at [307, 286] on div "Closed – Solved" at bounding box center [285, 286] width 51 height 10
type input "**********"
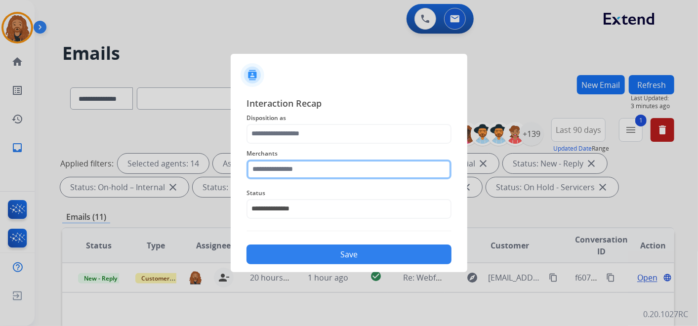
click at [300, 179] on div "Merchants" at bounding box center [349, 164] width 205 height 40
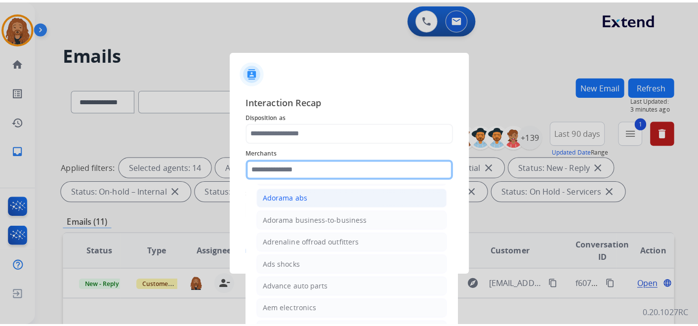
scroll to position [329, 0]
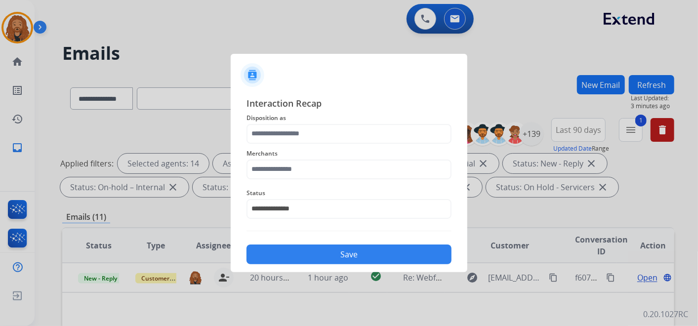
click at [309, 144] on div "Merchants" at bounding box center [349, 164] width 205 height 40
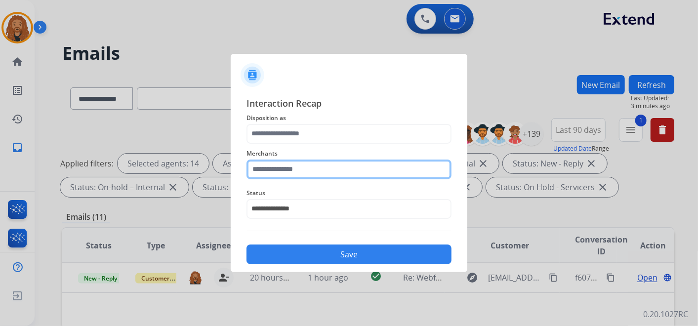
click at [291, 160] on input "text" at bounding box center [349, 170] width 205 height 20
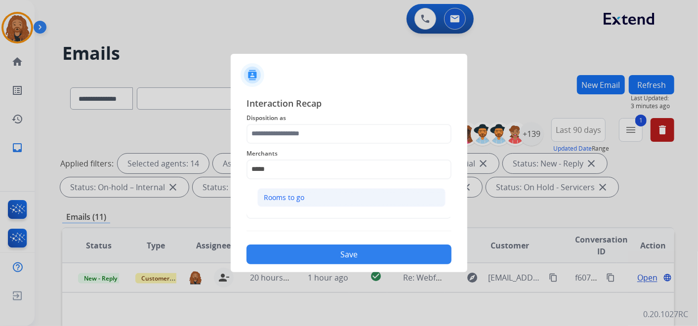
click at [289, 200] on div "Rooms to go" at bounding box center [284, 198] width 41 height 10
type input "**********"
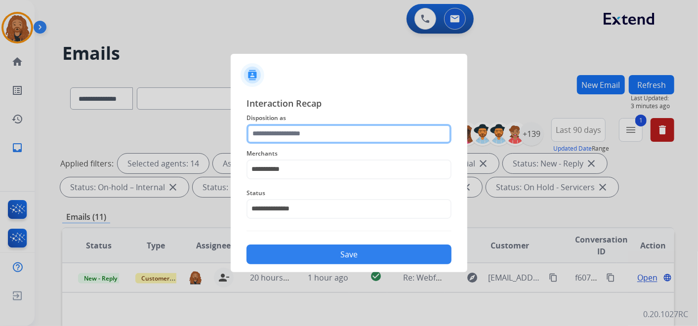
click at [289, 131] on input "text" at bounding box center [349, 134] width 205 height 20
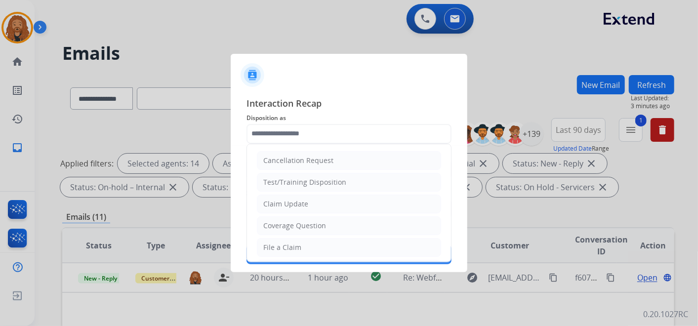
click at [288, 246] on div "File a Claim" at bounding box center [282, 248] width 38 height 10
type input "**********"
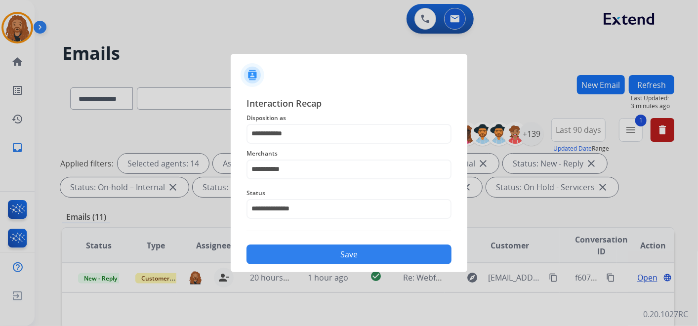
click at [307, 255] on button "Save" at bounding box center [349, 255] width 205 height 20
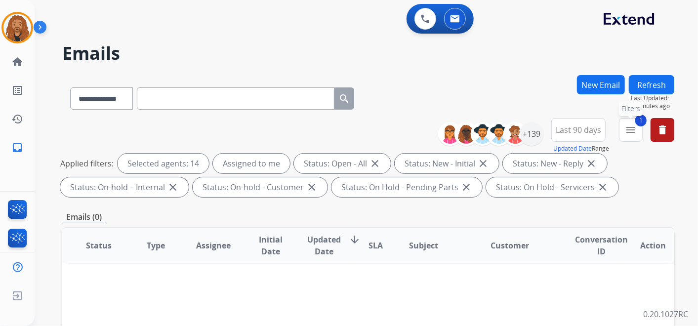
drag, startPoint x: 634, startPoint y: 139, endPoint x: 628, endPoint y: 150, distance: 11.7
click at [634, 139] on button "1 menu Filters" at bounding box center [631, 130] width 24 height 24
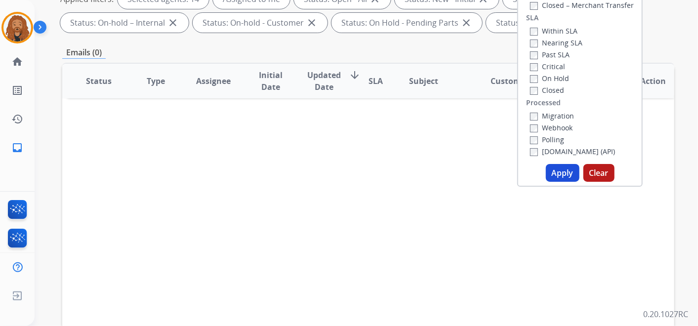
scroll to position [219, 0]
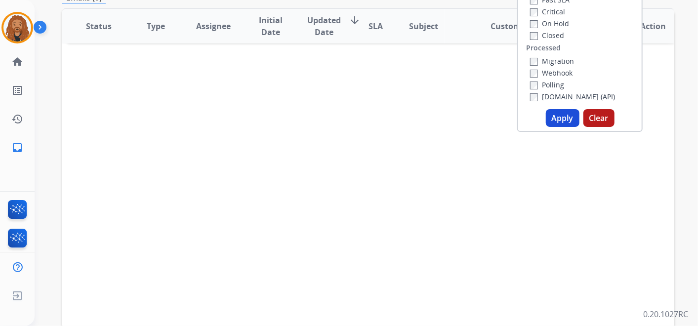
click at [546, 115] on button "Apply" at bounding box center [563, 118] width 34 height 18
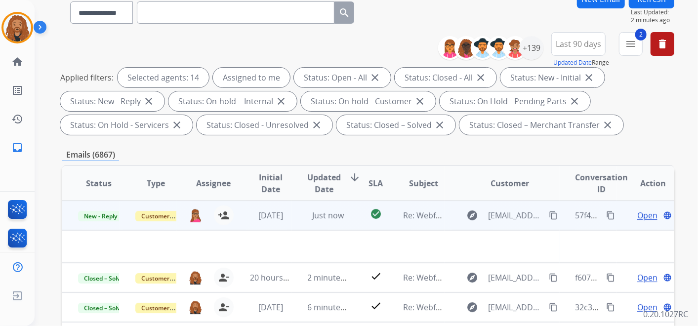
scroll to position [165, 0]
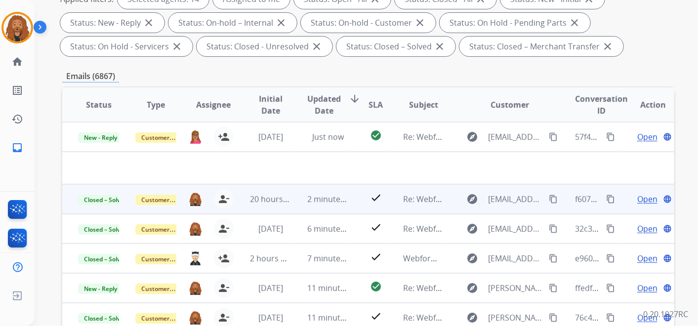
click at [606, 199] on mat-icon "content_copy" at bounding box center [610, 199] width 9 height 9
click at [646, 200] on span "Open" at bounding box center [648, 199] width 20 height 12
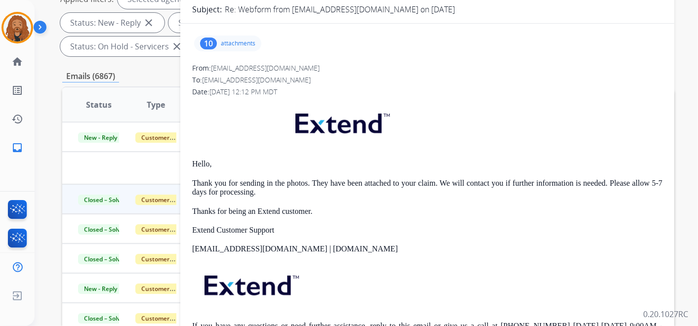
scroll to position [0, 0]
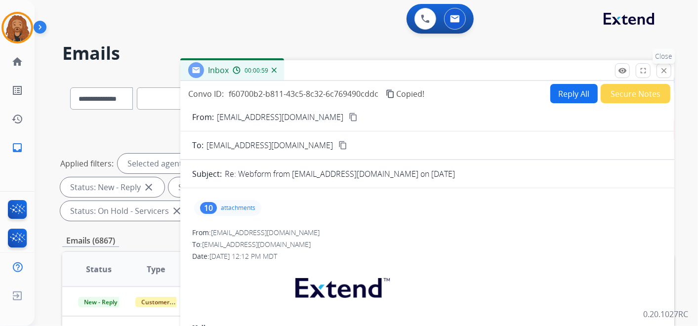
click at [663, 73] on mat-icon "close" at bounding box center [664, 70] width 9 height 9
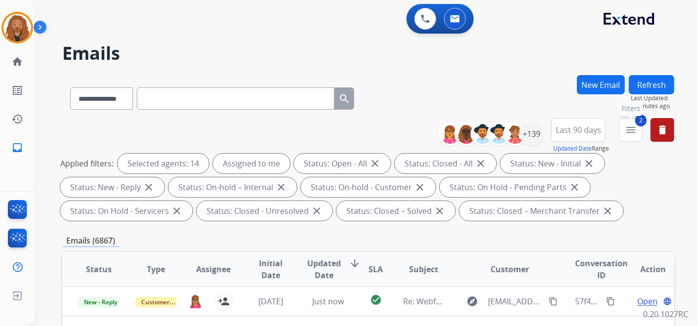
click at [628, 135] on mat-icon "menu" at bounding box center [631, 130] width 12 height 12
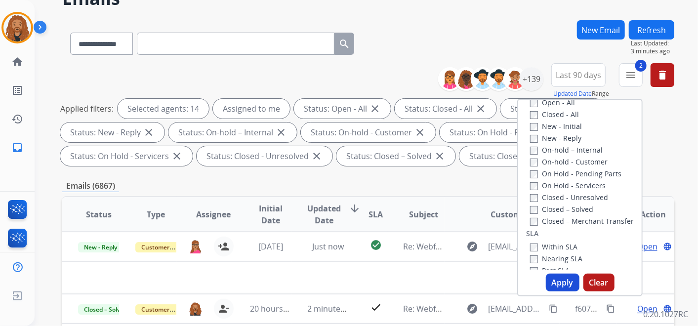
scroll to position [95, 0]
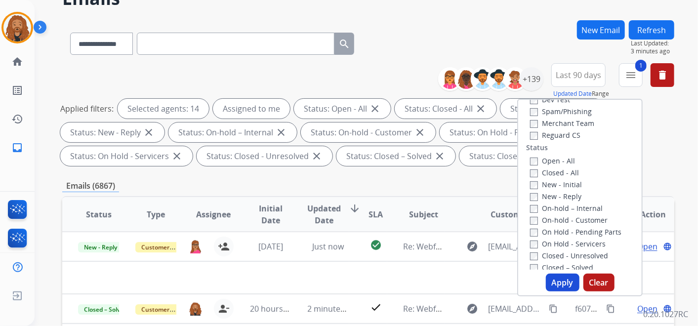
click at [557, 284] on button "Apply" at bounding box center [563, 283] width 34 height 18
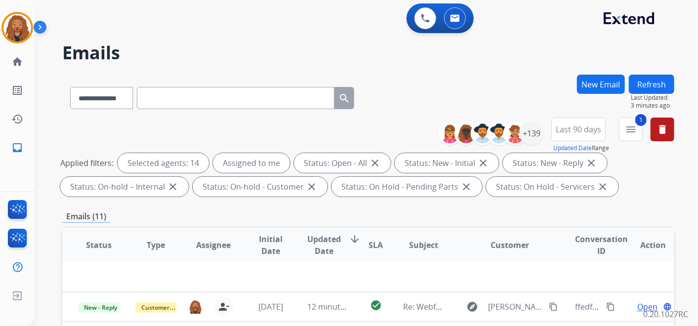
scroll to position [0, 0]
click at [636, 125] on mat-icon "menu" at bounding box center [631, 130] width 12 height 12
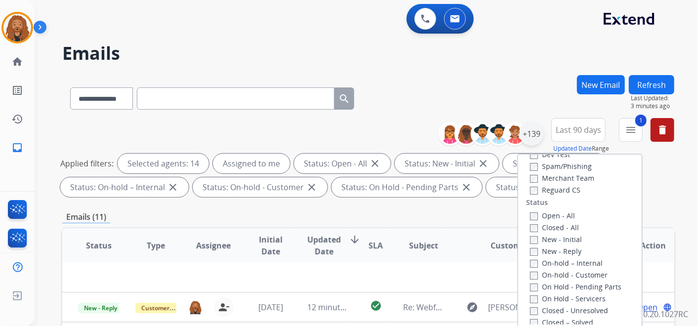
click at [526, 145] on div "+139" at bounding box center [495, 134] width 98 height 24
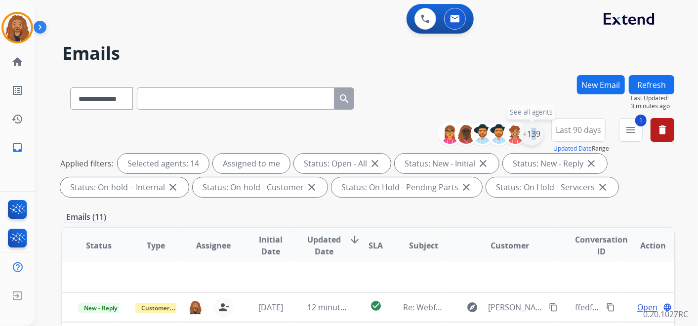
click at [528, 141] on div "+139" at bounding box center [532, 134] width 24 height 24
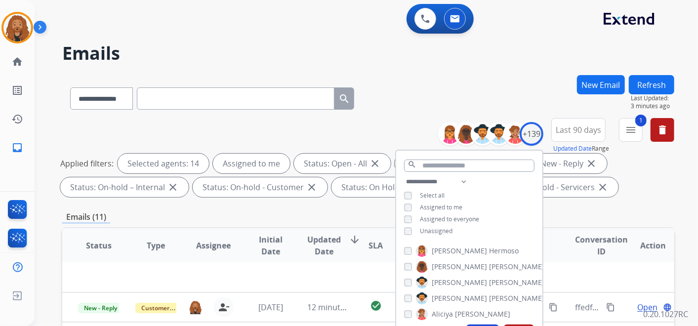
drag, startPoint x: 528, startPoint y: 141, endPoint x: 497, endPoint y: 69, distance: 78.3
click at [497, 69] on div "**********" at bounding box center [355, 199] width 640 height 326
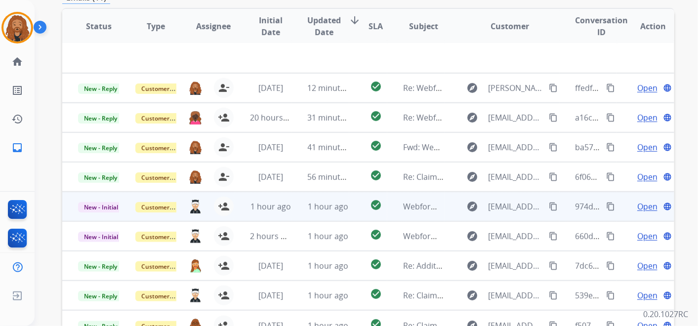
scroll to position [283, 0]
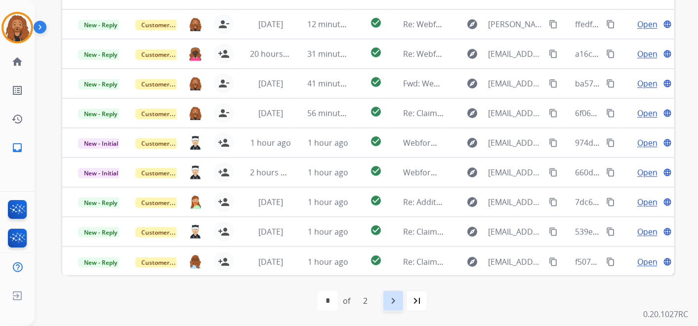
click at [390, 299] on mat-icon "navigate_next" at bounding box center [393, 301] width 12 height 12
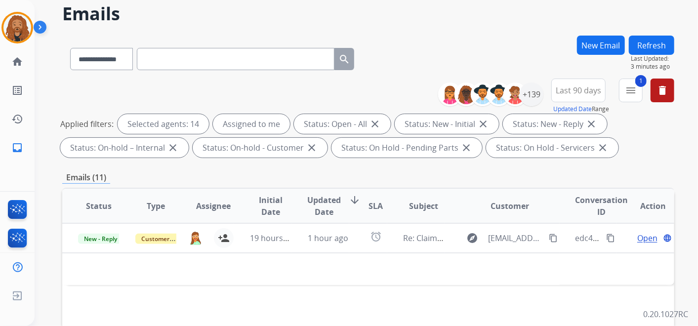
scroll to position [165, 0]
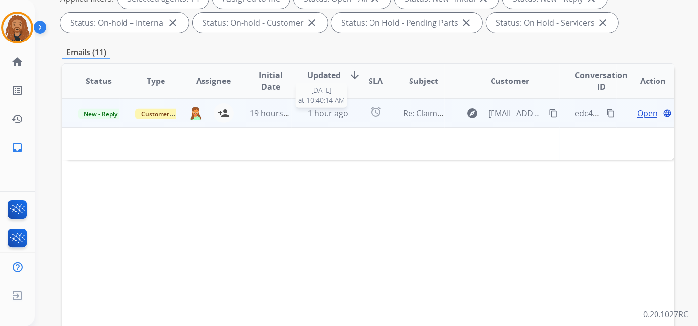
click at [313, 110] on span "1 hour ago" at bounding box center [328, 113] width 41 height 11
click at [314, 110] on span "1 hour ago" at bounding box center [328, 113] width 41 height 11
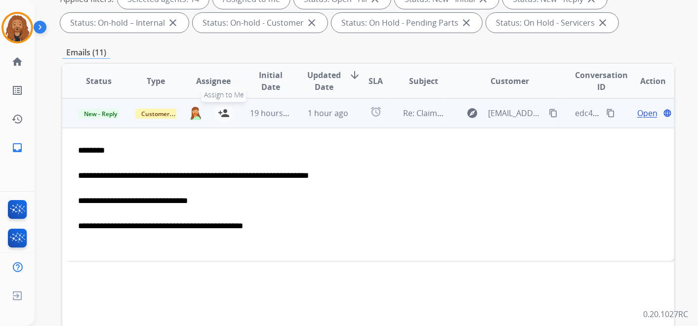
click at [220, 114] on mat-icon "person_add" at bounding box center [224, 113] width 12 height 12
click at [638, 118] on span "Open" at bounding box center [648, 113] width 20 height 12
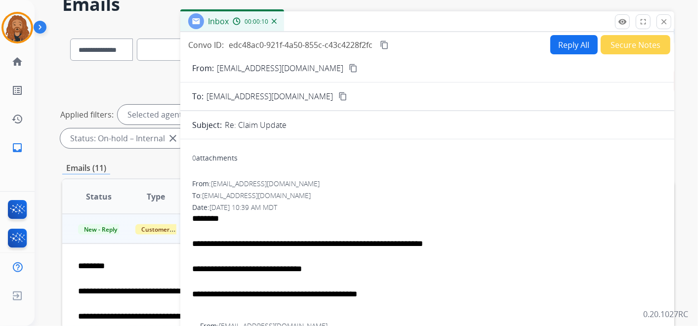
scroll to position [0, 0]
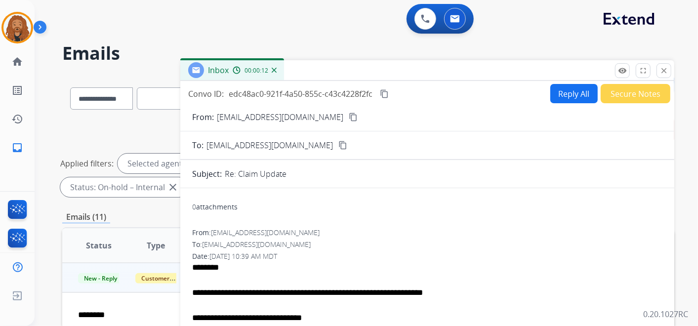
click at [339, 145] on mat-icon "content_copy" at bounding box center [343, 145] width 9 height 9
click at [277, 114] on div "From: [EMAIL_ADDRESS][DOMAIN_NAME] content_copy" at bounding box center [427, 117] width 494 height 12
click at [349, 117] on mat-icon "content_copy" at bounding box center [353, 117] width 9 height 9
click at [637, 94] on button "Secure Notes" at bounding box center [636, 93] width 70 height 19
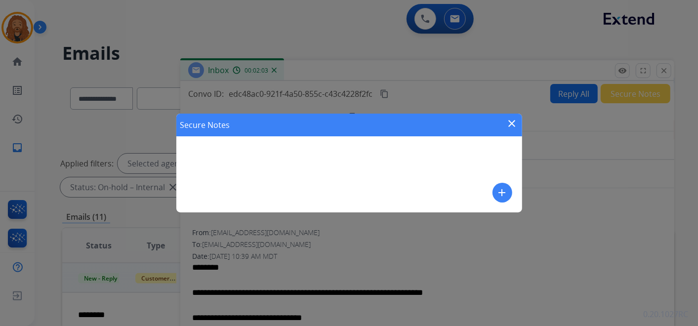
click at [510, 121] on mat-icon "close" at bounding box center [513, 124] width 12 height 12
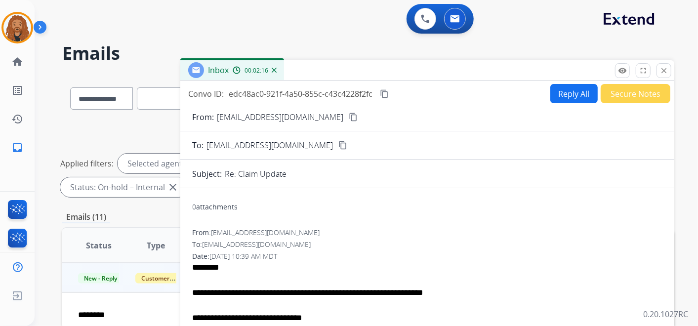
click at [625, 100] on button "Secure Notes" at bounding box center [636, 93] width 70 height 19
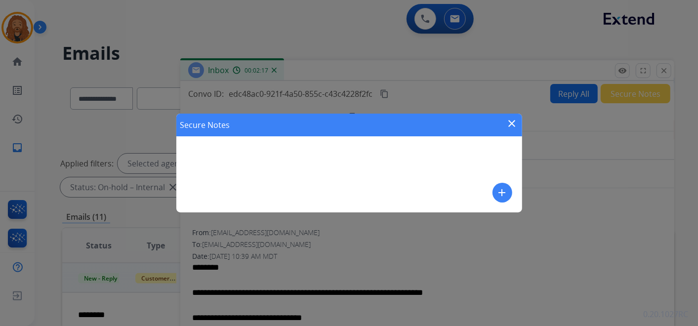
click at [498, 191] on mat-icon "add" at bounding box center [503, 193] width 12 height 12
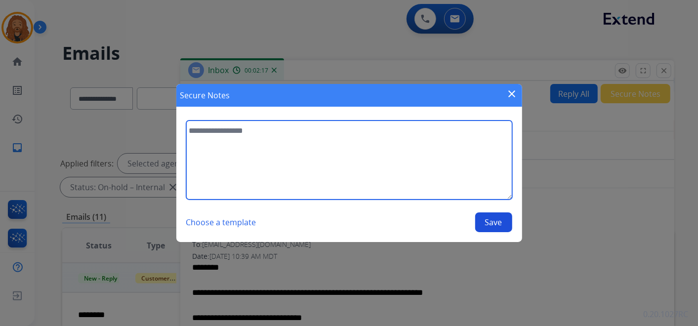
click at [272, 155] on textarea at bounding box center [349, 160] width 326 height 79
type textarea "*"
click at [199, 129] on textarea "**********" at bounding box center [349, 160] width 326 height 79
type textarea "**********"
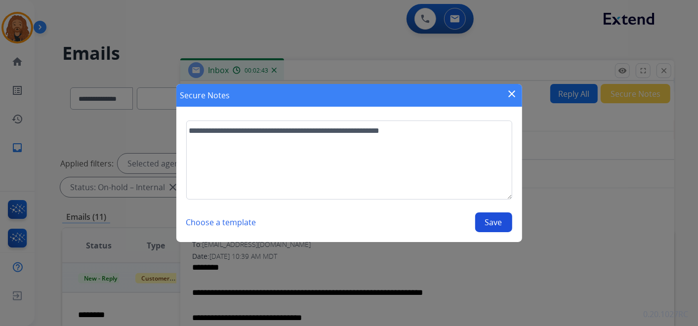
click at [494, 216] on button "Save" at bounding box center [493, 223] width 37 height 20
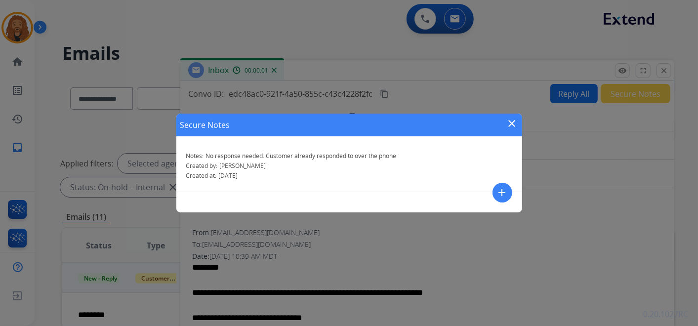
click at [510, 124] on mat-icon "close" at bounding box center [513, 124] width 12 height 12
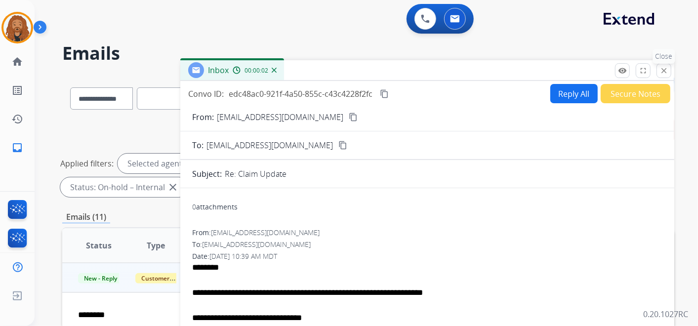
click at [666, 72] on mat-icon "close" at bounding box center [664, 70] width 9 height 9
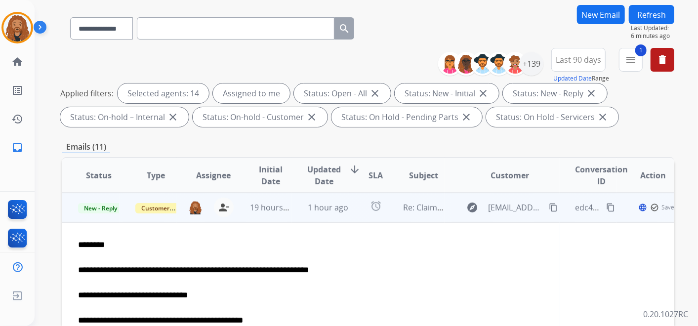
scroll to position [110, 0]
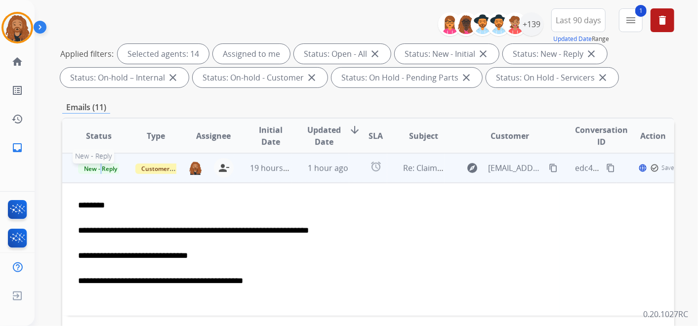
click at [101, 164] on span "New - Reply" at bounding box center [100, 169] width 45 height 10
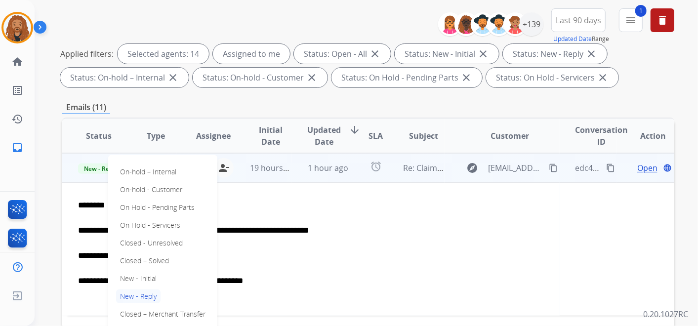
click at [148, 260] on p "Closed – Solved" at bounding box center [144, 261] width 57 height 14
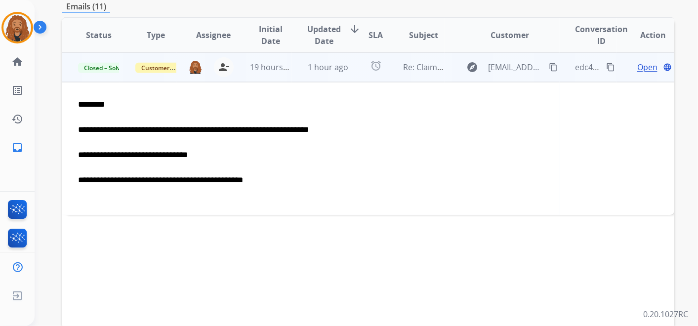
scroll to position [274, 0]
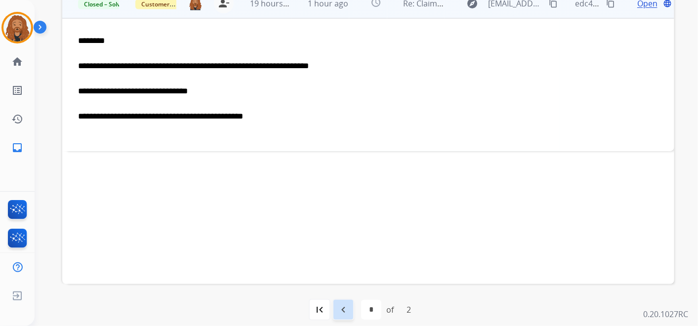
click at [348, 313] on mat-icon "navigate_before" at bounding box center [344, 310] width 12 height 12
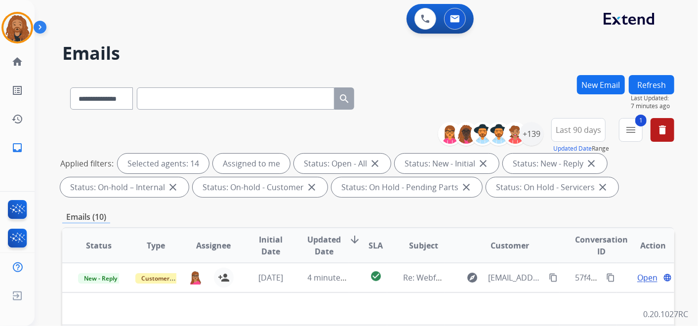
click at [639, 87] on button "Refresh" at bounding box center [651, 84] width 45 height 19
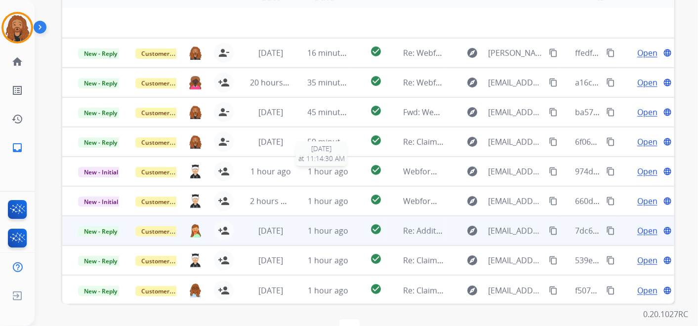
scroll to position [283, 0]
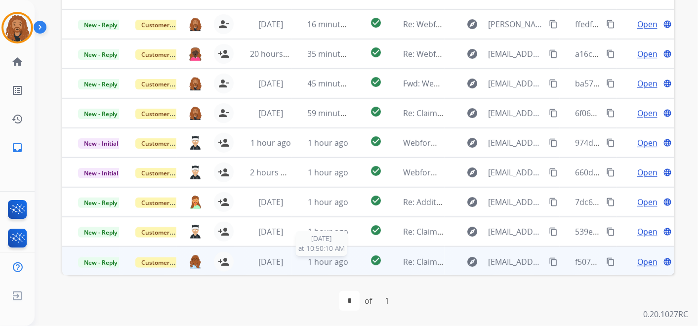
click at [329, 259] on span "1 hour ago" at bounding box center [328, 261] width 41 height 11
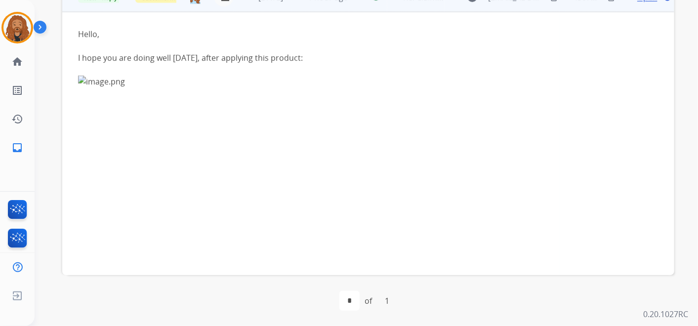
scroll to position [157, 0]
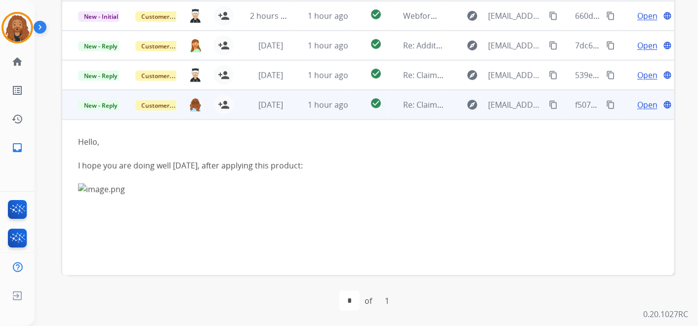
click at [638, 102] on span "Open" at bounding box center [648, 105] width 20 height 12
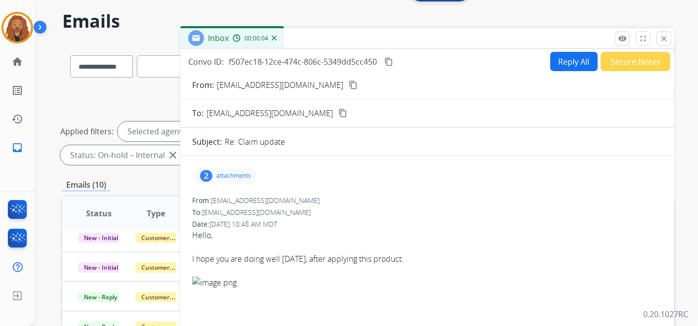
scroll to position [8, 0]
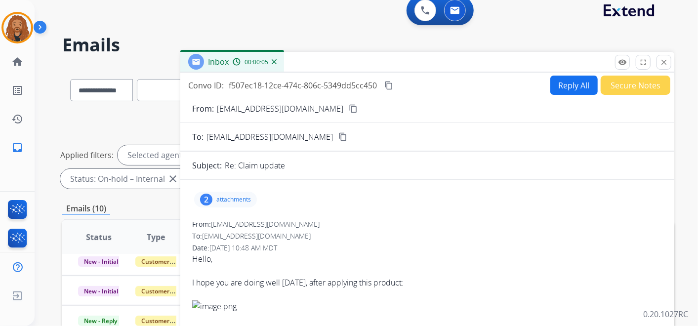
click at [229, 198] on p "attachments" at bounding box center [233, 200] width 35 height 8
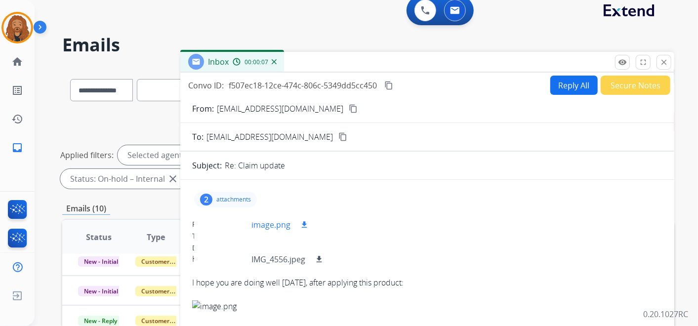
click at [268, 219] on p "image.png" at bounding box center [271, 225] width 39 height 12
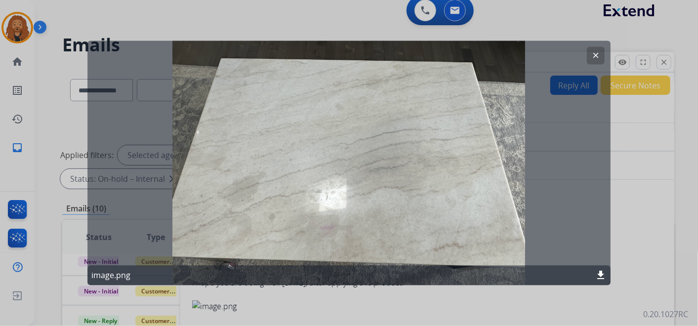
drag, startPoint x: 596, startPoint y: 53, endPoint x: 566, endPoint y: 74, distance: 36.2
click at [596, 54] on mat-icon "clear" at bounding box center [596, 55] width 9 height 9
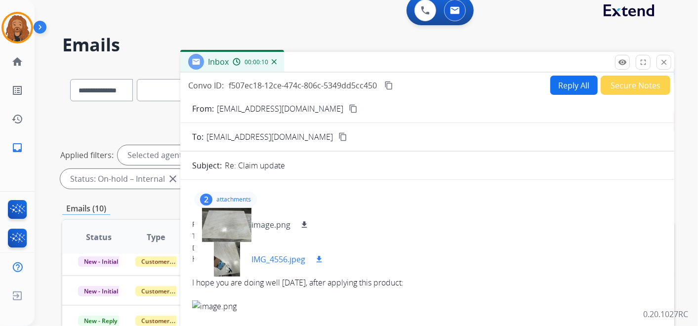
click at [257, 261] on p "IMG_4556.jpeg" at bounding box center [279, 260] width 54 height 12
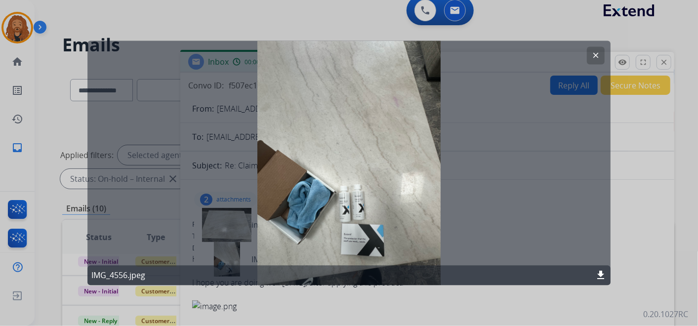
click at [591, 57] on button "clear" at bounding box center [596, 56] width 18 height 18
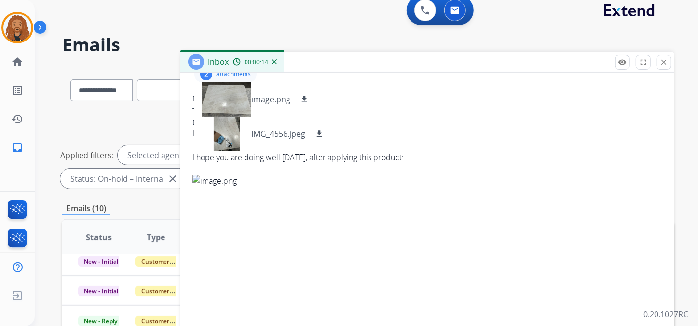
scroll to position [165, 0]
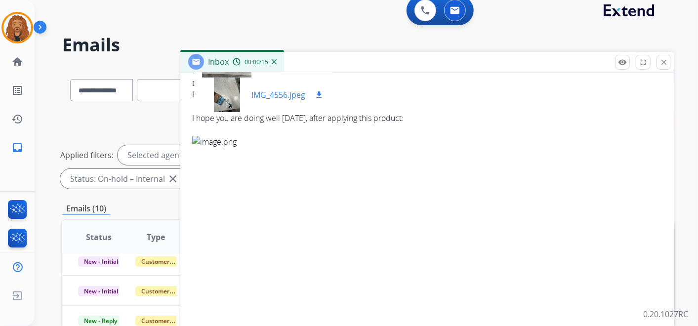
click at [269, 89] on p "IMG_4556.jpeg" at bounding box center [279, 95] width 54 height 12
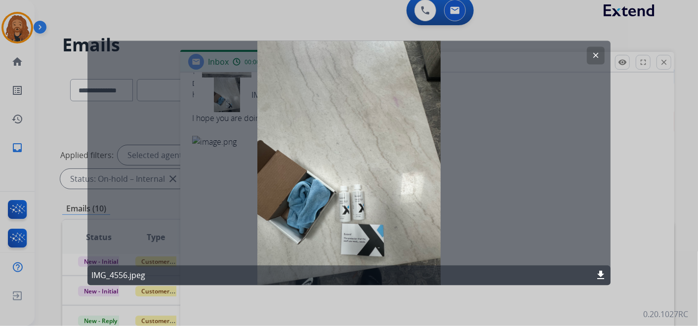
click at [593, 52] on mat-icon "clear" at bounding box center [596, 55] width 9 height 9
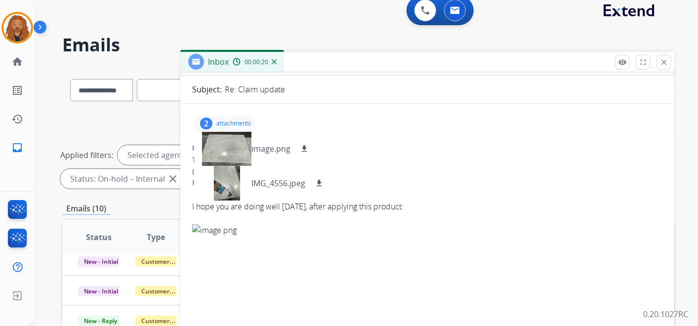
scroll to position [0, 0]
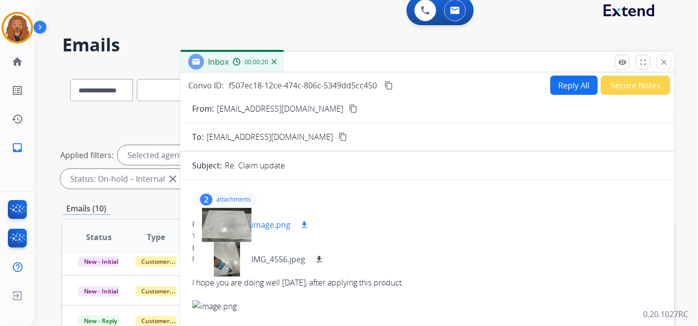
click at [276, 225] on p "image.png" at bounding box center [271, 225] width 39 height 12
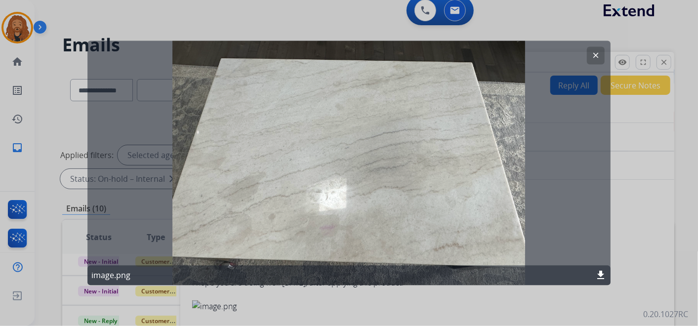
click at [596, 52] on mat-icon "clear" at bounding box center [596, 55] width 9 height 9
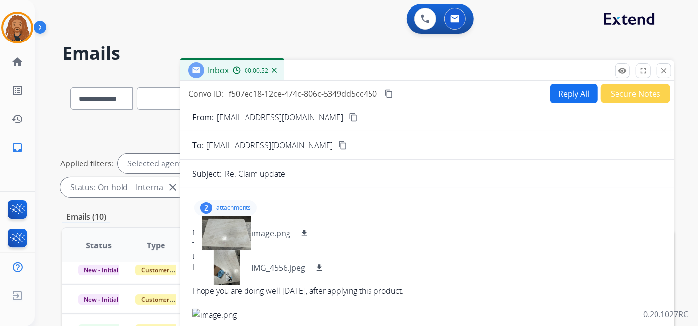
click at [347, 115] on button "content_copy" at bounding box center [353, 117] width 12 height 12
click at [305, 231] on mat-icon "download" at bounding box center [304, 233] width 9 height 9
click at [321, 268] on mat-icon "download" at bounding box center [319, 267] width 9 height 9
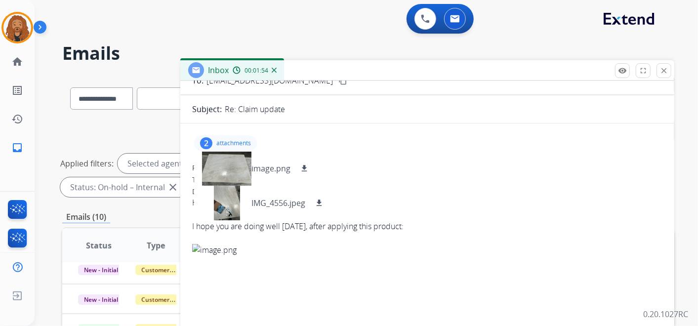
scroll to position [55, 0]
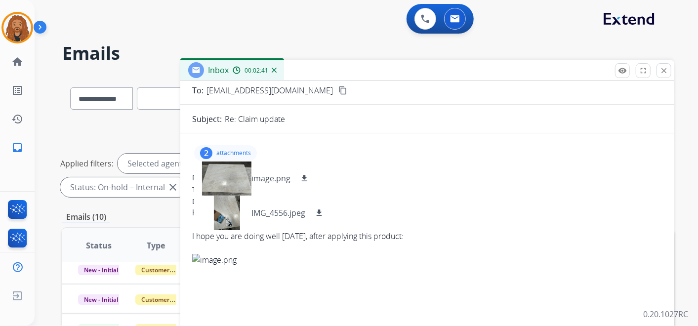
drag, startPoint x: 670, startPoint y: 205, endPoint x: 643, endPoint y: 267, distance: 68.0
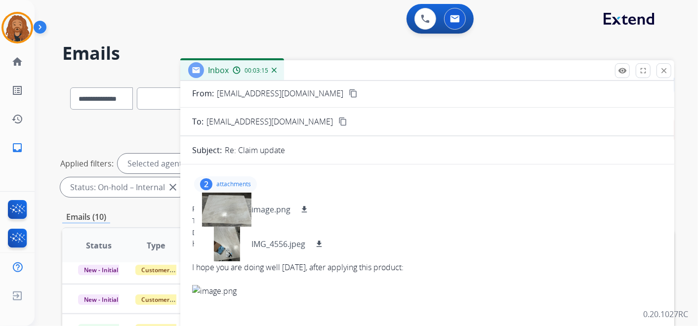
scroll to position [0, 0]
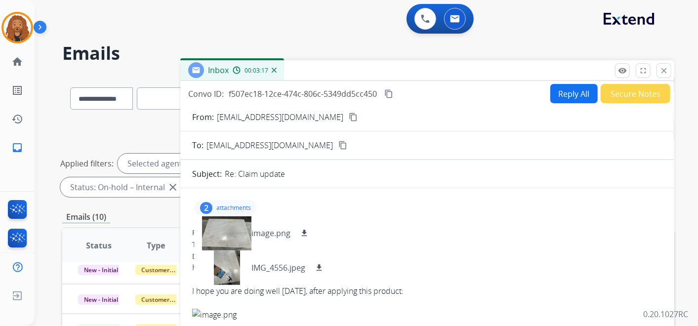
click at [391, 91] on mat-icon "content_copy" at bounding box center [388, 93] width 9 height 9
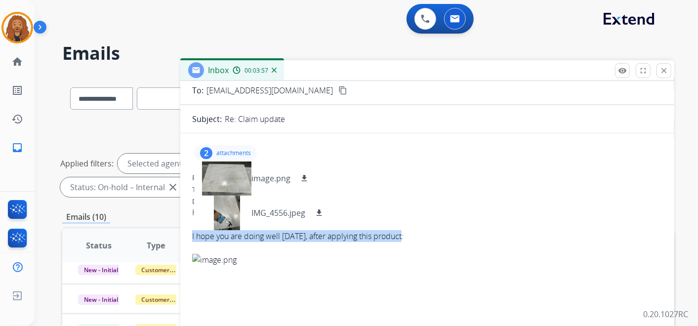
drag, startPoint x: 404, startPoint y: 237, endPoint x: 190, endPoint y: 239, distance: 214.0
copy div "I hope you are doing well [DATE], after applying this product:"
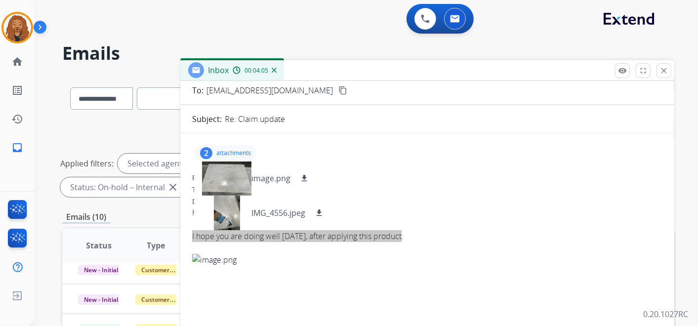
scroll to position [0, 0]
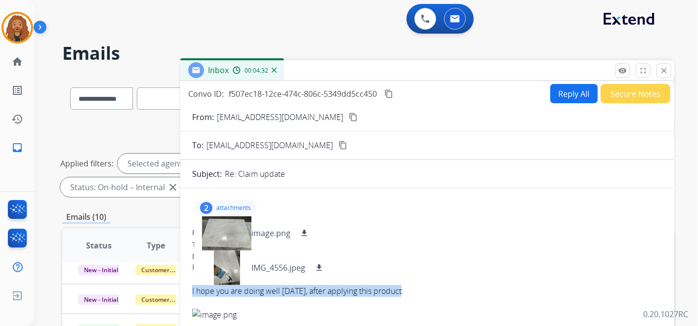
click at [581, 93] on button "Reply All" at bounding box center [574, 93] width 47 height 19
select select "**********"
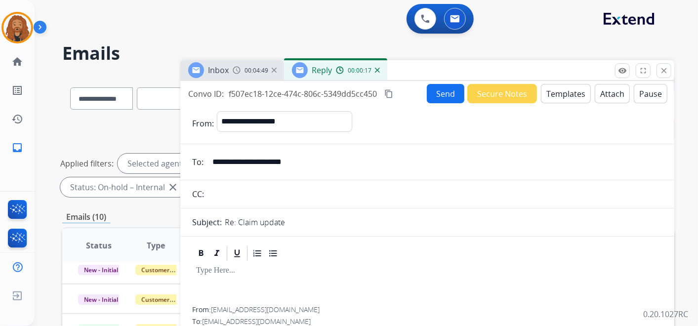
click at [562, 100] on button "Templates" at bounding box center [566, 93] width 50 height 19
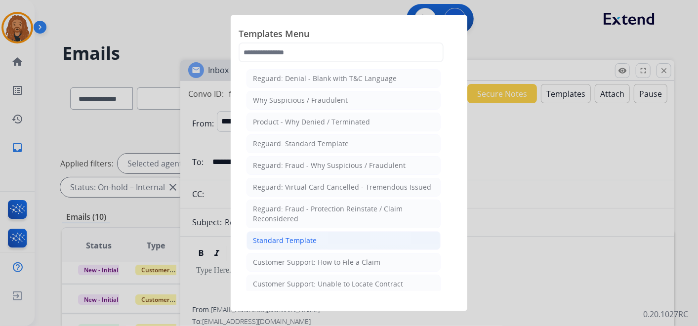
click at [321, 241] on li "Standard Template" at bounding box center [344, 240] width 194 height 19
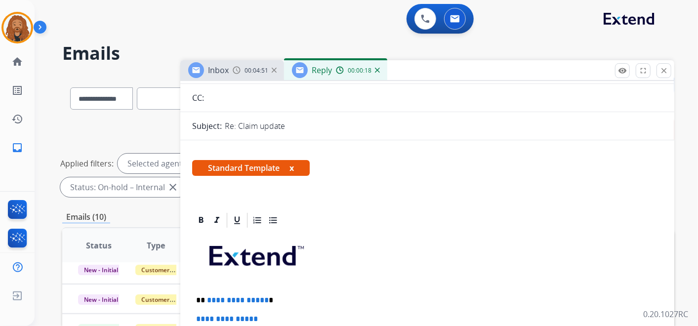
scroll to position [165, 0]
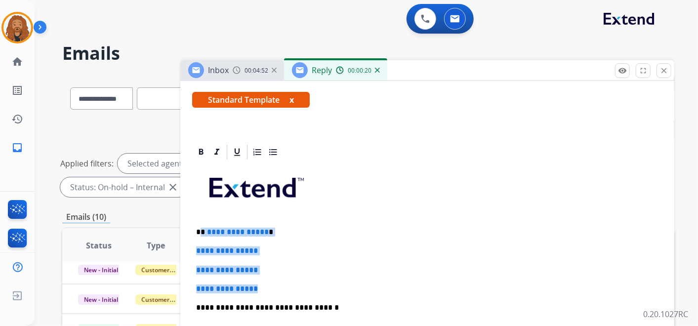
drag, startPoint x: 268, startPoint y: 289, endPoint x: 202, endPoint y: 223, distance: 93.3
click at [202, 223] on div "**********" at bounding box center [427, 331] width 470 height 340
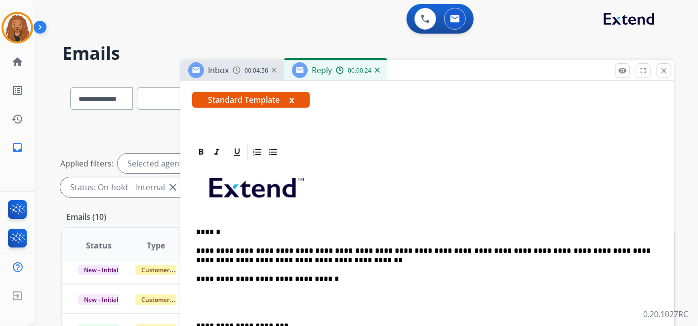
click at [232, 304] on p at bounding box center [427, 303] width 463 height 18
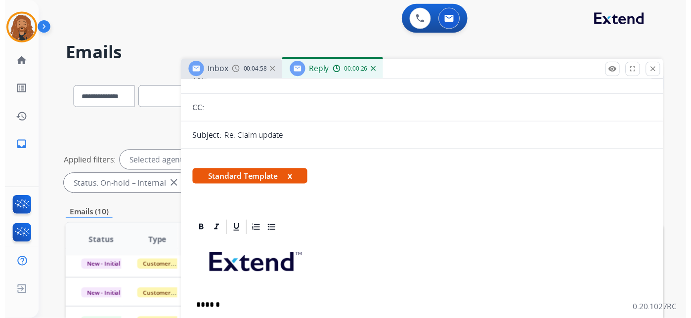
scroll to position [0, 0]
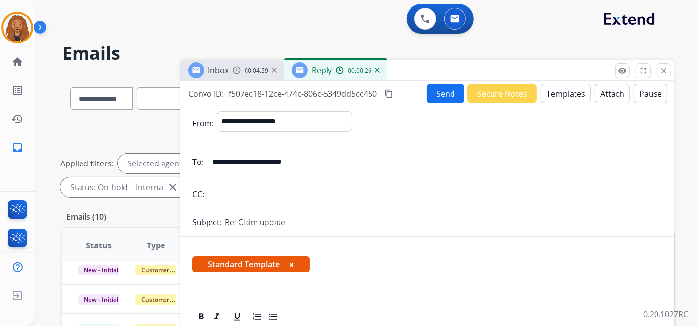
click at [443, 90] on button "Send" at bounding box center [446, 93] width 38 height 19
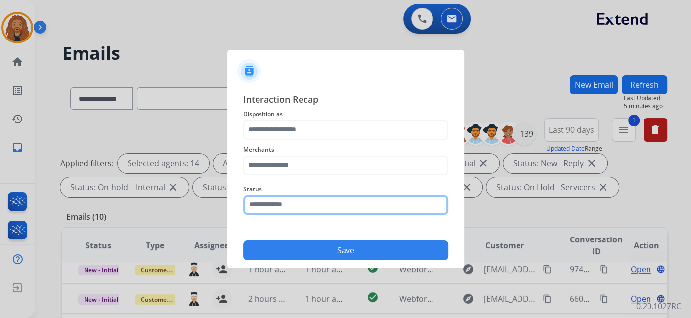
drag, startPoint x: 281, startPoint y: 209, endPoint x: 413, endPoint y: 164, distance: 139.4
click at [282, 209] on input "text" at bounding box center [345, 205] width 205 height 20
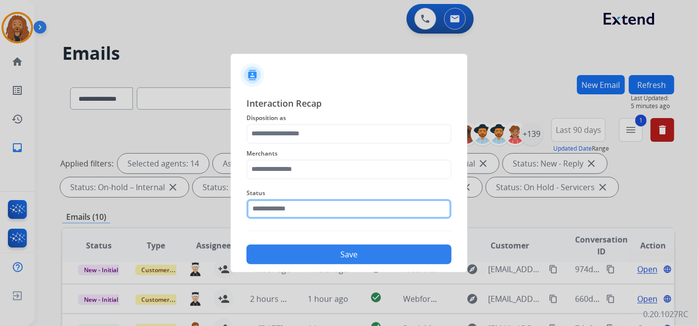
click at [316, 207] on input "text" at bounding box center [349, 209] width 205 height 20
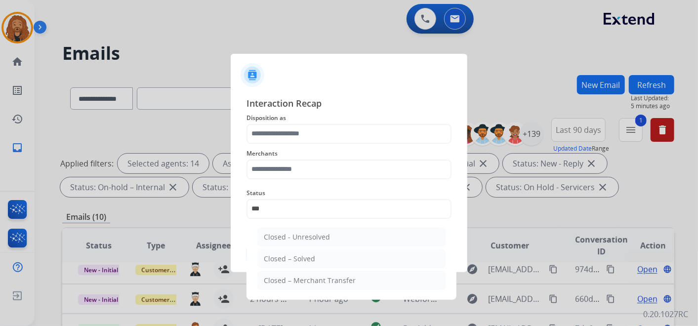
drag, startPoint x: 278, startPoint y: 257, endPoint x: 276, endPoint y: 236, distance: 21.3
click at [279, 257] on div "Closed – Solved" at bounding box center [289, 259] width 51 height 10
type input "**********"
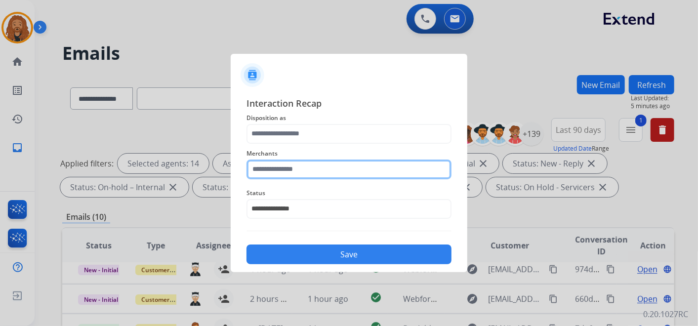
click at [275, 175] on input "text" at bounding box center [349, 170] width 205 height 20
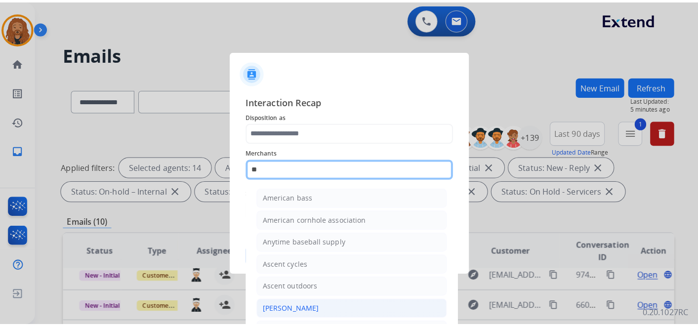
scroll to position [78, 0]
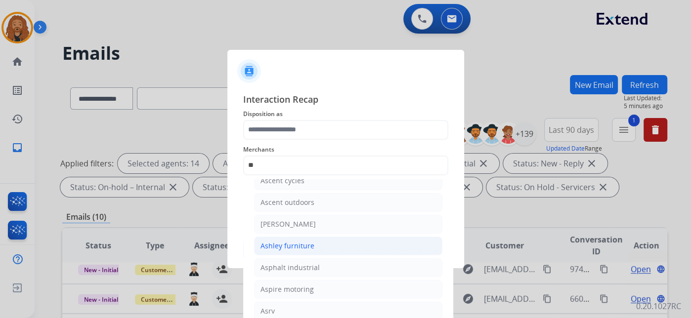
click at [289, 247] on div "Ashley furniture" at bounding box center [287, 246] width 54 height 10
type input "**********"
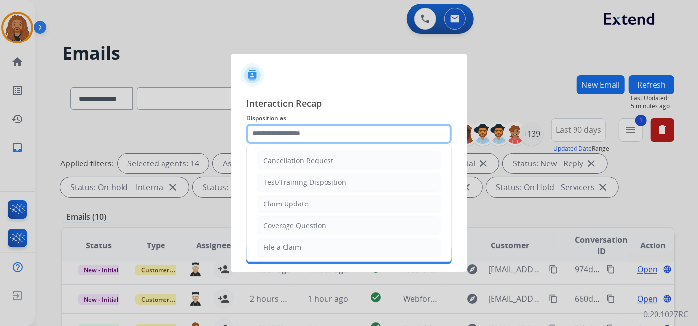
click at [286, 138] on input "text" at bounding box center [349, 134] width 205 height 20
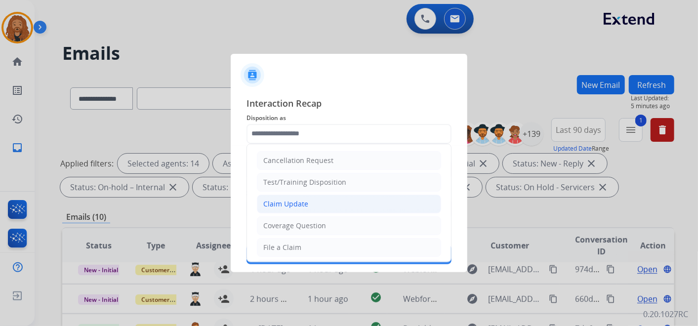
click at [300, 199] on div "Claim Update" at bounding box center [285, 204] width 45 height 10
type input "**********"
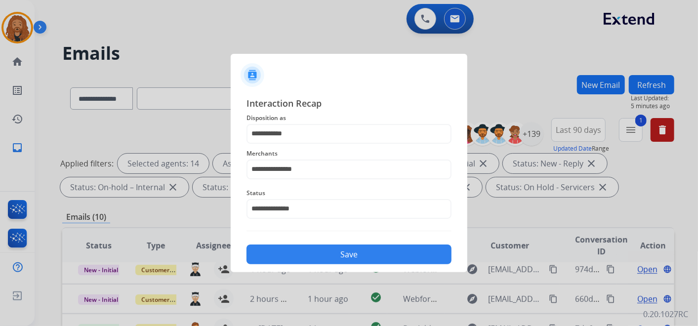
click at [312, 256] on button "Save" at bounding box center [349, 255] width 205 height 20
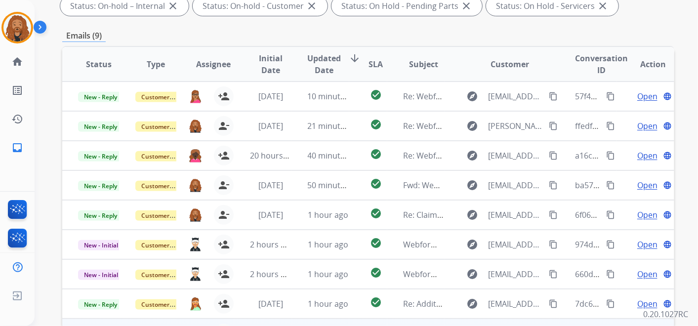
scroll to position [283, 0]
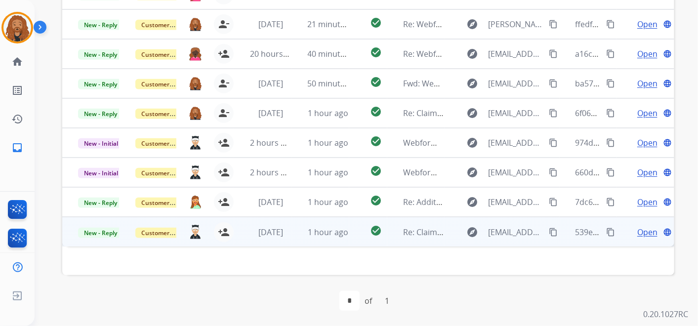
click at [294, 226] on td "1 hour ago" at bounding box center [320, 232] width 57 height 30
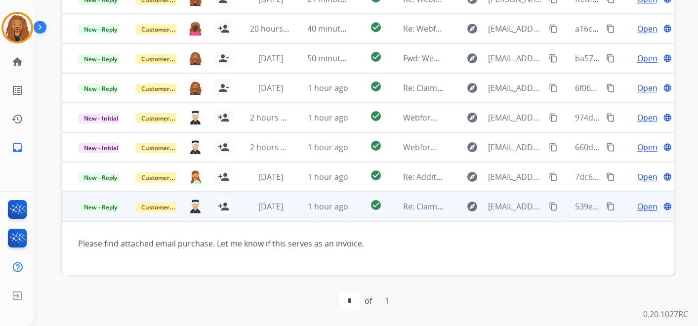
scroll to position [27, 0]
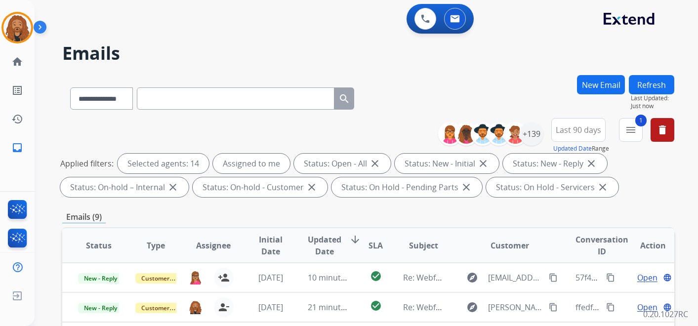
select select "**********"
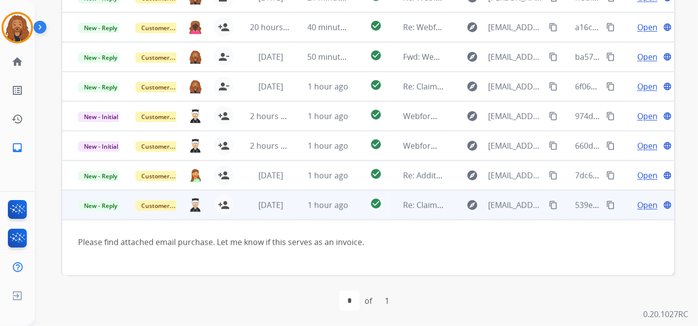
click at [639, 203] on span "Open" at bounding box center [648, 205] width 20 height 12
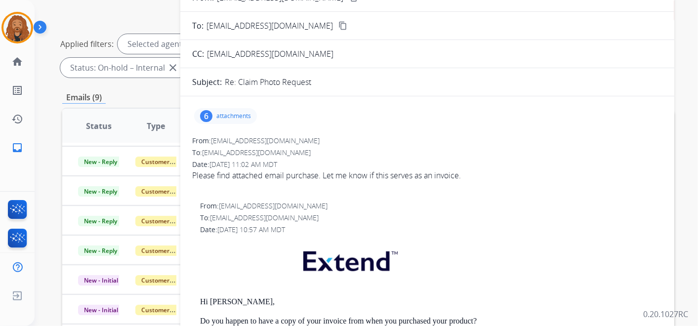
scroll to position [119, 0]
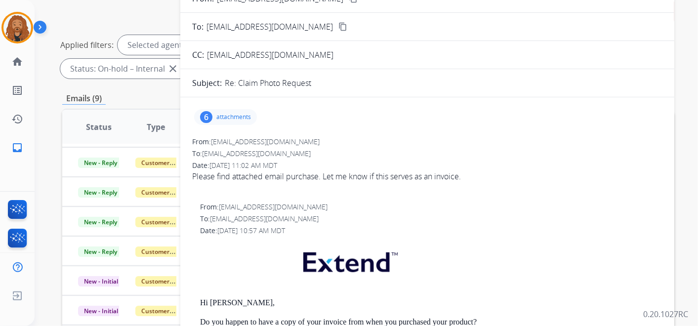
click at [246, 116] on p "attachments" at bounding box center [233, 117] width 35 height 8
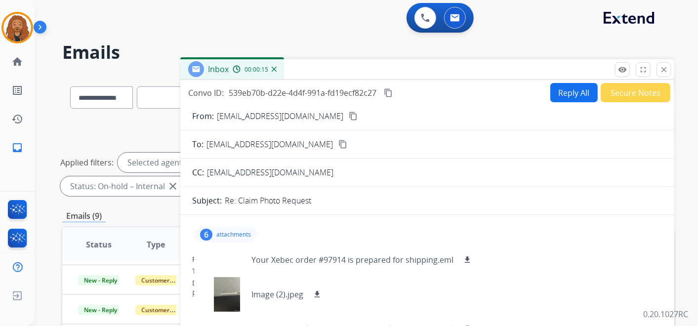
scroll to position [0, 0]
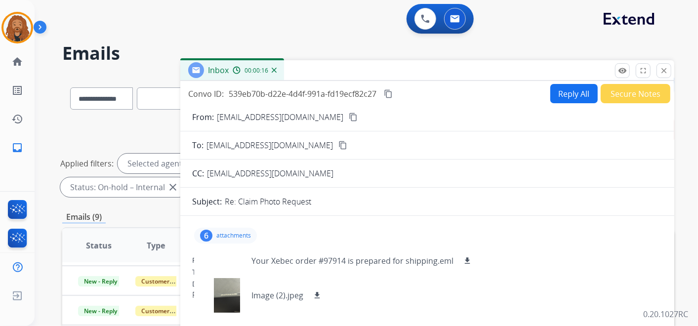
click at [349, 116] on mat-icon "content_copy" at bounding box center [353, 117] width 9 height 9
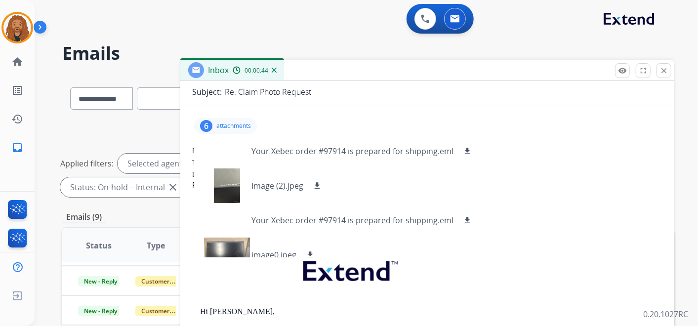
click at [553, 199] on span "Please find attached email purchase. Let me know if this serves as an invoice." at bounding box center [427, 191] width 470 height 24
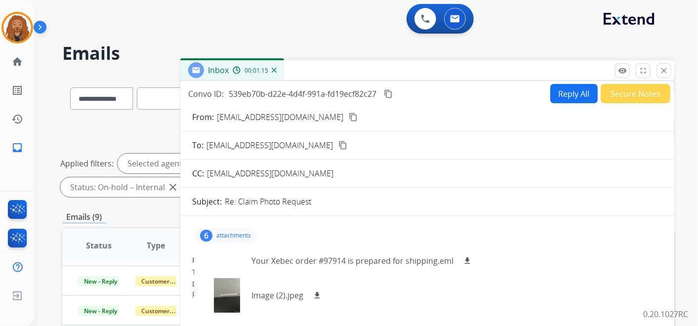
click at [238, 234] on p "attachments" at bounding box center [233, 236] width 35 height 8
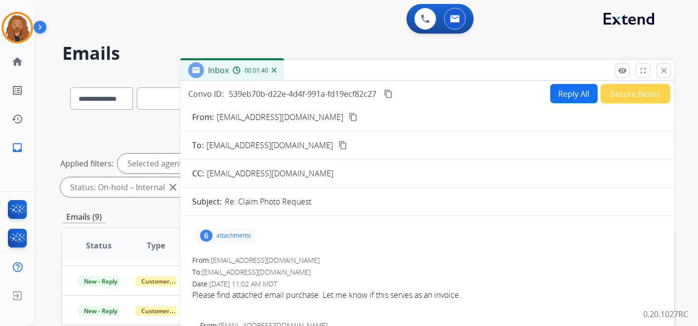
click at [553, 99] on button "Reply All" at bounding box center [574, 93] width 47 height 19
select select "**********"
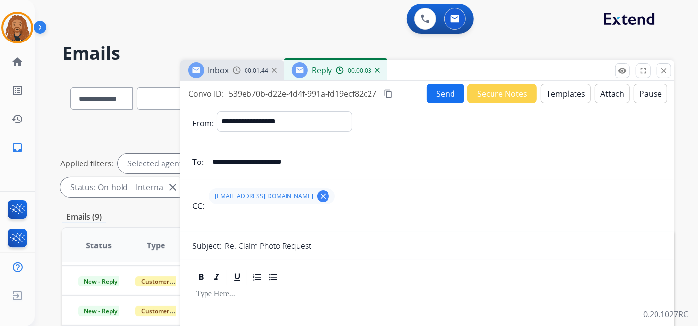
click at [553, 96] on button "Templates" at bounding box center [566, 93] width 50 height 19
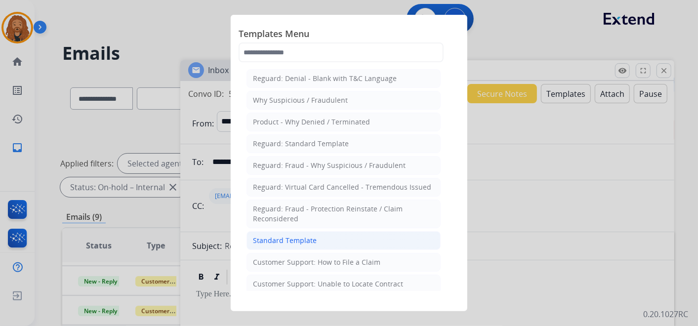
click at [303, 236] on div "Standard Template" at bounding box center [285, 241] width 64 height 10
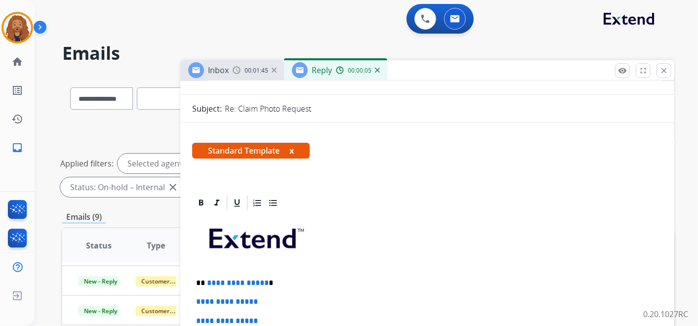
scroll to position [219, 0]
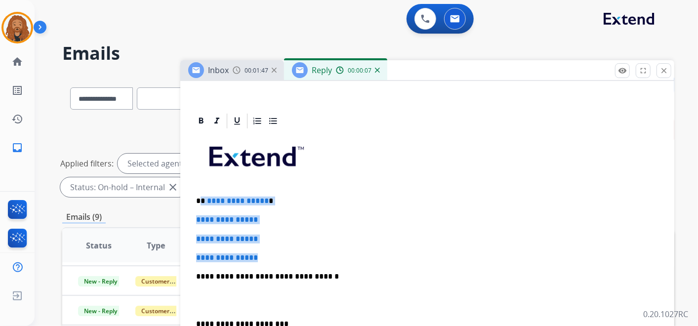
drag, startPoint x: 277, startPoint y: 254, endPoint x: 202, endPoint y: 187, distance: 100.5
click at [201, 188] on div "**********" at bounding box center [427, 300] width 470 height 340
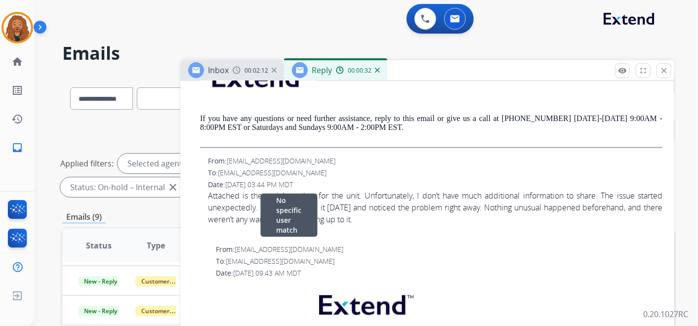
scroll to position [878, 0]
drag, startPoint x: 205, startPoint y: 194, endPoint x: 387, endPoint y: 217, distance: 183.8
click at [387, 217] on div "From: mmccullough08@gmail.com To: support@extend.com Date: 08/20/2025 - 03:44 P…" at bounding box center [427, 196] width 470 height 81
copy div "Attached is the serial number for the unit. Unfortunately, I don’t have much ad…"
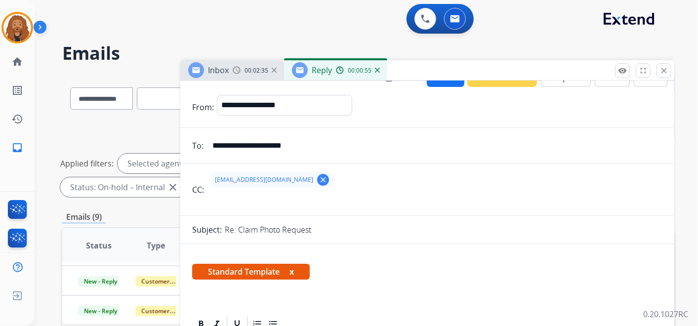
scroll to position [0, 0]
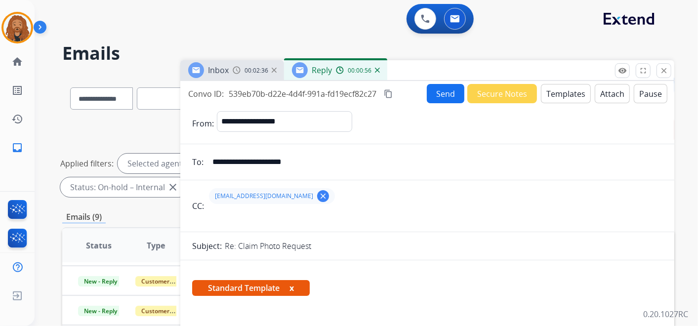
click at [388, 96] on mat-icon "content_copy" at bounding box center [388, 93] width 9 height 9
click at [386, 91] on mat-icon "content_copy" at bounding box center [388, 93] width 9 height 9
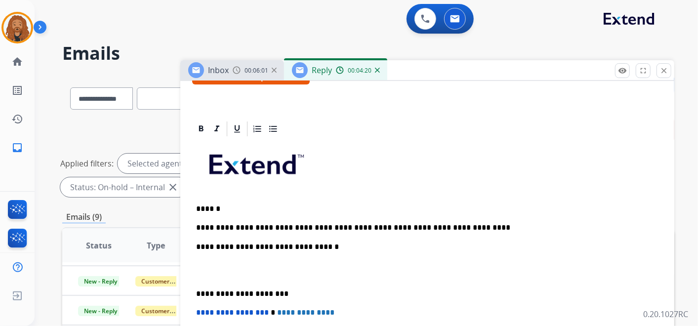
scroll to position [219, 0]
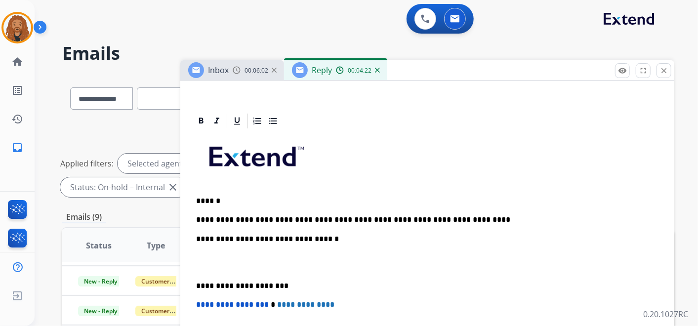
click at [214, 265] on p at bounding box center [427, 263] width 463 height 18
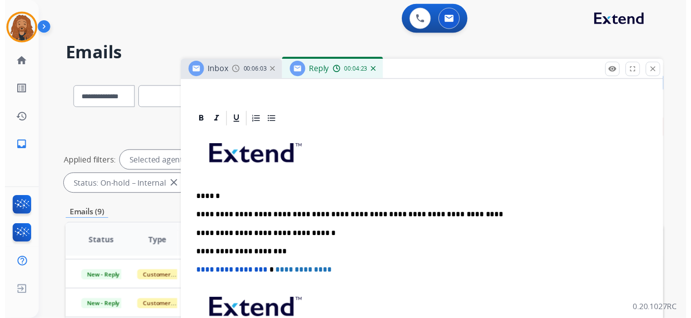
scroll to position [0, 0]
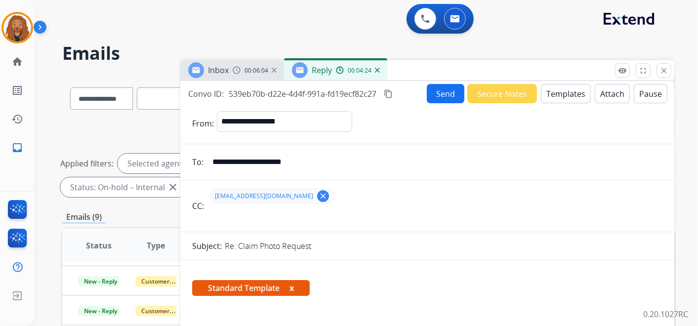
click at [442, 91] on button "Send" at bounding box center [446, 93] width 38 height 19
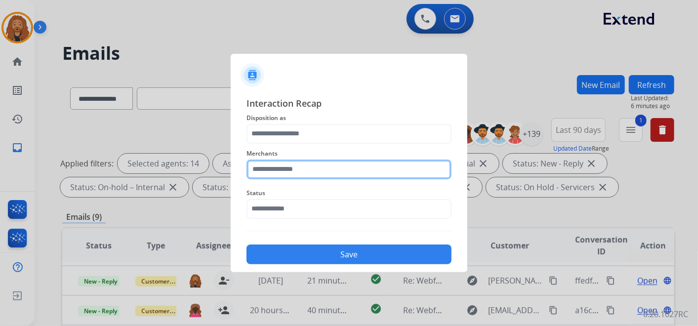
click at [285, 171] on input "text" at bounding box center [349, 170] width 205 height 20
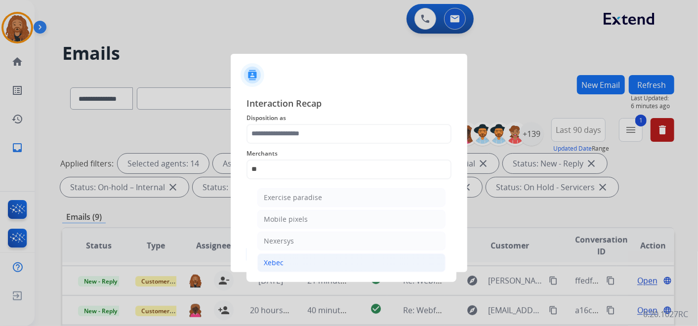
click at [273, 265] on div "Xebec" at bounding box center [274, 263] width 20 height 10
type input "*****"
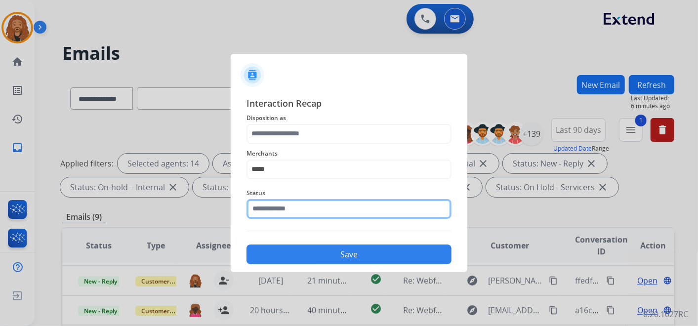
click at [270, 209] on input "text" at bounding box center [349, 209] width 205 height 20
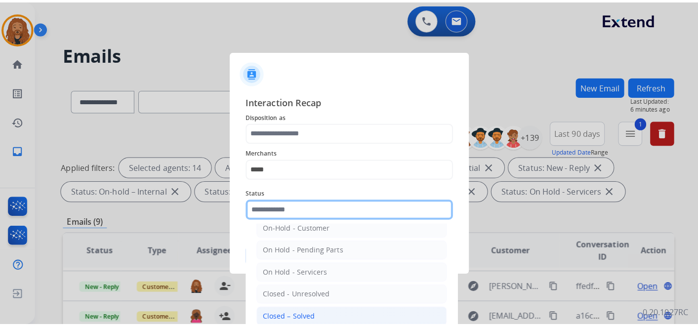
scroll to position [56, 0]
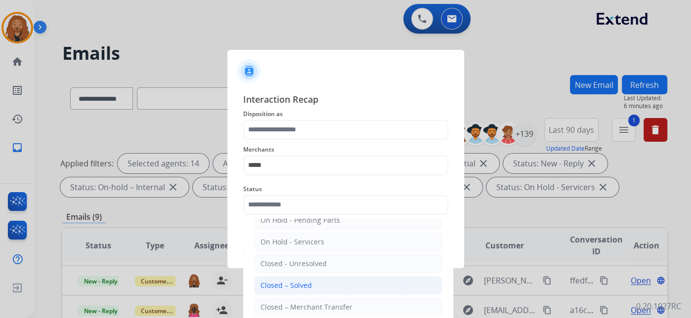
click at [289, 286] on div "Closed – Solved" at bounding box center [285, 286] width 51 height 10
type input "**********"
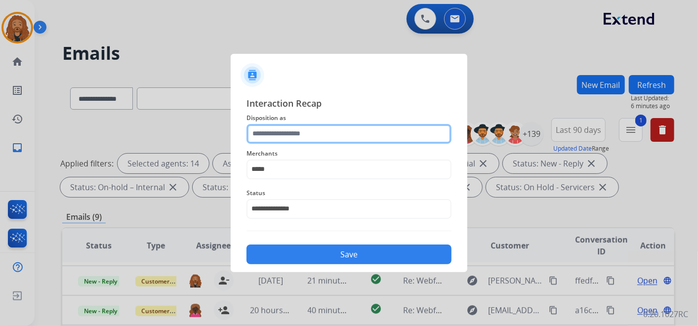
click at [285, 140] on input "text" at bounding box center [349, 134] width 205 height 20
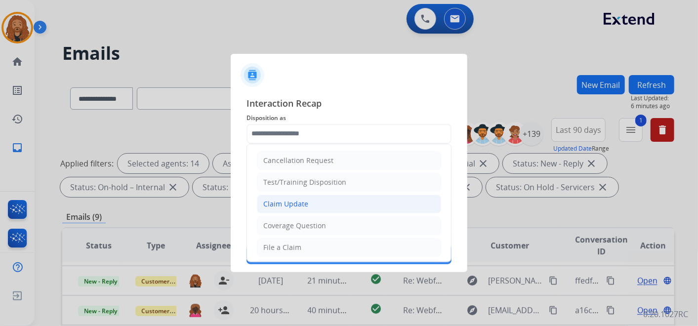
click at [309, 205] on li "Claim Update" at bounding box center [349, 204] width 184 height 19
type input "**********"
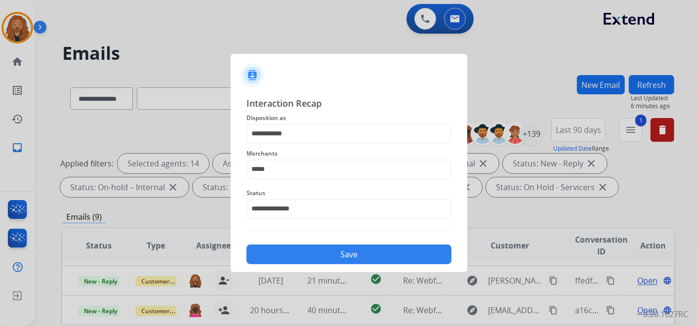
click at [317, 255] on button "Save" at bounding box center [349, 255] width 205 height 20
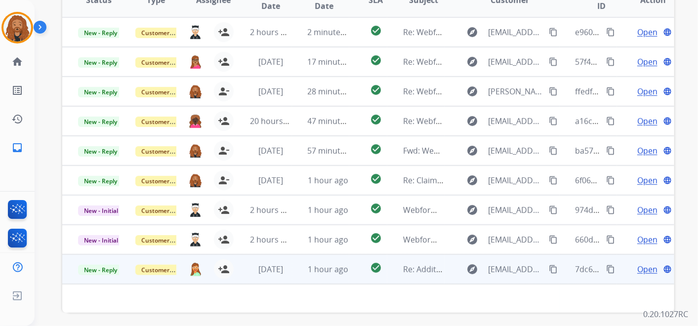
scroll to position [228, 0]
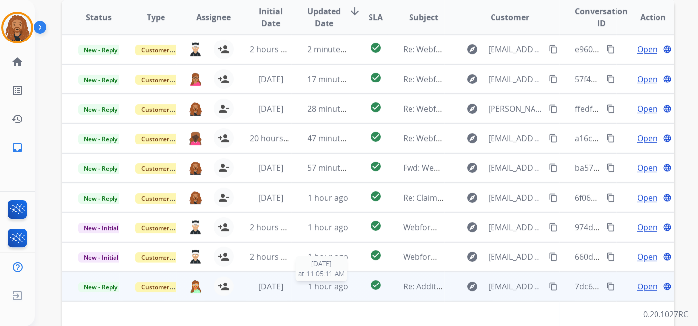
click at [317, 285] on span "1 hour ago" at bounding box center [328, 286] width 41 height 11
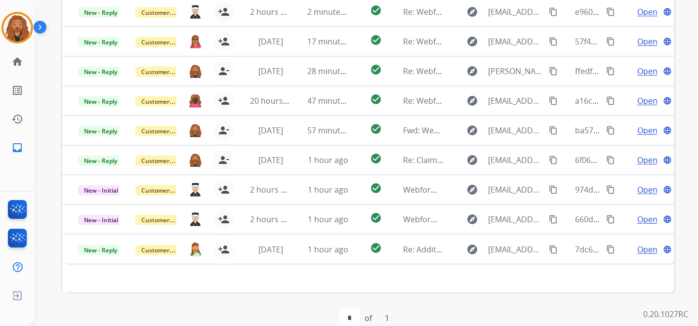
scroll to position [283, 0]
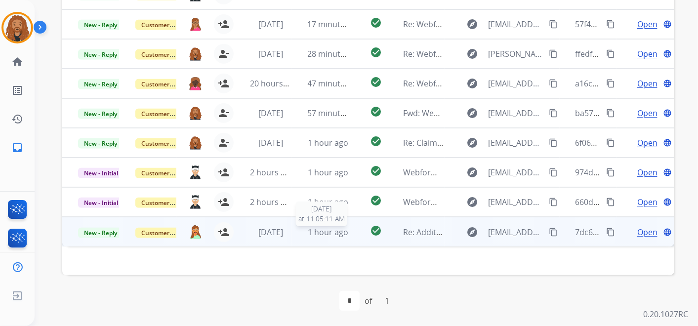
click at [317, 228] on span "1 hour ago" at bounding box center [328, 232] width 41 height 11
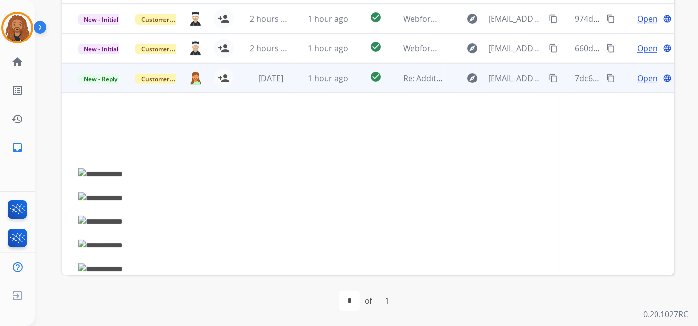
scroll to position [72, 0]
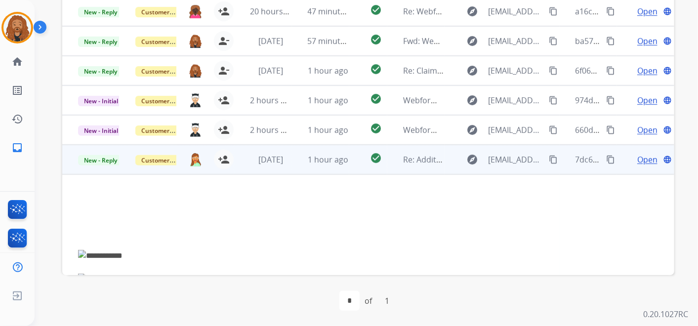
click at [639, 158] on span "Open" at bounding box center [648, 160] width 20 height 12
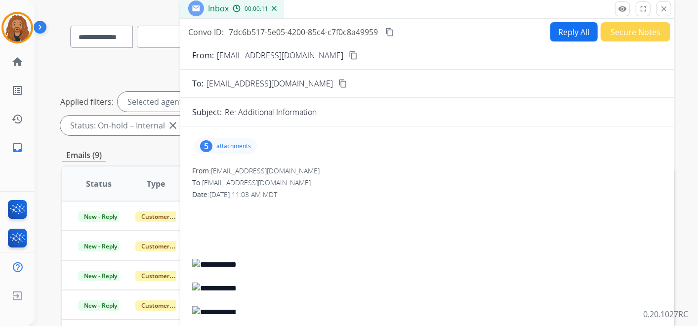
scroll to position [8, 0]
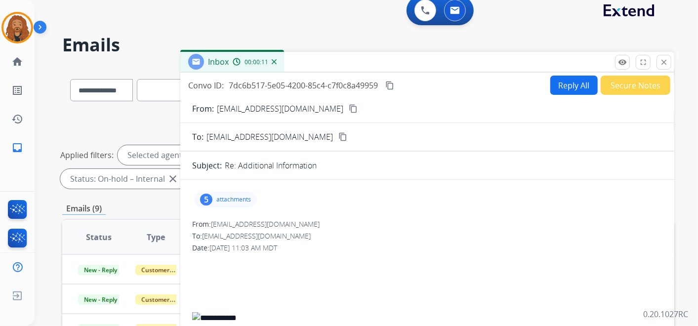
click at [239, 196] on p "attachments" at bounding box center [233, 200] width 35 height 8
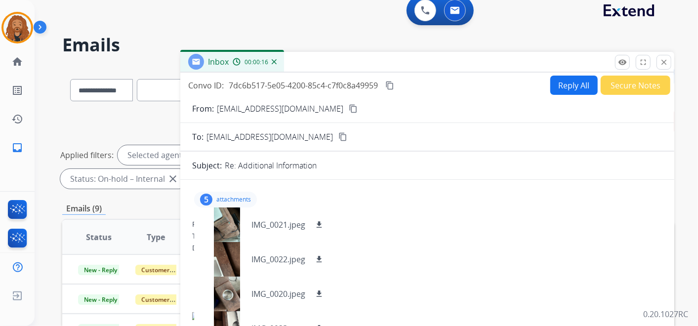
click at [349, 109] on mat-icon "content_copy" at bounding box center [353, 108] width 9 height 9
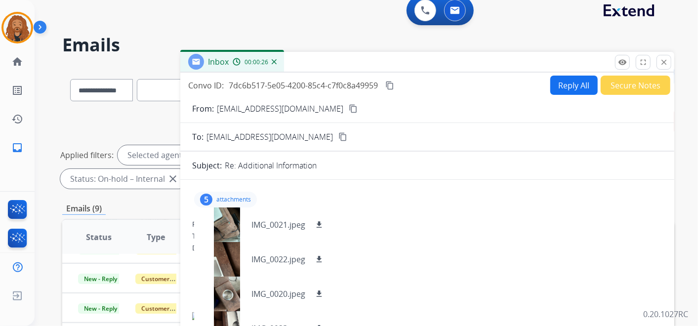
drag, startPoint x: 659, startPoint y: 59, endPoint x: 689, endPoint y: 55, distance: 30.4
click at [659, 59] on button "close Close" at bounding box center [664, 62] width 15 height 15
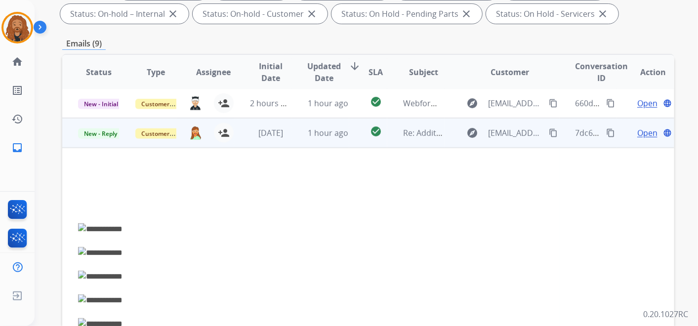
scroll to position [185, 0]
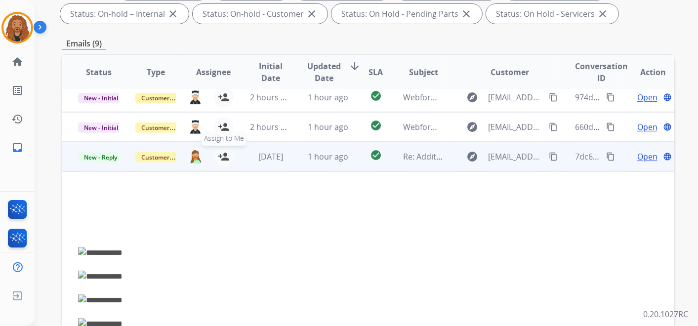
click at [222, 153] on mat-icon "person_add" at bounding box center [224, 157] width 12 height 12
click at [341, 158] on span "1 hour ago" at bounding box center [328, 156] width 41 height 11
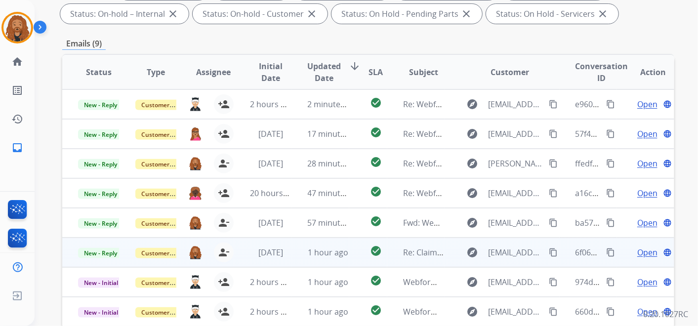
scroll to position [283, 0]
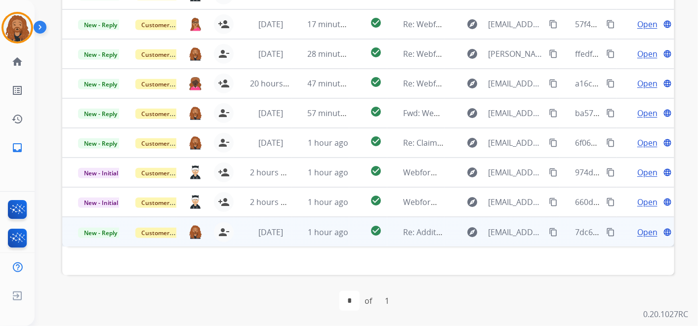
click at [642, 231] on span "Open" at bounding box center [648, 232] width 20 height 12
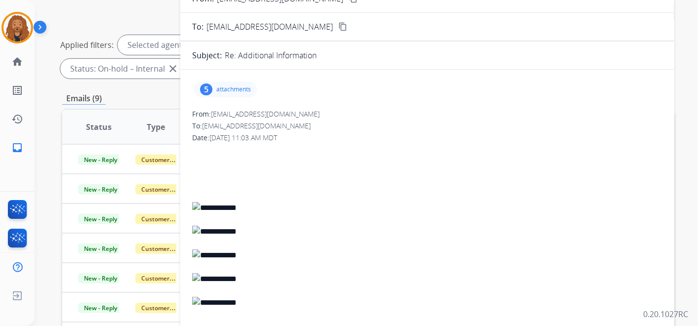
scroll to position [8, 0]
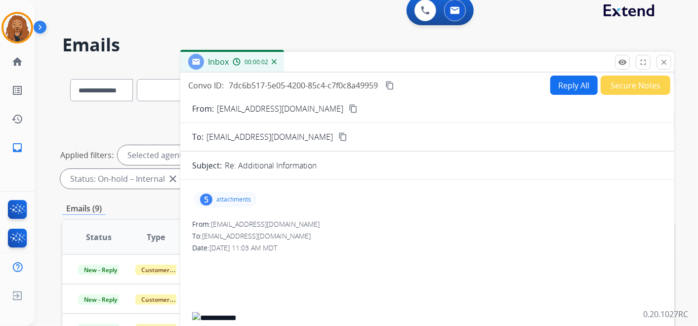
click at [236, 200] on p "attachments" at bounding box center [233, 200] width 35 height 8
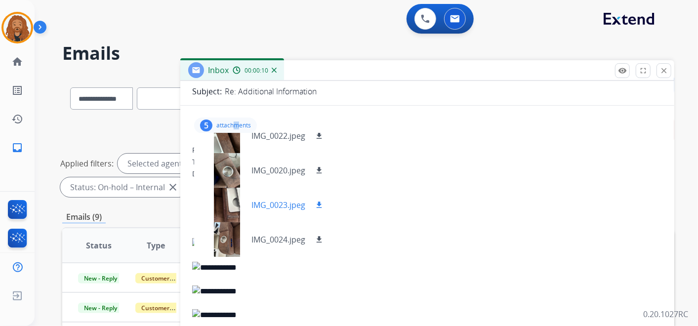
scroll to position [165, 0]
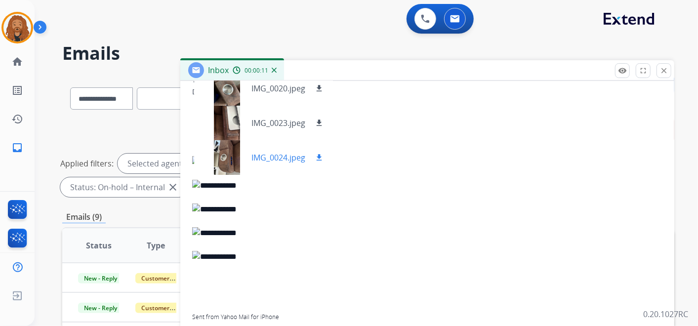
click at [320, 156] on mat-icon "download" at bounding box center [319, 157] width 9 height 9
click at [322, 117] on button "download" at bounding box center [319, 123] width 12 height 12
click at [319, 91] on mat-icon "download" at bounding box center [319, 88] width 9 height 9
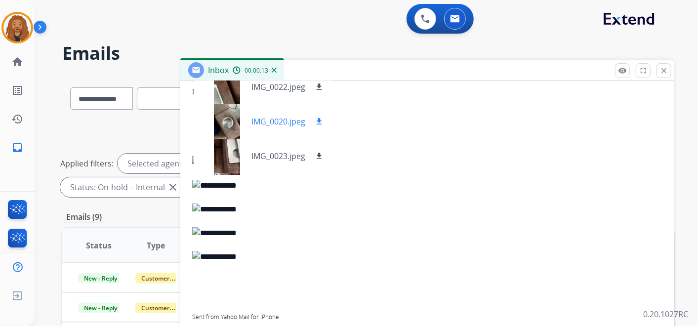
scroll to position [0, 0]
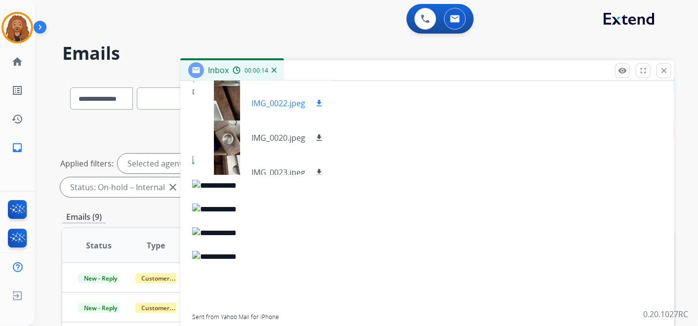
click at [316, 109] on div "IMG_0022.jpeg download" at bounding box center [263, 103] width 139 height 35
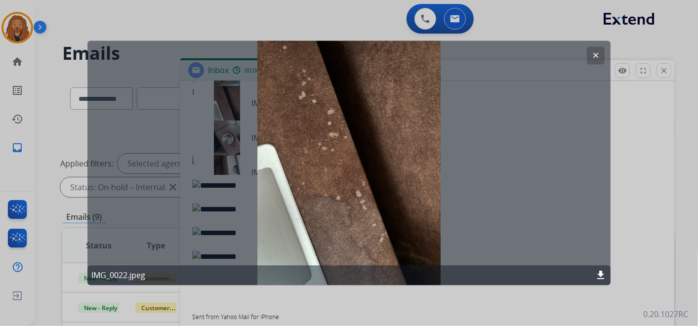
click at [594, 56] on mat-icon "clear" at bounding box center [596, 55] width 9 height 9
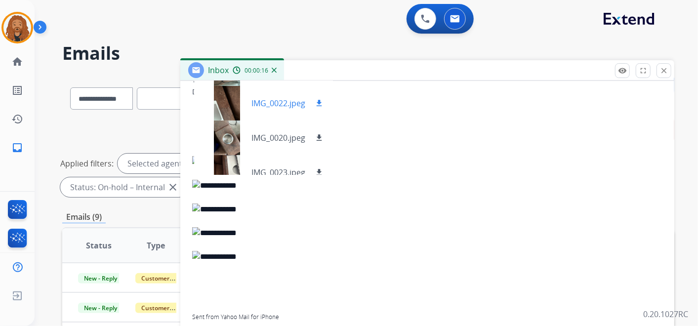
click at [318, 100] on mat-icon "download" at bounding box center [319, 103] width 9 height 9
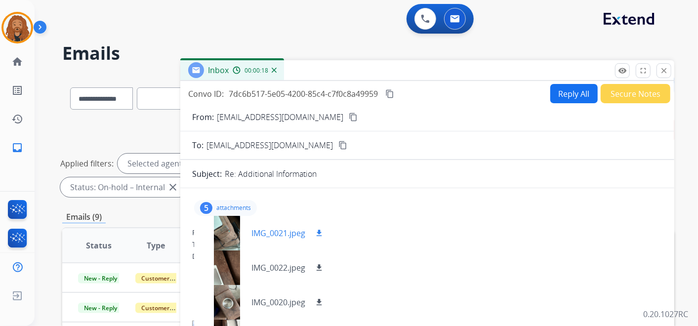
click at [316, 233] on mat-icon "download" at bounding box center [319, 233] width 9 height 9
click at [578, 91] on button "Reply All" at bounding box center [574, 93] width 47 height 19
select select "**********"
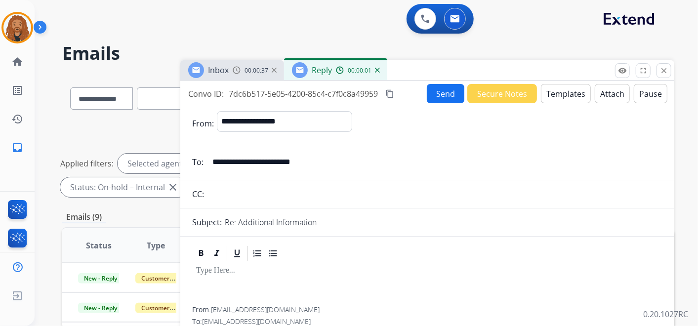
click at [579, 95] on button "Templates" at bounding box center [566, 93] width 50 height 19
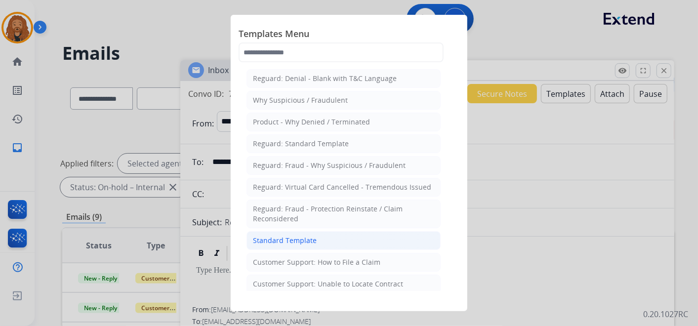
click at [288, 239] on div "Standard Template" at bounding box center [285, 241] width 64 height 10
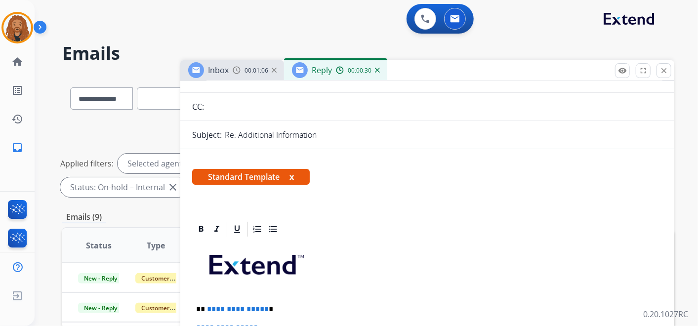
scroll to position [219, 0]
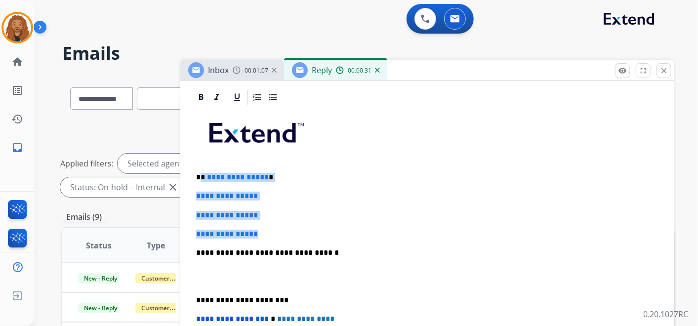
drag, startPoint x: 269, startPoint y: 231, endPoint x: 199, endPoint y: 167, distance: 95.5
click at [199, 167] on div "**********" at bounding box center [427, 276] width 470 height 340
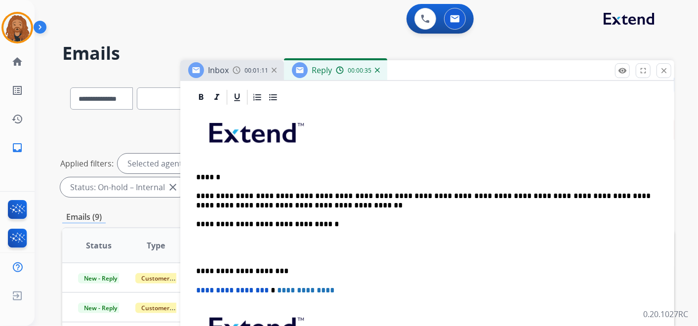
click at [220, 251] on p at bounding box center [427, 248] width 463 height 18
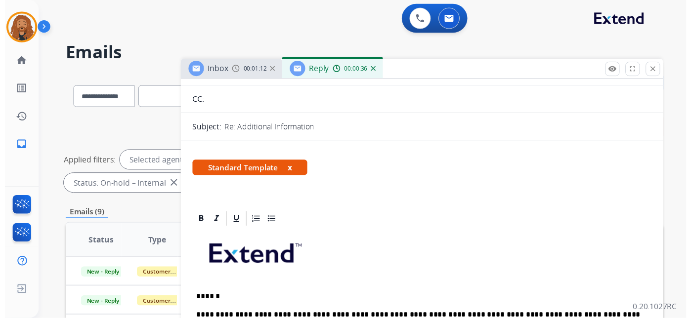
scroll to position [0, 0]
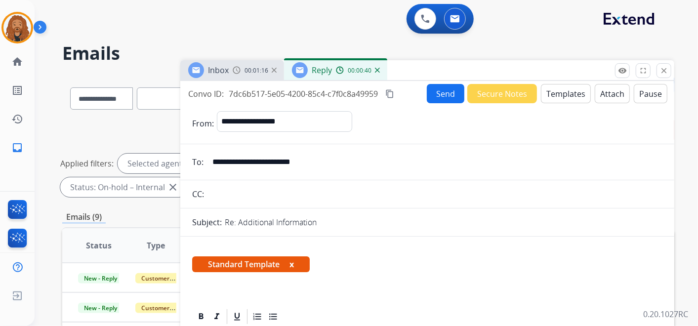
click at [394, 91] on mat-icon "content_copy" at bounding box center [389, 93] width 9 height 9
click at [429, 93] on button "Send" at bounding box center [446, 93] width 38 height 19
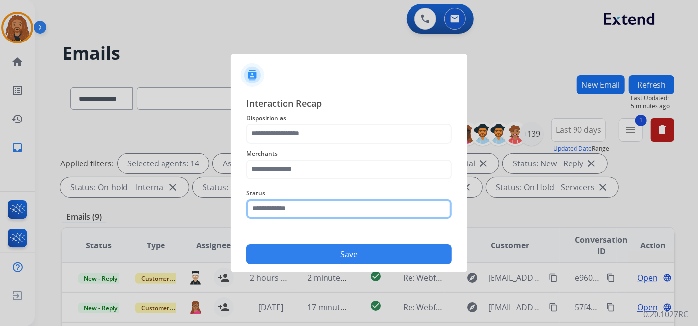
click at [319, 208] on input "text" at bounding box center [349, 209] width 205 height 20
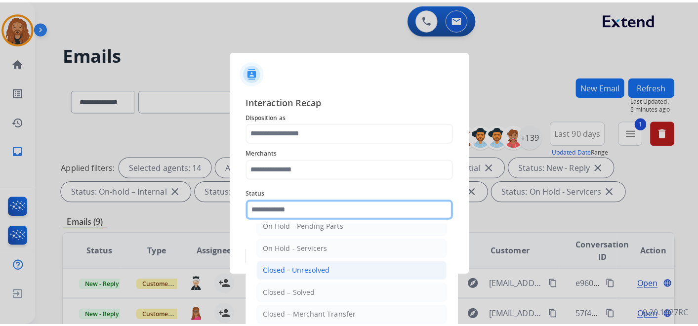
scroll to position [56, 0]
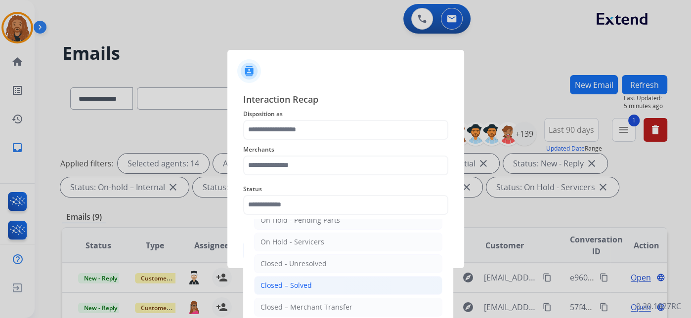
click at [297, 285] on div "Closed – Solved" at bounding box center [285, 286] width 51 height 10
type input "**********"
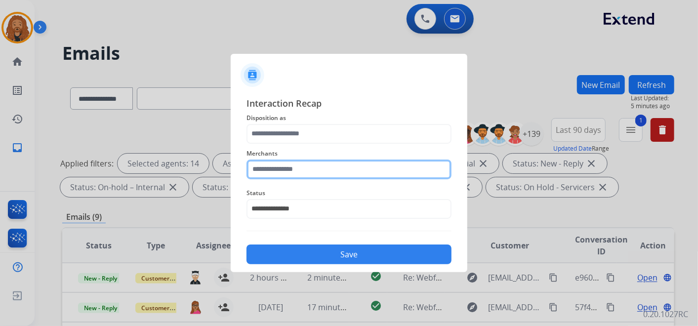
click at [347, 164] on input "text" at bounding box center [349, 170] width 205 height 20
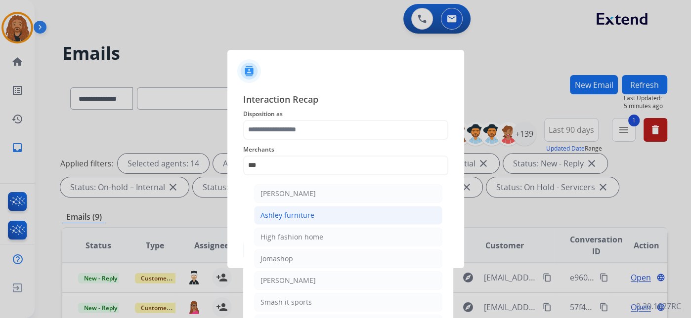
click at [291, 212] on div "Ashley furniture" at bounding box center [287, 216] width 54 height 10
type input "**********"
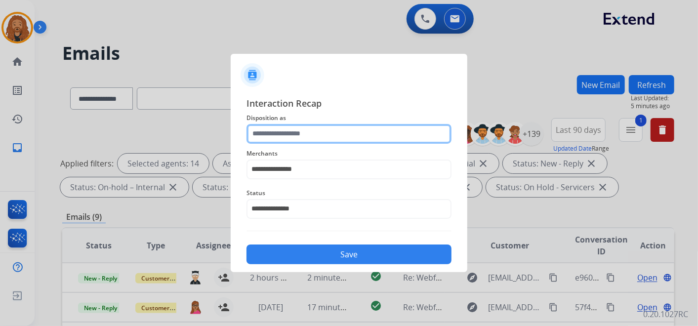
click at [284, 142] on input "text" at bounding box center [349, 134] width 205 height 20
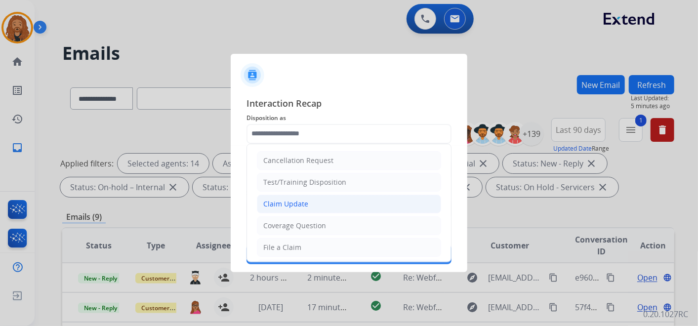
click at [297, 198] on li "Claim Update" at bounding box center [349, 204] width 184 height 19
type input "**********"
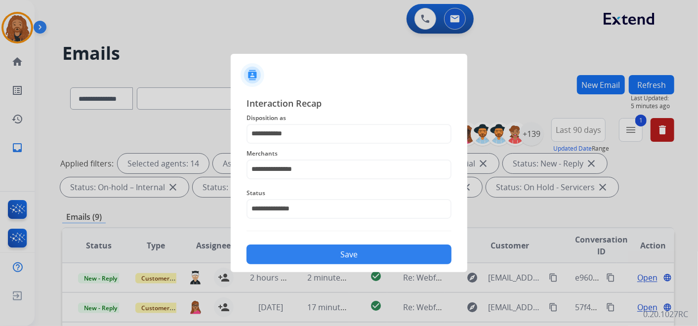
click at [309, 251] on button "Save" at bounding box center [349, 255] width 205 height 20
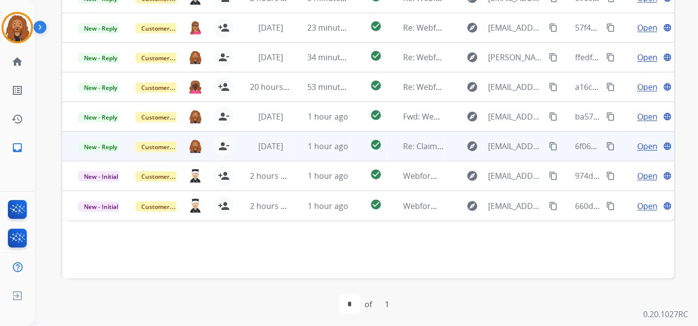
scroll to position [283, 0]
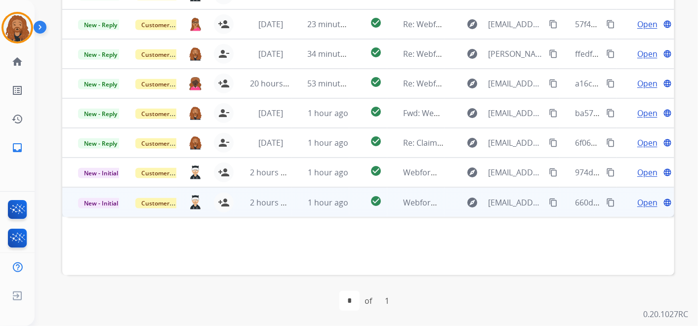
click at [302, 207] on td "1 hour ago" at bounding box center [320, 202] width 57 height 30
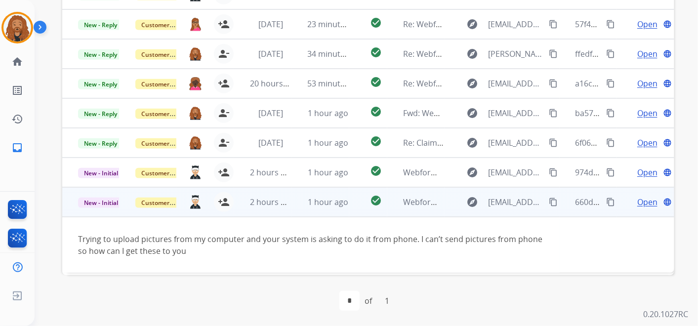
click at [642, 198] on span "Open" at bounding box center [648, 202] width 20 height 12
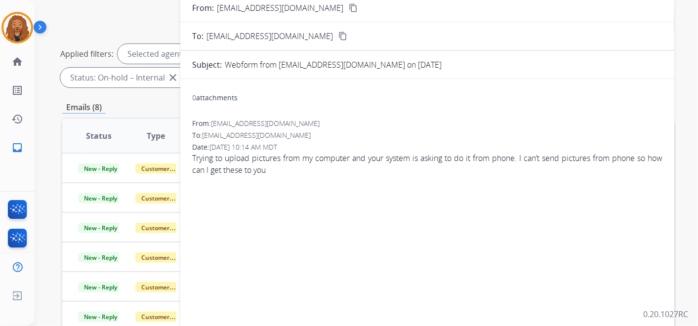
scroll to position [0, 0]
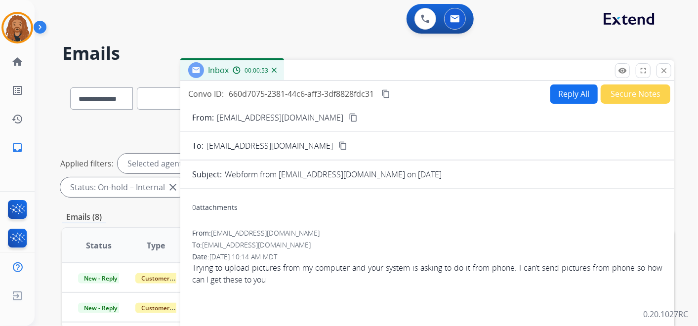
click at [559, 89] on button "Reply All" at bounding box center [574, 94] width 47 height 19
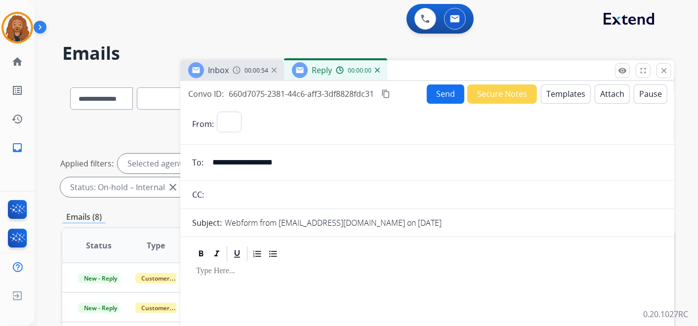
select select "**********"
click at [561, 90] on button "Templates" at bounding box center [566, 94] width 50 height 19
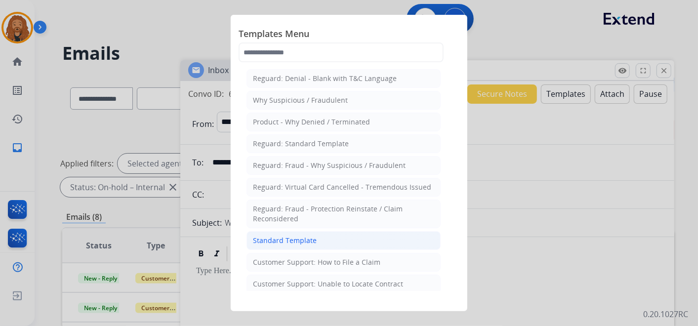
click at [334, 242] on li "Standard Template" at bounding box center [344, 240] width 194 height 19
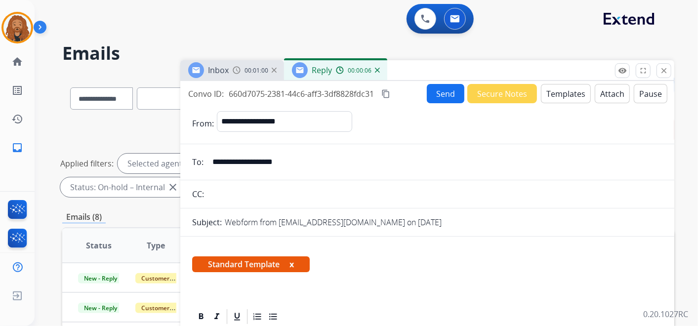
scroll to position [219, 0]
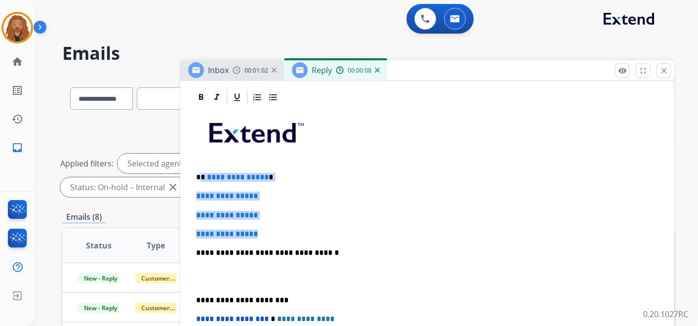
drag, startPoint x: 276, startPoint y: 226, endPoint x: 202, endPoint y: 172, distance: 91.9
click at [202, 172] on div "**********" at bounding box center [427, 276] width 470 height 340
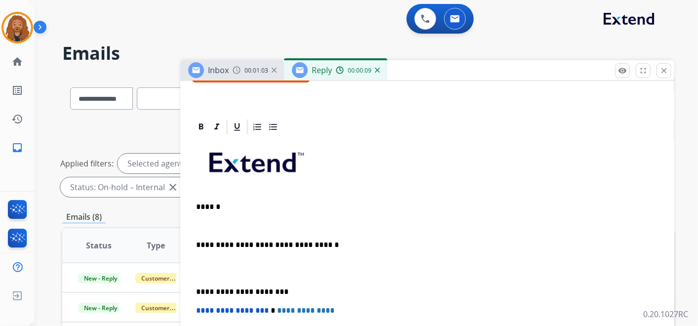
scroll to position [209, 0]
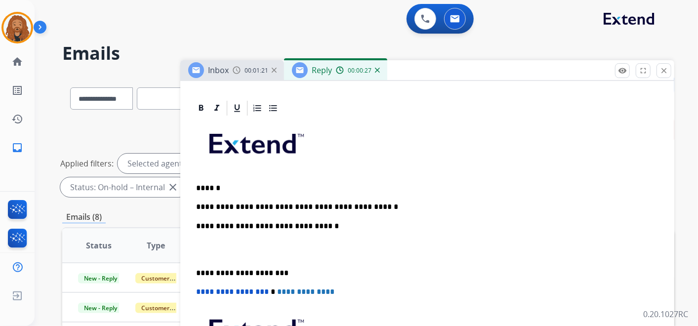
click at [224, 251] on p at bounding box center [427, 250] width 463 height 18
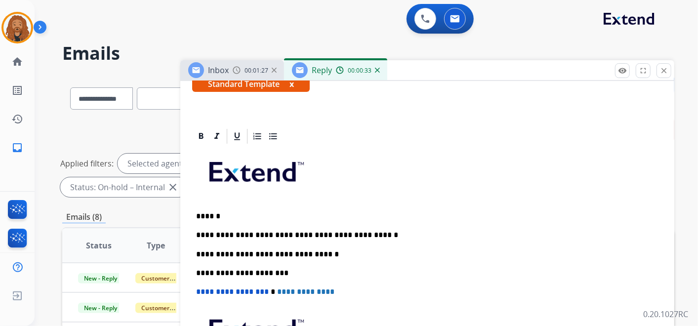
scroll to position [0, 0]
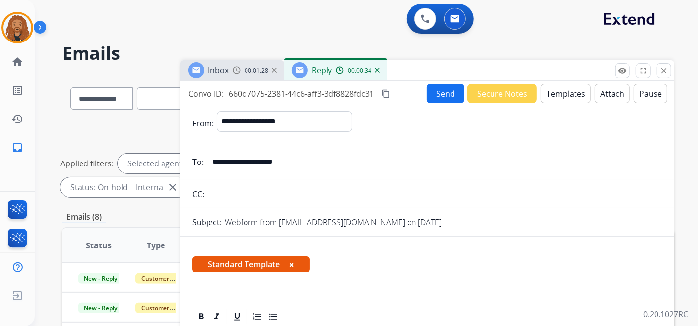
click at [448, 94] on button "Send" at bounding box center [446, 93] width 38 height 19
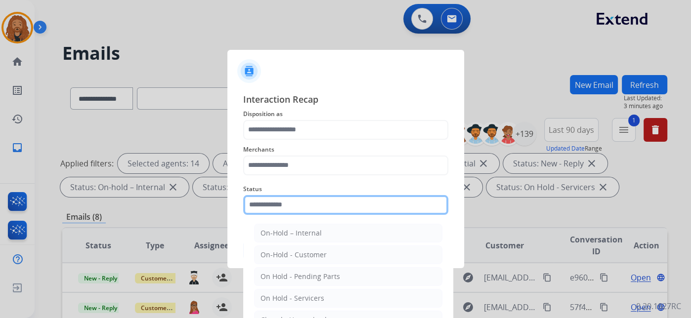
click at [330, 204] on input "text" at bounding box center [345, 205] width 205 height 20
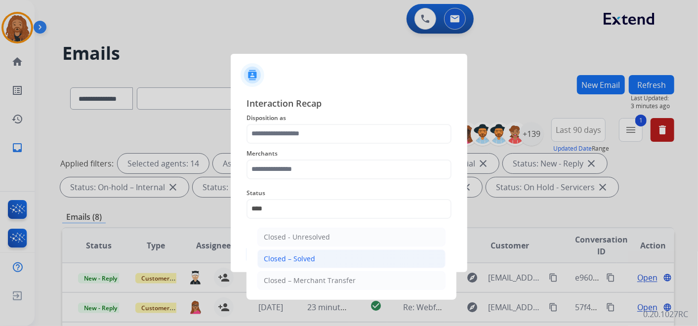
drag, startPoint x: 343, startPoint y: 265, endPoint x: 307, endPoint y: 192, distance: 81.3
click at [343, 264] on li "Closed – Solved" at bounding box center [351, 259] width 188 height 19
type input "**********"
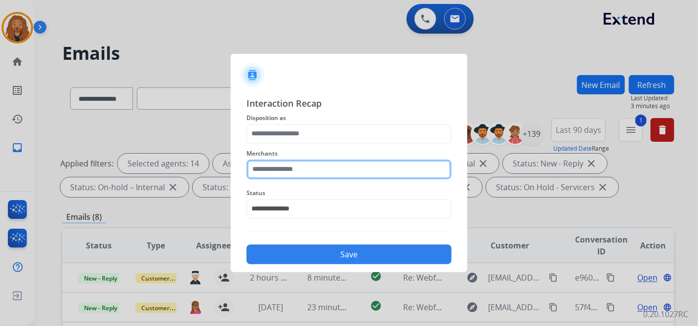
click at [305, 175] on div "Merchants" at bounding box center [349, 164] width 205 height 40
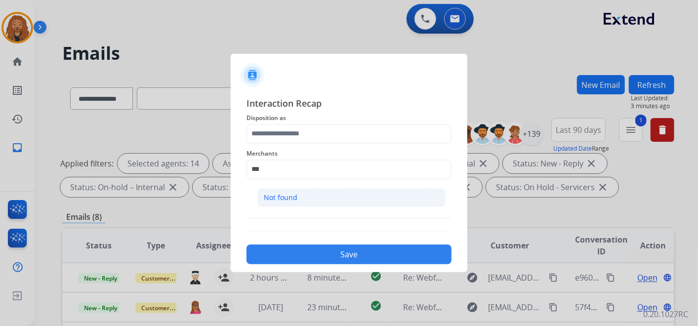
click at [299, 201] on li "Not found" at bounding box center [351, 197] width 188 height 19
type input "*********"
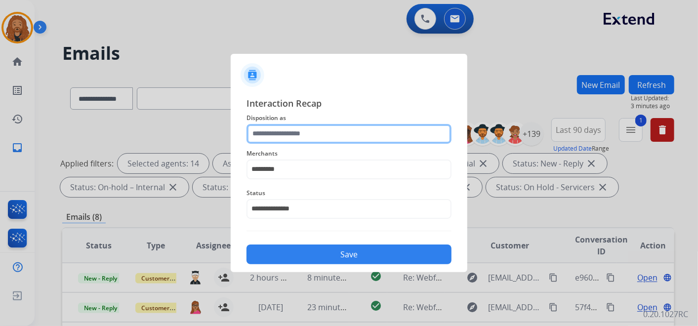
click at [296, 131] on input "text" at bounding box center [349, 134] width 205 height 20
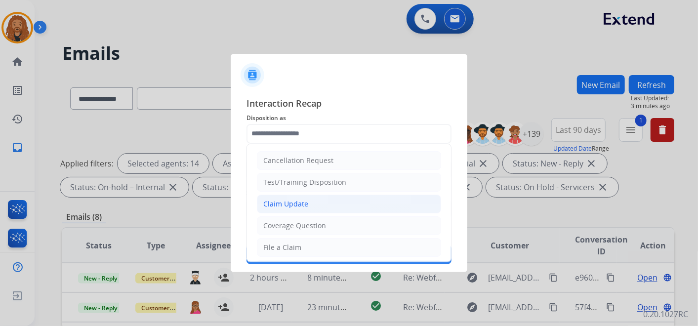
click at [312, 204] on li "Claim Update" at bounding box center [349, 204] width 184 height 19
type input "**********"
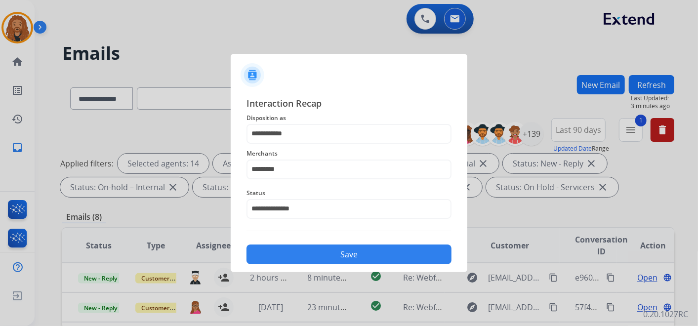
click at [305, 255] on button "Save" at bounding box center [349, 255] width 205 height 20
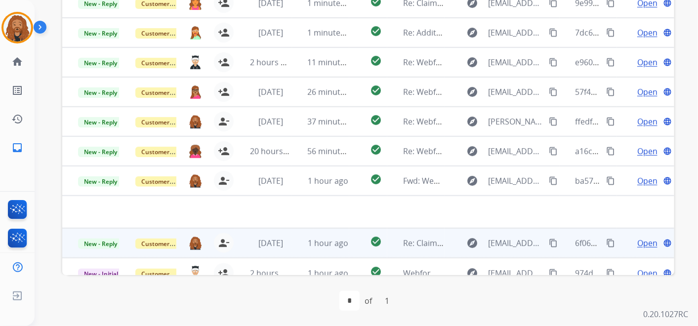
scroll to position [33, 0]
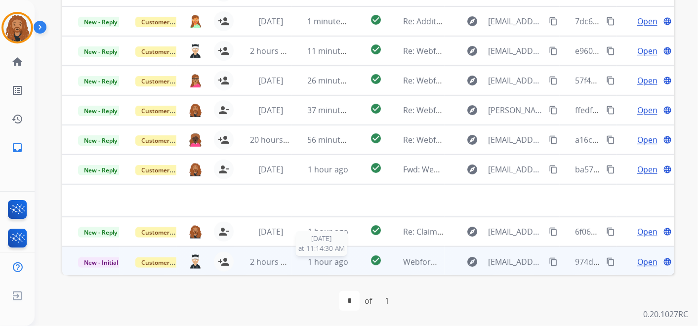
click at [308, 257] on span "1 hour ago" at bounding box center [328, 261] width 41 height 11
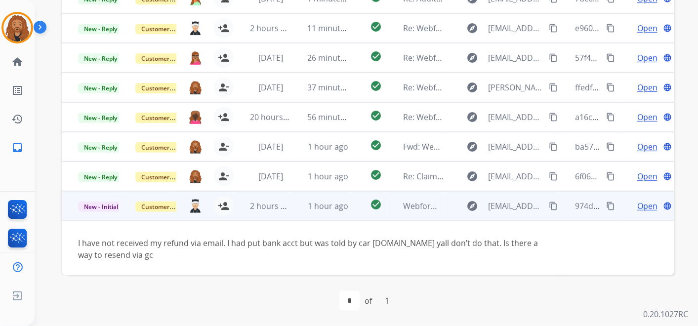
scroll to position [56, 0]
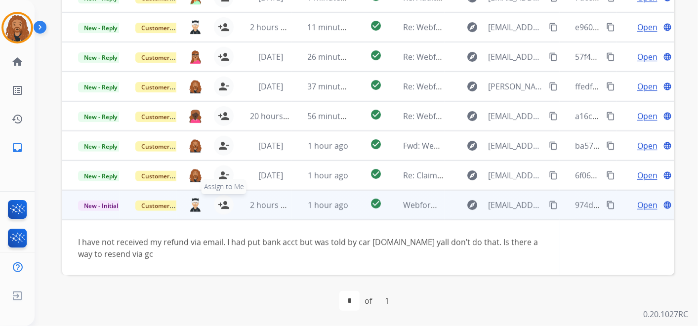
click at [219, 201] on mat-icon "person_add" at bounding box center [224, 205] width 12 height 12
click at [638, 208] on span "Open" at bounding box center [648, 205] width 20 height 12
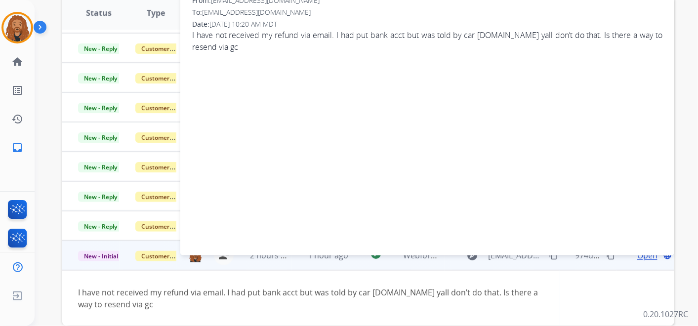
scroll to position [8, 0]
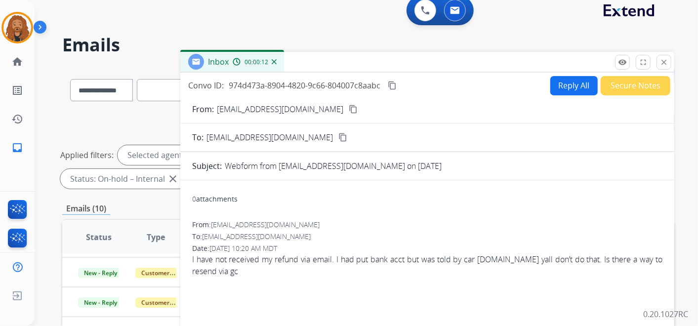
click at [349, 109] on mat-icon "content_copy" at bounding box center [353, 109] width 9 height 9
click at [558, 87] on button "Reply All" at bounding box center [574, 85] width 47 height 19
select select "**********"
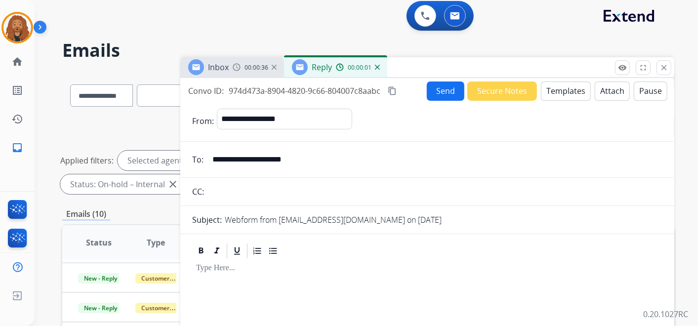
scroll to position [0, 0]
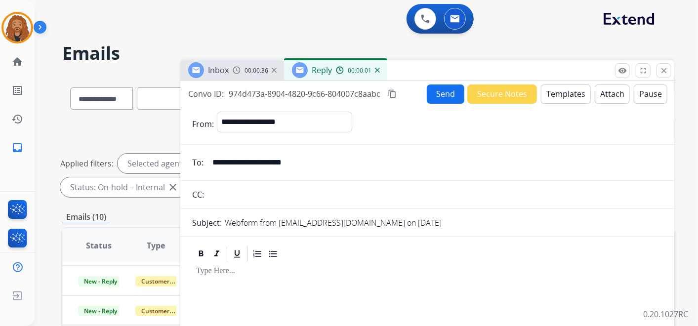
click at [559, 95] on button "Templates" at bounding box center [566, 94] width 50 height 19
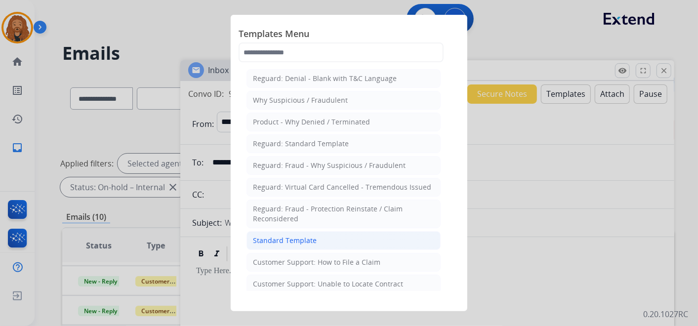
click at [291, 240] on div "Standard Template" at bounding box center [285, 241] width 64 height 10
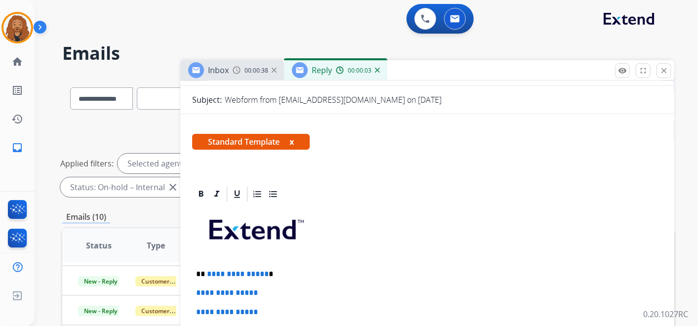
scroll to position [247, 0]
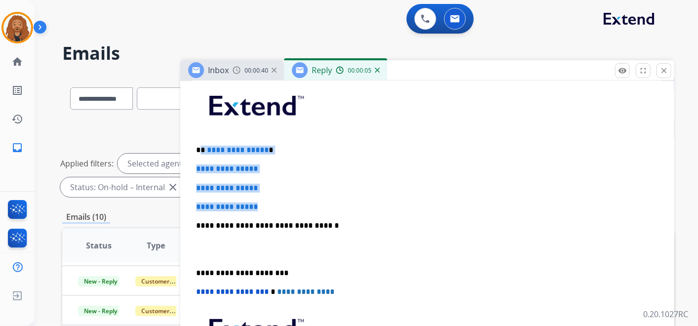
drag, startPoint x: 271, startPoint y: 208, endPoint x: 199, endPoint y: 145, distance: 95.3
click at [199, 145] on div "**********" at bounding box center [427, 249] width 470 height 340
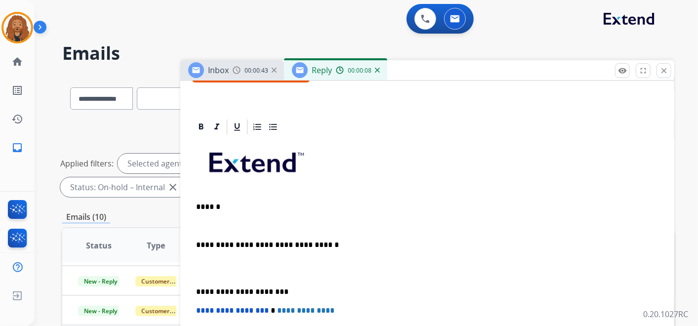
scroll to position [209, 0]
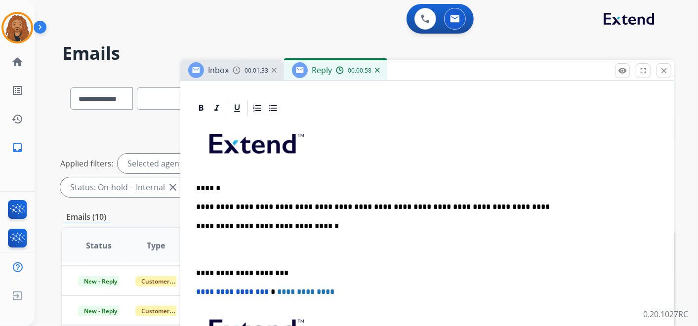
click at [248, 249] on p at bounding box center [427, 250] width 463 height 18
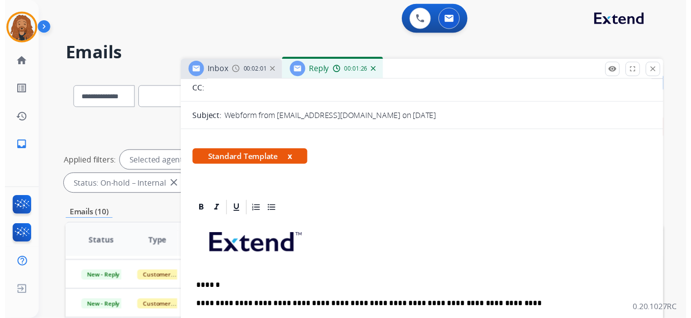
scroll to position [0, 0]
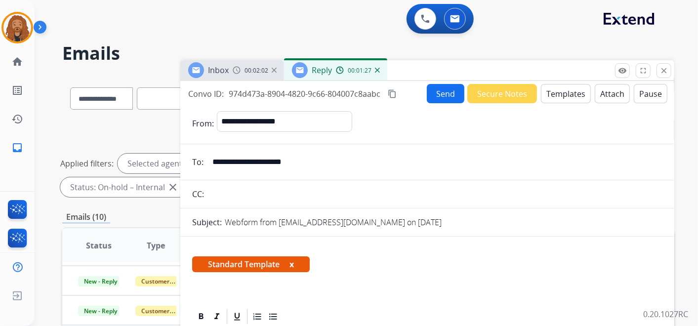
click at [436, 99] on button "Send" at bounding box center [446, 93] width 38 height 19
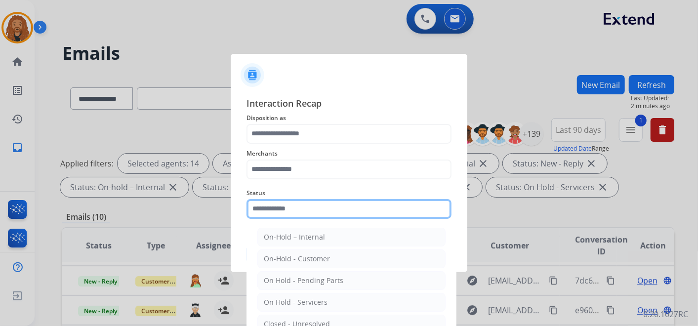
click at [300, 208] on input "text" at bounding box center [349, 209] width 205 height 20
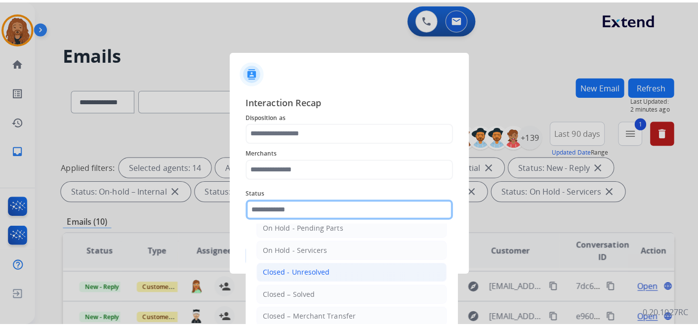
scroll to position [56, 0]
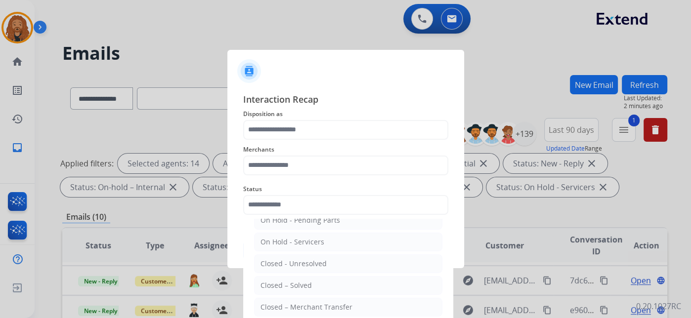
click at [278, 281] on div "Closed – Solved" at bounding box center [285, 286] width 51 height 10
type input "**********"
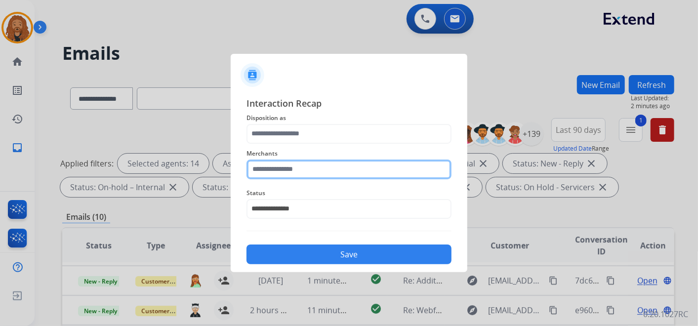
click at [290, 168] on input "text" at bounding box center [349, 170] width 205 height 20
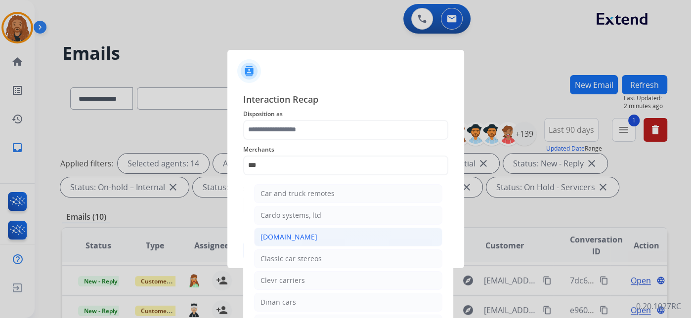
click at [294, 232] on div "[DOMAIN_NAME]" at bounding box center [288, 237] width 57 height 10
type input "**********"
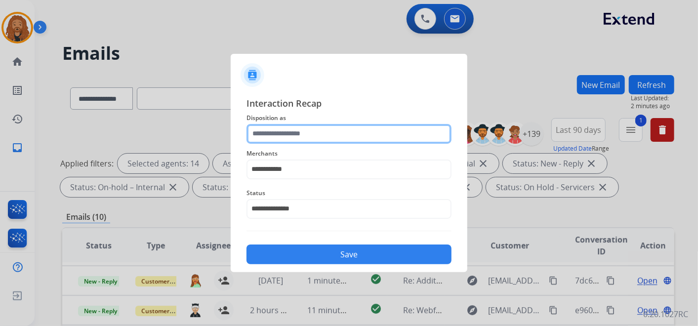
click at [316, 135] on input "text" at bounding box center [349, 134] width 205 height 20
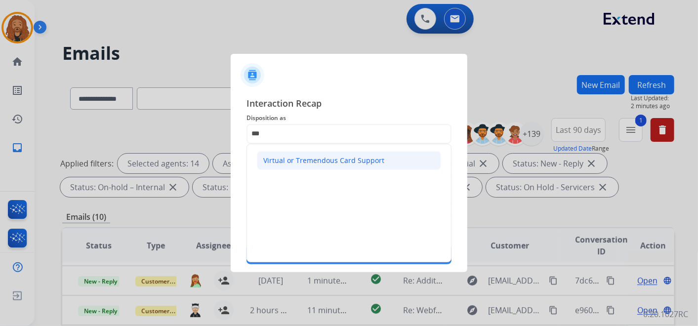
click at [315, 158] on div "Virtual or Tremendous Card Support" at bounding box center [323, 161] width 121 height 10
type input "**********"
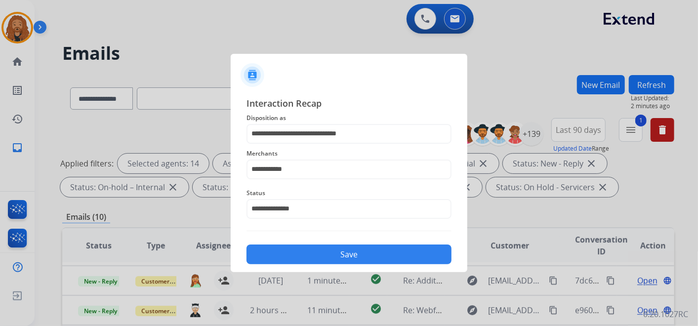
click at [327, 260] on button "Save" at bounding box center [349, 255] width 205 height 20
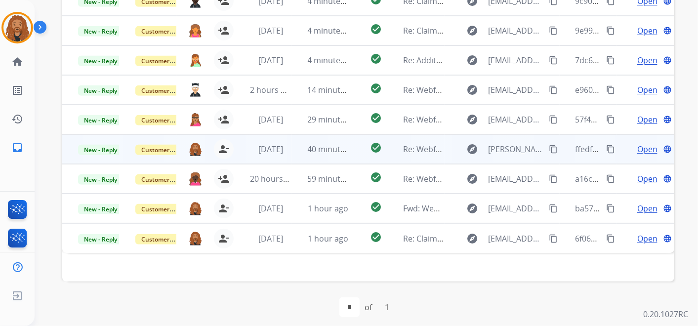
scroll to position [283, 0]
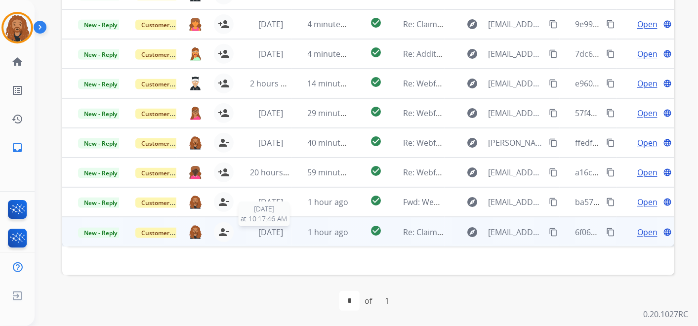
click at [277, 230] on span "[DATE]" at bounding box center [270, 232] width 25 height 11
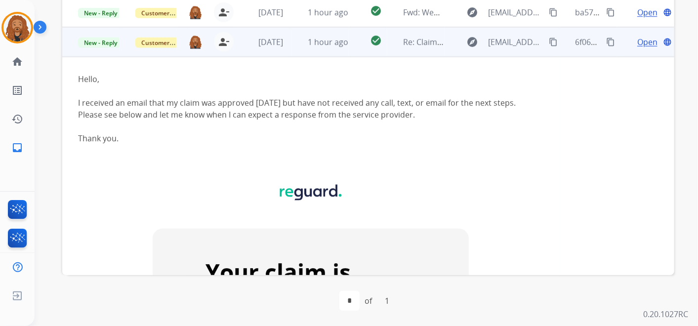
scroll to position [72, 0]
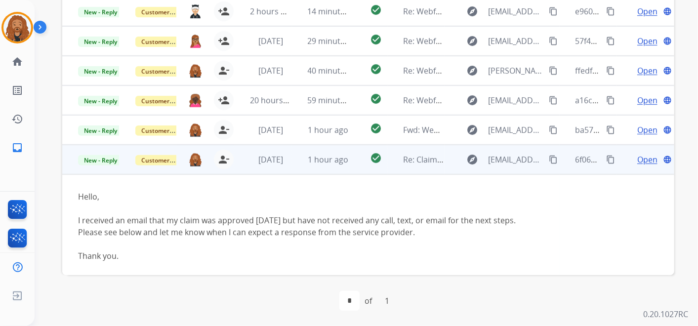
click at [641, 161] on span "Open" at bounding box center [648, 160] width 20 height 12
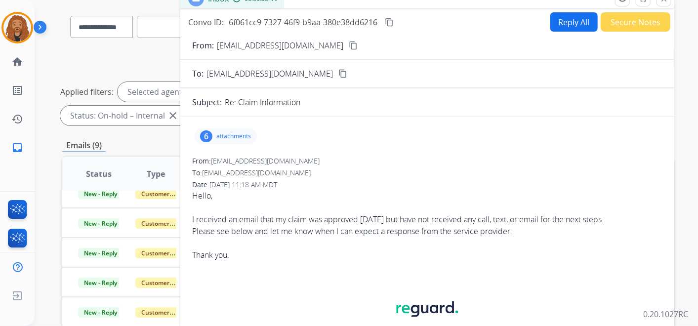
scroll to position [8, 0]
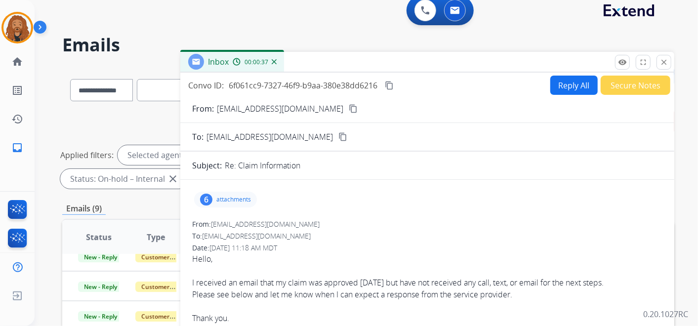
click at [347, 112] on button "content_copy" at bounding box center [353, 109] width 12 height 12
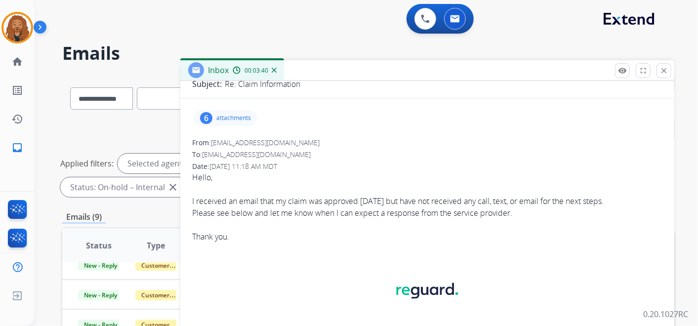
scroll to position [0, 0]
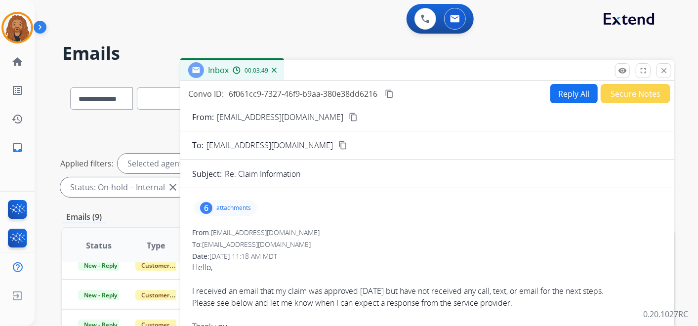
click at [349, 118] on mat-icon "content_copy" at bounding box center [353, 117] width 9 height 9
drag, startPoint x: 666, startPoint y: 68, endPoint x: 564, endPoint y: 96, distance: 105.8
click at [666, 68] on mat-icon "close" at bounding box center [664, 70] width 9 height 9
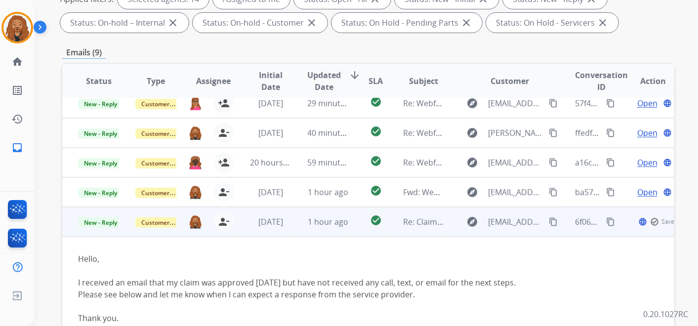
scroll to position [182, 0]
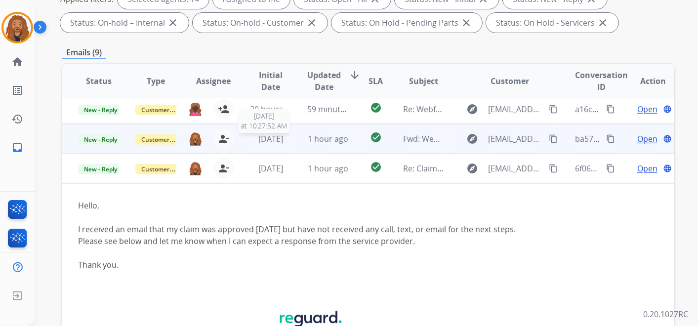
click at [274, 135] on span "[DATE]" at bounding box center [270, 138] width 25 height 11
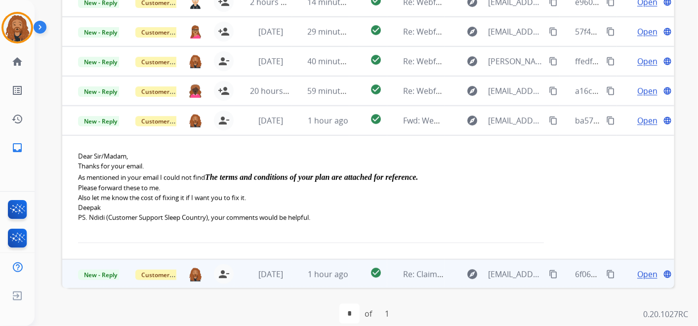
scroll to position [274, 0]
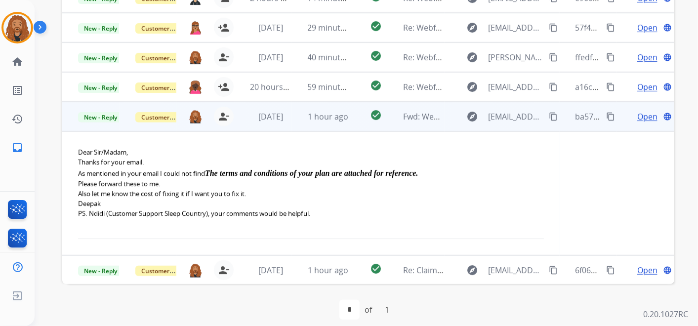
click at [638, 116] on span "Open" at bounding box center [648, 117] width 20 height 12
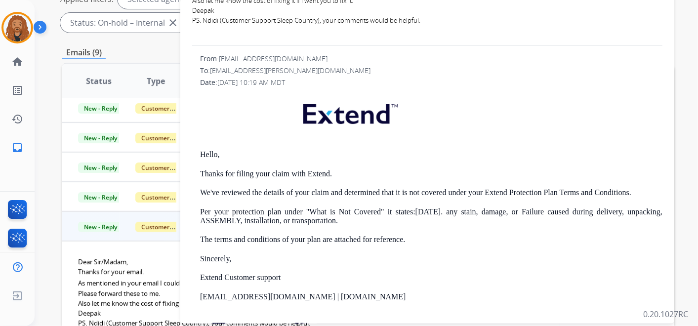
scroll to position [0, 0]
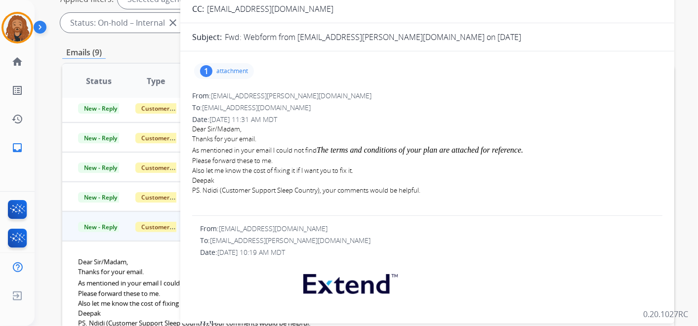
click at [204, 66] on div "1" at bounding box center [206, 71] width 12 height 12
click at [404, 159] on div "Please forward these to me." at bounding box center [427, 161] width 470 height 10
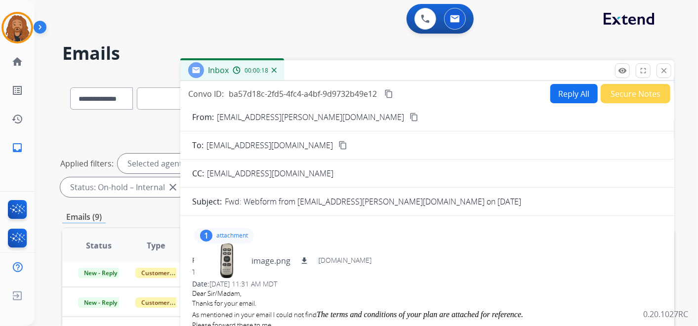
click at [565, 81] on div "Convo ID: ba57d18c-2fd5-4fc4-a4bf-9d9732b49e12 content_copy Reply All Secure No…" at bounding box center [427, 282] width 494 height 403
click at [565, 87] on button "Reply All" at bounding box center [574, 93] width 47 height 19
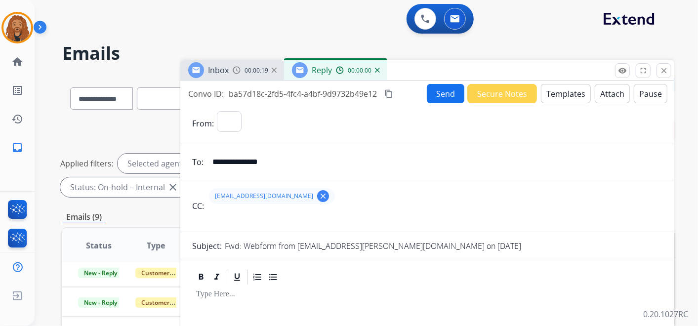
select select "**********"
click at [556, 93] on button "Templates" at bounding box center [566, 93] width 50 height 19
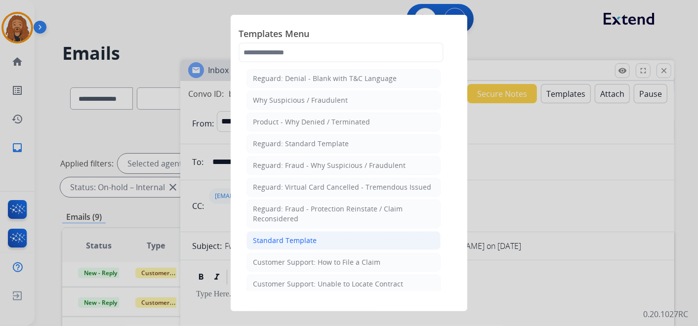
click at [318, 243] on li "Standard Template" at bounding box center [344, 240] width 194 height 19
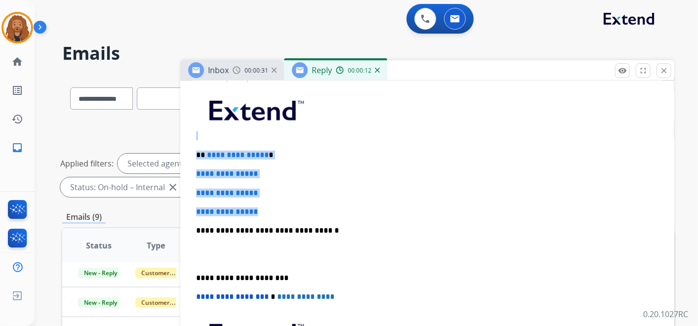
scroll to position [262, 0]
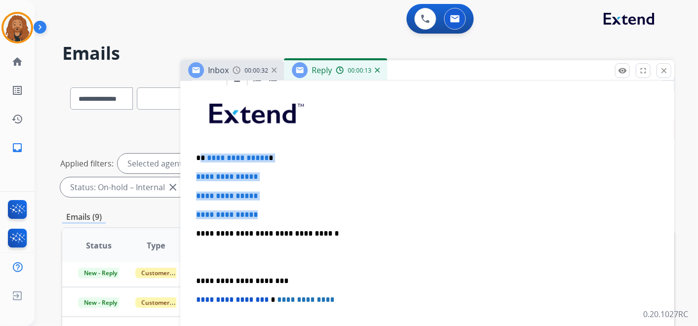
drag, startPoint x: 217, startPoint y: 95, endPoint x: 201, endPoint y: 152, distance: 59.7
click at [201, 152] on div "**********" at bounding box center [427, 257] width 470 height 340
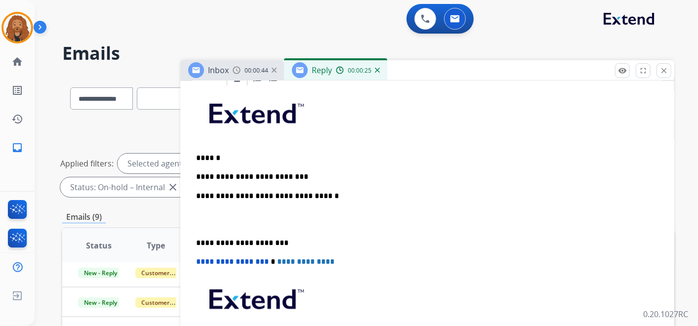
click at [194, 175] on div "**********" at bounding box center [427, 238] width 470 height 302
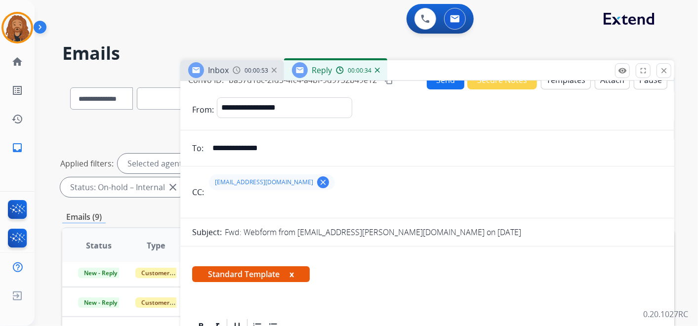
scroll to position [0, 0]
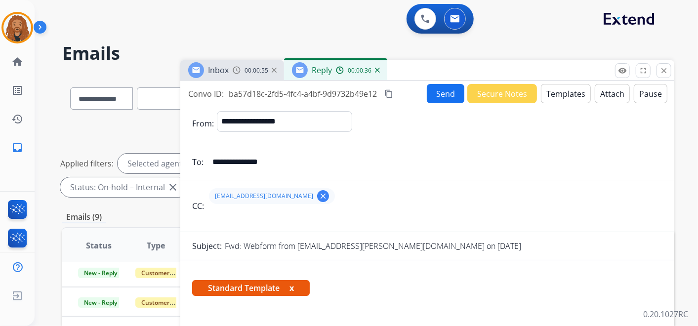
drag, startPoint x: 284, startPoint y: 161, endPoint x: 212, endPoint y: 159, distance: 72.2
click at [212, 159] on input "**********" at bounding box center [435, 162] width 456 height 20
click at [612, 88] on button "Attach" at bounding box center [612, 93] width 35 height 19
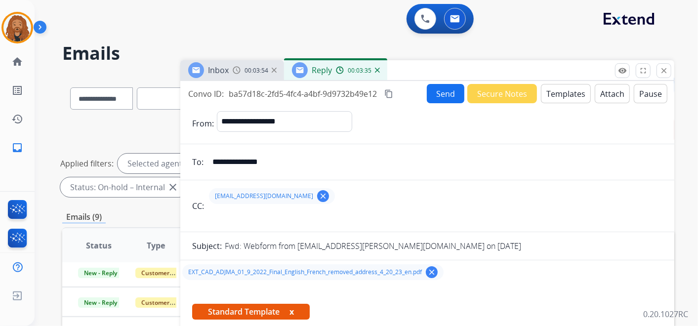
click at [452, 96] on button "Send" at bounding box center [446, 93] width 38 height 19
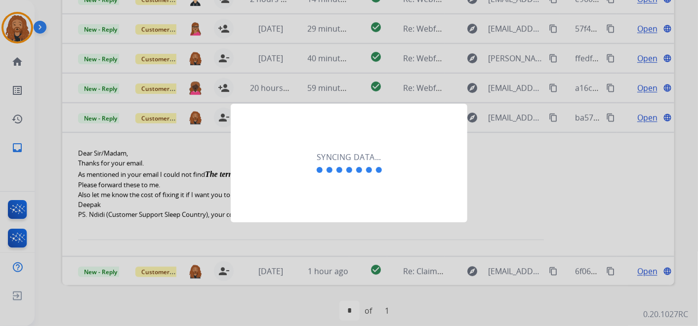
scroll to position [274, 0]
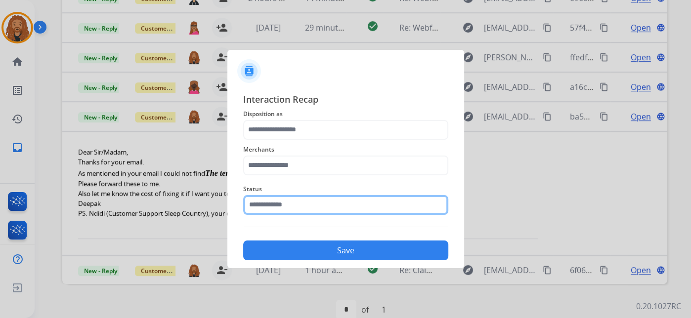
click at [281, 210] on input "text" at bounding box center [345, 205] width 205 height 20
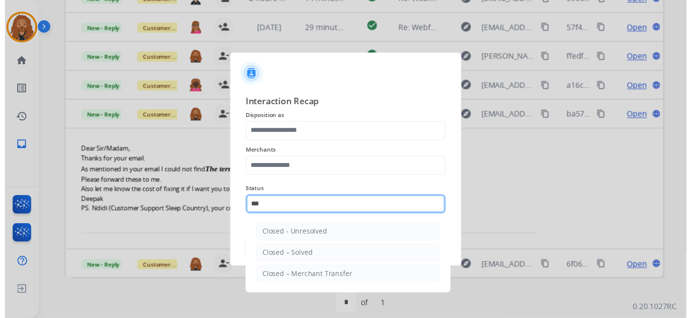
scroll to position [0, 0]
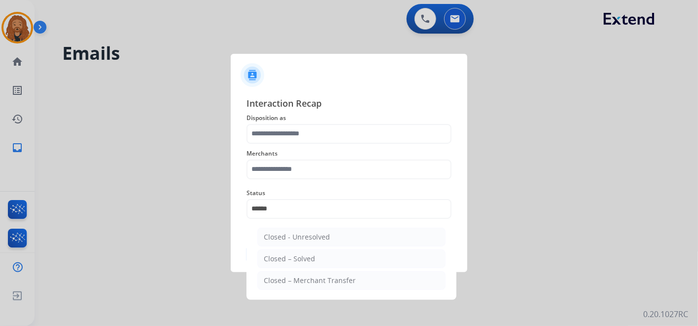
click at [271, 260] on div "Closed – Solved" at bounding box center [289, 259] width 51 height 10
type input "**********"
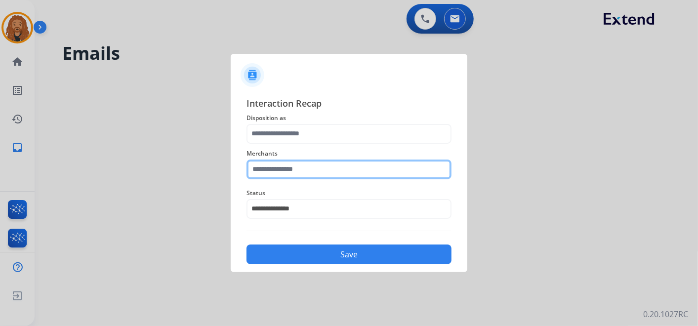
click at [278, 169] on input "text" at bounding box center [349, 170] width 205 height 20
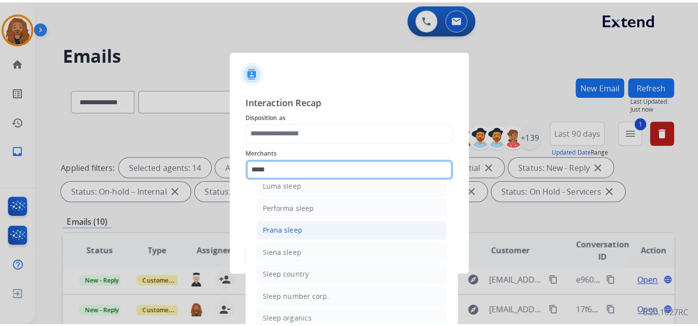
scroll to position [56, 0]
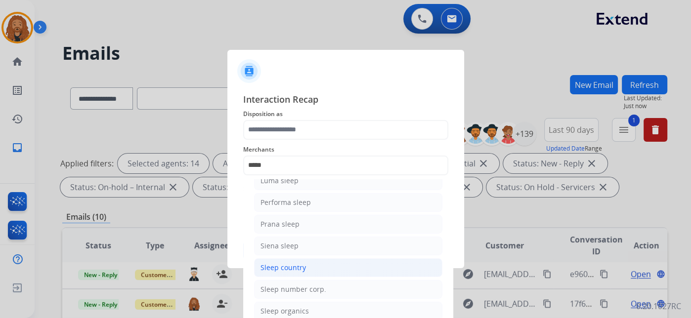
click at [297, 266] on div "Sleep country" at bounding box center [282, 268] width 45 height 10
type input "**********"
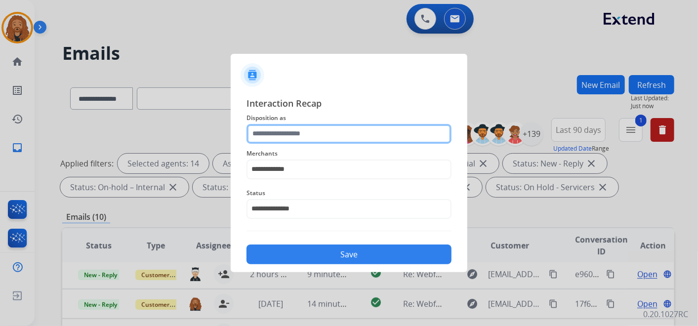
click at [274, 129] on input "text" at bounding box center [349, 134] width 205 height 20
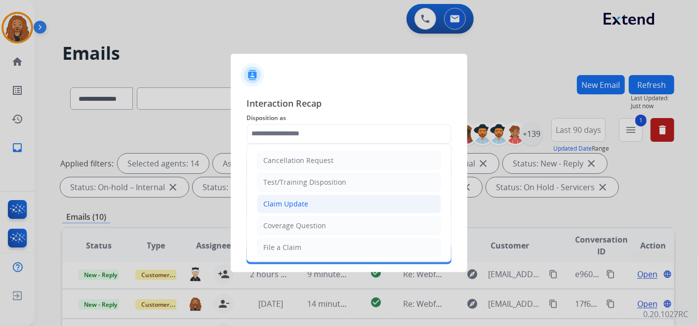
click at [279, 206] on div "Claim Update" at bounding box center [285, 204] width 45 height 10
type input "**********"
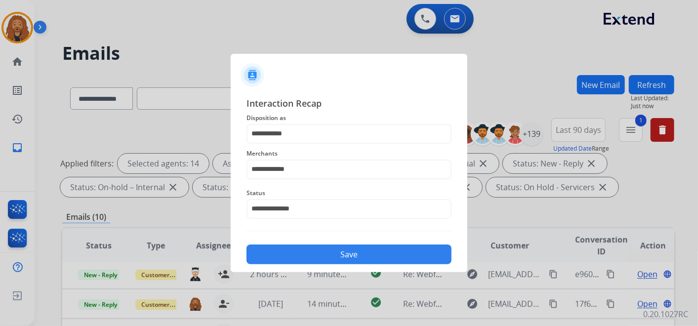
click at [279, 257] on button "Save" at bounding box center [349, 255] width 205 height 20
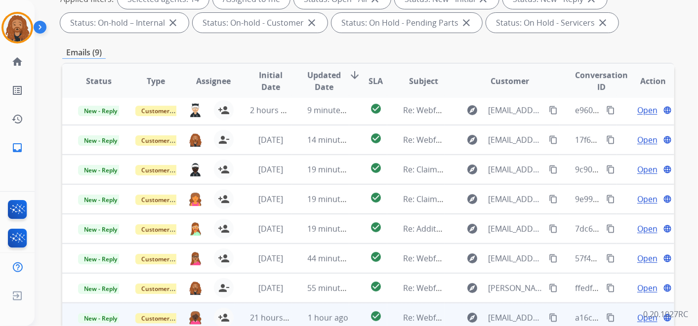
scroll to position [283, 0]
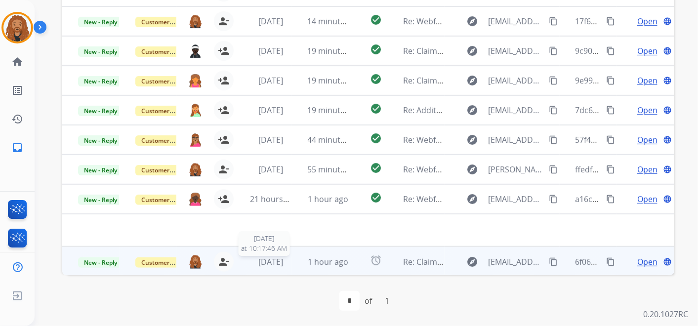
click at [258, 264] on span "[DATE]" at bounding box center [270, 261] width 25 height 11
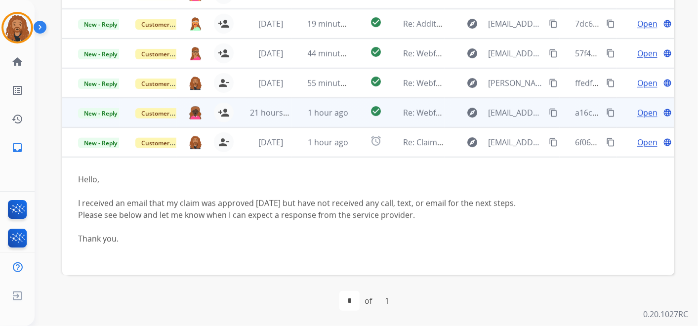
scroll to position [72, 0]
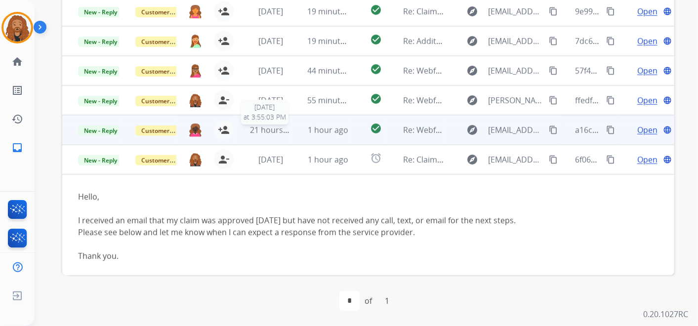
click at [272, 129] on span "21 hours ago" at bounding box center [274, 130] width 49 height 11
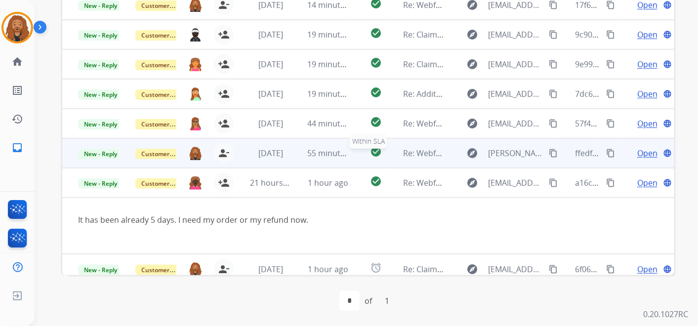
scroll to position [27, 0]
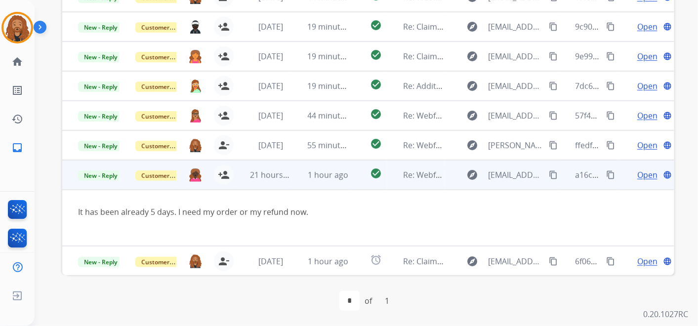
click at [643, 170] on span "Open" at bounding box center [648, 175] width 20 height 12
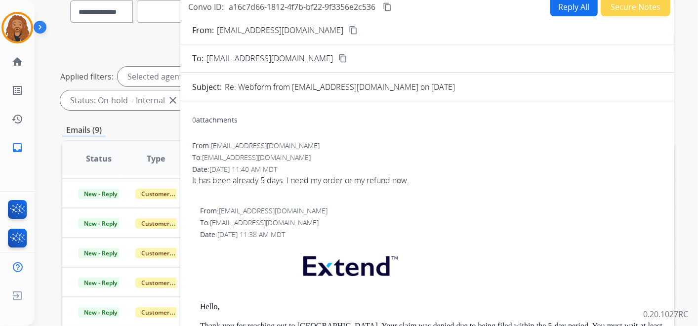
scroll to position [63, 0]
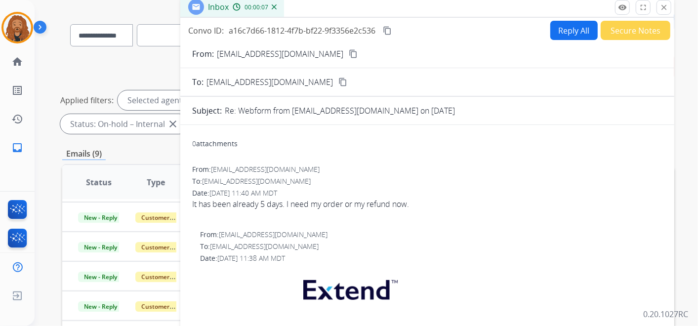
click at [558, 31] on button "Reply All" at bounding box center [574, 30] width 47 height 19
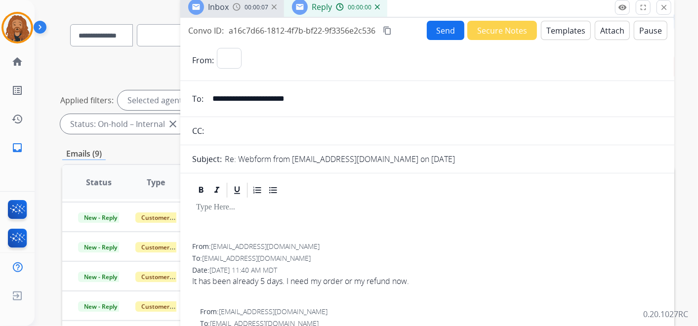
select select "**********"
click at [575, 21] on div "Send Secure Notes Templates Attach Pause" at bounding box center [547, 30] width 241 height 19
click at [569, 30] on button "Templates" at bounding box center [566, 30] width 50 height 19
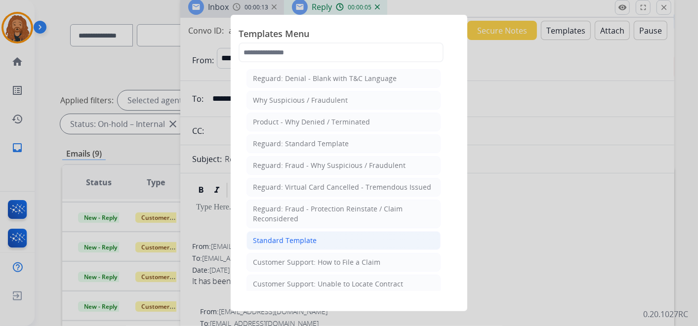
click at [287, 244] on li "Standard Template" at bounding box center [344, 240] width 194 height 19
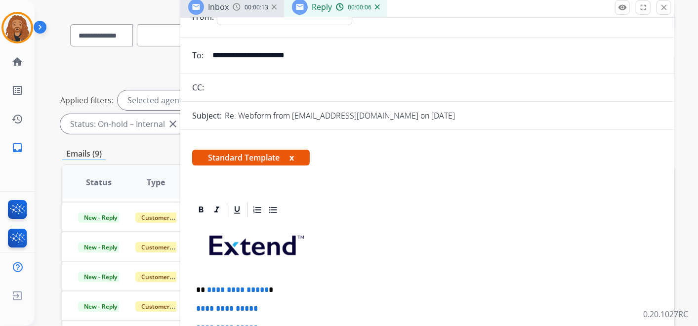
scroll to position [165, 0]
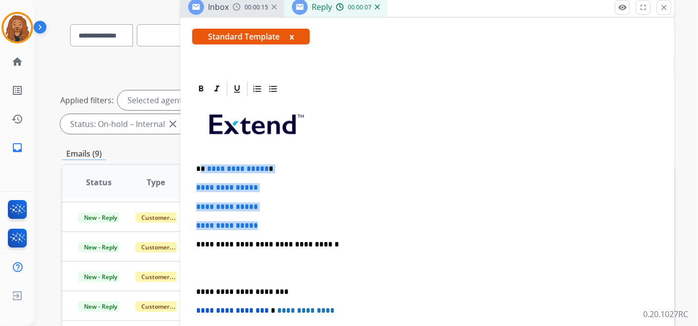
drag, startPoint x: 271, startPoint y: 228, endPoint x: 202, endPoint y: 169, distance: 91.5
click at [202, 169] on div "**********" at bounding box center [427, 268] width 470 height 340
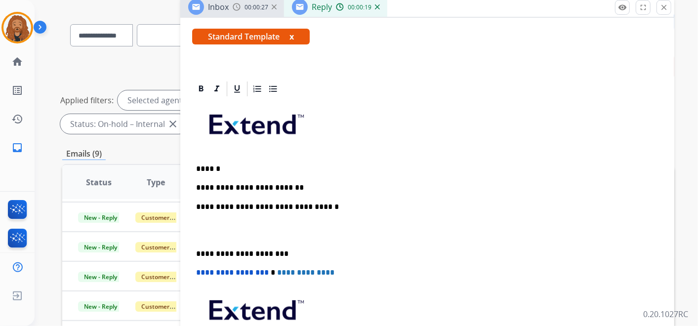
click at [210, 230] on p at bounding box center [427, 230] width 463 height 18
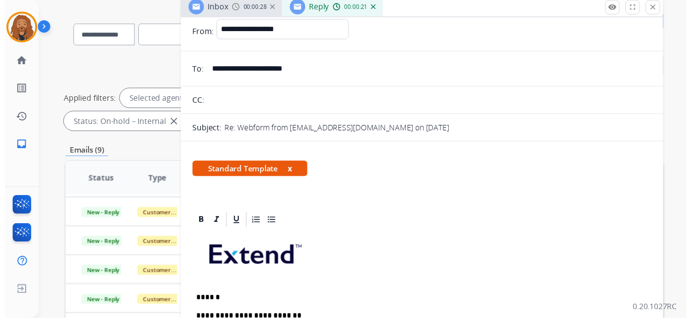
scroll to position [0, 0]
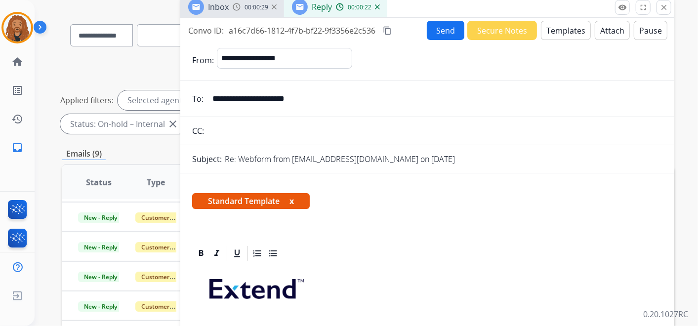
click at [445, 35] on button "Send" at bounding box center [446, 30] width 38 height 19
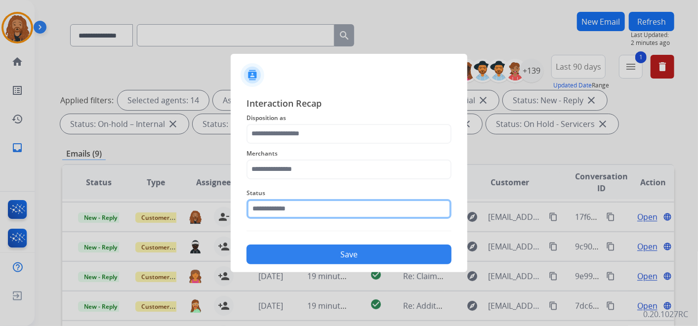
click at [277, 209] on input "text" at bounding box center [349, 209] width 205 height 20
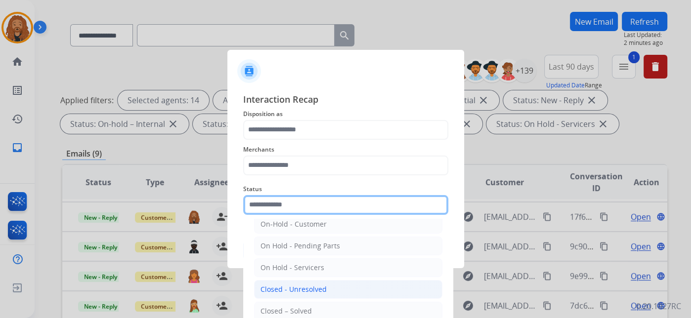
scroll to position [56, 0]
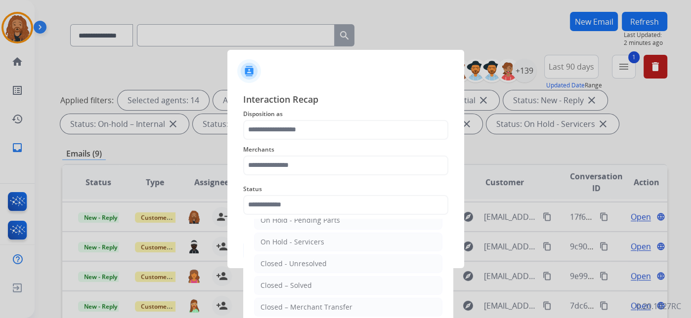
drag, startPoint x: 289, startPoint y: 283, endPoint x: 288, endPoint y: 275, distance: 7.6
click at [289, 283] on div "Closed – Solved" at bounding box center [285, 286] width 51 height 10
type input "**********"
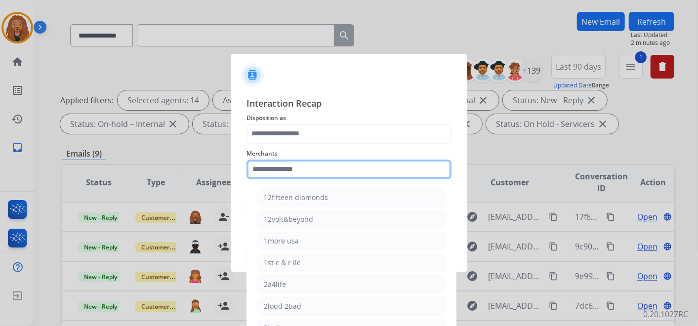
click at [273, 171] on input "text" at bounding box center [349, 170] width 205 height 20
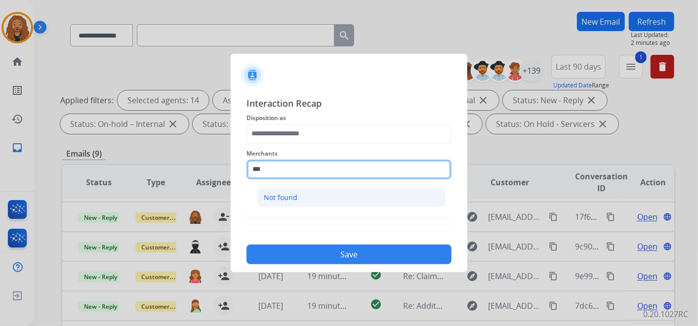
scroll to position [0, 0]
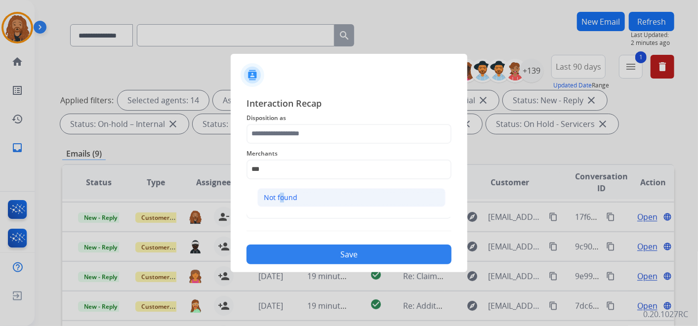
drag, startPoint x: 278, startPoint y: 192, endPoint x: 287, endPoint y: 149, distance: 44.4
click at [279, 190] on li "Not found" at bounding box center [351, 197] width 188 height 19
type input "*********"
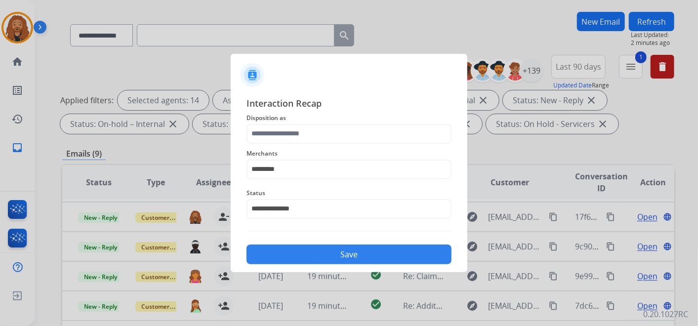
click at [286, 123] on span "Disposition as" at bounding box center [349, 118] width 205 height 12
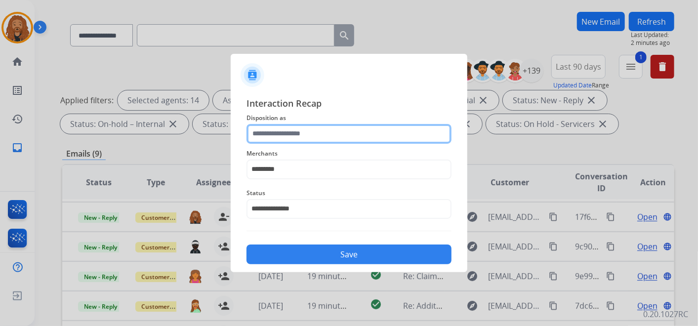
click at [282, 137] on input "text" at bounding box center [349, 134] width 205 height 20
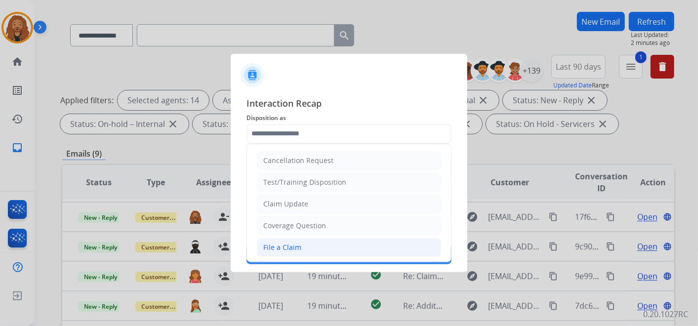
click at [299, 248] on div "File a Claim" at bounding box center [282, 248] width 38 height 10
type input "**********"
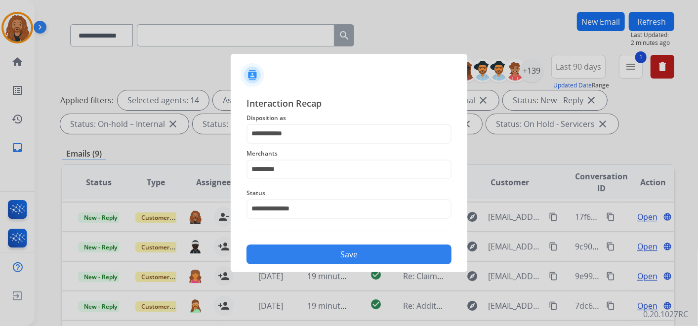
click at [328, 255] on button "Save" at bounding box center [349, 255] width 205 height 20
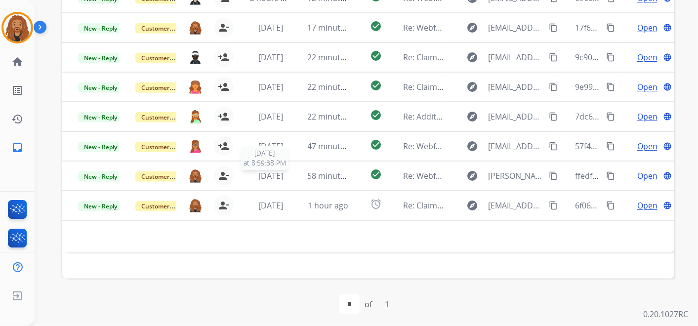
scroll to position [283, 0]
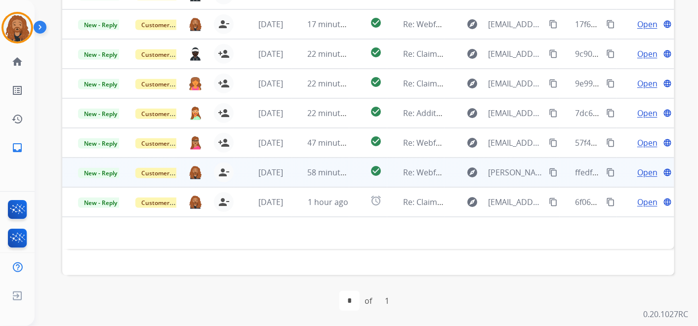
click at [302, 168] on td "58 minutes ago" at bounding box center [320, 173] width 57 height 30
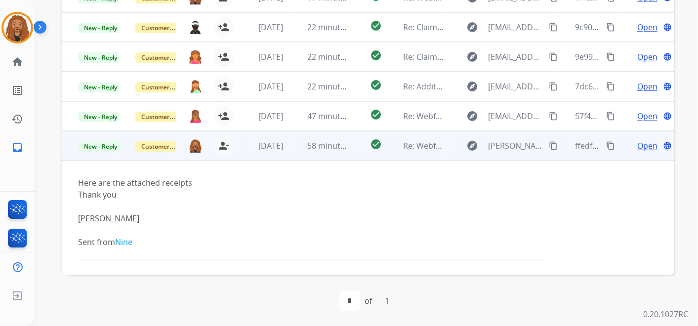
scroll to position [57, 0]
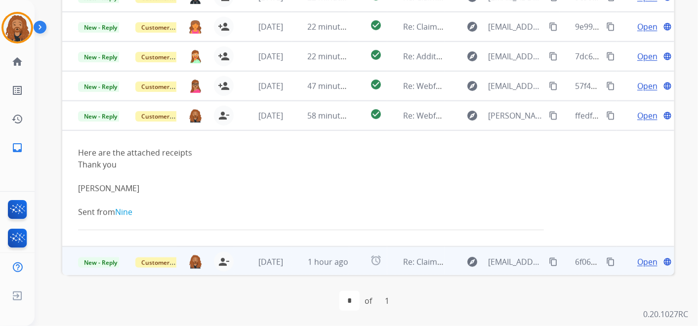
click at [643, 262] on span "Open" at bounding box center [648, 262] width 20 height 12
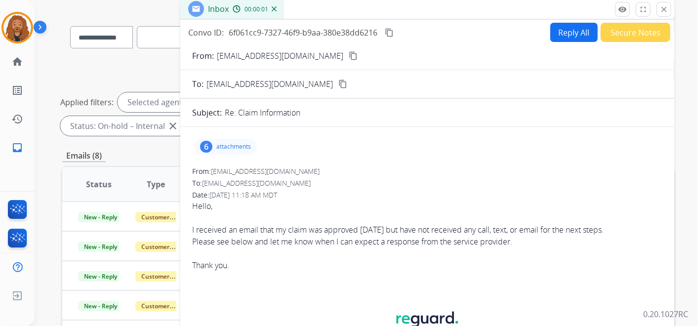
scroll to position [0, 0]
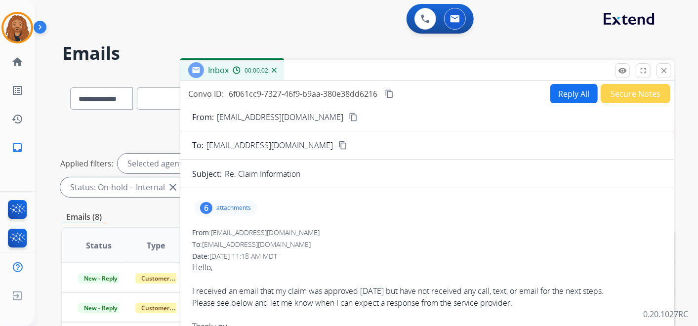
click at [562, 90] on button "Reply All" at bounding box center [574, 93] width 47 height 19
select select "**********"
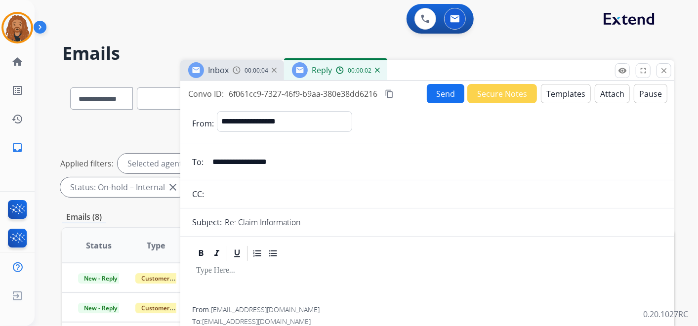
click at [541, 98] on button "Templates" at bounding box center [566, 93] width 50 height 19
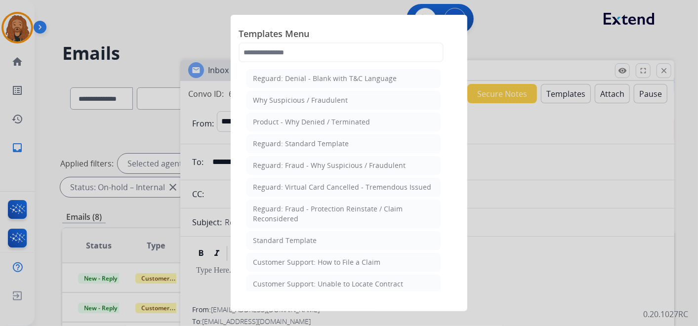
click at [280, 231] on li "Standard Template" at bounding box center [344, 240] width 194 height 19
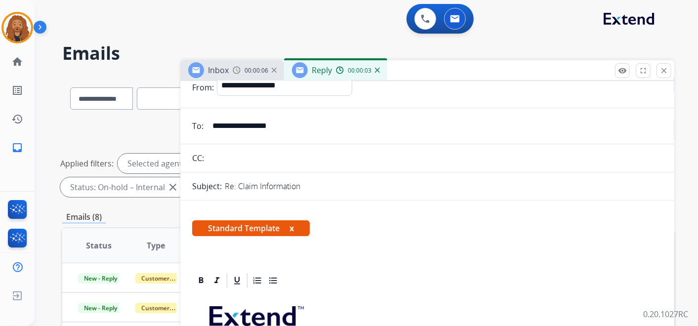
scroll to position [165, 0]
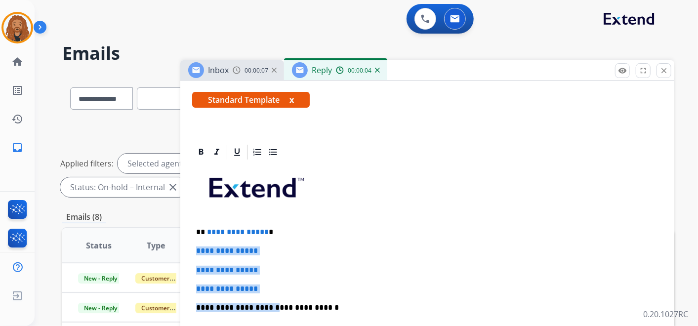
drag, startPoint x: 268, startPoint y: 296, endPoint x: 199, endPoint y: 235, distance: 91.8
click at [198, 236] on div "**********" at bounding box center [427, 331] width 470 height 340
drag, startPoint x: 255, startPoint y: 272, endPoint x: 271, endPoint y: 281, distance: 18.8
click at [255, 272] on span "**********" at bounding box center [227, 269] width 62 height 7
click at [279, 285] on p "**********" at bounding box center [427, 289] width 463 height 9
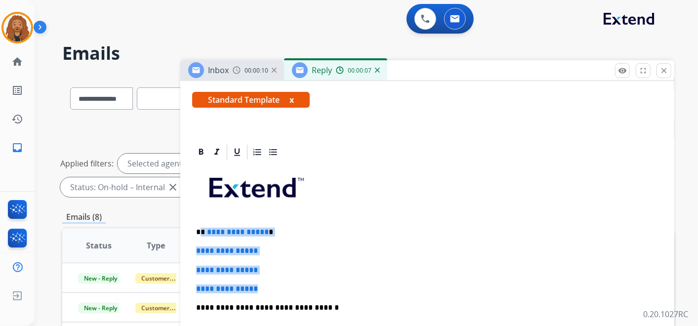
drag, startPoint x: 273, startPoint y: 291, endPoint x: 200, endPoint y: 231, distance: 93.8
click at [200, 231] on div "**********" at bounding box center [427, 331] width 470 height 340
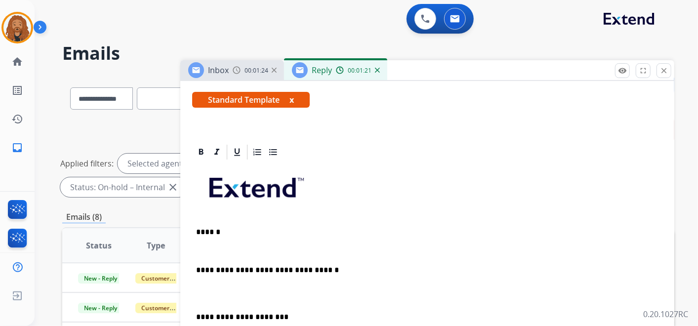
click at [204, 297] on p at bounding box center [427, 294] width 463 height 18
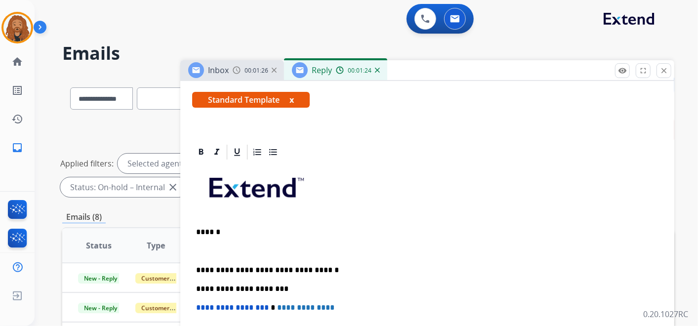
click at [203, 247] on p at bounding box center [423, 251] width 455 height 9
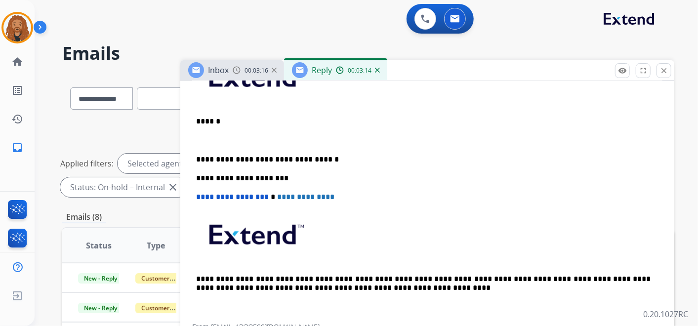
scroll to position [274, 0]
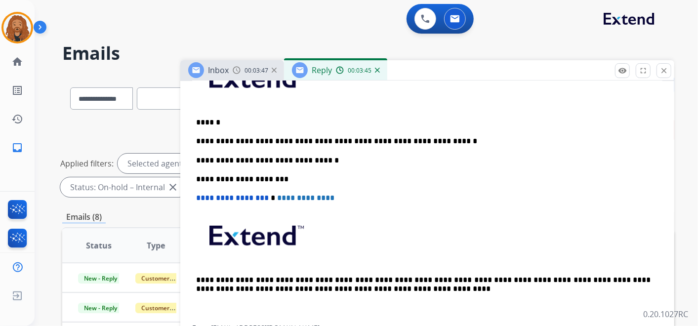
click at [358, 138] on p "**********" at bounding box center [423, 141] width 455 height 9
click at [440, 139] on p "**********" at bounding box center [423, 141] width 455 height 9
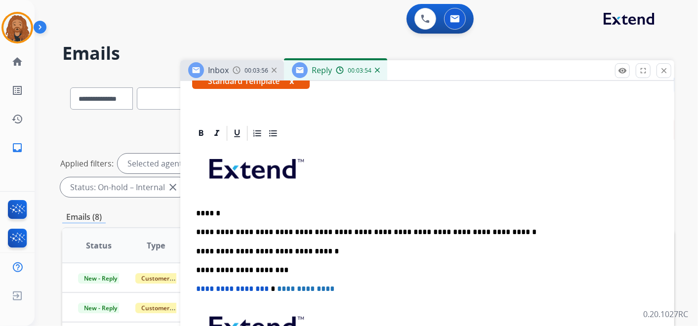
scroll to position [0, 0]
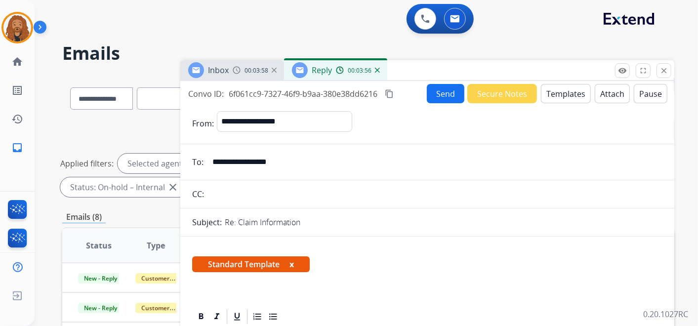
click at [207, 161] on input "**********" at bounding box center [435, 162] width 456 height 20
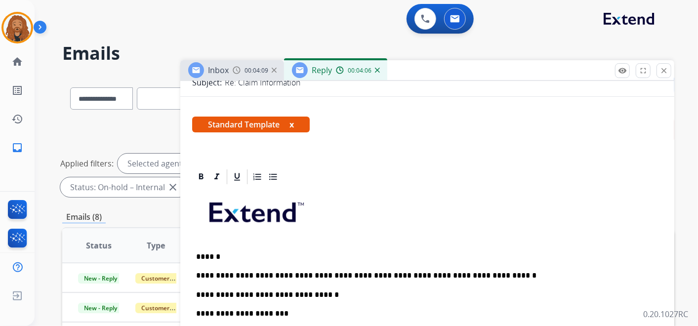
scroll to position [165, 0]
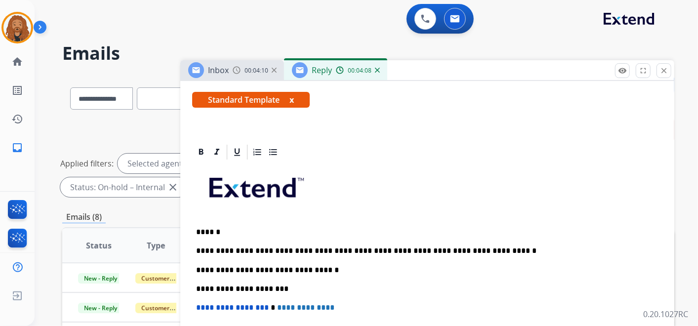
click at [480, 247] on p "**********" at bounding box center [423, 251] width 455 height 9
drag, startPoint x: 571, startPoint y: 246, endPoint x: 477, endPoint y: 247, distance: 93.9
click at [477, 247] on p "**********" at bounding box center [423, 251] width 455 height 9
click at [199, 249] on p "**********" at bounding box center [423, 251] width 455 height 9
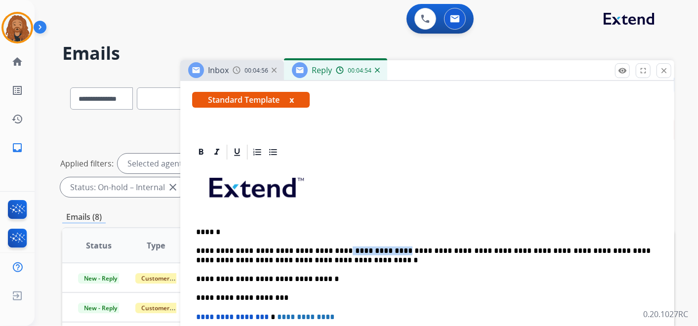
drag, startPoint x: 371, startPoint y: 250, endPoint x: 322, endPoint y: 247, distance: 49.5
click at [322, 247] on p "**********" at bounding box center [423, 256] width 455 height 18
click at [253, 258] on p "**********" at bounding box center [423, 256] width 455 height 18
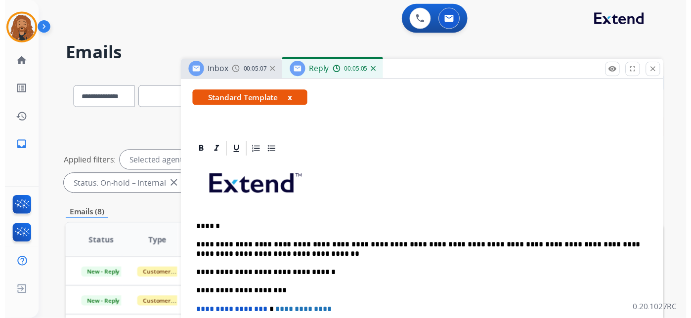
scroll to position [0, 0]
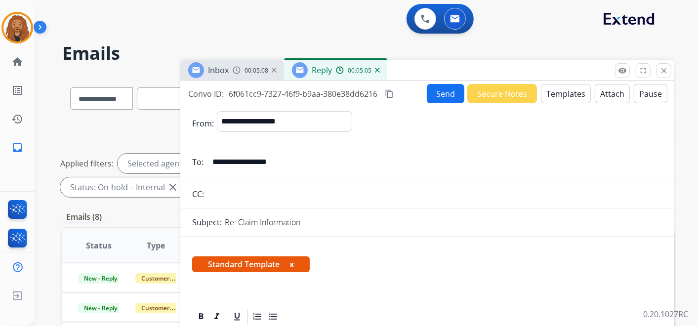
click at [453, 89] on button "Send" at bounding box center [446, 93] width 38 height 19
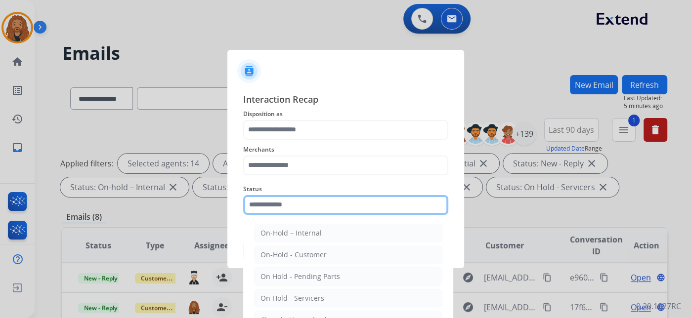
click at [263, 208] on input "text" at bounding box center [345, 205] width 205 height 20
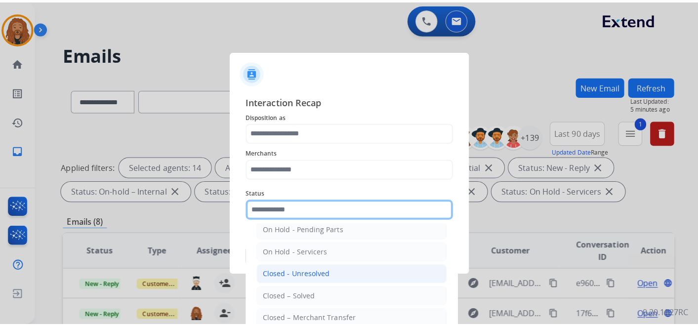
scroll to position [56, 0]
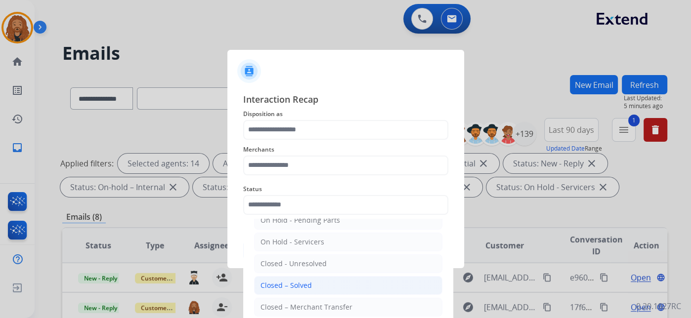
click at [294, 287] on div "Closed – Solved" at bounding box center [285, 286] width 51 height 10
type input "**********"
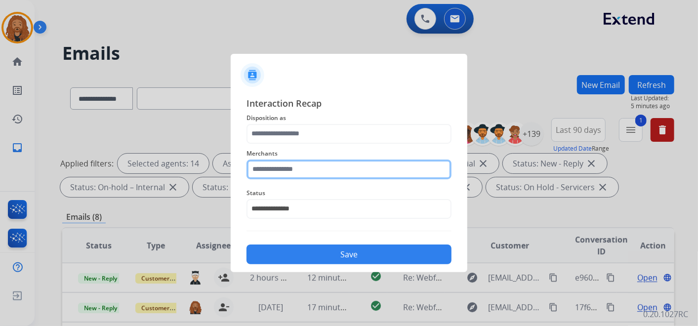
click at [302, 160] on input "text" at bounding box center [349, 170] width 205 height 20
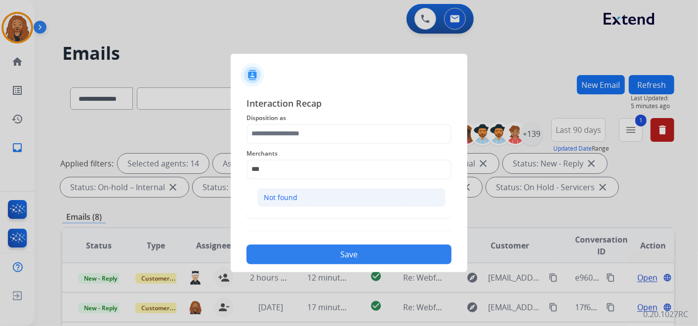
click at [295, 193] on div "Not found" at bounding box center [281, 198] width 34 height 10
type input "*********"
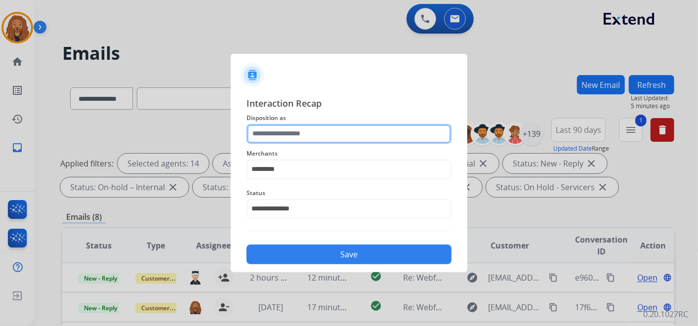
click at [300, 136] on input "text" at bounding box center [349, 134] width 205 height 20
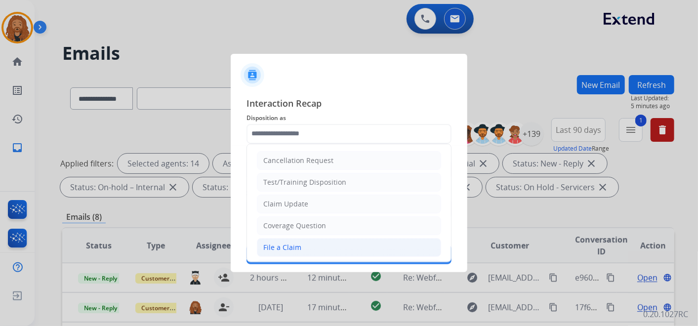
click at [295, 250] on div "File a Claim" at bounding box center [282, 248] width 38 height 10
type input "**********"
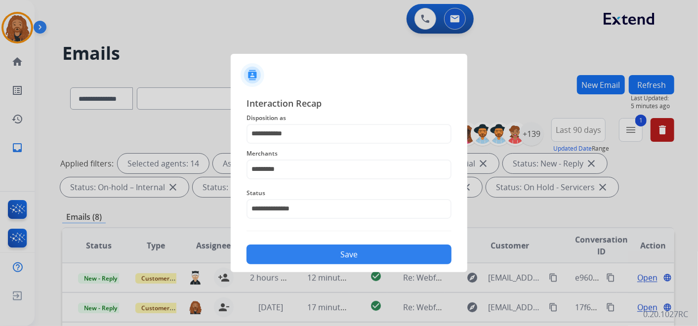
click at [295, 252] on button "Save" at bounding box center [349, 255] width 205 height 20
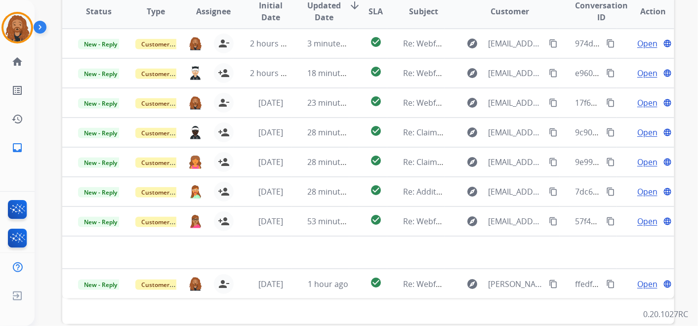
scroll to position [274, 0]
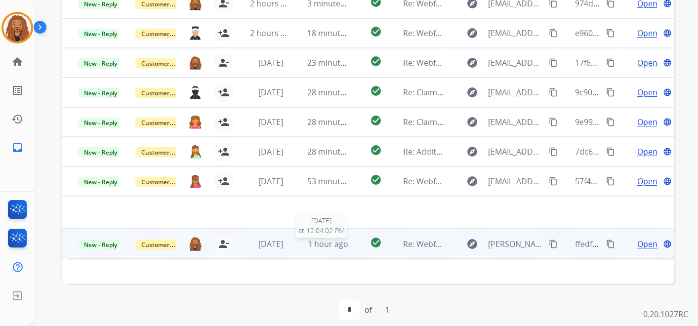
click at [313, 245] on span "1 hour ago" at bounding box center [328, 244] width 41 height 11
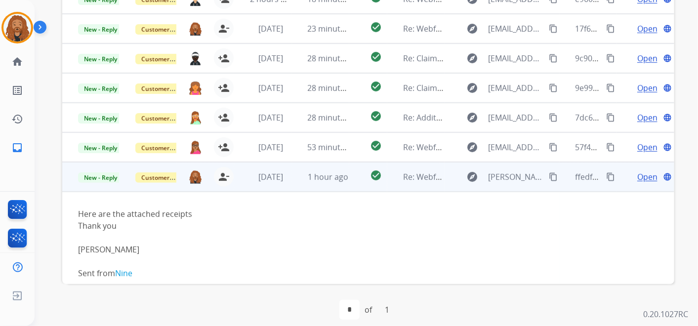
scroll to position [56, 0]
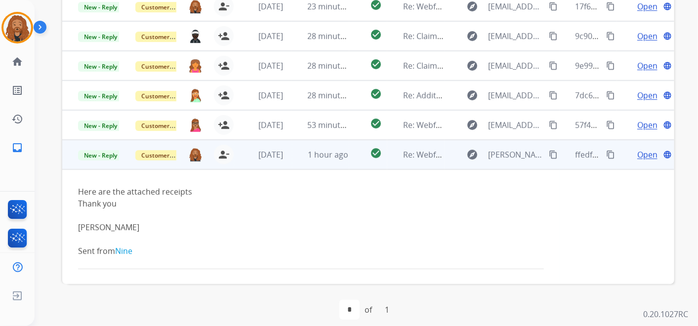
click at [647, 150] on span "Open" at bounding box center [648, 155] width 20 height 12
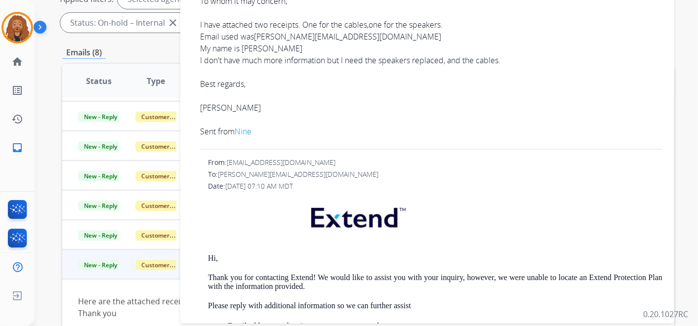
scroll to position [165, 0]
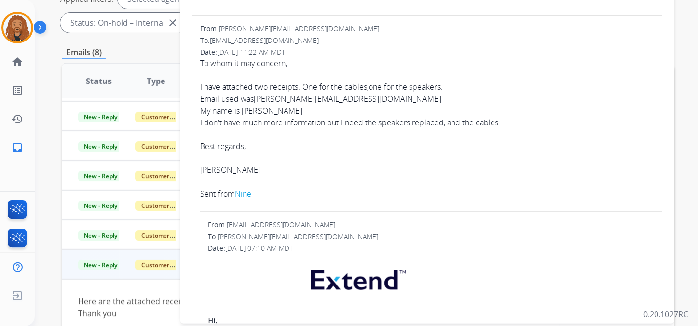
click at [259, 100] on link "billy@brewsterstavern.com" at bounding box center [347, 98] width 187 height 11
click at [544, 176] on div at bounding box center [431, 182] width 463 height 12
drag, startPoint x: 358, startPoint y: 98, endPoint x: 255, endPoint y: 101, distance: 102.8
click at [255, 101] on div "Email used was billy@brewsterstavern.com" at bounding box center [431, 99] width 463 height 12
copy link "billy@brewsterstavern.com"
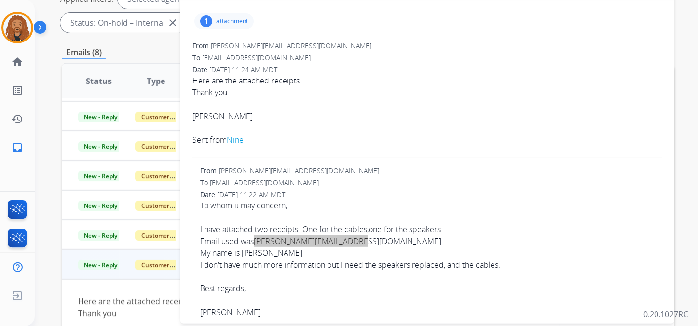
scroll to position [0, 0]
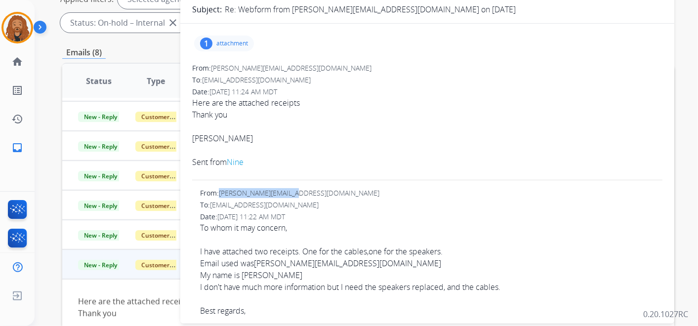
drag, startPoint x: 288, startPoint y: 194, endPoint x: 222, endPoint y: 192, distance: 65.7
click at [222, 192] on span "[PERSON_NAME][EMAIL_ADDRESS][DOMAIN_NAME]" at bounding box center [299, 192] width 161 height 9
copy span "[PERSON_NAME][EMAIL_ADDRESS][DOMAIN_NAME]"
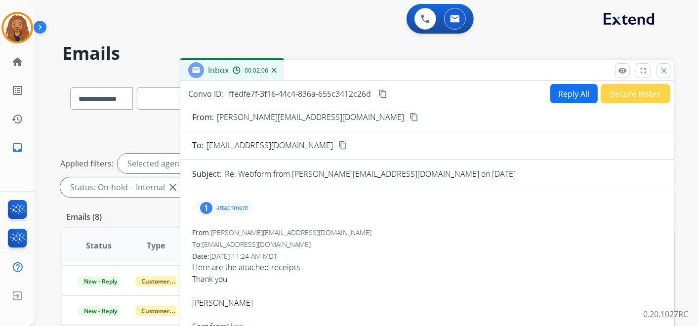
click at [567, 92] on button "Reply All" at bounding box center [574, 93] width 47 height 19
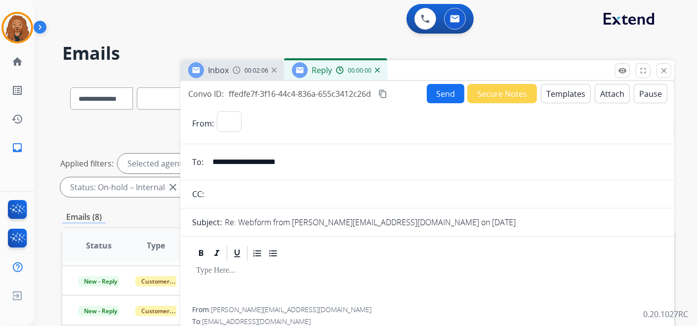
select select "**********"
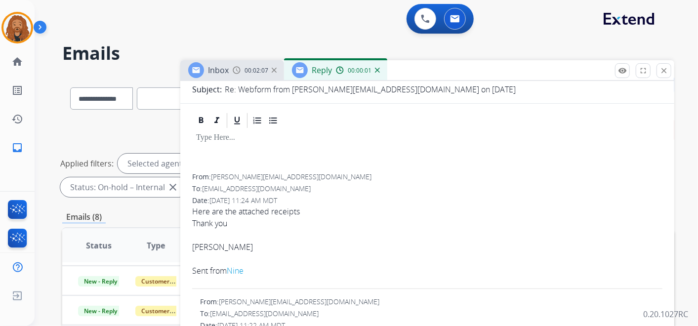
scroll to position [110, 0]
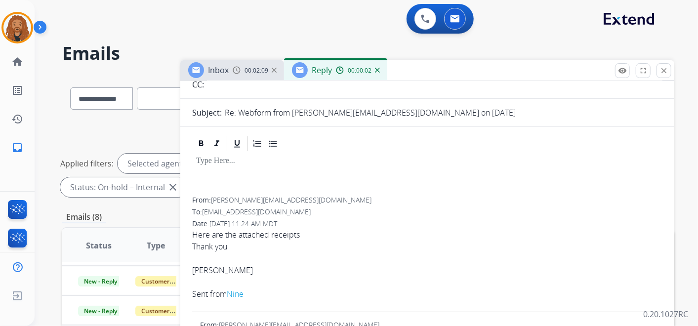
click at [236, 171] on div at bounding box center [427, 175] width 470 height 44
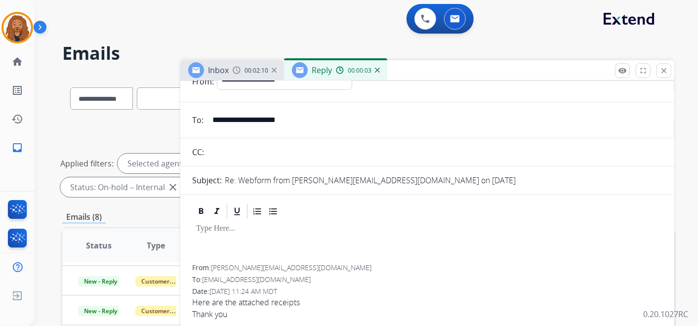
scroll to position [0, 0]
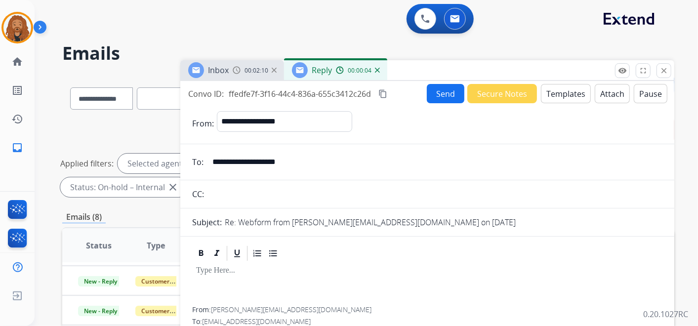
click at [548, 90] on button "Templates" at bounding box center [566, 93] width 50 height 19
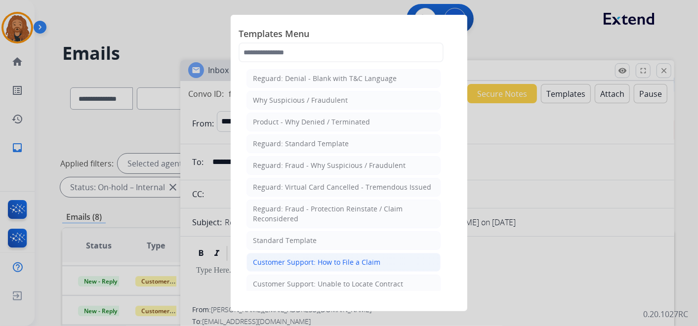
click at [282, 260] on div "Customer Support: How to File a Claim" at bounding box center [317, 262] width 128 height 10
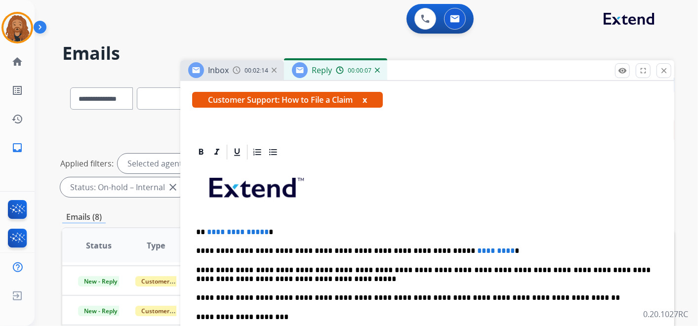
scroll to position [219, 0]
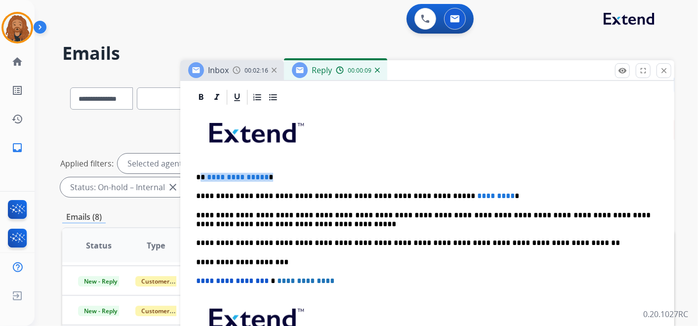
drag, startPoint x: 271, startPoint y: 176, endPoint x: 201, endPoint y: 172, distance: 70.3
click at [201, 173] on p "**********" at bounding box center [423, 177] width 455 height 9
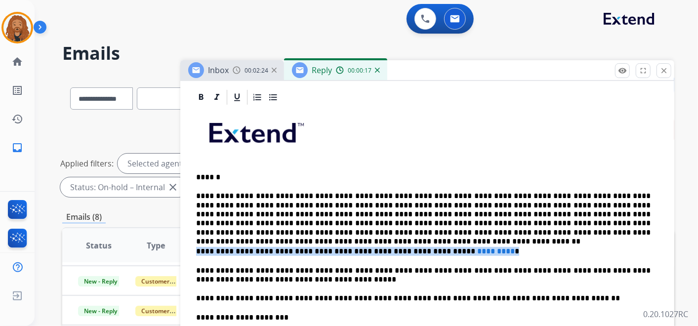
drag, startPoint x: 471, startPoint y: 250, endPoint x: 197, endPoint y: 250, distance: 274.8
click at [197, 250] on p "**********" at bounding box center [423, 251] width 455 height 9
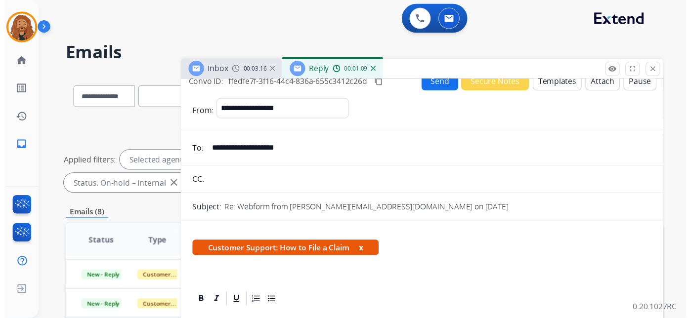
scroll to position [0, 0]
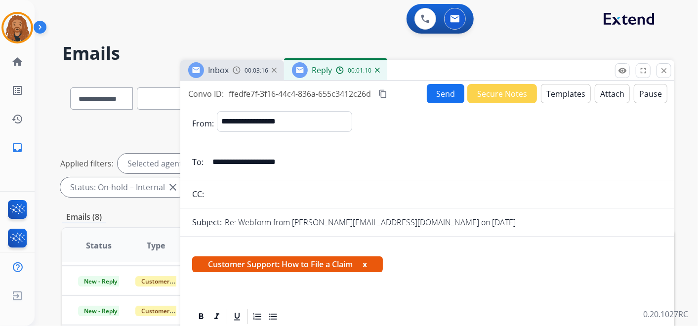
click at [446, 97] on button "Send" at bounding box center [446, 93] width 38 height 19
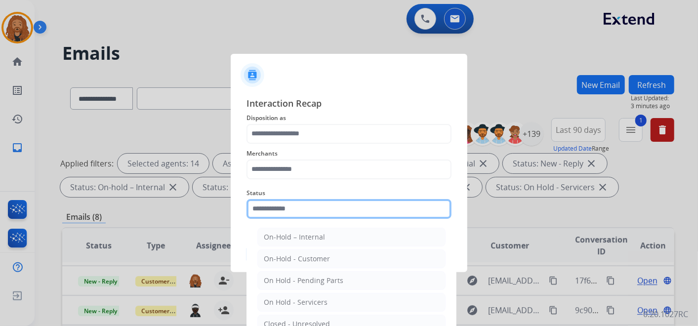
click at [292, 205] on input "text" at bounding box center [349, 209] width 205 height 20
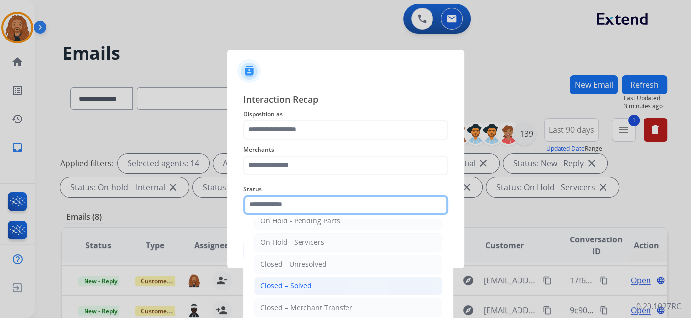
scroll to position [56, 0]
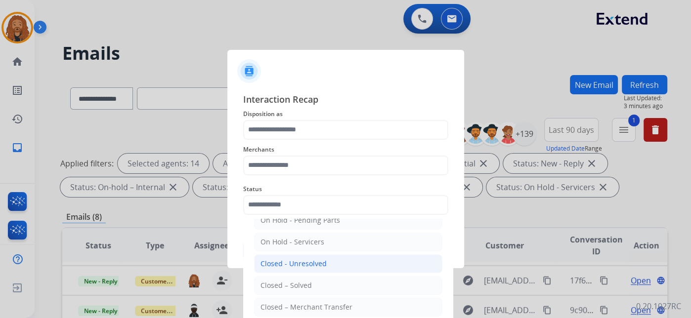
click at [281, 264] on div "Closed - Unresolved" at bounding box center [293, 264] width 66 height 10
type input "**********"
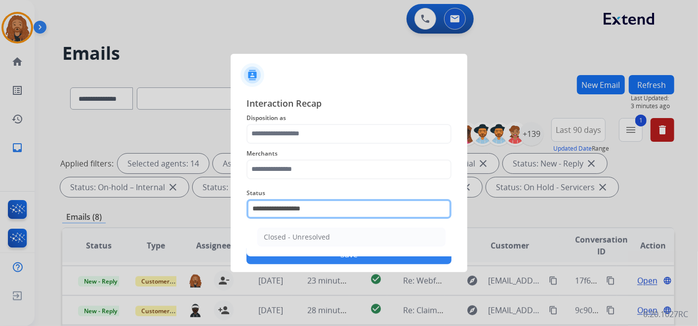
drag, startPoint x: 340, startPoint y: 208, endPoint x: 168, endPoint y: 213, distance: 172.1
click at [0, 213] on app-contact-recap-modal "**********" at bounding box center [0, 163] width 0 height 326
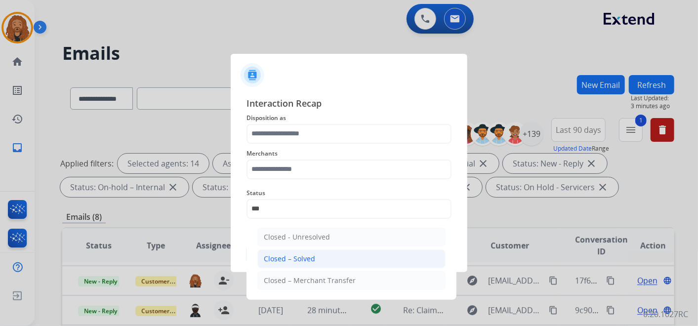
click at [303, 262] on div "Closed – Solved" at bounding box center [289, 259] width 51 height 10
type input "**********"
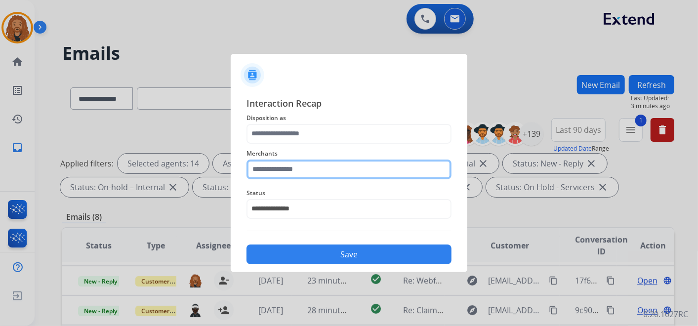
click at [267, 175] on div "Merchants" at bounding box center [349, 164] width 205 height 40
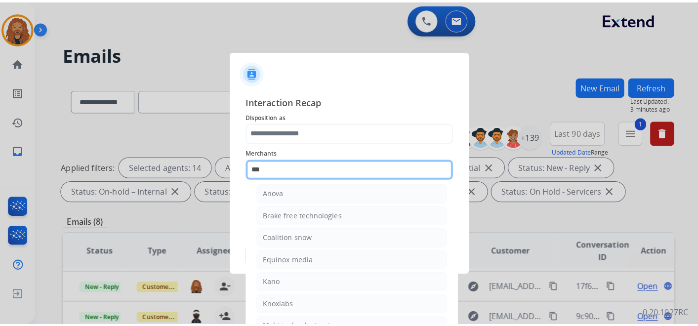
scroll to position [0, 0]
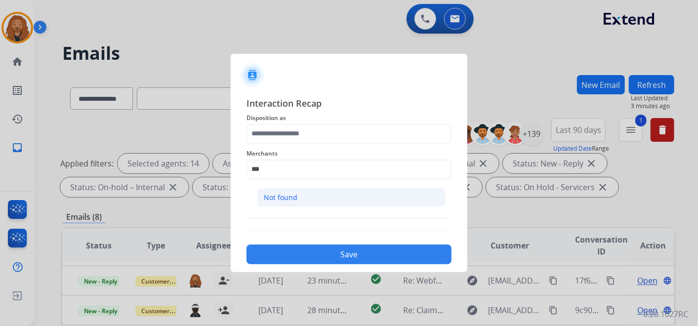
click at [286, 190] on li "Not found" at bounding box center [351, 197] width 188 height 19
type input "*********"
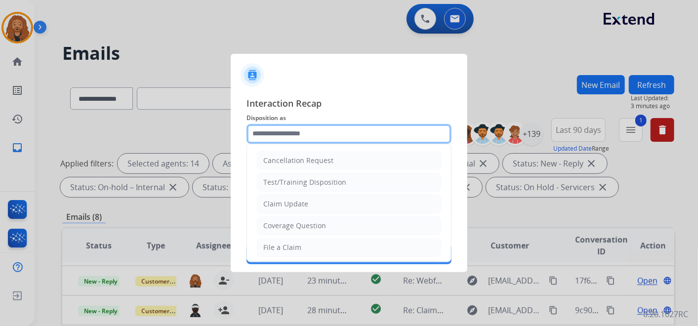
click at [315, 128] on input "text" at bounding box center [349, 134] width 205 height 20
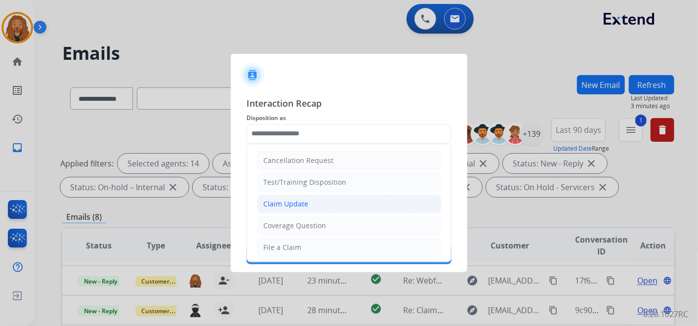
click at [279, 209] on li "Claim Update" at bounding box center [349, 204] width 184 height 19
type input "**********"
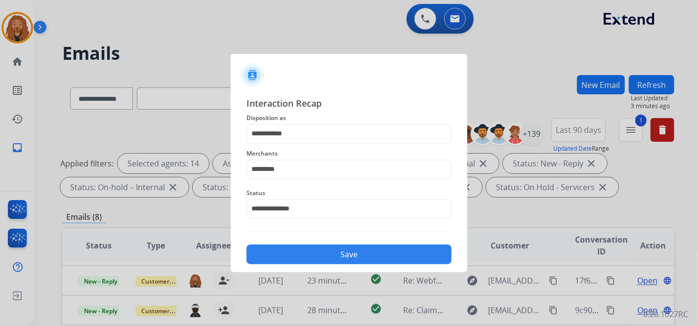
click at [298, 258] on button "Save" at bounding box center [349, 255] width 205 height 20
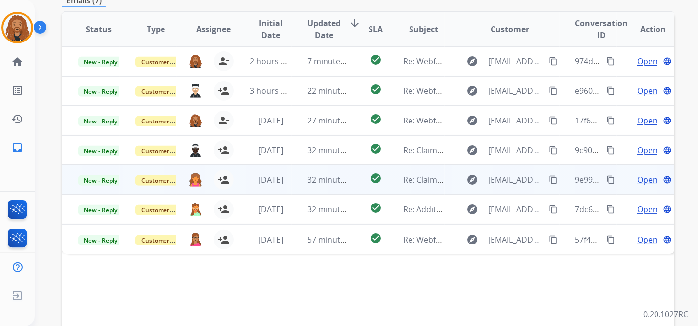
scroll to position [219, 0]
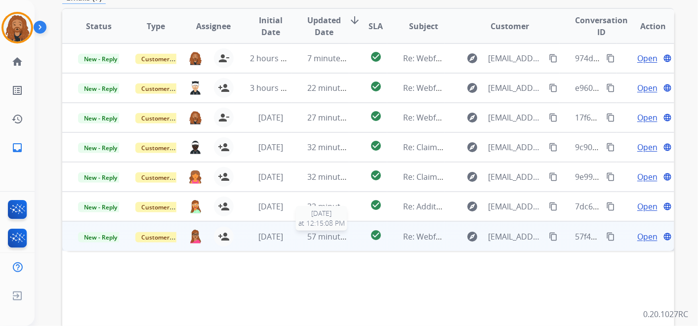
click at [318, 241] on div "57 minutes ago" at bounding box center [328, 237] width 41 height 12
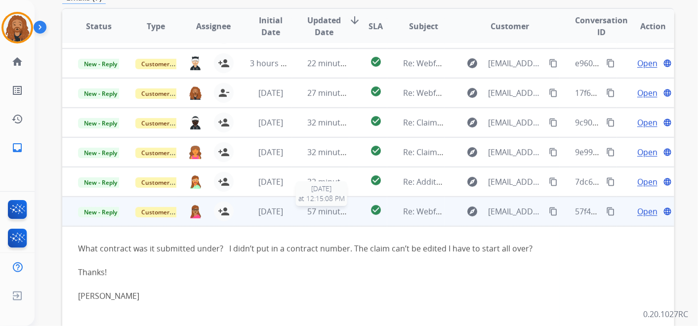
scroll to position [38, 0]
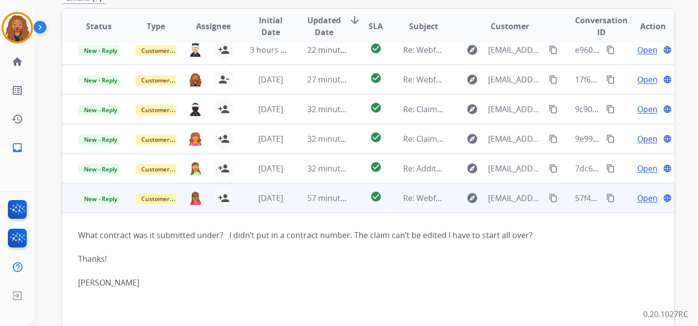
click at [638, 197] on span "Open" at bounding box center [648, 198] width 20 height 12
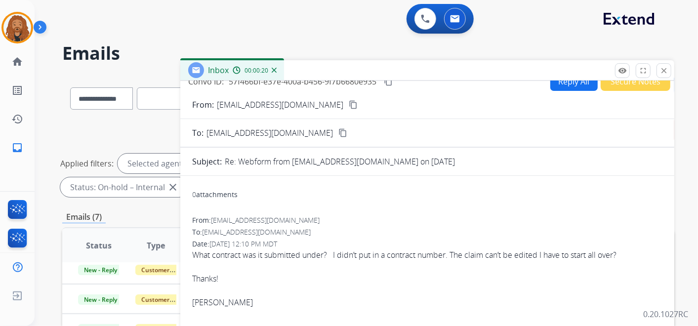
scroll to position [0, 0]
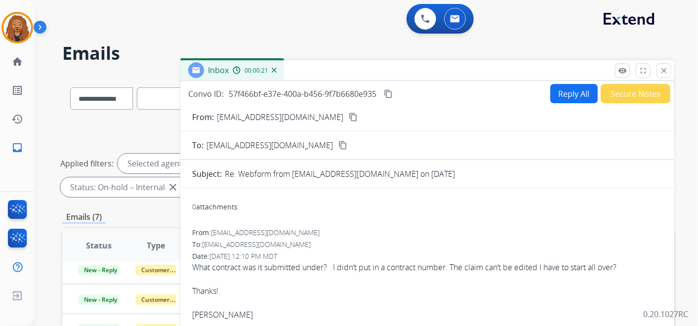
click at [564, 88] on button "Reply All" at bounding box center [574, 93] width 47 height 19
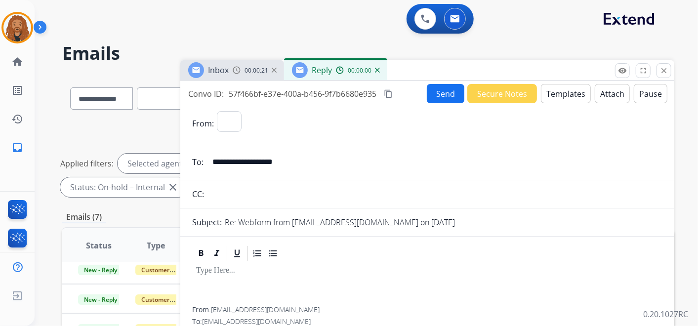
select select "**********"
click at [553, 93] on button "Templates" at bounding box center [566, 93] width 50 height 19
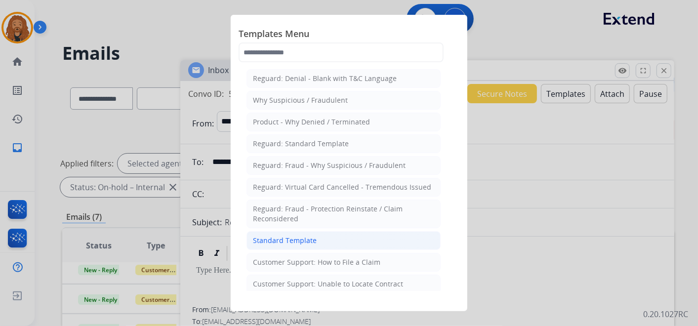
click at [279, 241] on div "Standard Template" at bounding box center [285, 241] width 64 height 10
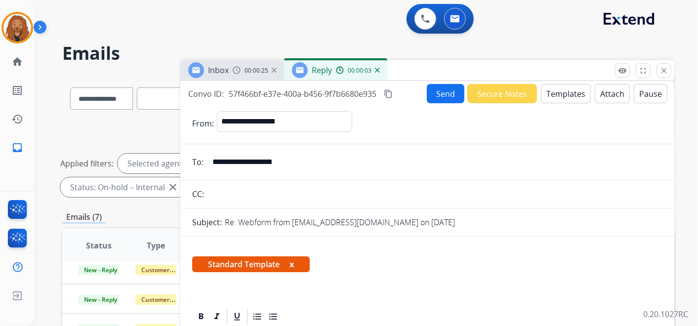
scroll to position [274, 0]
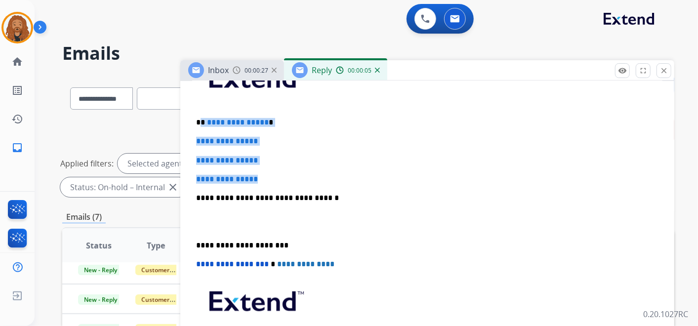
drag, startPoint x: 269, startPoint y: 179, endPoint x: 202, endPoint y: 119, distance: 90.6
click at [202, 119] on div "**********" at bounding box center [427, 221] width 470 height 340
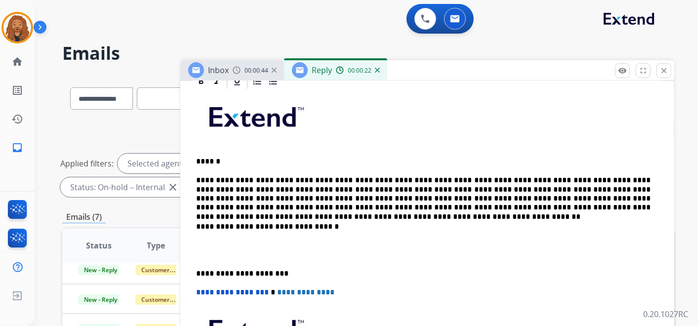
scroll to position [219, 0]
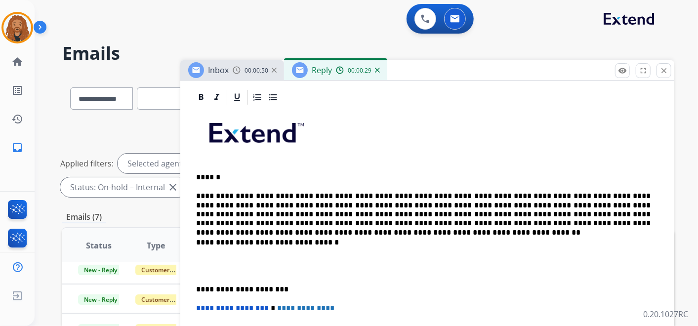
click at [198, 257] on p at bounding box center [427, 266] width 463 height 18
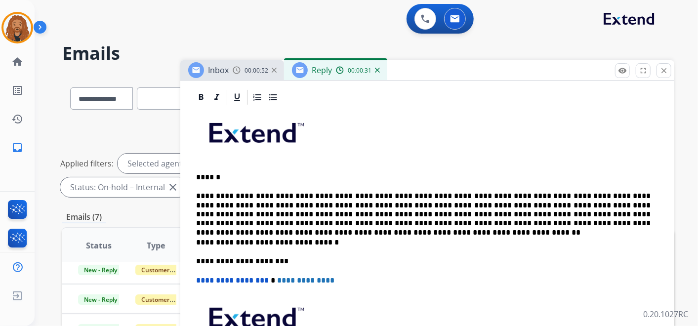
click at [193, 192] on div "**********" at bounding box center [427, 256] width 470 height 301
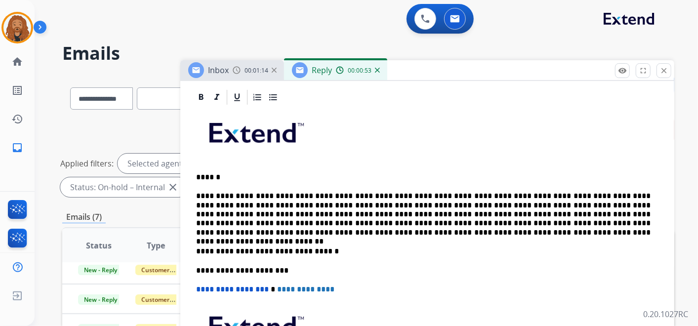
click at [410, 241] on div "**********" at bounding box center [427, 261] width 470 height 310
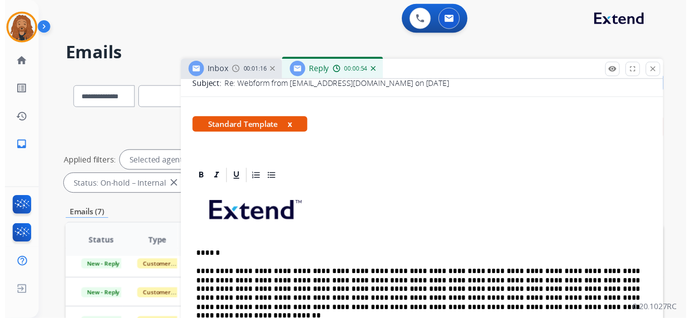
scroll to position [0, 0]
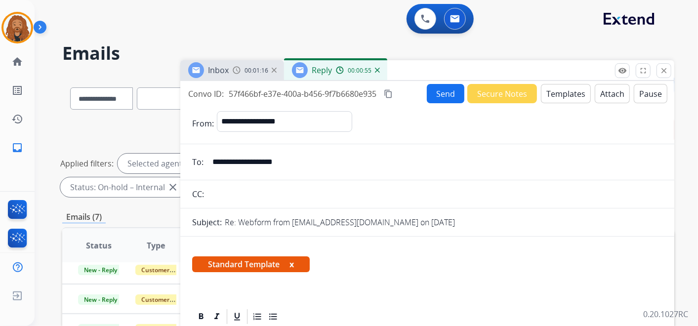
click at [450, 99] on button "Send" at bounding box center [446, 93] width 38 height 19
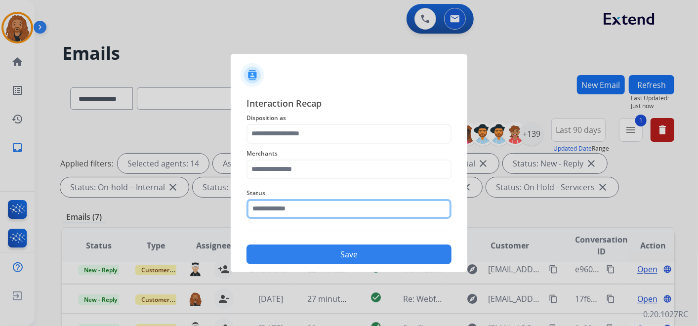
click at [336, 208] on input "text" at bounding box center [349, 209] width 205 height 20
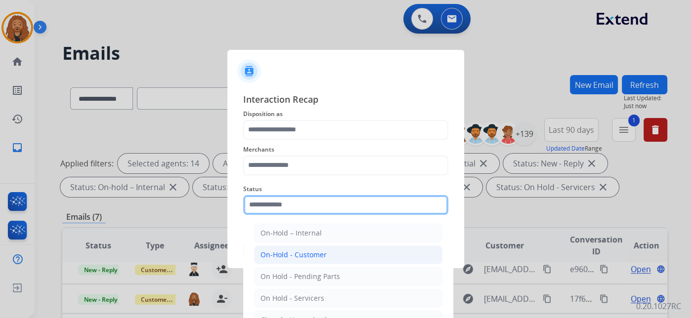
scroll to position [56, 0]
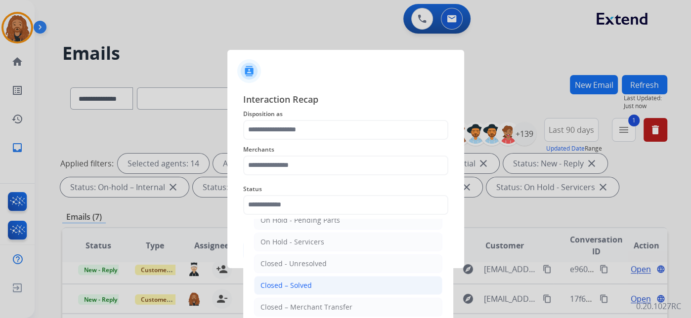
click at [298, 289] on li "Closed – Solved" at bounding box center [348, 285] width 188 height 19
type input "**********"
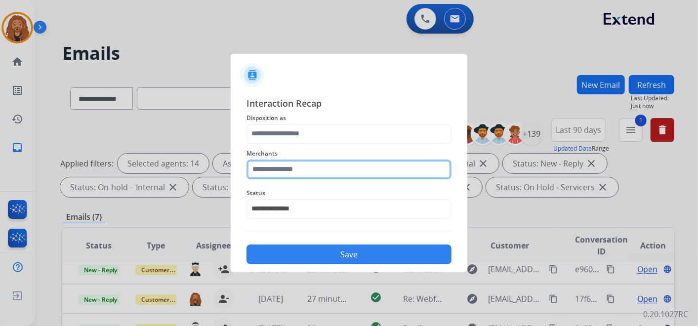
click at [292, 169] on input "text" at bounding box center [349, 170] width 205 height 20
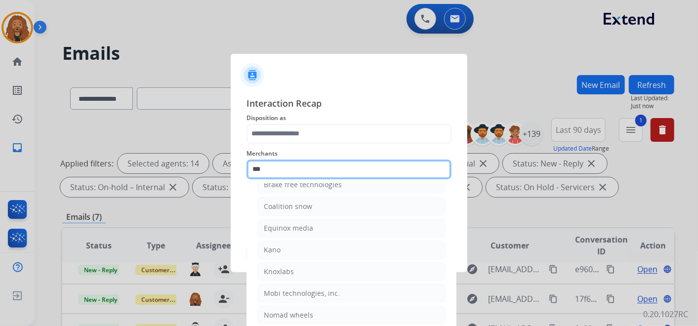
scroll to position [0, 0]
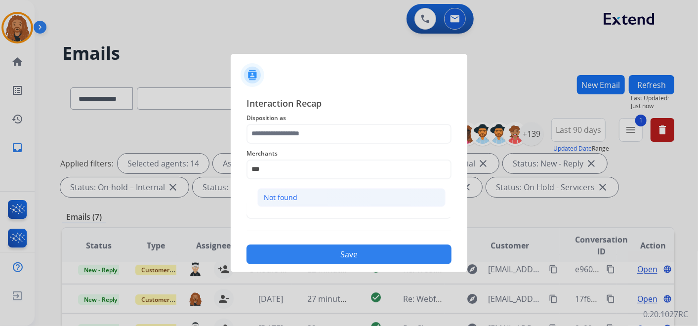
click at [309, 198] on li "Not found" at bounding box center [351, 197] width 188 height 19
type input "*********"
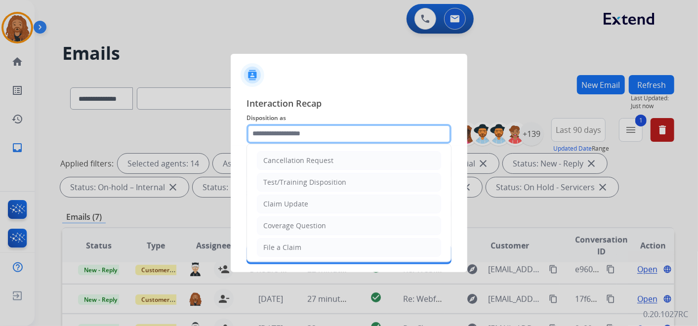
click at [300, 133] on input "text" at bounding box center [349, 134] width 205 height 20
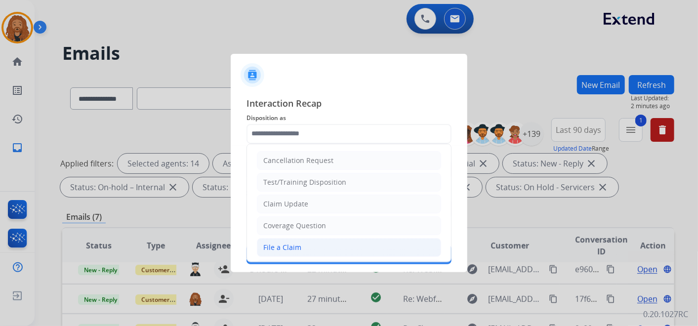
click at [288, 245] on div "File a Claim" at bounding box center [282, 248] width 38 height 10
type input "**********"
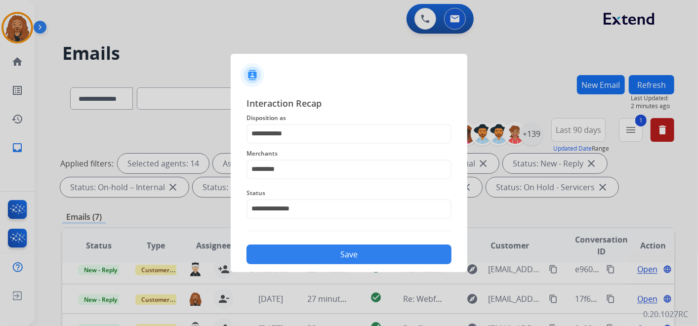
click at [296, 255] on button "Save" at bounding box center [349, 255] width 205 height 20
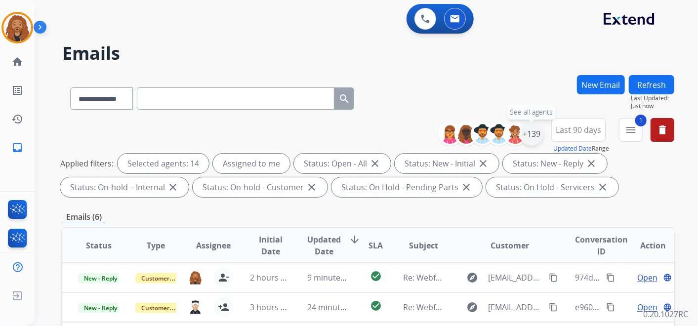
click at [541, 133] on div "+139" at bounding box center [532, 134] width 24 height 24
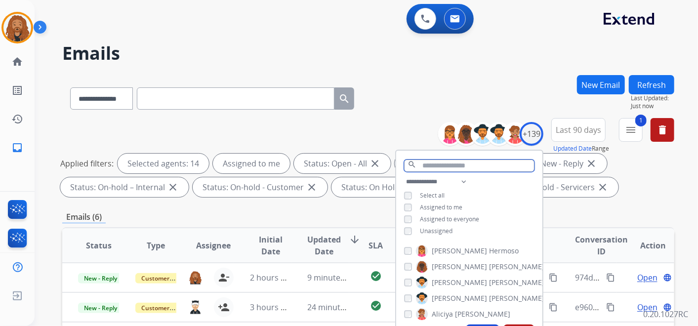
click at [476, 168] on input "text" at bounding box center [469, 166] width 130 height 12
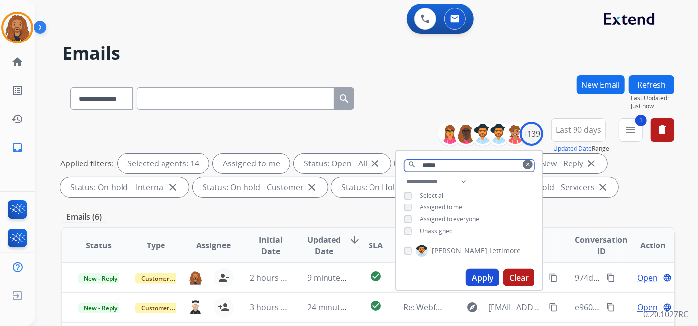
click at [457, 165] on input "*****" at bounding box center [469, 166] width 130 height 12
drag, startPoint x: 457, startPoint y: 165, endPoint x: 361, endPoint y: 164, distance: 96.4
click at [366, 165] on div "**********" at bounding box center [368, 159] width 612 height 83
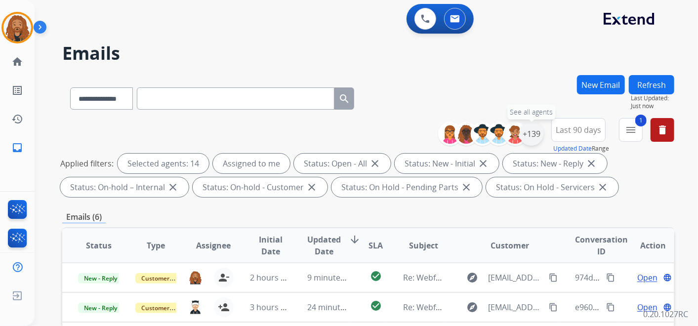
click at [538, 131] on div "+139" at bounding box center [532, 134] width 24 height 24
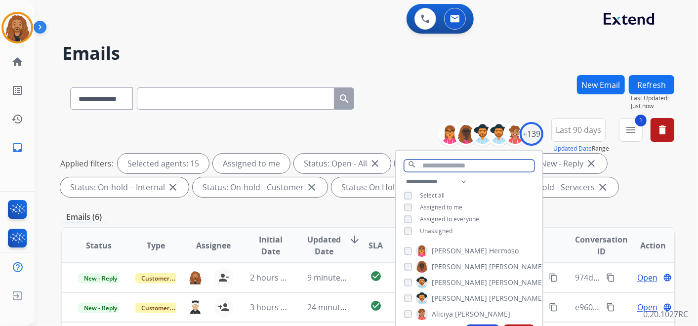
click at [441, 164] on input "text" at bounding box center [469, 166] width 130 height 12
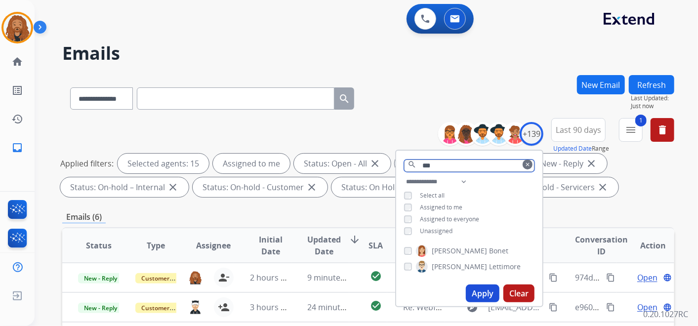
type input "***"
click at [483, 287] on button "Apply" at bounding box center [483, 294] width 34 height 18
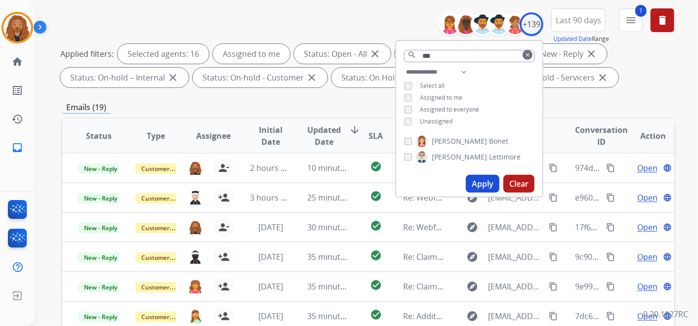
scroll to position [283, 0]
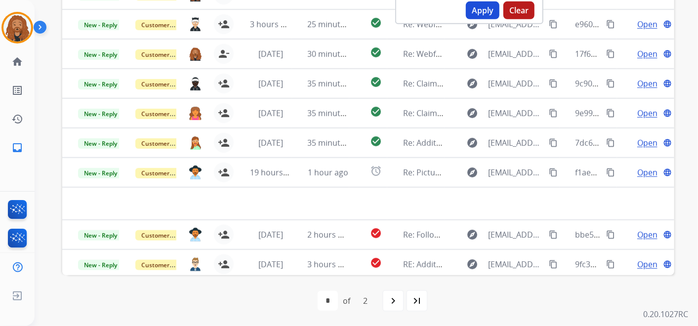
click at [417, 300] on mat-icon "last_page" at bounding box center [417, 301] width 12 height 12
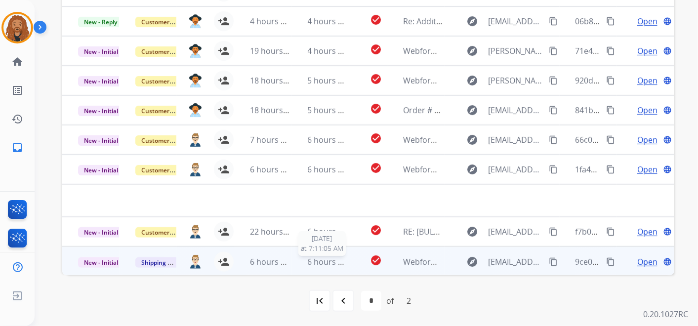
click at [317, 260] on span "6 hours ago" at bounding box center [330, 261] width 44 height 11
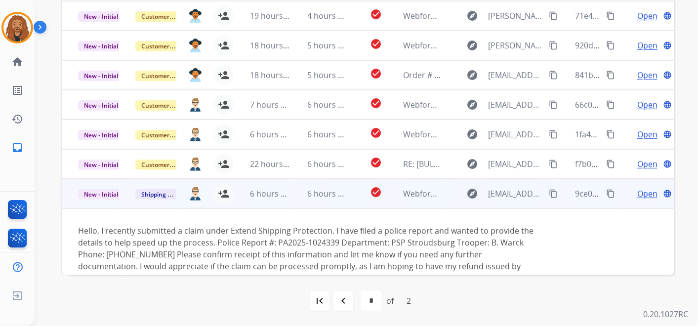
scroll to position [62, 0]
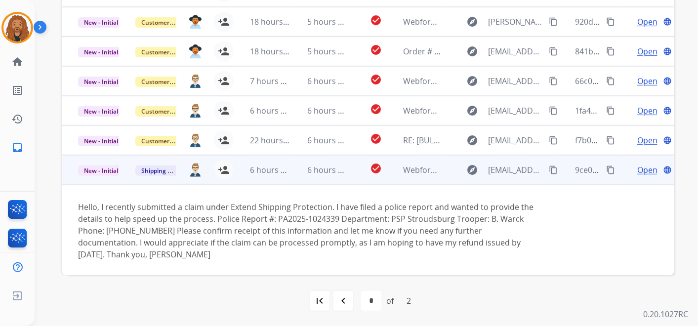
click at [553, 167] on td "explore youssef11.ibrahim@gmail.com content_copy" at bounding box center [502, 170] width 115 height 30
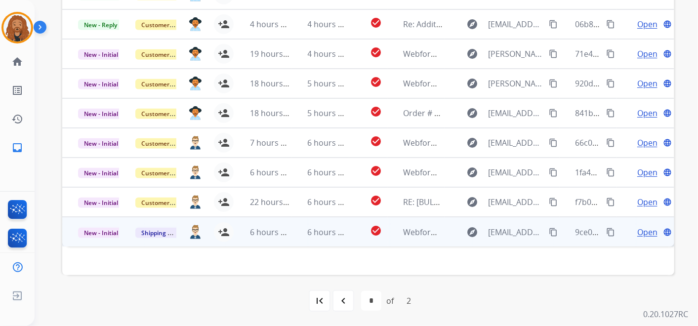
scroll to position [0, 0]
click at [549, 234] on mat-icon "content_copy" at bounding box center [553, 232] width 9 height 9
click at [319, 230] on span "6 hours ago" at bounding box center [330, 232] width 44 height 11
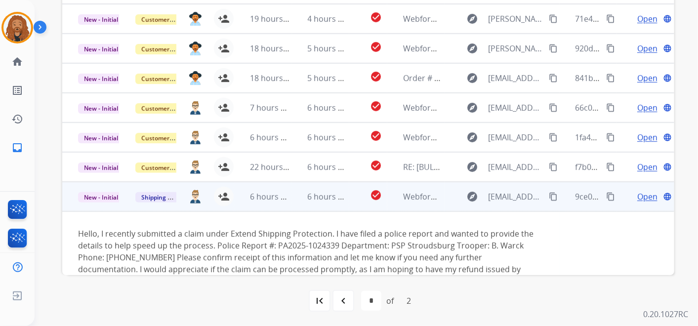
scroll to position [62, 0]
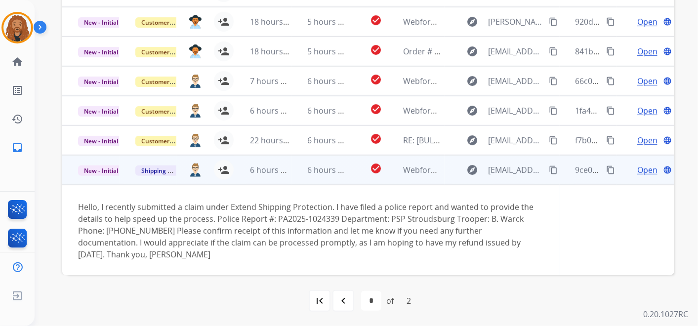
click at [642, 170] on span "Open" at bounding box center [648, 170] width 20 height 12
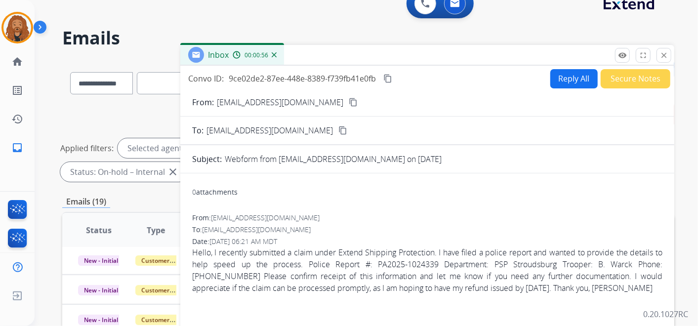
scroll to position [0, 0]
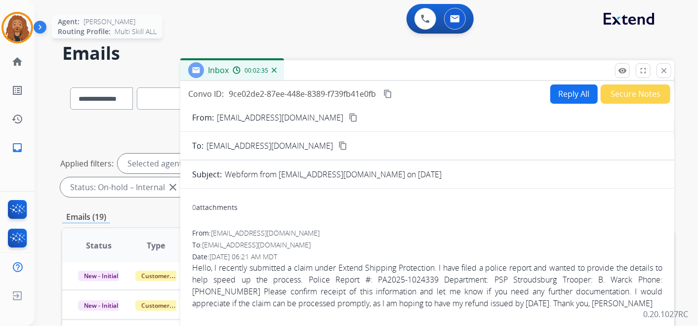
click at [20, 25] on img at bounding box center [17, 28] width 28 height 28
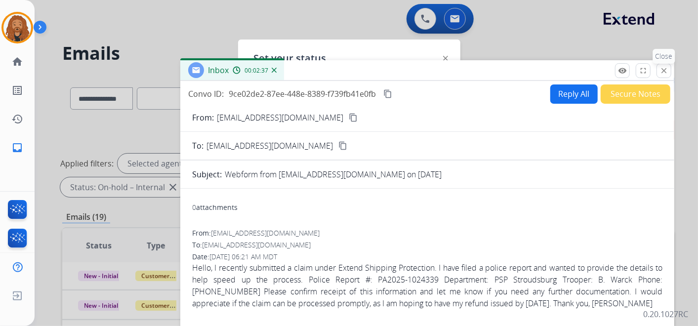
click at [669, 72] on button "close Close" at bounding box center [664, 70] width 15 height 15
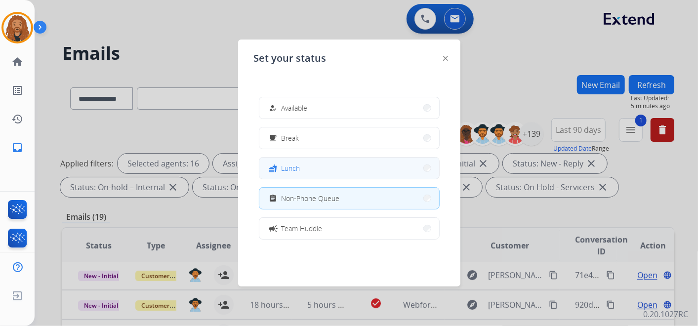
click at [297, 173] on div "fastfood Lunch" at bounding box center [283, 169] width 33 height 12
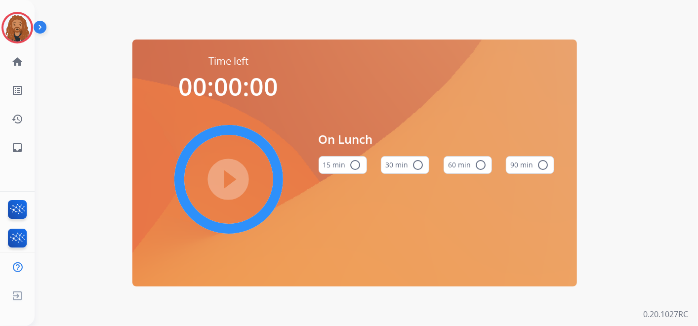
click at [475, 157] on button "60 min radio_button_unchecked" at bounding box center [468, 165] width 48 height 18
click at [228, 183] on mat-icon "play_circle_filled" at bounding box center [229, 179] width 12 height 12
